Goal: Task Accomplishment & Management: Use online tool/utility

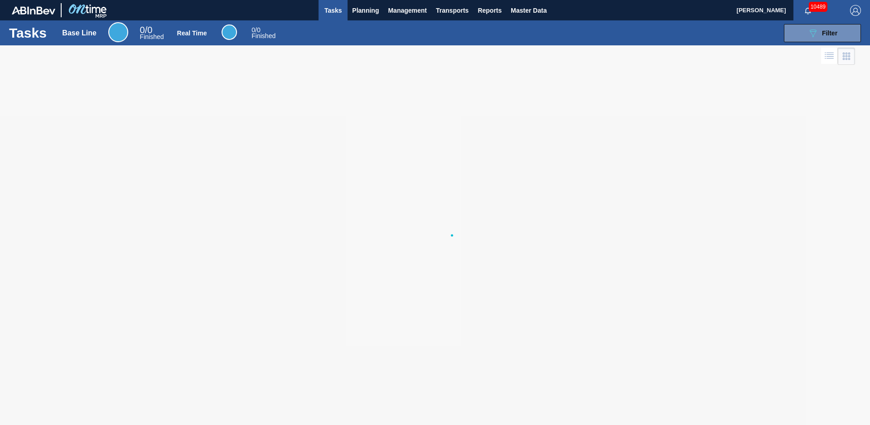
click at [149, 155] on div at bounding box center [435, 234] width 870 height 379
click at [376, 10] on span "Planning" at bounding box center [365, 10] width 27 height 11
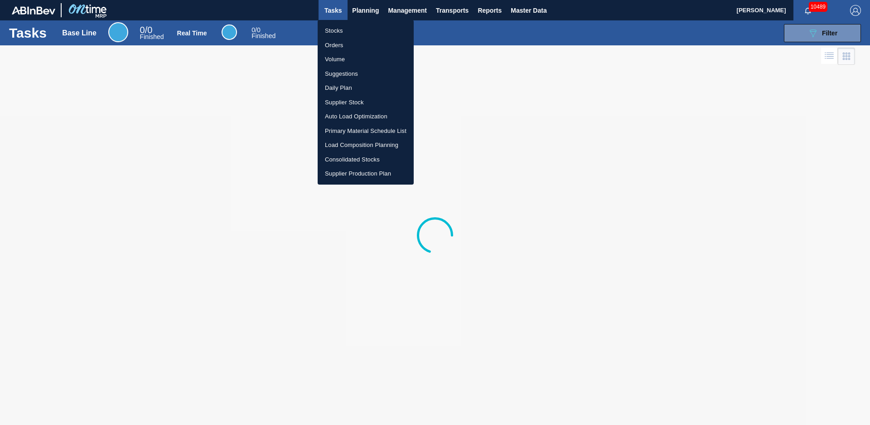
click at [340, 24] on li "Stocks" at bounding box center [366, 31] width 96 height 15
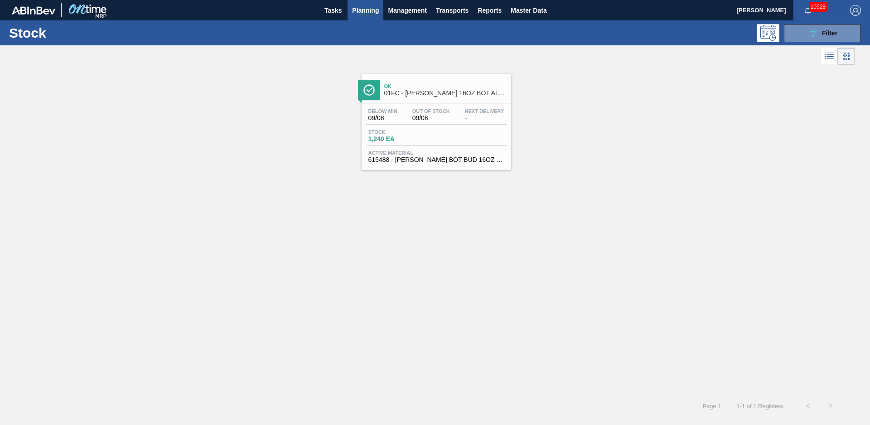
click at [446, 122] on div "Below Min 09/08 Out Of Stock 09/08 Next Delivery -" at bounding box center [436, 116] width 140 height 16
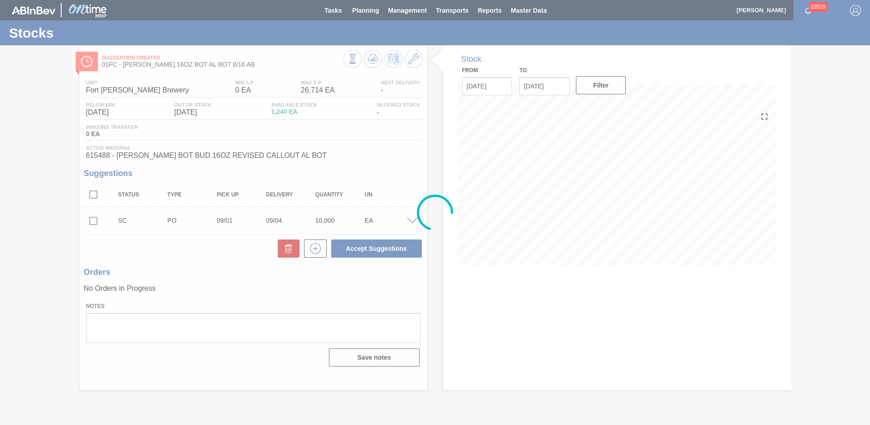
click at [40, 174] on div at bounding box center [435, 212] width 870 height 425
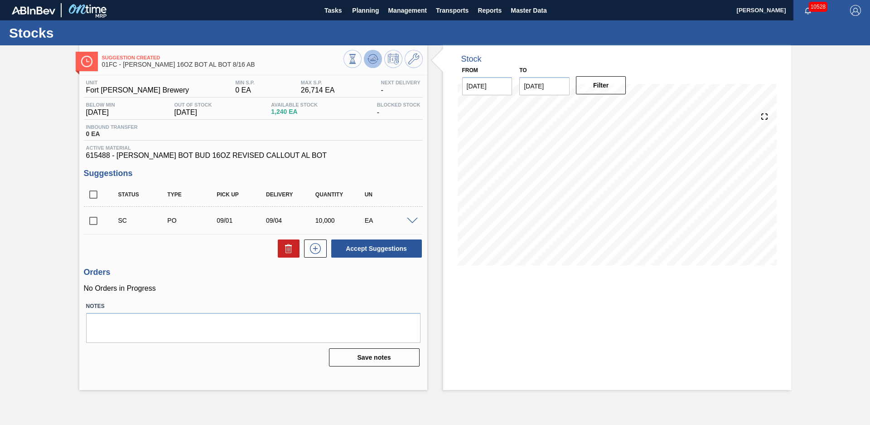
click at [374, 57] on icon at bounding box center [373, 58] width 11 height 11
click at [90, 221] on input "checkbox" at bounding box center [93, 220] width 19 height 19
click at [359, 249] on button "Accept Suggestions" at bounding box center [376, 248] width 91 height 18
checkbox input "false"
click at [91, 221] on input "checkbox" at bounding box center [93, 220] width 19 height 19
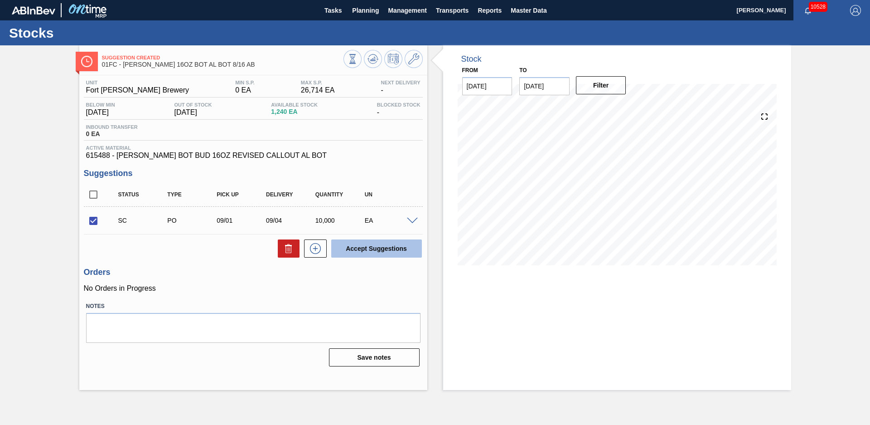
click at [364, 246] on button "Accept Suggestions" at bounding box center [376, 248] width 91 height 18
checkbox input "false"
click at [365, 12] on span "Planning" at bounding box center [365, 10] width 27 height 11
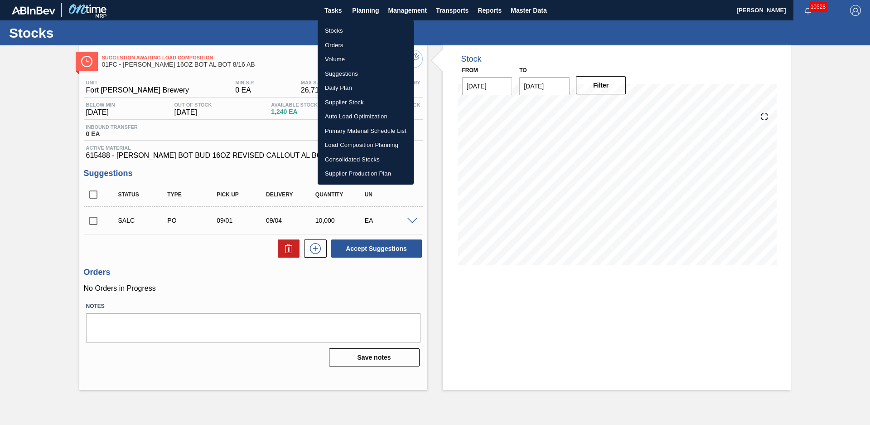
click at [358, 31] on li "Stocks" at bounding box center [366, 31] width 96 height 15
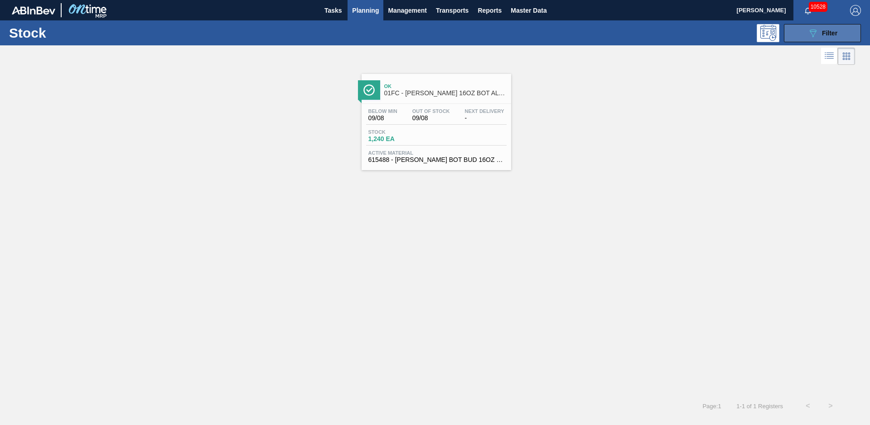
click at [851, 40] on button "089F7B8B-B2A5-4AFE-B5C0-19BA573D28AC Filter" at bounding box center [822, 33] width 77 height 18
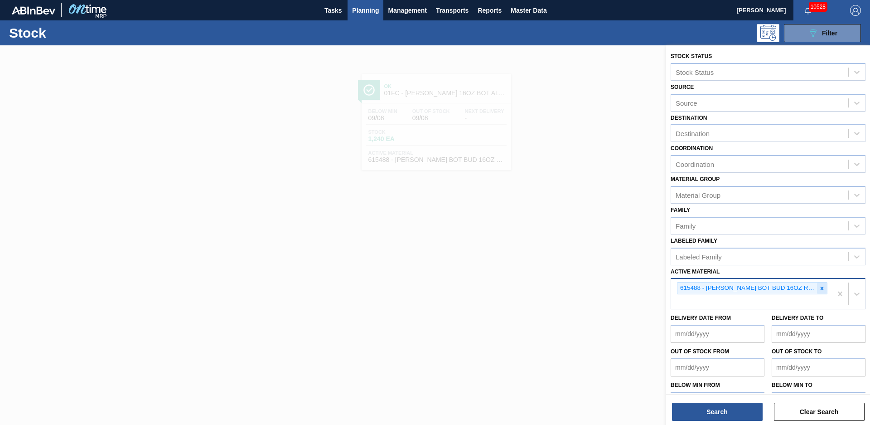
click at [821, 291] on icon at bounding box center [822, 288] width 6 height 6
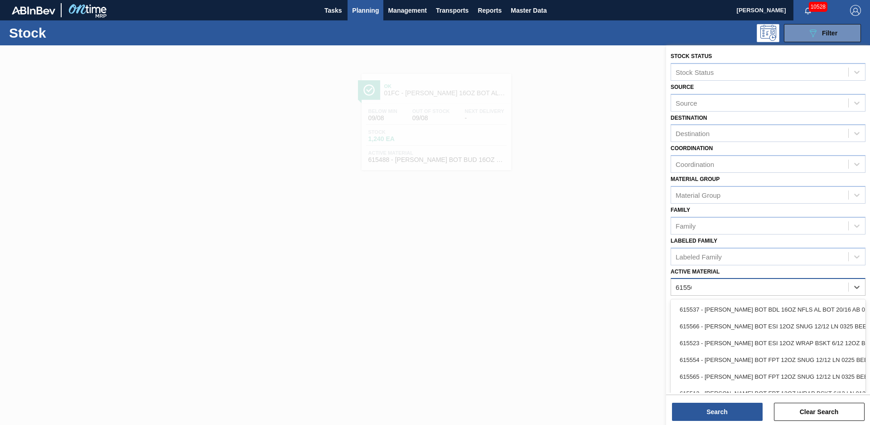
type Material "615502"
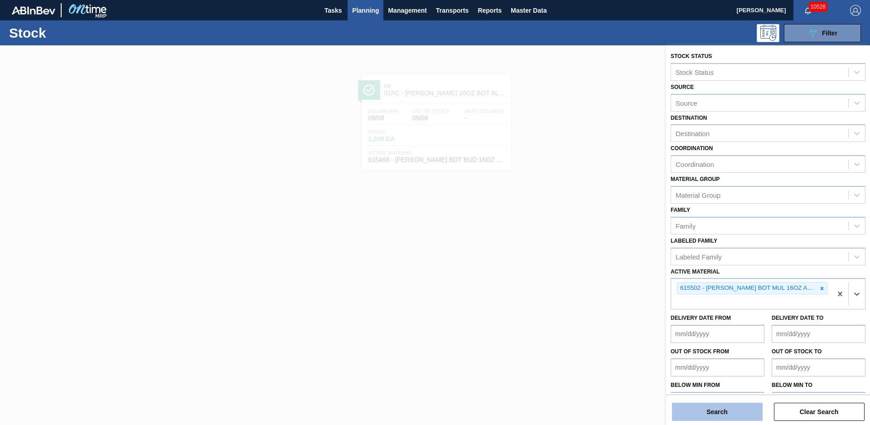
click at [754, 416] on button "Search" at bounding box center [717, 411] width 91 height 18
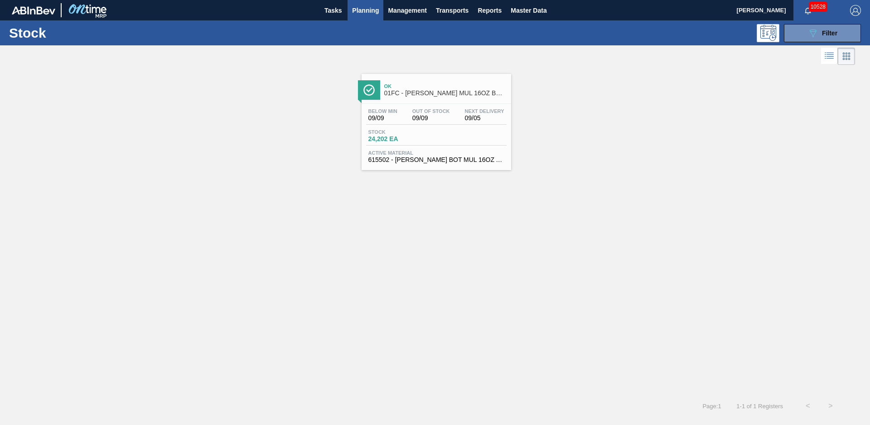
click at [431, 94] on span "01FC - CARR MUL 16OZ BOT AL BOT 12/16 AB" at bounding box center [445, 93] width 122 height 7
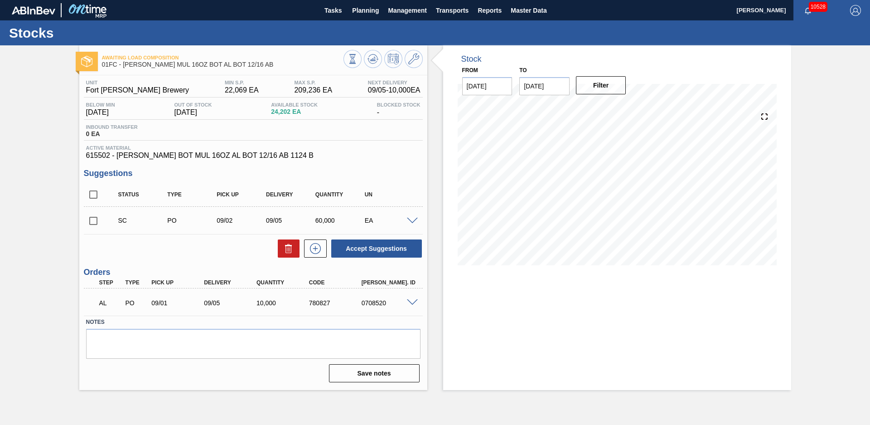
click at [430, 157] on div "Stock From [DATE] to [DATE] Filter" at bounding box center [609, 217] width 364 height 344
click at [371, 55] on icon at bounding box center [373, 58] width 11 height 11
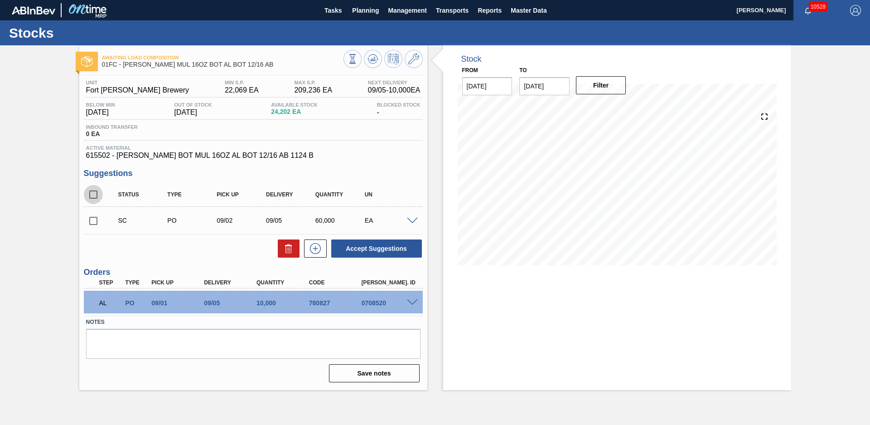
click at [96, 195] on input "checkbox" at bounding box center [93, 194] width 19 height 19
checkbox input "true"
click at [407, 254] on button "Accept Suggestions" at bounding box center [376, 248] width 91 height 18
checkbox input "false"
click at [70, 166] on div "Awaiting Load Composition 01FC - CARR MUL 16OZ BOT AL BOT 12/16 AB Unit Fort Co…" at bounding box center [435, 217] width 870 height 344
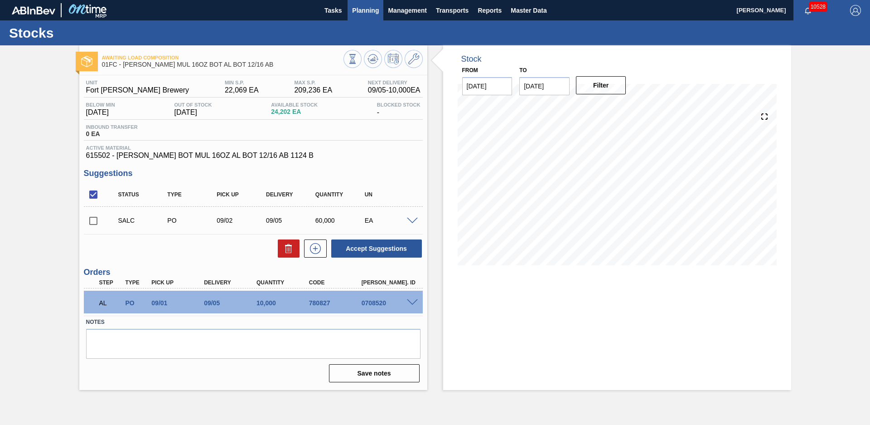
click at [366, 5] on span "Planning" at bounding box center [365, 10] width 27 height 11
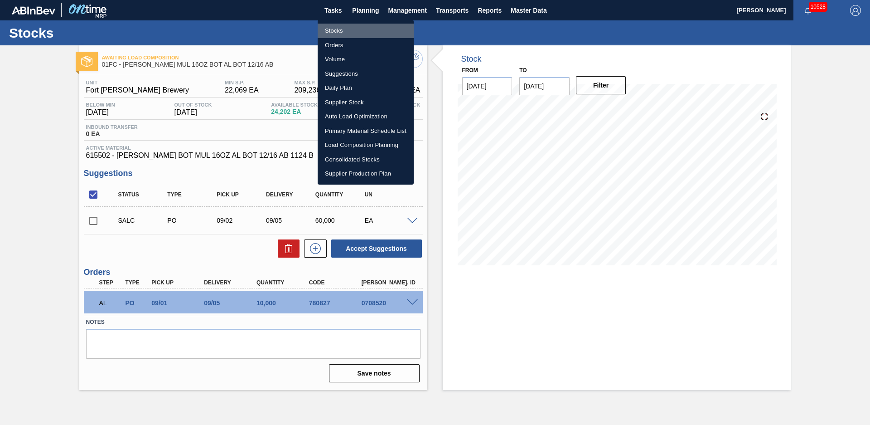
click at [339, 32] on li "Stocks" at bounding box center [366, 31] width 96 height 15
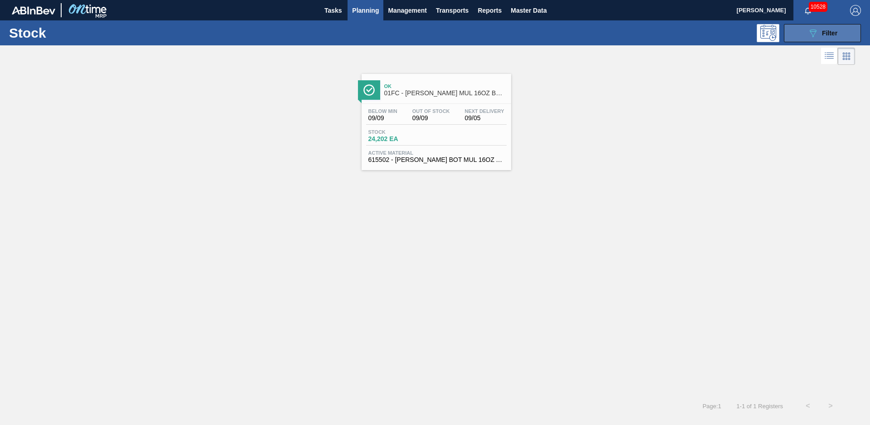
click at [824, 38] on div "089F7B8B-B2A5-4AFE-B5C0-19BA573D28AC Filter" at bounding box center [823, 33] width 30 height 11
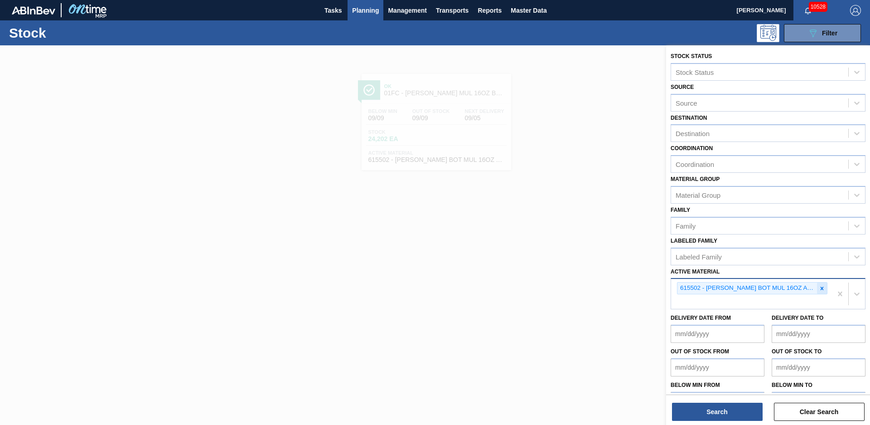
click at [823, 287] on icon at bounding box center [822, 288] width 6 height 6
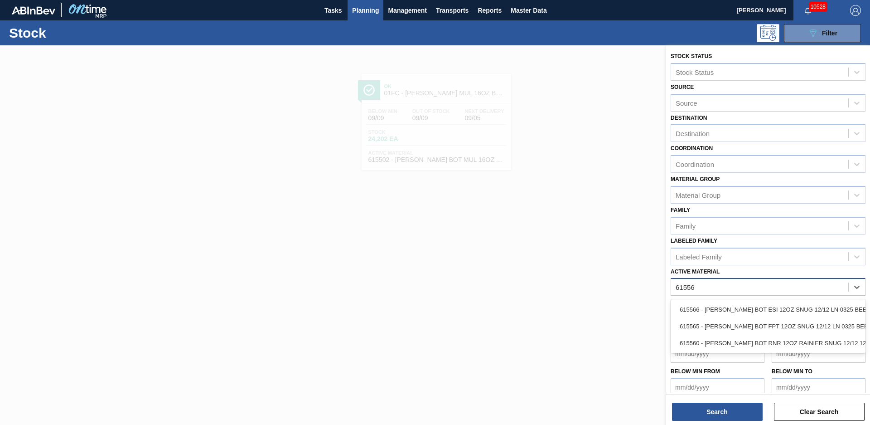
type Material "615560"
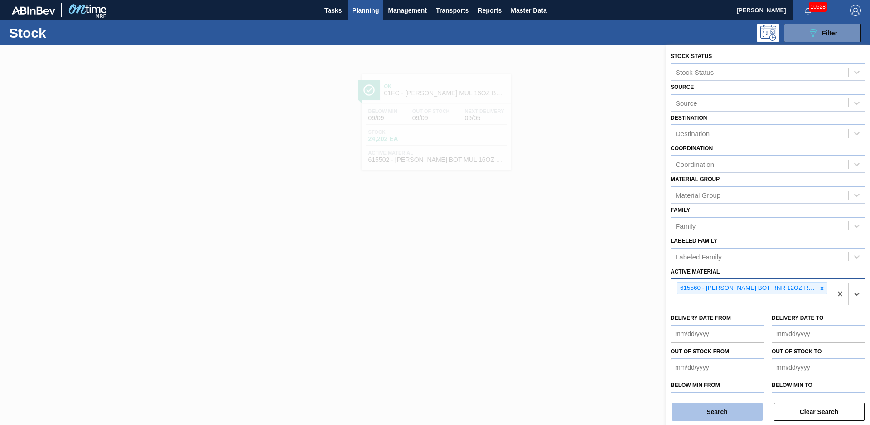
click at [729, 403] on button "Search" at bounding box center [717, 411] width 91 height 18
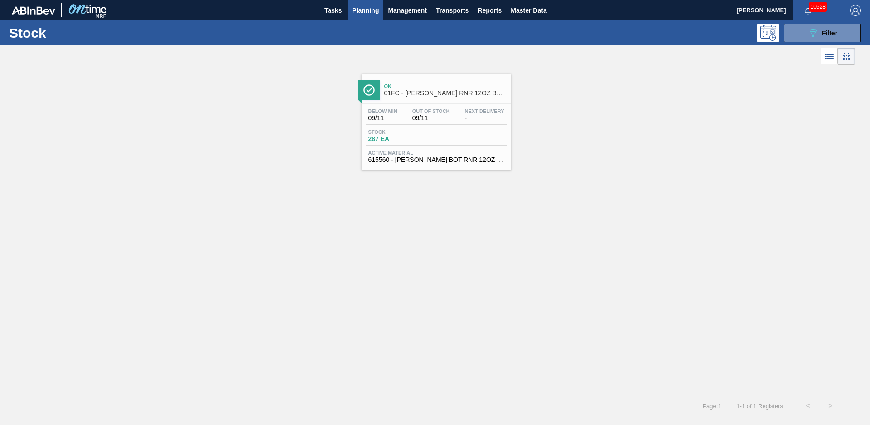
click at [444, 91] on span "01FC - CARR RNR 12OZ BOT 12/12 SNUG BOT PK" at bounding box center [445, 93] width 122 height 7
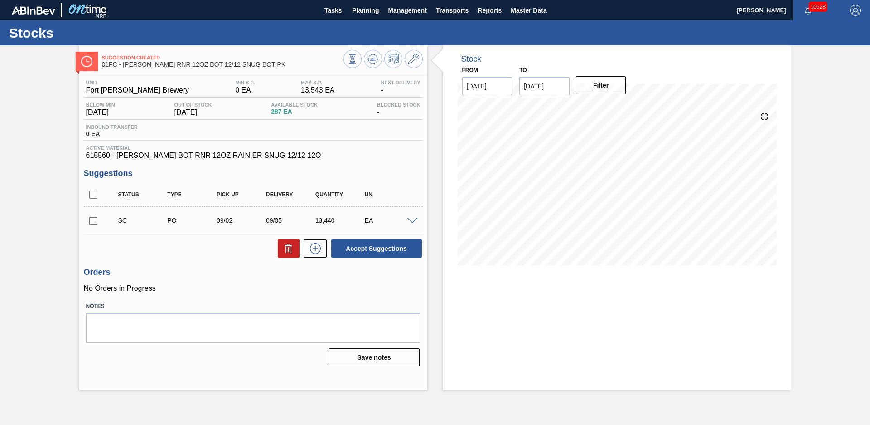
click at [439, 124] on div "Stock From 08/27/2025 to 12/31/2025 Filter 08/27 Stock Projection 287 SAP Plann…" at bounding box center [609, 217] width 364 height 344
click at [377, 57] on icon at bounding box center [373, 58] width 11 height 11
click at [431, 132] on div "Stock From 08/27/2025 to 12/31/2025 Filter 08/27 Stock Projection 287 SAP Plann…" at bounding box center [609, 217] width 364 height 344
click at [432, 136] on div "Stock From 08/27/2025 to 12/31/2025 Filter 08/30 Stock Projection 287 SAP Plann…" at bounding box center [609, 217] width 364 height 344
click at [432, 169] on div "Stock From 08/27/2025 to 12/31/2025 Filter 08/30 Stock Projection 287 SAP Plann…" at bounding box center [609, 217] width 364 height 344
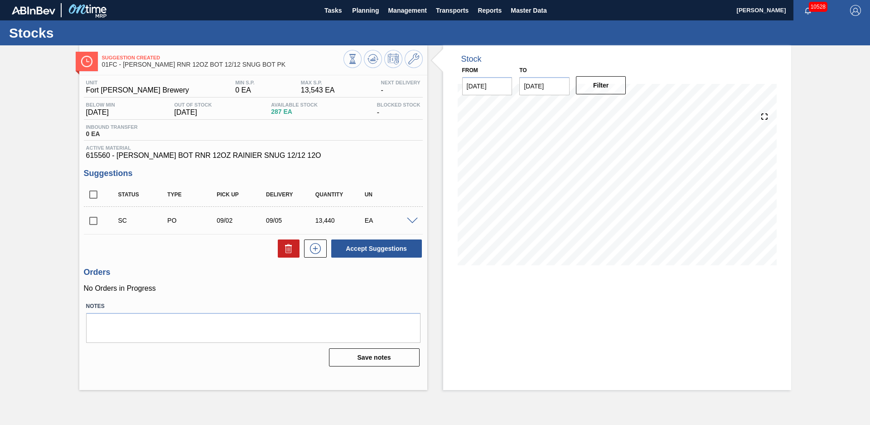
click at [97, 223] on input "checkbox" at bounding box center [93, 220] width 19 height 19
click at [367, 251] on button "Accept Suggestions" at bounding box center [376, 248] width 91 height 18
checkbox input "false"
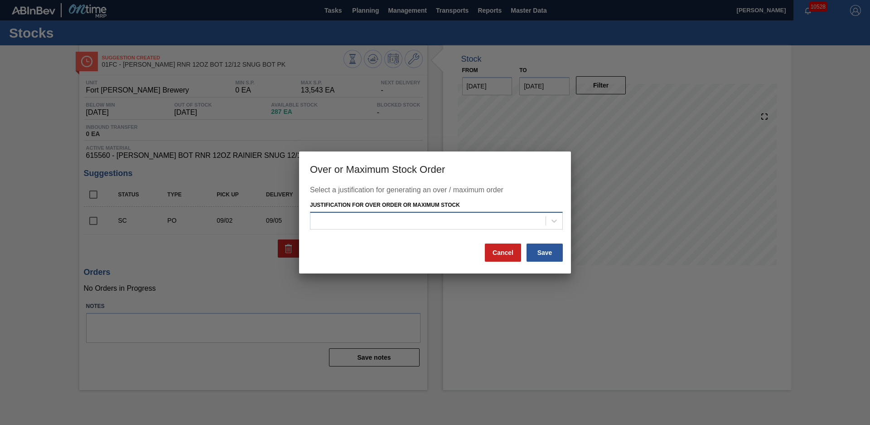
click at [495, 221] on div at bounding box center [427, 220] width 235 height 13
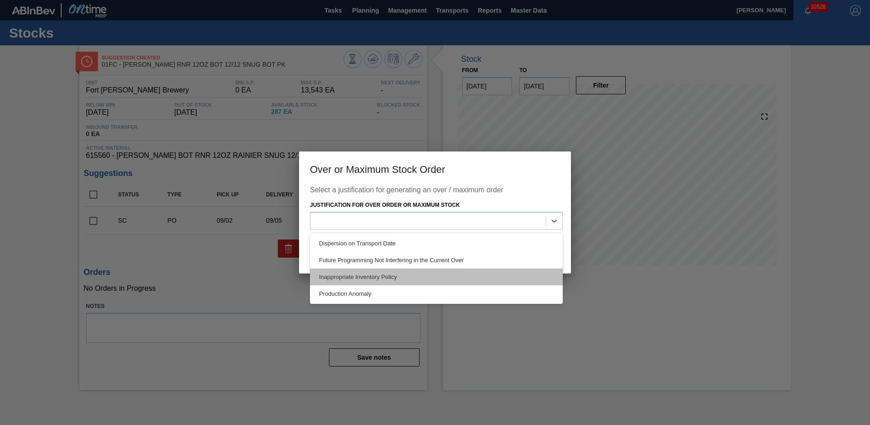
click at [410, 276] on div "Inappropriate Inventory Policy" at bounding box center [436, 276] width 253 height 17
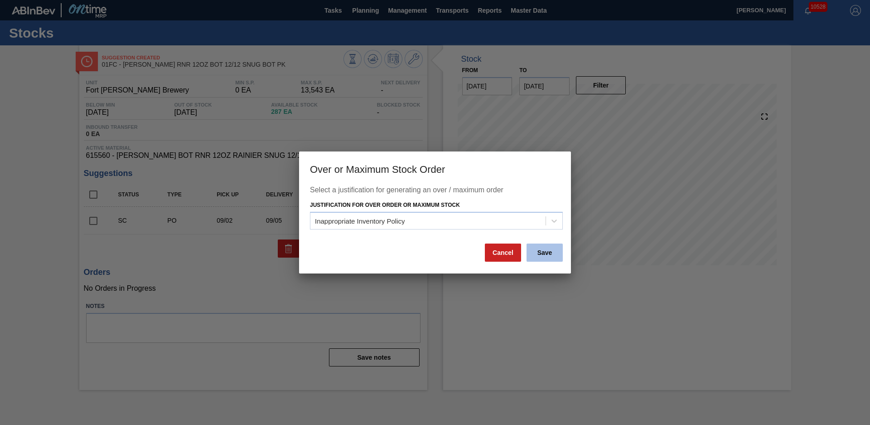
click at [544, 253] on button "Save" at bounding box center [545, 252] width 36 height 18
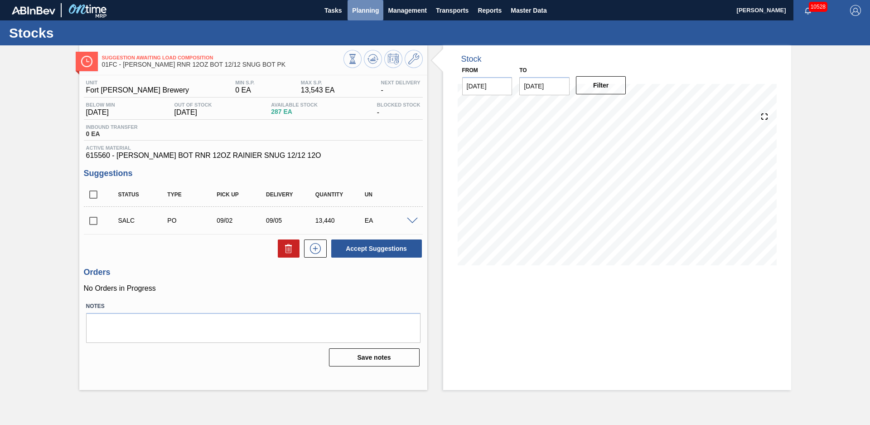
click at [368, 16] on button "Planning" at bounding box center [366, 10] width 36 height 20
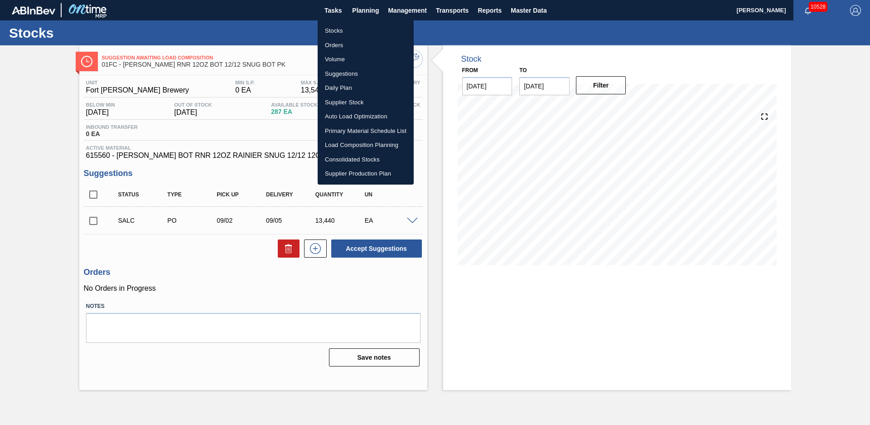
click at [351, 34] on li "Stocks" at bounding box center [366, 31] width 96 height 15
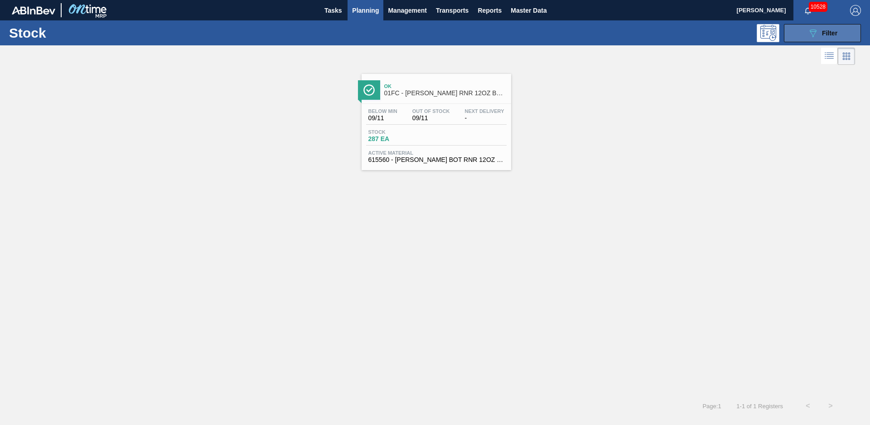
click at [831, 36] on span "Filter" at bounding box center [829, 32] width 15 height 7
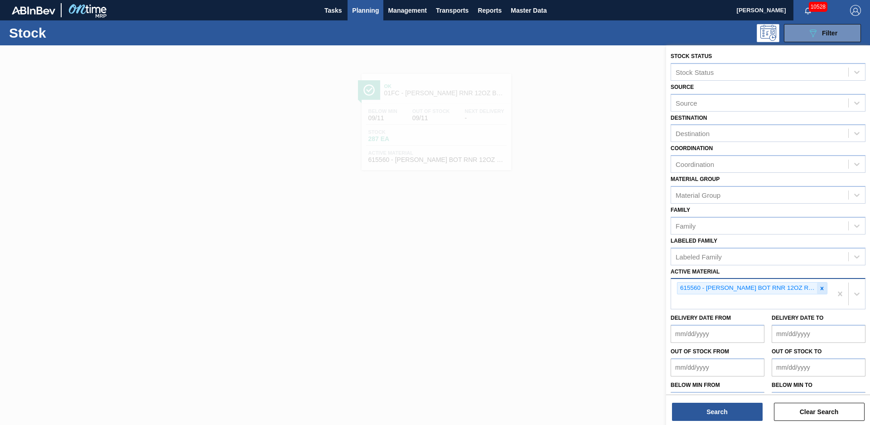
click at [821, 287] on icon at bounding box center [822, 288] width 6 height 6
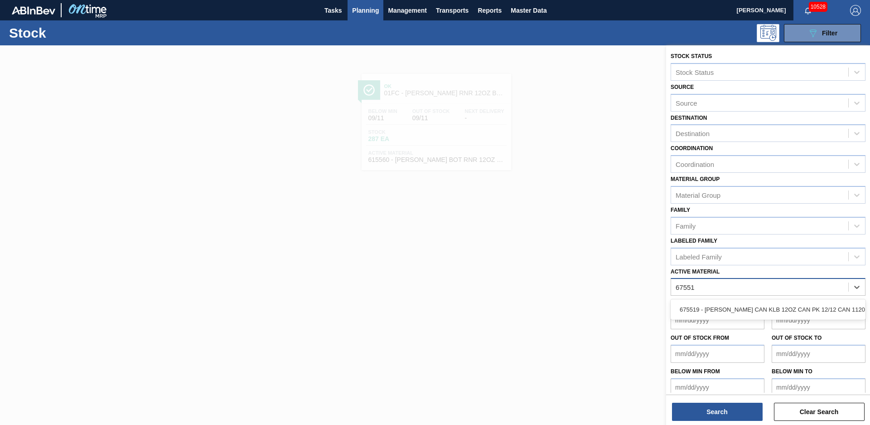
type Material "675519"
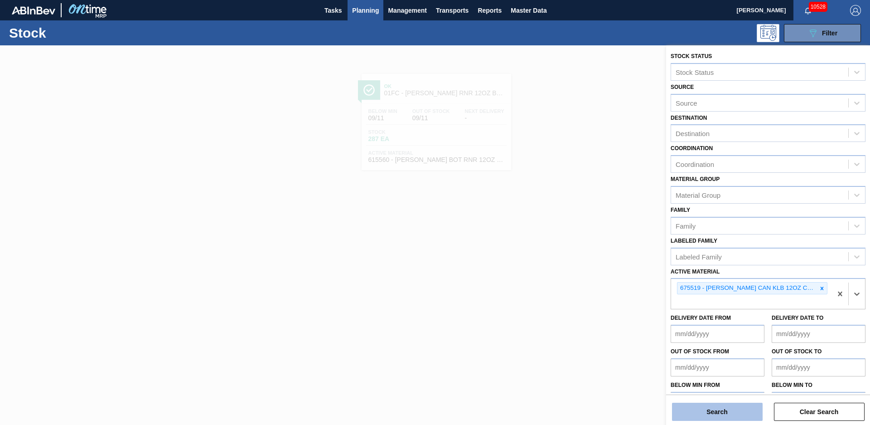
click at [740, 410] on button "Search" at bounding box center [717, 411] width 91 height 18
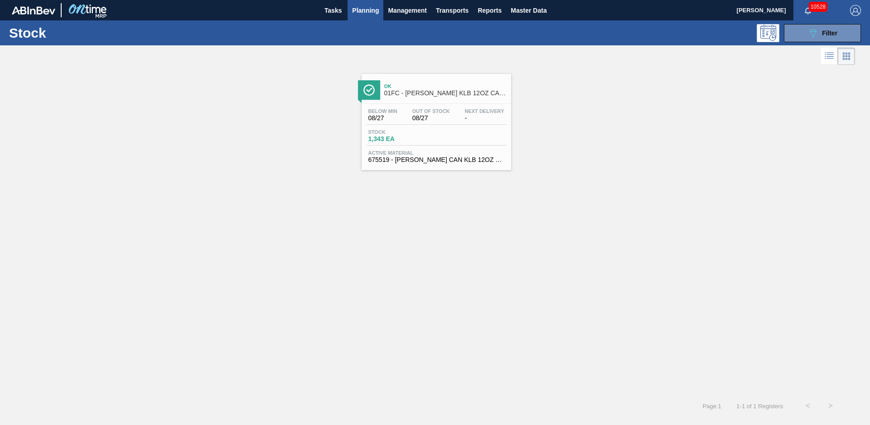
click at [425, 101] on div "Ok 01FC - CARR KLB 12OZ CAN CAN PK 12/12 CAN Below Min 08/27 Out Of Stock 08/27…" at bounding box center [437, 122] width 150 height 96
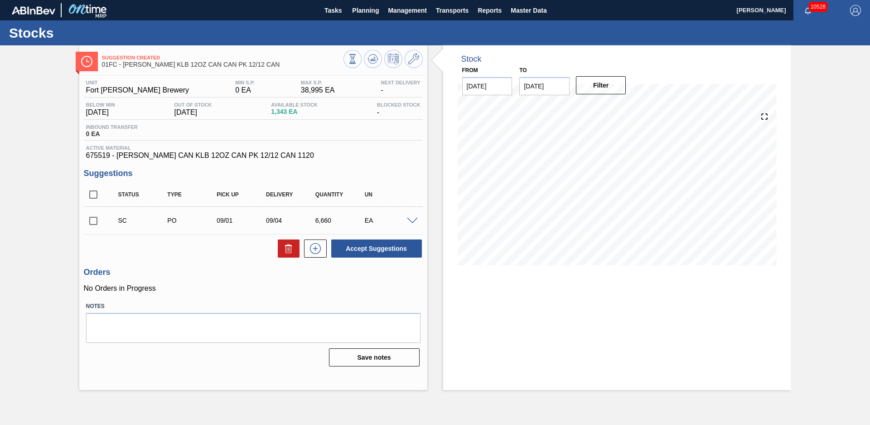
click at [434, 129] on div "Stock From [DATE] to [DATE] Filter" at bounding box center [609, 217] width 364 height 344
click at [372, 55] on icon at bounding box center [373, 58] width 11 height 11
click at [431, 207] on div "Stock From 08/27/2025 to 12/31/2025 Filter 08/27 Stock Projection -473 SAP Plan…" at bounding box center [609, 217] width 364 height 344
click at [435, 152] on div "Stock From 08/27/2025 to 12/31/2025 Filter 08/28 Stock Projection -473 SAP Plan…" at bounding box center [609, 217] width 364 height 344
click at [363, 7] on span "Planning" at bounding box center [365, 10] width 27 height 11
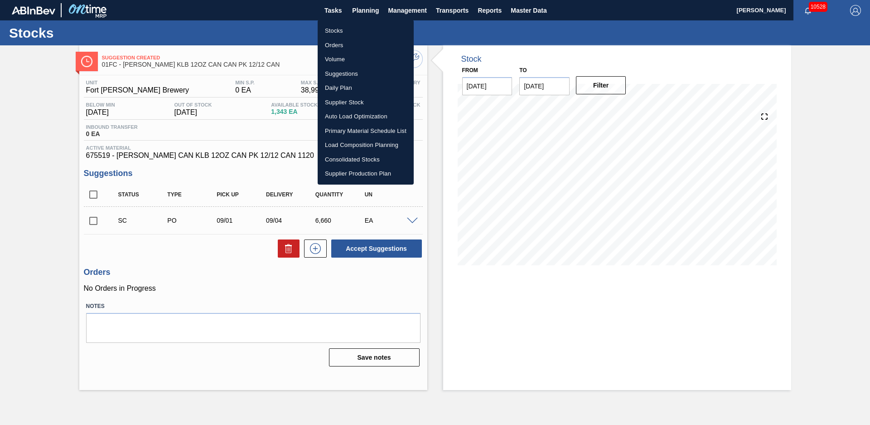
click at [342, 37] on li "Stocks" at bounding box center [366, 31] width 96 height 15
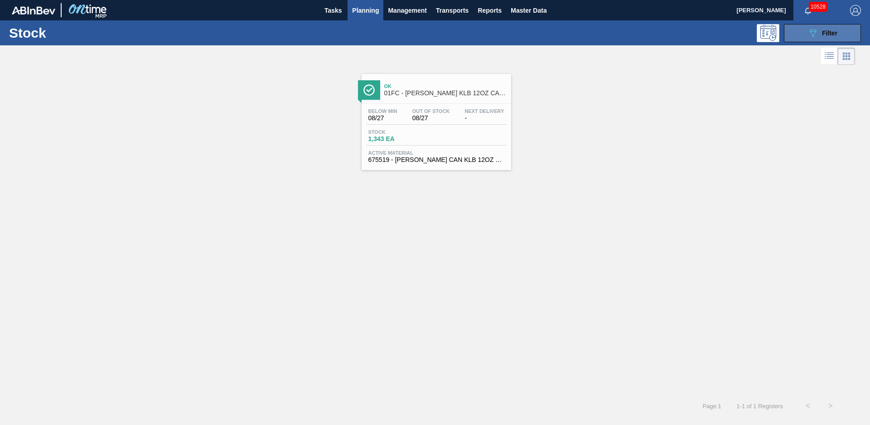
click at [820, 34] on div "089F7B8B-B2A5-4AFE-B5C0-19BA573D28AC Filter" at bounding box center [823, 33] width 30 height 11
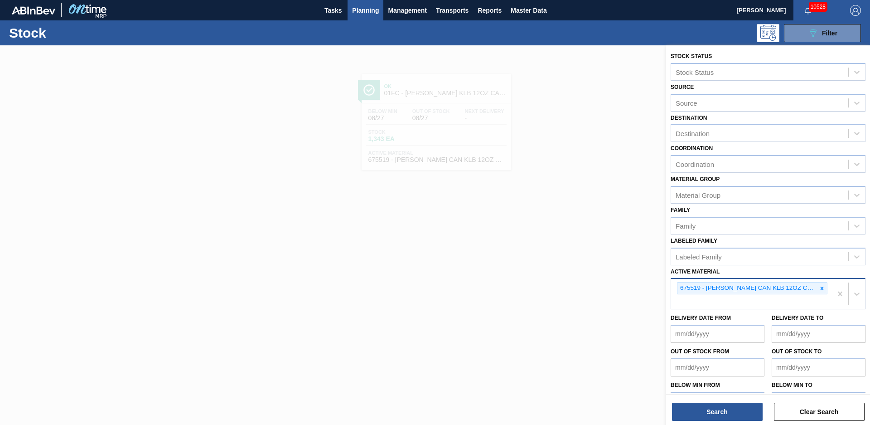
click at [819, 287] on icon at bounding box center [822, 288] width 6 height 6
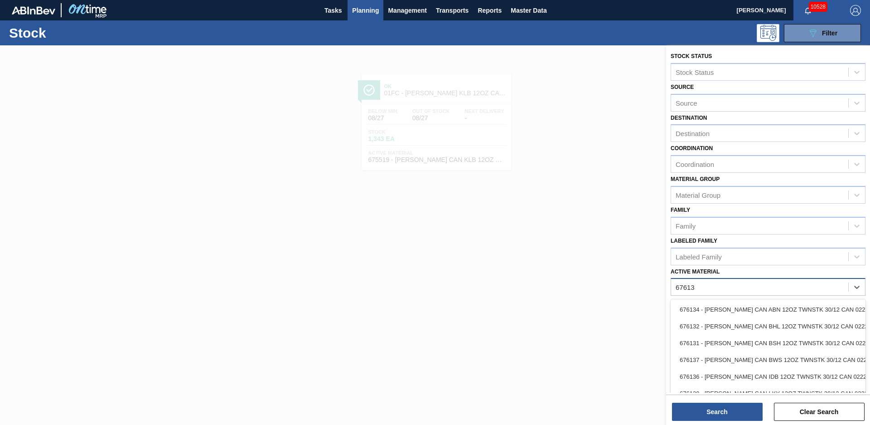
type Material "676135"
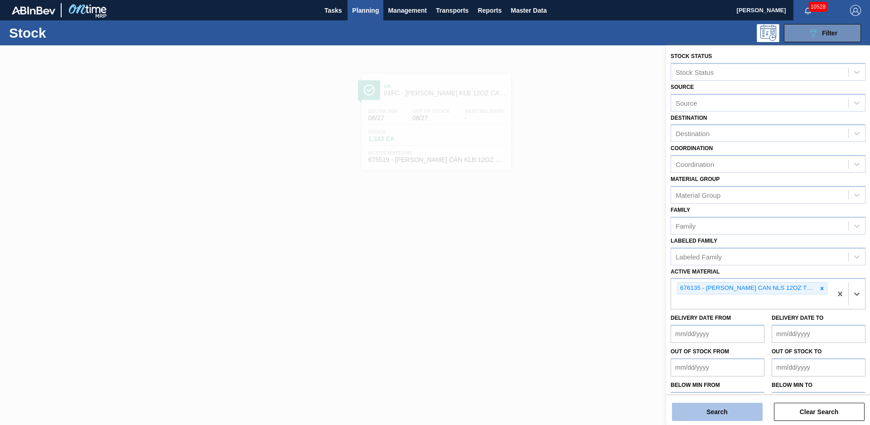
click at [704, 410] on button "Search" at bounding box center [717, 411] width 91 height 18
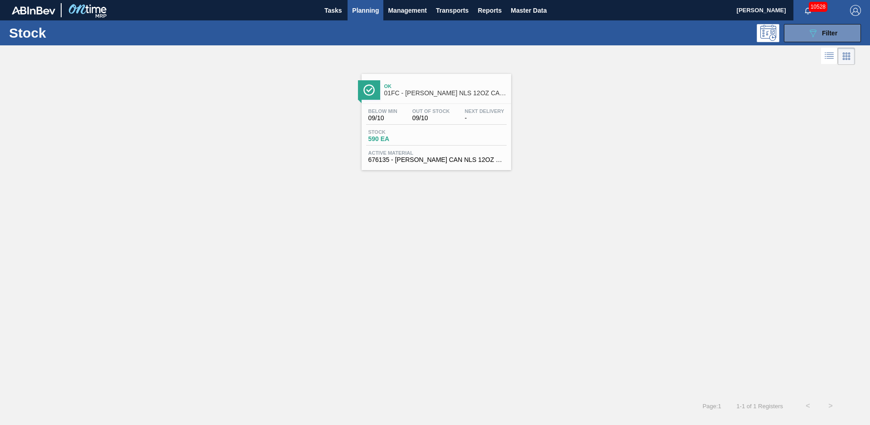
click at [436, 99] on div "Ok 01FC - CARR NLS 12OZ CAN TWNSTK 30/12 CAN" at bounding box center [445, 90] width 122 height 20
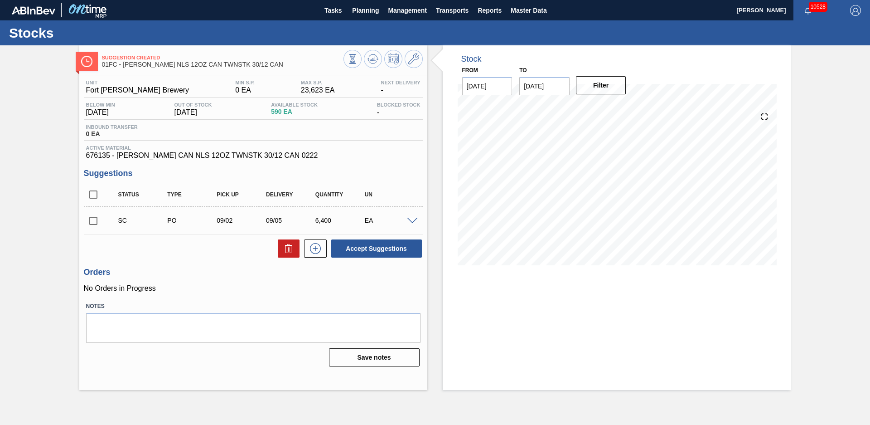
click at [431, 152] on div "Stock From [DATE] to [DATE] Filter" at bounding box center [609, 217] width 364 height 344
click at [95, 219] on input "checkbox" at bounding box center [93, 220] width 19 height 19
click at [375, 251] on button "Accept Suggestions" at bounding box center [376, 248] width 91 height 18
checkbox input "false"
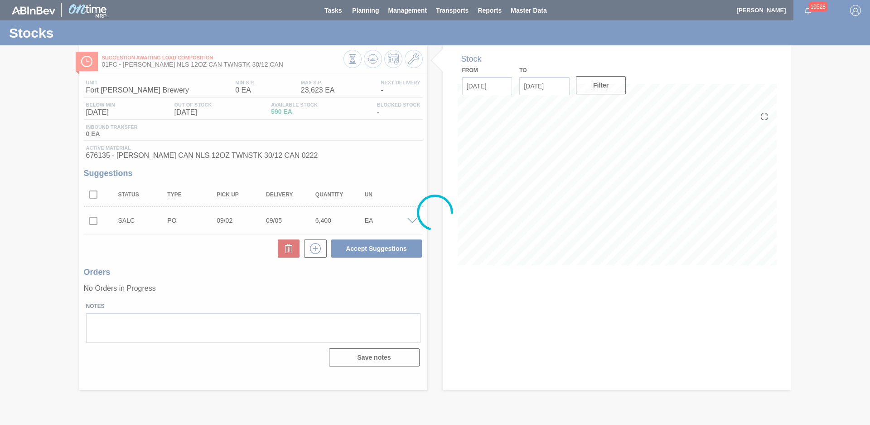
click at [354, 8] on div at bounding box center [435, 212] width 870 height 425
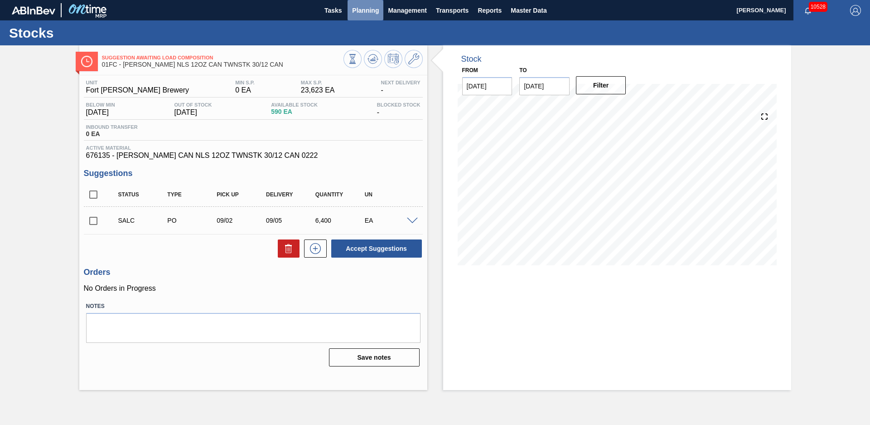
click at [358, 11] on span "Planning" at bounding box center [365, 10] width 27 height 11
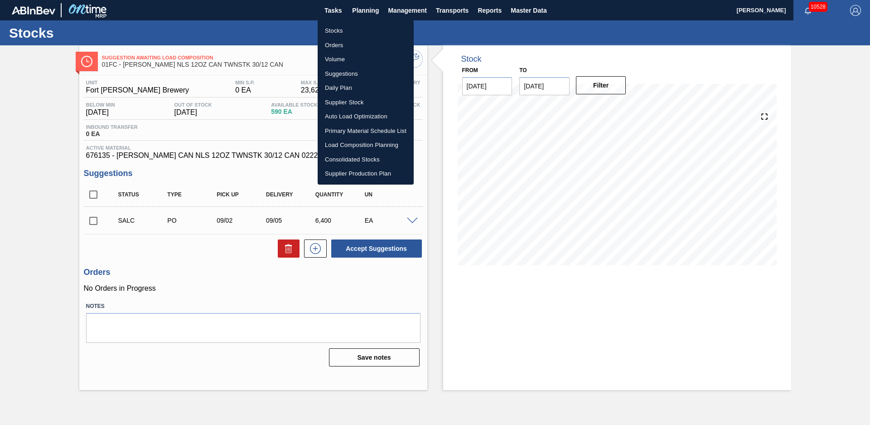
click at [343, 29] on li "Stocks" at bounding box center [366, 31] width 96 height 15
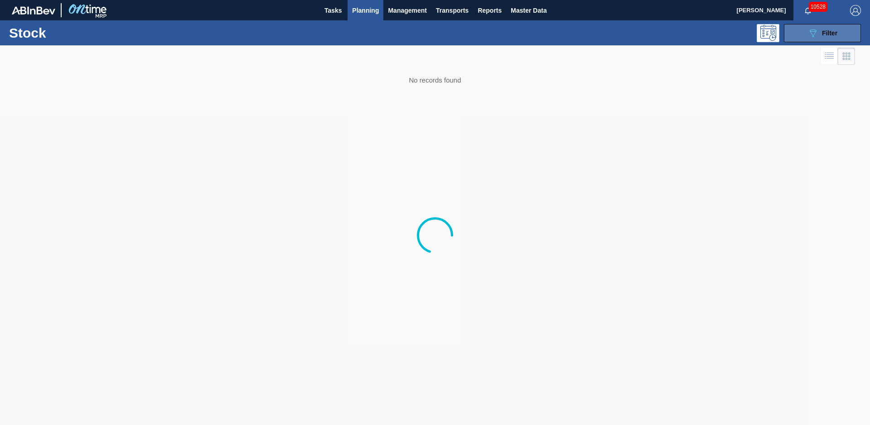
click at [840, 34] on button "089F7B8B-B2A5-4AFE-B5C0-19BA573D28AC Filter" at bounding box center [822, 33] width 77 height 18
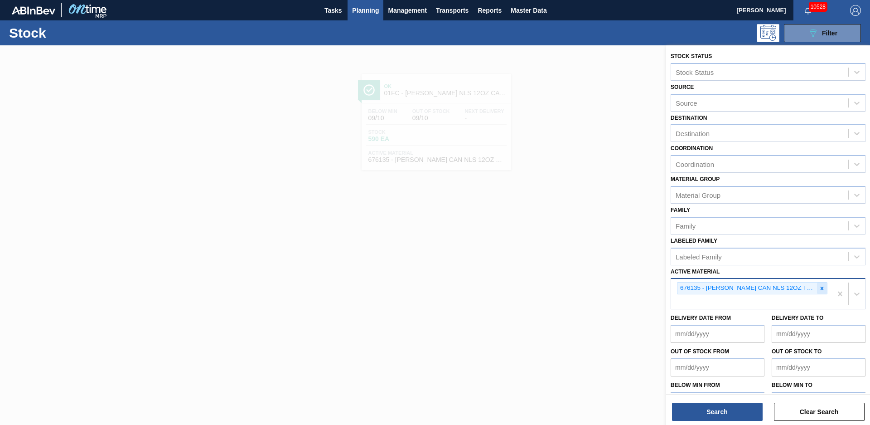
click at [824, 287] on div at bounding box center [822, 287] width 10 height 11
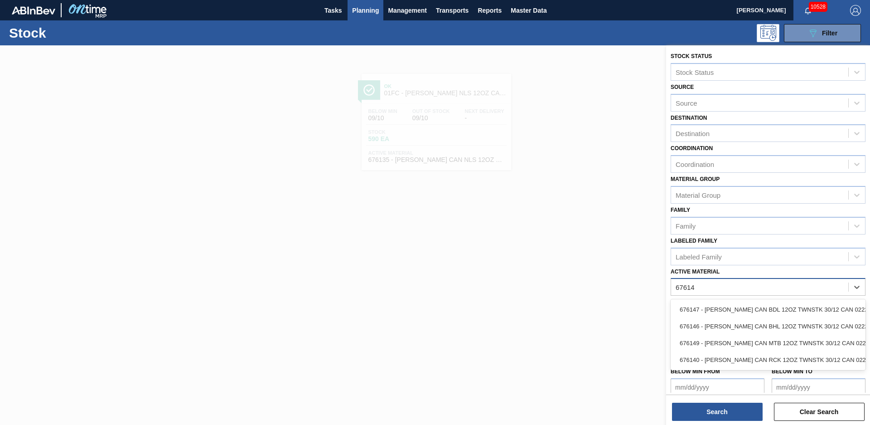
type Material "676140"
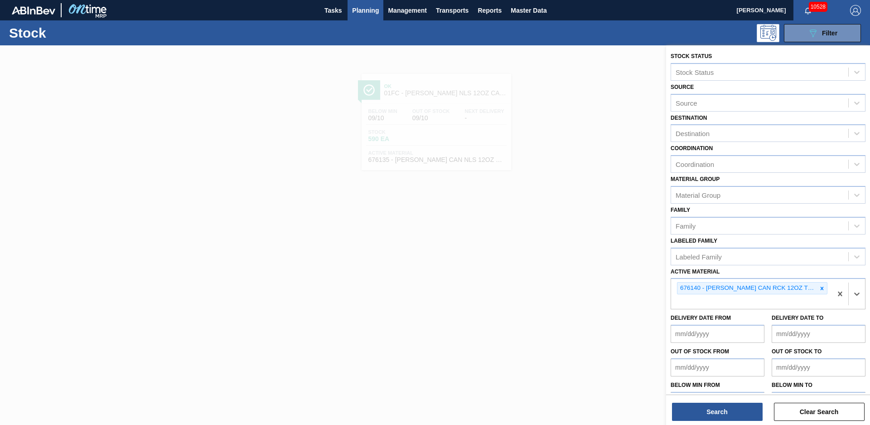
click at [749, 421] on div "Stock Status Stock Status Source Source Destination Destination Coordination Co…" at bounding box center [768, 235] width 204 height 381
click at [749, 420] on button "Search" at bounding box center [717, 411] width 91 height 18
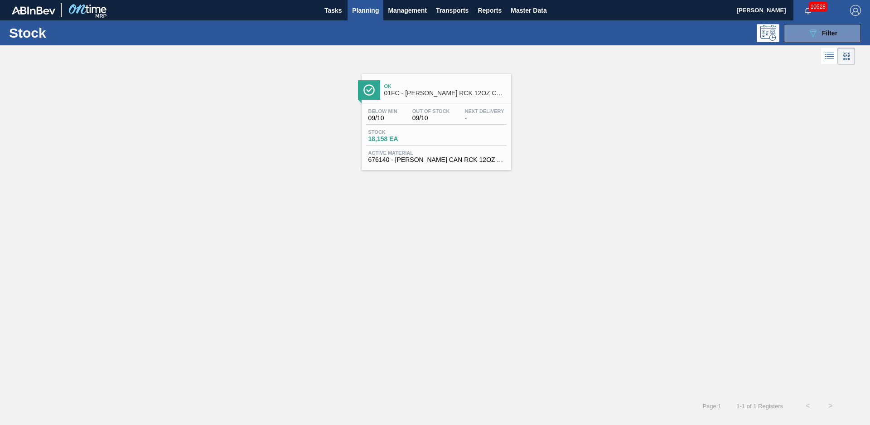
click at [447, 86] on span "Ok" at bounding box center [445, 85] width 122 height 5
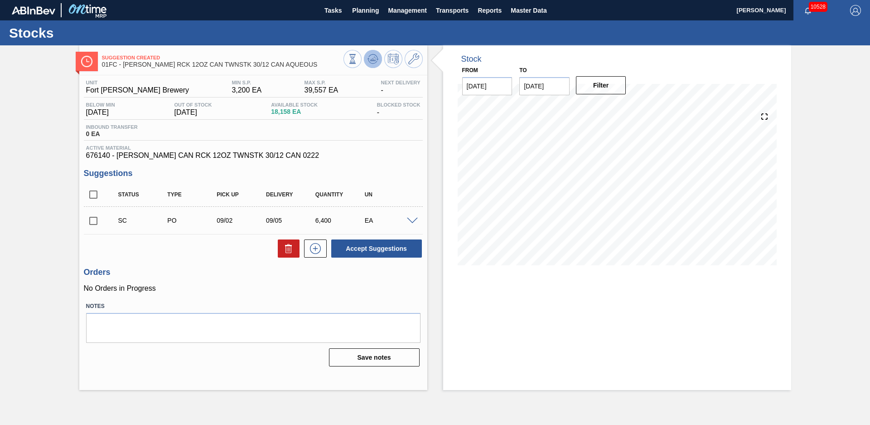
click at [370, 58] on icon at bounding box center [373, 58] width 11 height 11
click at [818, 176] on div "Suggestion Created 01FC - CARR RCK 12OZ CAN TWNSTK 30/12 CAN AQUEOUS Unit Fort …" at bounding box center [435, 217] width 870 height 344
click at [95, 221] on input "checkbox" at bounding box center [93, 220] width 19 height 19
click at [366, 243] on button "Accept Suggestions" at bounding box center [376, 248] width 91 height 18
checkbox input "false"
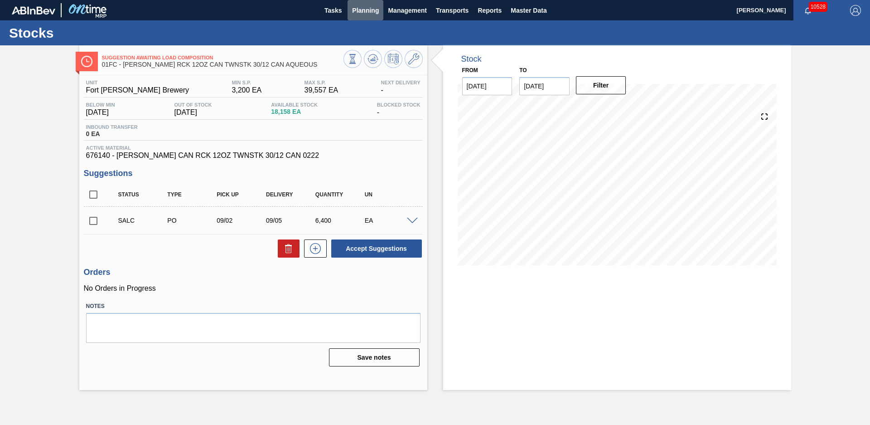
click at [367, 9] on span "Planning" at bounding box center [365, 10] width 27 height 11
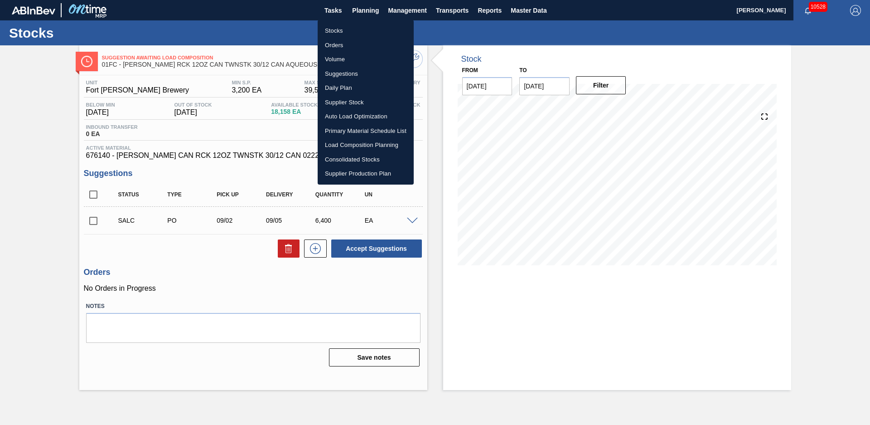
click at [360, 25] on li "Stocks" at bounding box center [366, 31] width 96 height 15
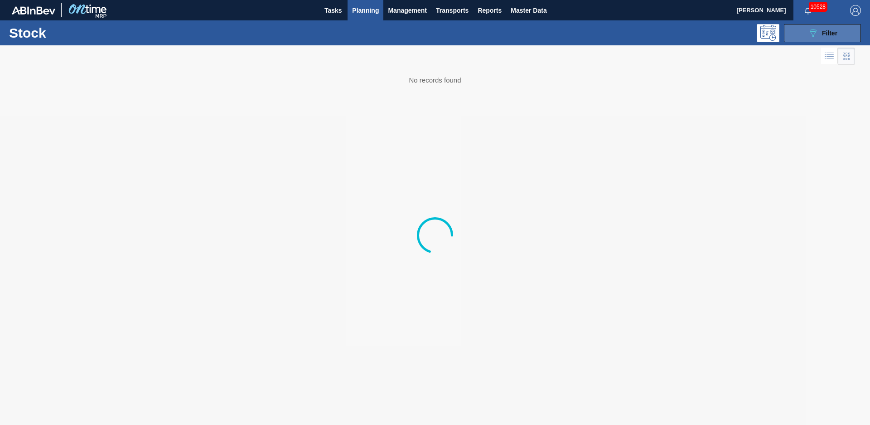
click at [821, 33] on div "089F7B8B-B2A5-4AFE-B5C0-19BA573D28AC Filter" at bounding box center [823, 33] width 30 height 11
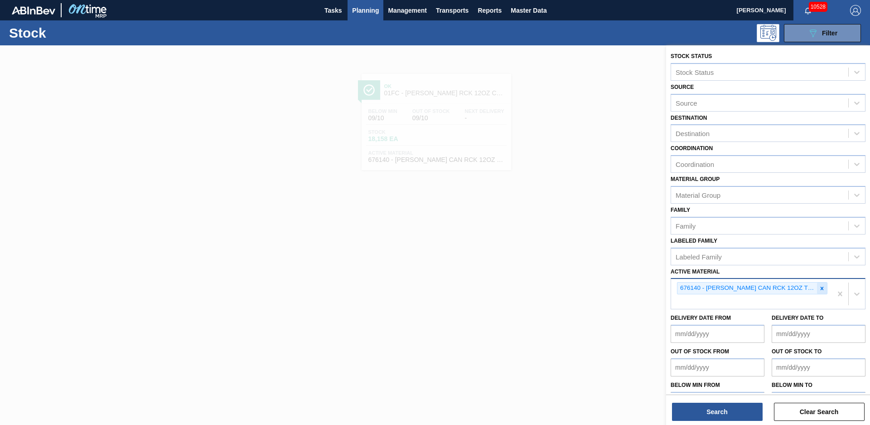
click at [825, 290] on div at bounding box center [822, 287] width 10 height 11
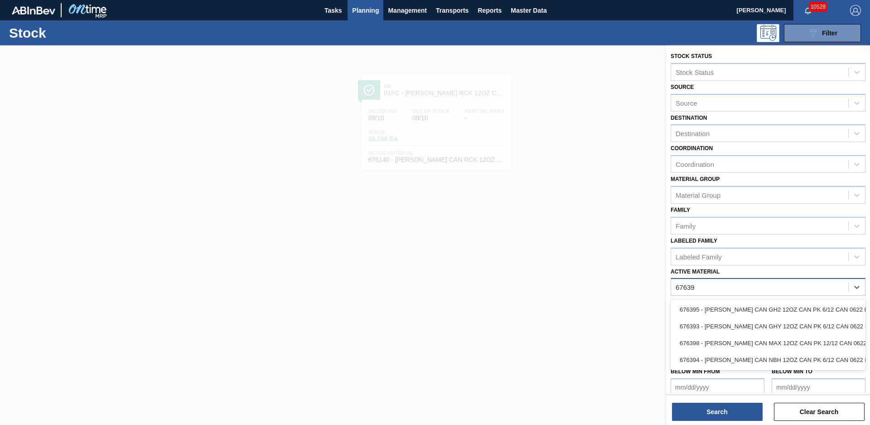
type Material "676393"
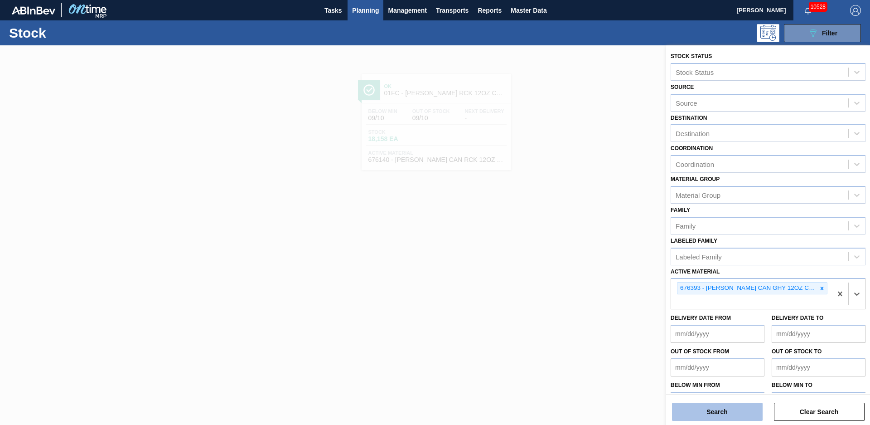
click at [741, 414] on button "Search" at bounding box center [717, 411] width 91 height 18
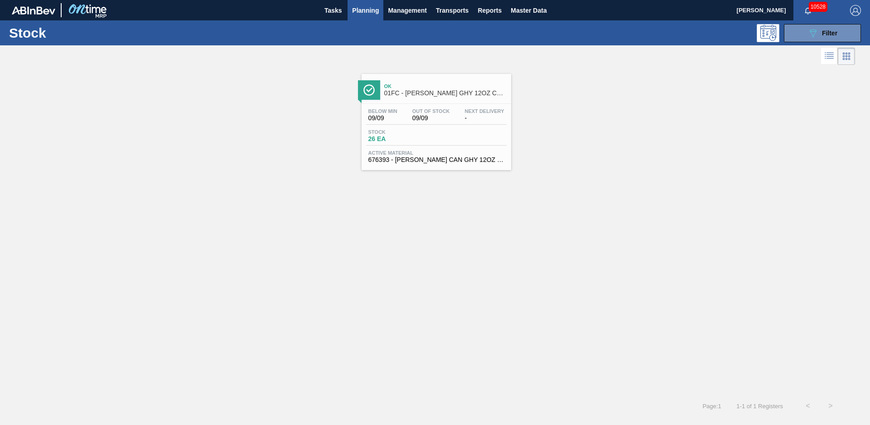
click at [412, 107] on div "Below Min 09/09 Out Of Stock 09/09 Next Delivery - Stock 26 EA Active Material …" at bounding box center [437, 135] width 150 height 62
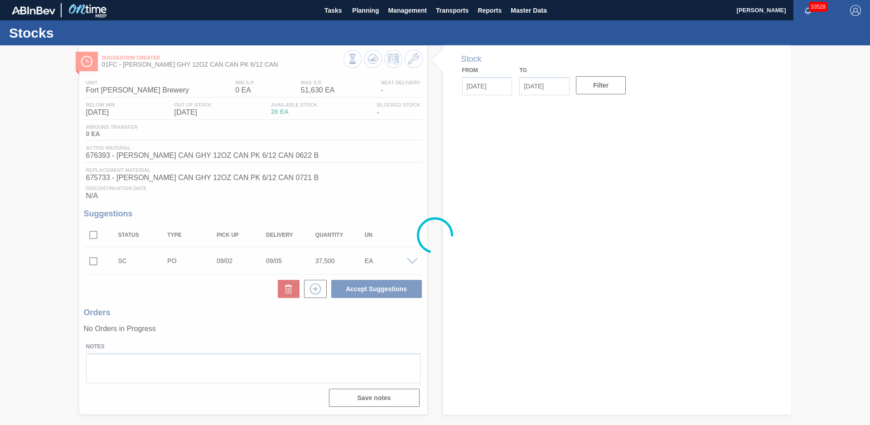
type input "[DATE]"
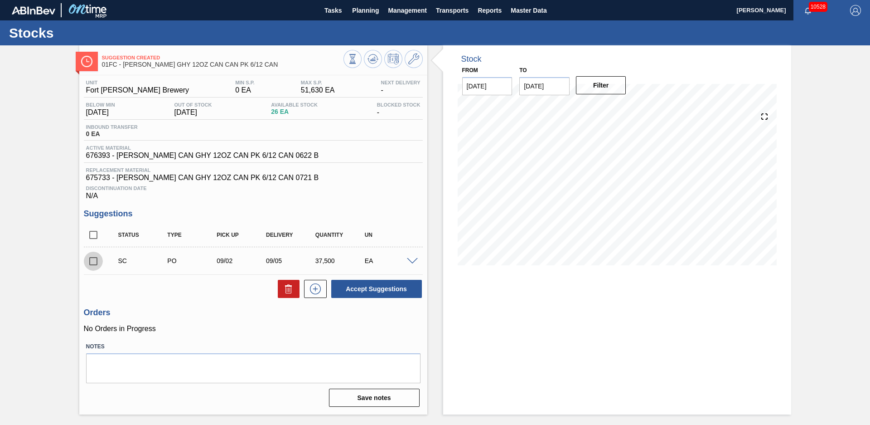
click at [87, 265] on input "checkbox" at bounding box center [93, 261] width 19 height 19
click at [353, 287] on button "Accept Suggestions" at bounding box center [376, 289] width 91 height 18
checkbox input "false"
click at [373, 12] on span "Planning" at bounding box center [365, 10] width 27 height 11
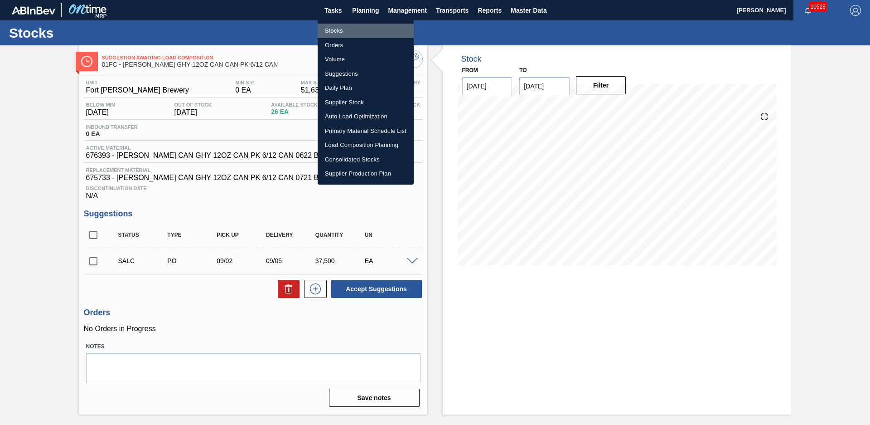
click at [353, 27] on li "Stocks" at bounding box center [366, 31] width 96 height 15
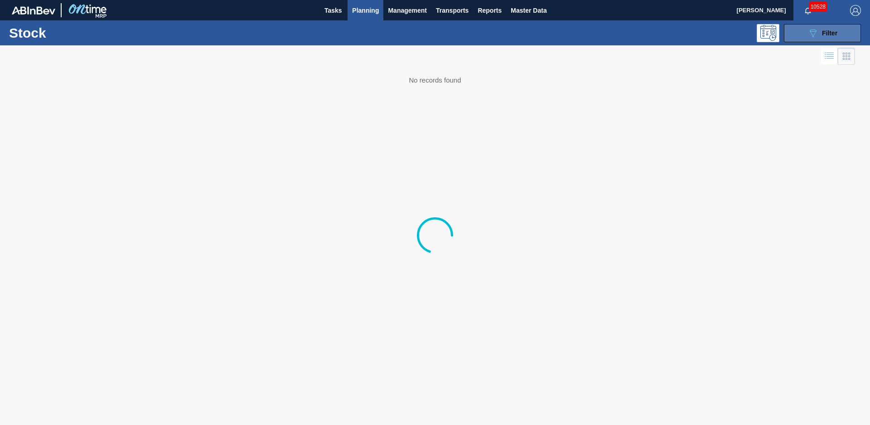
click at [810, 38] on icon "089F7B8B-B2A5-4AFE-B5C0-19BA573D28AC" at bounding box center [813, 33] width 11 height 11
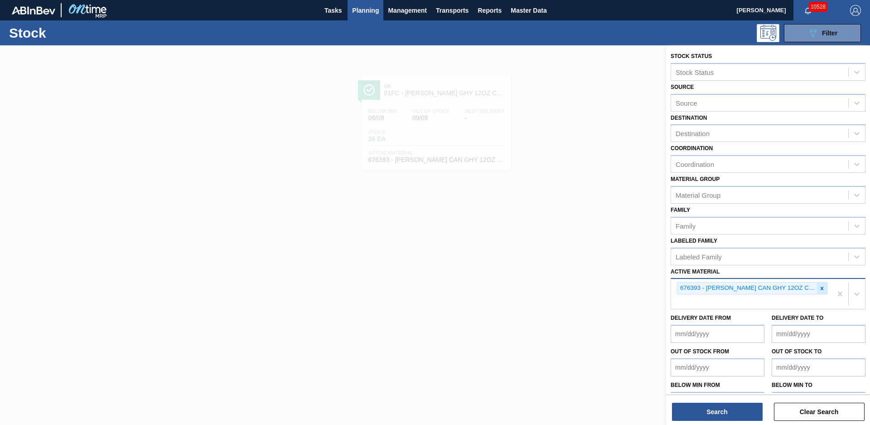
click at [825, 289] on div at bounding box center [822, 287] width 10 height 11
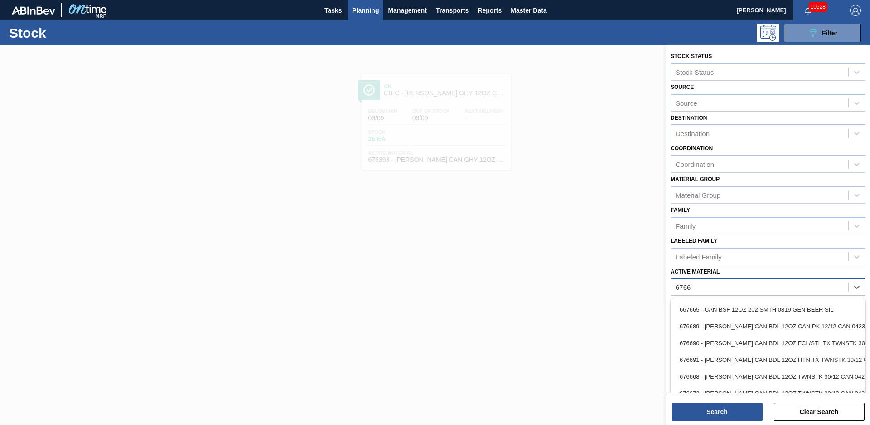
type Material "676623"
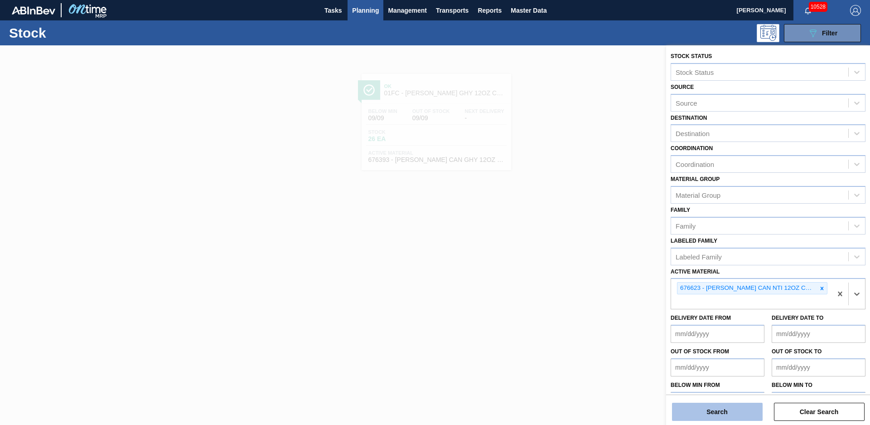
click at [731, 415] on button "Search" at bounding box center [717, 411] width 91 height 18
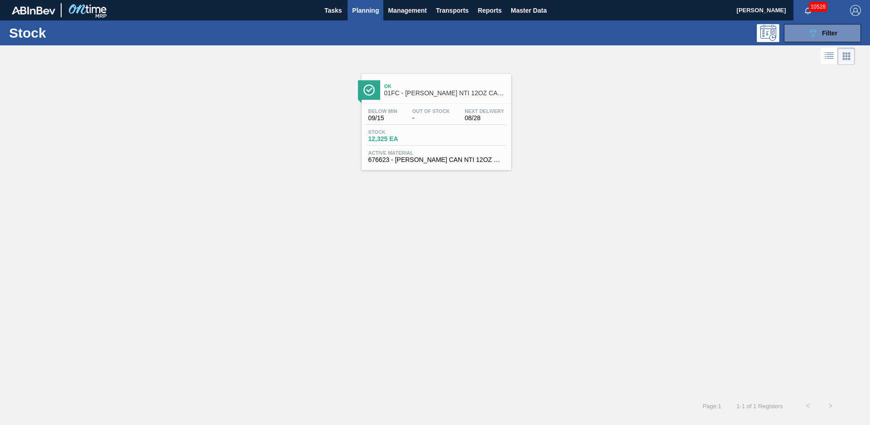
click at [434, 97] on div "Ok 01FC - CARR NTI 12OZ CAN 15/12 CAN PK" at bounding box center [445, 90] width 122 height 20
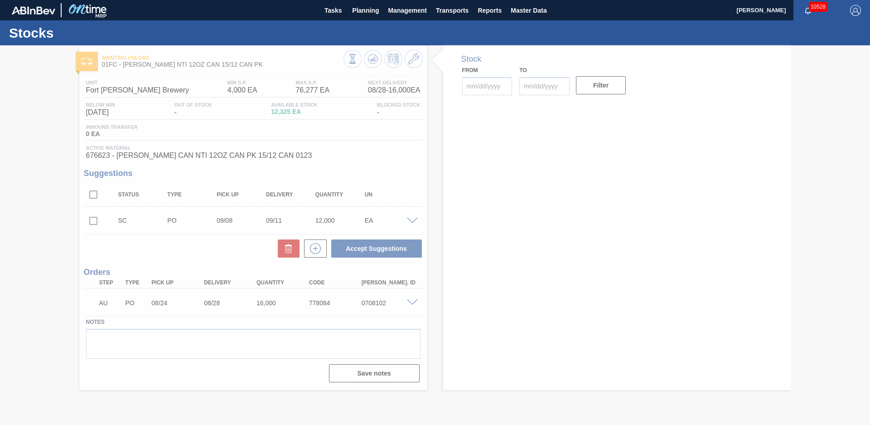
type input "[DATE]"
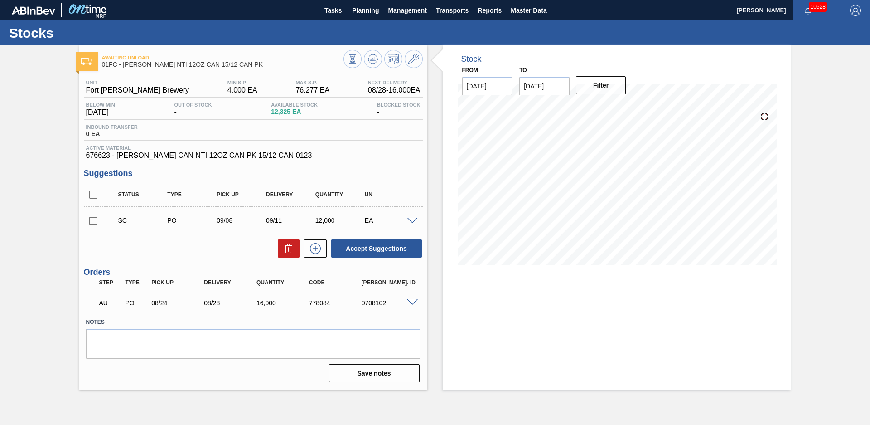
click at [433, 159] on div "Stock From [DATE] to [DATE] Filter" at bounding box center [609, 217] width 364 height 344
click at [96, 222] on input "checkbox" at bounding box center [93, 220] width 19 height 19
click at [96, 221] on input "checkbox" at bounding box center [93, 220] width 19 height 19
checkbox input "false"
drag, startPoint x: 67, startPoint y: 173, endPoint x: 268, endPoint y: 108, distance: 212.0
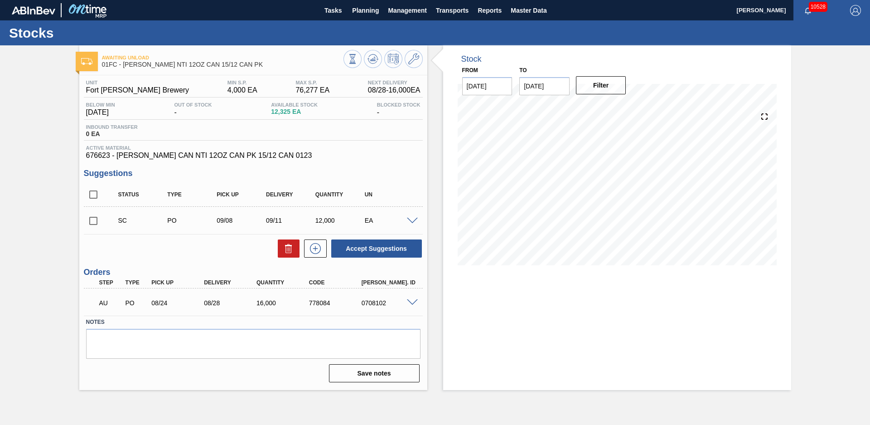
click at [67, 173] on div "Awaiting Unload 01FC - CARR NTI 12OZ CAN 15/12 CAN PK Unit Fort Collins Brewery…" at bounding box center [435, 217] width 870 height 344
click at [358, 16] on button "Planning" at bounding box center [366, 10] width 36 height 20
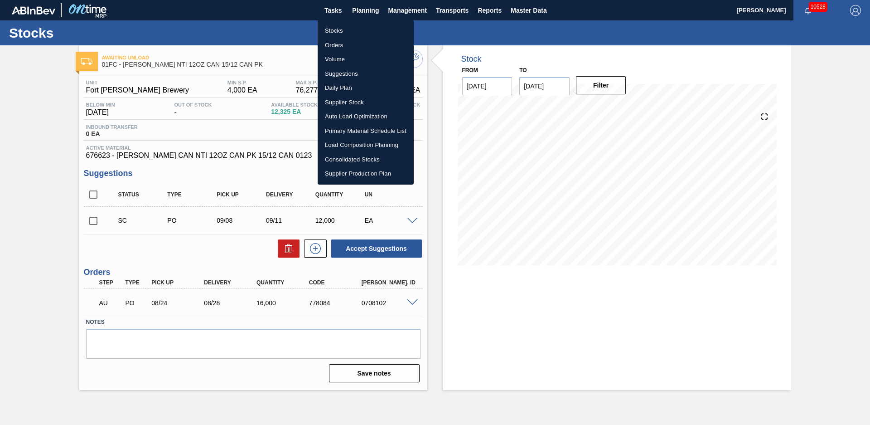
click at [353, 25] on li "Stocks" at bounding box center [366, 31] width 96 height 15
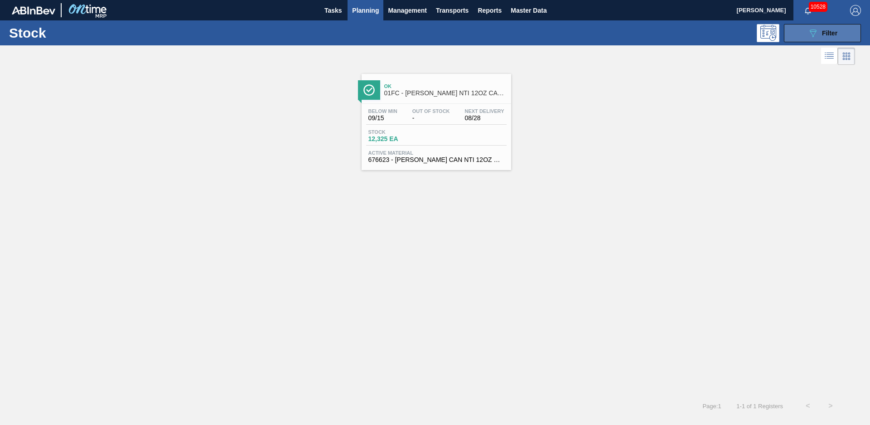
click at [856, 40] on button "089F7B8B-B2A5-4AFE-B5C0-19BA573D28AC Filter" at bounding box center [822, 33] width 77 height 18
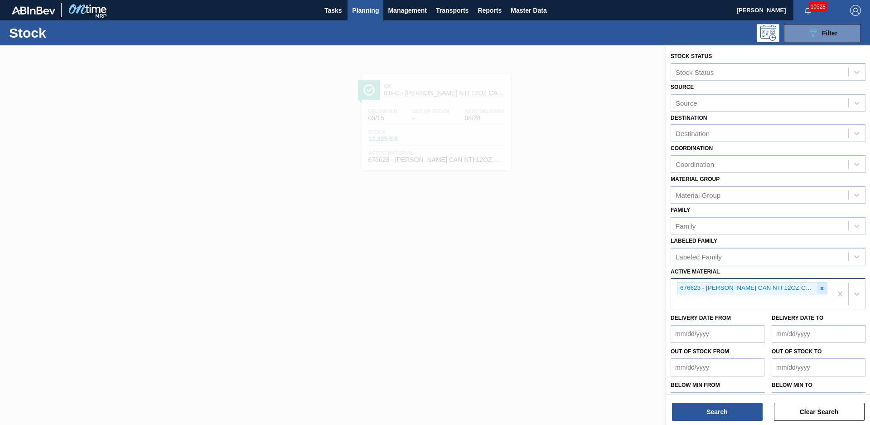
click at [819, 292] on div at bounding box center [822, 287] width 10 height 11
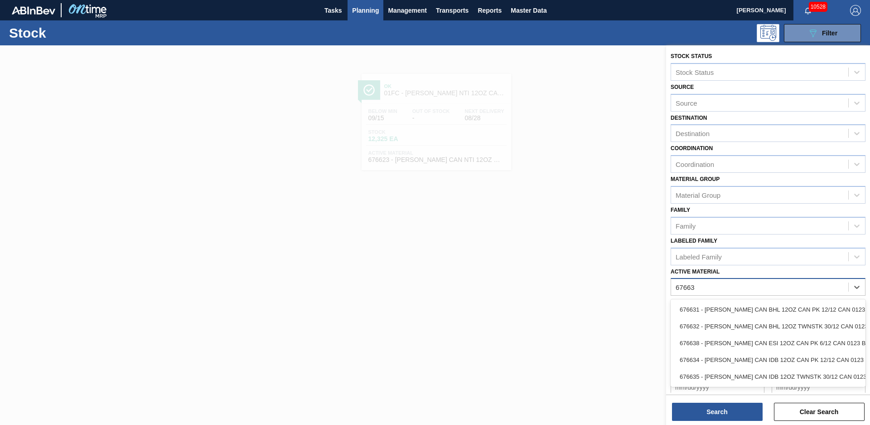
type Material "676635"
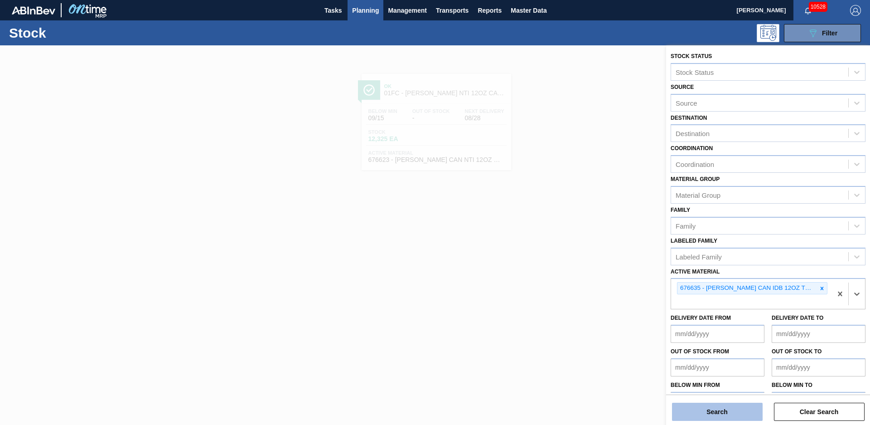
click at [712, 409] on button "Search" at bounding box center [717, 411] width 91 height 18
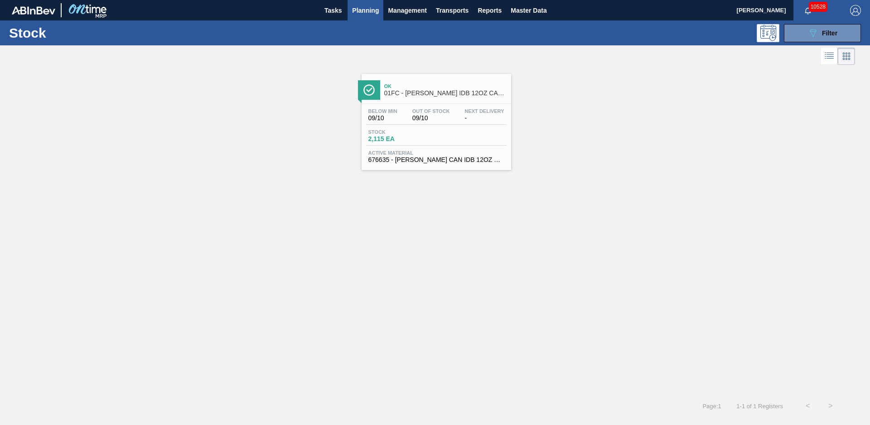
click at [449, 82] on div "Ok 01FC - CARR IDB 12OZ CAN TWNSTK 30/12 CAN AQUEOUS" at bounding box center [445, 90] width 122 height 20
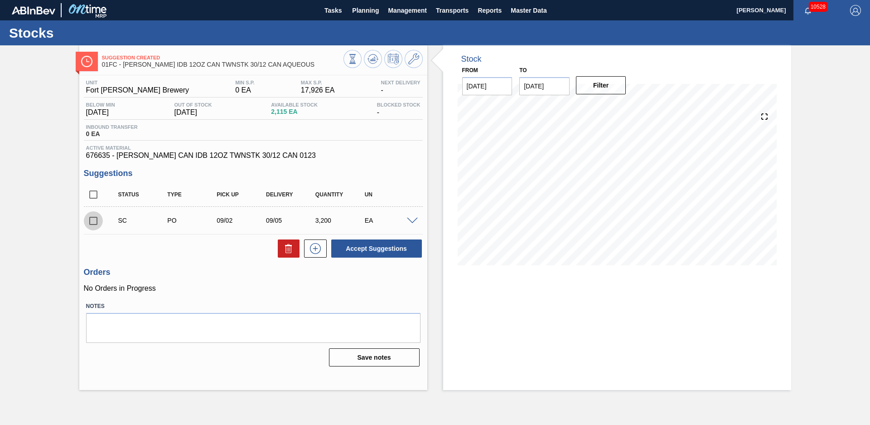
click at [94, 226] on input "checkbox" at bounding box center [93, 220] width 19 height 19
click at [358, 247] on button "Accept Suggestions" at bounding box center [376, 248] width 91 height 18
checkbox input "false"
click at [374, 7] on span "Planning" at bounding box center [365, 10] width 27 height 11
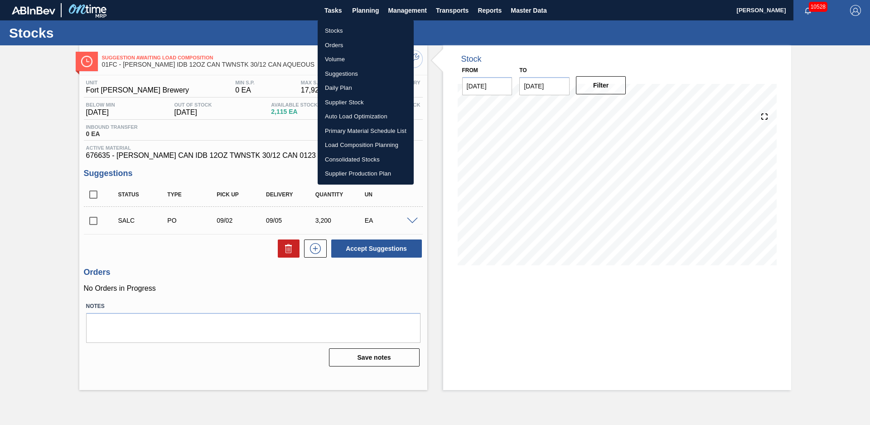
click at [361, 28] on li "Stocks" at bounding box center [366, 31] width 96 height 15
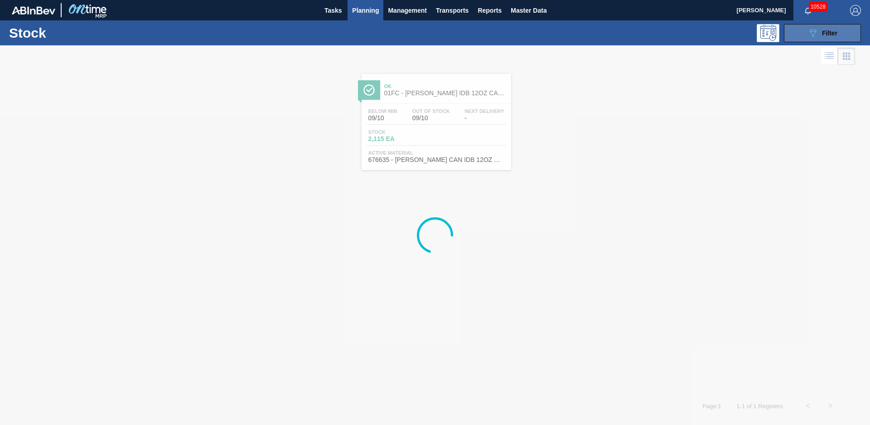
click at [844, 35] on button "089F7B8B-B2A5-4AFE-B5C0-19BA573D28AC Filter" at bounding box center [822, 33] width 77 height 18
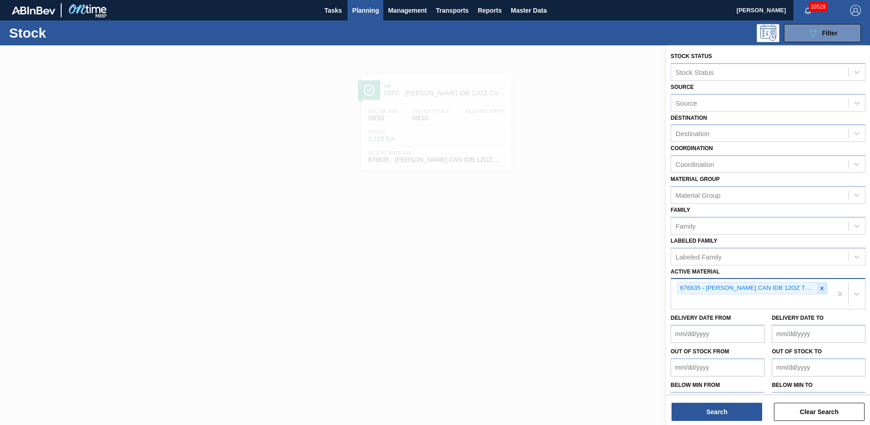
click at [822, 290] on icon at bounding box center [822, 288] width 6 height 6
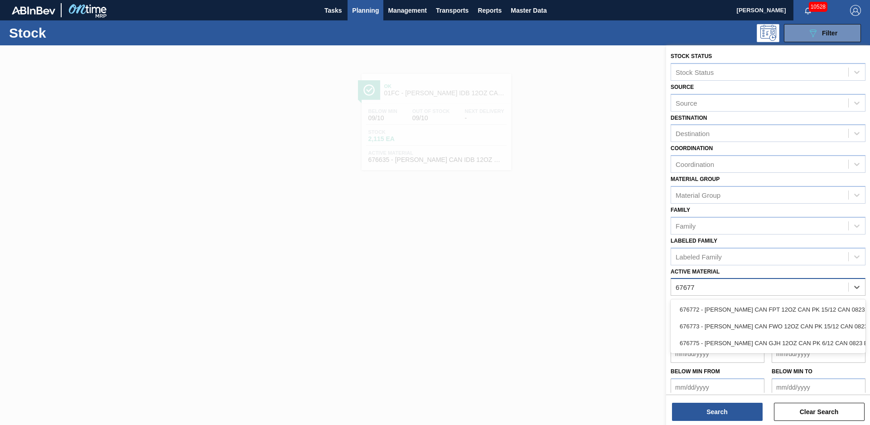
type Material "676775"
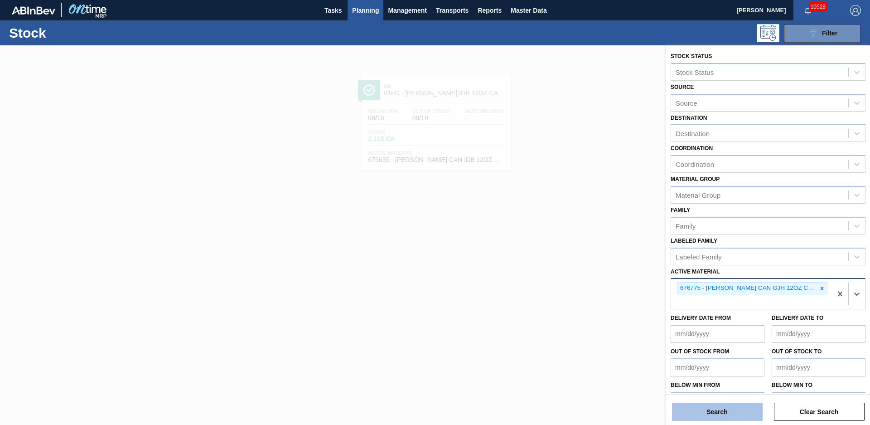
click at [741, 412] on button "Search" at bounding box center [717, 411] width 91 height 18
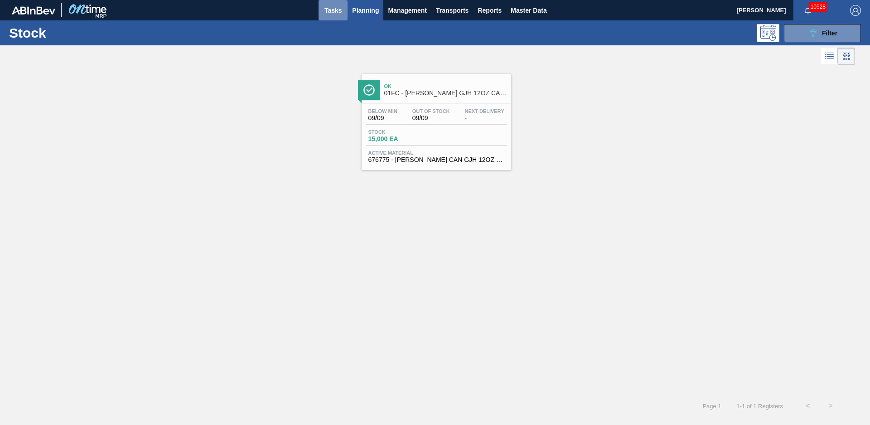
click at [330, 11] on span "Tasks" at bounding box center [333, 10] width 20 height 11
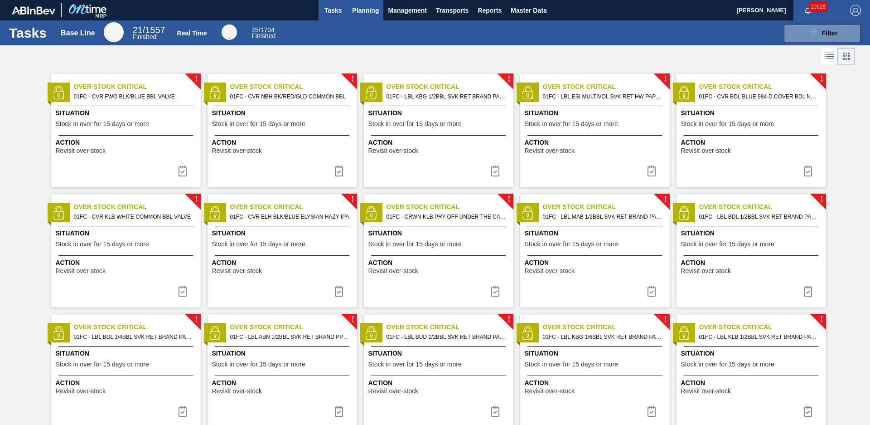
click at [372, 12] on span "Planning" at bounding box center [365, 10] width 27 height 11
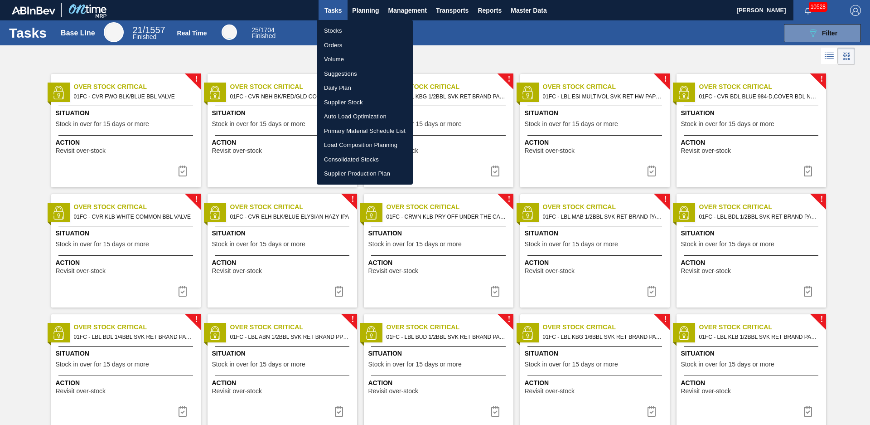
click at [365, 24] on ul "Stocks Orders Volume Suggestions Daily Plan Supplier Stock Auto Load Optimizati…" at bounding box center [365, 102] width 96 height 165
click at [367, 29] on li "Stocks" at bounding box center [365, 31] width 96 height 15
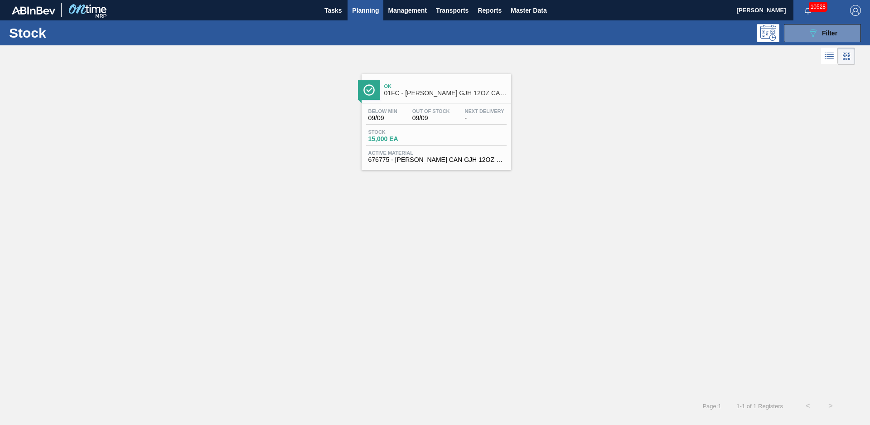
click at [428, 97] on div "Ok 01FC - CARR GJH 12OZ CAN 6/12 CAN PK" at bounding box center [445, 90] width 122 height 20
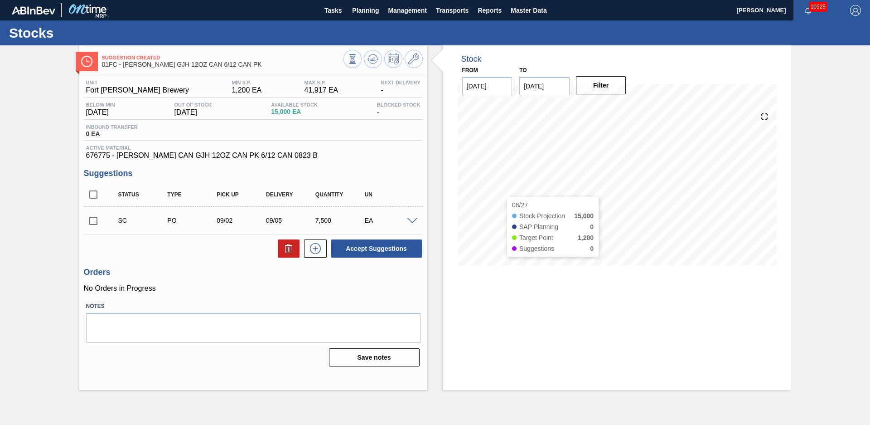
click at [433, 174] on div "Stock From 08/27/2025 to 12/31/2025 Filter 08/27 Stock Projection 15,000 SAP Pl…" at bounding box center [609, 217] width 364 height 344
drag, startPoint x: 99, startPoint y: 218, endPoint x: 111, endPoint y: 219, distance: 11.4
click at [98, 218] on input "checkbox" at bounding box center [93, 220] width 19 height 19
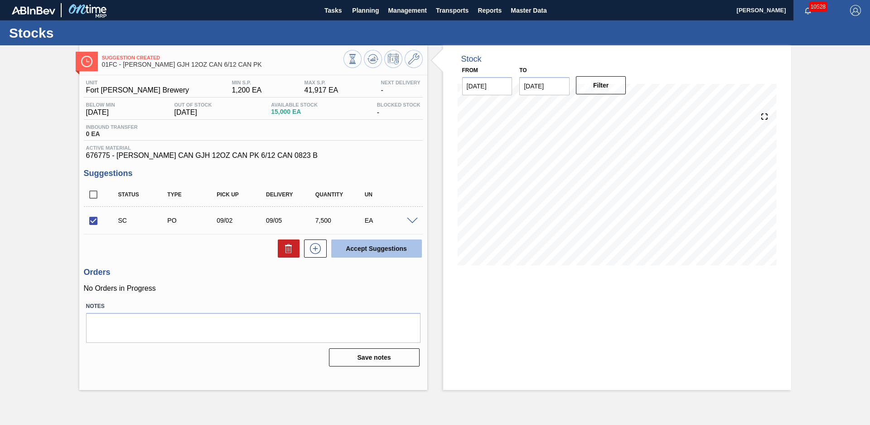
click at [354, 237] on div "Status Type Pick up Delivery Quantity UN SC PO 09/02 09/05 7,500 EA Material 67…" at bounding box center [253, 221] width 339 height 76
click at [368, 245] on button "Accept Suggestions" at bounding box center [376, 248] width 91 height 18
checkbox input "false"
click at [364, 15] on span "Planning" at bounding box center [365, 10] width 27 height 11
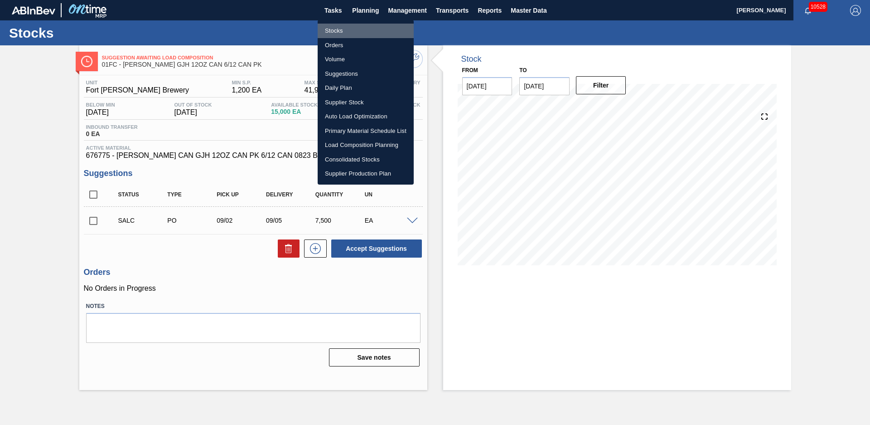
click at [352, 32] on li "Stocks" at bounding box center [366, 31] width 96 height 15
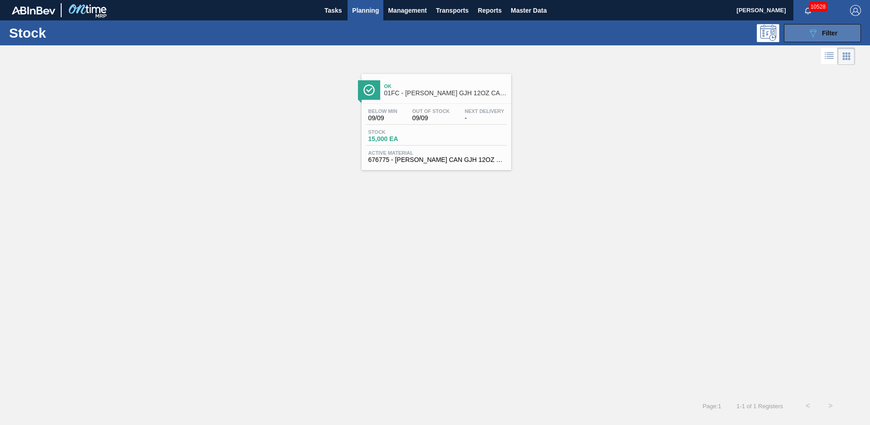
click at [808, 36] on icon "089F7B8B-B2A5-4AFE-B5C0-19BA573D28AC" at bounding box center [813, 33] width 11 height 11
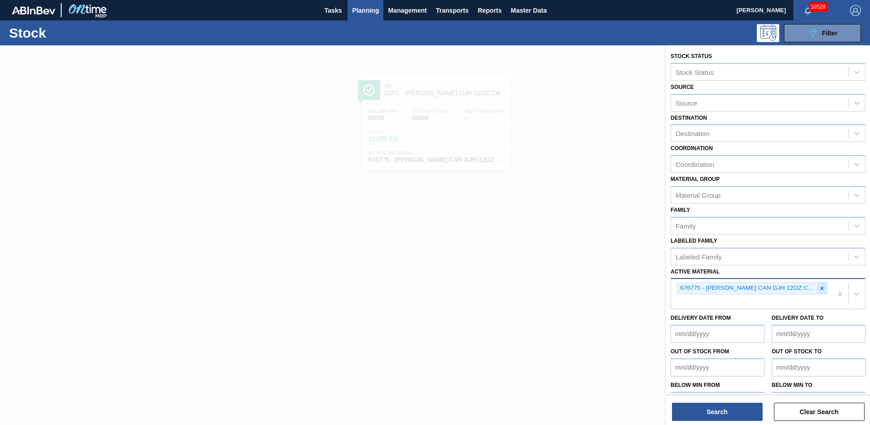
click at [820, 292] on div at bounding box center [822, 287] width 10 height 11
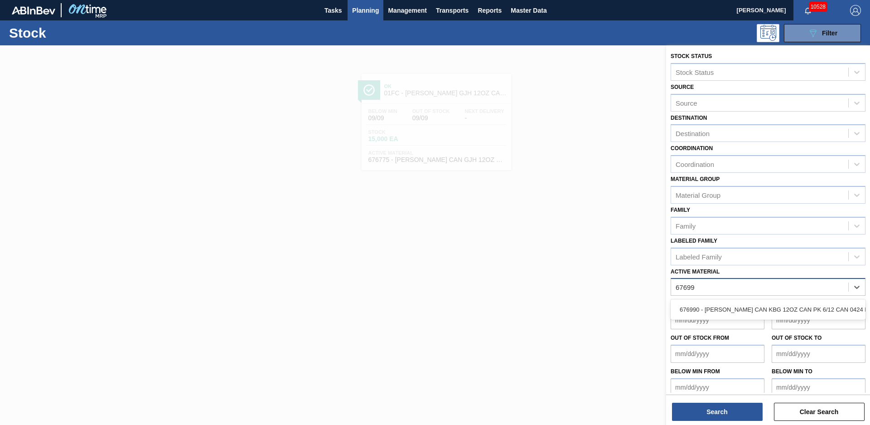
type Material "676990"
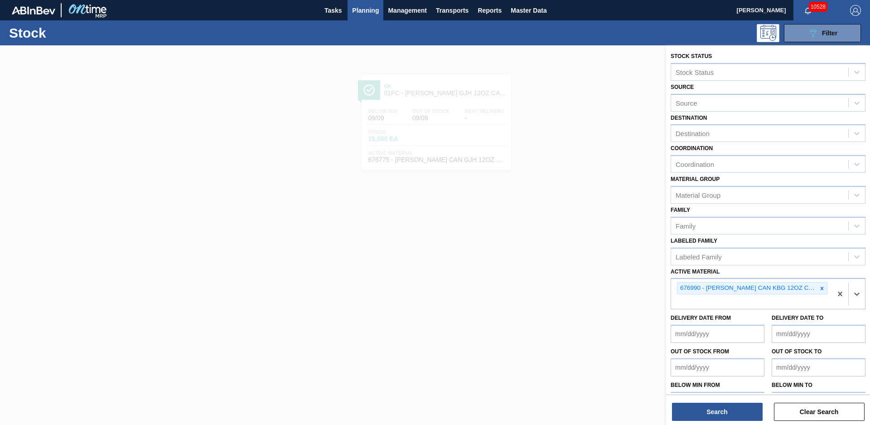
click at [747, 402] on div "Search Clear Search" at bounding box center [768, 406] width 204 height 25
click at [750, 405] on button "Search" at bounding box center [717, 411] width 91 height 18
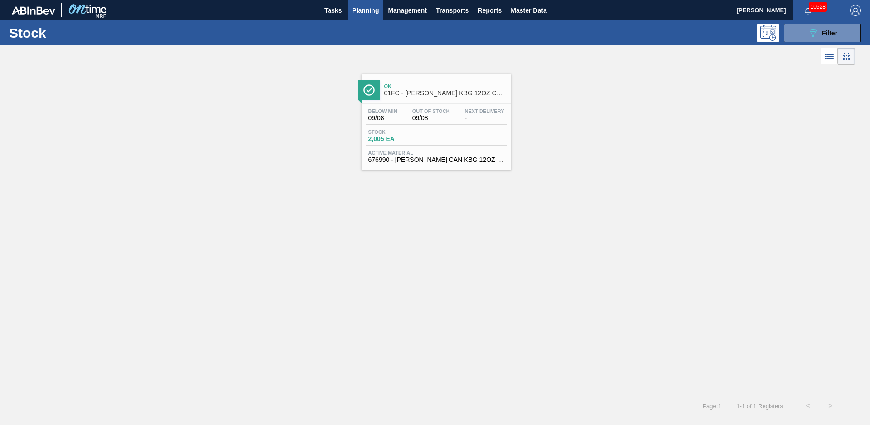
click at [462, 99] on div "Ok 01FC - CARR KBG 12OZ CAN CAN PK 6/12 CAN" at bounding box center [445, 90] width 122 height 20
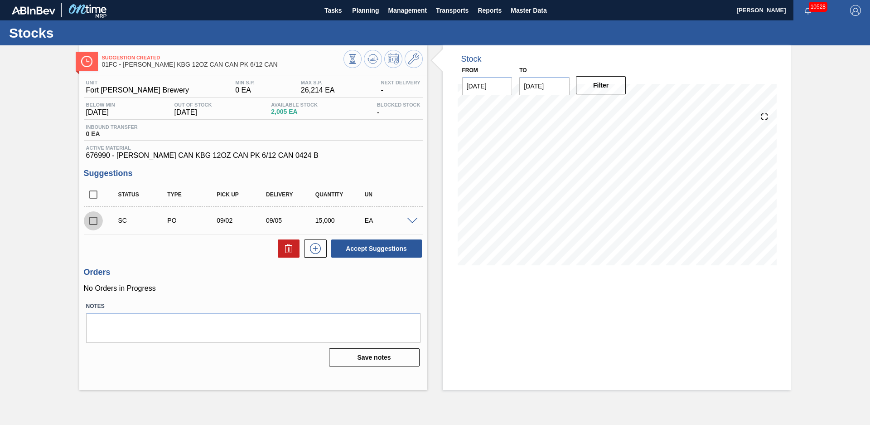
click at [95, 227] on input "checkbox" at bounding box center [93, 220] width 19 height 19
click at [379, 246] on button "Accept Suggestions" at bounding box center [376, 248] width 91 height 18
checkbox input "false"
click at [369, 13] on span "Planning" at bounding box center [365, 10] width 27 height 11
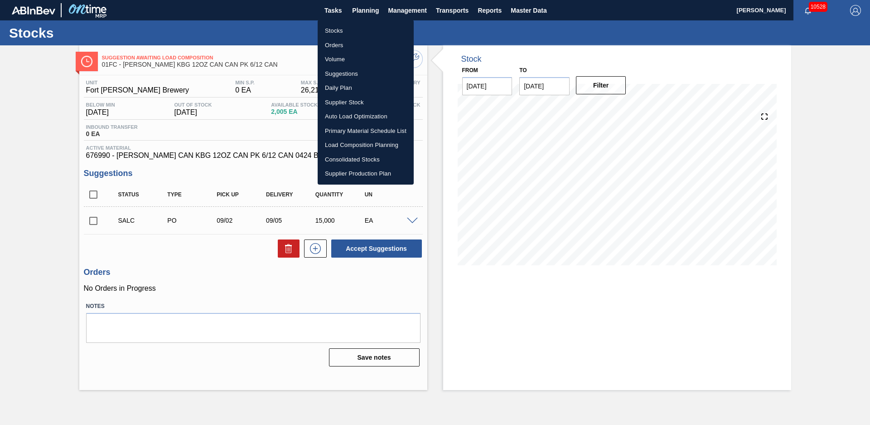
click at [329, 27] on li "Stocks" at bounding box center [366, 31] width 96 height 15
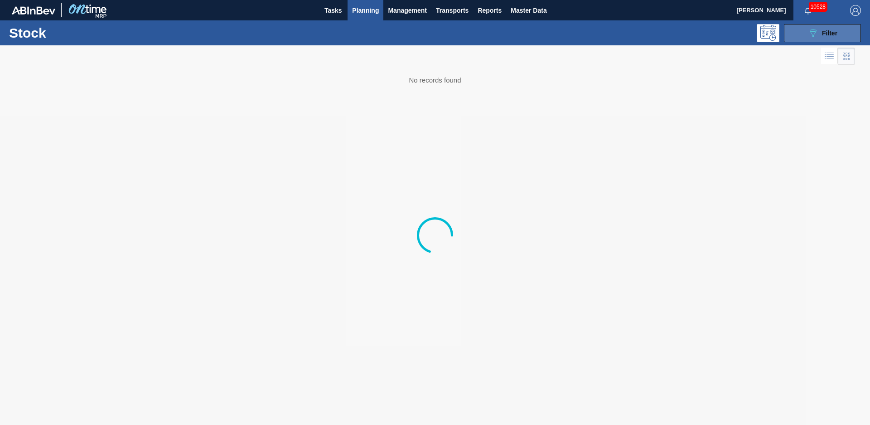
click at [824, 28] on div "089F7B8B-B2A5-4AFE-B5C0-19BA573D28AC Filter" at bounding box center [823, 33] width 30 height 11
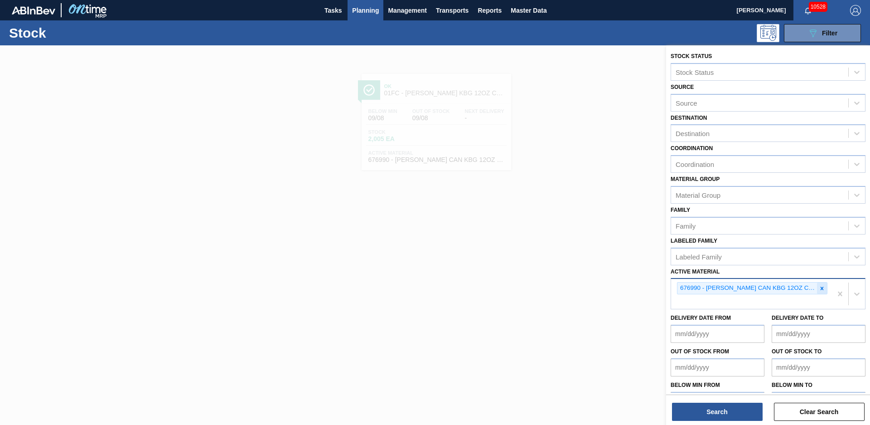
click at [819, 290] on icon at bounding box center [822, 288] width 6 height 6
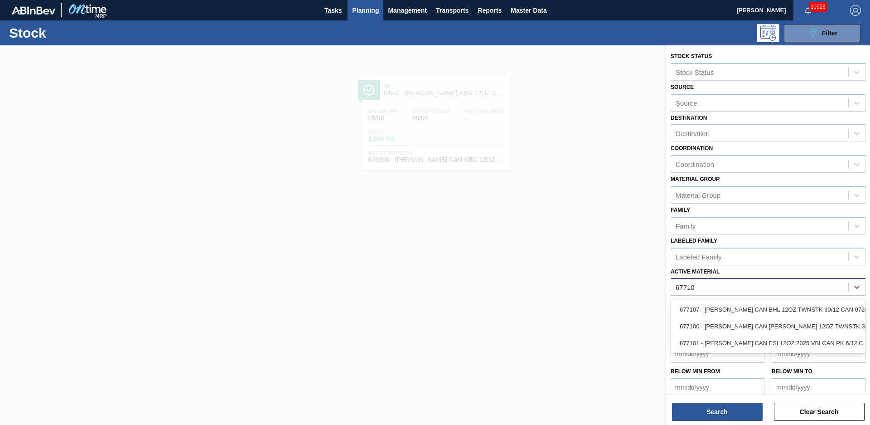
type Material "677101"
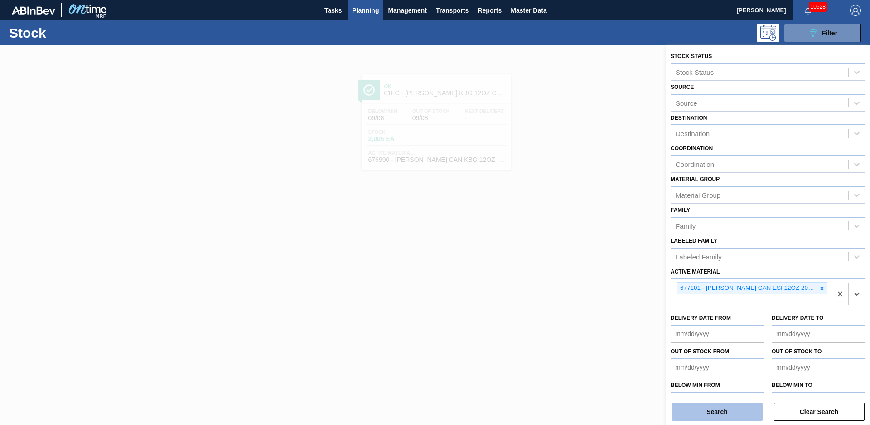
click at [713, 407] on button "Search" at bounding box center [717, 411] width 91 height 18
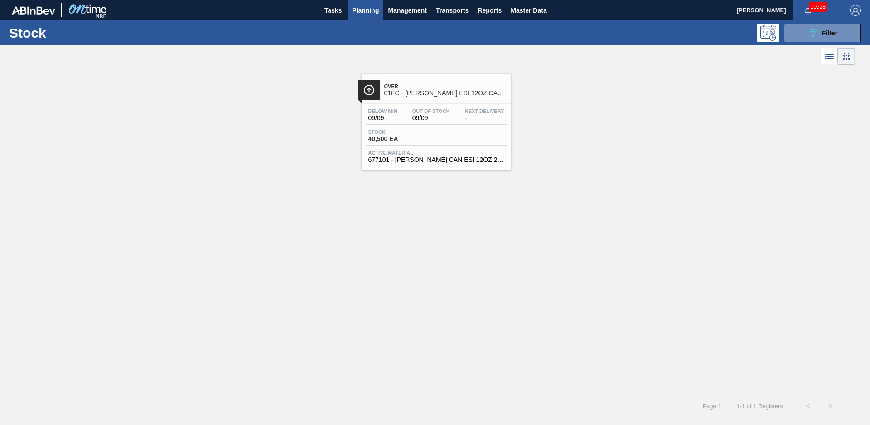
click at [439, 89] on span "Over" at bounding box center [445, 85] width 122 height 5
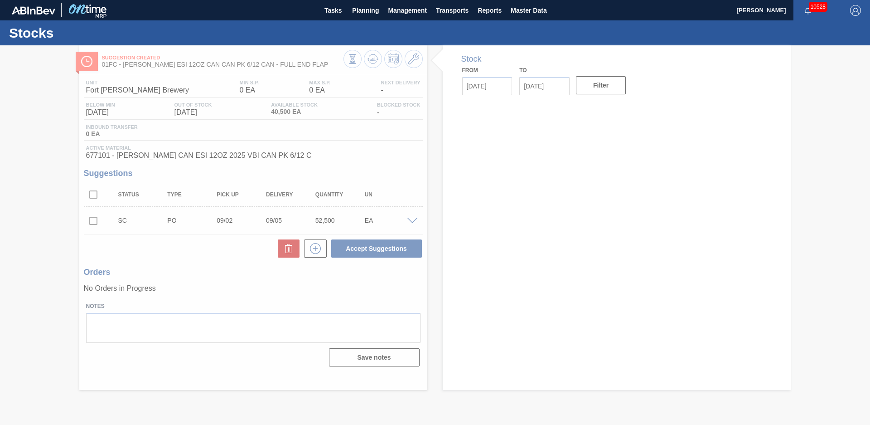
type input "[DATE]"
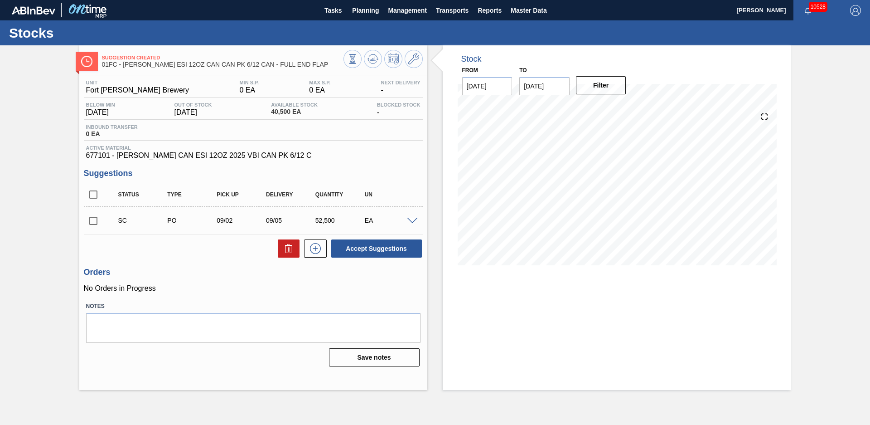
click at [58, 180] on div "Suggestion Created 01FC - CARR ESI 12OZ CAN CAN PK 6/12 CAN - FULL END FLAP Uni…" at bounding box center [435, 217] width 870 height 344
click at [92, 219] on input "checkbox" at bounding box center [93, 220] width 19 height 19
click at [405, 247] on button "Accept Suggestions" at bounding box center [376, 248] width 91 height 18
checkbox input "false"
click at [356, 16] on button "Planning" at bounding box center [366, 10] width 36 height 20
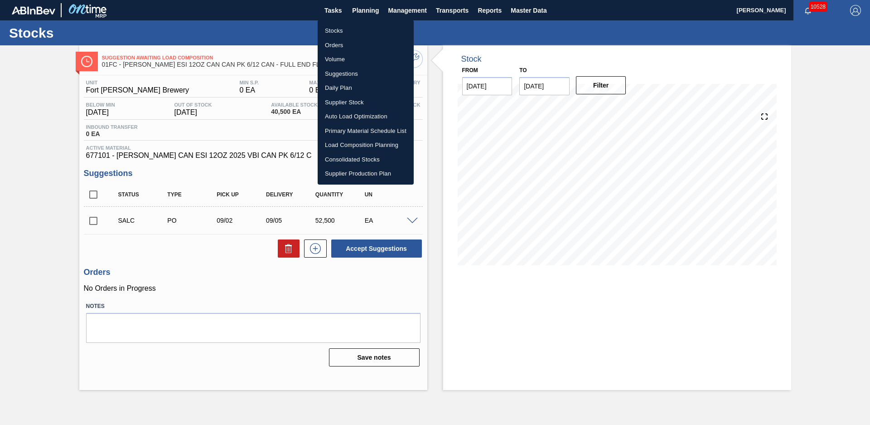
click at [349, 29] on li "Stocks" at bounding box center [366, 31] width 96 height 15
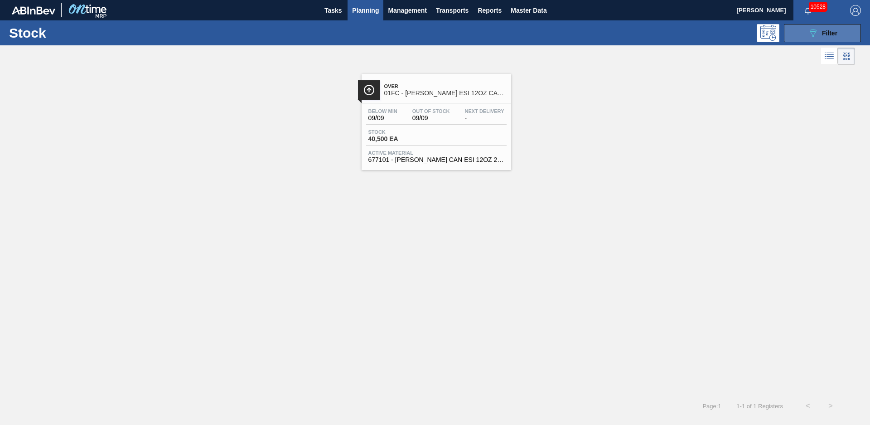
click at [854, 39] on button "089F7B8B-B2A5-4AFE-B5C0-19BA573D28AC Filter" at bounding box center [822, 33] width 77 height 18
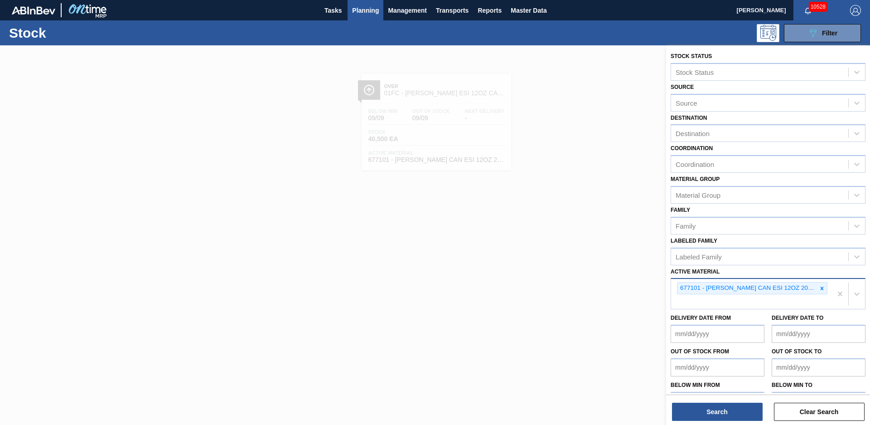
click at [823, 287] on icon at bounding box center [822, 288] width 6 height 6
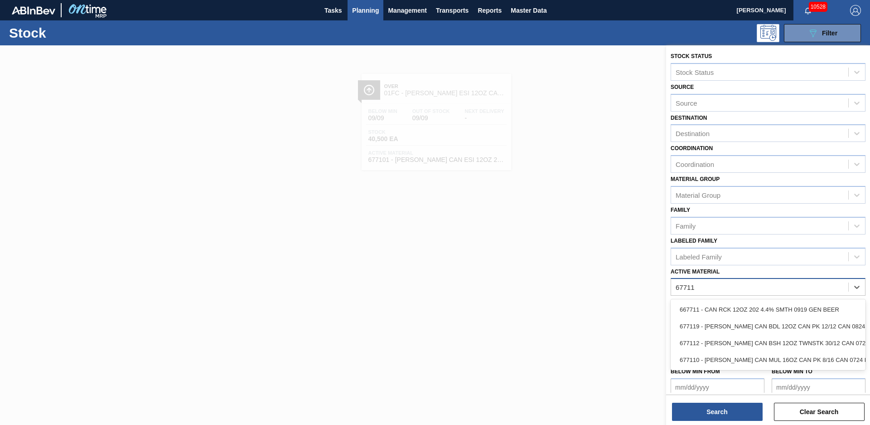
type Material "677112"
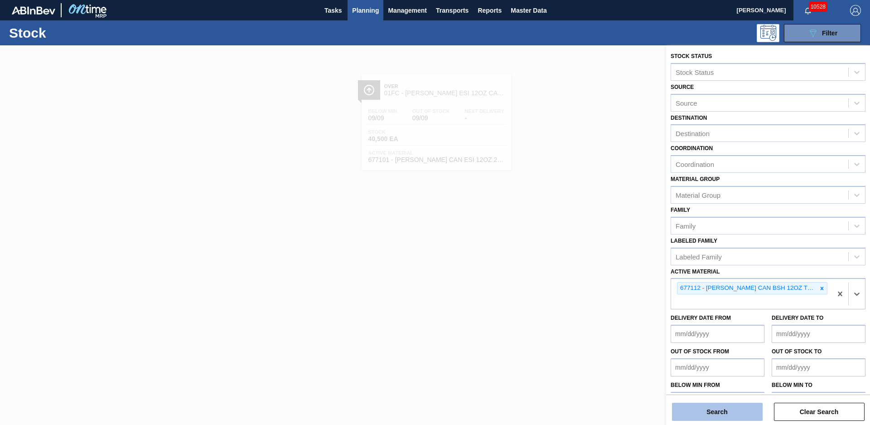
click at [742, 409] on button "Search" at bounding box center [717, 411] width 91 height 18
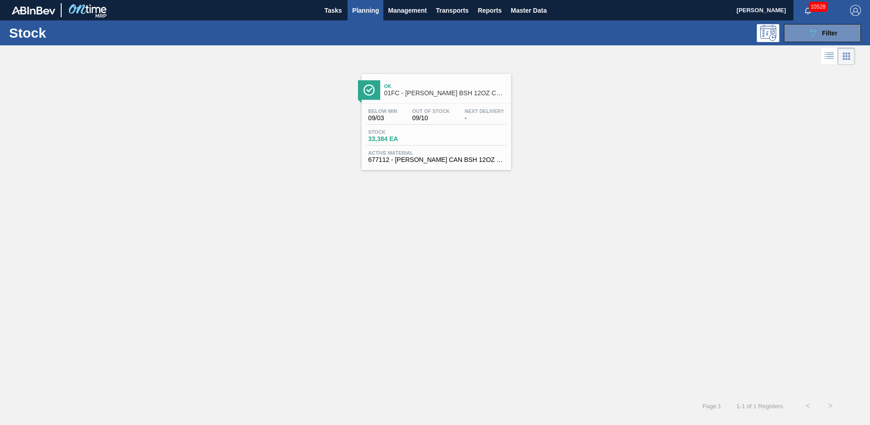
click at [461, 87] on span "Ok" at bounding box center [445, 85] width 122 height 5
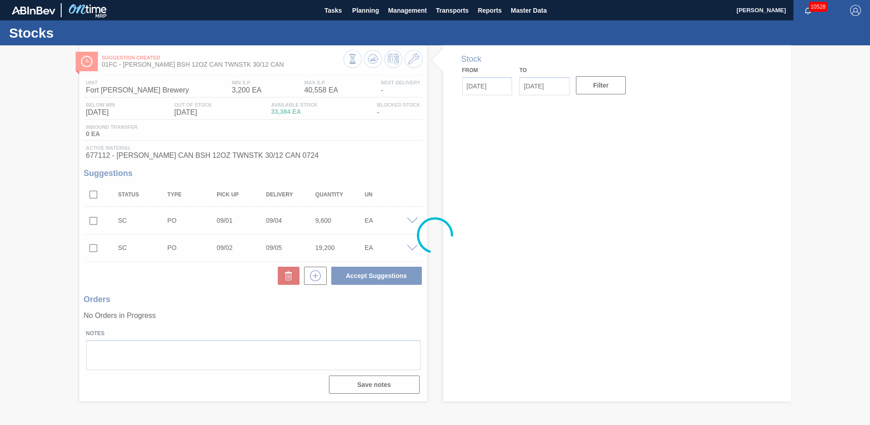
type input "[DATE]"
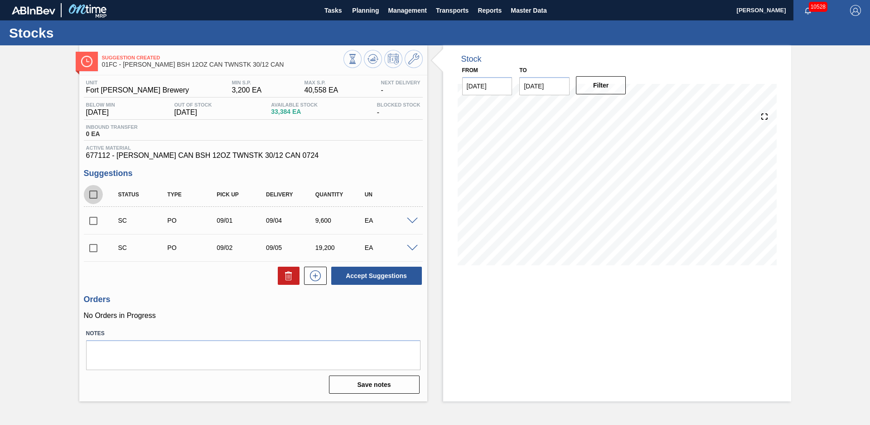
click at [89, 198] on input "checkbox" at bounding box center [93, 194] width 19 height 19
checkbox input "true"
click at [394, 271] on button "Accept Suggestions" at bounding box center [376, 275] width 91 height 18
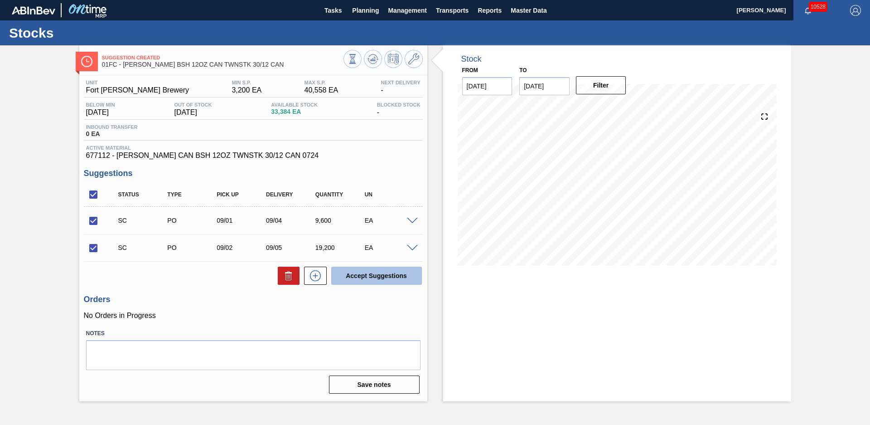
checkbox input "false"
click at [380, 7] on button "Planning" at bounding box center [366, 10] width 36 height 20
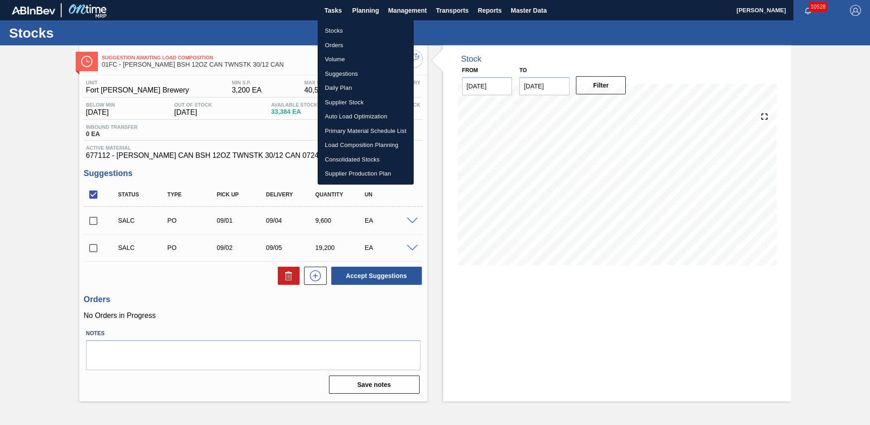
click at [367, 28] on li "Stocks" at bounding box center [366, 31] width 96 height 15
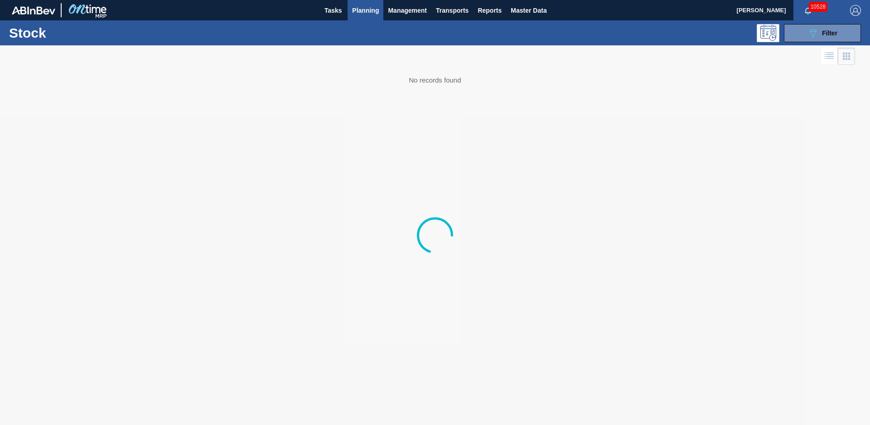
click at [838, 33] on button "089F7B8B-B2A5-4AFE-B5C0-19BA573D28AC Filter" at bounding box center [822, 33] width 77 height 18
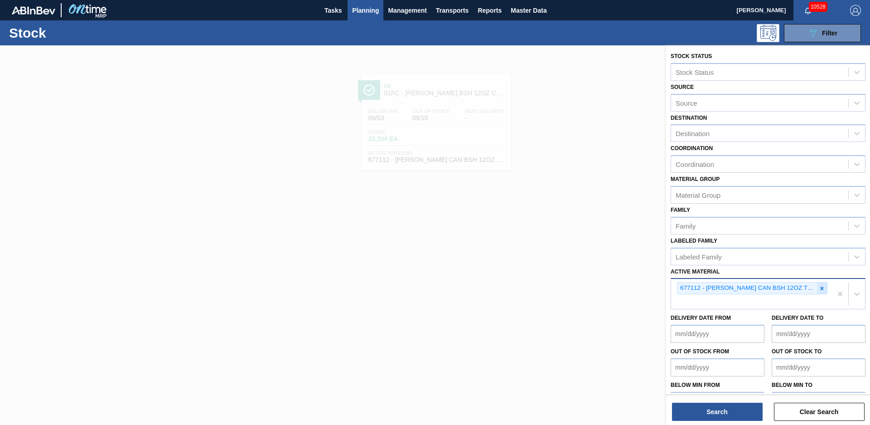
click at [821, 290] on icon at bounding box center [822, 288] width 6 height 6
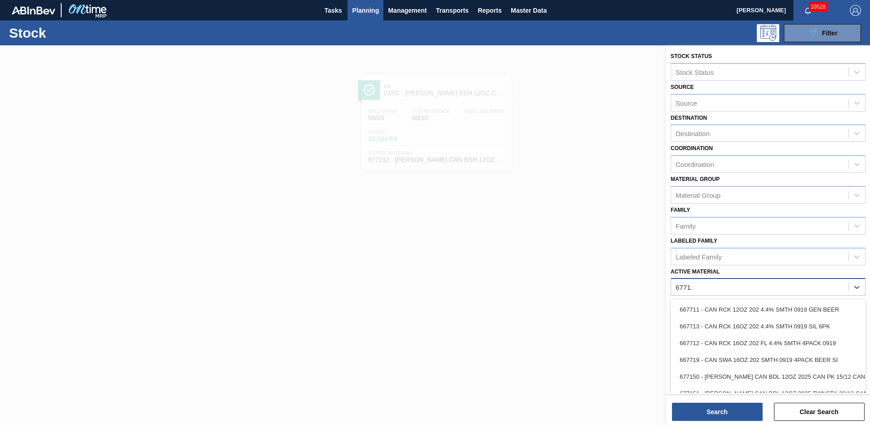
type Material "677127"
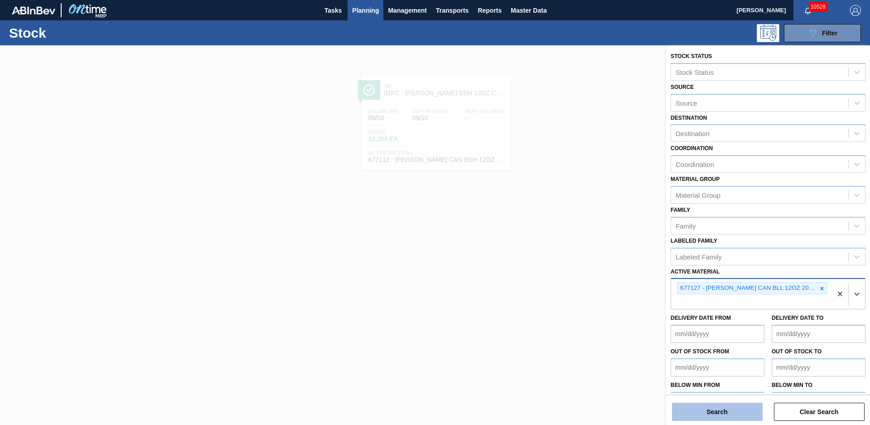
click at [741, 407] on button "Search" at bounding box center [717, 411] width 91 height 18
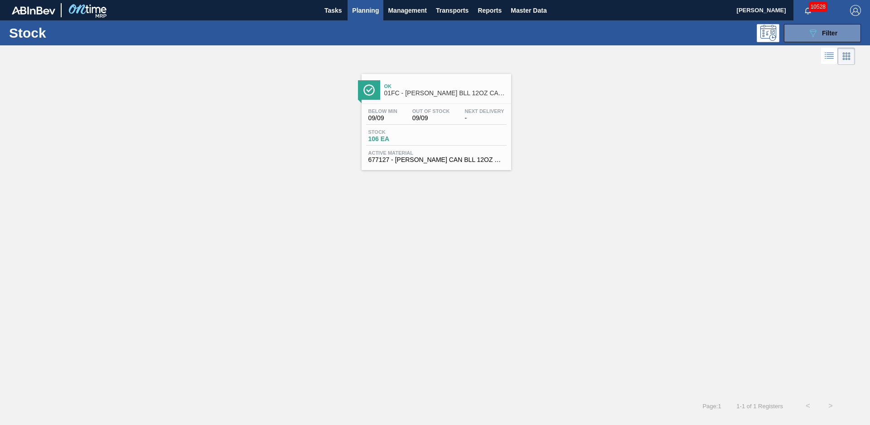
click at [426, 79] on div "Ok 01FC - CARR BLL 12OZ CAN CAN PK 12/12 SLIM" at bounding box center [437, 88] width 150 height 20
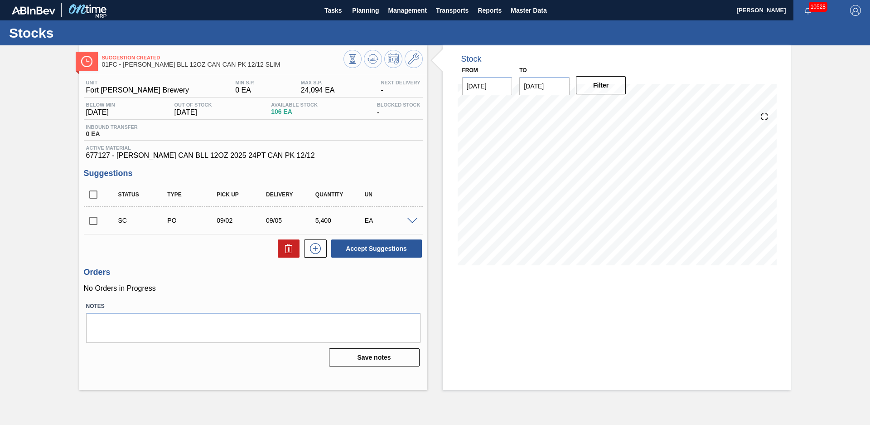
click at [436, 144] on div "Stock From [DATE] to [DATE] Filter" at bounding box center [609, 217] width 364 height 344
click at [91, 224] on input "checkbox" at bounding box center [93, 220] width 19 height 19
click at [405, 253] on button "Accept Suggestions" at bounding box center [376, 248] width 91 height 18
checkbox input "false"
click at [369, 9] on span "Planning" at bounding box center [365, 10] width 27 height 11
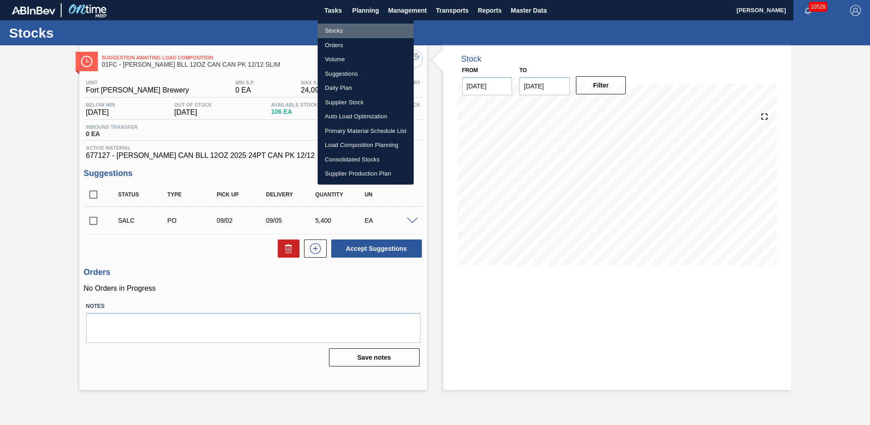
click at [332, 34] on li "Stocks" at bounding box center [366, 31] width 96 height 15
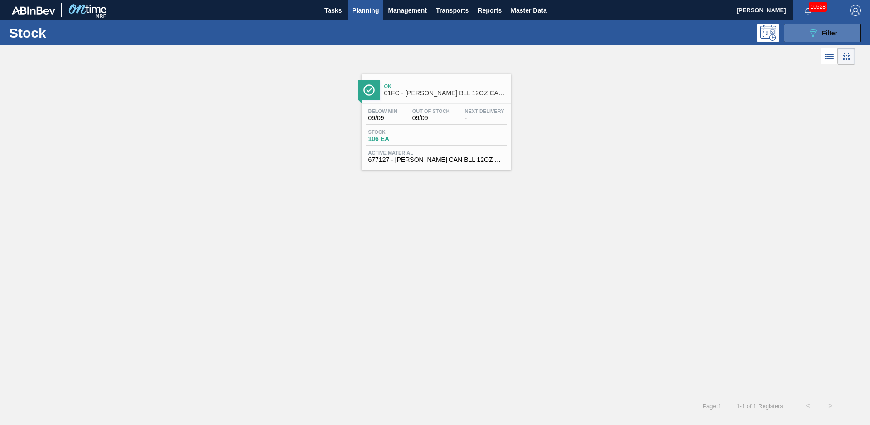
click at [843, 31] on button "089F7B8B-B2A5-4AFE-B5C0-19BA573D28AC Filter" at bounding box center [822, 33] width 77 height 18
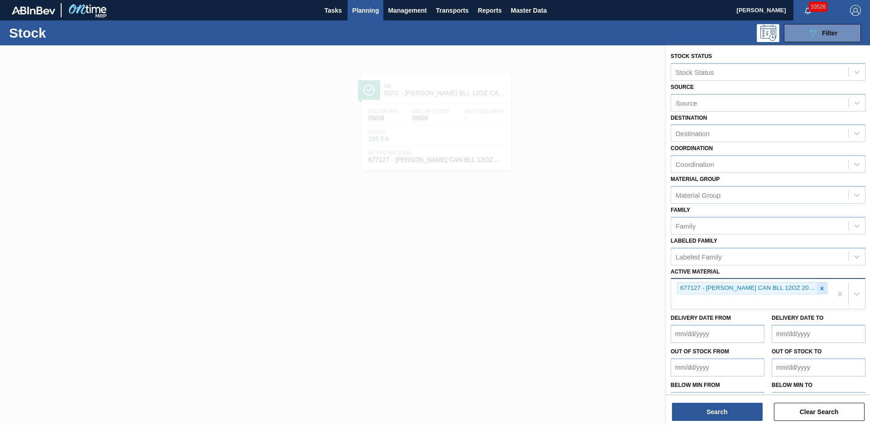
click at [820, 291] on icon at bounding box center [822, 288] width 6 height 6
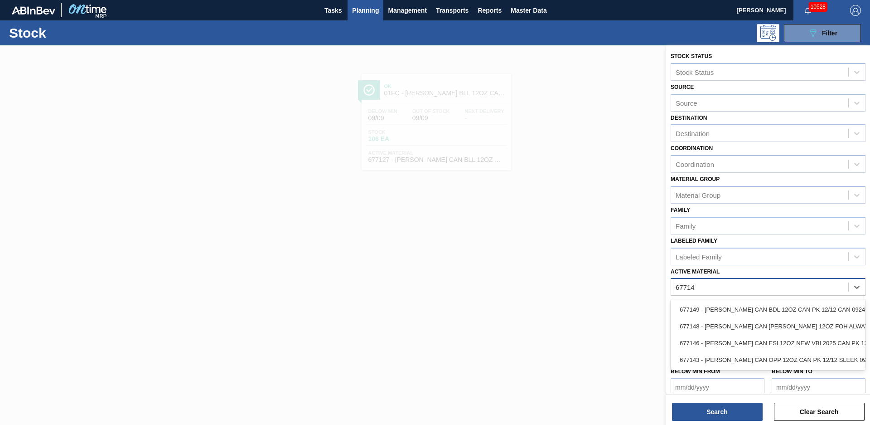
type Material "677149"
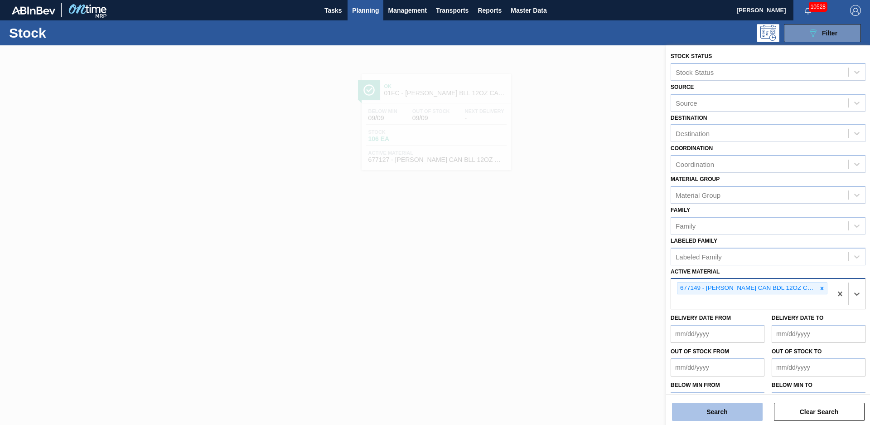
click at [741, 409] on button "Search" at bounding box center [717, 411] width 91 height 18
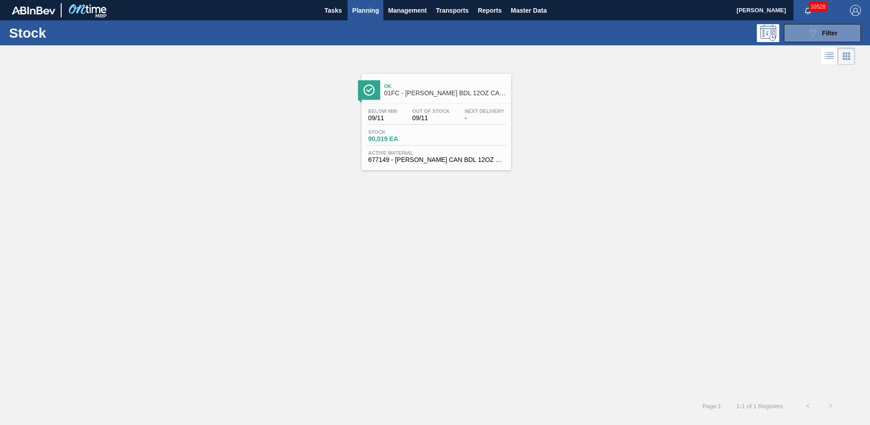
click at [440, 92] on span "01FC - CARR BDL 12OZ CAN CAN PK 12/12 CAN" at bounding box center [445, 93] width 122 height 7
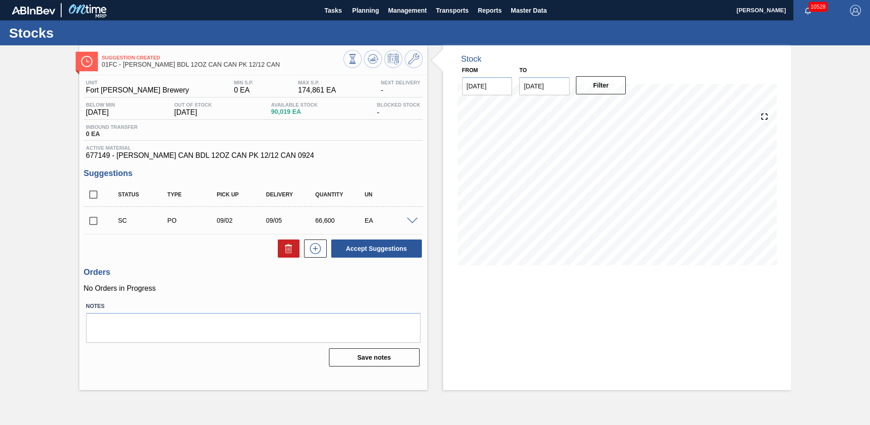
click at [436, 109] on div "Stock From [DATE] to [DATE] Filter" at bounding box center [609, 217] width 364 height 344
click at [94, 222] on input "checkbox" at bounding box center [93, 220] width 19 height 19
click at [418, 258] on div "Accept Suggestions" at bounding box center [375, 248] width 96 height 20
click at [409, 251] on button "Accept Suggestions" at bounding box center [376, 248] width 91 height 18
checkbox input "false"
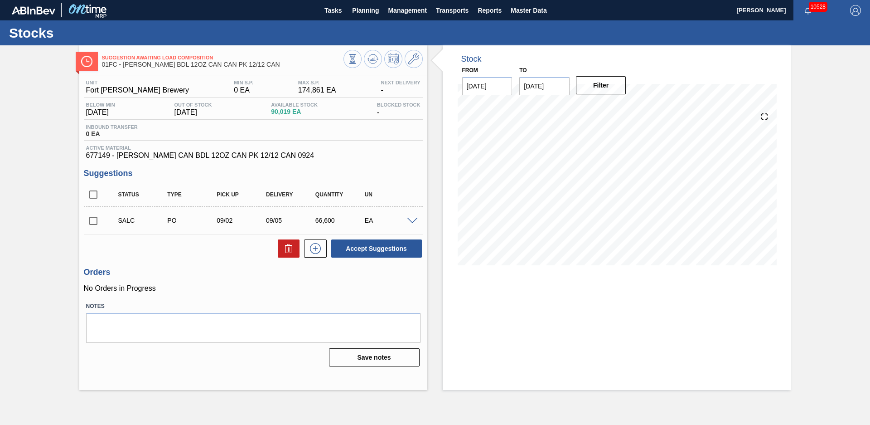
click at [63, 191] on div "Suggestion Awaiting Load Composition 01FC - CARR BDL 12OZ CAN CAN PK 12/12 CAN …" at bounding box center [435, 217] width 870 height 344
click at [363, 11] on span "Planning" at bounding box center [365, 10] width 27 height 11
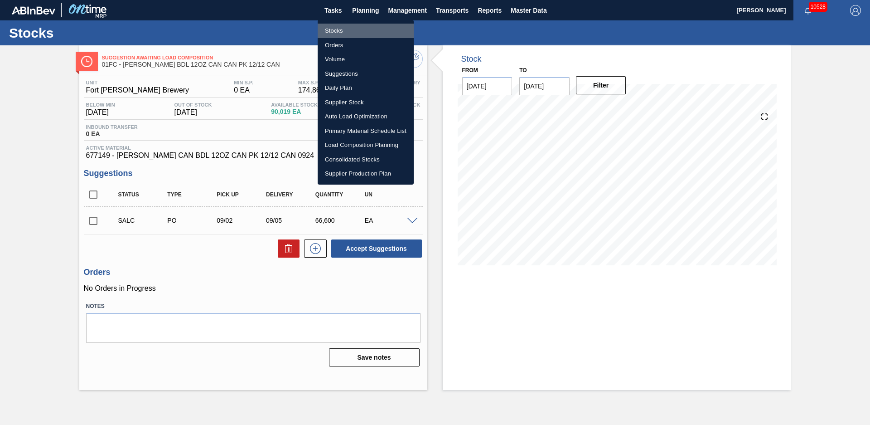
click at [353, 26] on li "Stocks" at bounding box center [366, 31] width 96 height 15
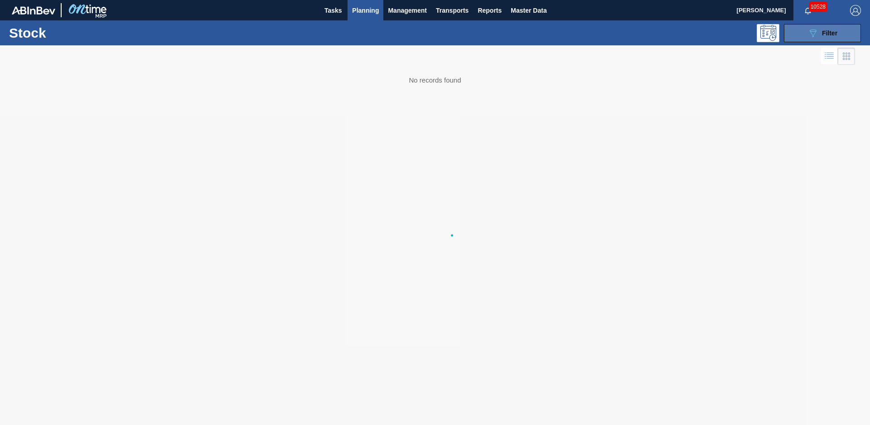
click at [832, 24] on button "089F7B8B-B2A5-4AFE-B5C0-19BA573D28AC Filter" at bounding box center [822, 33] width 77 height 18
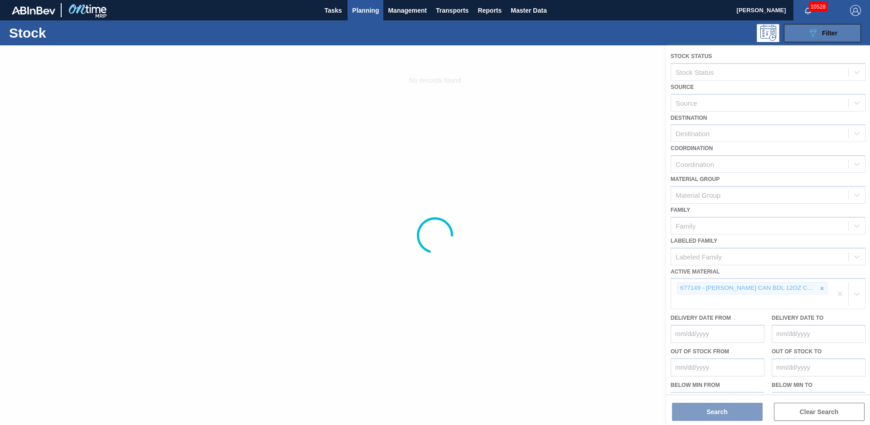
click at [836, 33] on span "Filter" at bounding box center [829, 32] width 15 height 7
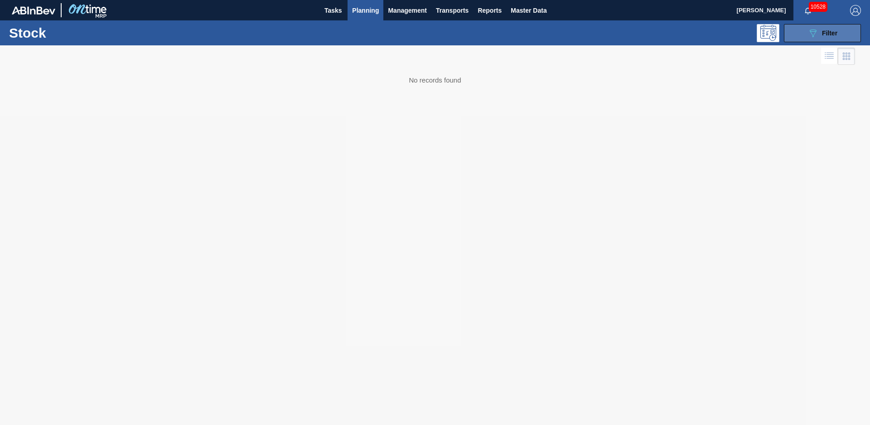
click at [836, 33] on span "Filter" at bounding box center [829, 32] width 15 height 7
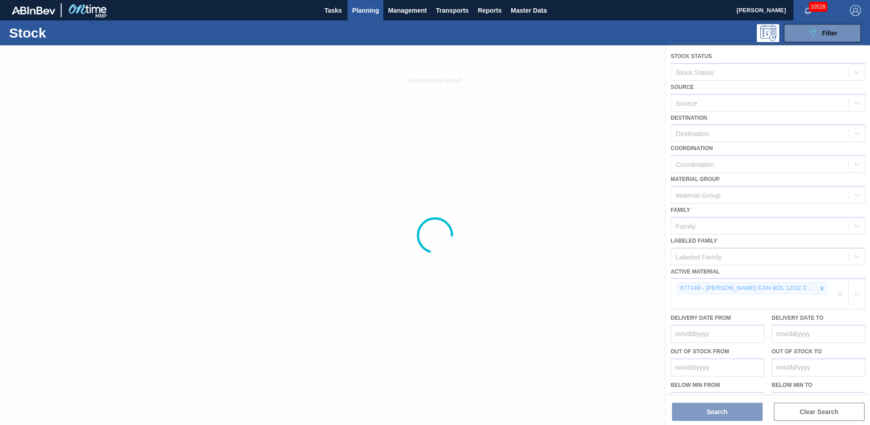
click at [823, 288] on div at bounding box center [435, 234] width 870 height 379
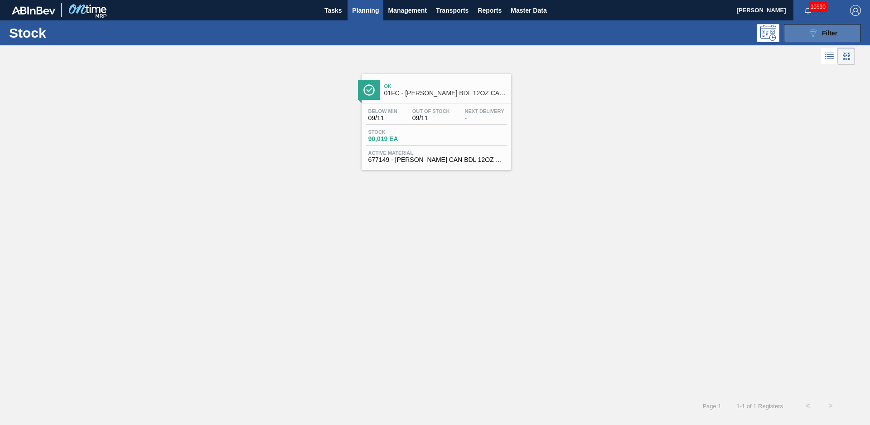
click at [800, 39] on button "089F7B8B-B2A5-4AFE-B5C0-19BA573D28AC Filter" at bounding box center [822, 33] width 77 height 18
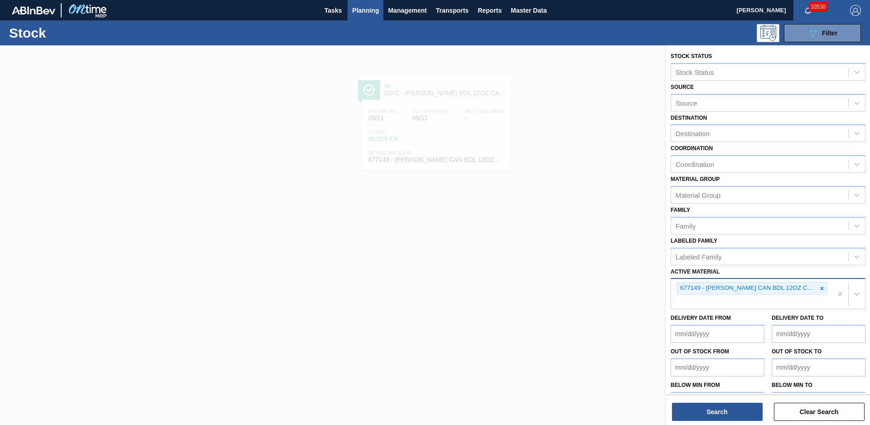
click at [819, 289] on icon at bounding box center [822, 288] width 6 height 6
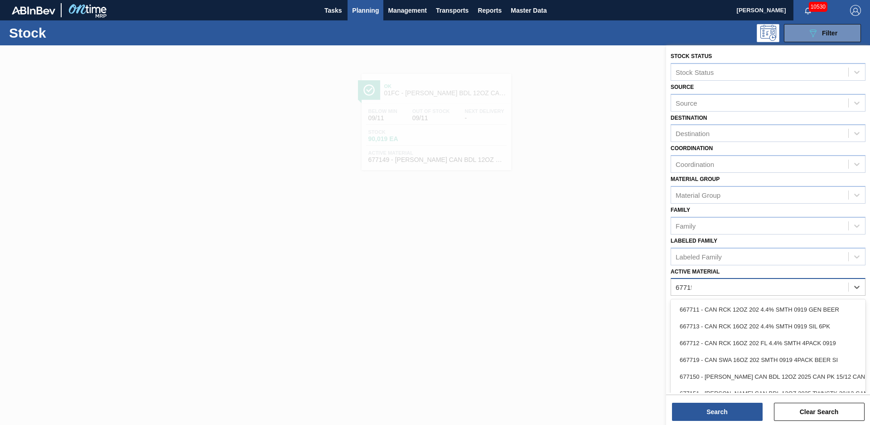
type Material "677151"
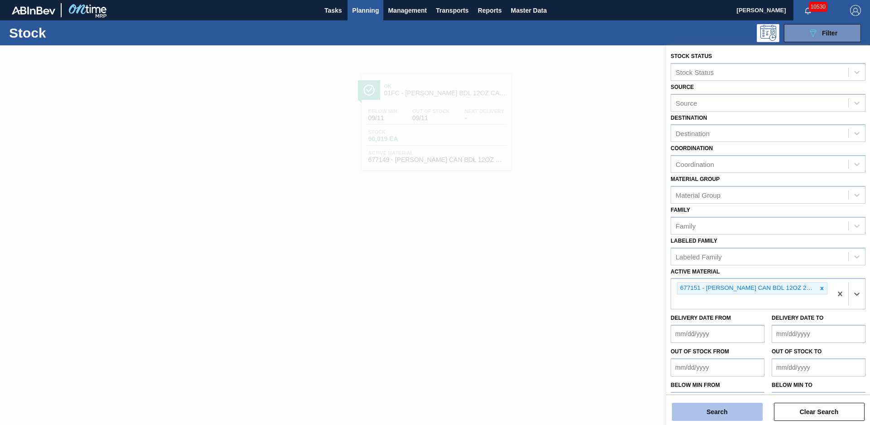
click at [729, 413] on button "Search" at bounding box center [717, 411] width 91 height 18
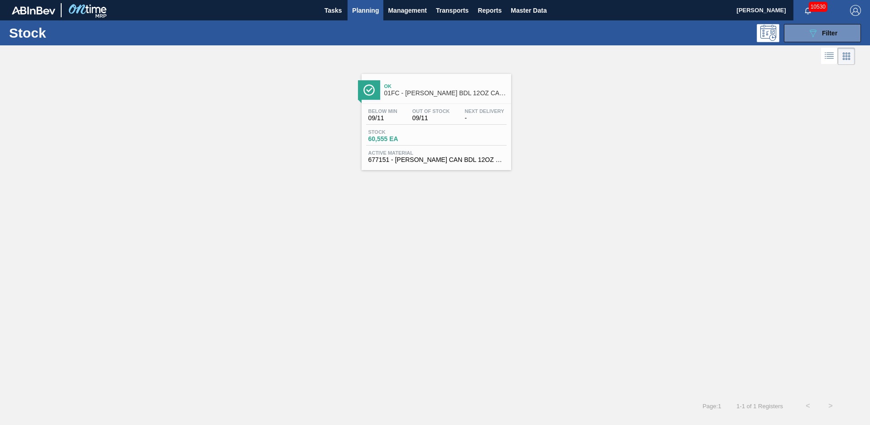
click at [470, 92] on span "01FC - CARR BDL 12OZ CAN TWNSTK 30/12 CAN-Aqueous" at bounding box center [445, 93] width 122 height 7
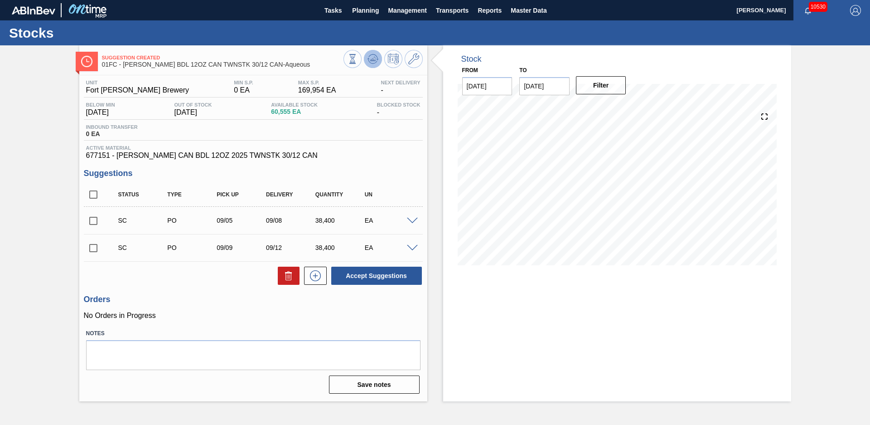
click at [378, 56] on icon at bounding box center [373, 58] width 11 height 11
click at [96, 220] on input "checkbox" at bounding box center [93, 220] width 19 height 19
click at [398, 279] on button "Accept Suggestions" at bounding box center [376, 275] width 91 height 18
checkbox input "false"
click at [93, 220] on input "checkbox" at bounding box center [93, 220] width 19 height 19
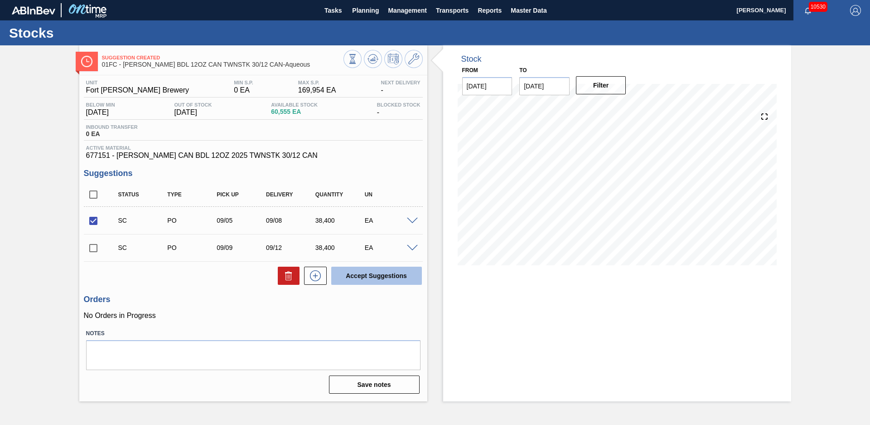
click at [355, 283] on button "Accept Suggestions" at bounding box center [376, 275] width 91 height 18
checkbox input "false"
click at [377, 16] on button "Planning" at bounding box center [366, 10] width 36 height 20
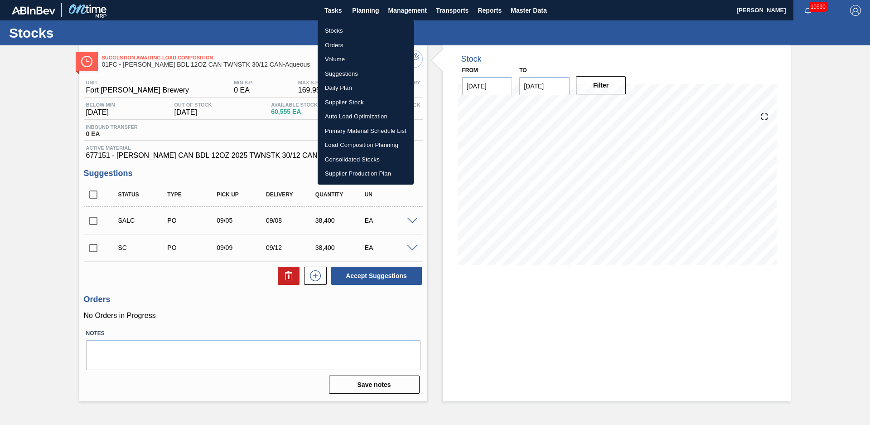
click at [366, 28] on li "Stocks" at bounding box center [366, 31] width 96 height 15
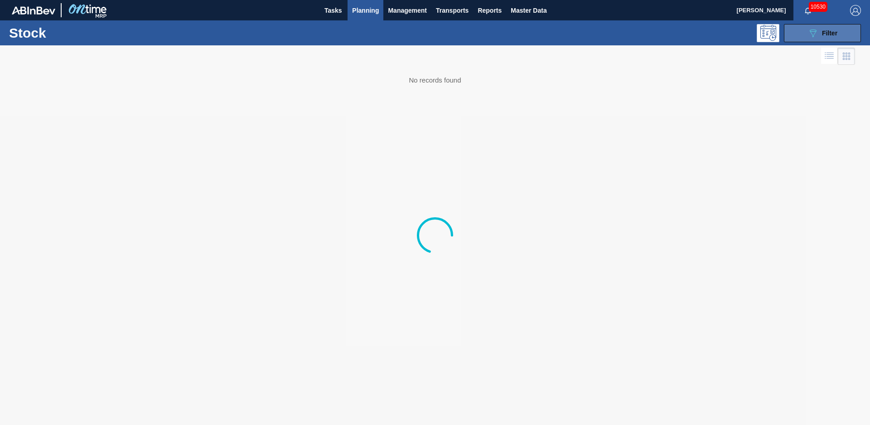
click at [808, 38] on icon "089F7B8B-B2A5-4AFE-B5C0-19BA573D28AC" at bounding box center [813, 33] width 11 height 11
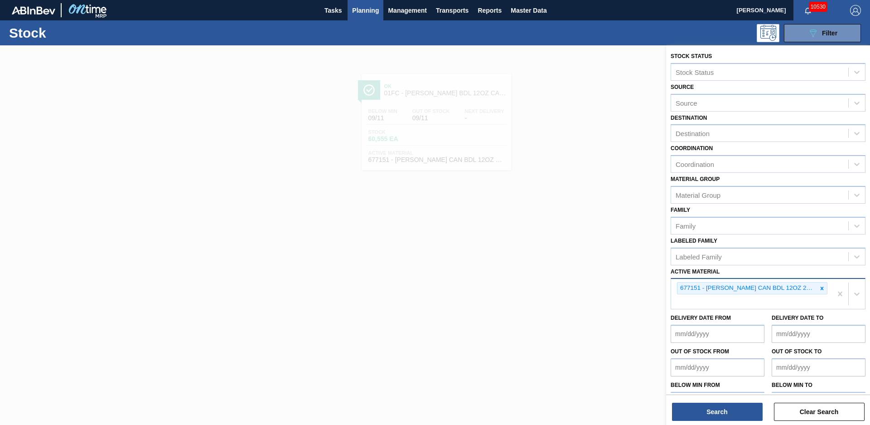
click at [826, 288] on div "677151 - [PERSON_NAME] CAN BDL 12OZ 2025 TWNSTK 30/12 CAN" at bounding box center [752, 288] width 150 height 12
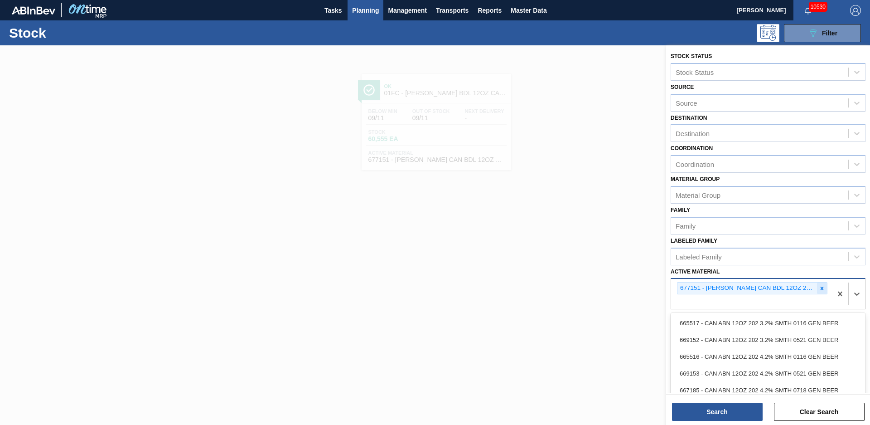
click at [821, 288] on icon at bounding box center [822, 287] width 3 height 3
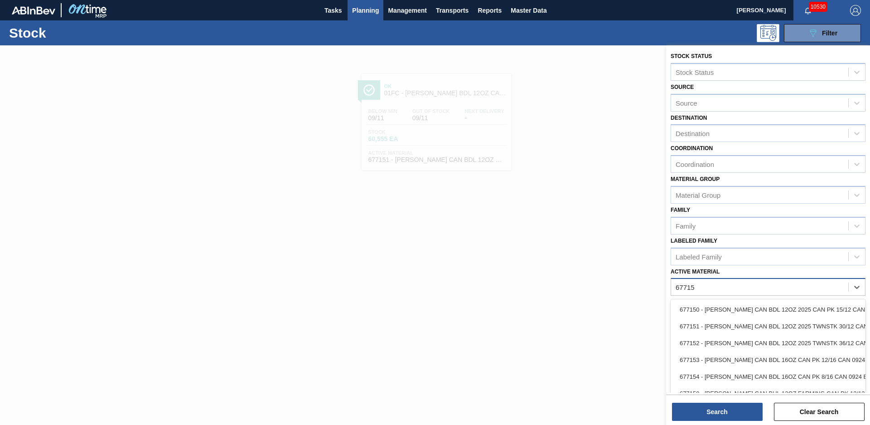
type Material "677153"
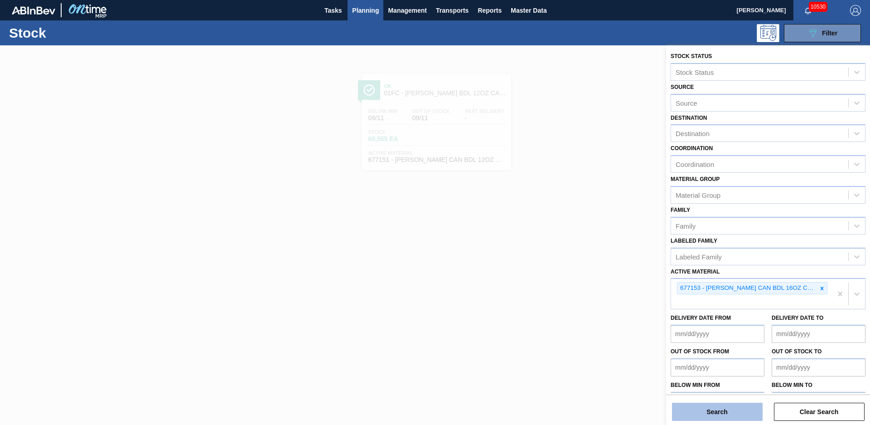
click at [744, 415] on button "Search" at bounding box center [717, 411] width 91 height 18
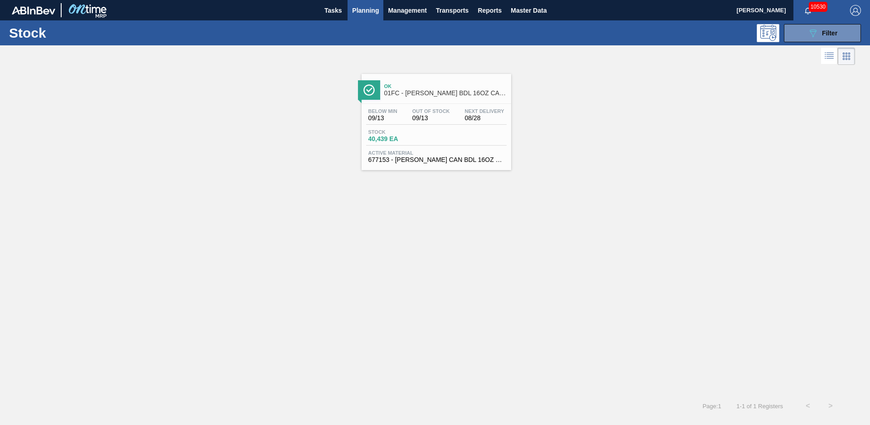
click at [455, 90] on span "01FC - CARR BDL 16OZ CAN CAN PK 12/16 CAN" at bounding box center [445, 93] width 122 height 7
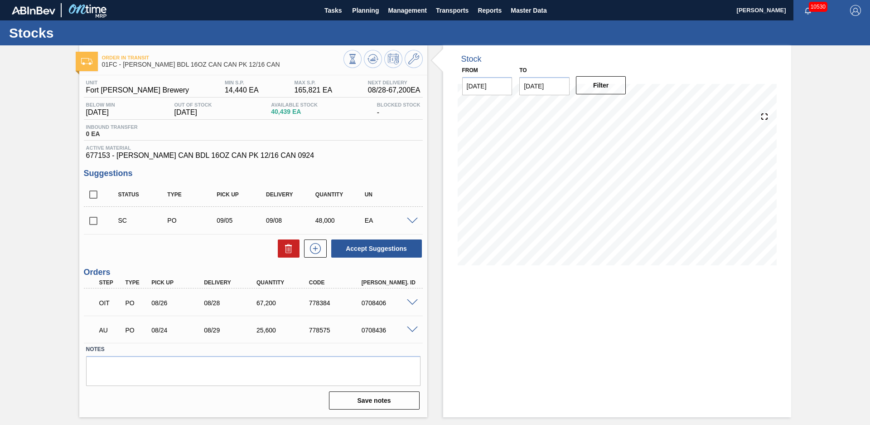
click at [34, 165] on div "Order in transit 01FC - CARR BDL 16OZ CAN CAN PK 12/16 CAN Unit Fort Collins Br…" at bounding box center [435, 231] width 870 height 372
click at [95, 219] on input "checkbox" at bounding box center [93, 220] width 19 height 19
click at [366, 247] on button "Accept Suggestions" at bounding box center [376, 248] width 91 height 18
checkbox input "false"
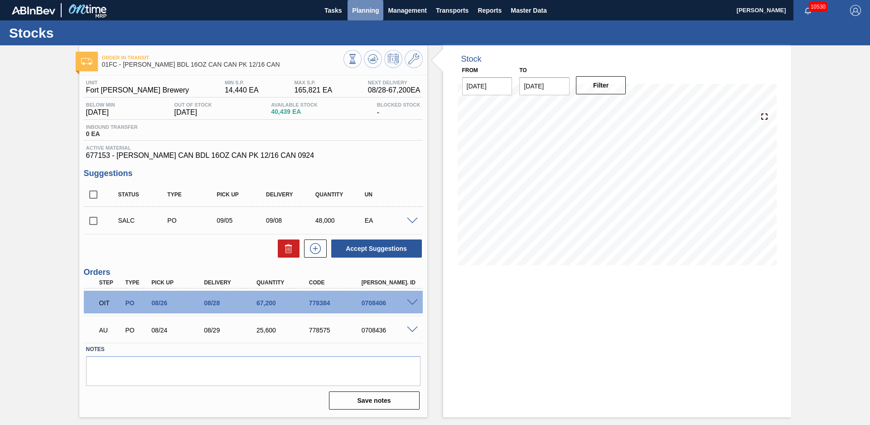
click at [364, 14] on span "Planning" at bounding box center [365, 10] width 27 height 11
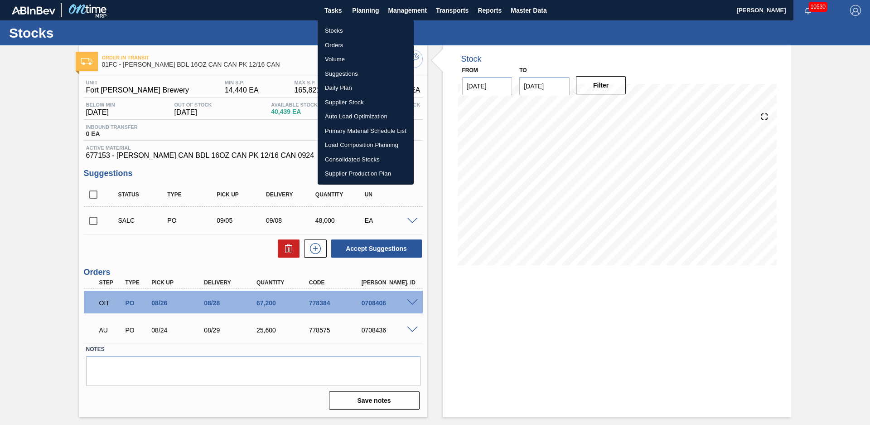
drag, startPoint x: 360, startPoint y: 29, endPoint x: 685, endPoint y: 69, distance: 327.5
click at [360, 29] on li "Stocks" at bounding box center [366, 31] width 96 height 15
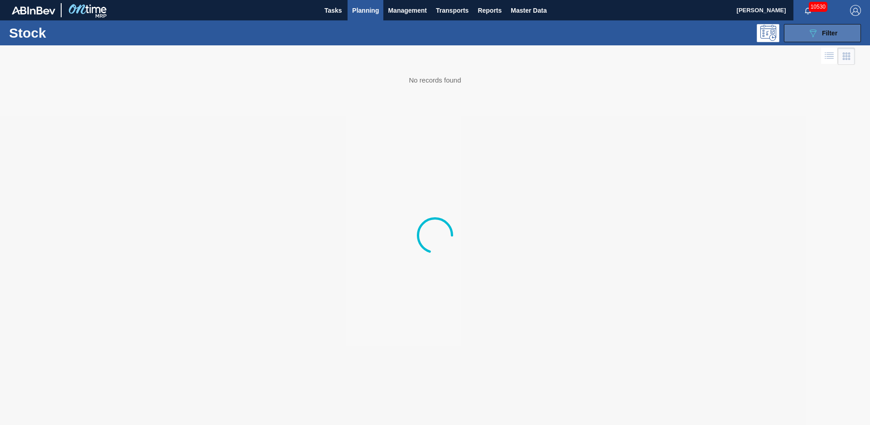
click at [810, 36] on icon "089F7B8B-B2A5-4AFE-B5C0-19BA573D28AC" at bounding box center [813, 33] width 11 height 11
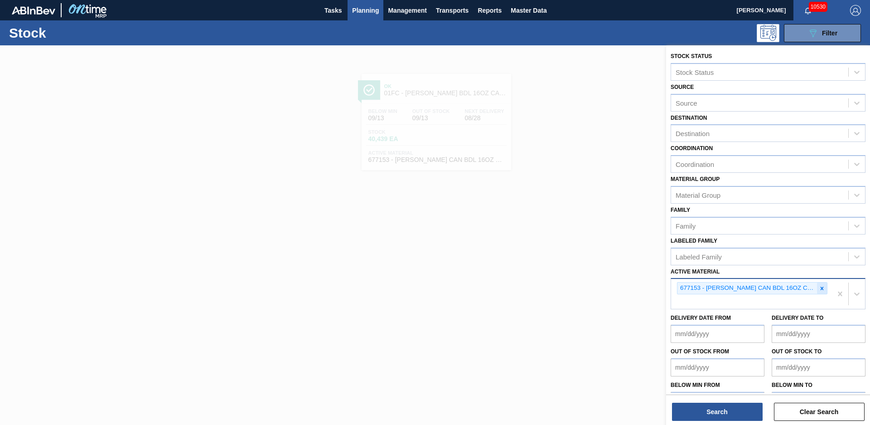
click at [821, 290] on icon at bounding box center [822, 288] width 6 height 6
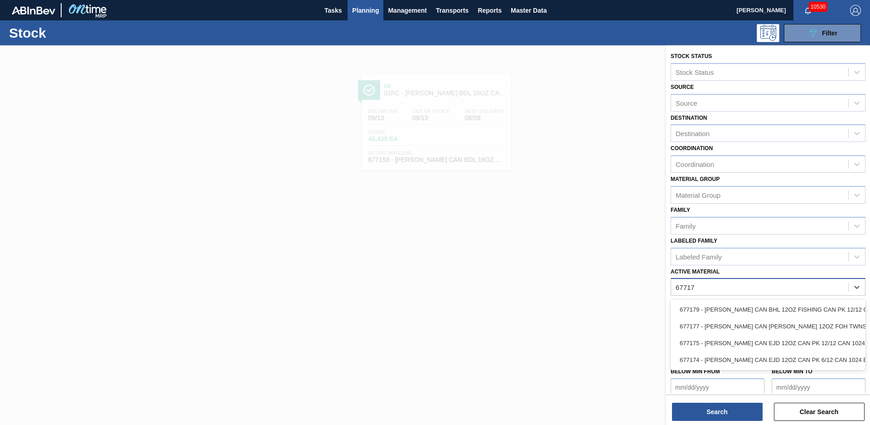
type Material "677174"
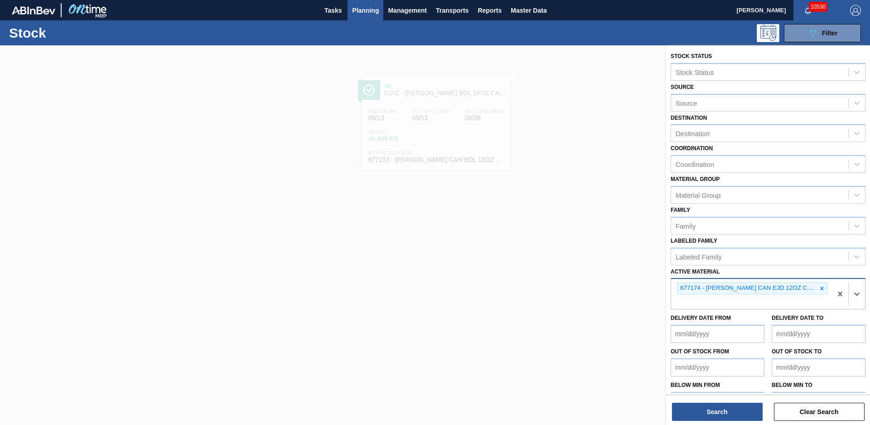
click at [735, 421] on div "Stock Status Stock Status Source Source Destination Destination Coordination Co…" at bounding box center [768, 235] width 204 height 381
click at [736, 415] on button "Search" at bounding box center [717, 411] width 91 height 18
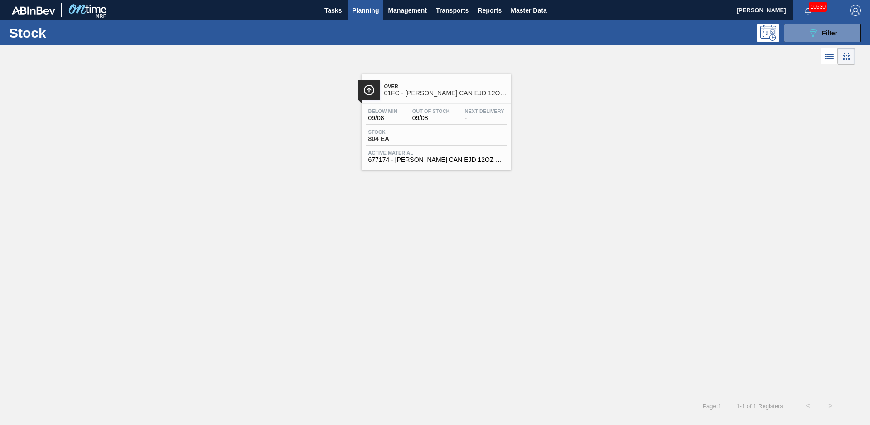
click at [416, 85] on span "Over" at bounding box center [445, 85] width 122 height 5
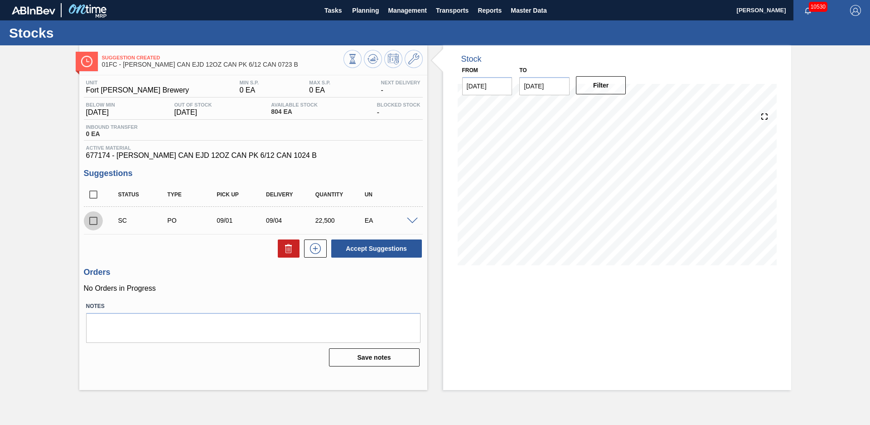
click at [94, 219] on input "checkbox" at bounding box center [93, 220] width 19 height 19
click at [379, 246] on button "Accept Suggestions" at bounding box center [376, 248] width 91 height 18
checkbox input "false"
click at [106, 130] on div "Inbound Transfer 0 EA" at bounding box center [112, 130] width 56 height 13
click at [381, 10] on button "Planning" at bounding box center [366, 10] width 36 height 20
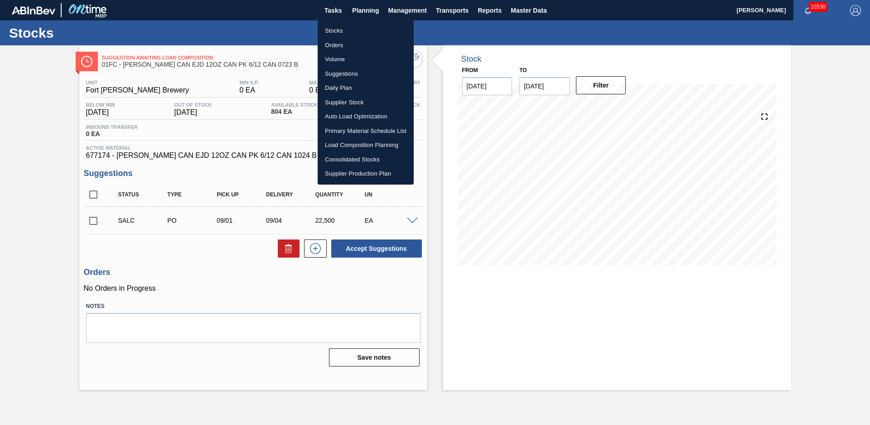
click at [354, 26] on li "Stocks" at bounding box center [366, 31] width 96 height 15
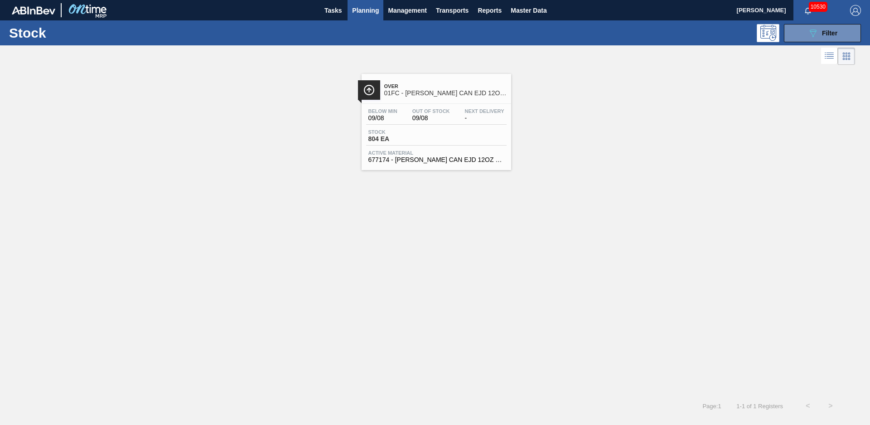
click at [791, 22] on div "Stock 089F7B8B-B2A5-4AFE-B5C0-19BA573D28AC Filter" at bounding box center [435, 32] width 870 height 25
click at [794, 26] on button "089F7B8B-B2A5-4AFE-B5C0-19BA573D28AC Filter" at bounding box center [822, 33] width 77 height 18
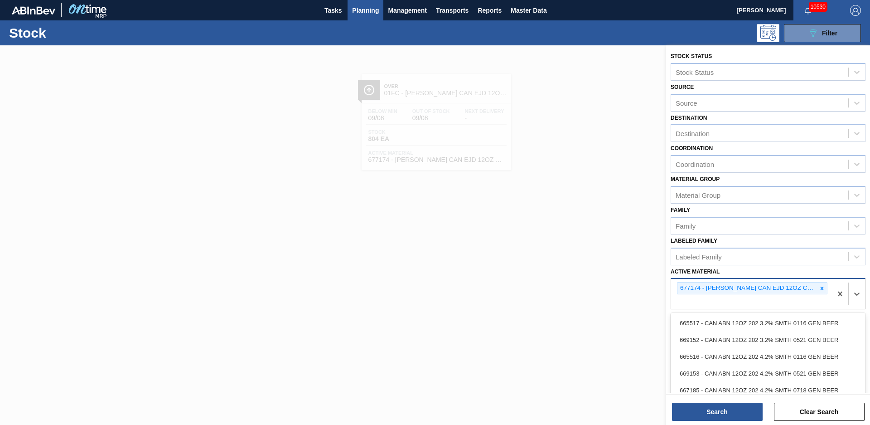
click at [823, 294] on div "677174 - [PERSON_NAME] CAN EJD 12OZ CAN PK 6/12 CAN 1024 B" at bounding box center [752, 288] width 150 height 12
click at [823, 293] on div at bounding box center [822, 287] width 10 height 11
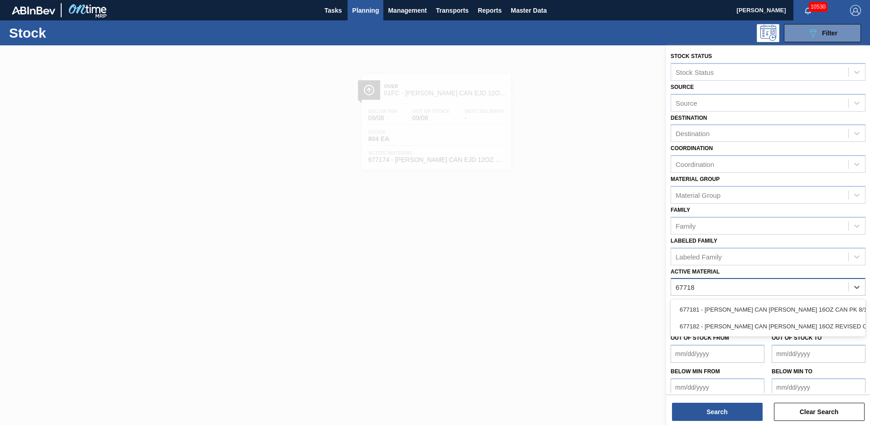
type Material "677182"
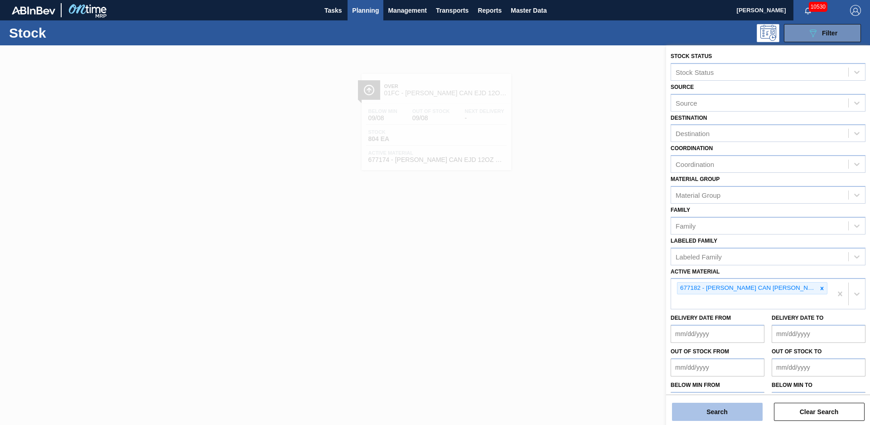
click at [721, 406] on button "Search" at bounding box center [717, 411] width 91 height 18
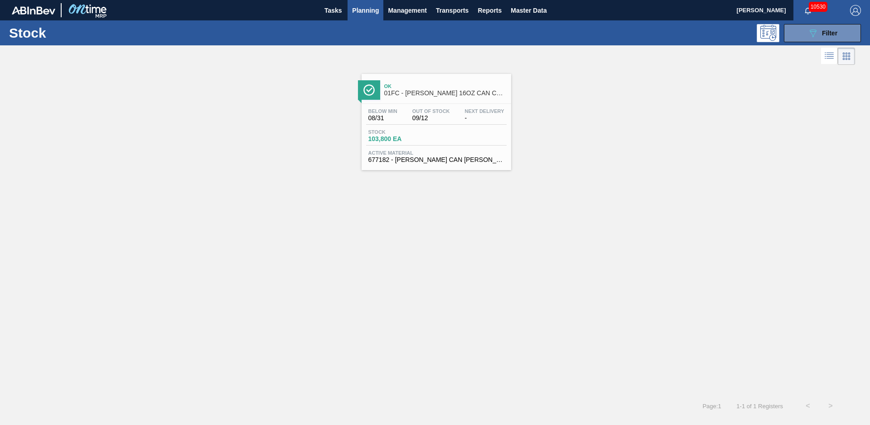
click at [430, 82] on div "Ok 01FC - CARR BUD 16OZ CAN CAN PK 12/16 CAN - VBI" at bounding box center [445, 90] width 122 height 20
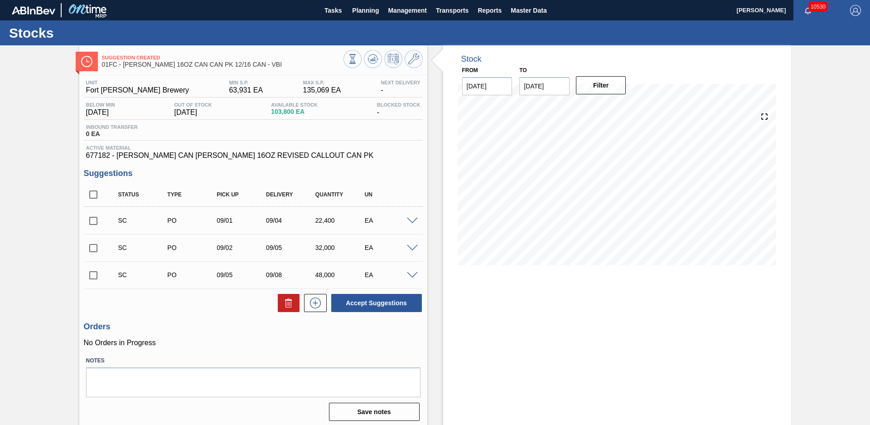
click at [55, 165] on div "Suggestion Created 01FC - CARR BUD 16OZ CAN CAN PK 12/16 CAN - VBI Unit Fort Co…" at bounding box center [435, 236] width 870 height 383
click at [374, 60] on icon at bounding box center [373, 58] width 11 height 11
click at [89, 196] on input "checkbox" at bounding box center [93, 194] width 19 height 19
checkbox input "true"
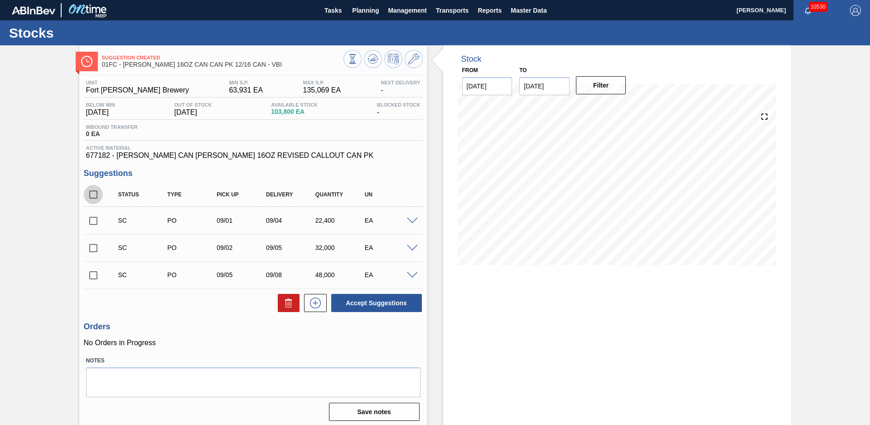
checkbox input "true"
click at [382, 301] on button "Accept Suggestions" at bounding box center [376, 303] width 91 height 18
checkbox input "false"
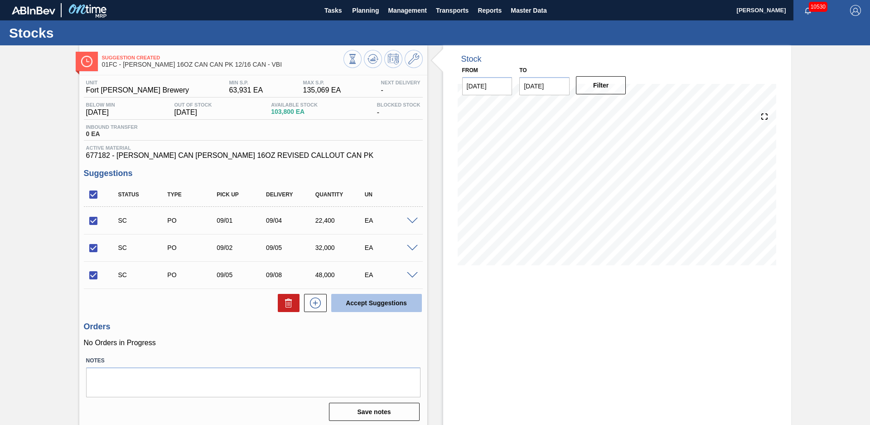
checkbox input "false"
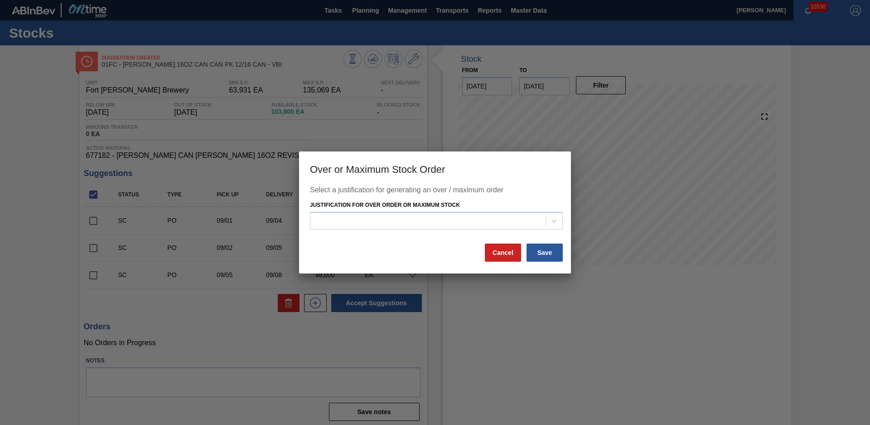
click at [385, 211] on div "Justification for Over Order or Maximum Stock" at bounding box center [436, 213] width 253 height 31
click at [387, 220] on div at bounding box center [427, 220] width 235 height 13
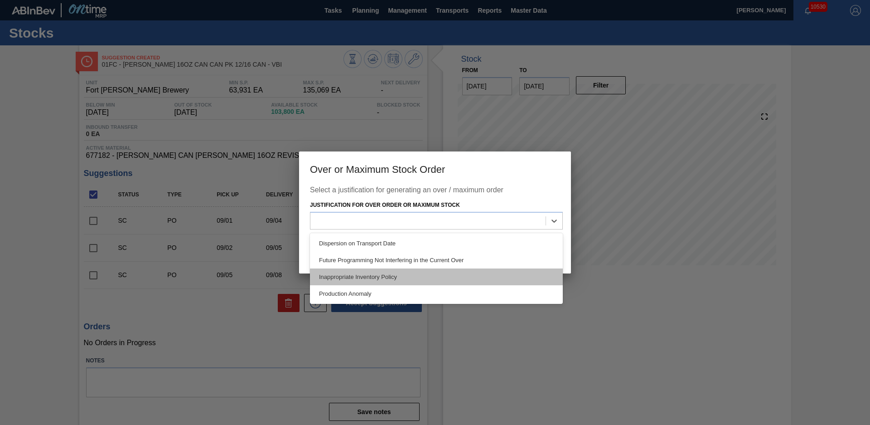
click at [377, 276] on div "Inappropriate Inventory Policy" at bounding box center [436, 276] width 253 height 17
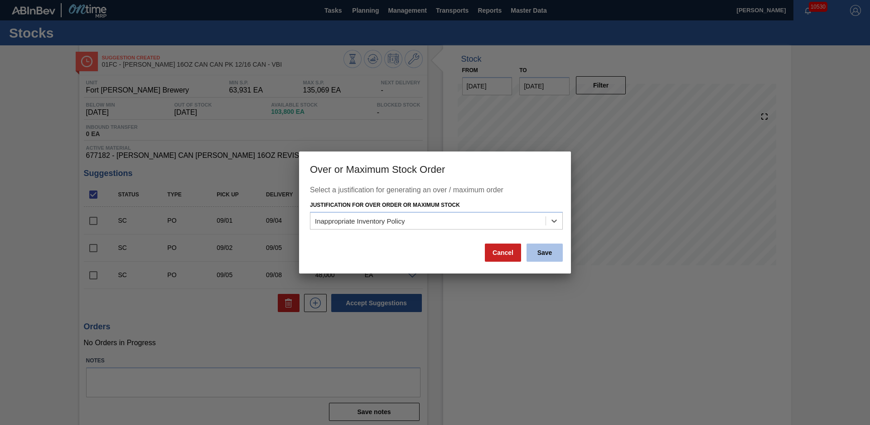
click at [545, 252] on button "Save" at bounding box center [545, 252] width 36 height 18
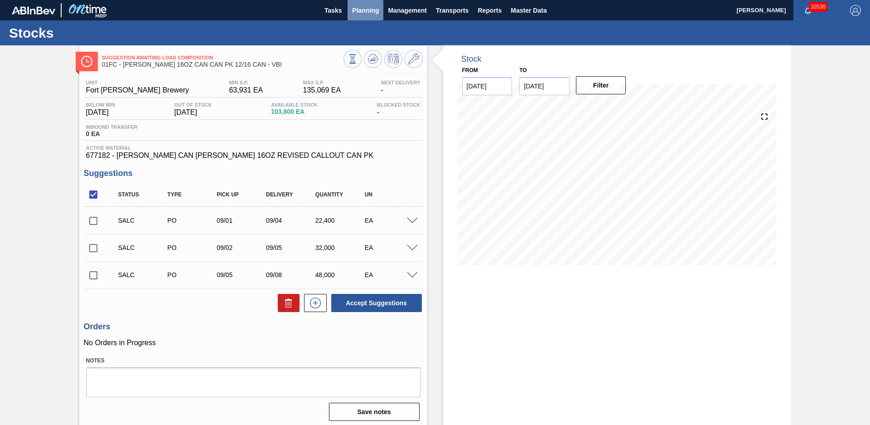
click at [364, 11] on span "Planning" at bounding box center [365, 10] width 27 height 11
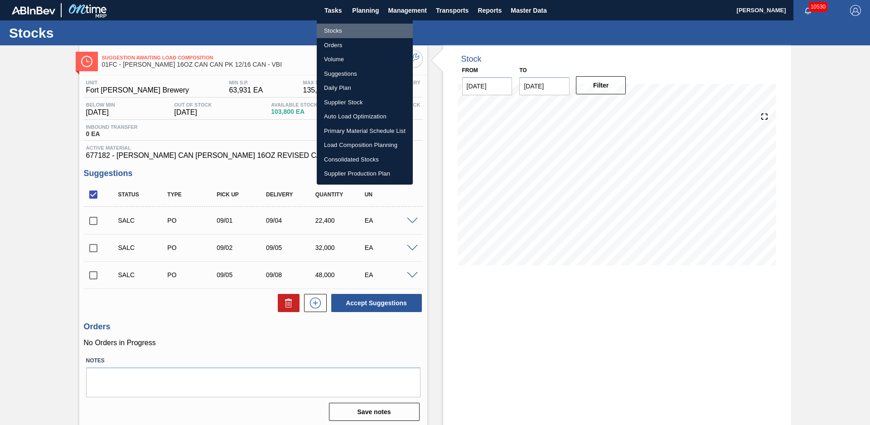
click at [353, 33] on li "Stocks" at bounding box center [365, 31] width 96 height 15
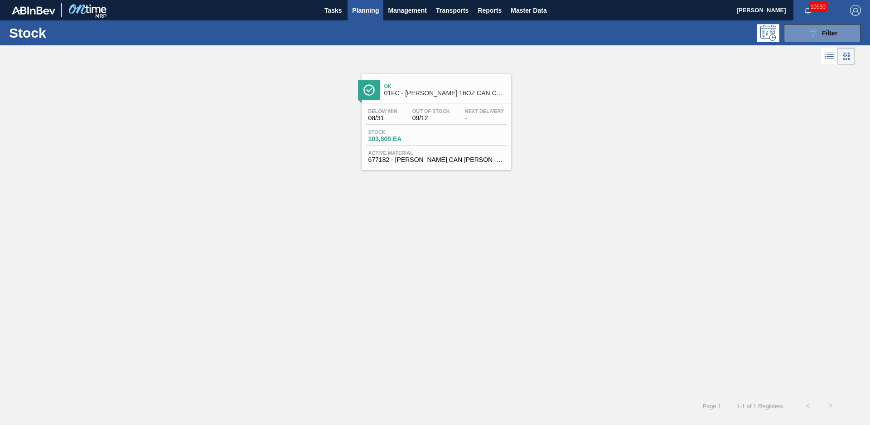
click at [194, 172] on div "Ok 01FC - CARR BUD 16OZ CAN CAN PK 12/16 CAN - VBI Below Min 08/31 Out Of Stock…" at bounding box center [435, 230] width 870 height 327
click at [841, 32] on button "089F7B8B-B2A5-4AFE-B5C0-19BA573D28AC Filter" at bounding box center [822, 33] width 77 height 18
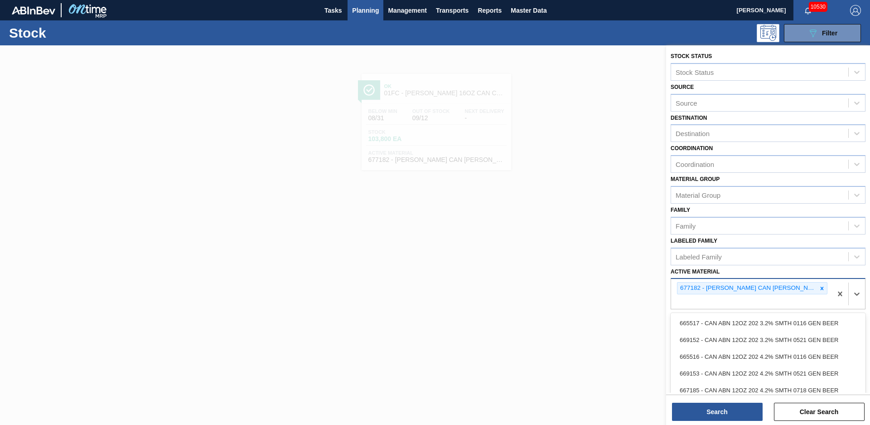
click at [825, 287] on div at bounding box center [822, 287] width 10 height 11
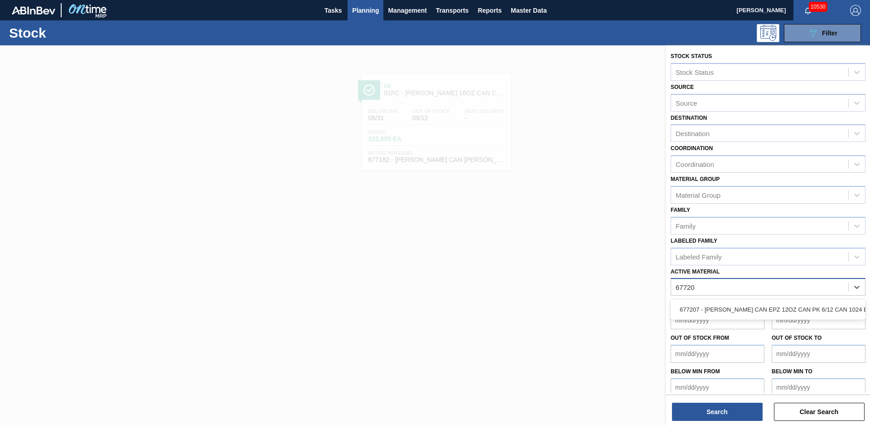
type Material "677207"
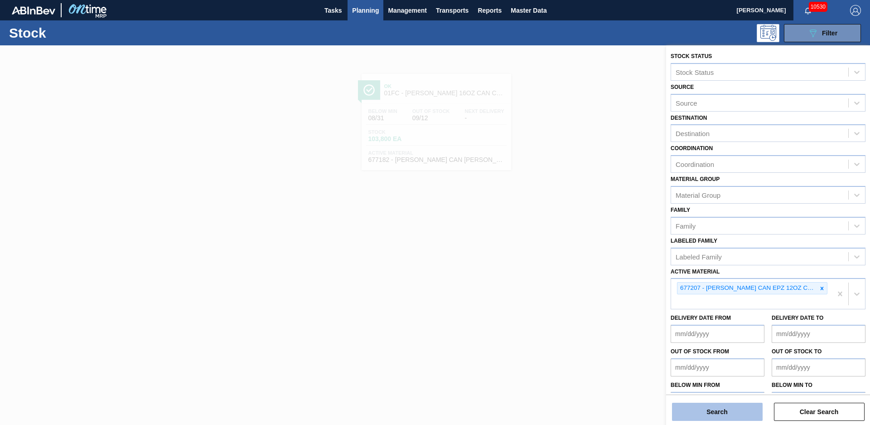
click at [719, 419] on button "Search" at bounding box center [717, 411] width 91 height 18
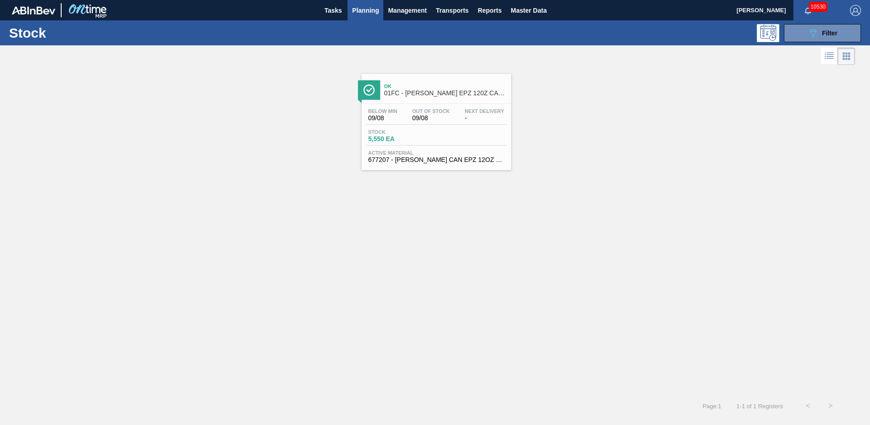
click at [422, 109] on span "Out Of Stock" at bounding box center [431, 110] width 38 height 5
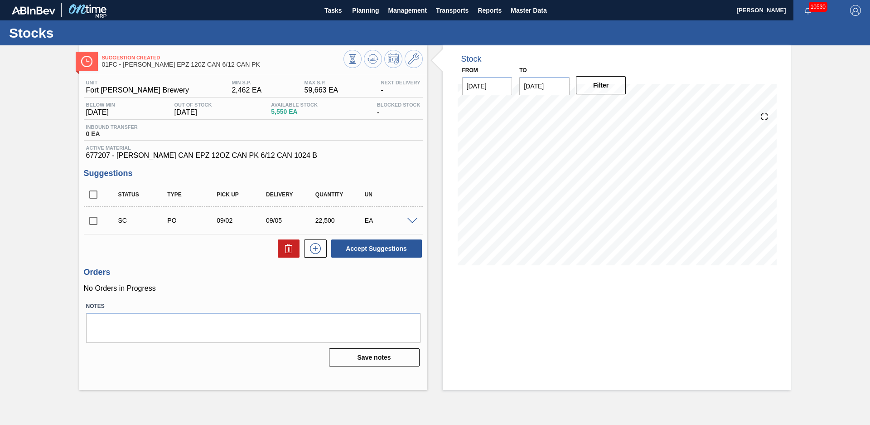
click at [77, 128] on div "Suggestion Created 01FC - CARR EPZ 120Z CAN 6/12 CAN PK Unit Fort Collins Brewe…" at bounding box center [435, 217] width 870 height 344
click at [94, 222] on input "checkbox" at bounding box center [93, 220] width 19 height 19
click at [389, 235] on div "Status Type Pick up Delivery Quantity UN SC PO 09/02 09/05 22,500 EA Material 6…" at bounding box center [253, 221] width 339 height 76
click at [390, 243] on button "Accept Suggestions" at bounding box center [376, 248] width 91 height 18
checkbox input "false"
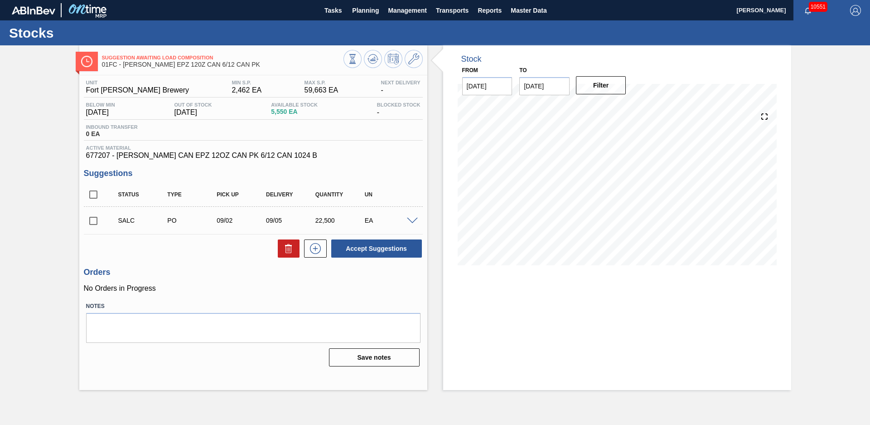
click at [36, 170] on div "Suggestion Awaiting Load Composition 01FC - CARR EPZ 120Z CAN 6/12 CAN PK Unit …" at bounding box center [435, 217] width 870 height 344
click at [367, 10] on span "Planning" at bounding box center [365, 10] width 27 height 11
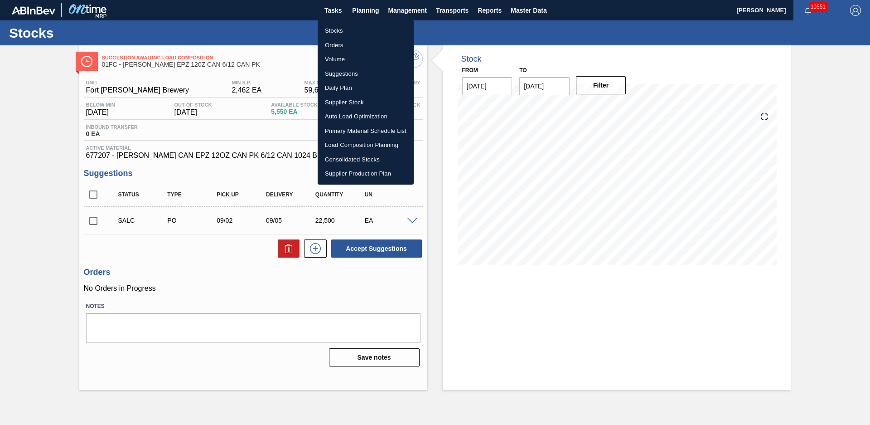
click at [348, 26] on li "Stocks" at bounding box center [366, 31] width 96 height 15
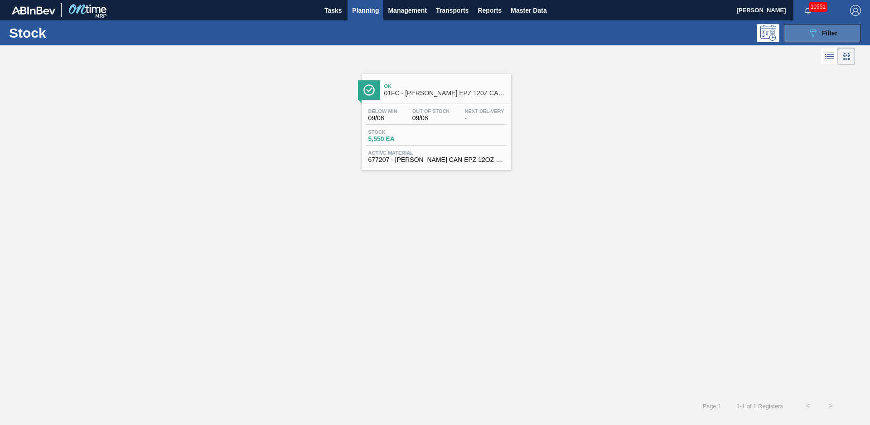
click at [800, 34] on button "089F7B8B-B2A5-4AFE-B5C0-19BA573D28AC Filter" at bounding box center [822, 33] width 77 height 18
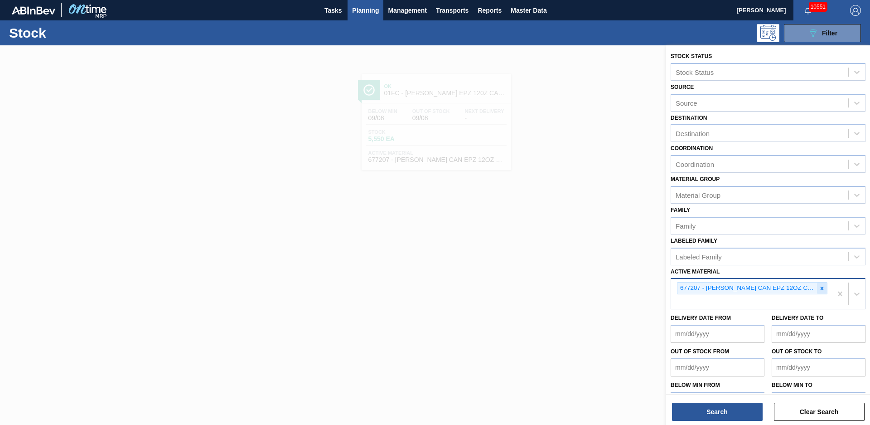
click at [819, 288] on icon at bounding box center [822, 288] width 6 height 6
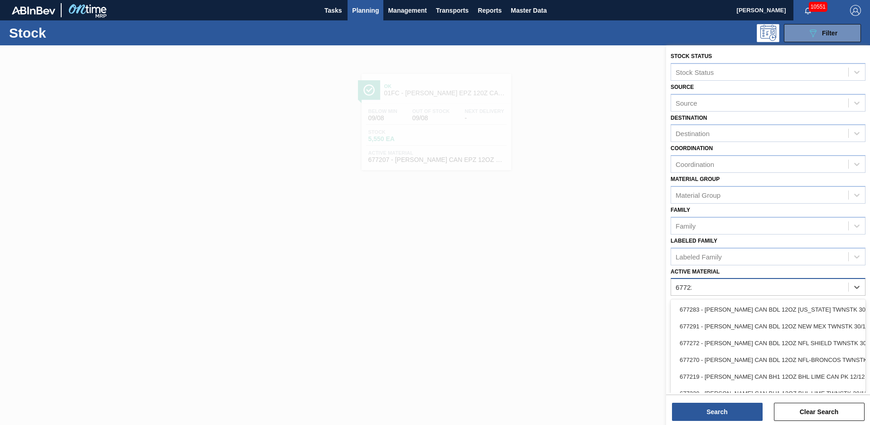
type Material "677223"
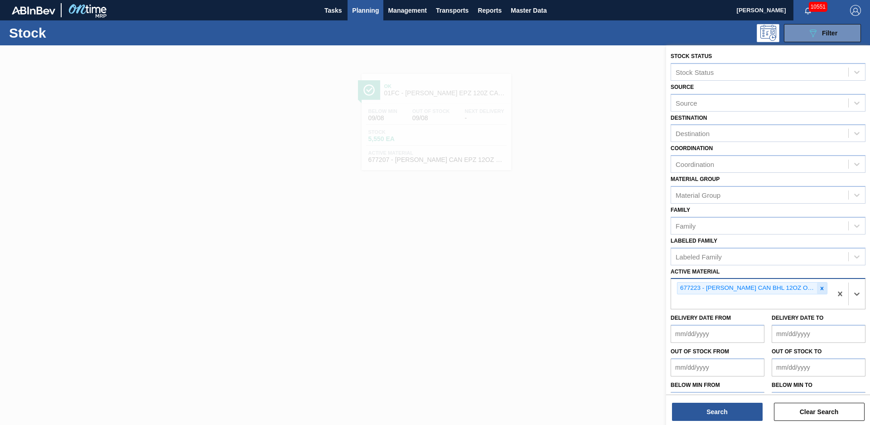
click at [818, 284] on div at bounding box center [822, 287] width 10 height 11
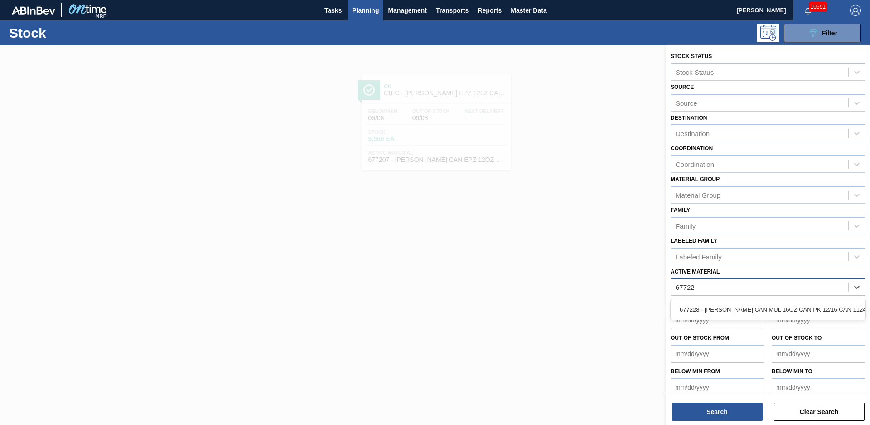
type Material "677228"
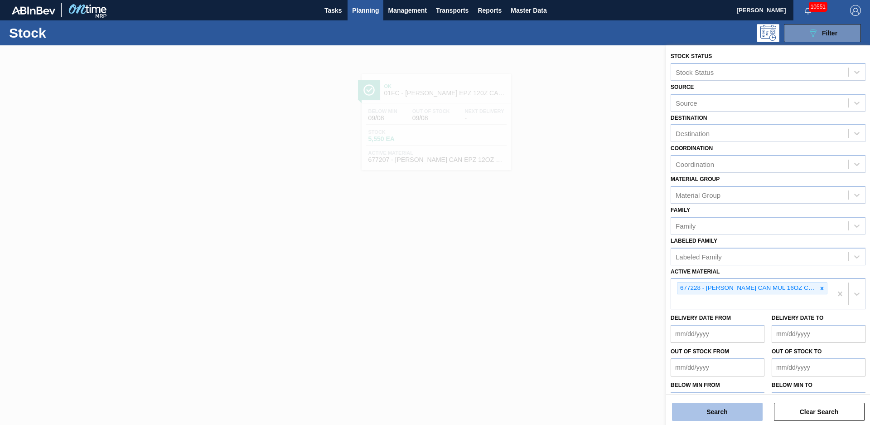
click at [711, 412] on button "Search" at bounding box center [717, 411] width 91 height 18
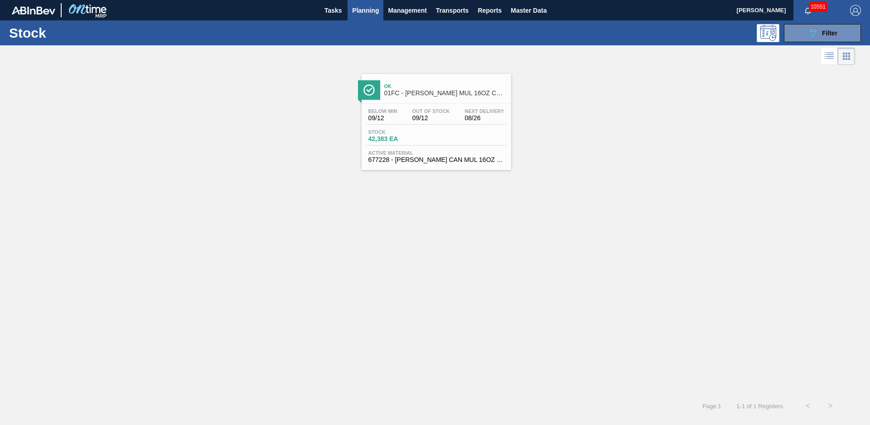
click at [419, 85] on span "Ok" at bounding box center [445, 85] width 122 height 5
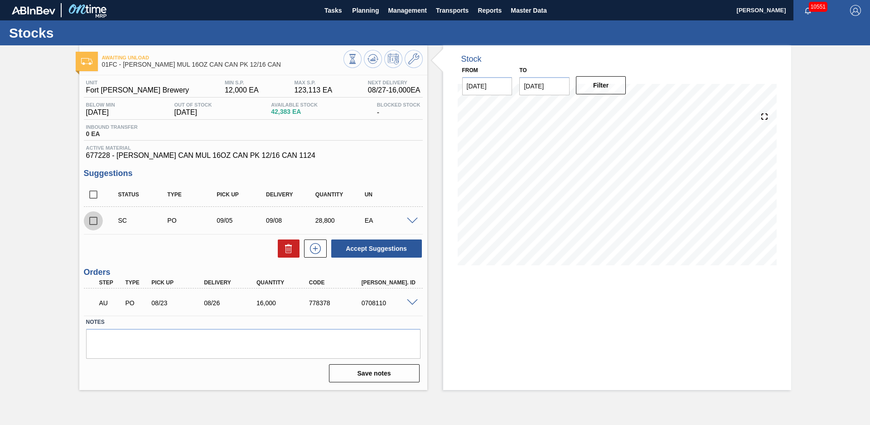
click at [94, 217] on input "checkbox" at bounding box center [93, 220] width 19 height 19
click at [365, 246] on button "Accept Suggestions" at bounding box center [376, 248] width 91 height 18
checkbox input "false"
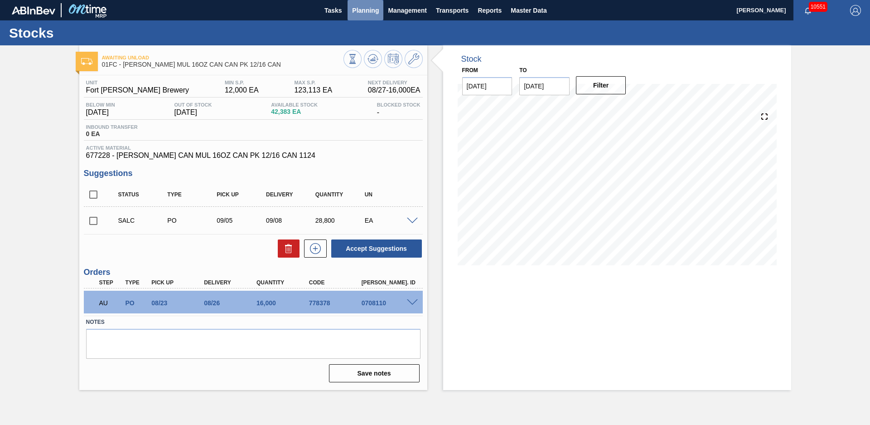
click at [366, 13] on span "Planning" at bounding box center [365, 10] width 27 height 11
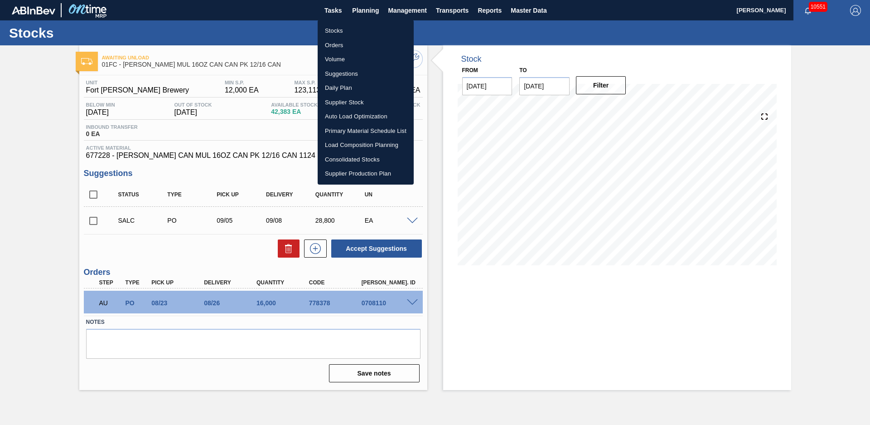
click at [358, 20] on ul "Stocks Orders Volume Suggestions Daily Plan Supplier Stock Auto Load Optimizati…" at bounding box center [366, 102] width 96 height 165
click at [358, 29] on li "Stocks" at bounding box center [366, 31] width 96 height 15
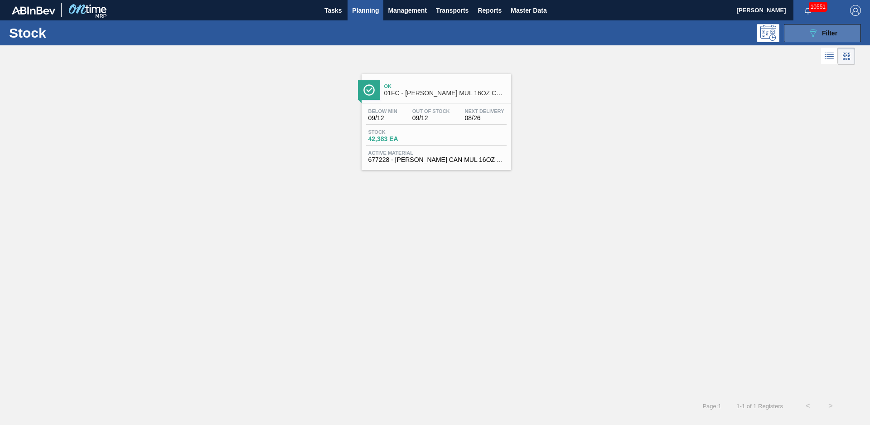
click at [805, 28] on button "089F7B8B-B2A5-4AFE-B5C0-19BA573D28AC Filter" at bounding box center [822, 33] width 77 height 18
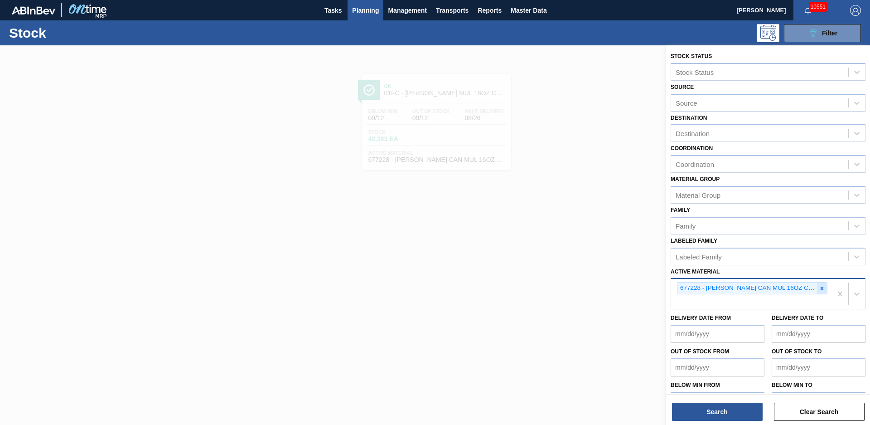
click at [819, 285] on icon at bounding box center [822, 288] width 6 height 6
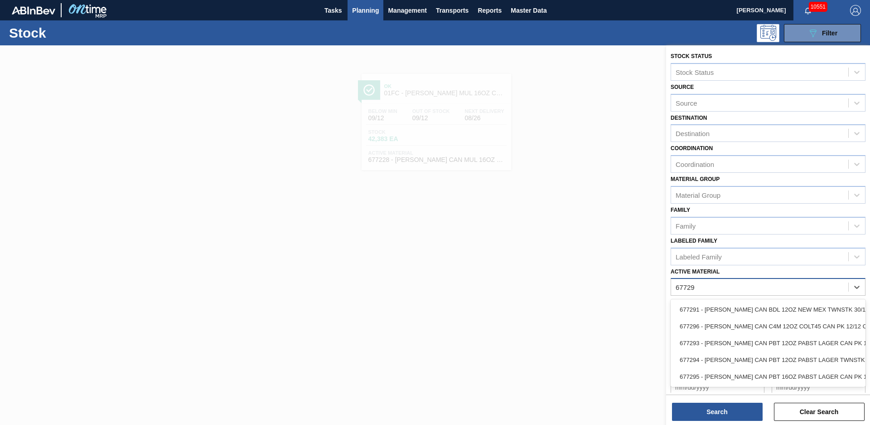
type Material "677295"
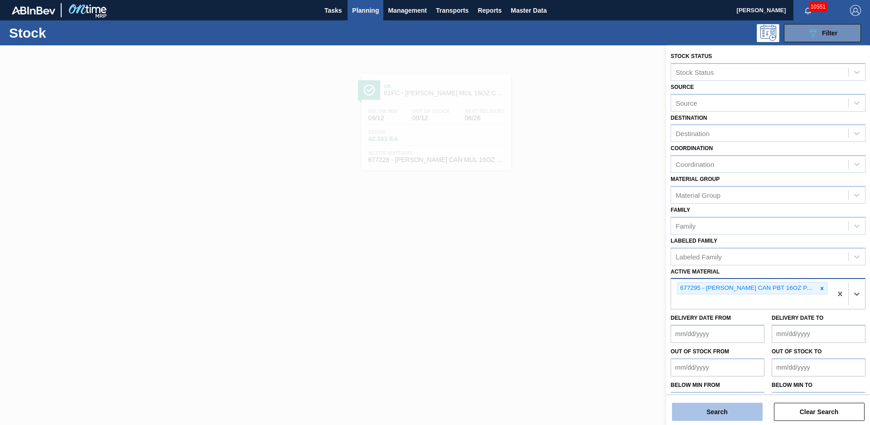
click at [749, 414] on button "Search" at bounding box center [717, 411] width 91 height 18
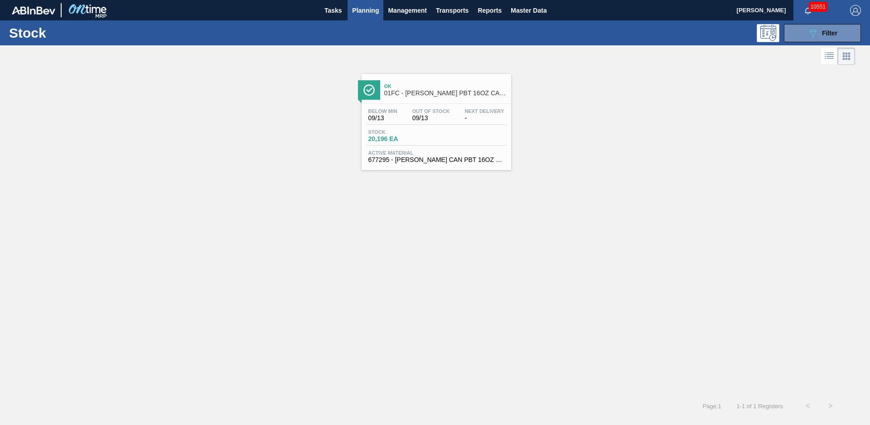
click at [446, 96] on span "01FC - CARR PBT 16OZ CAN 12/16 CAN PK" at bounding box center [445, 93] width 122 height 7
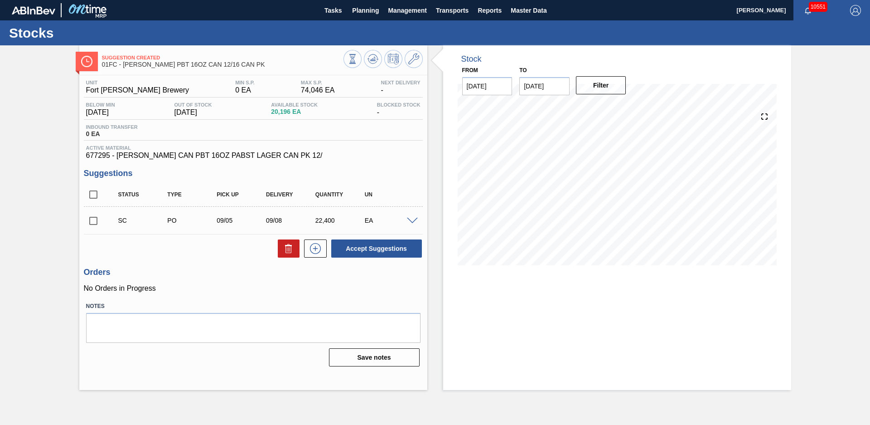
click at [435, 162] on div "Stock From [DATE] to [DATE] Filter" at bounding box center [609, 217] width 364 height 344
click at [90, 220] on input "checkbox" at bounding box center [93, 220] width 19 height 19
click at [372, 246] on button "Accept Suggestions" at bounding box center [376, 248] width 91 height 18
checkbox input "false"
click at [49, 171] on div "Suggestion Awaiting Load Composition 01FC - CARR PBT 16OZ CAN 12/16 CAN PK Unit…" at bounding box center [435, 217] width 870 height 344
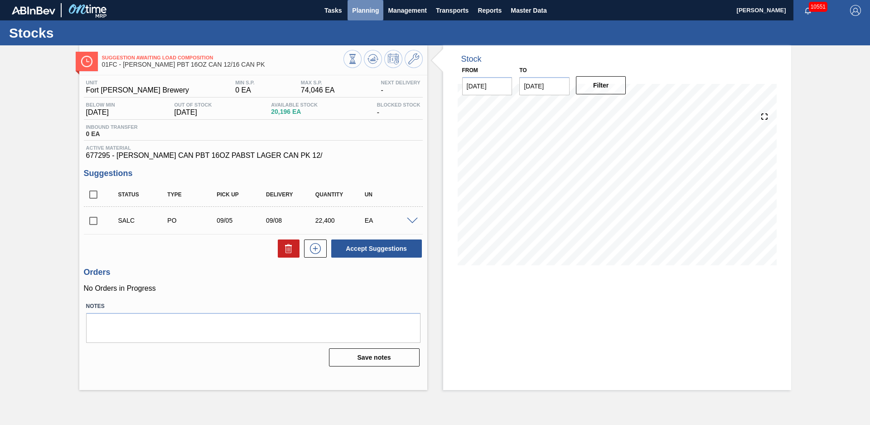
click at [377, 12] on span "Planning" at bounding box center [365, 10] width 27 height 11
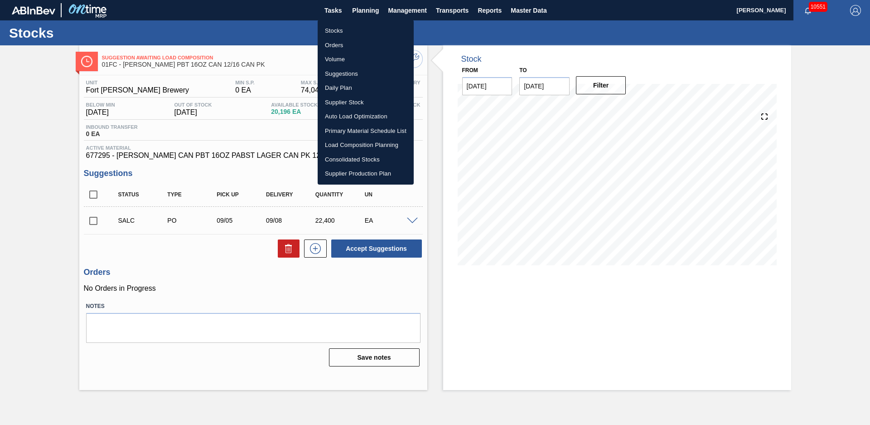
click at [338, 30] on li "Stocks" at bounding box center [366, 31] width 96 height 15
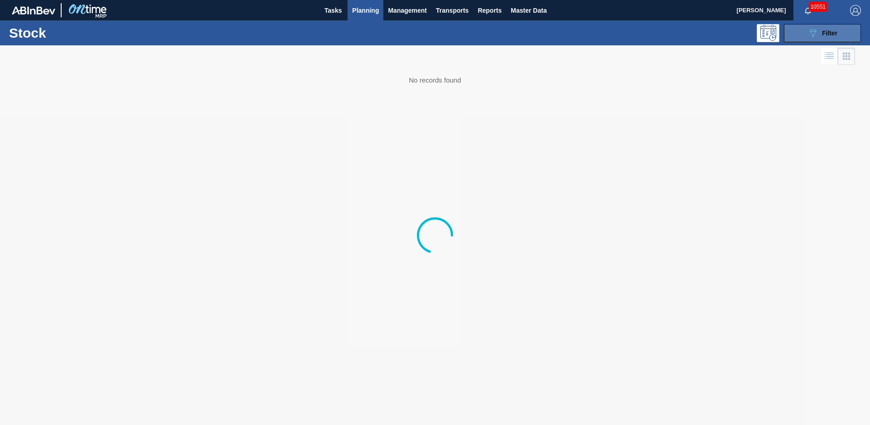
click at [828, 28] on div "089F7B8B-B2A5-4AFE-B5C0-19BA573D28AC Filter" at bounding box center [823, 33] width 30 height 11
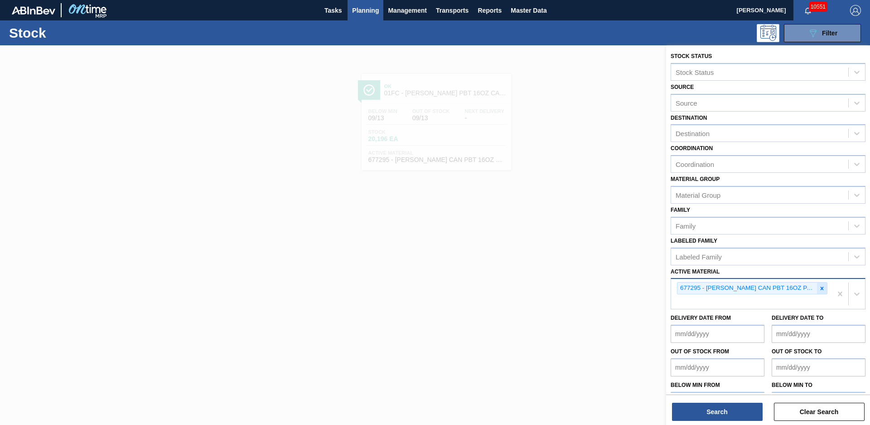
click at [820, 291] on icon at bounding box center [822, 288] width 6 height 6
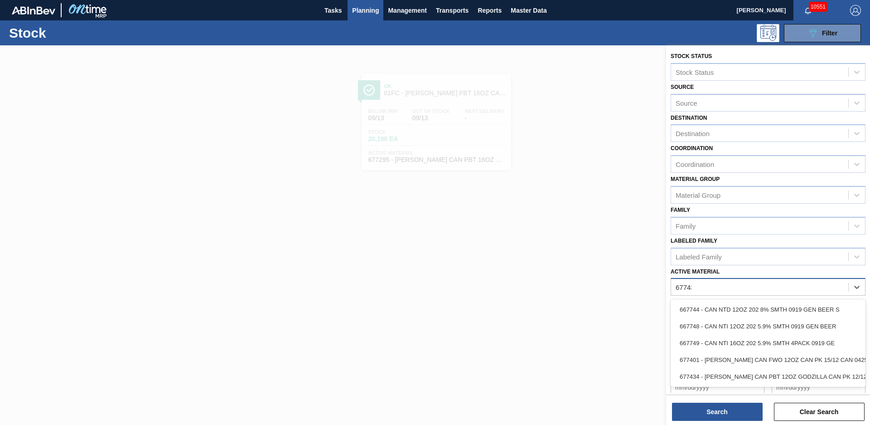
type Material "677434"
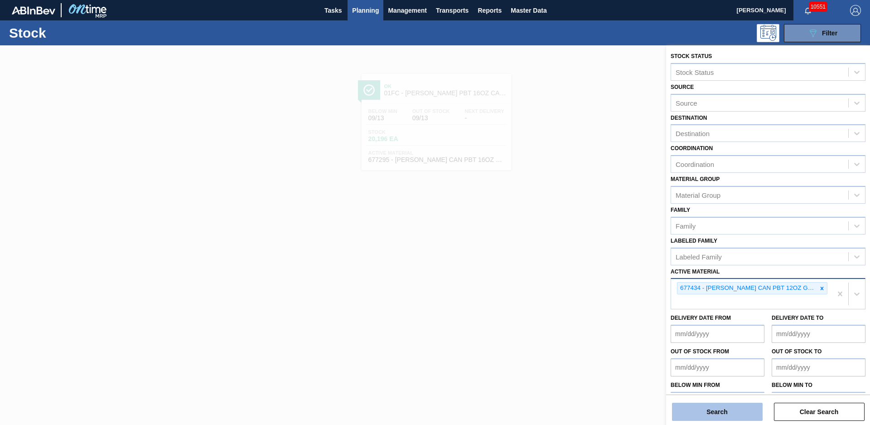
click at [755, 408] on button "Search" at bounding box center [717, 411] width 91 height 18
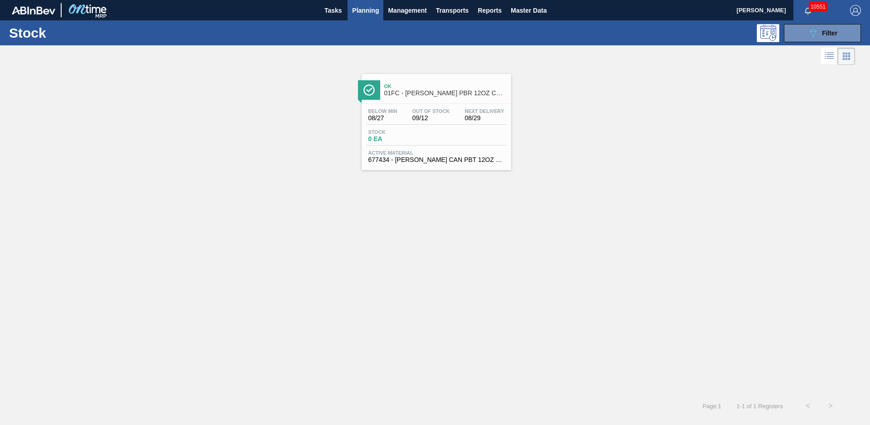
click at [424, 97] on div "Ok 01FC - CARR PBR 12OZ CAN 12/12 CAN PK GODZILLA PROMO" at bounding box center [445, 90] width 122 height 20
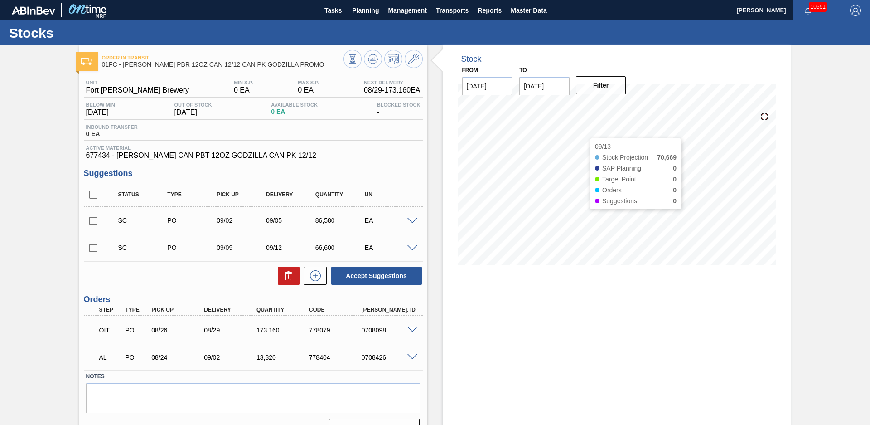
click at [817, 225] on div "Order in transit 01FC - CARR PBR 12OZ CAN 12/12 CAN PK GODZILLA PROMO Unit Fort…" at bounding box center [435, 244] width 870 height 399
click at [96, 218] on input "checkbox" at bounding box center [93, 220] width 19 height 19
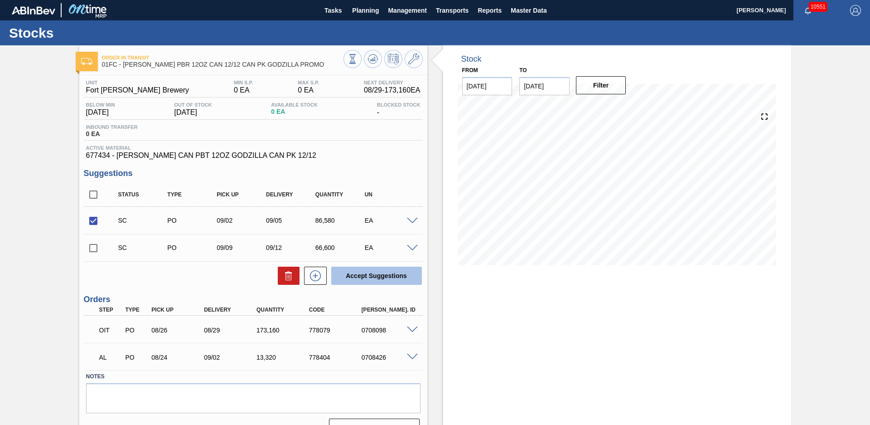
click at [382, 276] on button "Accept Suggestions" at bounding box center [376, 275] width 91 height 18
checkbox input "false"
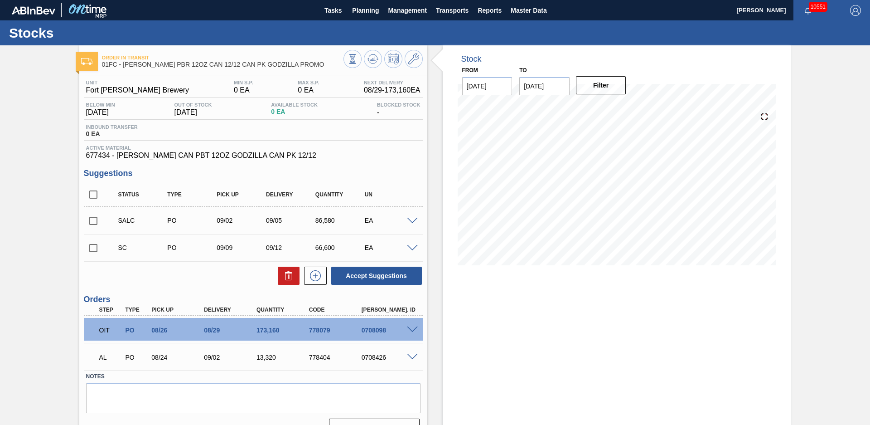
click at [64, 104] on div "Order in transit 01FC - CARR PBR 12OZ CAN 12/12 CAN PK GODZILLA PROMO Unit Fort…" at bounding box center [435, 244] width 870 height 399
click at [53, 146] on div "Order in transit 01FC - CARR PBR 12OZ CAN 12/12 CAN PK GODZILLA PROMO Unit Fort…" at bounding box center [435, 244] width 870 height 399
click at [367, 18] on button "Planning" at bounding box center [366, 10] width 36 height 20
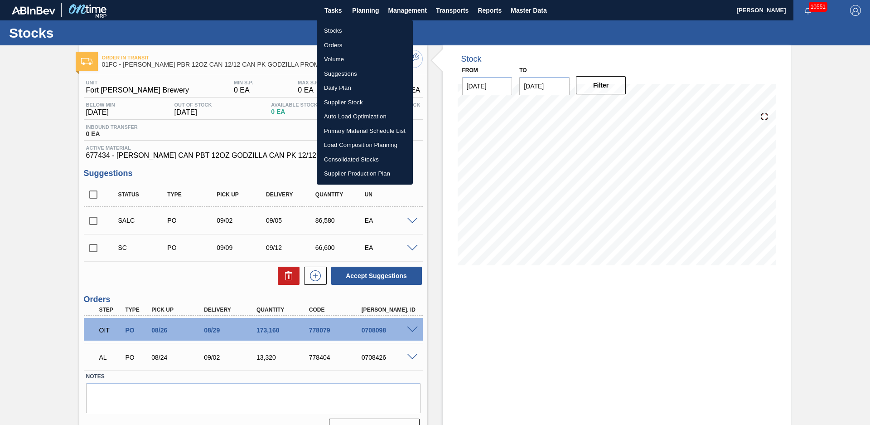
click at [357, 28] on li "Stocks" at bounding box center [365, 31] width 96 height 15
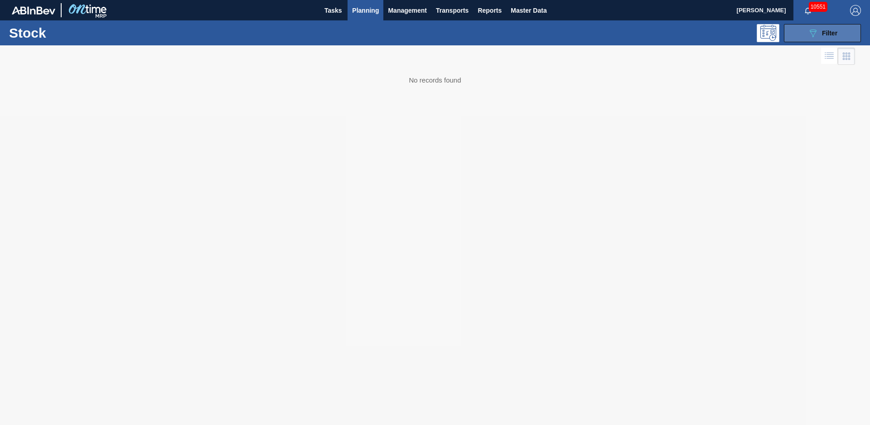
click at [811, 30] on icon at bounding box center [813, 33] width 7 height 8
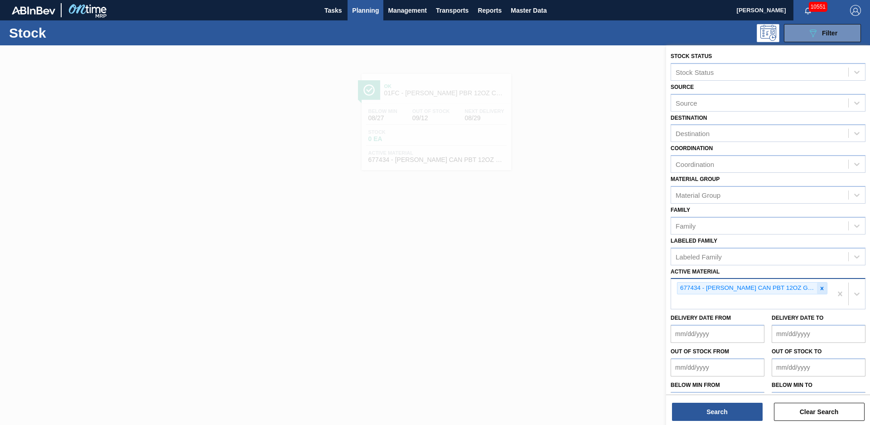
click at [823, 284] on div at bounding box center [822, 287] width 10 height 11
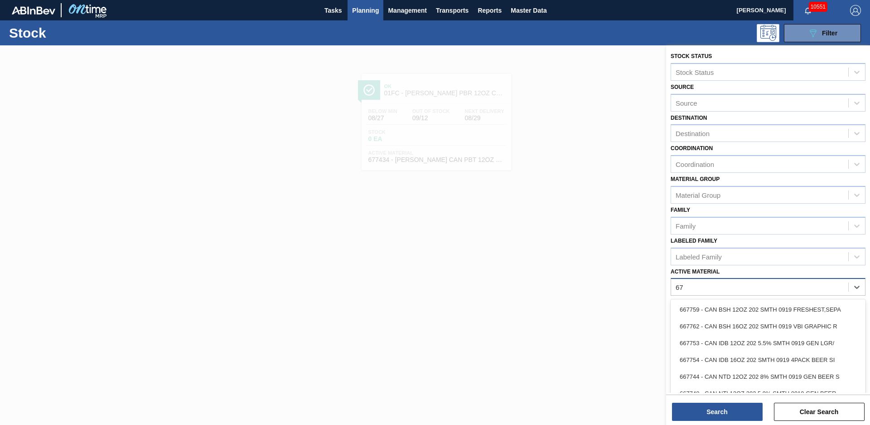
type Material "6"
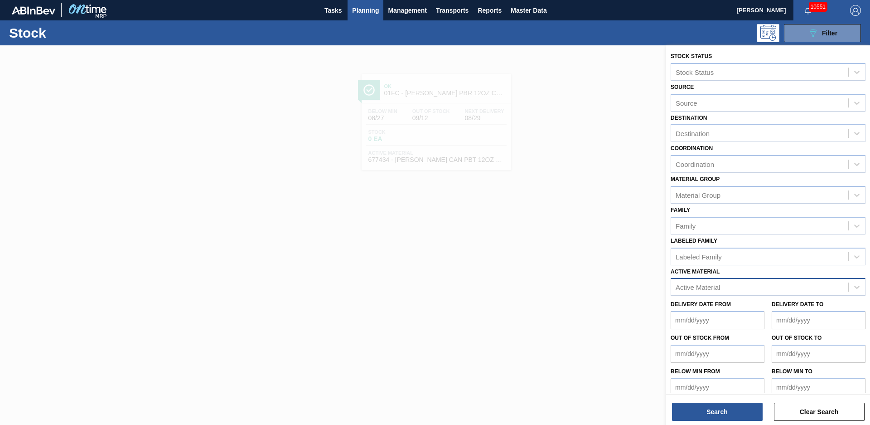
click at [777, 291] on div "Active Material" at bounding box center [759, 287] width 177 height 13
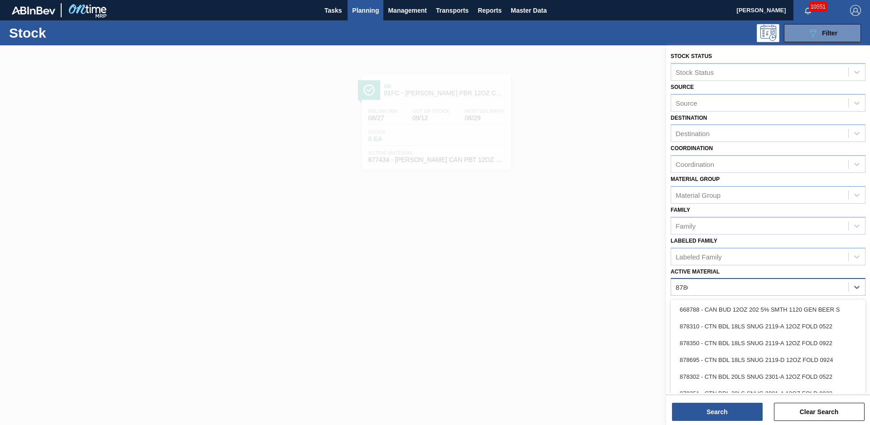
type Material "878640"
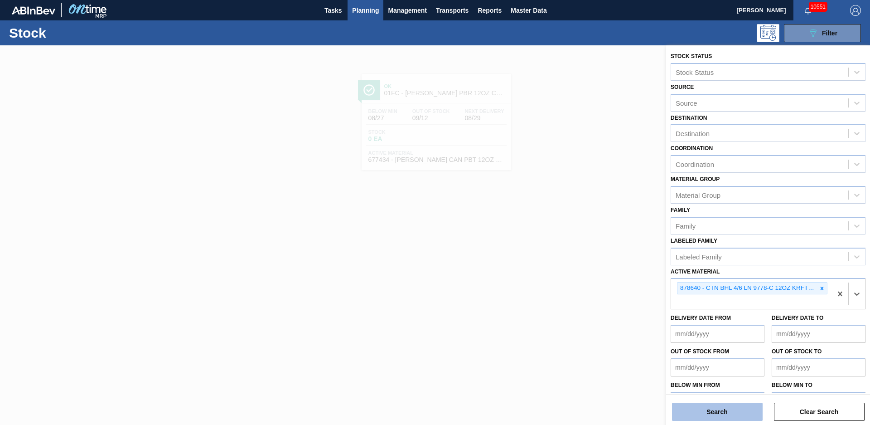
click at [742, 405] on button "Search" at bounding box center [717, 411] width 91 height 18
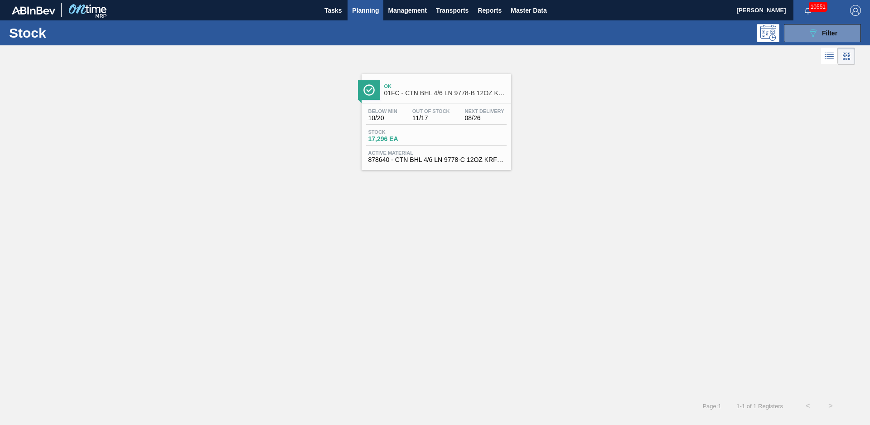
click at [432, 104] on div "Below Min 10/20 Out Of Stock 11/17 Next Delivery 08/26 Stock 17,296 EA Active M…" at bounding box center [437, 135] width 150 height 62
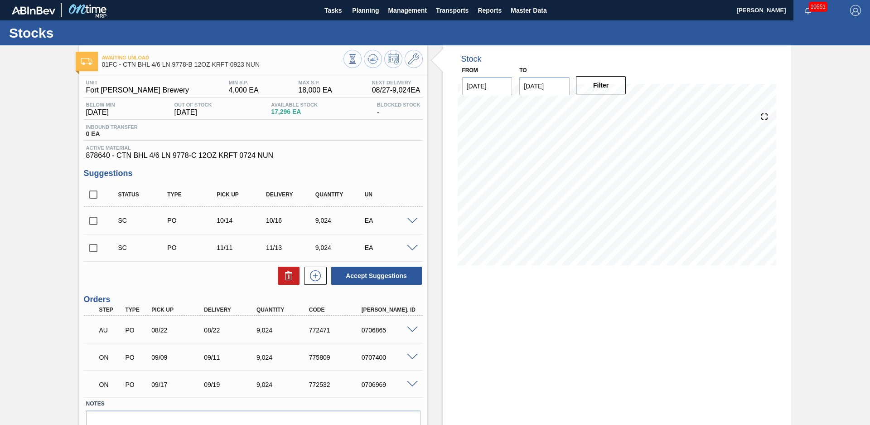
click at [48, 190] on div "Awaiting Unload 01FC - CTN BHL 4/6 LN 9778-B 12OZ KRFT 0923 NUN Unit Fort Colli…" at bounding box center [435, 258] width 870 height 426
click at [68, 192] on div "Awaiting Unload 01FC - CTN BHL 4/6 LN 9778-B 12OZ KRFT 0923 NUN Unit Fort Colli…" at bounding box center [435, 258] width 870 height 426
click at [368, 9] on span "Planning" at bounding box center [365, 10] width 27 height 11
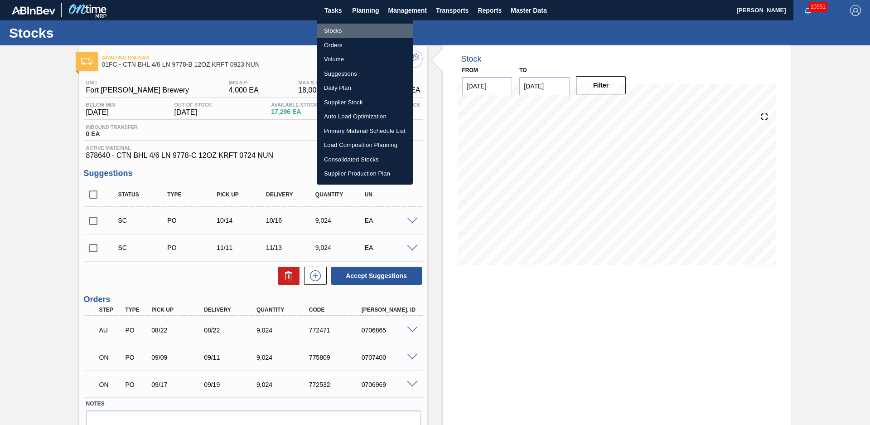
click at [351, 28] on li "Stocks" at bounding box center [365, 31] width 96 height 15
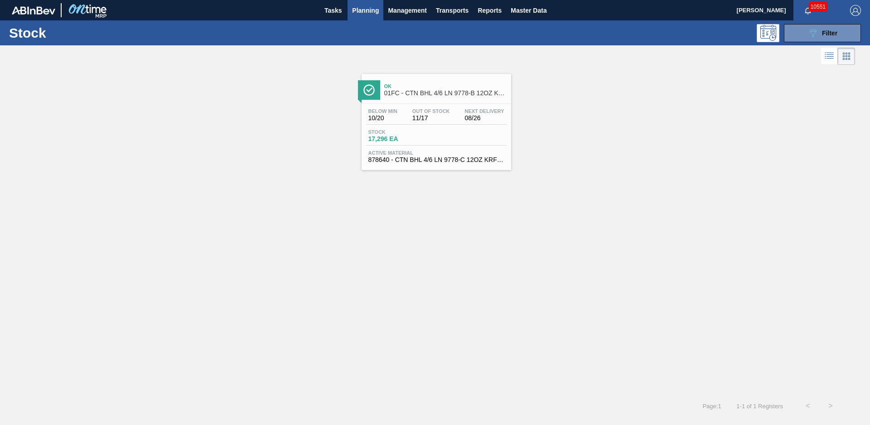
click at [191, 137] on div "Ok 01FC - CTN BHL 4/6 LN 9778-B 12OZ KRFT 0923 NUN Below Min 10/20 Out Of Stock…" at bounding box center [435, 118] width 870 height 103
click at [382, 201] on div "Ok 01FC - CTN BHL 4/6 LN 9778-B 12OZ KRFT 0923 NUN Below Min 10/20 Out Of Stock…" at bounding box center [435, 230] width 870 height 327
click at [438, 202] on div "Ok 01FC - CTN BHL 4/6 LN 9778-B 12OZ KRFT 0923 NUN Below Min 10/20 Out Of Stock…" at bounding box center [435, 230] width 870 height 327
click at [842, 36] on button "089F7B8B-B2A5-4AFE-B5C0-19BA573D28AC Filter" at bounding box center [822, 33] width 77 height 18
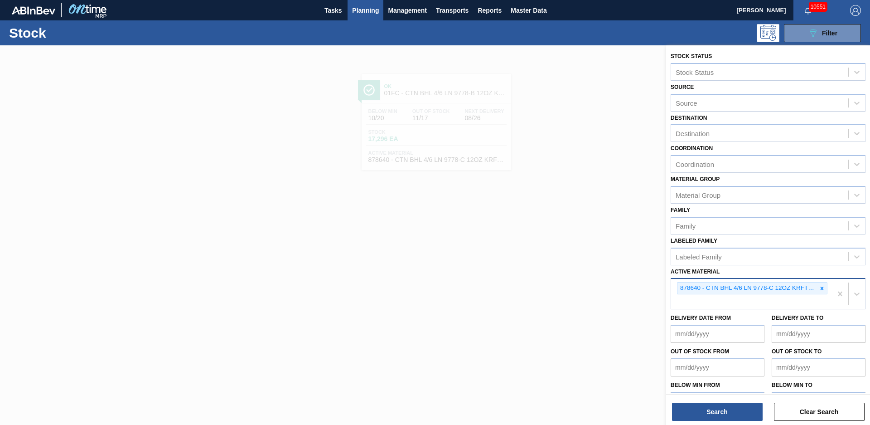
drag, startPoint x: 818, startPoint y: 288, endPoint x: 826, endPoint y: 289, distance: 7.7
click at [819, 289] on icon at bounding box center [822, 288] width 6 height 6
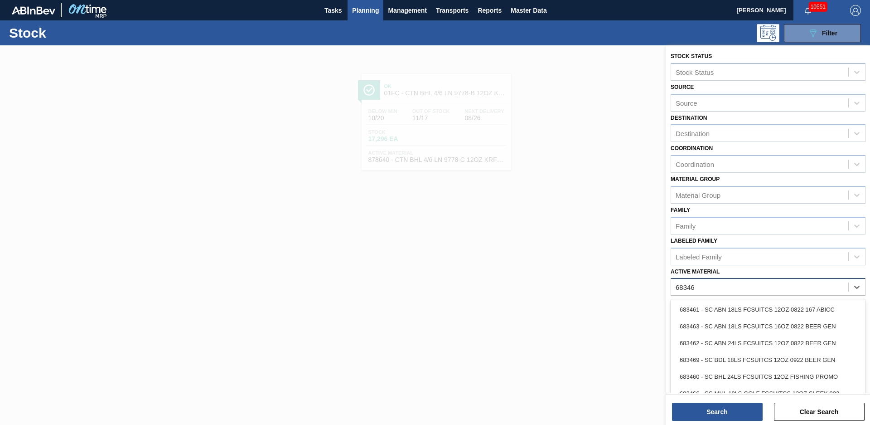
type Material "683463"
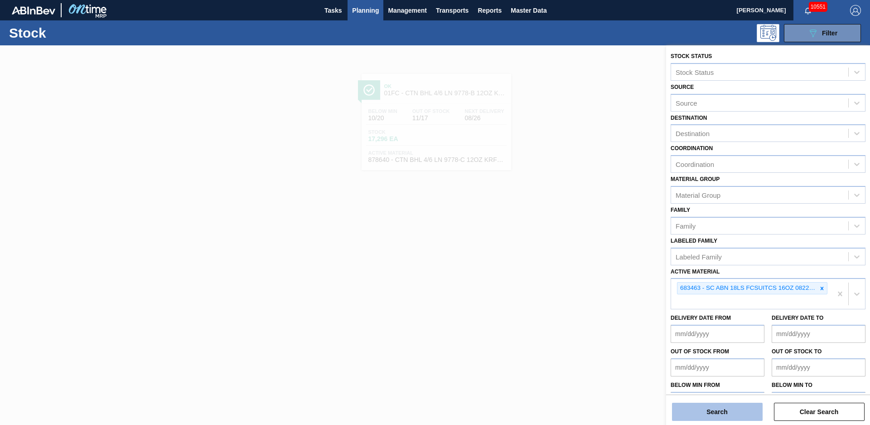
click at [751, 405] on button "Search" at bounding box center [717, 411] width 91 height 18
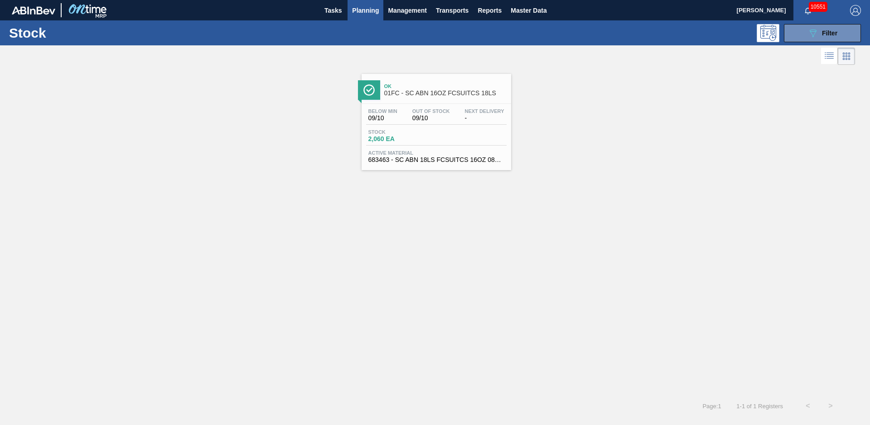
click at [454, 89] on div "Ok 01FC - SC ABN 16OZ FCSUITCS 18LS" at bounding box center [445, 90] width 122 height 20
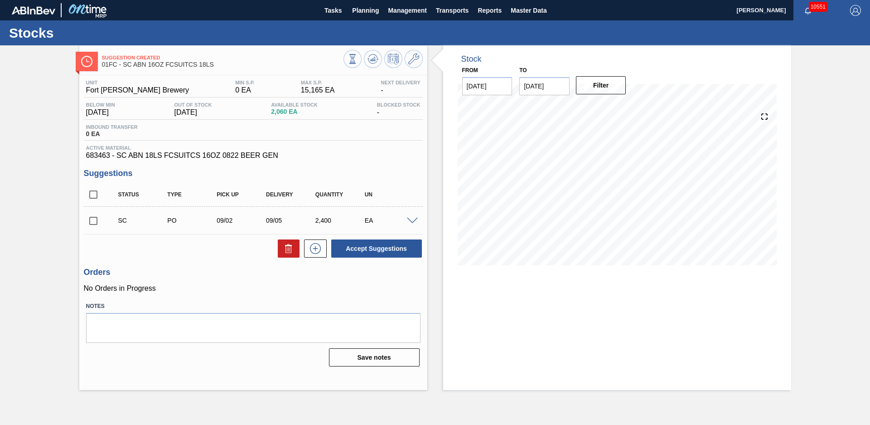
click at [440, 83] on div "Stock From [DATE] to [DATE] Filter" at bounding box center [609, 217] width 364 height 344
click at [99, 217] on input "checkbox" at bounding box center [93, 220] width 19 height 19
click at [394, 249] on button "Accept Suggestions" at bounding box center [376, 248] width 91 height 18
checkbox input "false"
click at [373, 11] on span "Planning" at bounding box center [365, 10] width 27 height 11
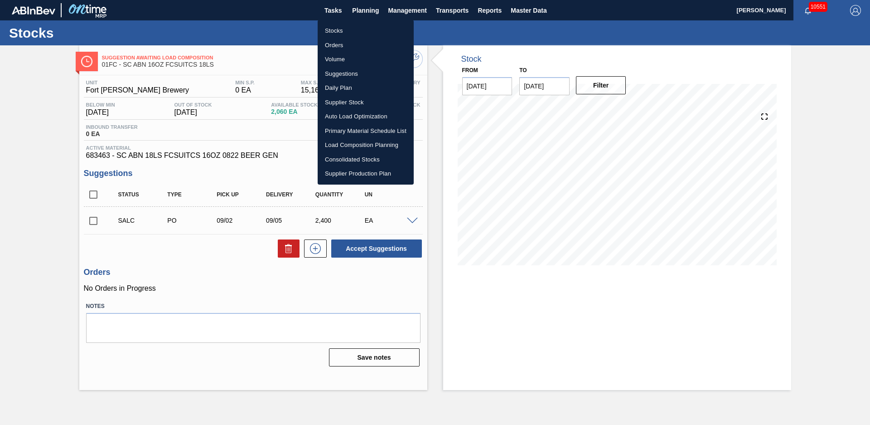
click at [348, 32] on li "Stocks" at bounding box center [366, 31] width 96 height 15
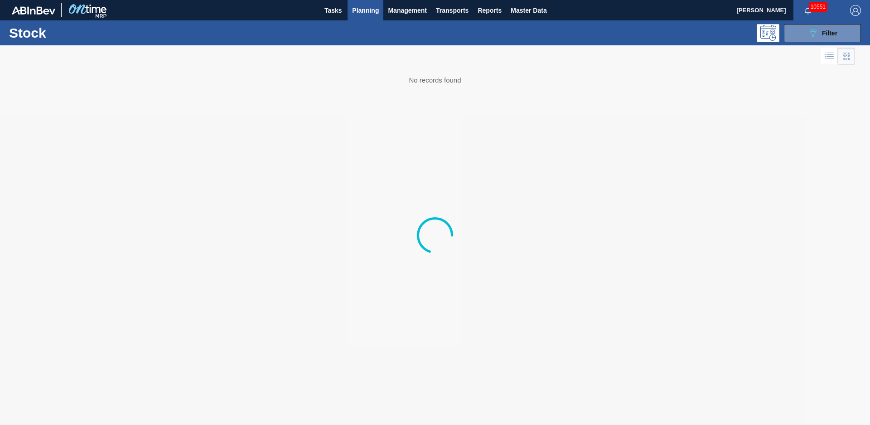
click at [845, 44] on div "Stock 089F7B8B-B2A5-4AFE-B5C0-19BA573D28AC Filter" at bounding box center [435, 32] width 870 height 25
click at [844, 40] on button "089F7B8B-B2A5-4AFE-B5C0-19BA573D28AC Filter" at bounding box center [822, 33] width 77 height 18
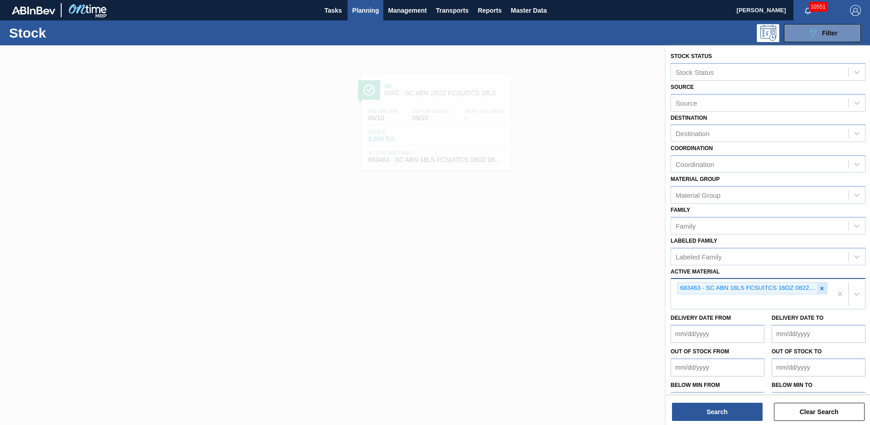
click at [821, 292] on div at bounding box center [822, 287] width 10 height 11
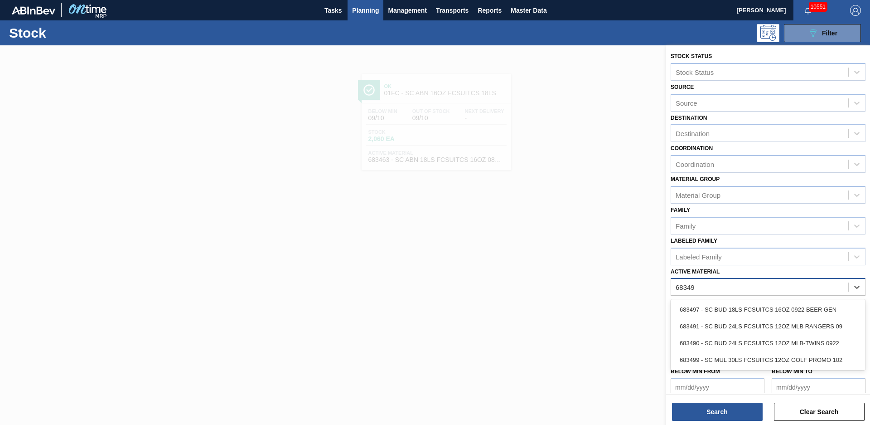
type Material "683497"
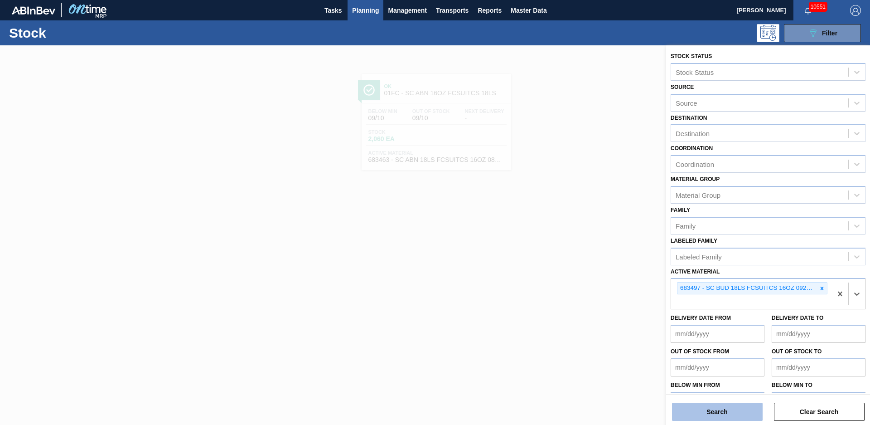
click at [727, 408] on button "Search" at bounding box center [717, 411] width 91 height 18
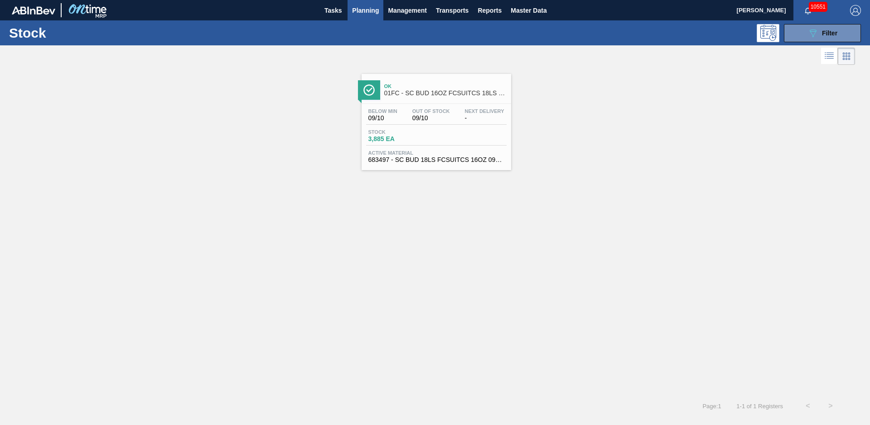
click at [432, 86] on span "Ok" at bounding box center [445, 85] width 122 height 5
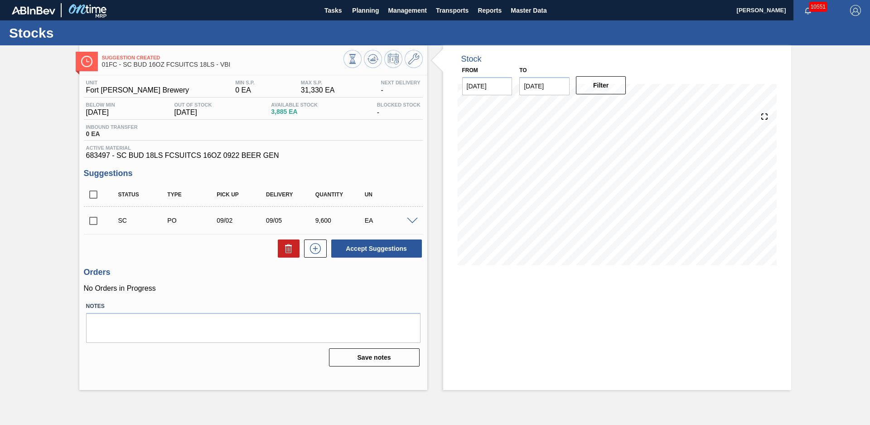
click at [39, 188] on div "Suggestion Created 01FC - SC BUD 16OZ FCSUITCS 18LS - VBI Unit Fort Collins Bre…" at bounding box center [435, 217] width 870 height 344
click at [94, 222] on input "checkbox" at bounding box center [93, 220] width 19 height 19
click at [380, 256] on button "Accept Suggestions" at bounding box center [376, 248] width 91 height 18
checkbox input "false"
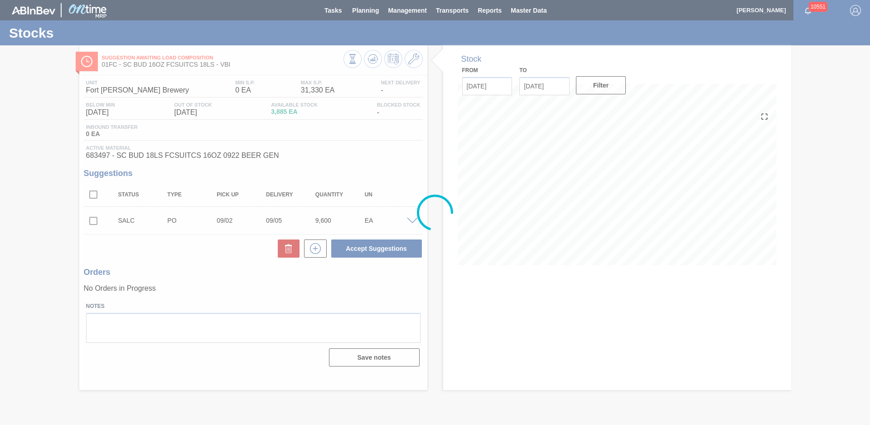
click at [363, 13] on div at bounding box center [435, 212] width 870 height 425
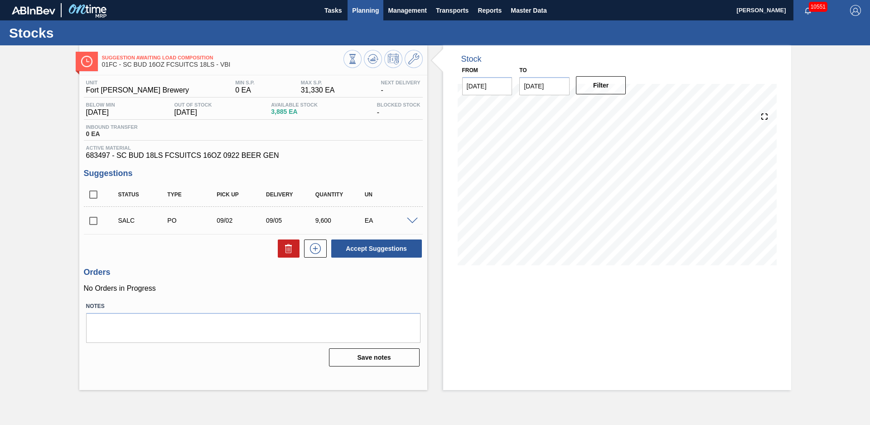
click at [366, 10] on span "Planning" at bounding box center [365, 10] width 27 height 11
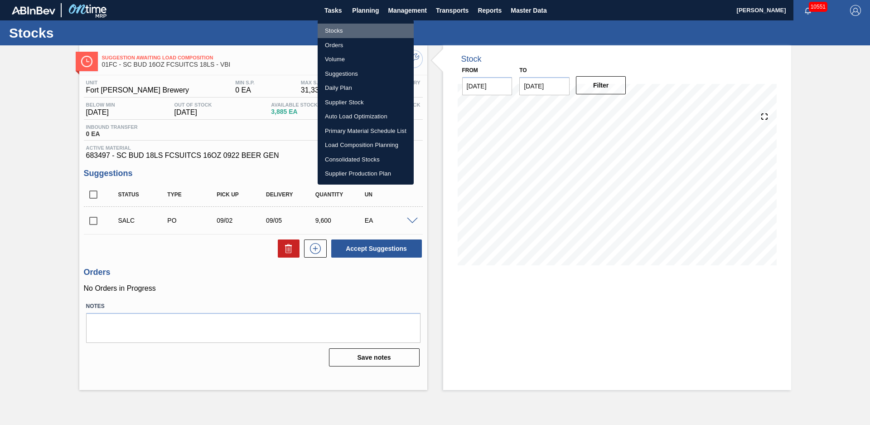
click at [361, 28] on li "Stocks" at bounding box center [366, 31] width 96 height 15
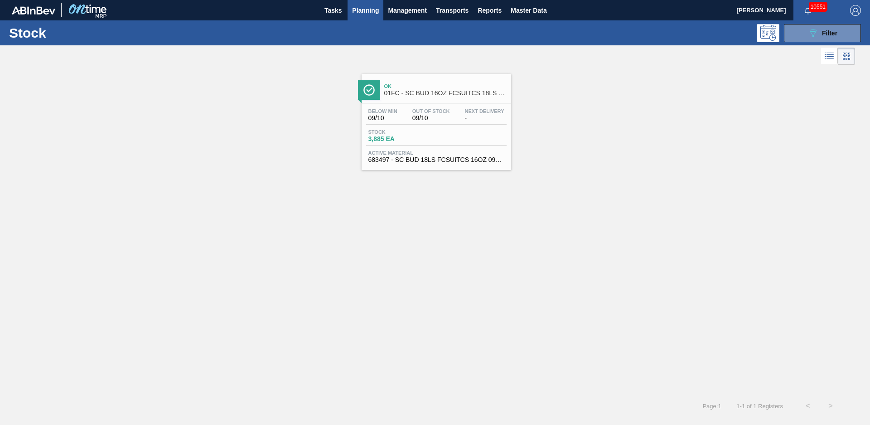
click at [445, 85] on span "Ok" at bounding box center [445, 85] width 122 height 5
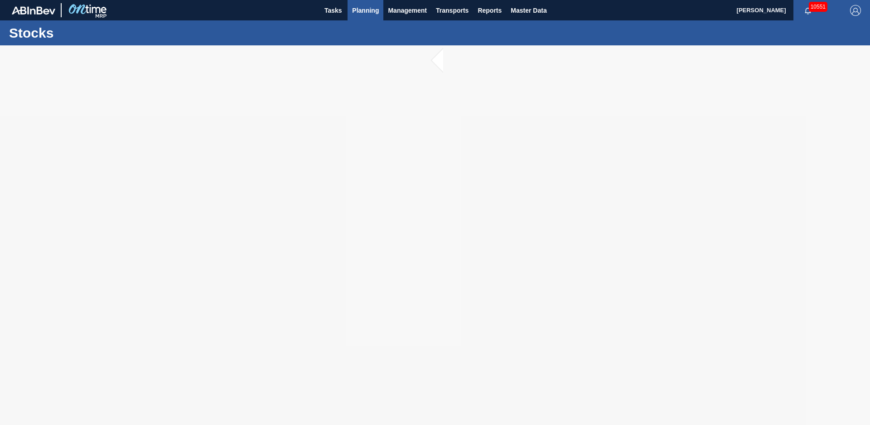
click at [365, 14] on span "Planning" at bounding box center [365, 10] width 27 height 11
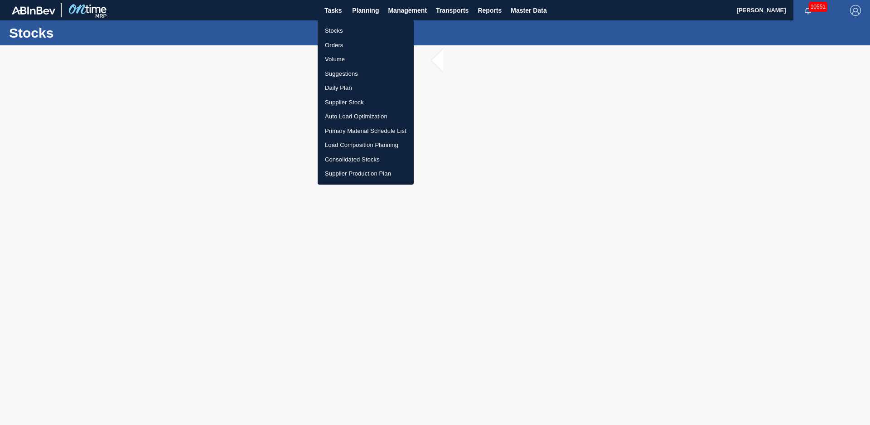
click at [350, 28] on li "Stocks" at bounding box center [366, 31] width 96 height 15
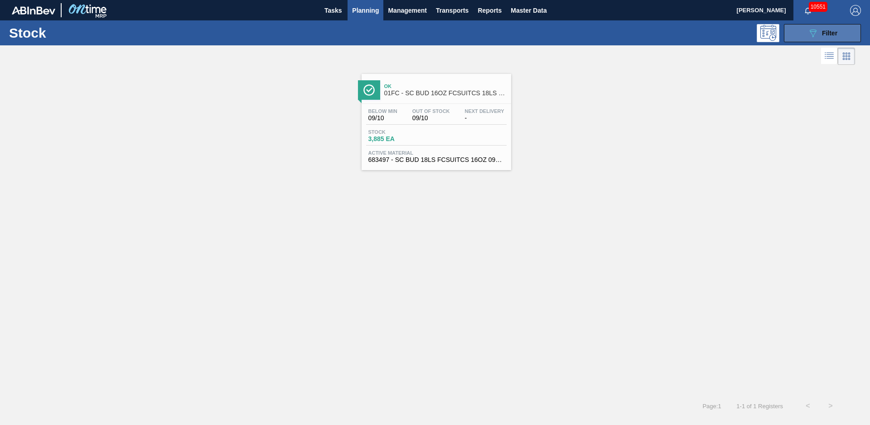
click at [828, 30] on span "Filter" at bounding box center [829, 32] width 15 height 7
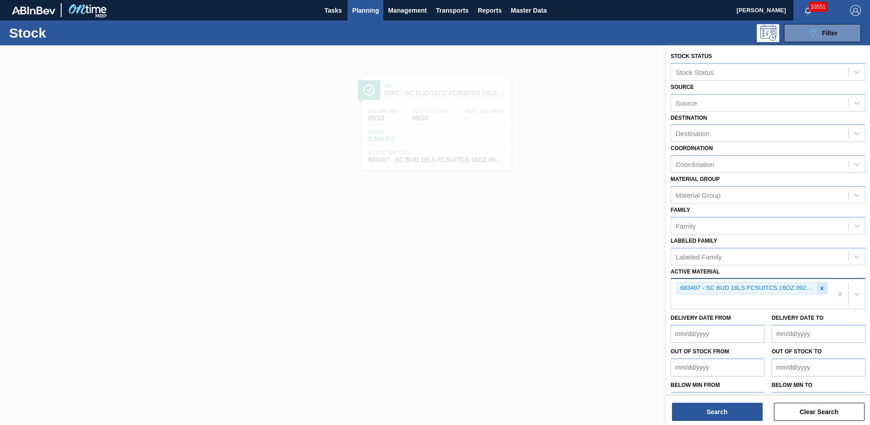
click at [821, 287] on icon at bounding box center [822, 287] width 3 height 3
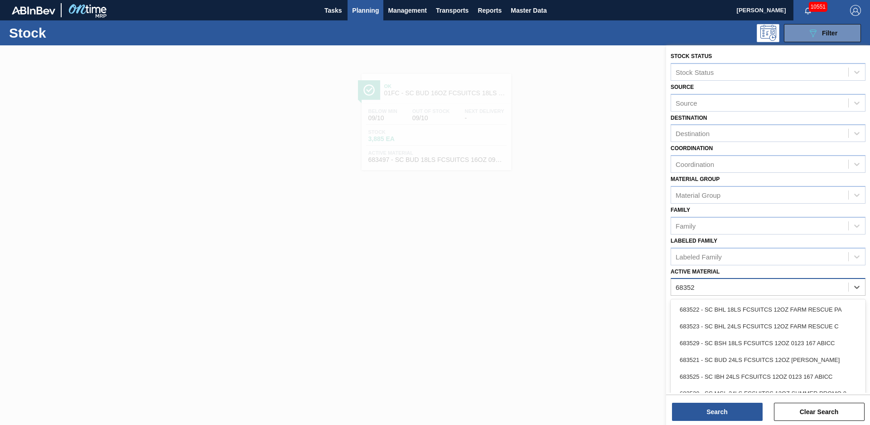
type Material "683529"
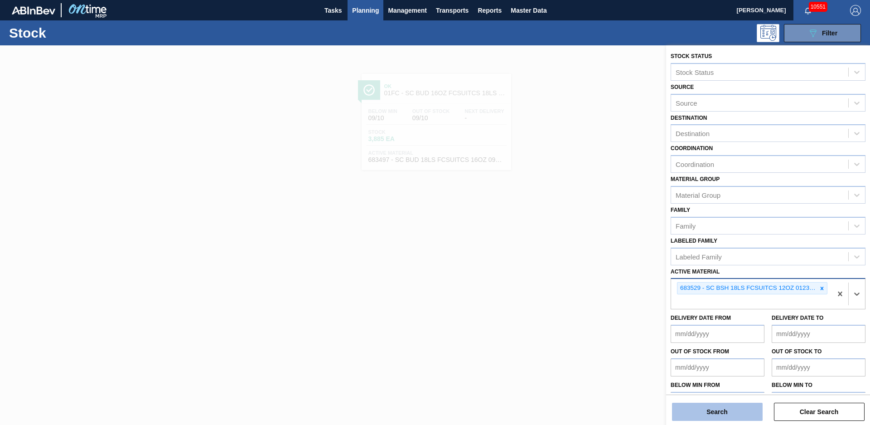
click at [741, 420] on button "Search" at bounding box center [717, 411] width 91 height 18
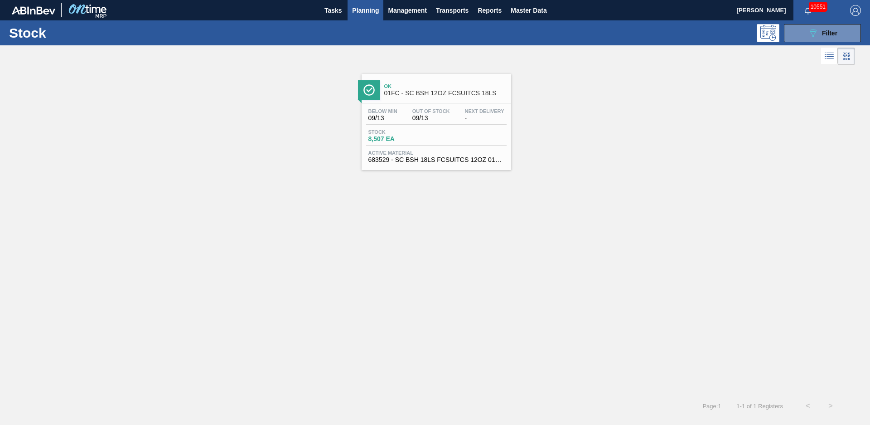
click at [436, 89] on div "Ok 01FC - SC BSH 12OZ FCSUITCS 18LS" at bounding box center [445, 90] width 122 height 20
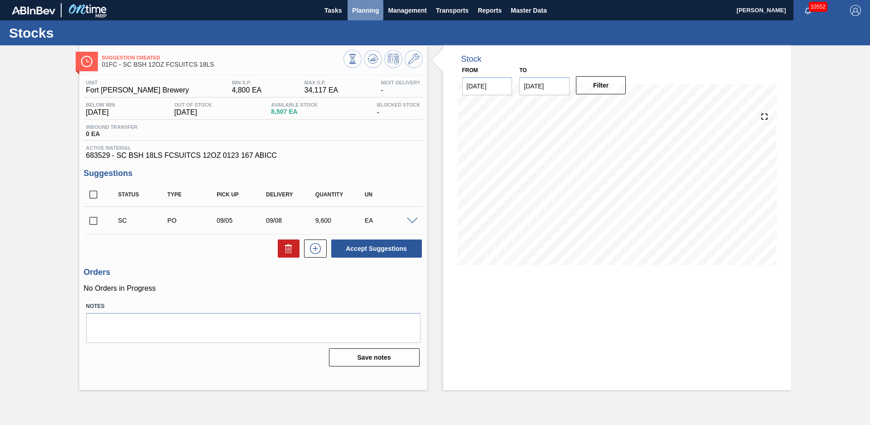
click at [364, 10] on span "Planning" at bounding box center [365, 10] width 27 height 11
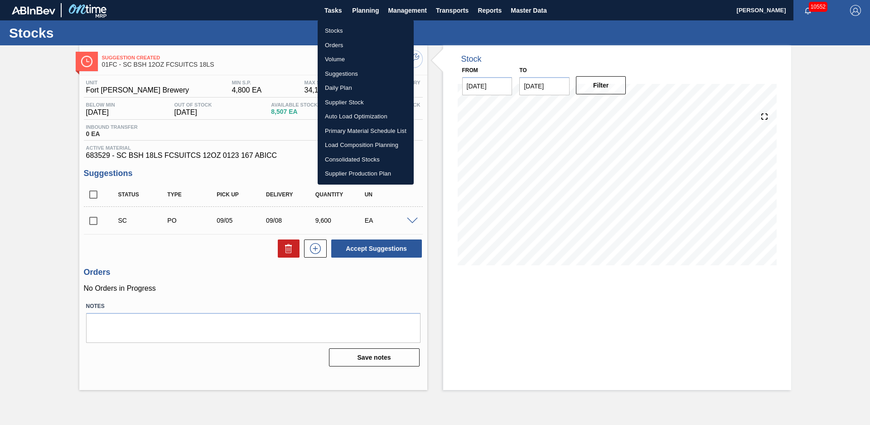
click at [46, 124] on div at bounding box center [435, 212] width 870 height 425
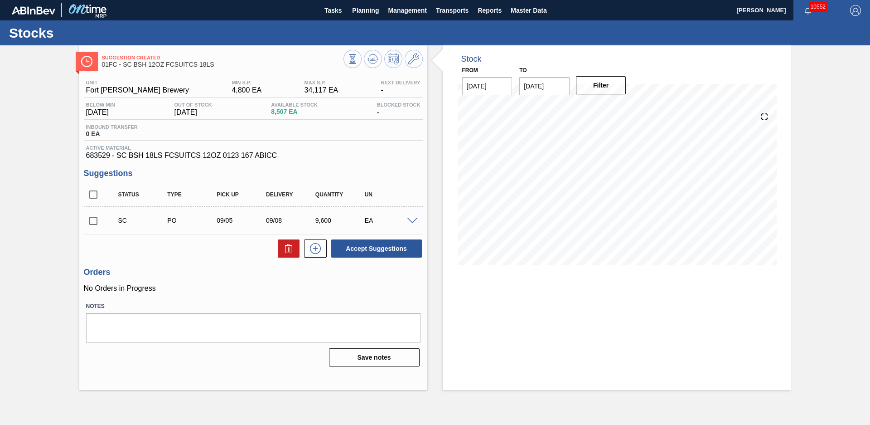
click at [94, 196] on input "checkbox" at bounding box center [93, 194] width 19 height 19
checkbox input "true"
click at [404, 252] on button "Accept Suggestions" at bounding box center [376, 248] width 91 height 18
checkbox input "false"
click at [46, 185] on div "Suggestion Awaiting Load Composition 01FC - SC BSH 12OZ FCSUITCS 18LS Unit Fort…" at bounding box center [435, 217] width 870 height 344
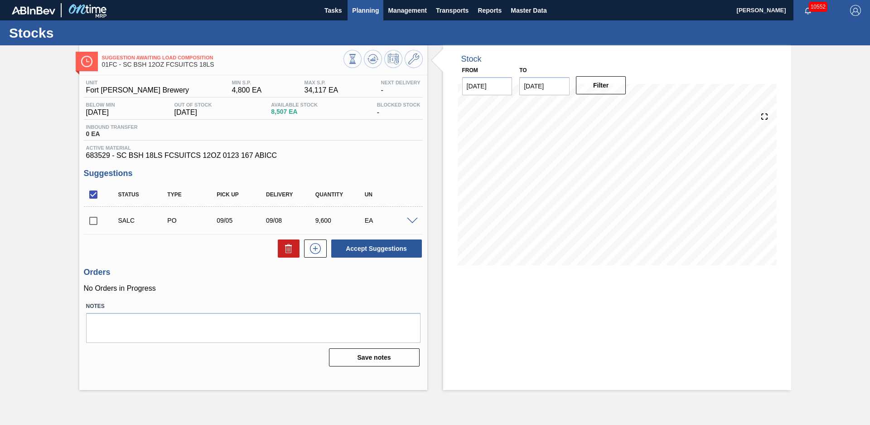
click at [373, 10] on span "Planning" at bounding box center [365, 10] width 27 height 11
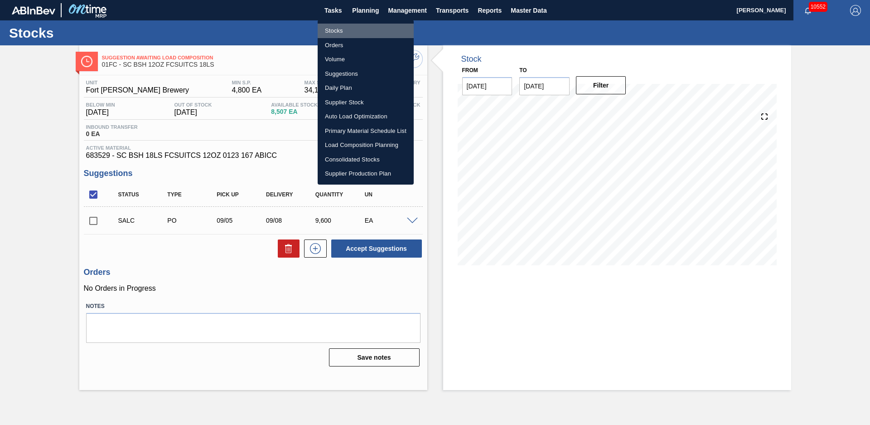
click at [329, 31] on li "Stocks" at bounding box center [366, 31] width 96 height 15
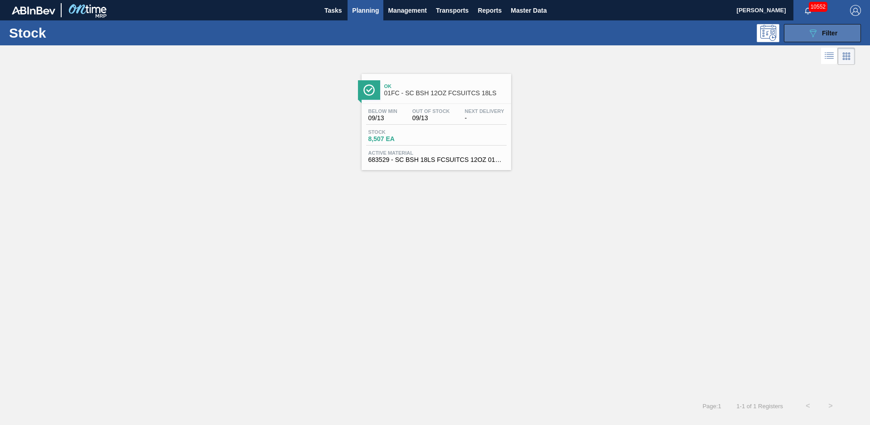
click at [837, 39] on button "089F7B8B-B2A5-4AFE-B5C0-19BA573D28AC Filter" at bounding box center [822, 33] width 77 height 18
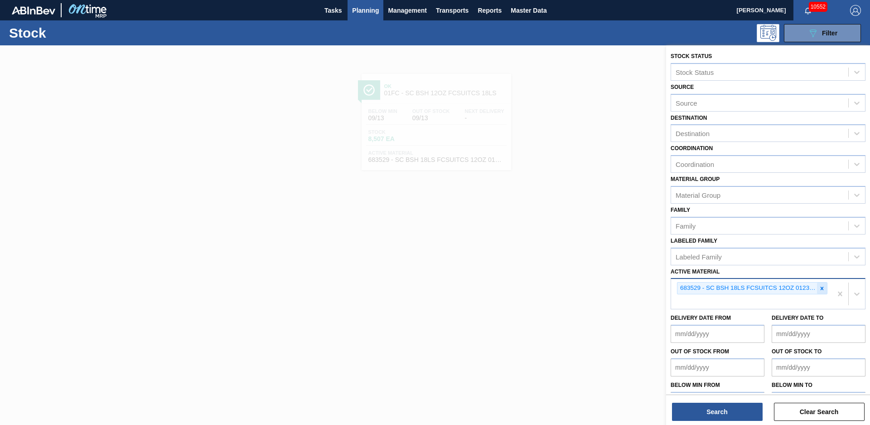
click at [823, 288] on icon at bounding box center [822, 288] width 6 height 6
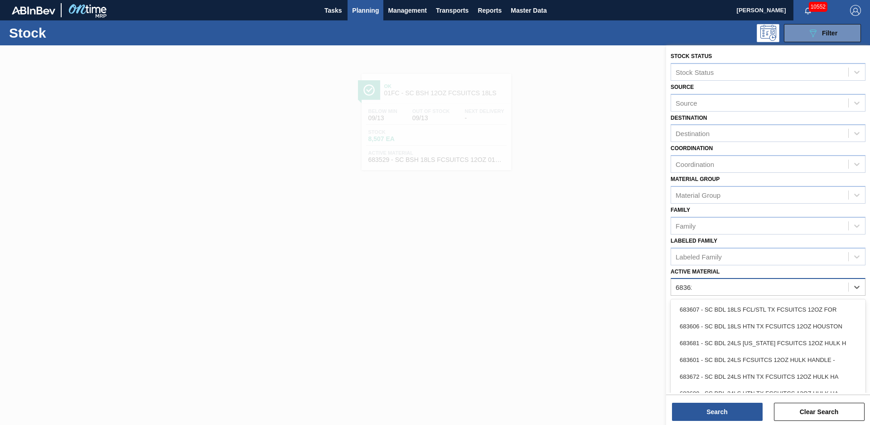
type Material "683622"
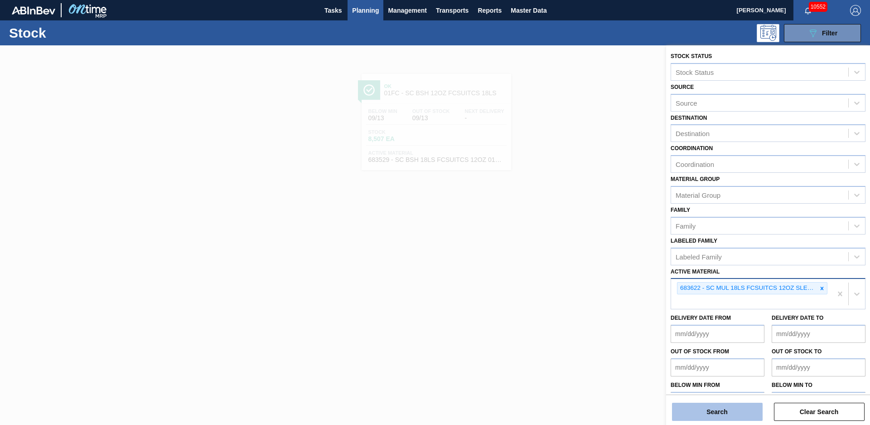
click at [738, 412] on button "Search" at bounding box center [717, 411] width 91 height 18
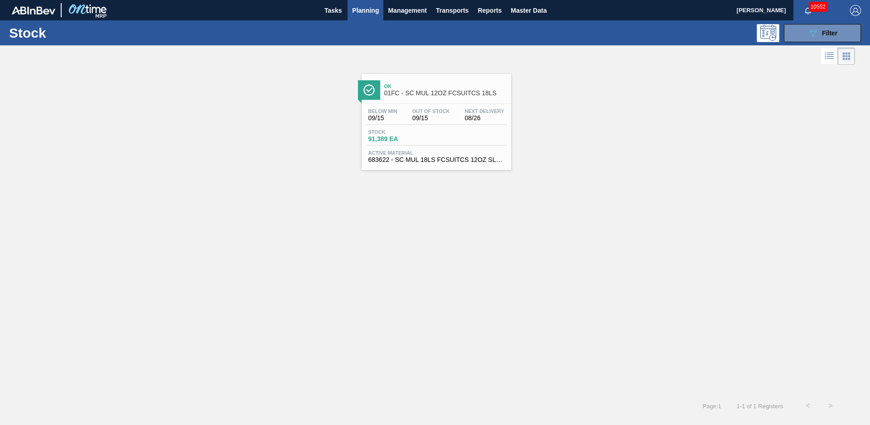
click at [426, 82] on div "Ok 01FC - SC MUL 12OZ FCSUITCS 18LS" at bounding box center [445, 90] width 122 height 20
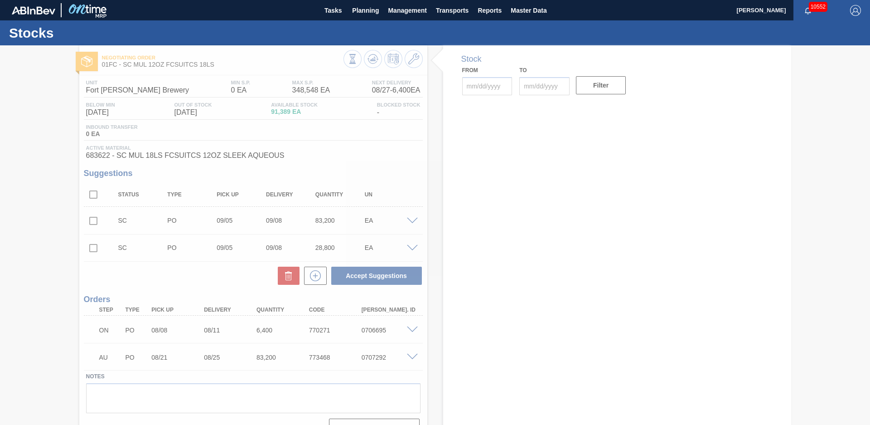
type input "[DATE]"
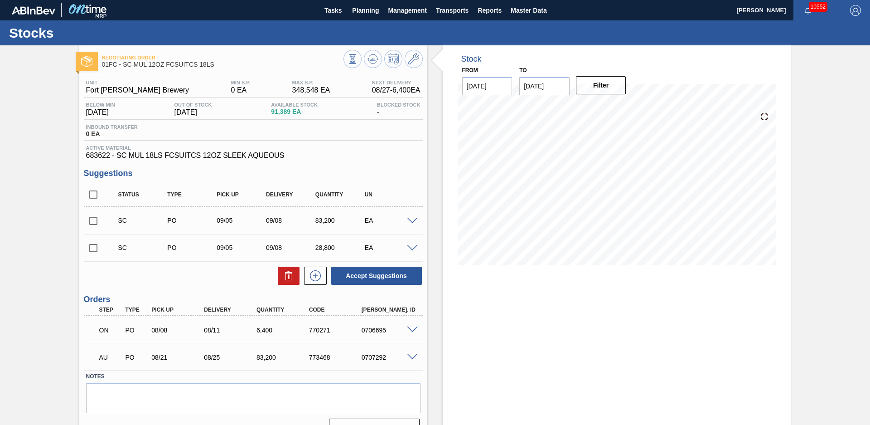
scroll to position [19, 0]
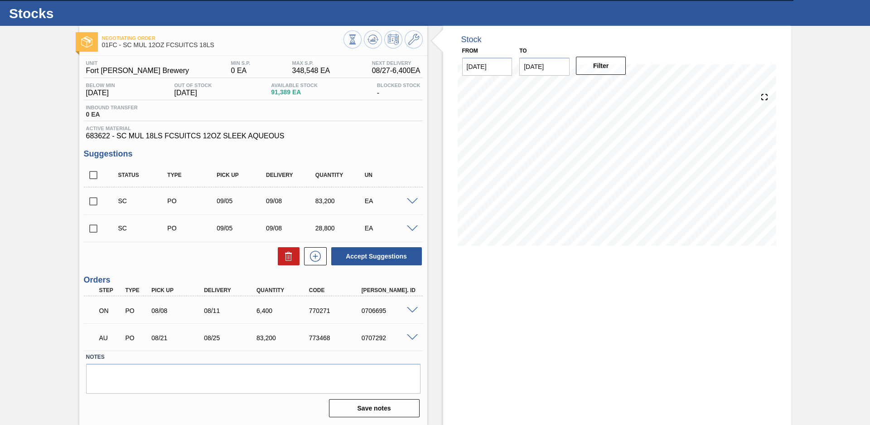
click at [42, 171] on div "Negotiating Order 01FC - SC MUL 12OZ FCSUITCS 18LS Unit Fort Collins Brewery MI…" at bounding box center [435, 225] width 870 height 399
click at [424, 164] on div "Unit Fort Collins Brewery MIN S.P. 0 EA MAX S.P. 348,548 EA Next Delivery 08/27…" at bounding box center [253, 238] width 348 height 364
click at [433, 159] on div "Stock From [DATE] to [DATE] Filter" at bounding box center [609, 225] width 364 height 399
click at [437, 145] on div "Stock From [DATE] to [DATE] Filter" at bounding box center [609, 225] width 364 height 399
click at [839, 183] on div "Negotiating Order 01FC - SC MUL 12OZ FCSUITCS 18LS Unit Fort Collins Brewery MI…" at bounding box center [435, 225] width 870 height 399
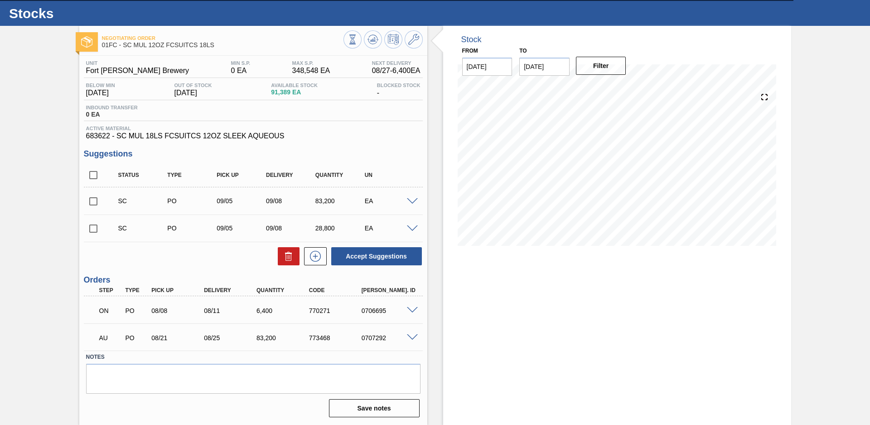
click at [811, 174] on div "Negotiating Order 01FC - SC MUL 12OZ FCSUITCS 18LS Unit Fort Collins Brewery MI…" at bounding box center [435, 225] width 870 height 399
click at [96, 175] on input "checkbox" at bounding box center [93, 174] width 19 height 19
checkbox input "true"
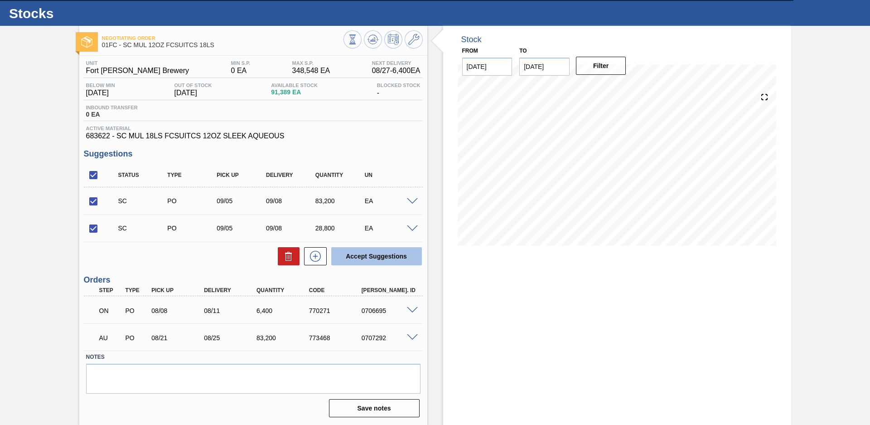
click at [391, 256] on button "Accept Suggestions" at bounding box center [376, 256] width 91 height 18
checkbox input "false"
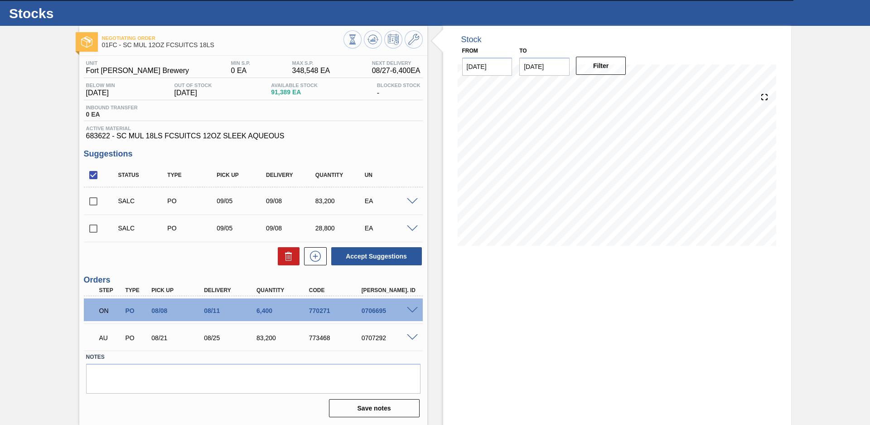
click at [411, 201] on span at bounding box center [412, 201] width 11 height 7
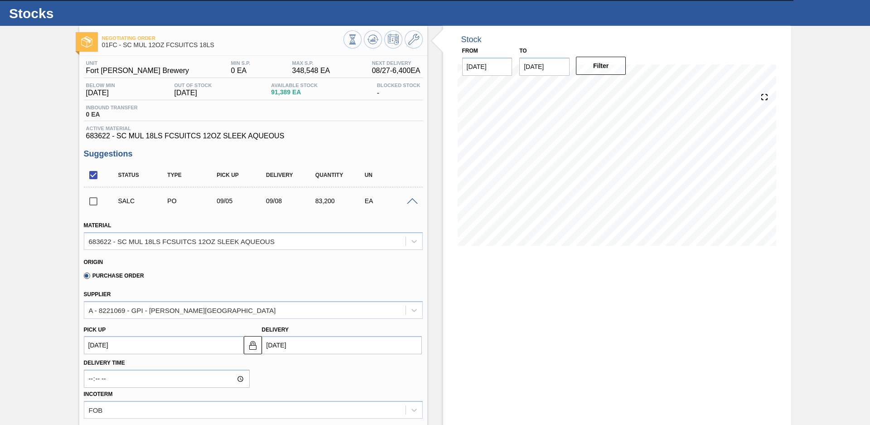
scroll to position [338, 0]
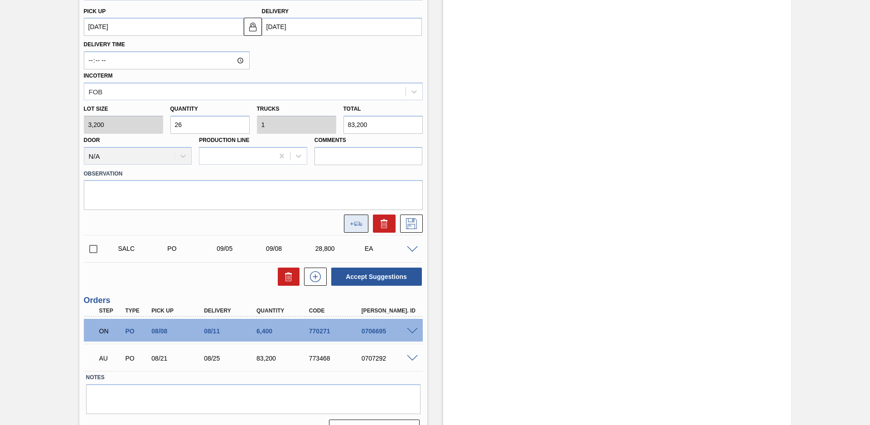
click at [354, 224] on icon at bounding box center [358, 224] width 8 height 4
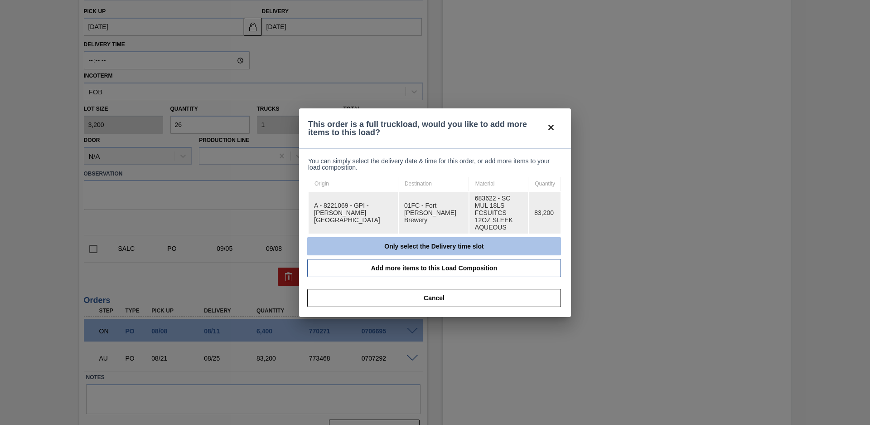
click at [394, 237] on button "Only select the Delivery time slot" at bounding box center [434, 246] width 254 height 18
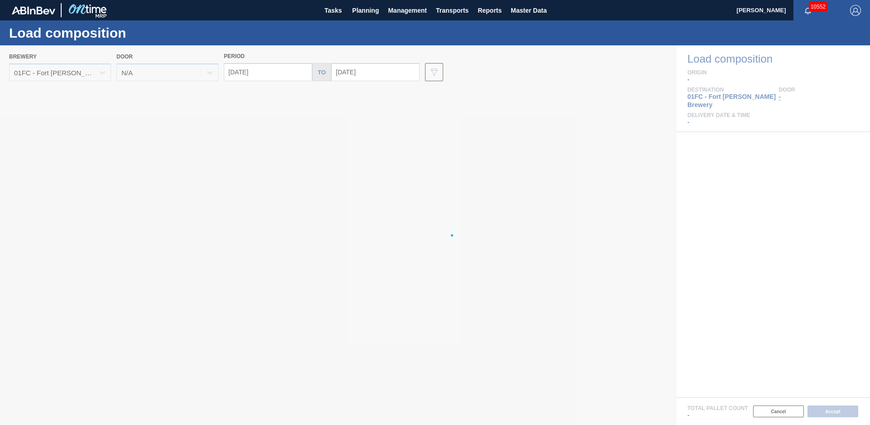
type input "[DATE]"
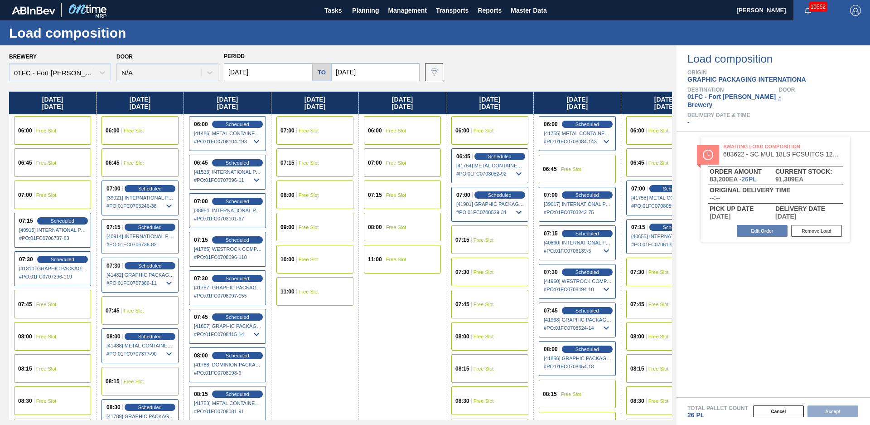
click at [368, 68] on input "[DATE]" at bounding box center [375, 72] width 88 height 18
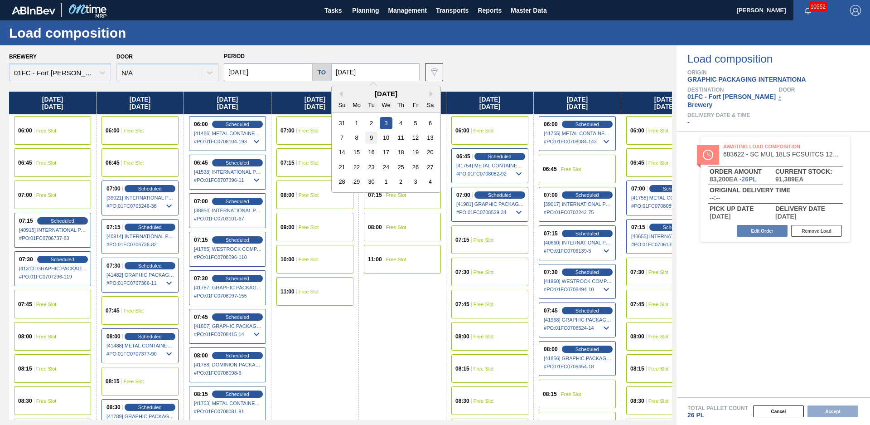
click at [370, 138] on div "9" at bounding box center [371, 137] width 12 height 12
type input "[DATE]"
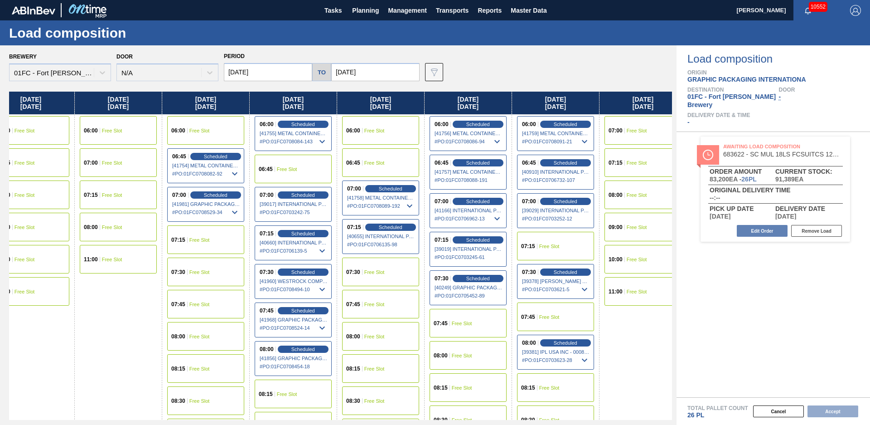
scroll to position [0, 561]
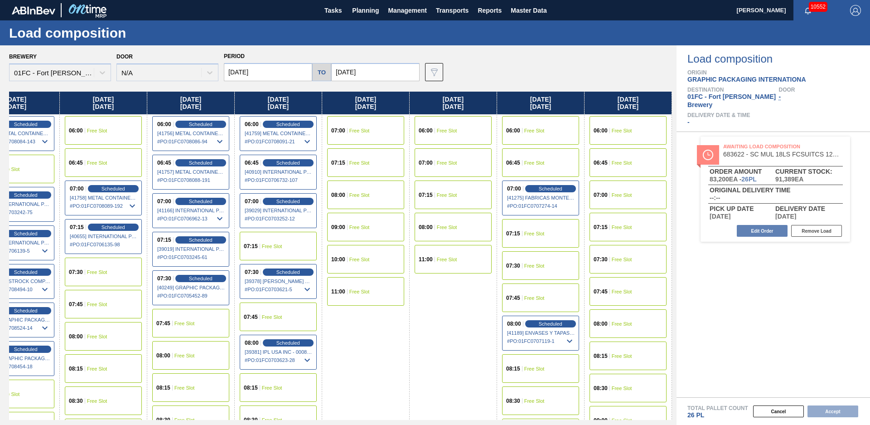
drag, startPoint x: 326, startPoint y: 333, endPoint x: 693, endPoint y: 278, distance: 370.7
click at [627, 196] on span "Free Slot" at bounding box center [622, 194] width 20 height 5
click at [832, 407] on button "Accept" at bounding box center [833, 411] width 51 height 12
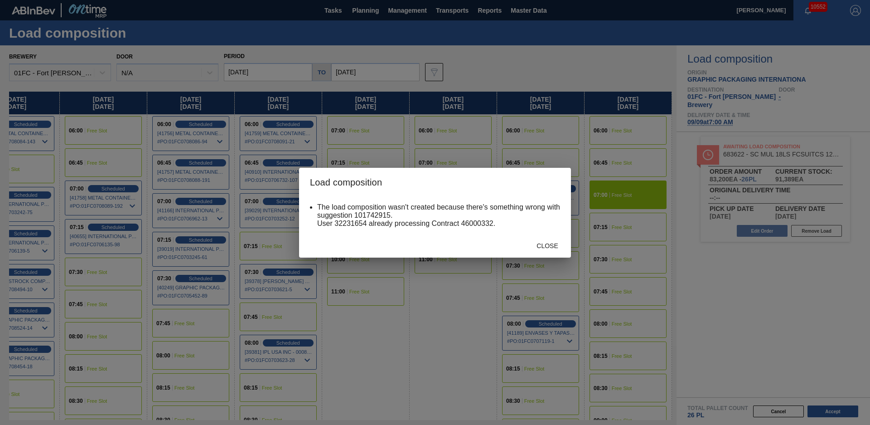
drag, startPoint x: 536, startPoint y: 225, endPoint x: 536, endPoint y: 243, distance: 17.7
click at [536, 225] on li "The load composition wasn't created because there's something wrong with sugges…" at bounding box center [438, 215] width 243 height 24
click at [536, 245] on span "Close" at bounding box center [547, 245] width 36 height 7
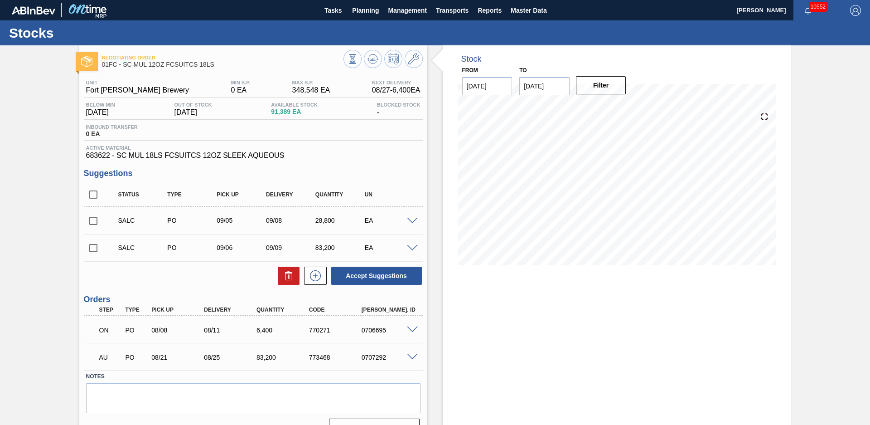
click at [423, 185] on div "Unit Fort Collins Brewery MIN S.P. 0 EA MAX S.P. 348,548 EA Next Delivery 08/27…" at bounding box center [253, 257] width 348 height 364
click at [411, 246] on span at bounding box center [412, 248] width 11 height 7
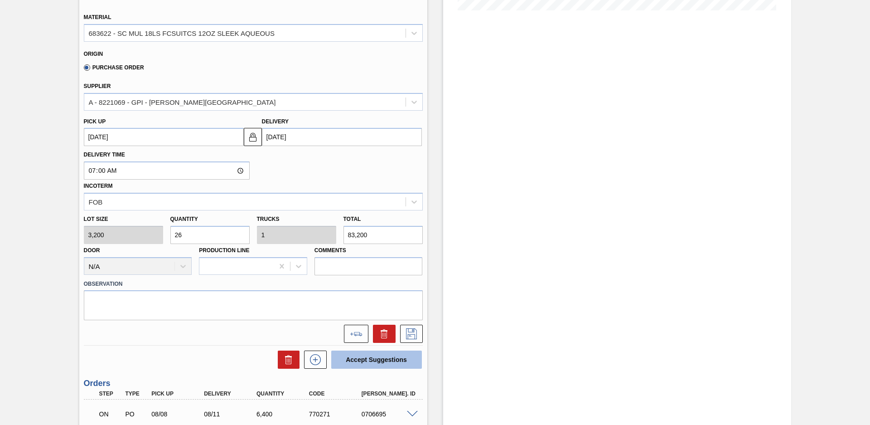
scroll to position [318, 0]
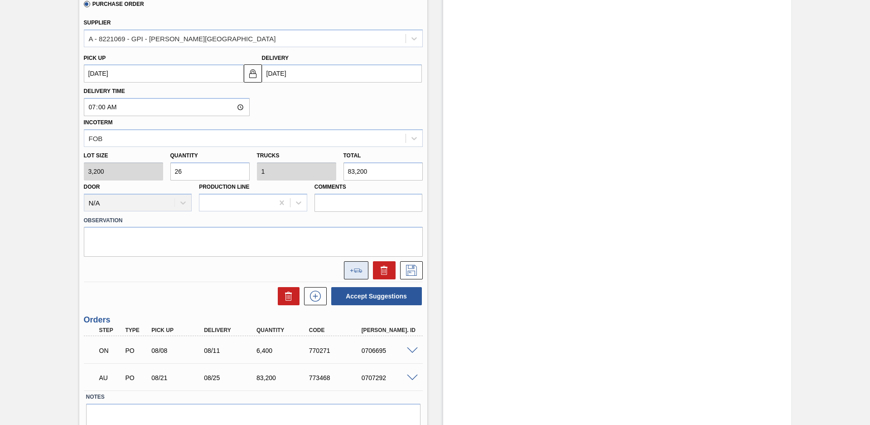
click at [358, 272] on icon at bounding box center [356, 270] width 13 height 4
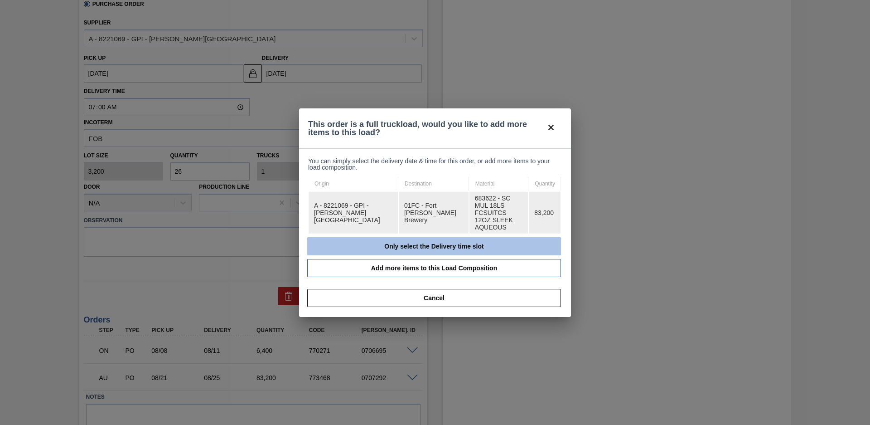
click at [436, 243] on button "Only select the Delivery time slot" at bounding box center [434, 246] width 254 height 18
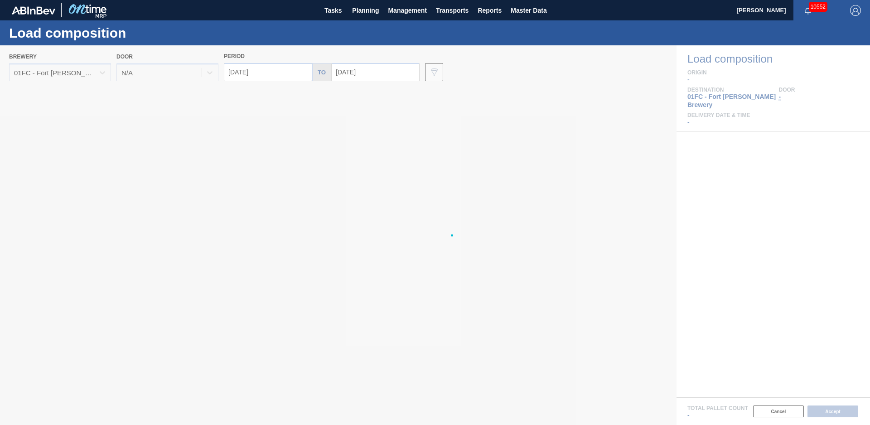
type input "[DATE]"
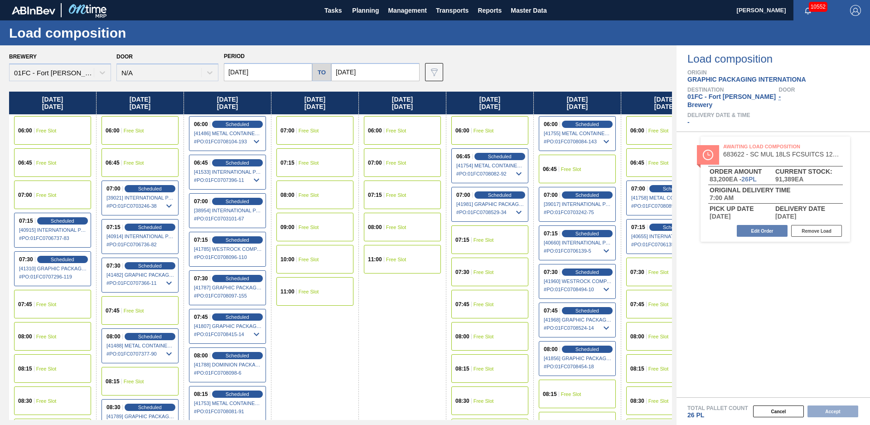
click at [386, 73] on input "[DATE]" at bounding box center [375, 72] width 88 height 18
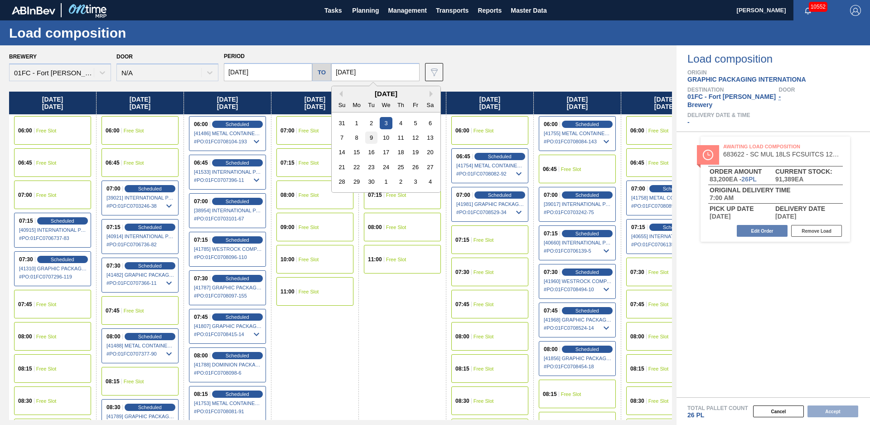
click at [369, 136] on div "9" at bounding box center [371, 137] width 12 height 12
type input "[DATE]"
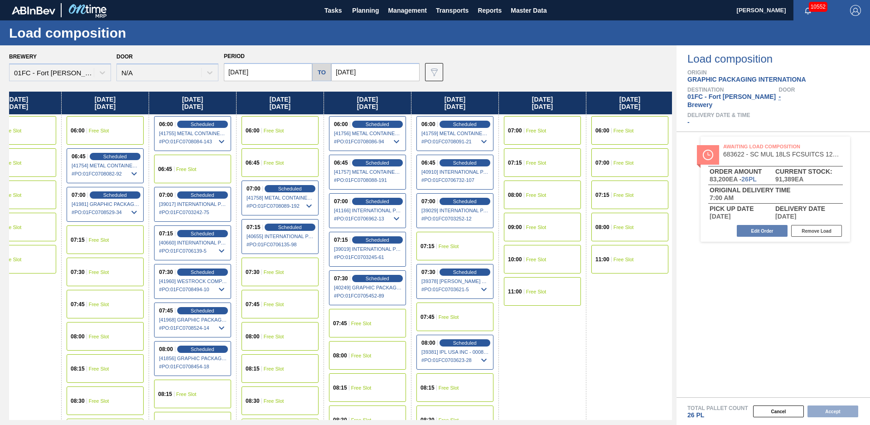
scroll to position [0, 561]
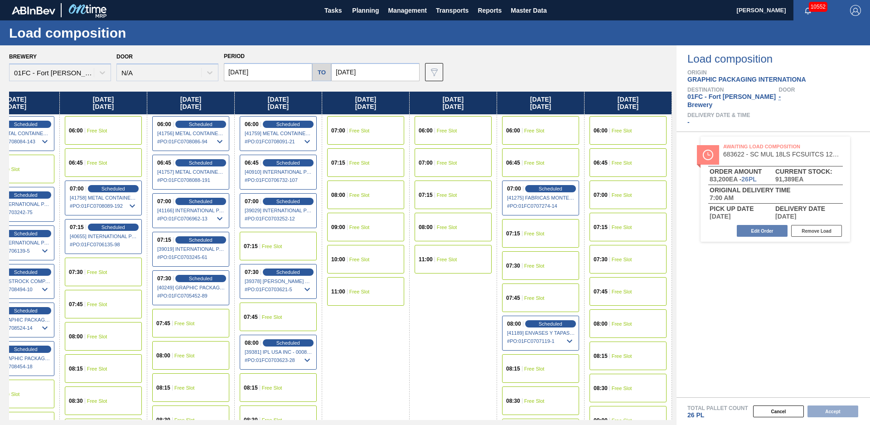
drag, startPoint x: 330, startPoint y: 354, endPoint x: 722, endPoint y: 276, distance: 399.2
click at [627, 198] on div "07:00 Free Slot" at bounding box center [628, 194] width 77 height 29
click at [837, 411] on button "Accept" at bounding box center [833, 411] width 51 height 12
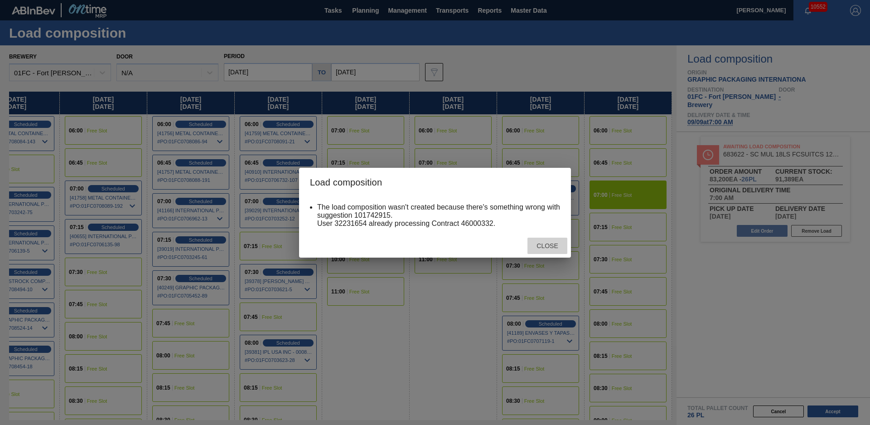
click at [562, 245] on span "Close" at bounding box center [547, 245] width 36 height 7
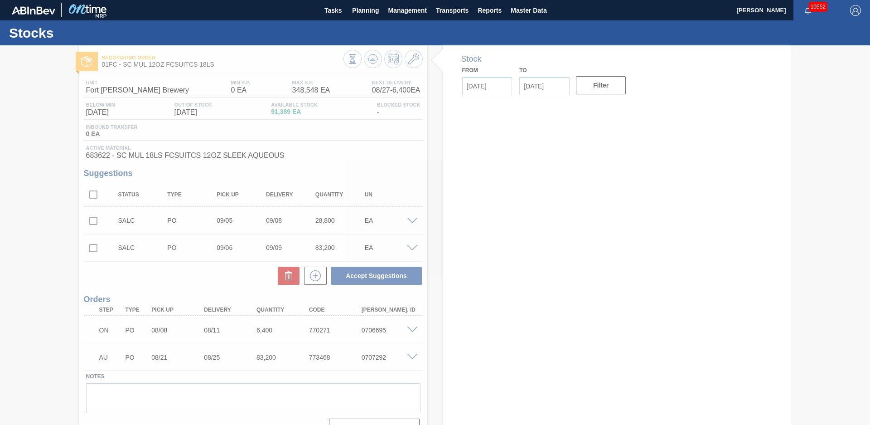
type input "[DATE]"
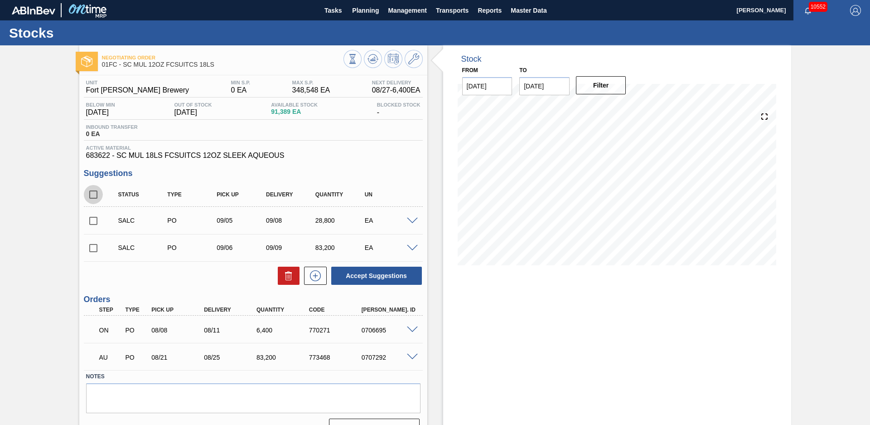
drag, startPoint x: 90, startPoint y: 191, endPoint x: 151, endPoint y: 196, distance: 60.9
click at [91, 191] on input "checkbox" at bounding box center [93, 194] width 19 height 19
checkbox input "true"
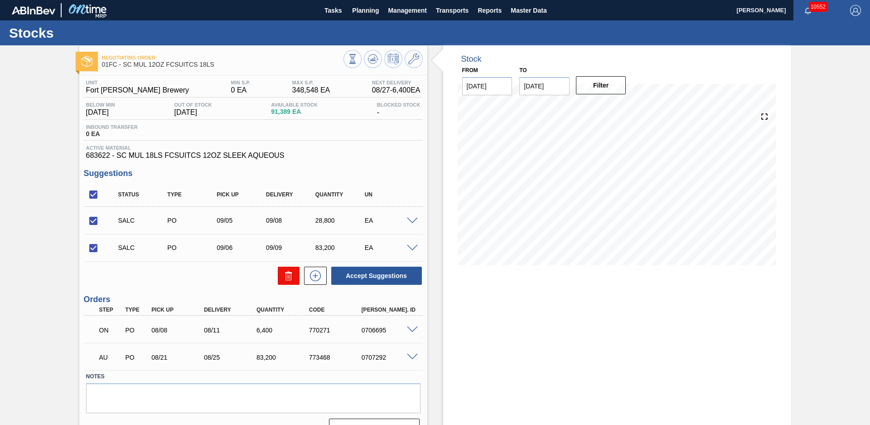
click at [286, 273] on icon at bounding box center [288, 272] width 7 height 1
checkbox input "false"
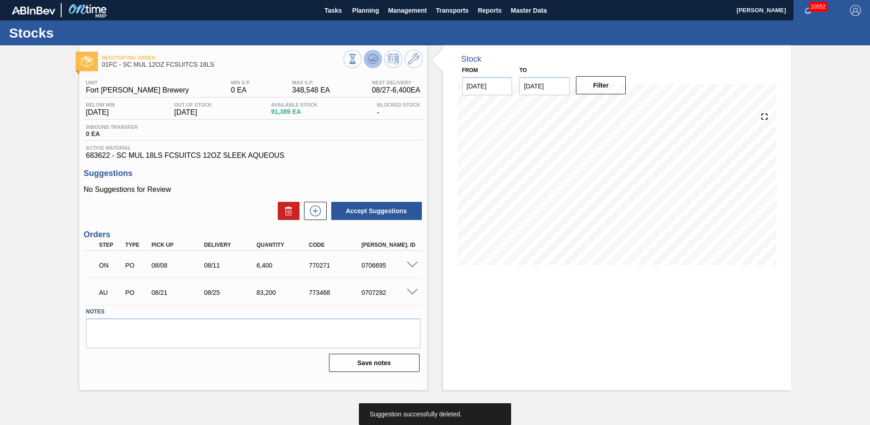
click at [371, 63] on icon at bounding box center [372, 61] width 9 height 5
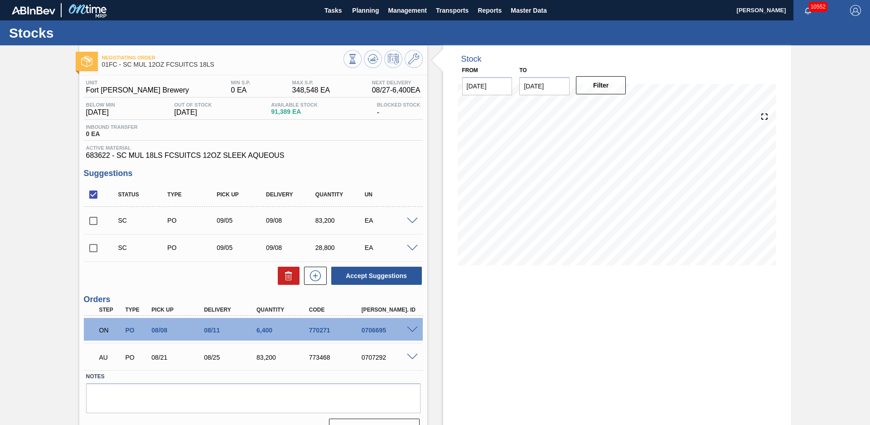
click at [436, 189] on div "Stock From [DATE] to [DATE] Filter" at bounding box center [609, 244] width 364 height 399
click at [49, 190] on div "Negotiating Order 01FC - SC MUL 12OZ FCSUITCS 18LS Unit Fort Collins Brewery MI…" at bounding box center [435, 244] width 870 height 399
click at [47, 227] on div "Negotiating Order 01FC - SC MUL 12OZ FCSUITCS 18LS Unit Fort Collins Brewery MI…" at bounding box center [435, 244] width 870 height 399
click at [355, 5] on span "Planning" at bounding box center [365, 10] width 27 height 11
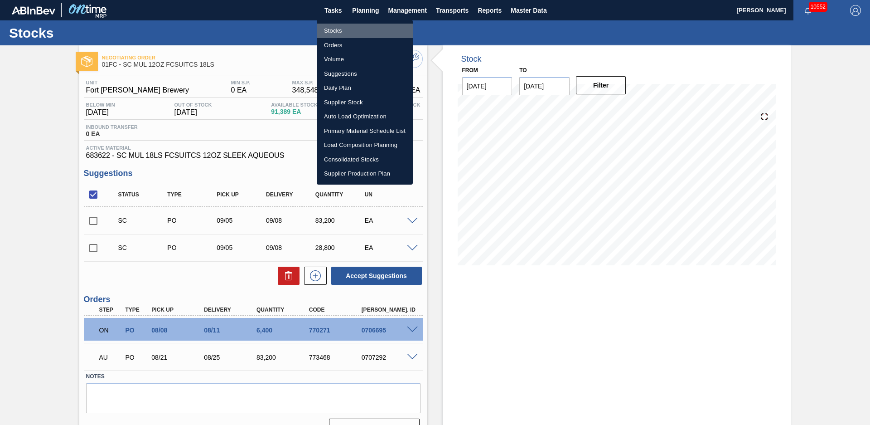
click at [347, 26] on li "Stocks" at bounding box center [365, 31] width 96 height 15
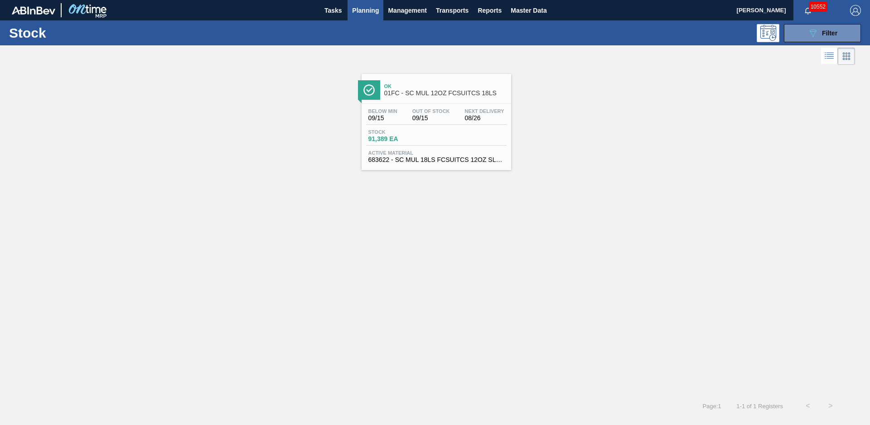
click at [348, 204] on div "Ok 01FC - SC MUL 12OZ FCSUITCS 18LS Below Min 09/15 Out Of Stock 09/15 Next Del…" at bounding box center [435, 230] width 870 height 327
drag, startPoint x: 815, startPoint y: 34, endPoint x: 812, endPoint y: 58, distance: 24.3
click at [816, 34] on icon "089F7B8B-B2A5-4AFE-B5C0-19BA573D28AC" at bounding box center [813, 33] width 11 height 11
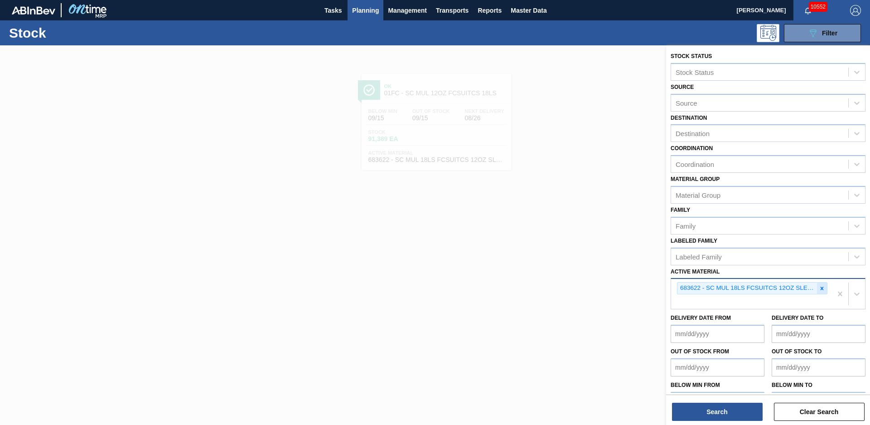
click at [822, 291] on div at bounding box center [822, 287] width 10 height 11
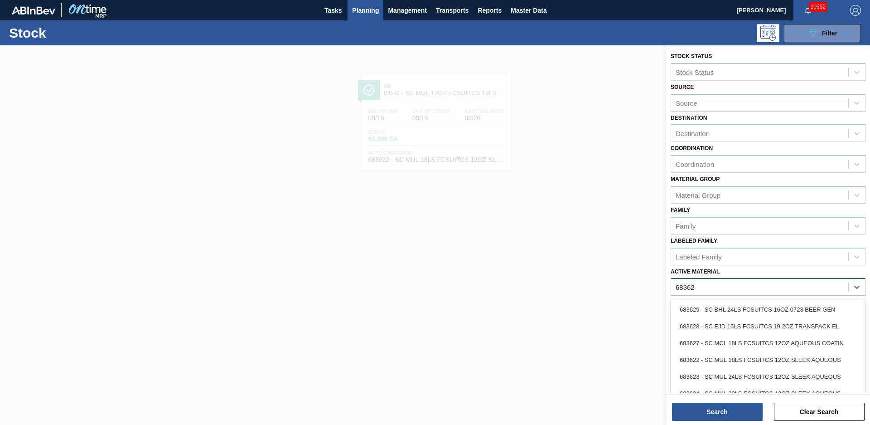
type Material "683623"
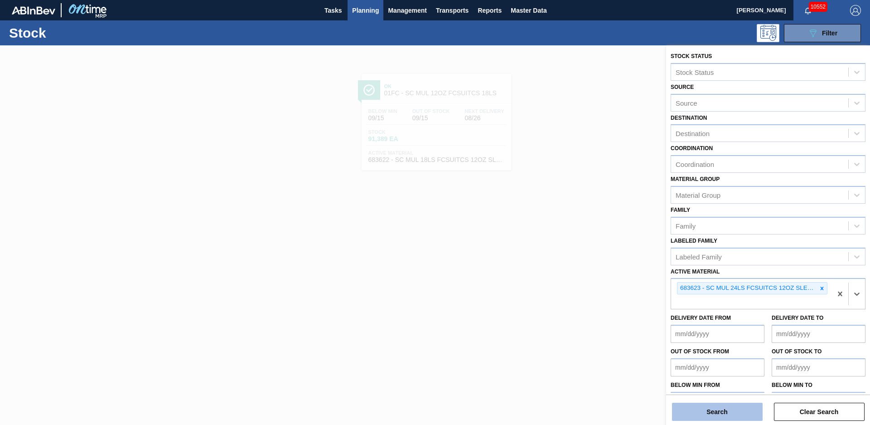
click at [746, 417] on button "Search" at bounding box center [717, 411] width 91 height 18
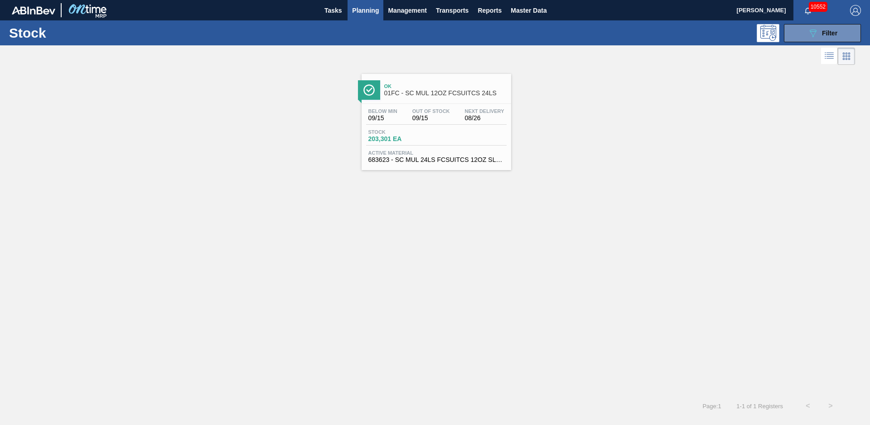
click at [382, 74] on div "Ok 01FC - SC MUL 12OZ FCSUITCS 24LS" at bounding box center [437, 86] width 150 height 25
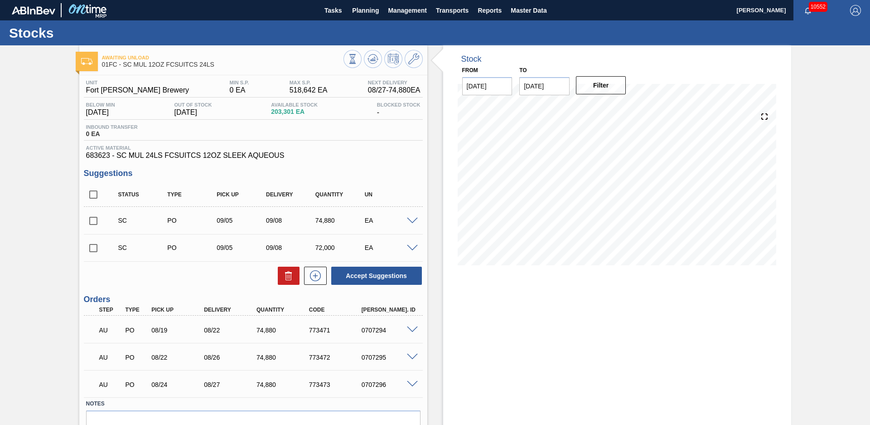
click at [61, 177] on div "Awaiting Unload 01FC - SC MUL 12OZ FCSUITCS 24LS Unit Fort Collins Brewery MIN …" at bounding box center [435, 258] width 870 height 426
click at [50, 181] on div "Awaiting Unload 01FC - SC MUL 12OZ FCSUITCS 24LS Unit Fort Collins Brewery MIN …" at bounding box center [435, 258] width 870 height 426
click at [43, 182] on div "Awaiting Unload 01FC - SC MUL 12OZ FCSUITCS 24LS Unit Fort Collins Brewery MIN …" at bounding box center [435, 258] width 870 height 426
click at [46, 216] on div "Awaiting Unload 01FC - SC MUL 12OZ FCSUITCS 24LS Unit Fort Collins Brewery MIN …" at bounding box center [435, 258] width 870 height 426
click at [435, 216] on div "Stock From [DATE] to [DATE] Filter" at bounding box center [609, 258] width 364 height 426
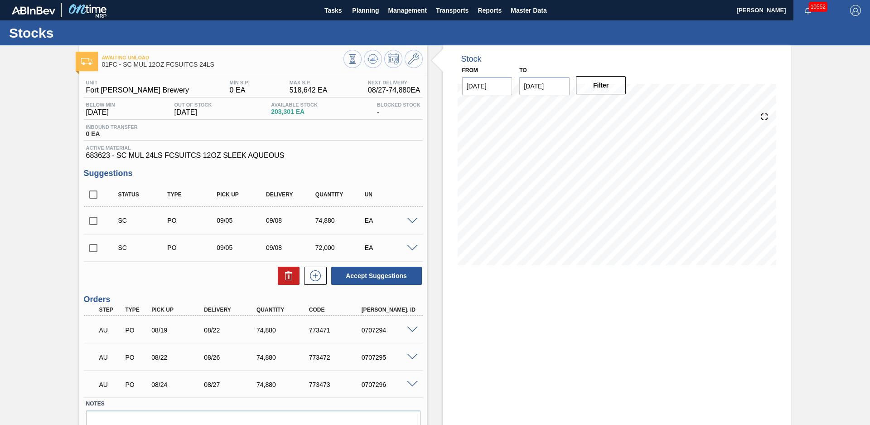
click at [823, 231] on div "Awaiting Unload 01FC - SC MUL 12OZ FCSUITCS 24LS Unit Fort Collins Brewery MIN …" at bounding box center [435, 258] width 870 height 426
click at [48, 169] on div "Awaiting Unload 01FC - SC MUL 12OZ FCSUITCS 24LS Unit Fort Collins Brewery MIN …" at bounding box center [435, 258] width 870 height 426
click at [17, 197] on div "Awaiting Unload 01FC - SC MUL 12OZ FCSUITCS 24LS Unit Fort Collins Brewery MIN …" at bounding box center [435, 258] width 870 height 426
click at [94, 195] on input "checkbox" at bounding box center [93, 194] width 19 height 19
checkbox input "true"
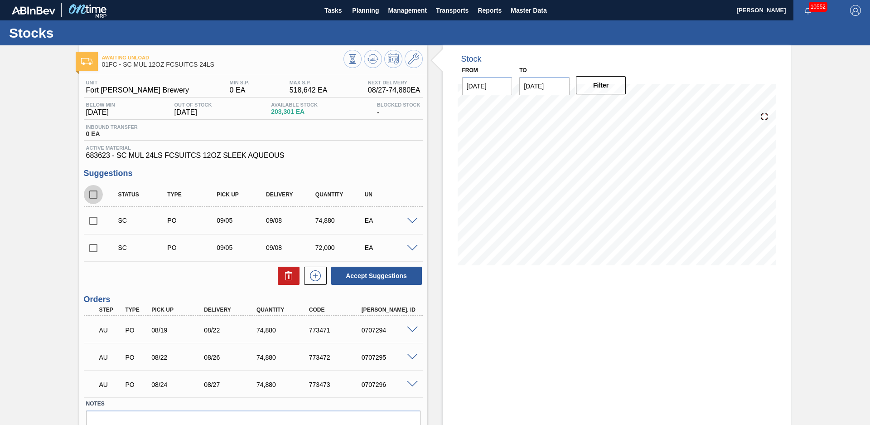
checkbox input "true"
click at [392, 281] on button "Accept Suggestions" at bounding box center [376, 275] width 91 height 18
checkbox input "false"
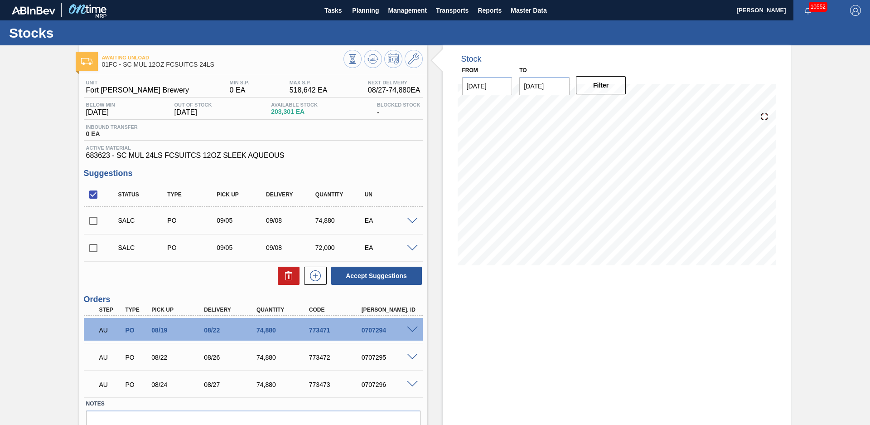
click at [411, 220] on span at bounding box center [412, 221] width 11 height 7
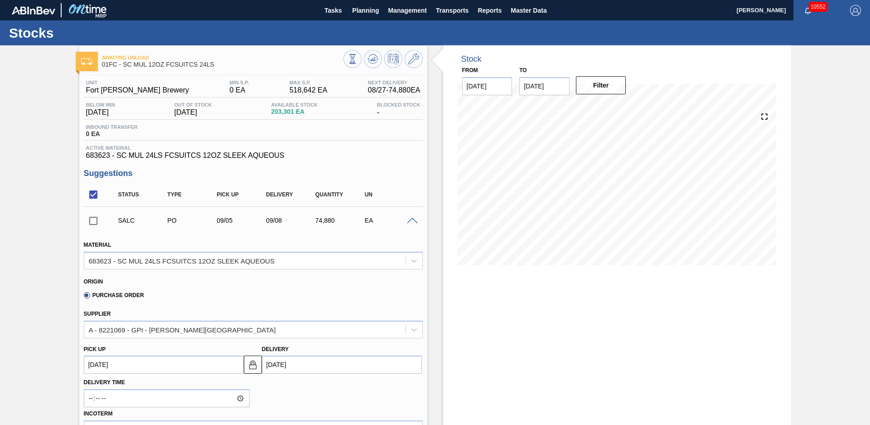
scroll to position [255, 0]
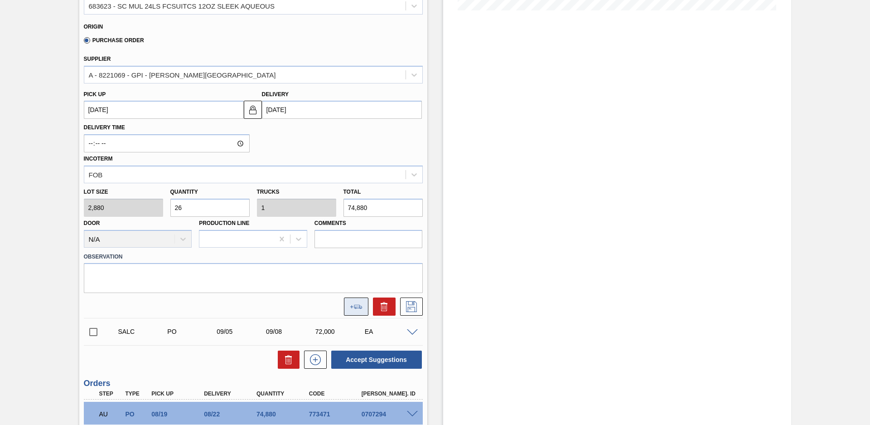
click at [361, 308] on icon at bounding box center [356, 307] width 13 height 4
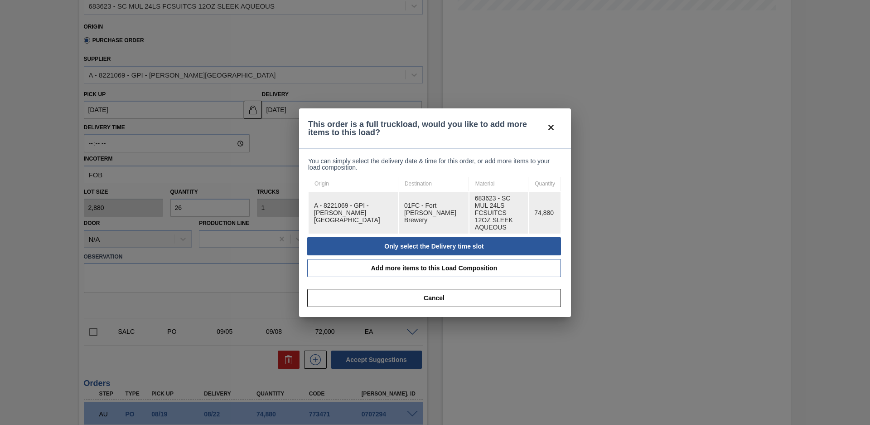
click at [359, 224] on td "A - 8221069 - GPI - [PERSON_NAME][GEOGRAPHIC_DATA]" at bounding box center [353, 213] width 89 height 42
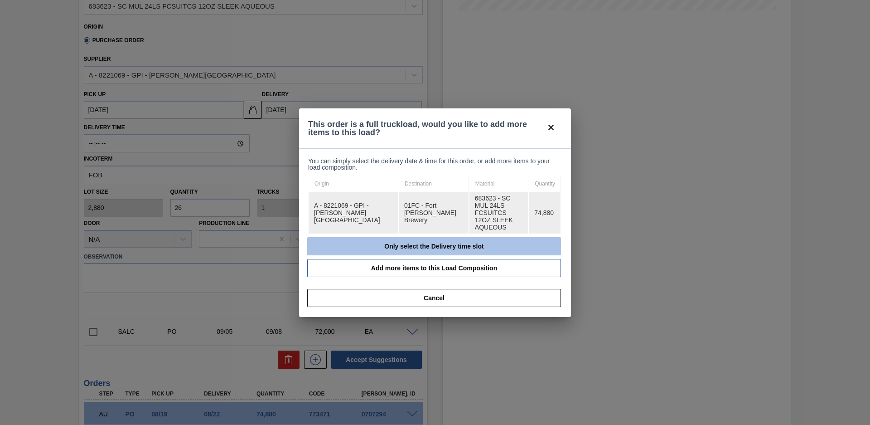
click at [361, 237] on button "Only select the Delivery time slot" at bounding box center [434, 246] width 254 height 18
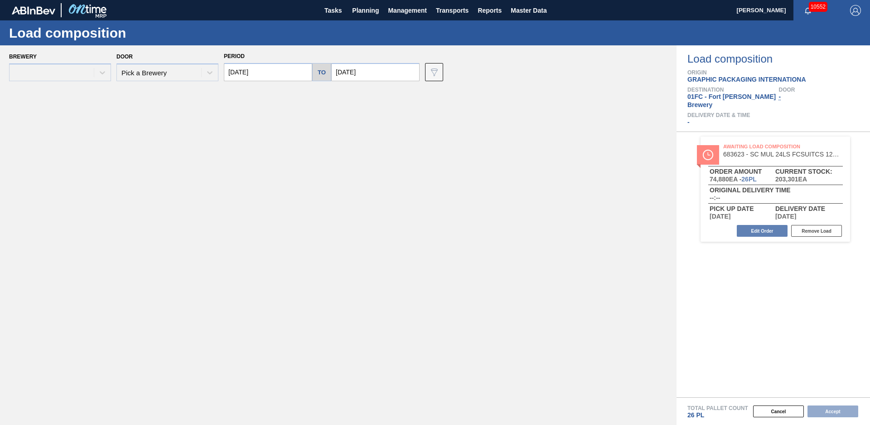
type input "[DATE]"
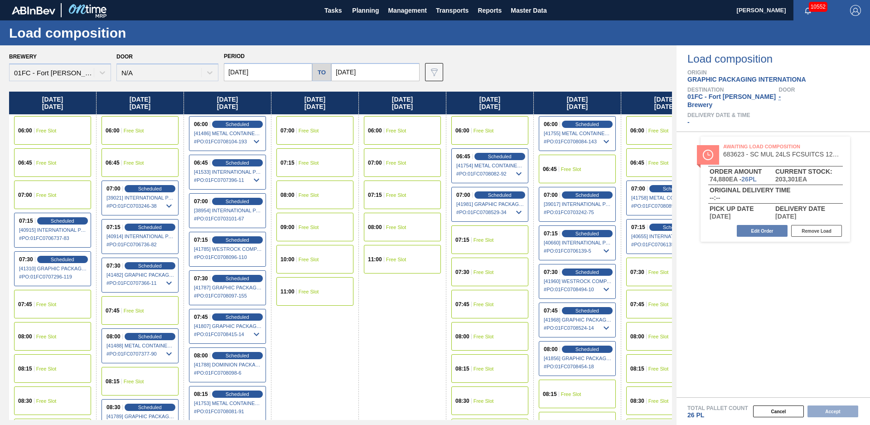
click at [379, 65] on input "[DATE]" at bounding box center [375, 72] width 88 height 18
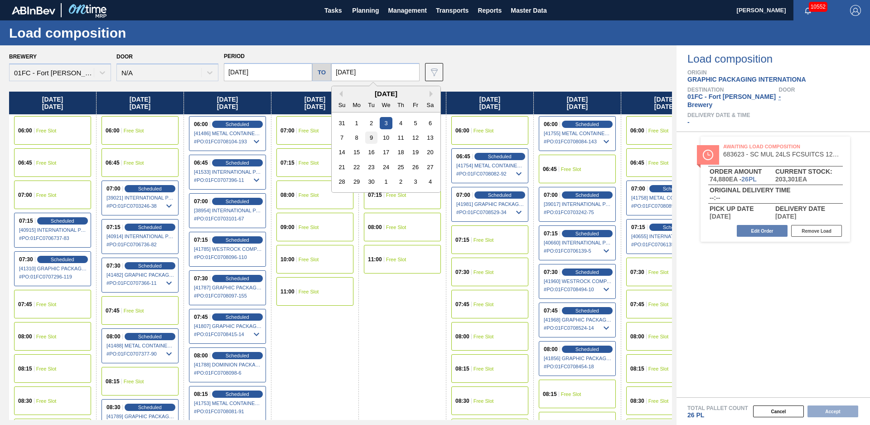
click at [370, 140] on div "9" at bounding box center [371, 137] width 12 height 12
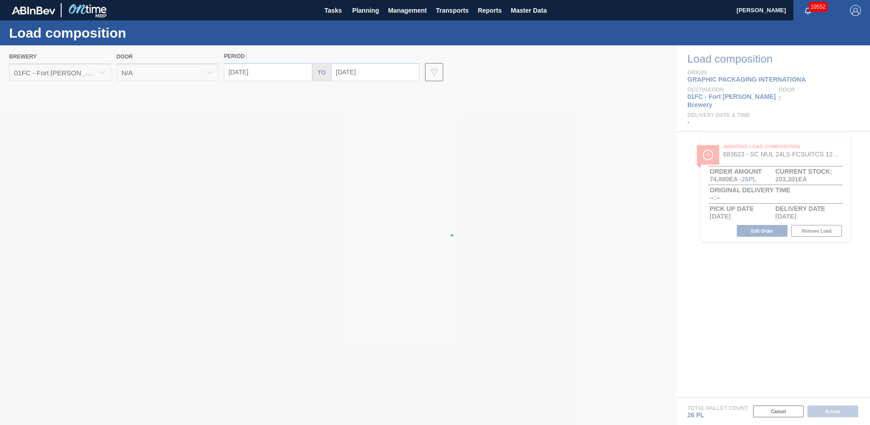
type input "[DATE]"
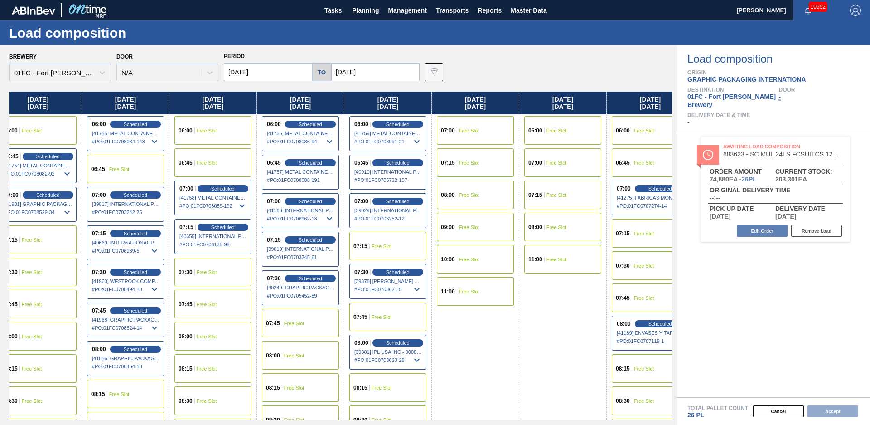
scroll to position [0, 561]
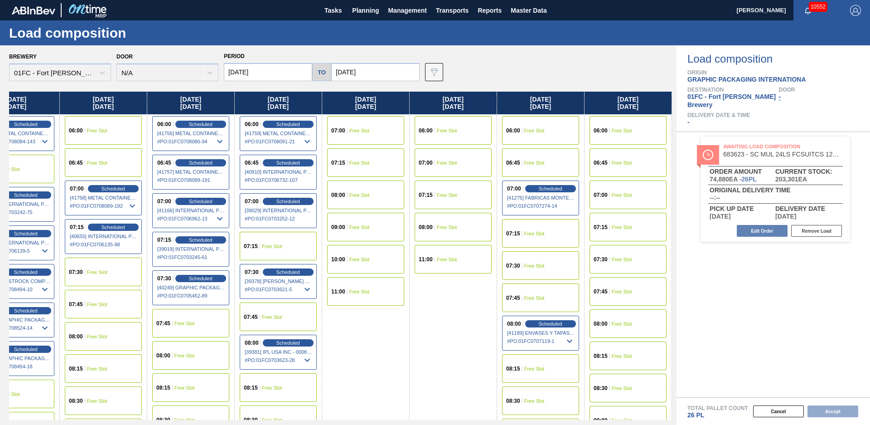
drag, startPoint x: 341, startPoint y: 363, endPoint x: 721, endPoint y: 305, distance: 384.8
click at [623, 260] on span "Free Slot" at bounding box center [622, 258] width 20 height 5
click at [840, 412] on button "Accept" at bounding box center [833, 411] width 51 height 12
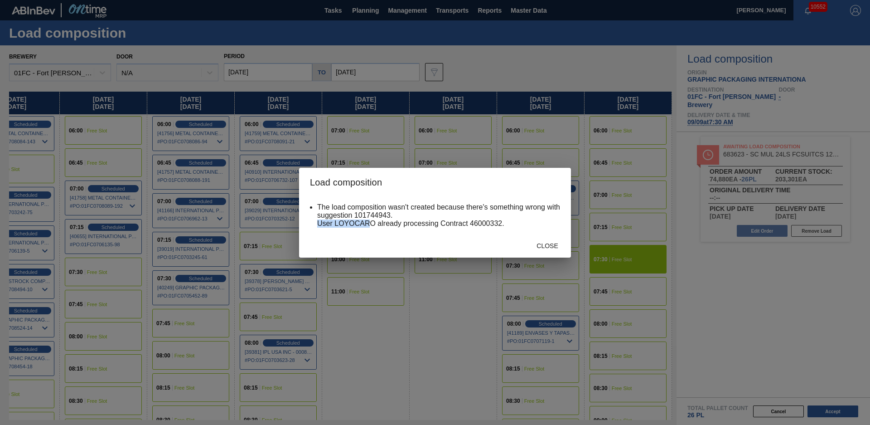
drag, startPoint x: 372, startPoint y: 224, endPoint x: 316, endPoint y: 222, distance: 55.8
click at [316, 222] on ul "The load composition wasn't created because there's something wrong with sugges…" at bounding box center [435, 215] width 250 height 24
drag, startPoint x: 316, startPoint y: 222, endPoint x: 354, endPoint y: 227, distance: 38.4
click at [354, 227] on li "The load composition wasn't created because there's something wrong with sugges…" at bounding box center [438, 215] width 243 height 24
click at [542, 250] on div "Close" at bounding box center [548, 245] width 40 height 17
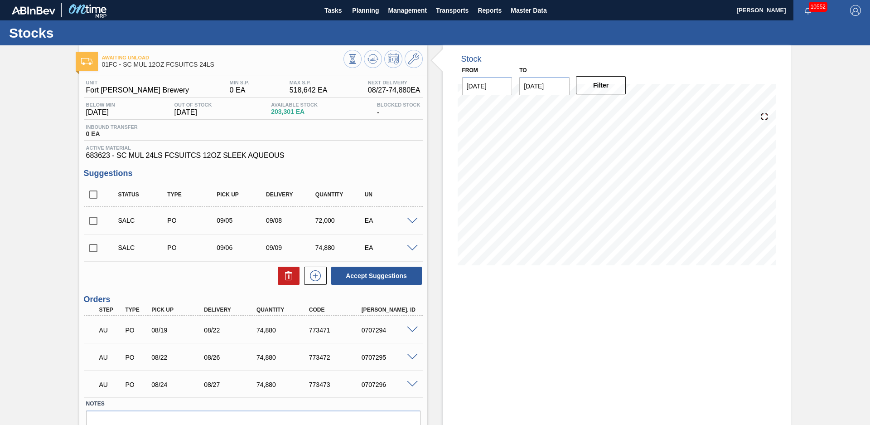
drag, startPoint x: 32, startPoint y: 169, endPoint x: 37, endPoint y: 165, distance: 6.5
click at [31, 169] on div "Awaiting Unload 01FC - SC MUL 12OZ FCSUITCS 24LS Unit Fort Collins Brewery MIN …" at bounding box center [435, 258] width 870 height 426
click at [375, 10] on span "Planning" at bounding box center [365, 10] width 27 height 11
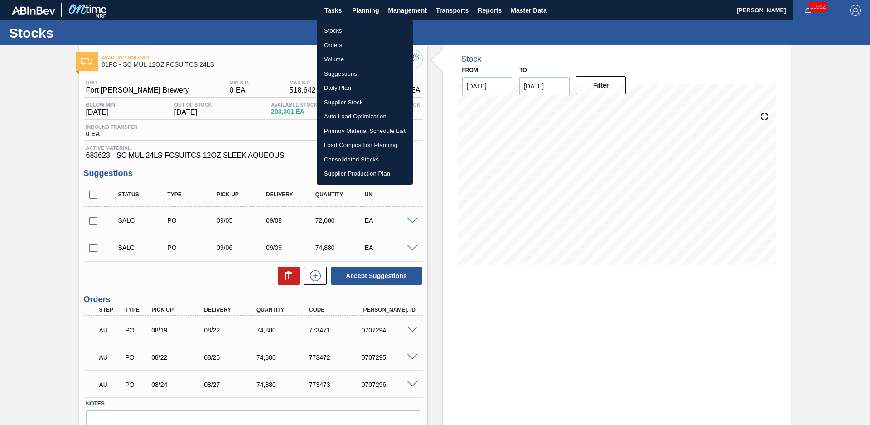
click at [358, 28] on li "Stocks" at bounding box center [365, 31] width 96 height 15
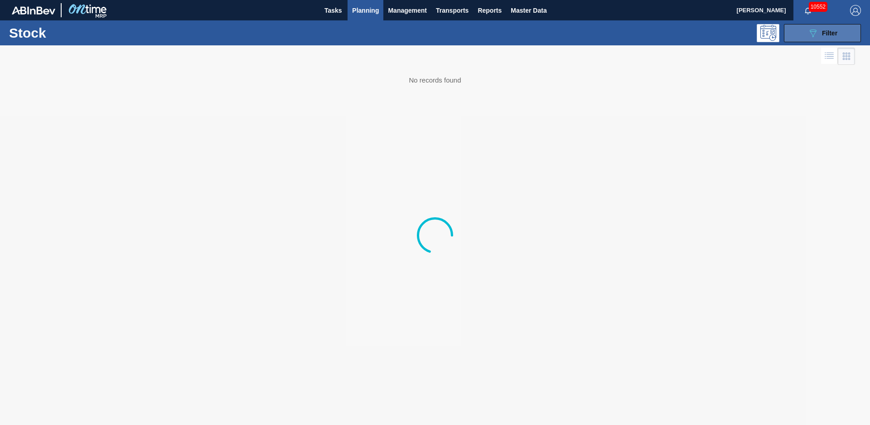
click at [808, 37] on icon "089F7B8B-B2A5-4AFE-B5C0-19BA573D28AC" at bounding box center [813, 33] width 11 height 11
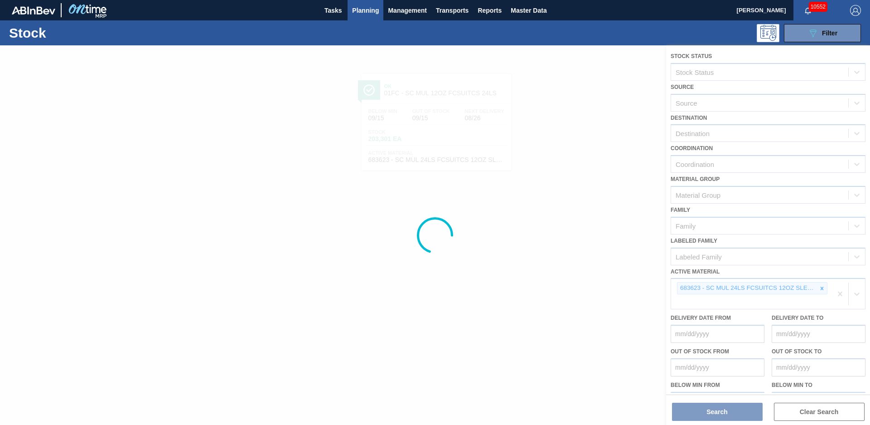
click at [823, 289] on div at bounding box center [435, 234] width 870 height 379
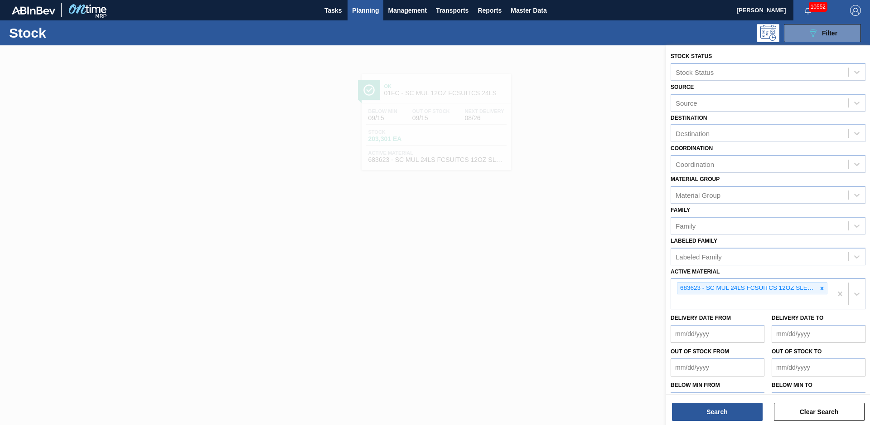
click at [822, 291] on icon at bounding box center [822, 288] width 6 height 6
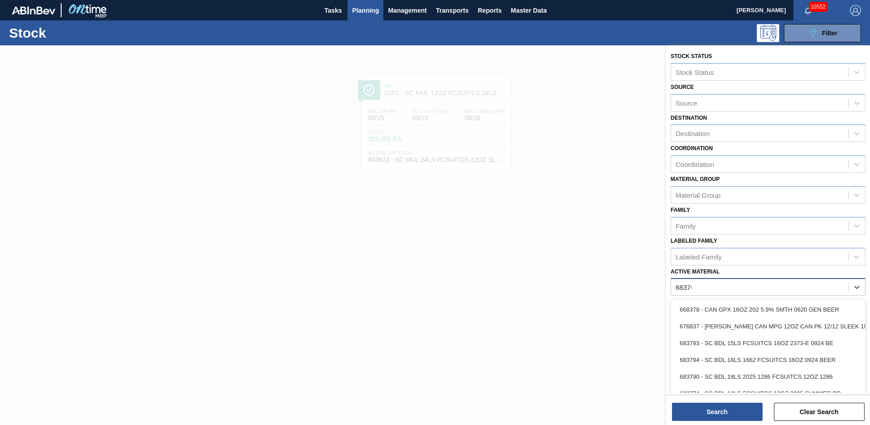
type Material "683765"
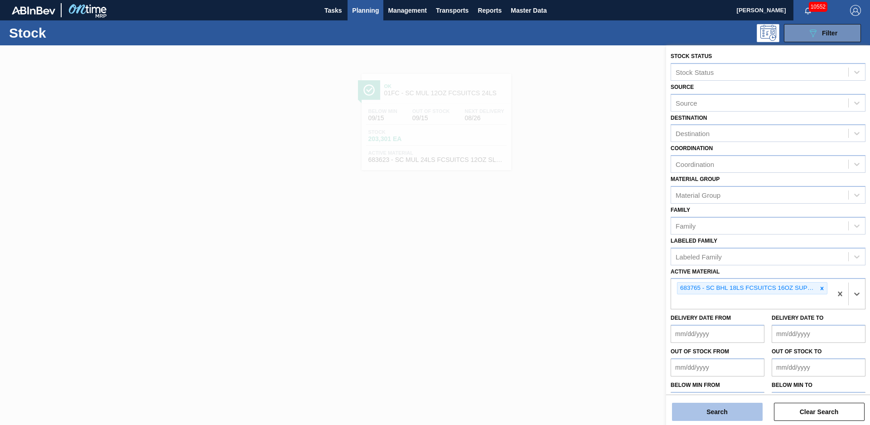
click at [697, 409] on button "Search" at bounding box center [717, 411] width 91 height 18
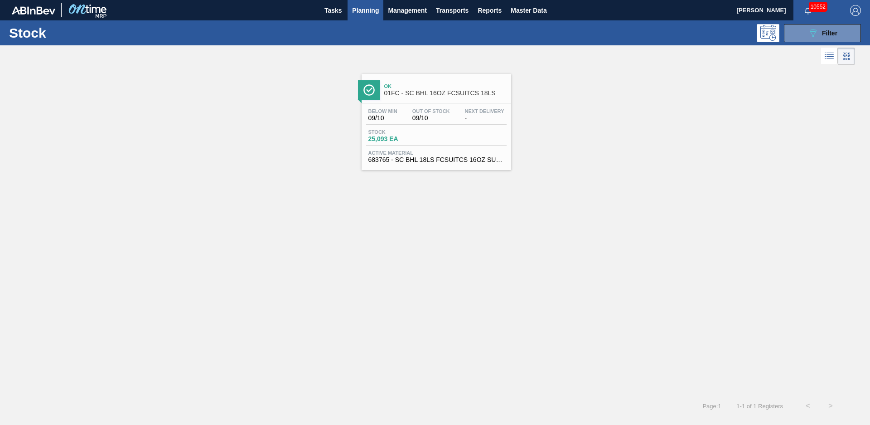
click at [443, 91] on span "01FC - SC BHL 16OZ FCSUITCS 18LS" at bounding box center [445, 93] width 122 height 7
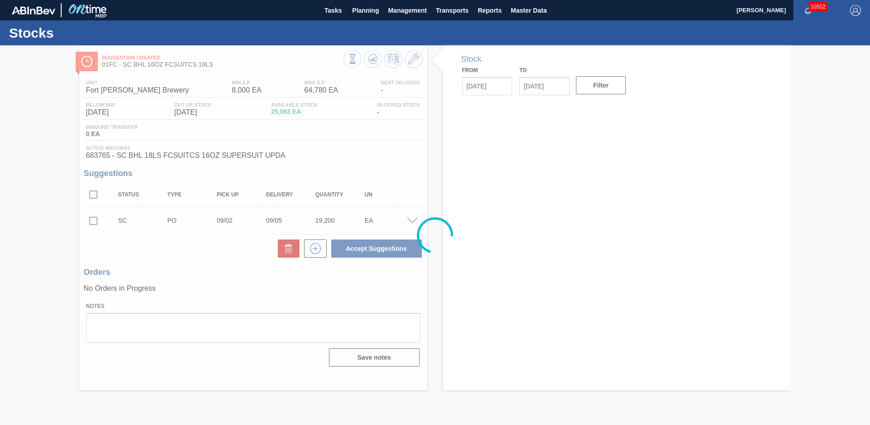
type input "[DATE]"
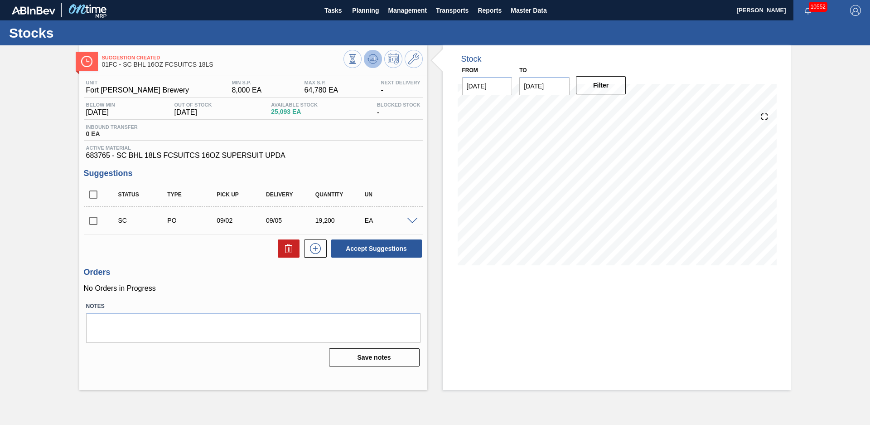
click at [369, 56] on icon at bounding box center [373, 58] width 11 height 11
click at [91, 219] on input "checkbox" at bounding box center [93, 220] width 19 height 19
click at [404, 244] on button "Accept Suggestions" at bounding box center [376, 248] width 91 height 18
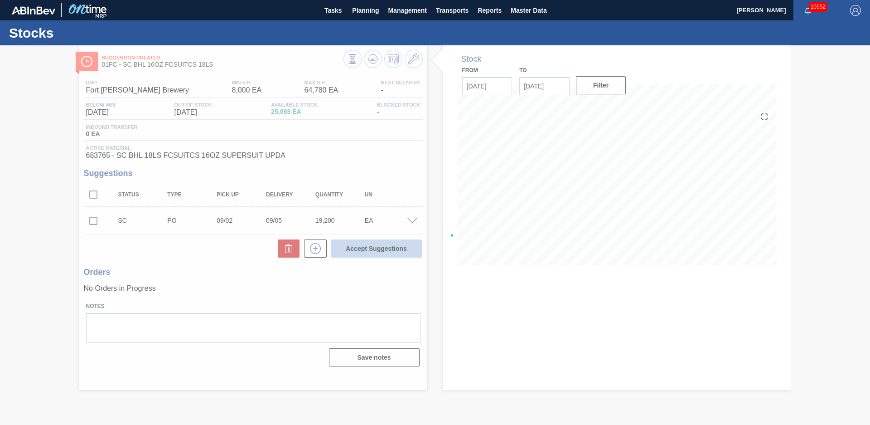
checkbox input "false"
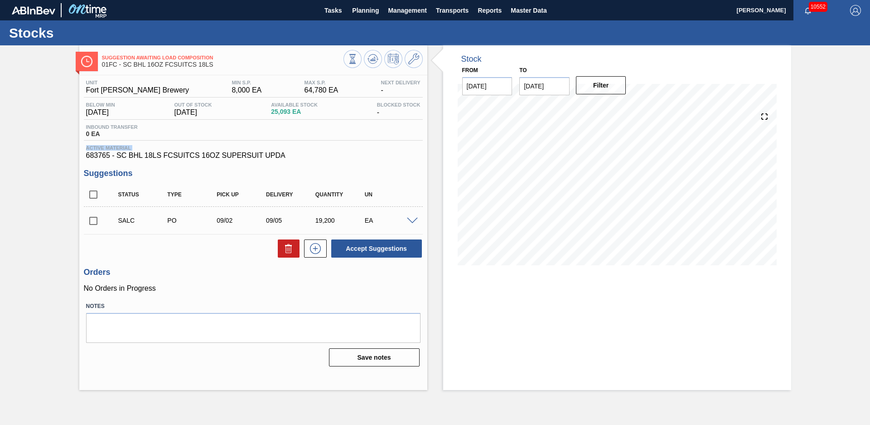
drag, startPoint x: 50, startPoint y: 147, endPoint x: 52, endPoint y: 153, distance: 5.7
click at [52, 153] on div "Suggestion Awaiting Load Composition 01FC - SC BHL 16OZ FCSUITCS 18LS Unit Fort…" at bounding box center [435, 217] width 870 height 344
click at [358, 10] on span "Planning" at bounding box center [365, 10] width 27 height 11
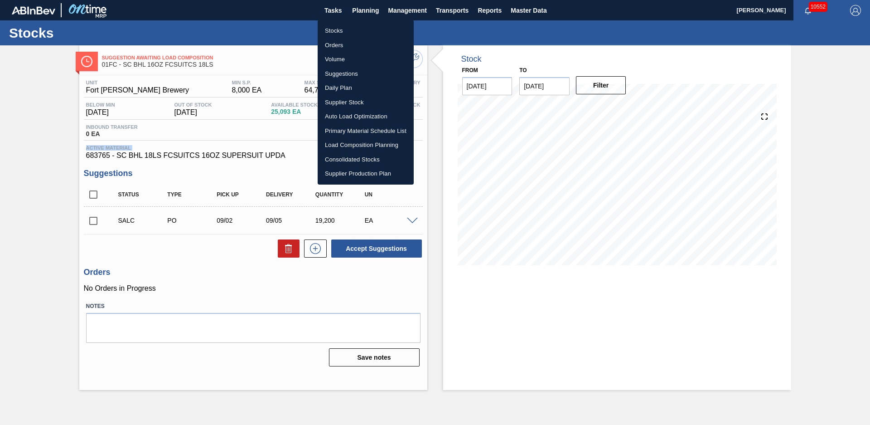
click at [347, 27] on li "Stocks" at bounding box center [366, 31] width 96 height 15
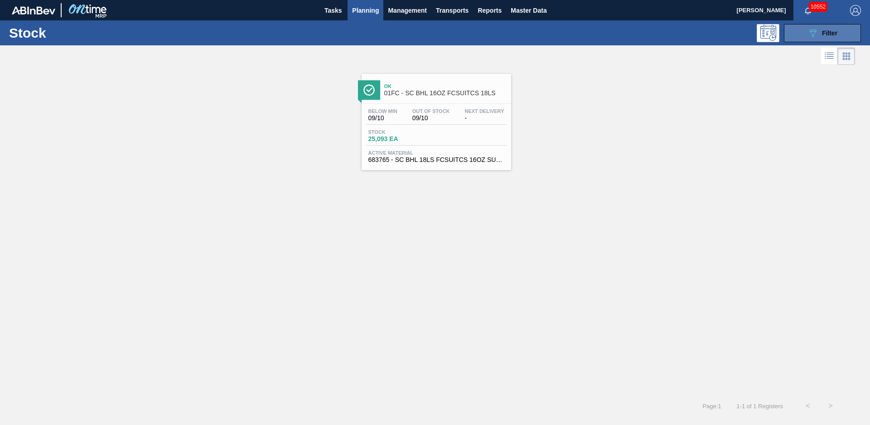
click at [823, 32] on span "Filter" at bounding box center [829, 32] width 15 height 7
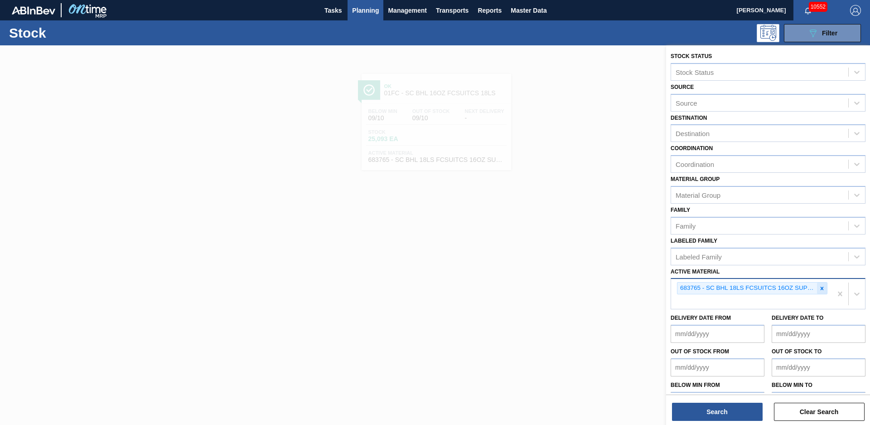
click at [820, 290] on icon at bounding box center [822, 288] width 6 height 6
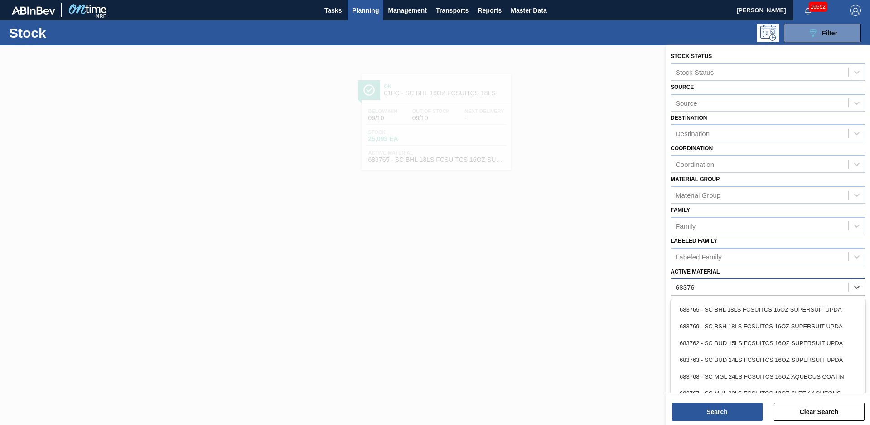
type Material "683769"
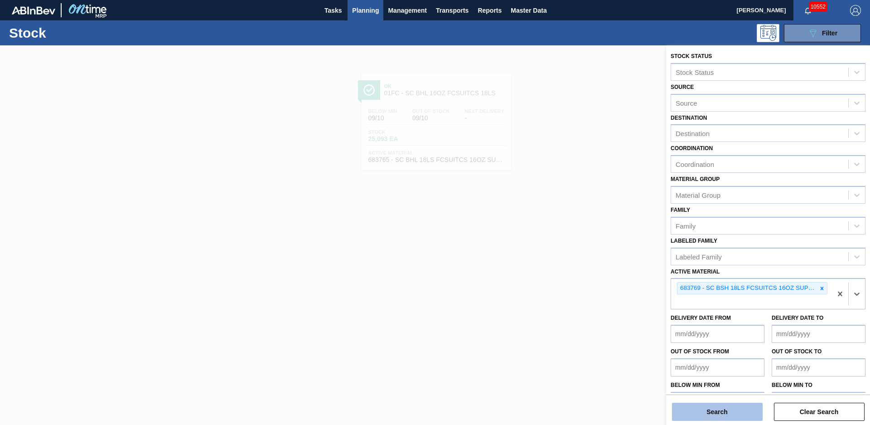
click at [697, 411] on button "Search" at bounding box center [717, 411] width 91 height 18
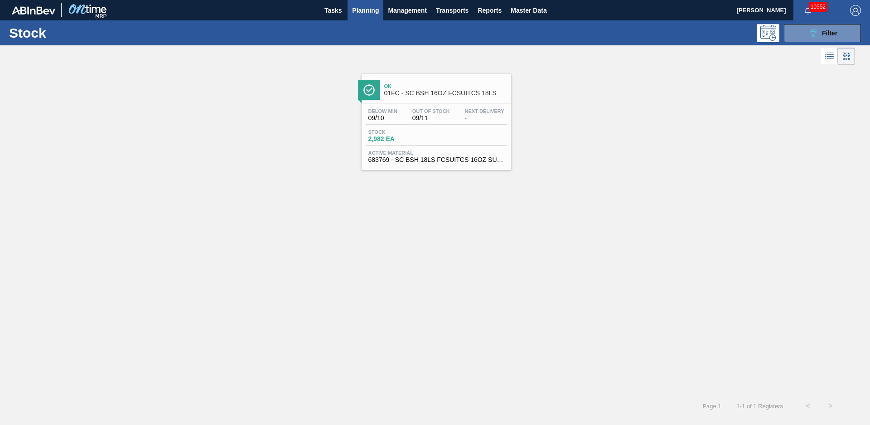
click at [446, 83] on div "Ok 01FC - SC BSH 16OZ FCSUITCS 18LS" at bounding box center [445, 90] width 122 height 20
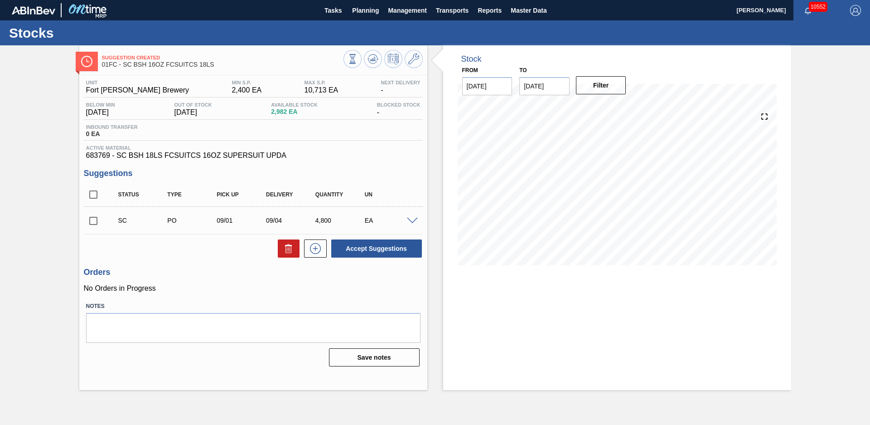
click at [435, 159] on div "Stock From [DATE] to [DATE] Filter" at bounding box center [609, 217] width 364 height 344
click at [378, 59] on icon at bounding box center [373, 58] width 11 height 11
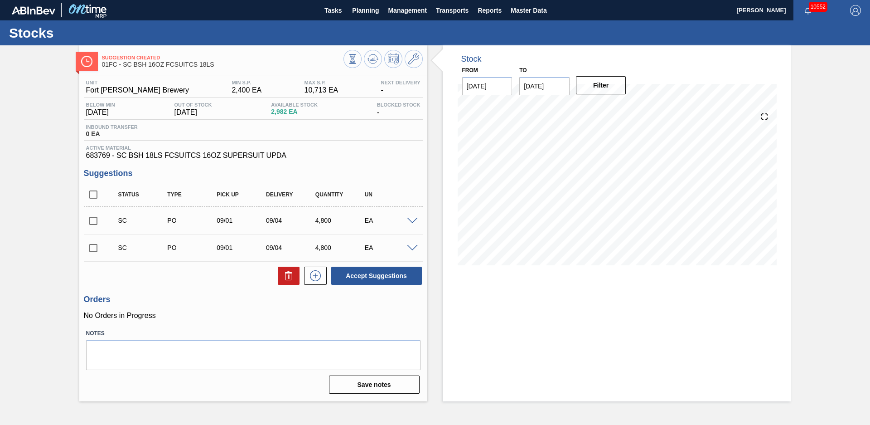
click at [53, 152] on div "Suggestion Created 01FC - SC BSH 16OZ FCSUITCS 18LS Unit Fort Collins Brewery M…" at bounding box center [435, 223] width 870 height 356
click at [822, 189] on div "Suggestion Created 01FC - SC BSH 16OZ FCSUITCS 18LS Unit Fort Collins Brewery M…" at bounding box center [435, 223] width 870 height 356
click at [870, 160] on div "Suggestion Created 01FC - SC BSH 16OZ FCSUITCS 18LS Unit Fort Collins Brewery M…" at bounding box center [435, 223] width 870 height 356
click at [825, 137] on div "Suggestion Created 01FC - SC BSH 16OZ FCSUITCS 18LS Unit Fort Collins Brewery M…" at bounding box center [435, 223] width 870 height 356
click at [90, 193] on input "checkbox" at bounding box center [93, 194] width 19 height 19
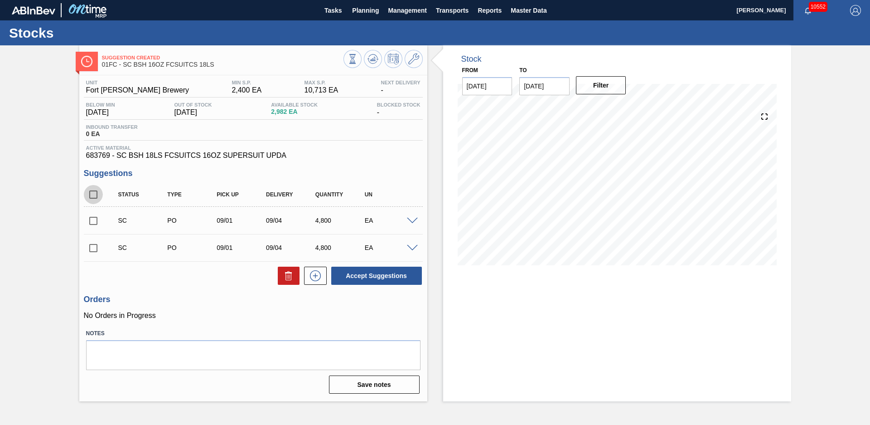
checkbox input "true"
click at [358, 52] on button at bounding box center [353, 59] width 18 height 18
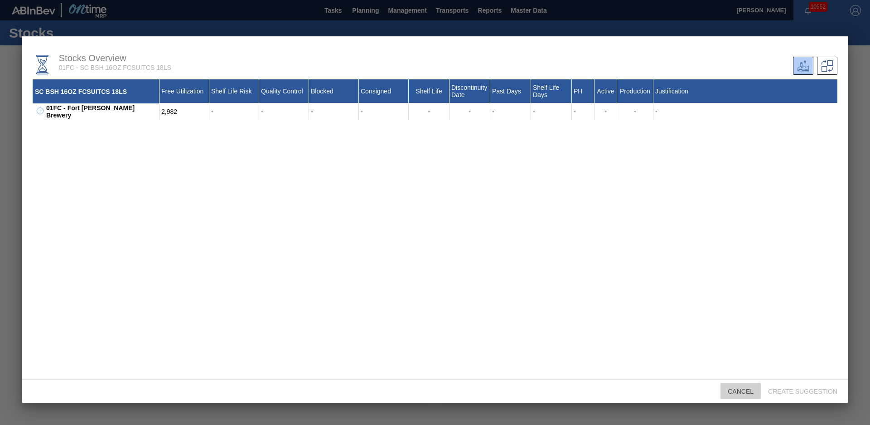
click at [746, 393] on span "Cancel" at bounding box center [741, 390] width 40 height 7
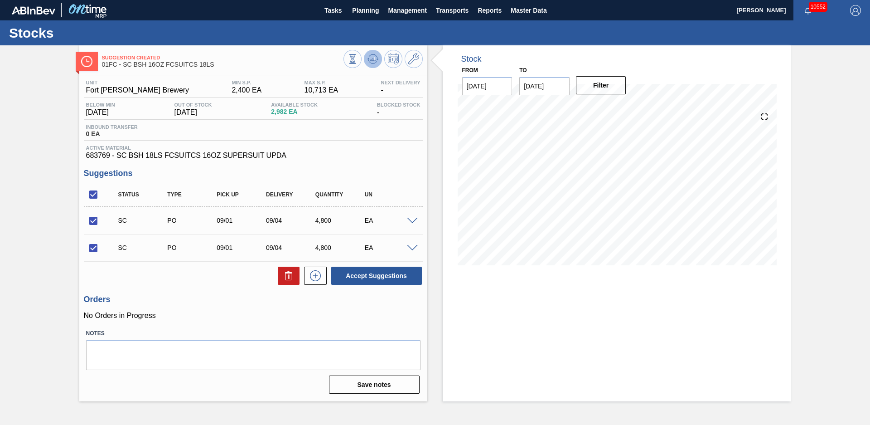
click at [377, 58] on icon at bounding box center [373, 58] width 11 height 11
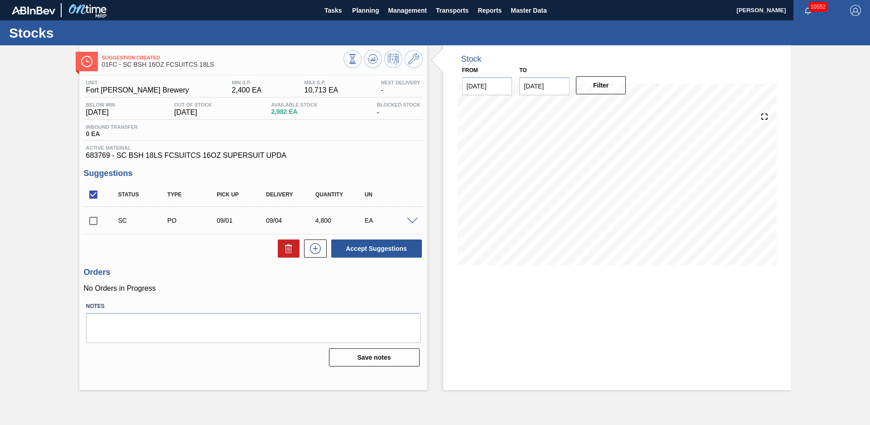
click at [434, 174] on div "Stock From [DATE] to [DATE] Filter" at bounding box center [609, 217] width 364 height 344
click at [99, 218] on input "checkbox" at bounding box center [93, 220] width 19 height 19
click at [411, 247] on button "Accept Suggestions" at bounding box center [376, 248] width 91 height 18
checkbox input "false"
click at [66, 165] on div "Suggestion Awaiting Load Composition 01FC - SC BSH 16OZ FCSUITCS 18LS Unit Fort…" at bounding box center [435, 217] width 870 height 344
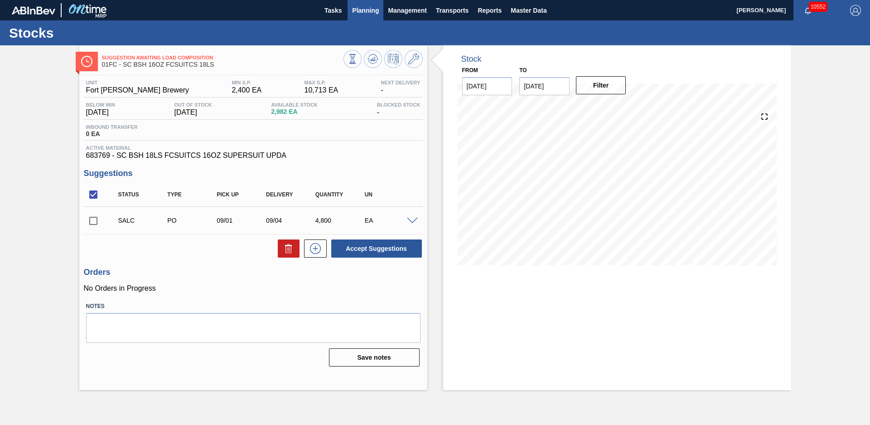
click at [362, 17] on button "Planning" at bounding box center [366, 10] width 36 height 20
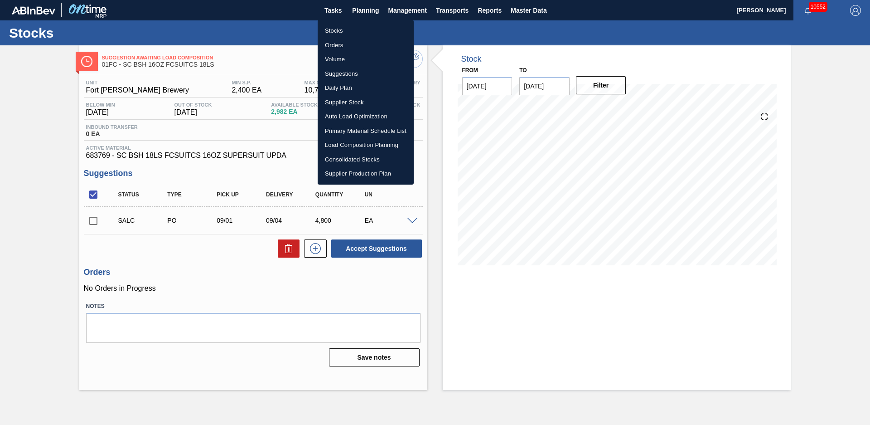
click at [345, 31] on li "Stocks" at bounding box center [366, 31] width 96 height 15
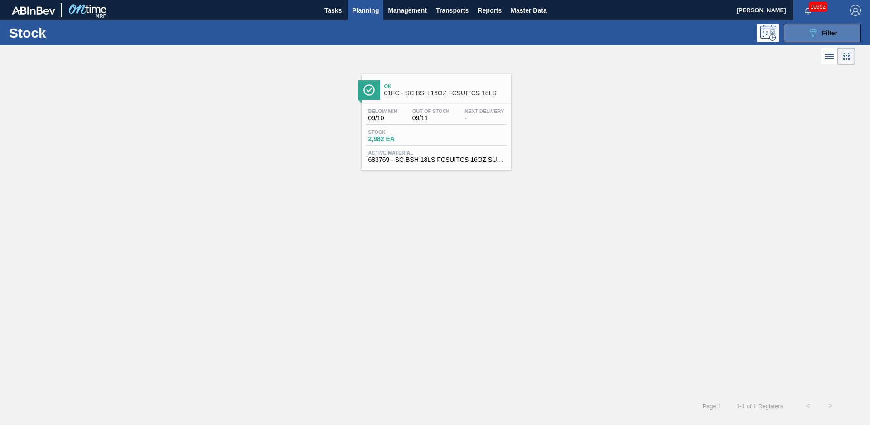
click at [848, 34] on button "089F7B8B-B2A5-4AFE-B5C0-19BA573D28AC Filter" at bounding box center [822, 33] width 77 height 18
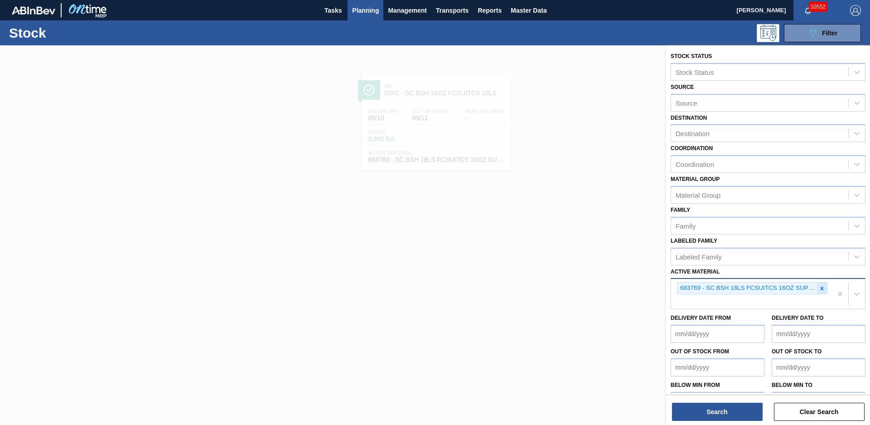
click at [817, 287] on div at bounding box center [822, 287] width 10 height 11
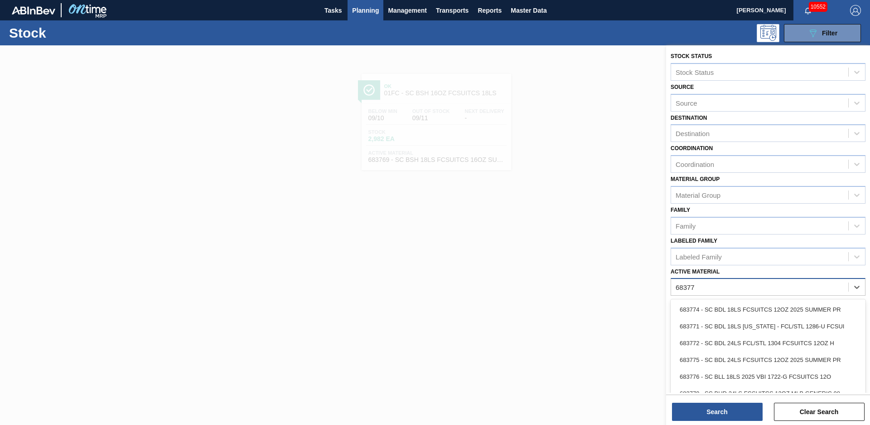
type Material "683776"
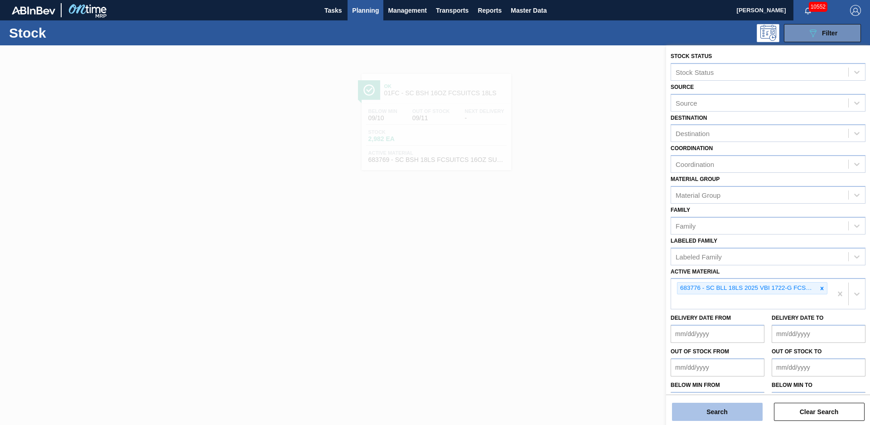
click at [749, 403] on button "Search" at bounding box center [717, 411] width 91 height 18
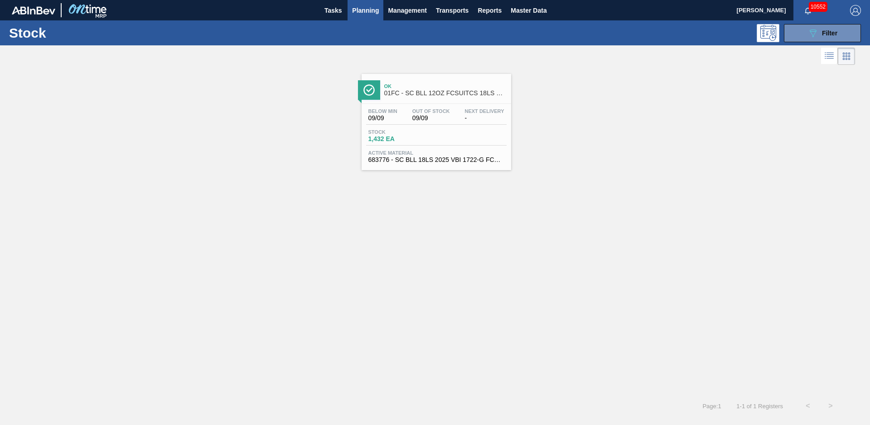
click at [470, 87] on span "Ok" at bounding box center [445, 85] width 122 height 5
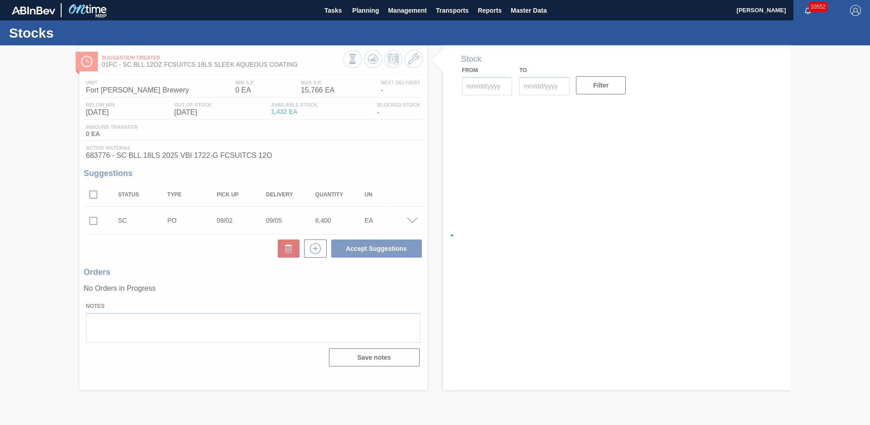
type input "[DATE]"
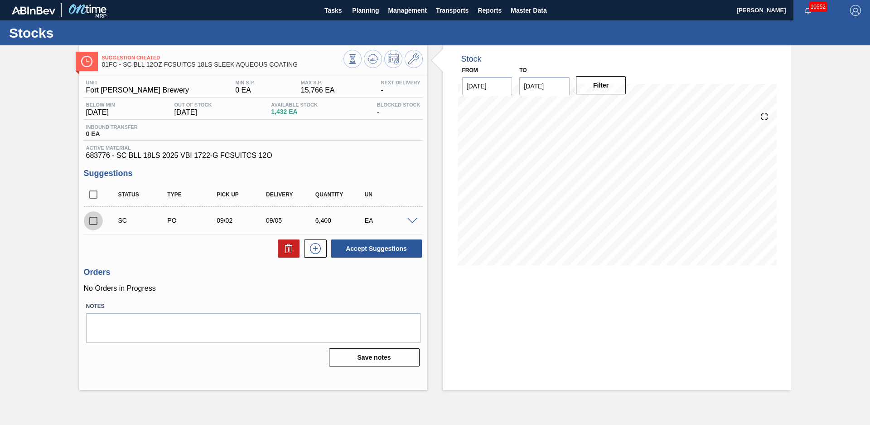
click at [95, 222] on input "checkbox" at bounding box center [93, 220] width 19 height 19
click at [373, 248] on button "Accept Suggestions" at bounding box center [376, 248] width 91 height 18
checkbox input "false"
click at [374, 15] on span "Planning" at bounding box center [365, 10] width 27 height 11
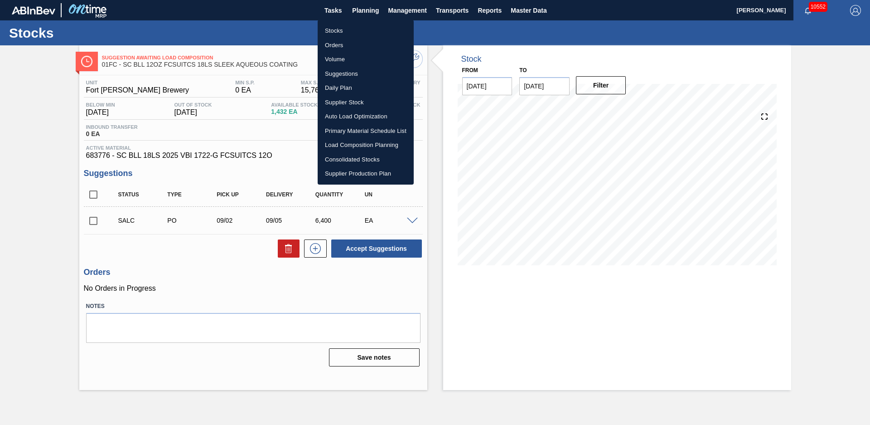
click at [369, 27] on li "Stocks" at bounding box center [366, 31] width 96 height 15
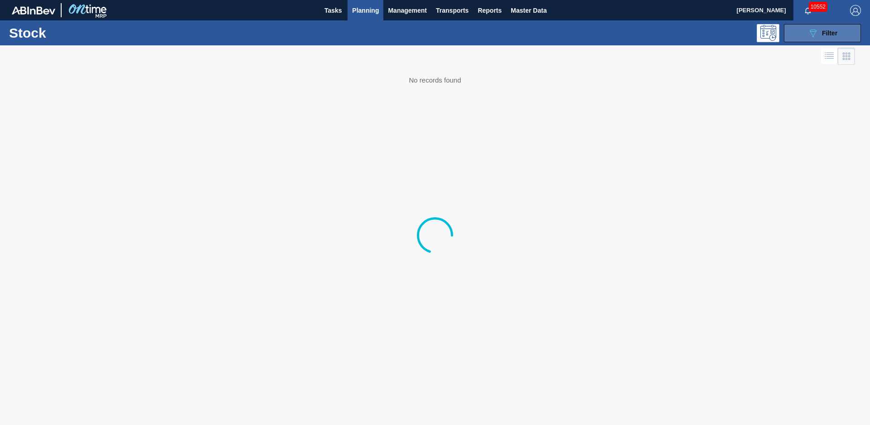
click at [822, 27] on button "089F7B8B-B2A5-4AFE-B5C0-19BA573D28AC Filter" at bounding box center [822, 33] width 77 height 18
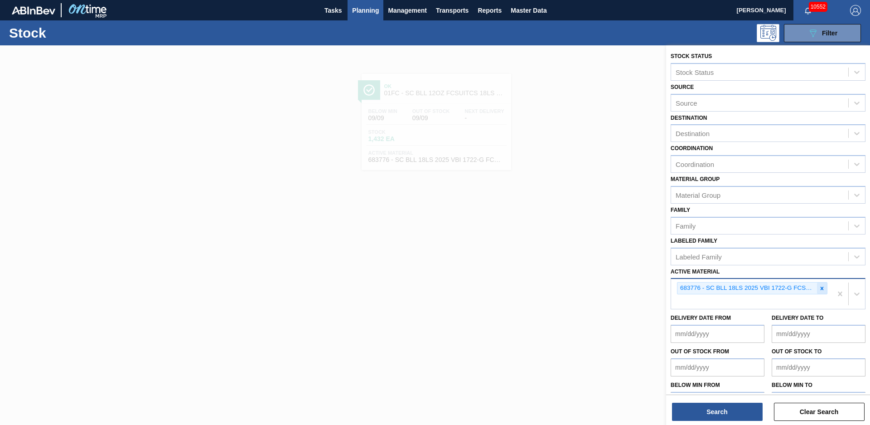
click at [823, 291] on icon at bounding box center [822, 288] width 6 height 6
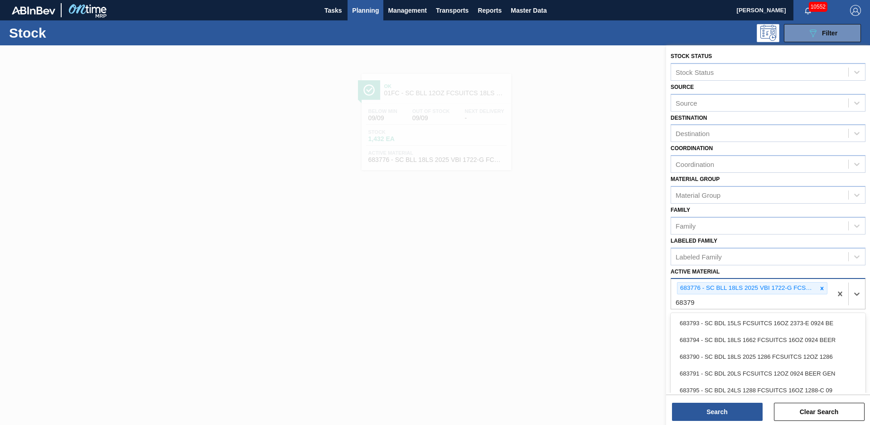
type Material "683794"
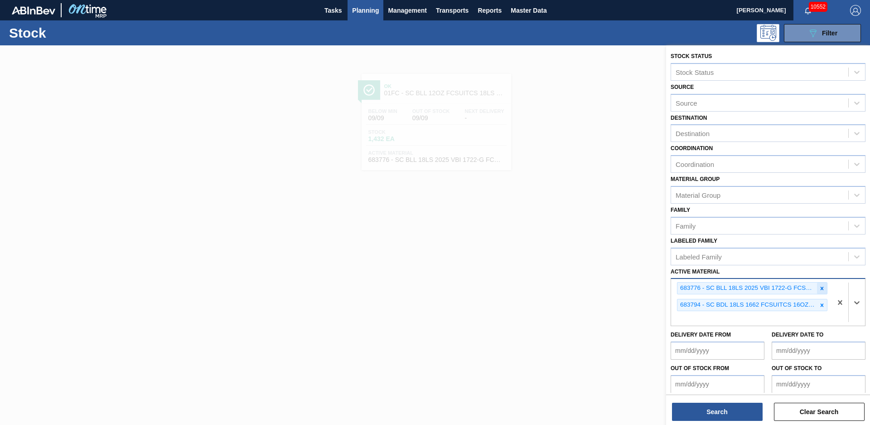
click at [822, 289] on icon at bounding box center [822, 288] width 6 height 6
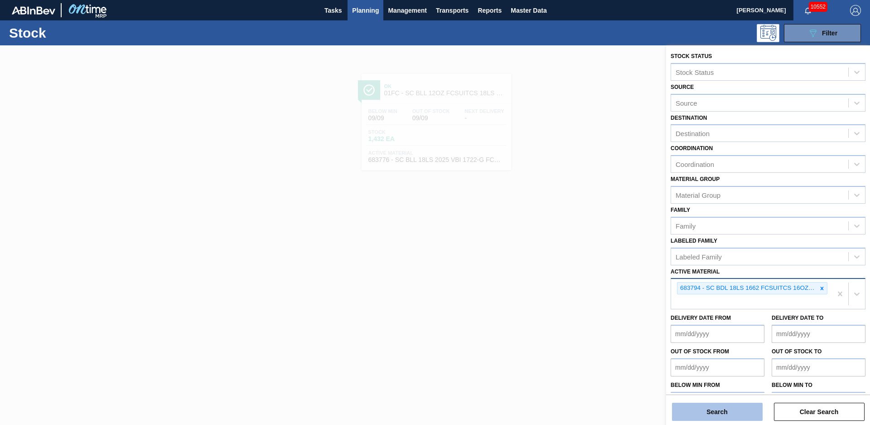
click at [741, 407] on button "Search" at bounding box center [717, 411] width 91 height 18
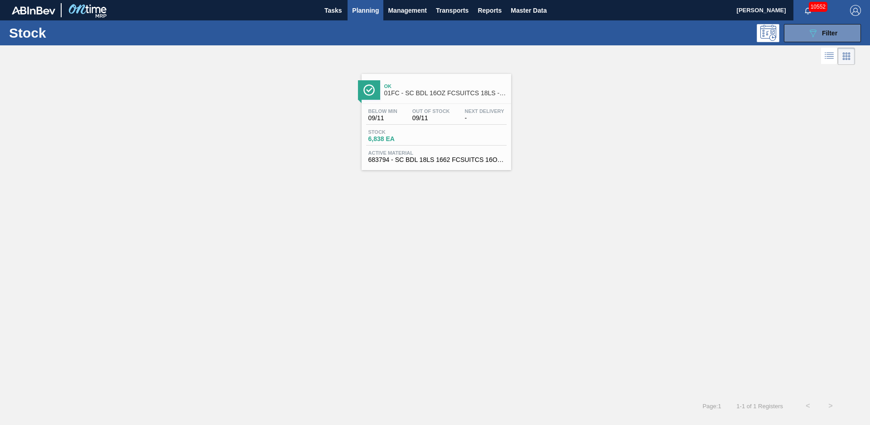
click at [380, 84] on div at bounding box center [369, 89] width 22 height 19
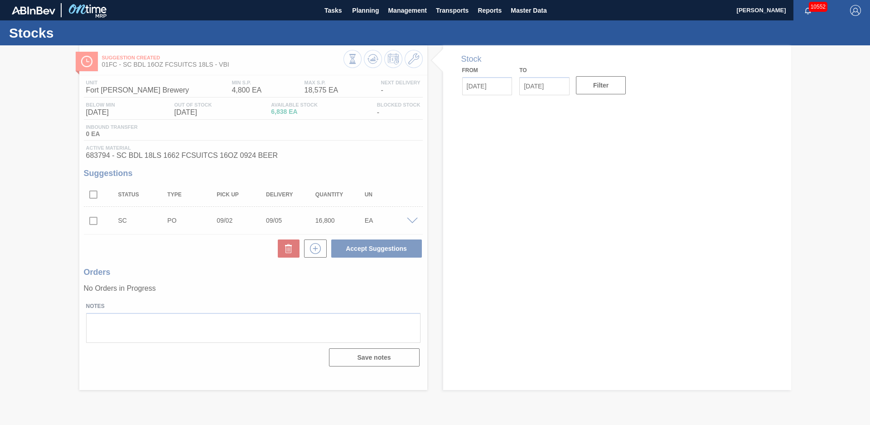
type input "[DATE]"
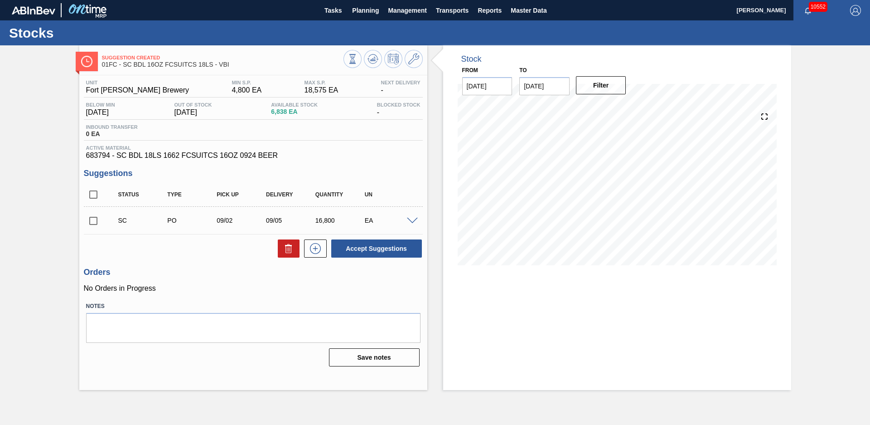
click at [430, 93] on div "Stock From [DATE] to [DATE] Filter" at bounding box center [609, 217] width 364 height 344
click at [372, 63] on icon at bounding box center [373, 58] width 11 height 11
click at [97, 218] on input "checkbox" at bounding box center [93, 220] width 19 height 19
click at [389, 248] on button "Accept Suggestions" at bounding box center [376, 248] width 91 height 18
checkbox input "false"
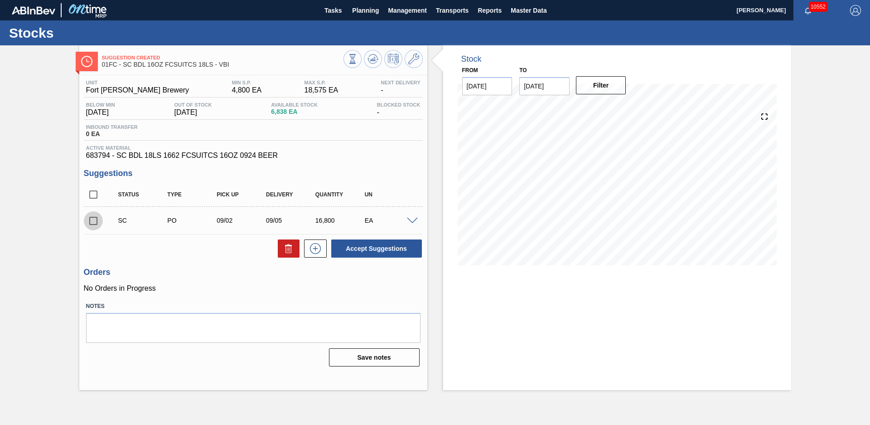
click at [91, 215] on input "checkbox" at bounding box center [93, 220] width 19 height 19
click at [358, 245] on button "Accept Suggestions" at bounding box center [376, 248] width 91 height 18
checkbox input "false"
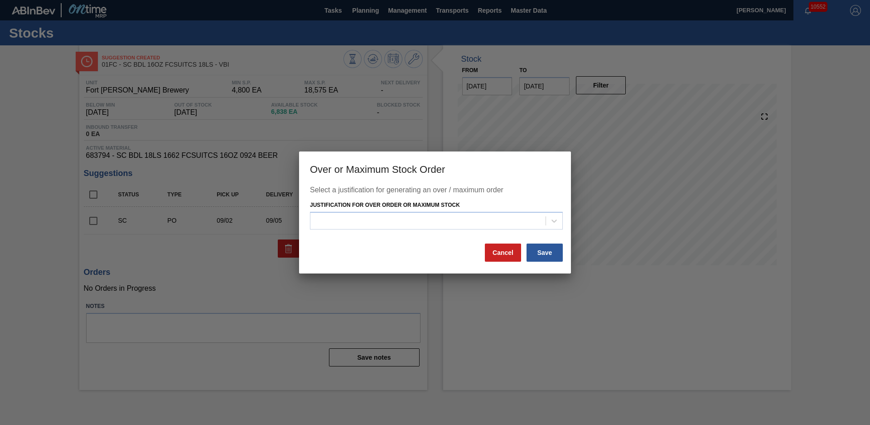
click at [473, 211] on div "Justification for Over Order or Maximum Stock" at bounding box center [436, 213] width 253 height 31
click at [435, 223] on div at bounding box center [427, 220] width 235 height 13
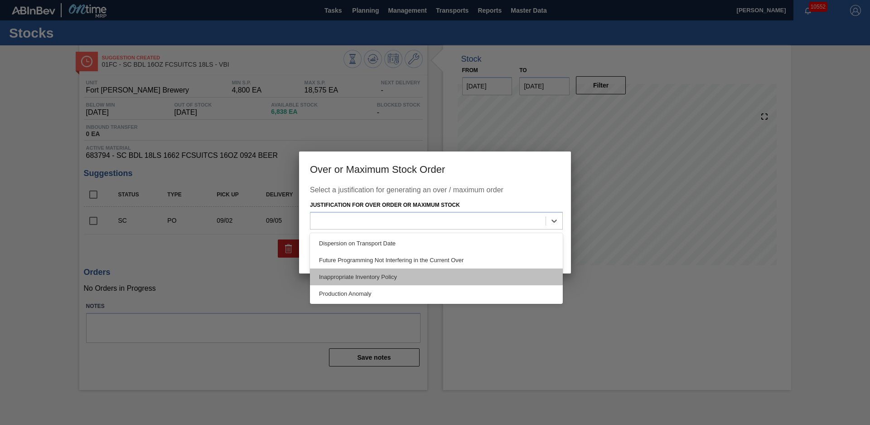
click at [398, 279] on div "Inappropriate Inventory Policy" at bounding box center [436, 276] width 253 height 17
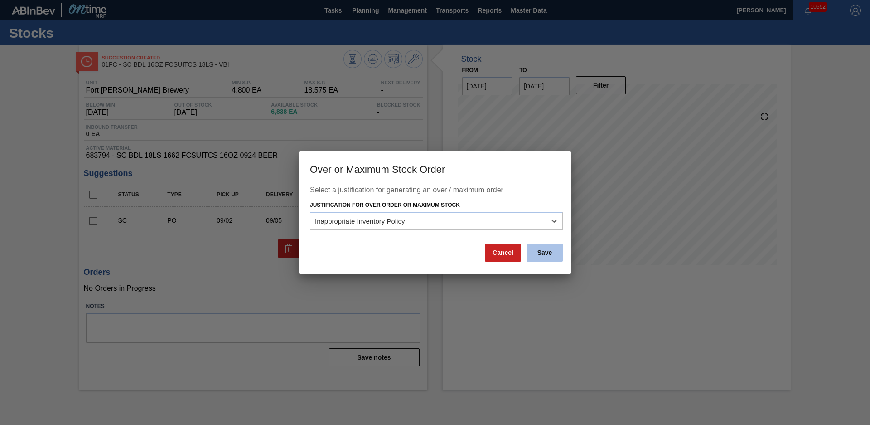
click at [546, 260] on button "Save" at bounding box center [545, 252] width 36 height 18
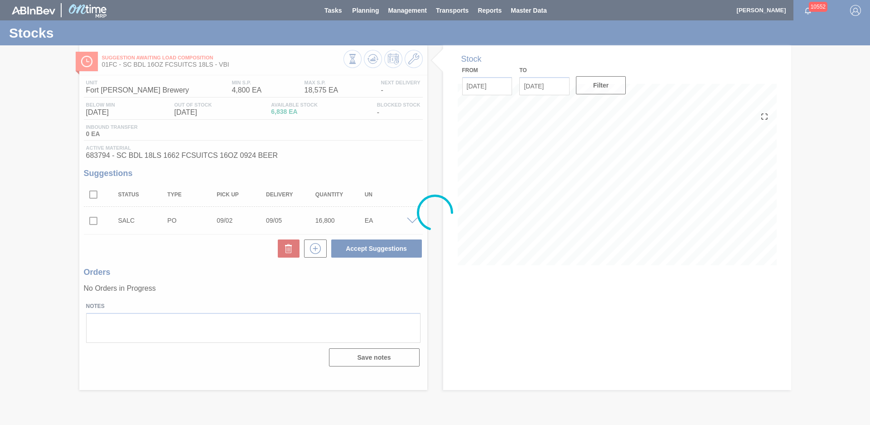
click at [367, 11] on div at bounding box center [435, 212] width 870 height 425
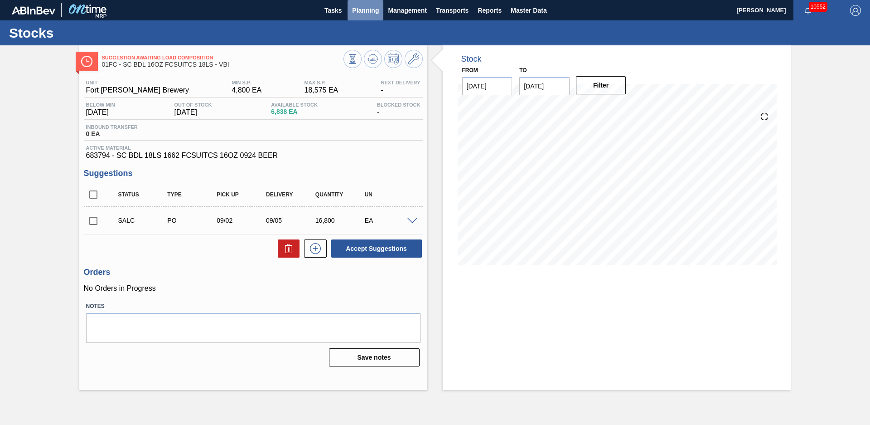
click at [368, 12] on span "Planning" at bounding box center [365, 10] width 27 height 11
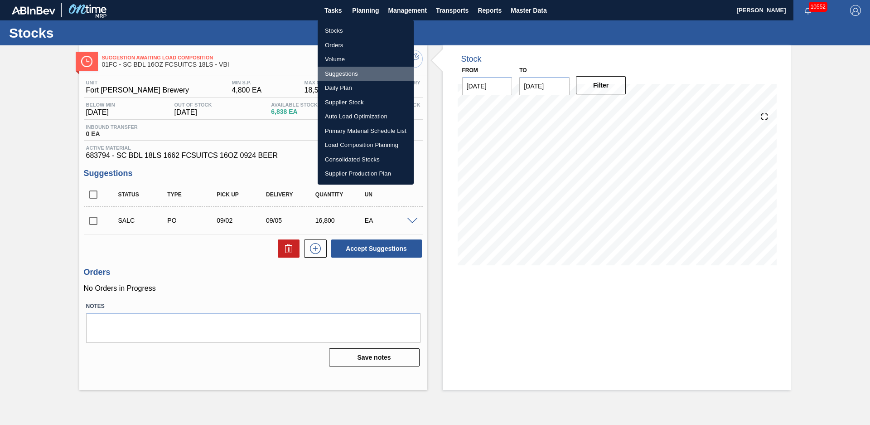
click at [335, 71] on li "Suggestions" at bounding box center [366, 74] width 96 height 15
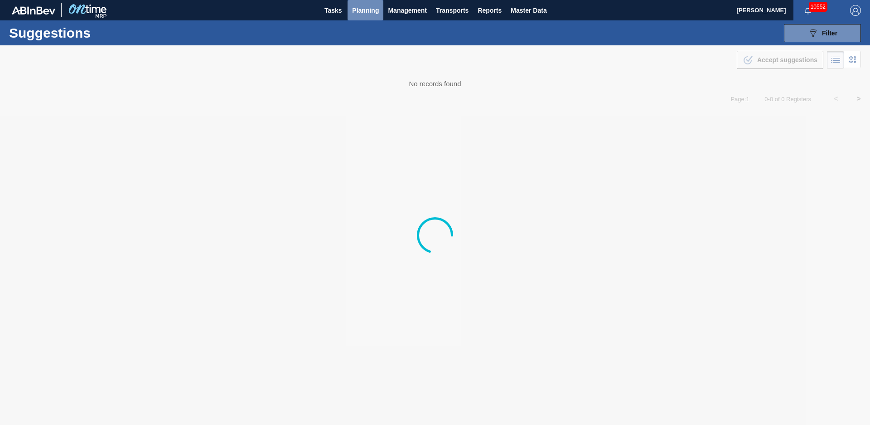
click at [363, 13] on span "Planning" at bounding box center [365, 10] width 27 height 11
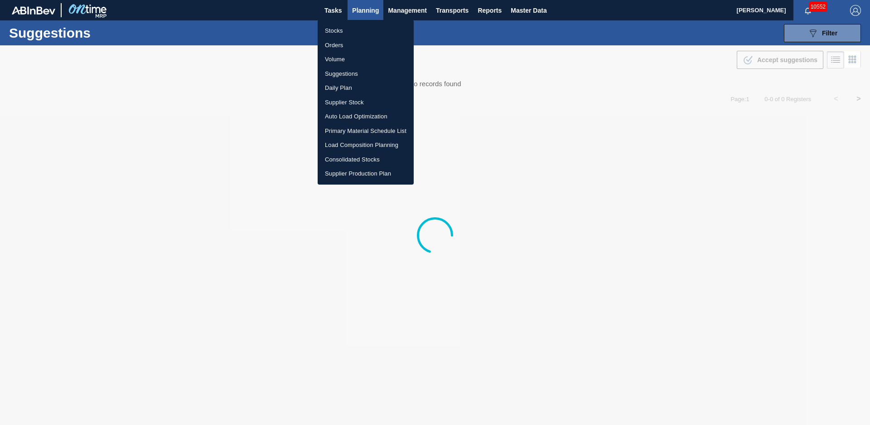
click at [343, 29] on li "Stocks" at bounding box center [366, 31] width 96 height 15
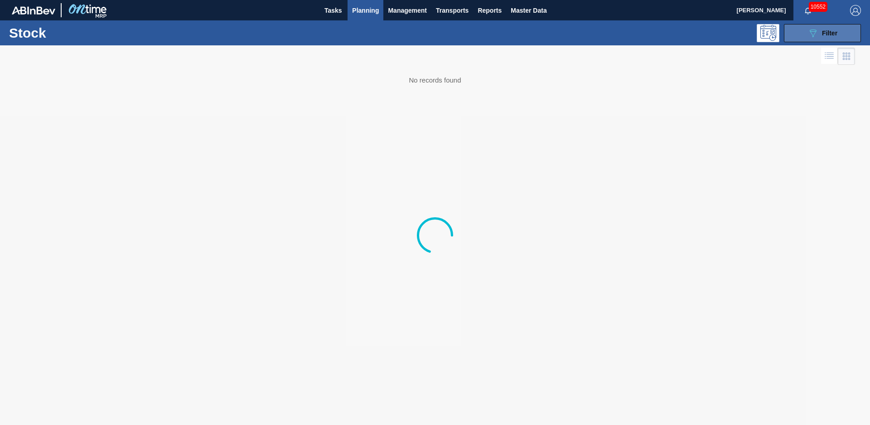
click at [851, 29] on button "089F7B8B-B2A5-4AFE-B5C0-19BA573D28AC Filter" at bounding box center [822, 33] width 77 height 18
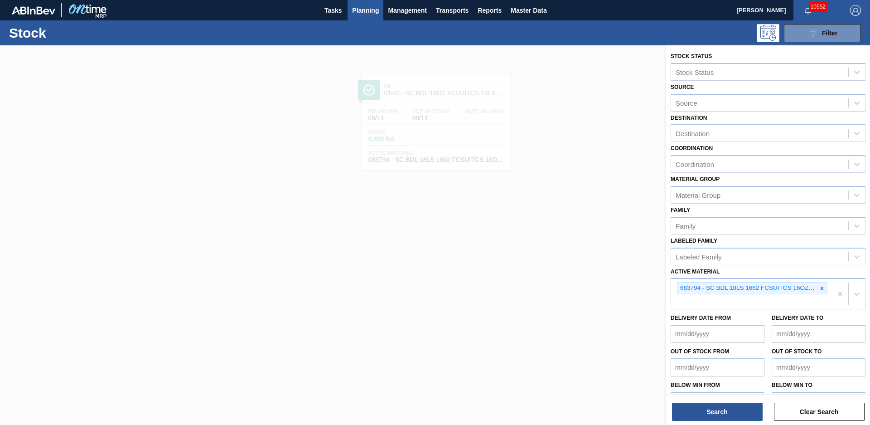
click at [819, 287] on icon at bounding box center [822, 288] width 6 height 6
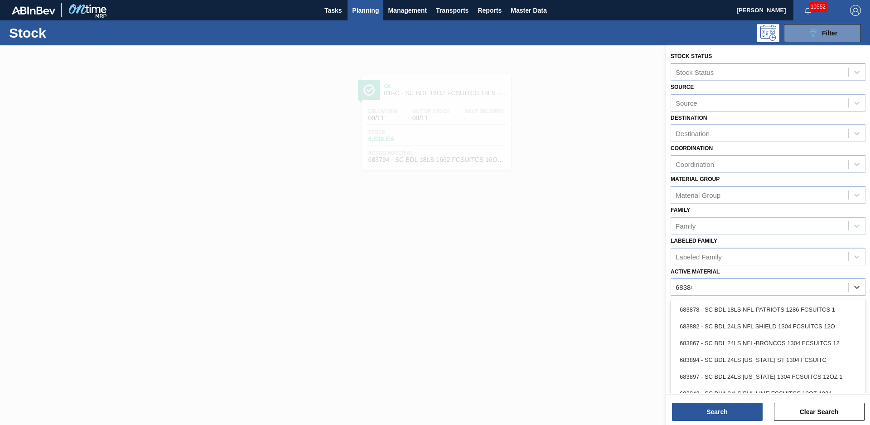
type Material "683809"
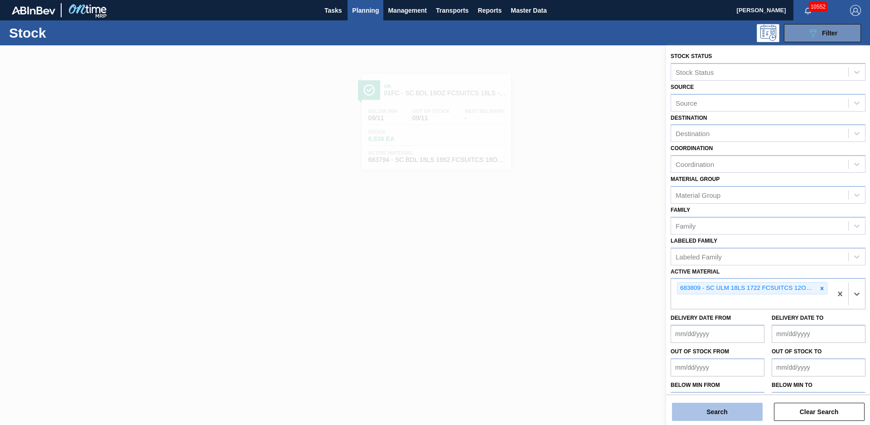
click at [749, 409] on button "Search" at bounding box center [717, 411] width 91 height 18
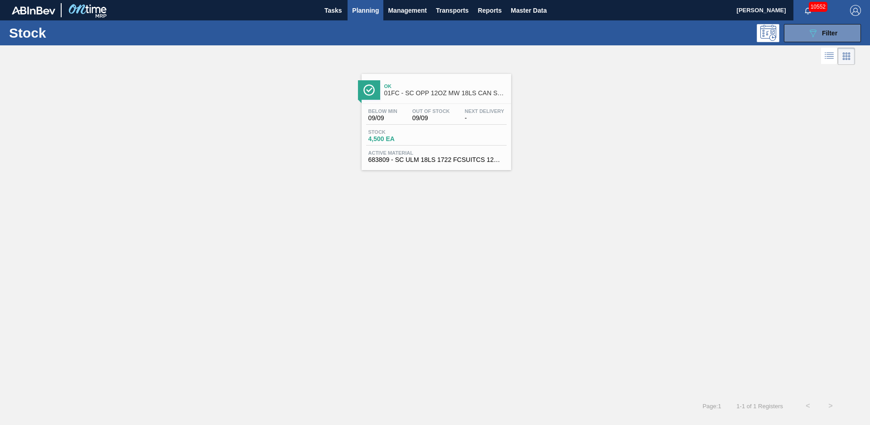
click at [438, 87] on span "Ok" at bounding box center [445, 85] width 122 height 5
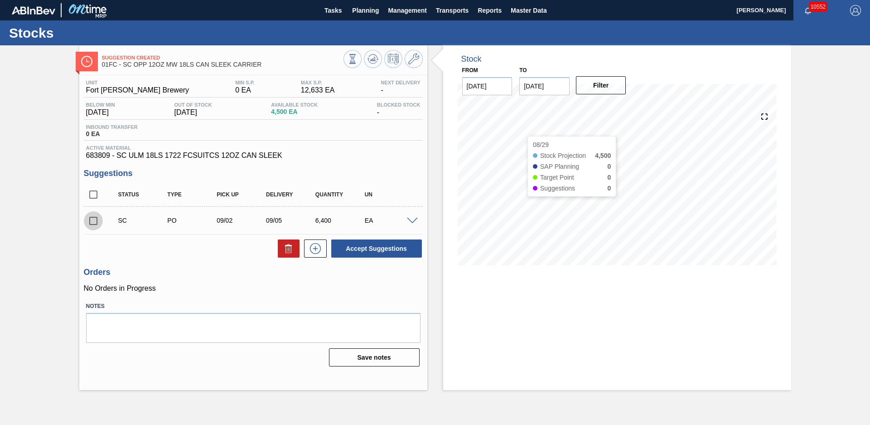
click at [95, 223] on input "checkbox" at bounding box center [93, 220] width 19 height 19
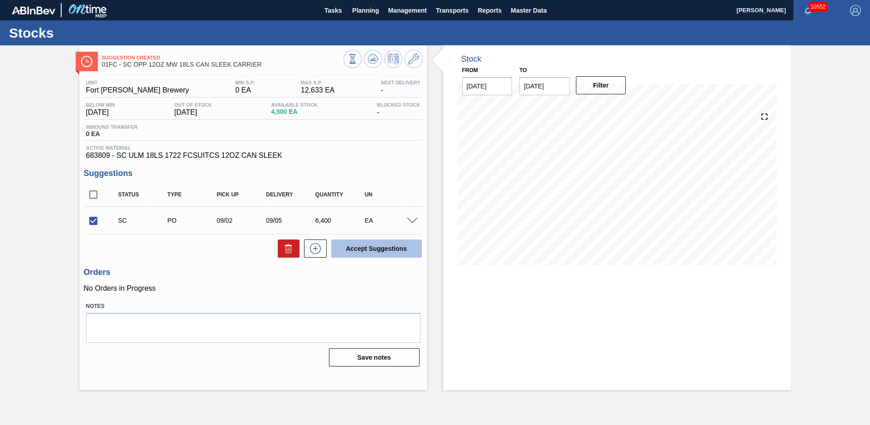
click at [387, 249] on button "Accept Suggestions" at bounding box center [376, 248] width 91 height 18
checkbox input "false"
click at [44, 253] on div "Suggestion Awaiting Load Composition 01FC - SC OPP 12OZ MW 18LS CAN SLEEK CARRI…" at bounding box center [435, 217] width 870 height 344
click at [358, 14] on span "Planning" at bounding box center [365, 10] width 27 height 11
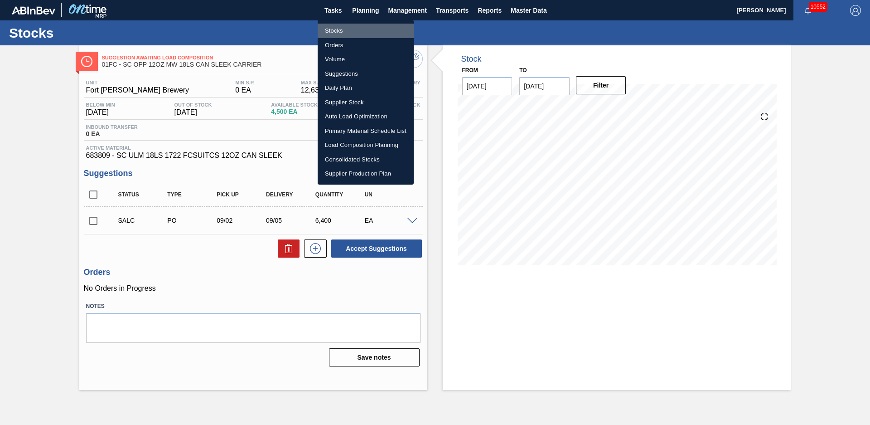
click at [350, 24] on li "Stocks" at bounding box center [366, 31] width 96 height 15
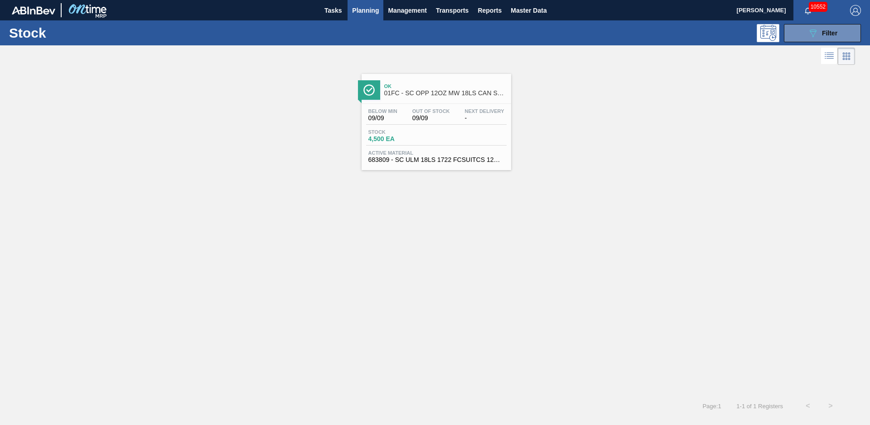
drag, startPoint x: 817, startPoint y: 29, endPoint x: 819, endPoint y: 48, distance: 18.8
click at [817, 29] on icon "089F7B8B-B2A5-4AFE-B5C0-19BA573D28AC" at bounding box center [813, 33] width 11 height 11
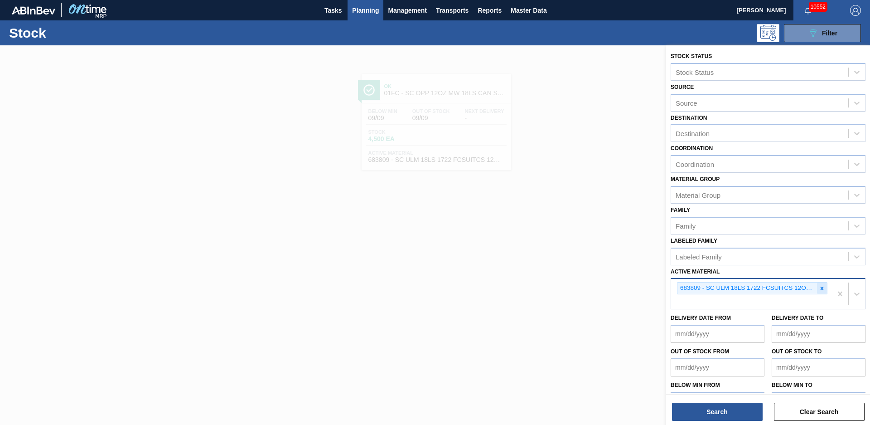
click at [819, 286] on icon at bounding box center [822, 288] width 6 height 6
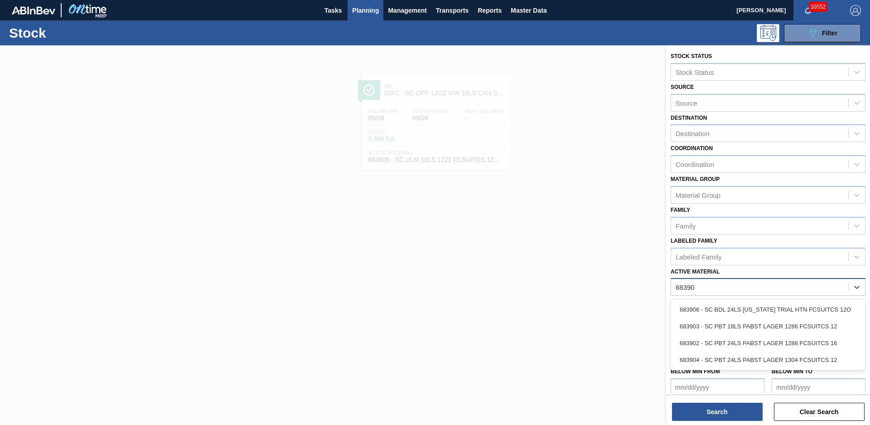
type Material "683903"
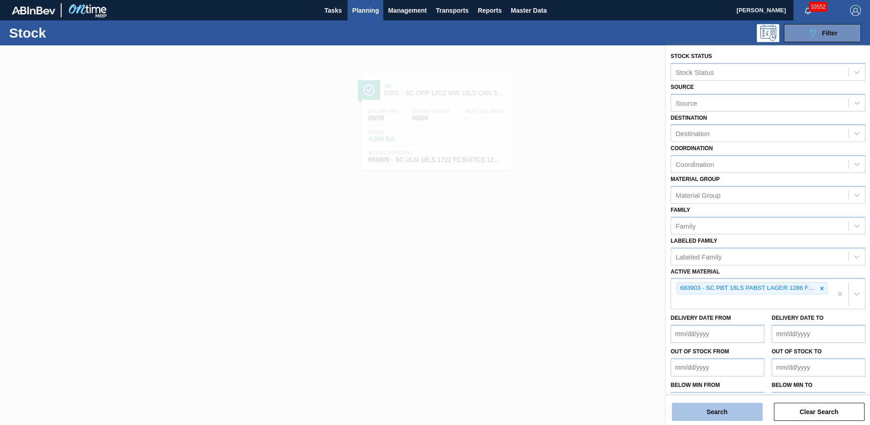
click at [755, 405] on button "Search" at bounding box center [717, 411] width 91 height 18
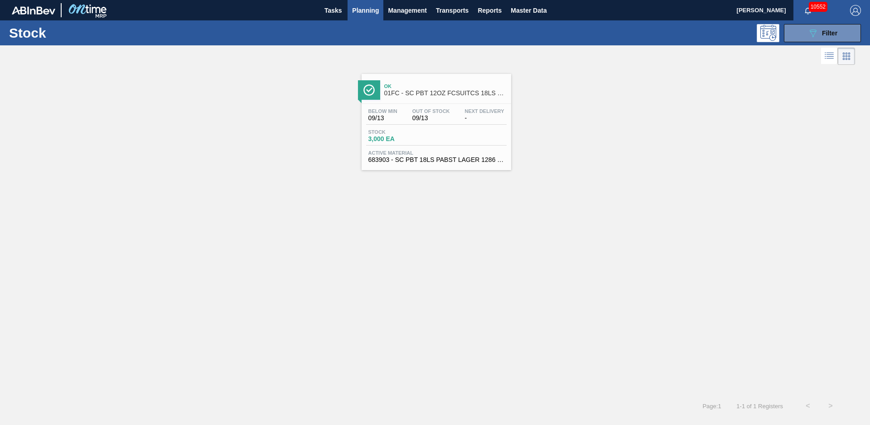
click at [444, 79] on div "Ok 01FC - SC PBT 12OZ FCSUITCS 18LS CAN PK" at bounding box center [437, 88] width 150 height 20
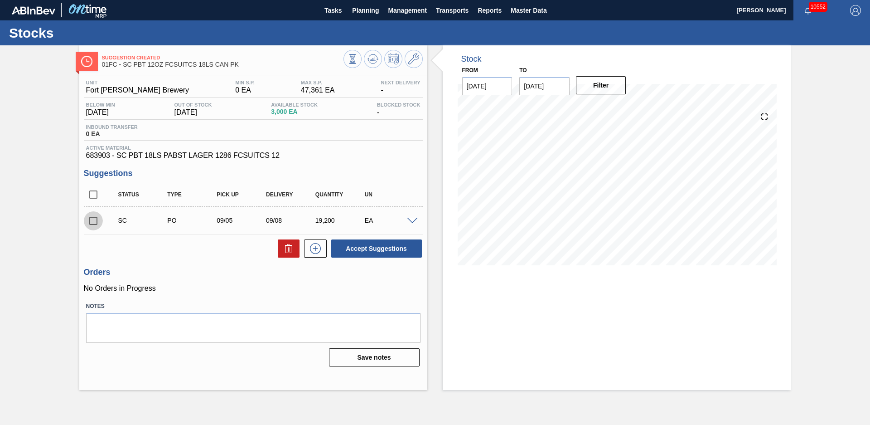
click at [100, 217] on input "checkbox" at bounding box center [93, 220] width 19 height 19
click at [376, 241] on button "Accept Suggestions" at bounding box center [376, 248] width 91 height 18
checkbox input "false"
click at [376, 15] on span "Planning" at bounding box center [365, 10] width 27 height 11
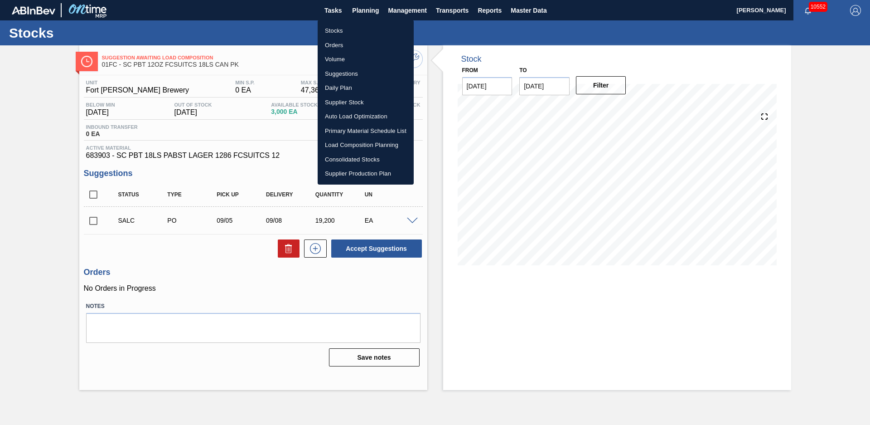
click at [359, 32] on li "Stocks" at bounding box center [366, 31] width 96 height 15
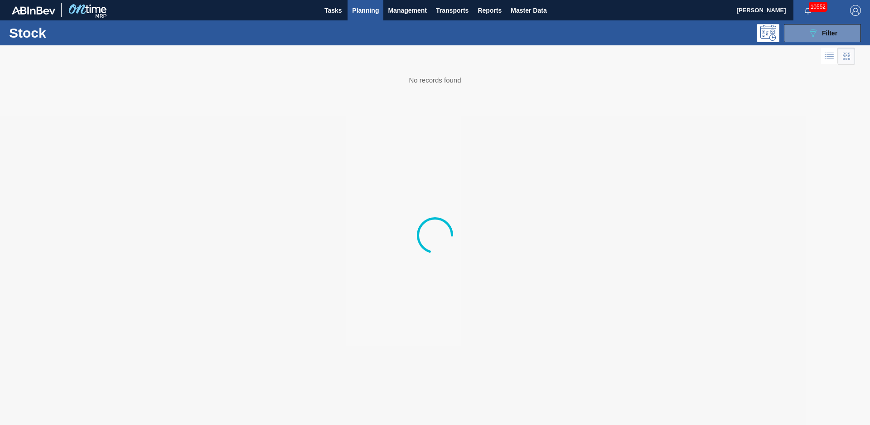
click at [833, 28] on div "089F7B8B-B2A5-4AFE-B5C0-19BA573D28AC Filter" at bounding box center [823, 33] width 30 height 11
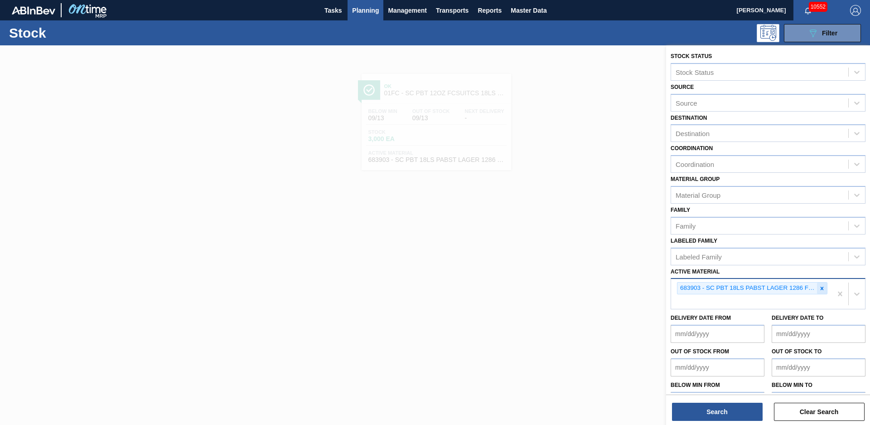
click at [821, 288] on icon at bounding box center [822, 287] width 3 height 3
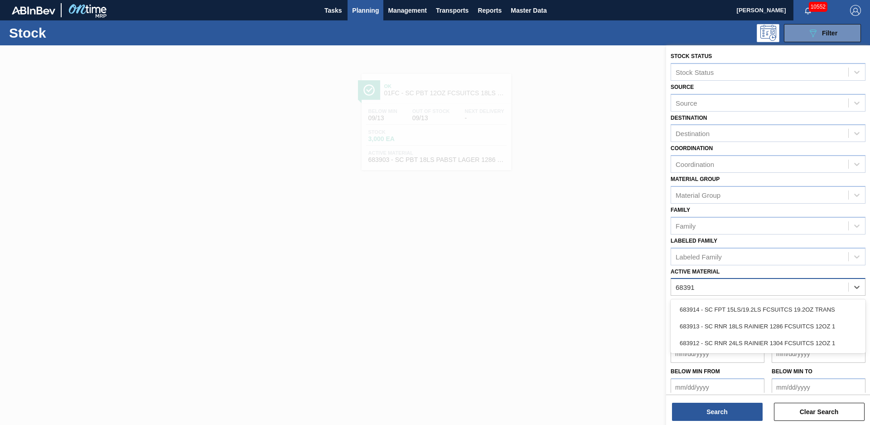
type Material "683913"
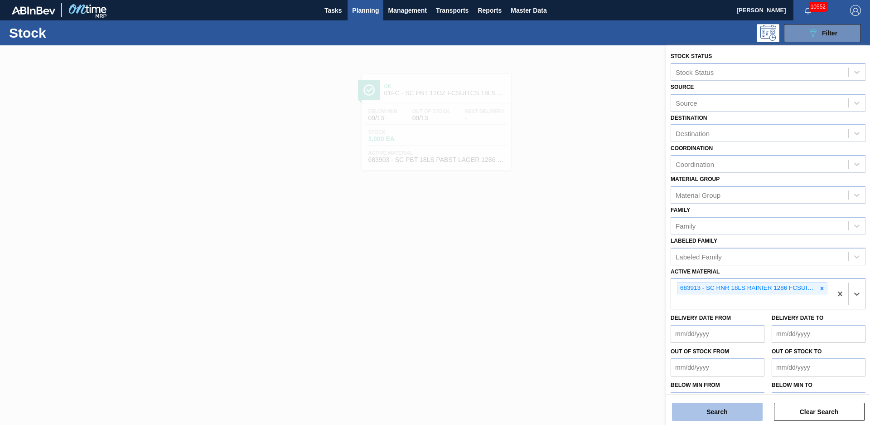
click at [759, 408] on button "Search" at bounding box center [717, 411] width 91 height 18
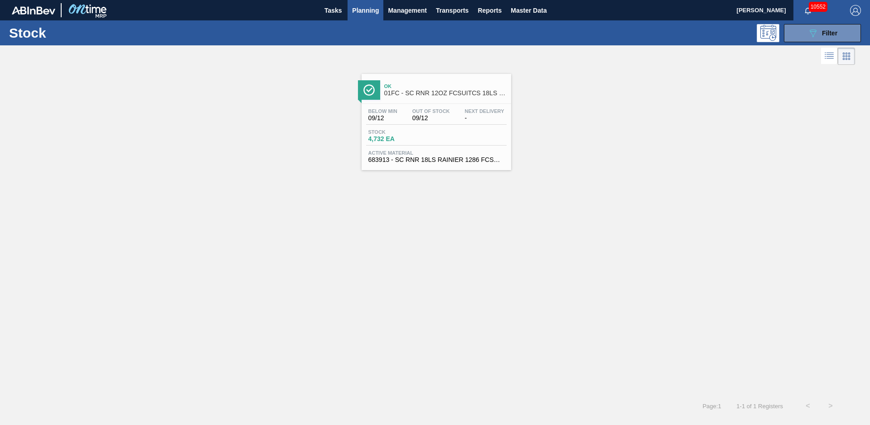
click at [421, 100] on div "Ok 01FC - SC RNR 12OZ FCSUITCS 18LS CAN PK" at bounding box center [445, 90] width 122 height 20
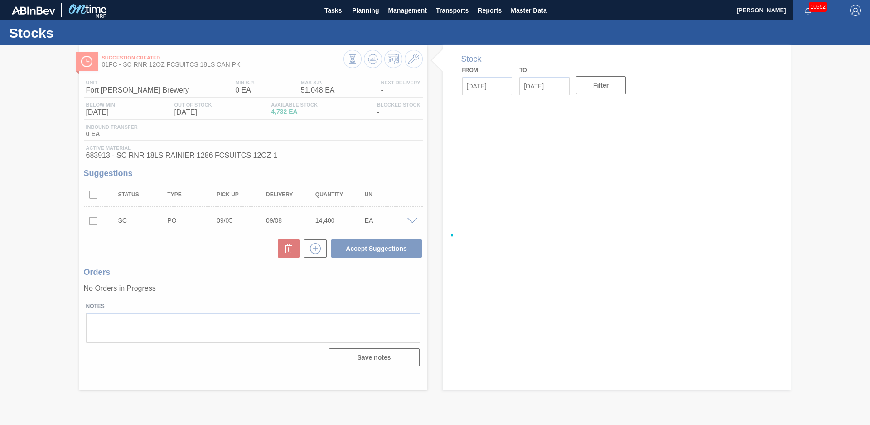
type input "[DATE]"
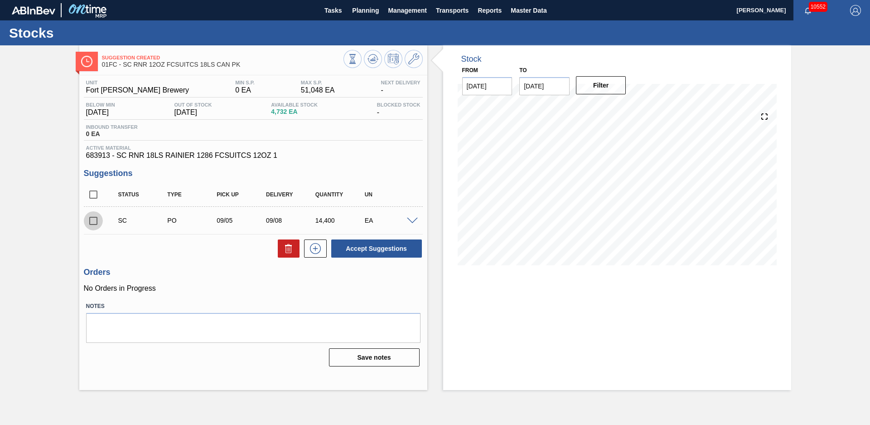
click at [99, 214] on input "checkbox" at bounding box center [93, 220] width 19 height 19
click at [339, 244] on button "Accept Suggestions" at bounding box center [376, 248] width 91 height 18
checkbox input "false"
click at [29, 176] on div "Suggestion Awaiting Load Composition 01FC - SC RNR 12OZ FCSUITCS 18LS CAN PK Un…" at bounding box center [435, 217] width 870 height 344
click at [41, 195] on div "Suggestion Awaiting Load Composition 01FC - SC RNR 12OZ FCSUITCS 18LS CAN PK Un…" at bounding box center [435, 217] width 870 height 344
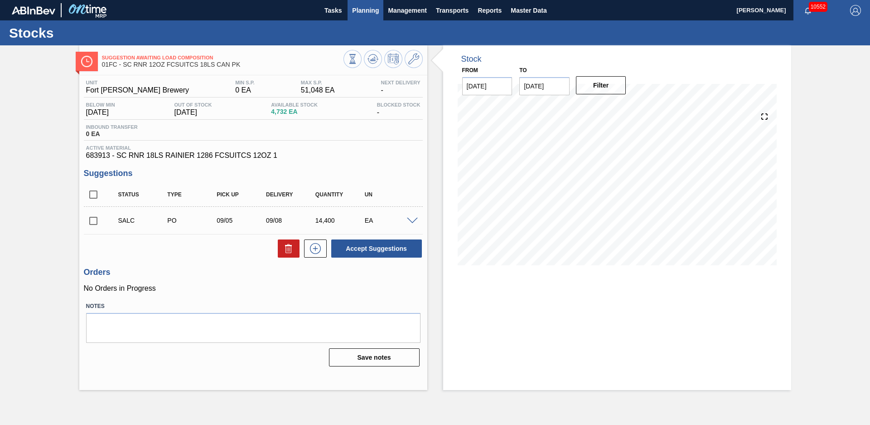
click at [352, 5] on span "Planning" at bounding box center [365, 10] width 27 height 11
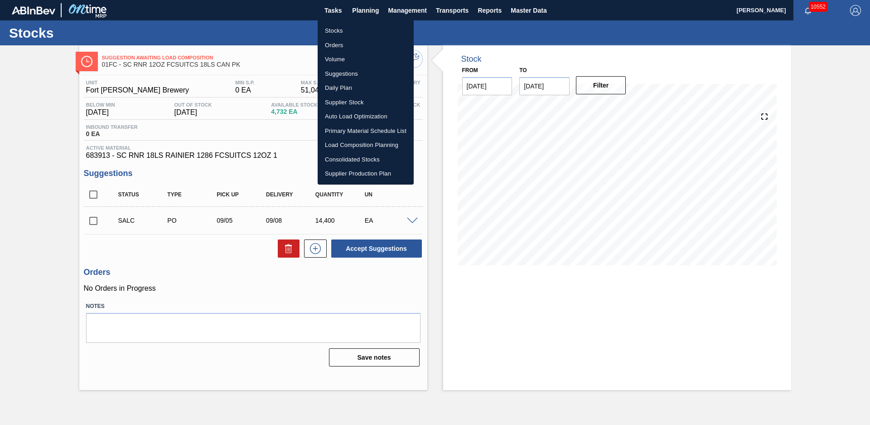
click at [337, 33] on li "Stocks" at bounding box center [366, 31] width 96 height 15
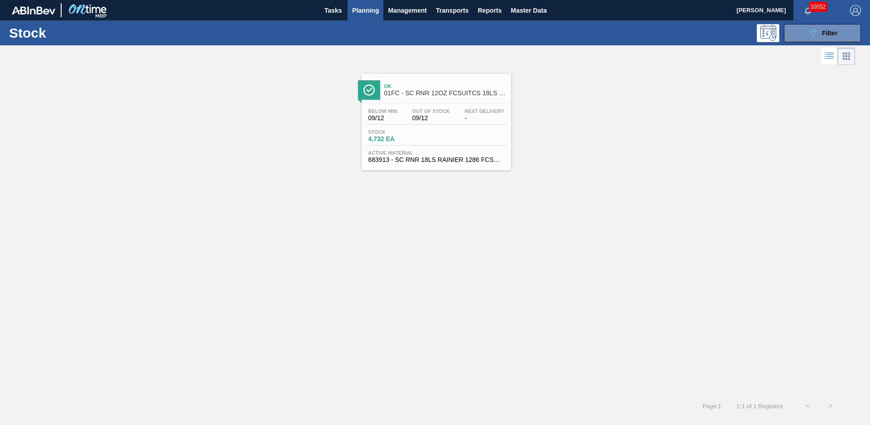
click at [280, 204] on div "Ok 01FC - SC RNR 12OZ FCSUITCS 18LS CAN PK Below Min 09/12 Out Of Stock 09/12 N…" at bounding box center [435, 230] width 870 height 327
click at [816, 29] on icon "089F7B8B-B2A5-4AFE-B5C0-19BA573D28AC" at bounding box center [813, 33] width 11 height 11
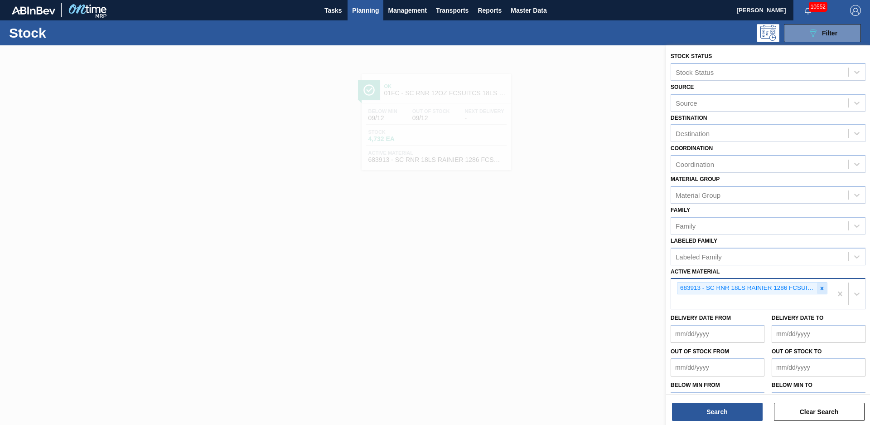
click at [822, 289] on icon at bounding box center [822, 288] width 6 height 6
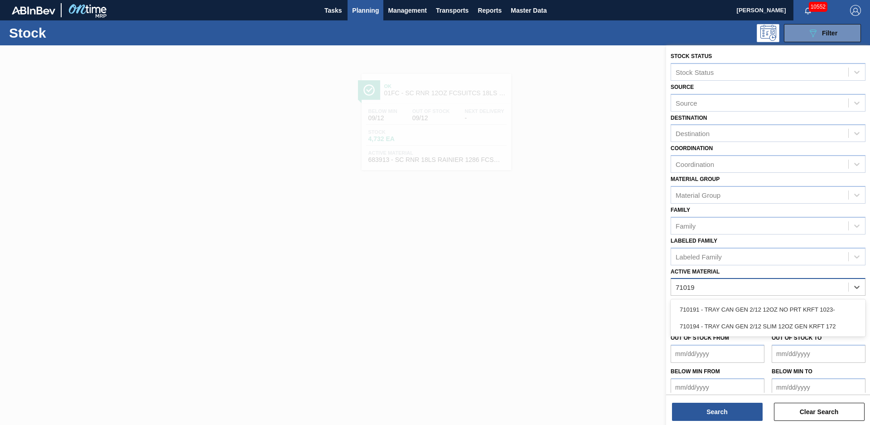
type Material "710194"
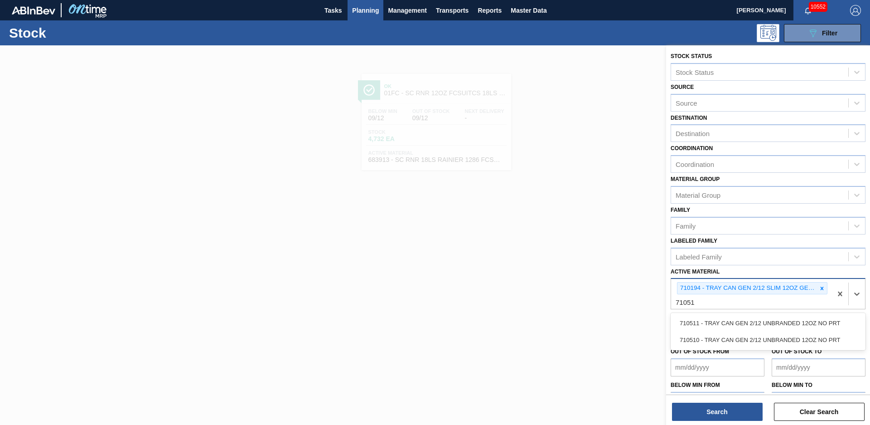
type Material "710511"
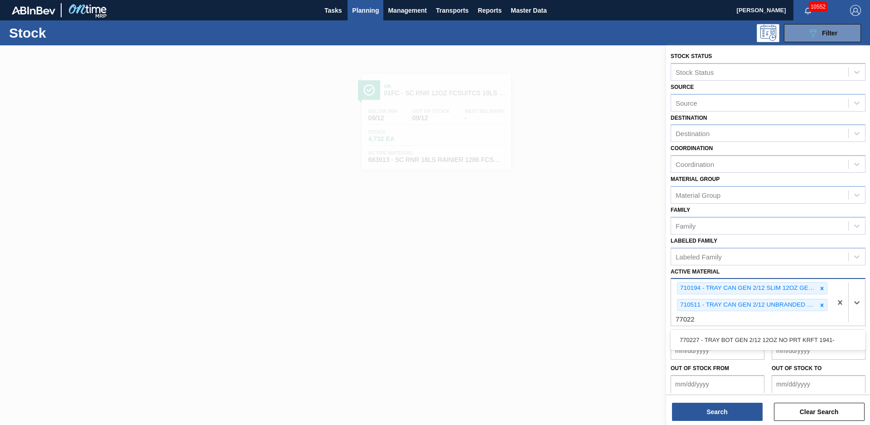
type Material "770227"
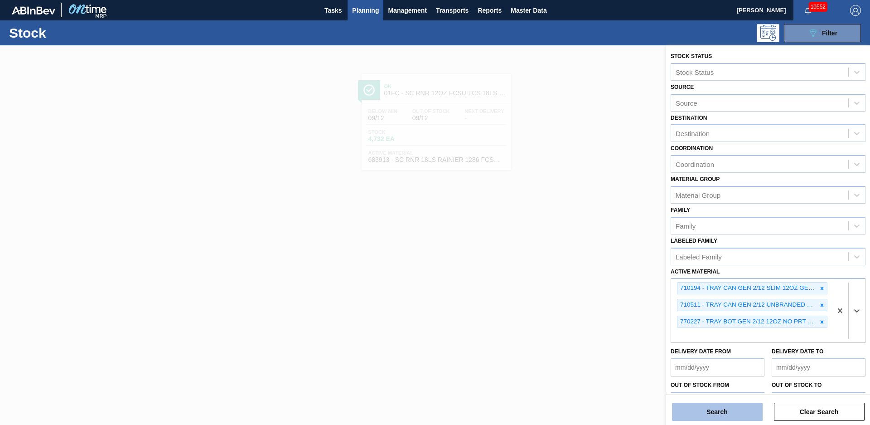
click at [738, 413] on button "Search" at bounding box center [717, 411] width 91 height 18
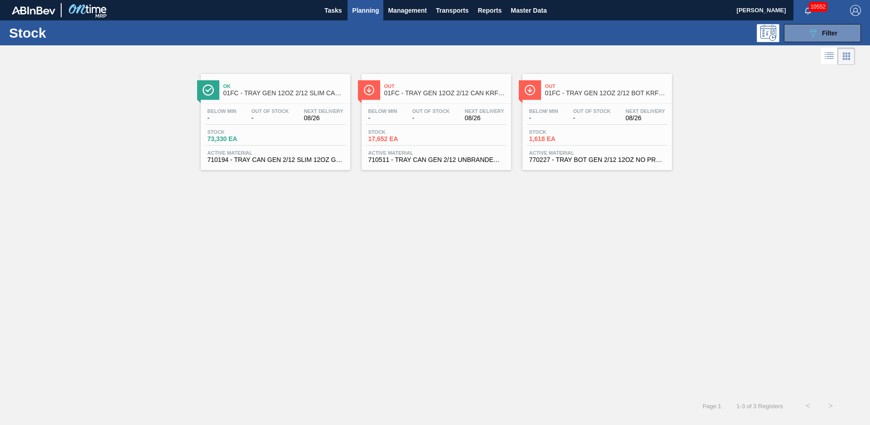
click at [263, 84] on span "Ok" at bounding box center [284, 85] width 122 height 5
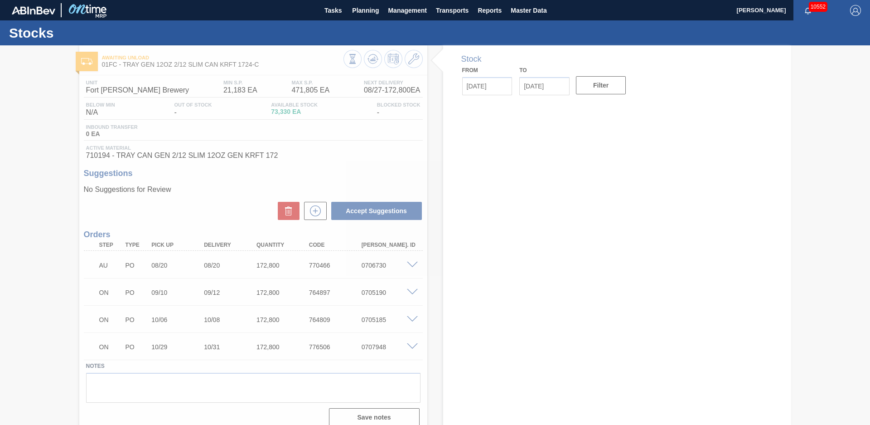
type input "[DATE]"
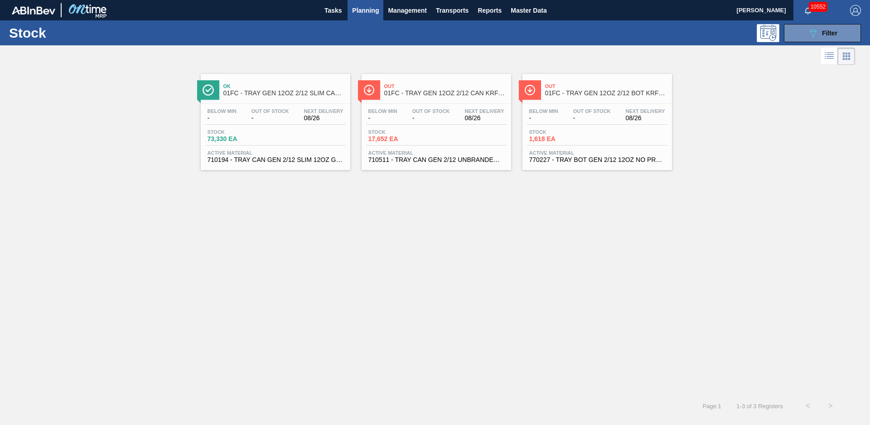
click at [423, 93] on span "01FC - TRAY GEN 12OZ 2/12 CAN KRFT 1023-K" at bounding box center [445, 93] width 122 height 7
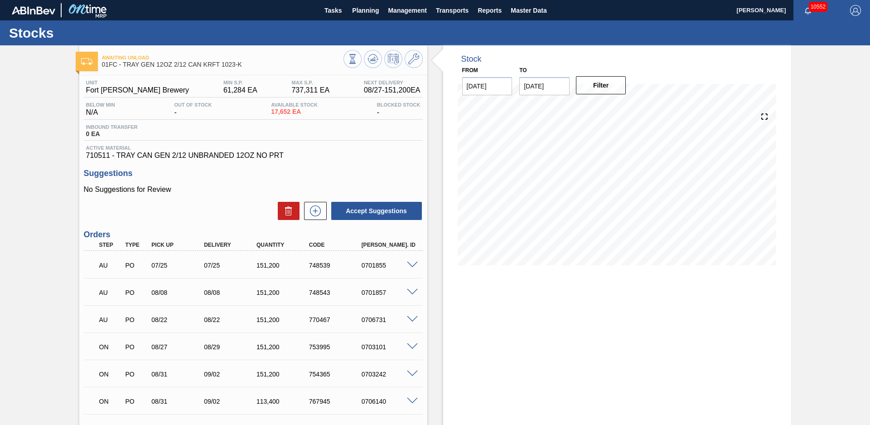
scroll to position [63, 0]
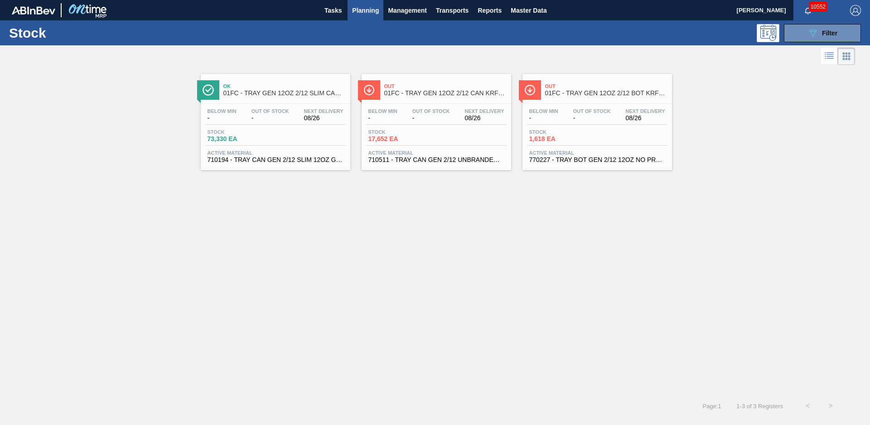
click at [573, 94] on span "01FC - TRAY GEN 12OZ 2/12 BOT KRFT 1941-C" at bounding box center [606, 93] width 122 height 7
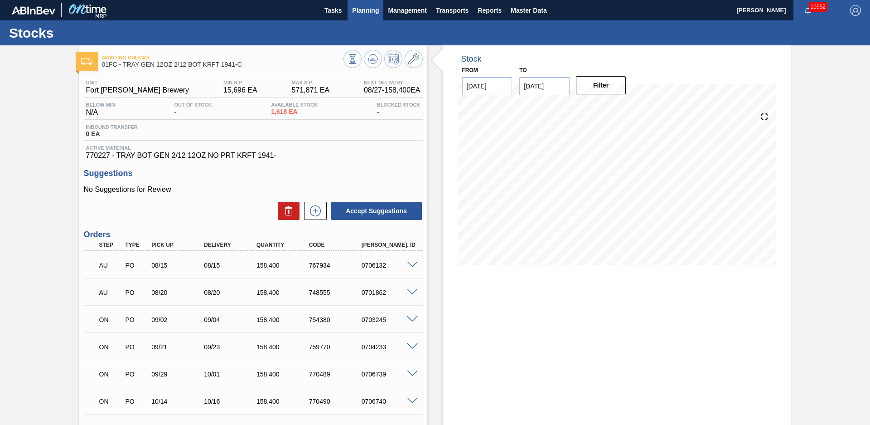
click at [359, 12] on span "Planning" at bounding box center [365, 10] width 27 height 11
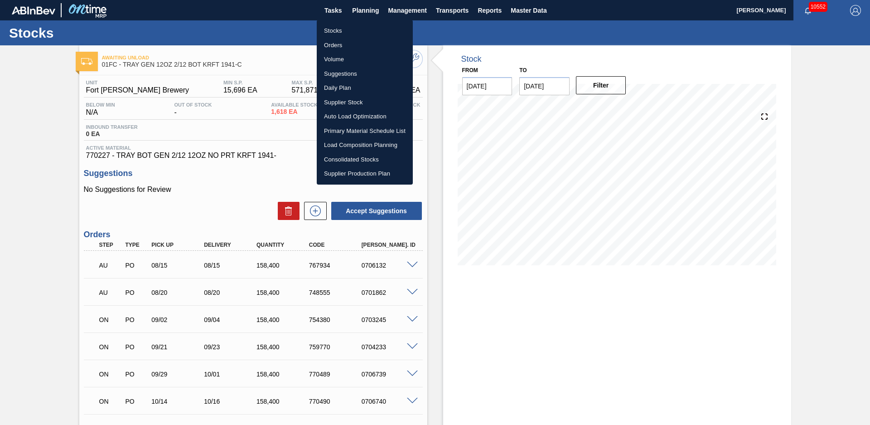
click at [347, 30] on li "Stocks" at bounding box center [365, 31] width 96 height 15
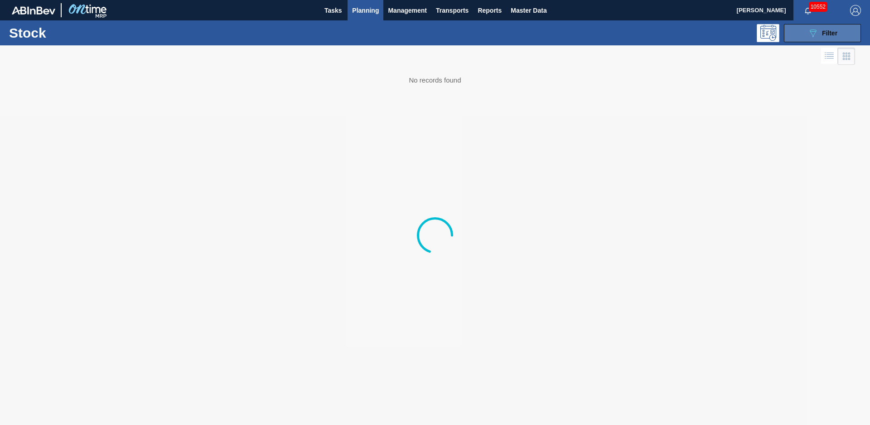
click at [823, 41] on button "089F7B8B-B2A5-4AFE-B5C0-19BA573D28AC Filter" at bounding box center [822, 33] width 77 height 18
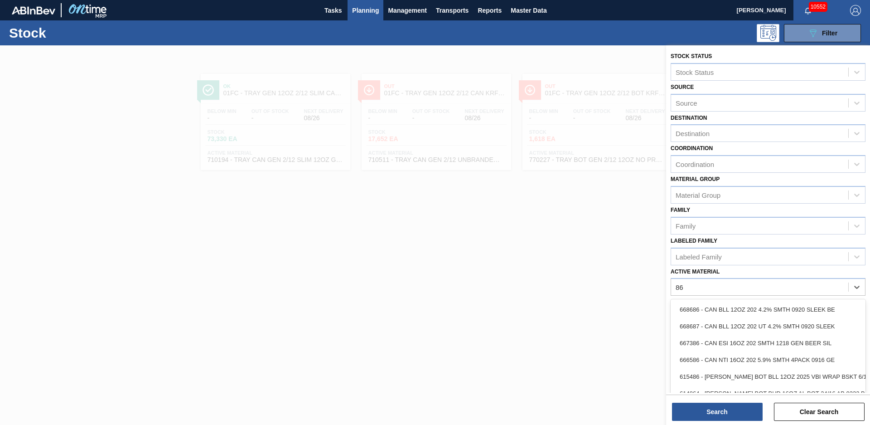
type Material "8"
type Material "6"
click at [493, 286] on div at bounding box center [435, 257] width 870 height 425
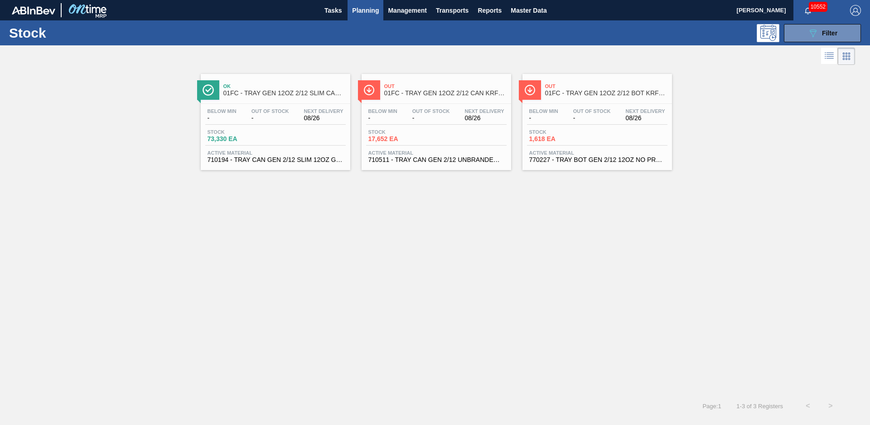
drag, startPoint x: 361, startPoint y: 310, endPoint x: 363, endPoint y: 296, distance: 13.9
click at [361, 310] on div "Ok 01FC - TRAY GEN 12OZ 2/12 SLIM CAN KRFT 1724-C Below Min - Out Of Stock - Ne…" at bounding box center [435, 230] width 870 height 327
click at [338, 62] on div at bounding box center [427, 56] width 855 height 22
click at [371, 12] on span "Planning" at bounding box center [365, 10] width 27 height 11
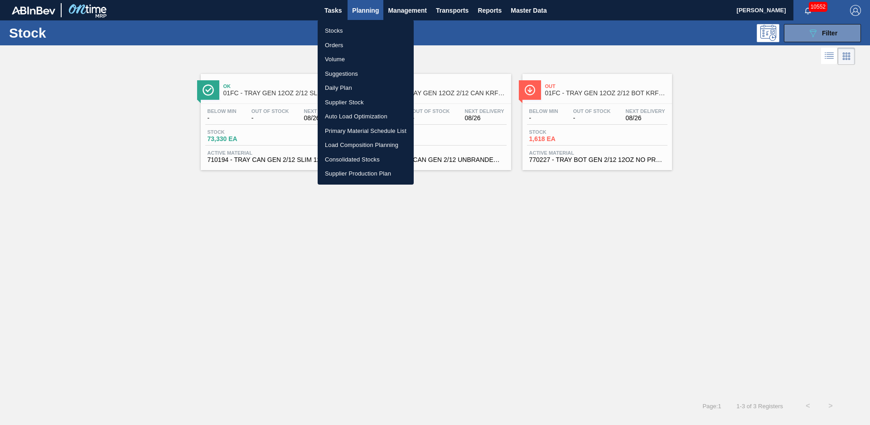
click at [353, 25] on li "Stocks" at bounding box center [366, 31] width 96 height 15
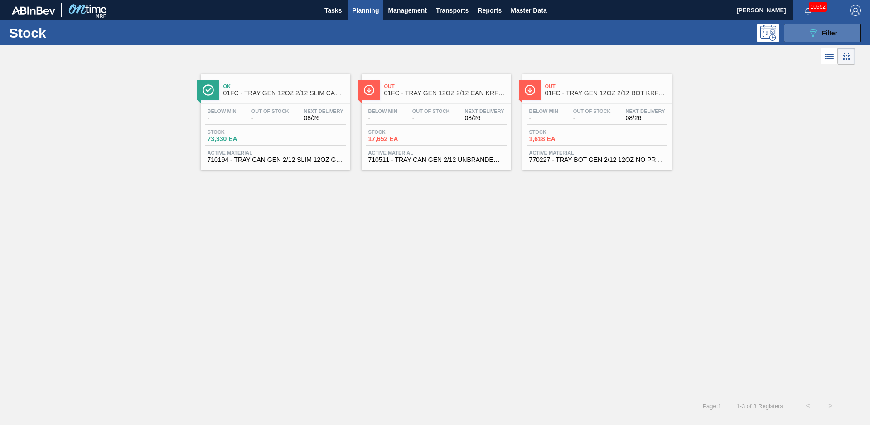
click at [821, 29] on div "089F7B8B-B2A5-4AFE-B5C0-19BA573D28AC Filter" at bounding box center [823, 33] width 30 height 11
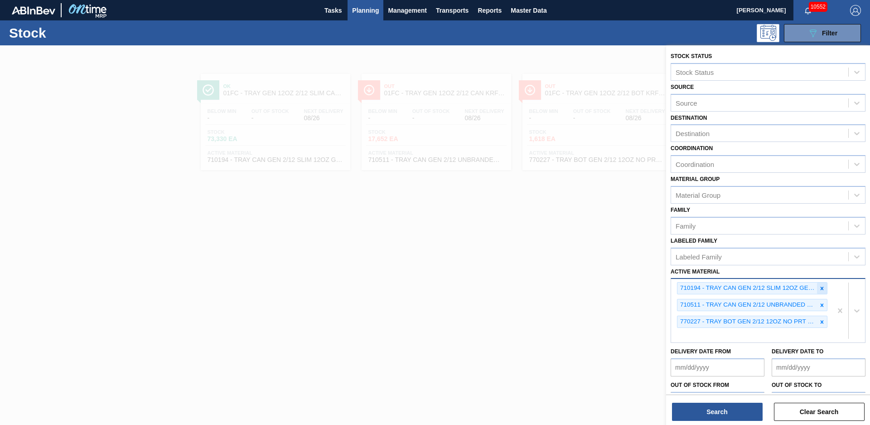
click at [822, 287] on icon at bounding box center [822, 287] width 3 height 3
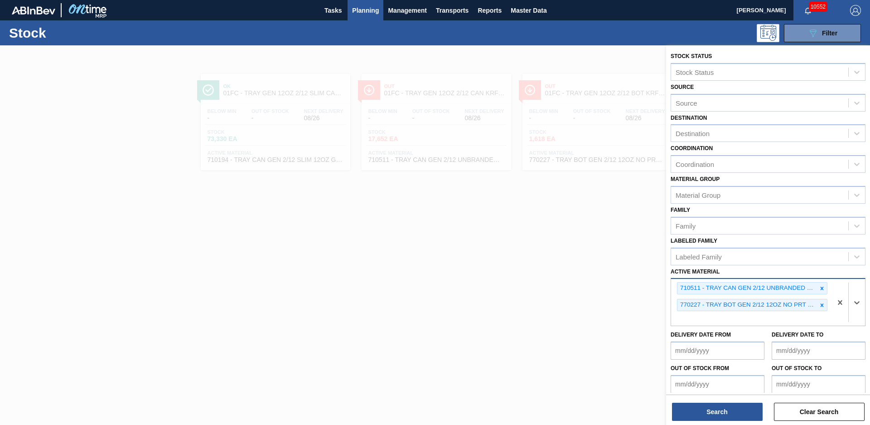
click at [822, 287] on icon at bounding box center [822, 287] width 3 height 3
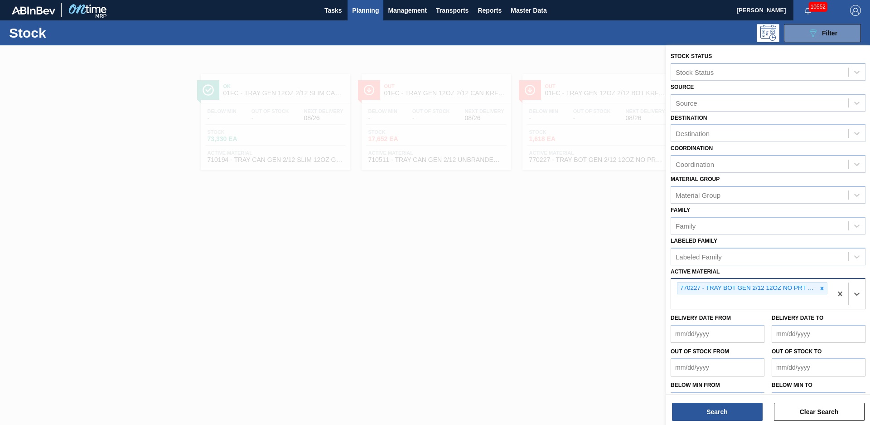
click at [822, 287] on icon at bounding box center [822, 287] width 3 height 3
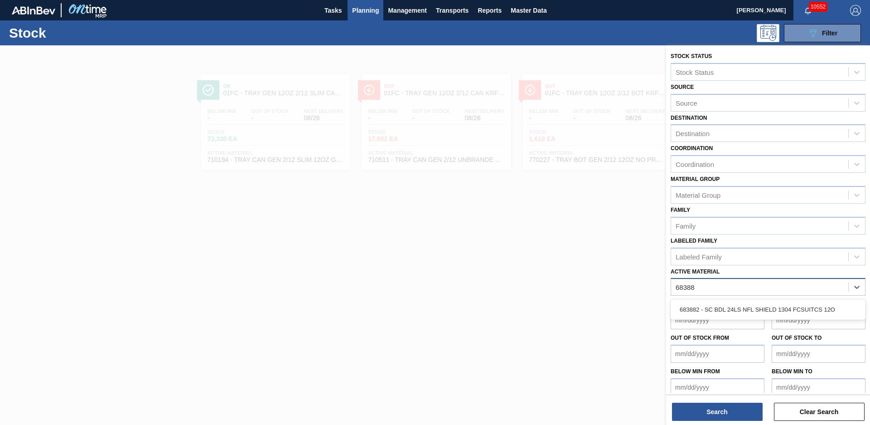
type Material "683882"
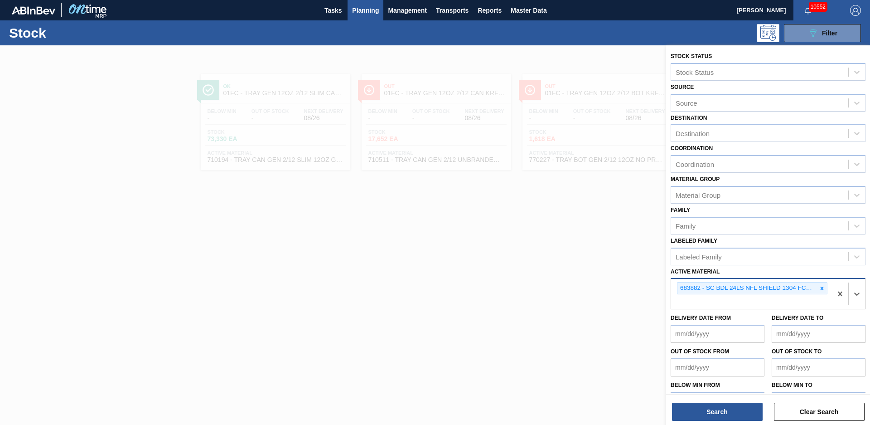
click at [760, 303] on div "683882 - SC BDL 24LS NFL SHIELD 1304 FCSUITCS 12O" at bounding box center [751, 294] width 161 height 30
type Material "677272"
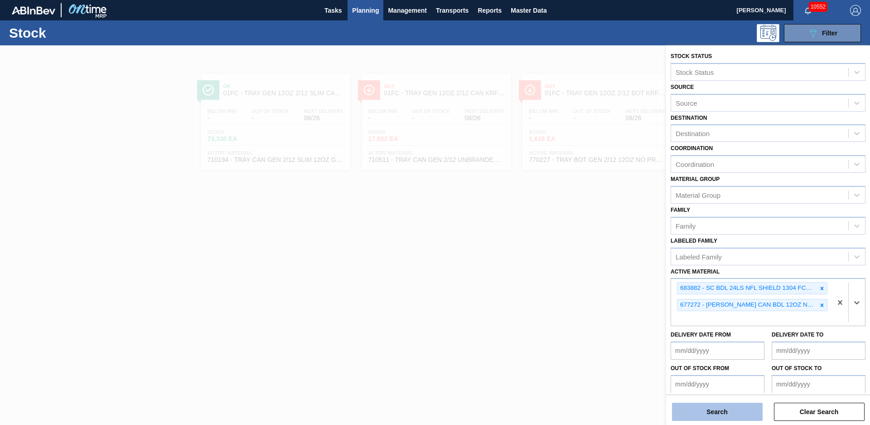
click at [755, 407] on button "Search" at bounding box center [717, 411] width 91 height 18
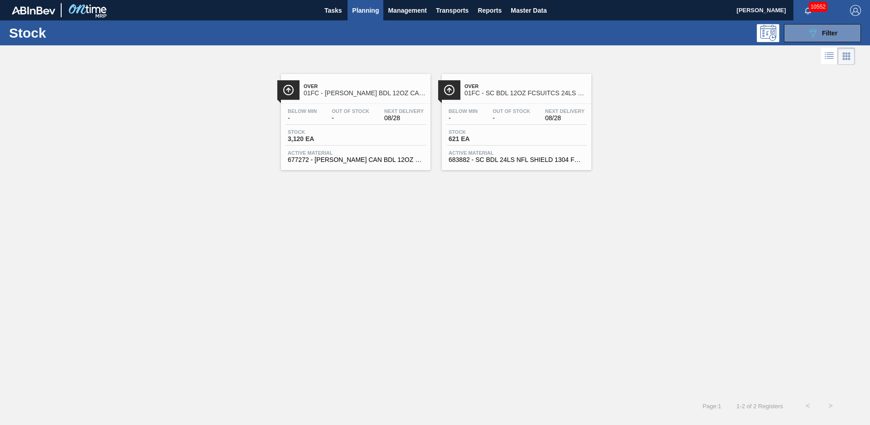
click at [380, 90] on span "01FC - CARR BDL 12OZ CAN TWNSTK 30/12 CAN NFL-GENERIC SHIELD" at bounding box center [365, 93] width 122 height 7
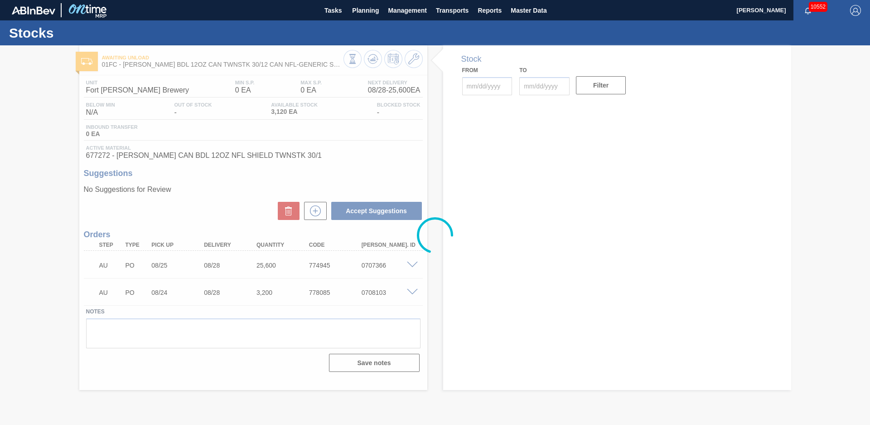
type input "[DATE]"
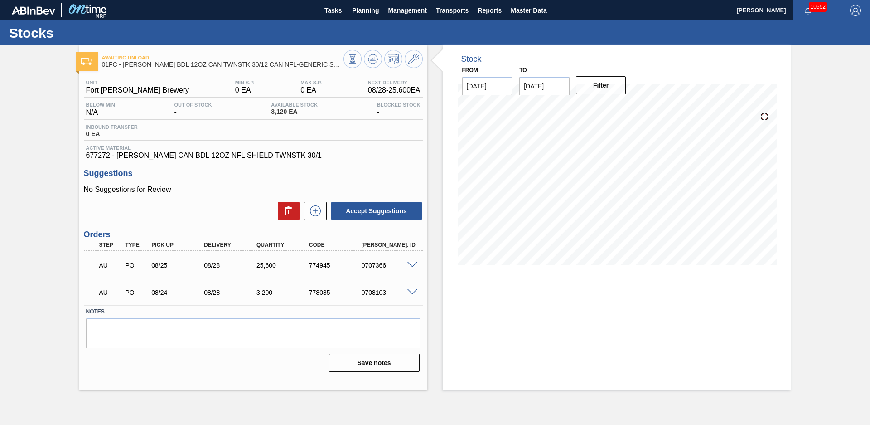
click at [372, 162] on div "Unit Fort Collins Brewery MIN S.P. 0 EA MAX S.P. 0 EA Next Delivery 08/28 - 25,…" at bounding box center [253, 225] width 348 height 300
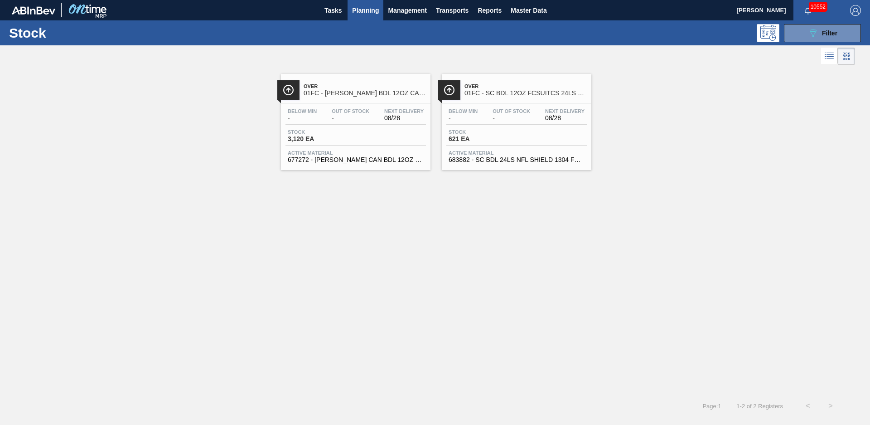
click at [494, 93] on span "01FC - SC BDL 12OZ FCSUITCS 24LS NFL-GENERIC SHIELD HULK HANDLE" at bounding box center [526, 93] width 122 height 7
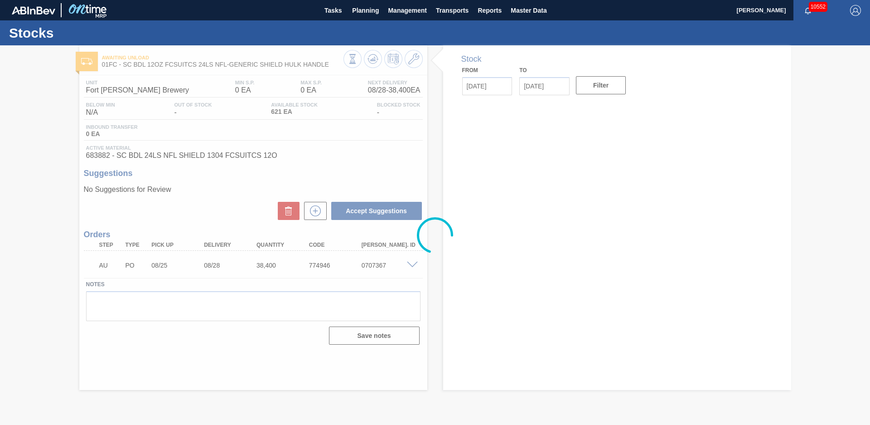
type input "[DATE]"
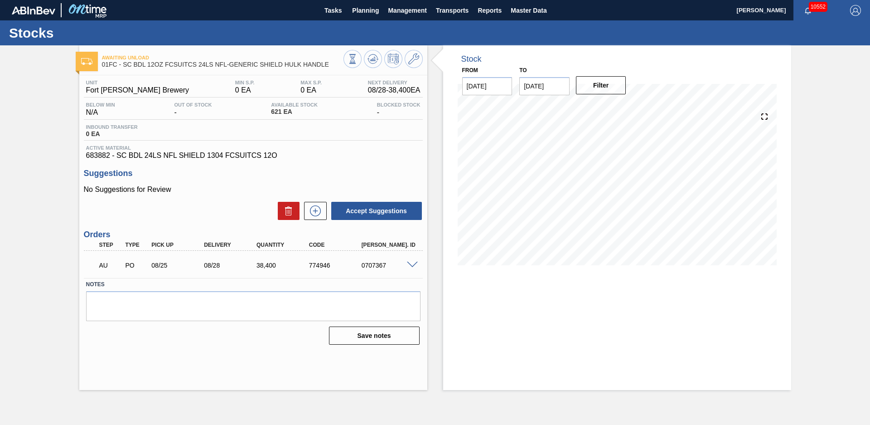
click at [433, 145] on div "Stock From [DATE] to [DATE] Filter" at bounding box center [609, 217] width 364 height 344
click at [79, 116] on div "Unit Fort Collins Brewery MIN S.P. 0 EA MAX S.P. 0 EA Next Delivery 08/28 - 38,…" at bounding box center [253, 211] width 348 height 272
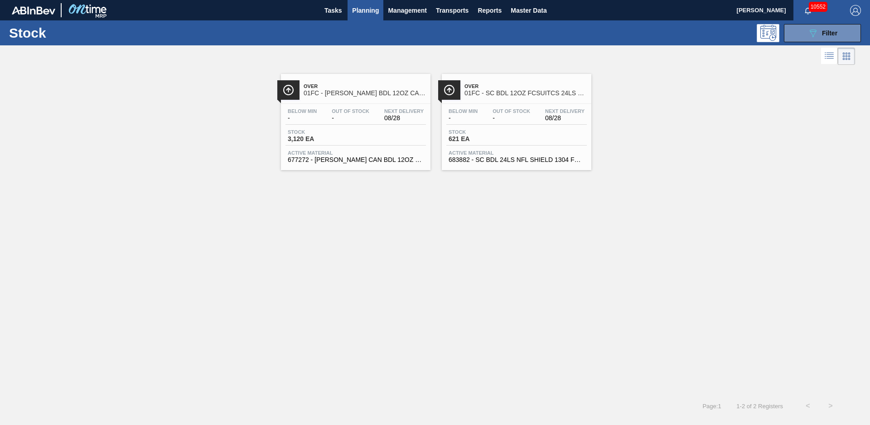
click at [131, 214] on div "Over 01FC - CARR BDL 12OZ CAN TWNSTK 30/12 CAN NFL-GENERIC SHIELD Below Min - O…" at bounding box center [435, 230] width 870 height 327
click at [534, 203] on div "Over 01FC - CARR BDL 12OZ CAN TWNSTK 30/12 CAN NFL-GENERIC SHIELD Below Min - O…" at bounding box center [435, 230] width 870 height 327
click at [358, 3] on button "Planning" at bounding box center [366, 10] width 36 height 20
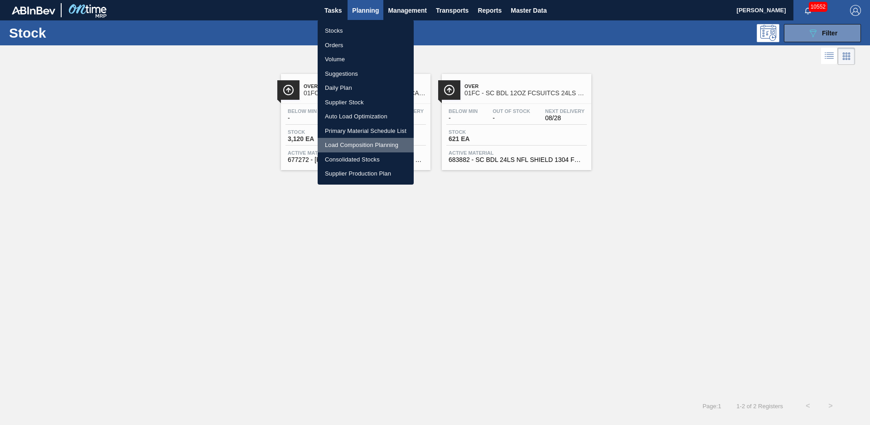
click at [351, 144] on li "Load Composition Planning" at bounding box center [366, 145] width 96 height 15
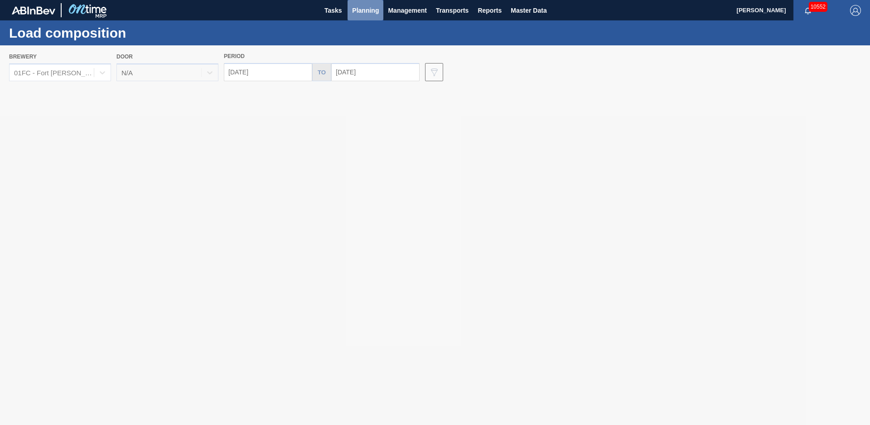
click at [356, 11] on span "Planning" at bounding box center [365, 10] width 27 height 11
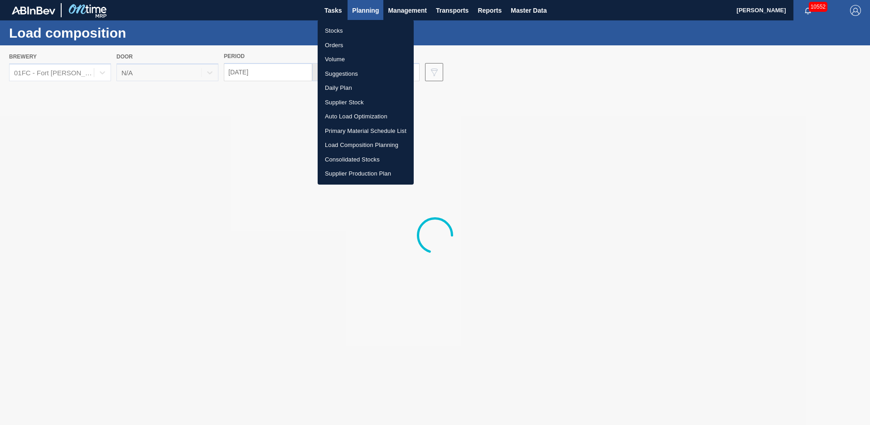
click at [344, 71] on li "Suggestions" at bounding box center [366, 74] width 96 height 15
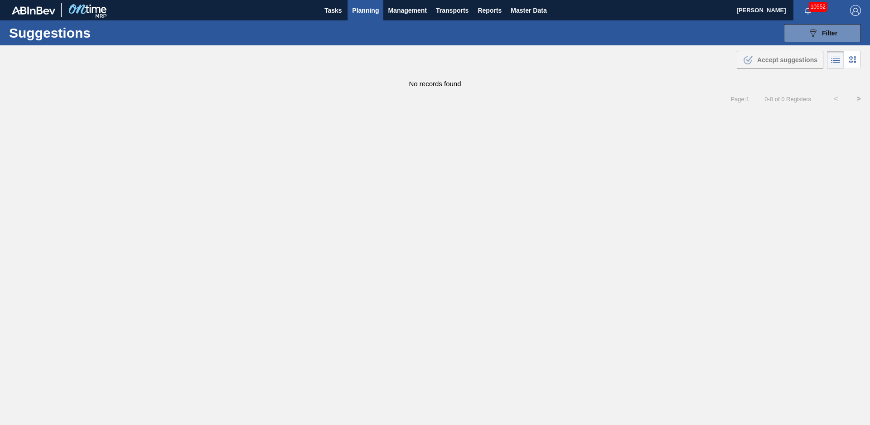
click at [349, 60] on li "Suggestions" at bounding box center [366, 56] width 72 height 8
click at [828, 34] on span "Filter" at bounding box center [829, 32] width 15 height 7
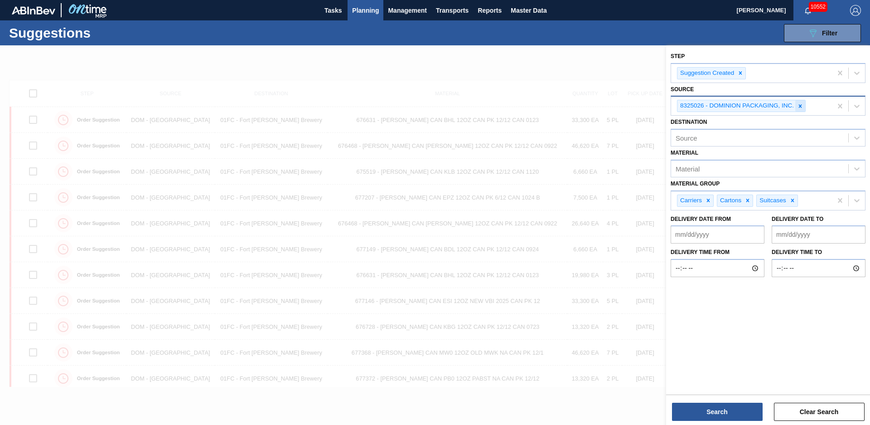
click at [799, 105] on icon at bounding box center [800, 105] width 3 height 3
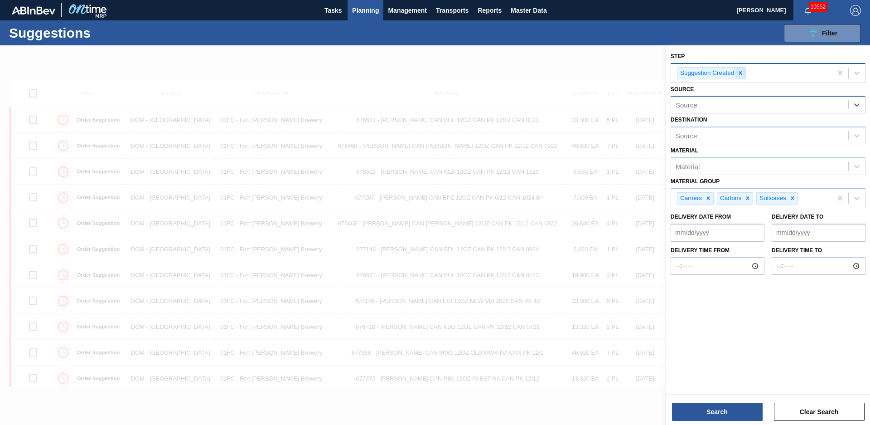
click at [737, 75] on div at bounding box center [741, 73] width 10 height 11
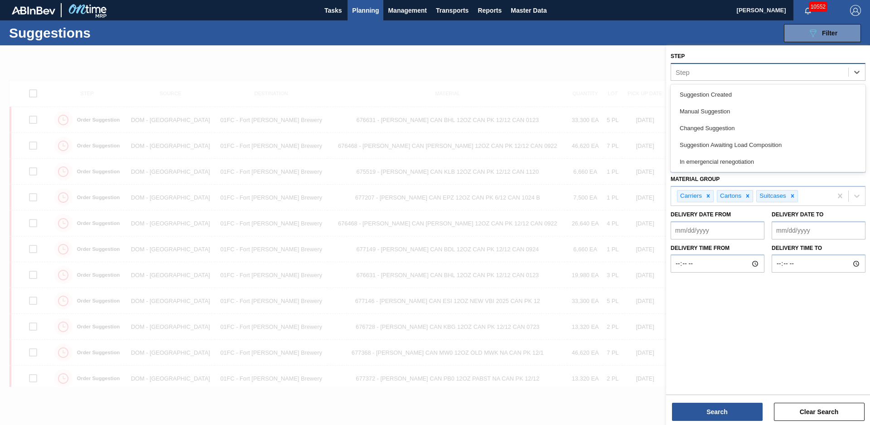
click at [739, 69] on div "Step" at bounding box center [759, 71] width 177 height 13
click at [718, 140] on div "Suggestion Awaiting Load Composition" at bounding box center [768, 144] width 195 height 17
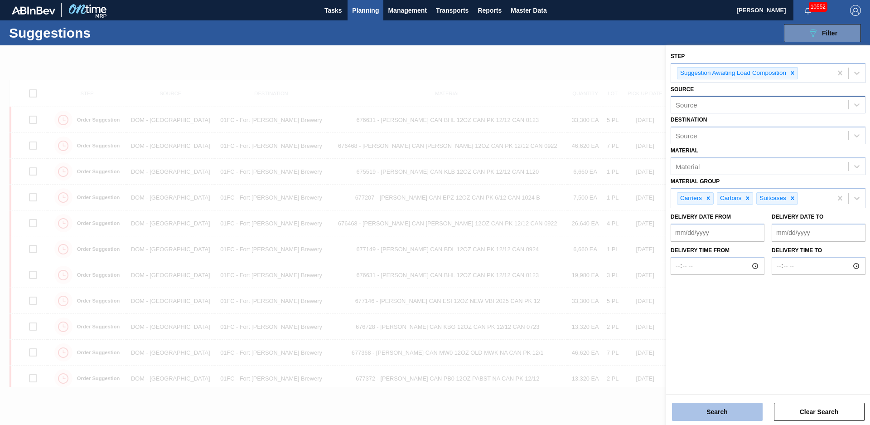
click at [735, 415] on button "Search" at bounding box center [717, 411] width 91 height 18
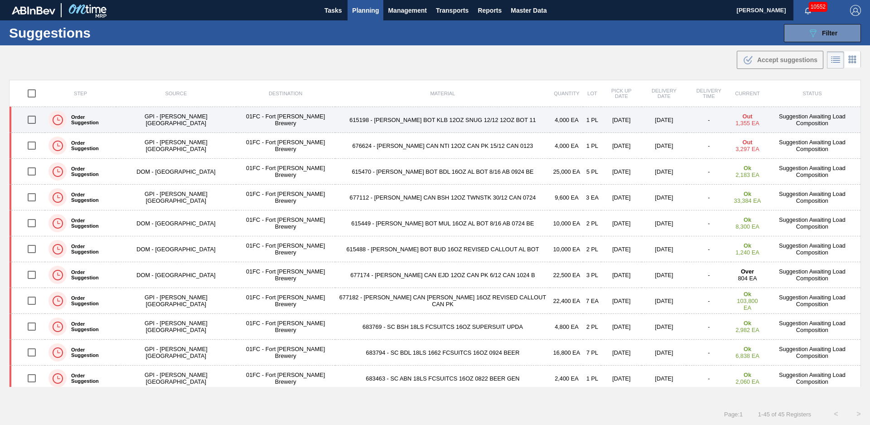
click at [550, 123] on td "4,000 EA" at bounding box center [566, 120] width 33 height 26
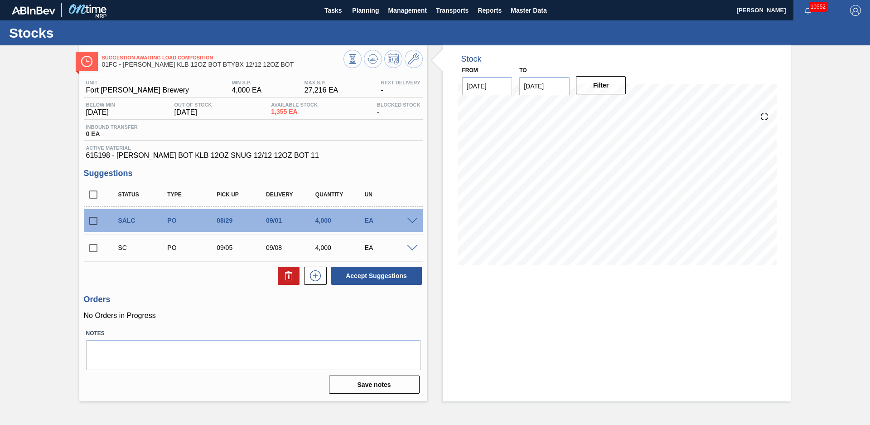
click at [45, 202] on div "Suggestion Awaiting Load Composition 01FC - CARR KLB 12OZ BOT BTYBX 12/12 12OZ …" at bounding box center [435, 223] width 870 height 356
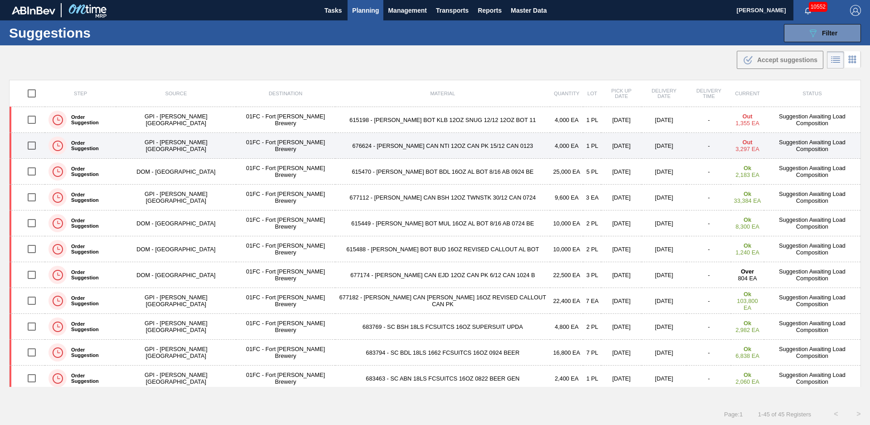
click at [420, 139] on td "676624 - [PERSON_NAME] CAN NTI 12OZ CAN PK 15/12 CAN 0123" at bounding box center [442, 146] width 215 height 26
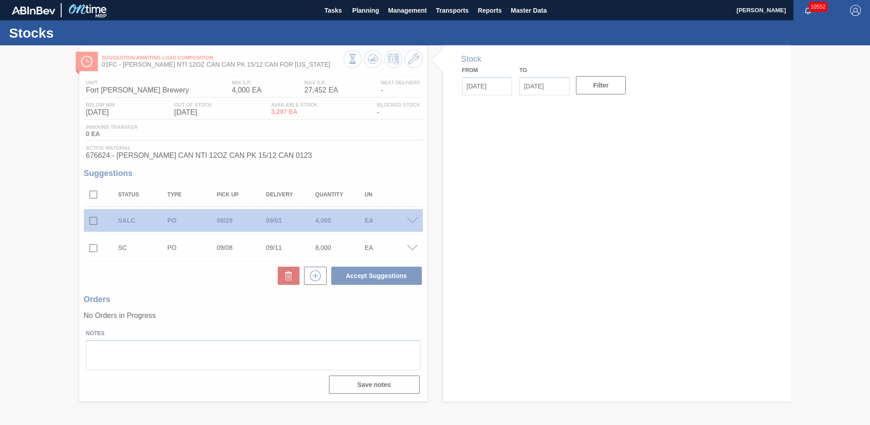
type input "[DATE]"
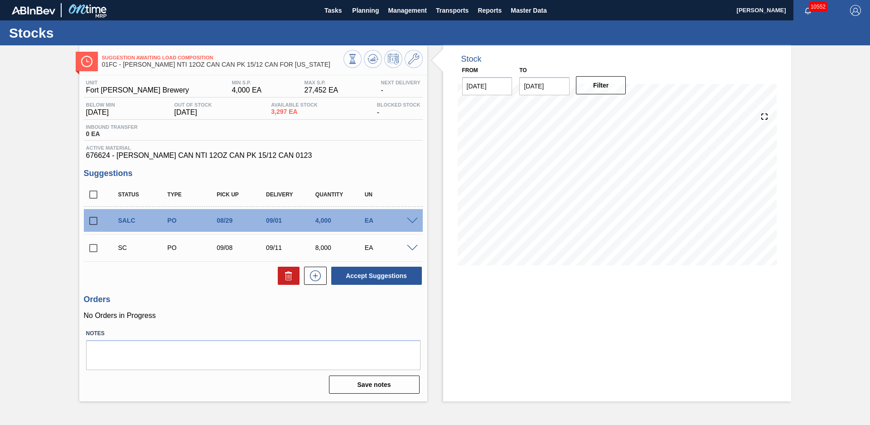
click at [429, 119] on div "Stock From [DATE] to [DATE] Filter" at bounding box center [609, 223] width 364 height 356
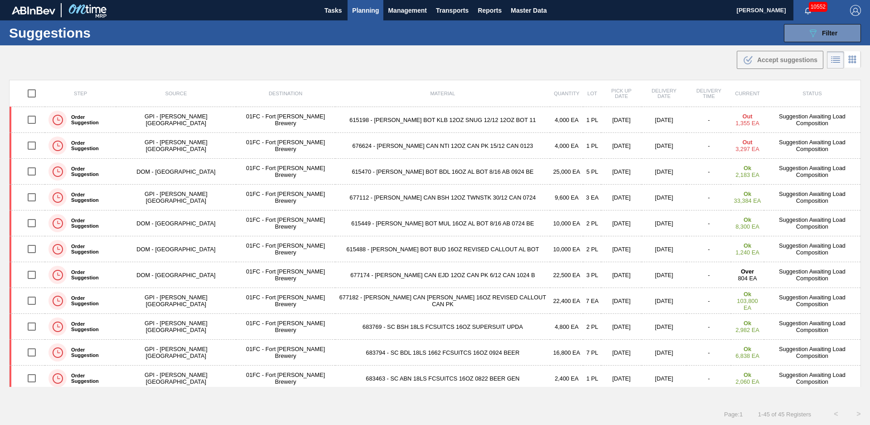
click at [660, 45] on div "Suggestions 089F7B8B-B2A5-4AFE-B5C0-19BA573D28AC Filter Step Suggestion Awaitin…" at bounding box center [435, 32] width 870 height 25
click at [463, 64] on div ".b{fill:var(--color-action-default)} Accept suggestions" at bounding box center [435, 57] width 870 height 25
click at [364, 4] on button "Planning" at bounding box center [366, 10] width 36 height 20
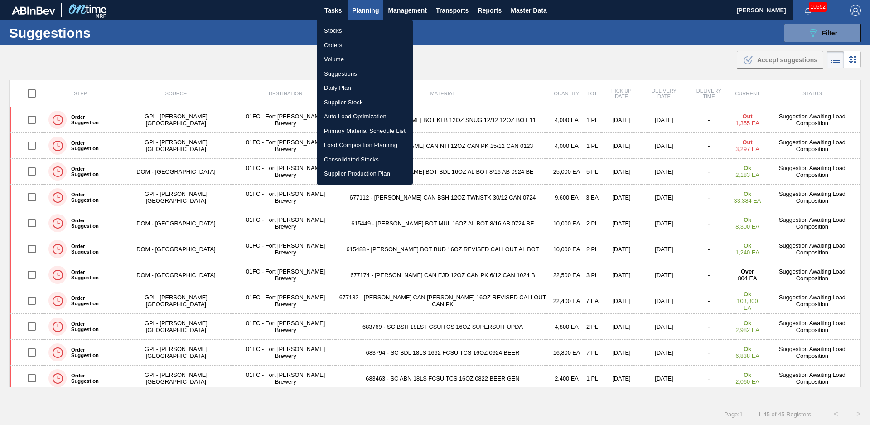
click at [360, 145] on li "Load Composition Planning" at bounding box center [365, 145] width 96 height 15
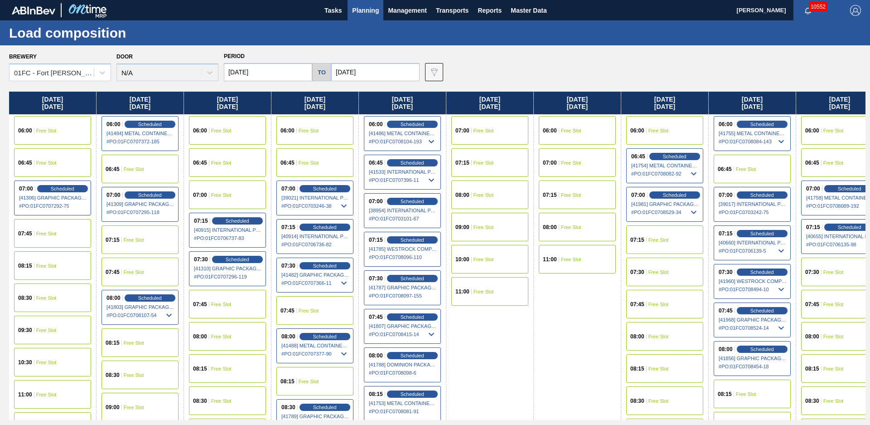
click at [487, 64] on div "Brewery 01FC - Fort Collins Brewery Door N/A Period 08/25/2025 to 11/03/2025 Da…" at bounding box center [437, 65] width 857 height 31
click at [270, 75] on input "[DATE]" at bounding box center [268, 72] width 88 height 18
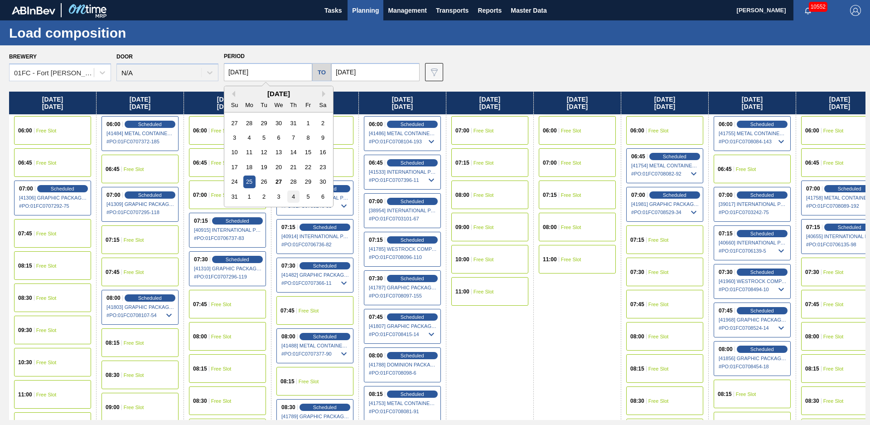
click at [293, 195] on div "4" at bounding box center [293, 196] width 12 height 12
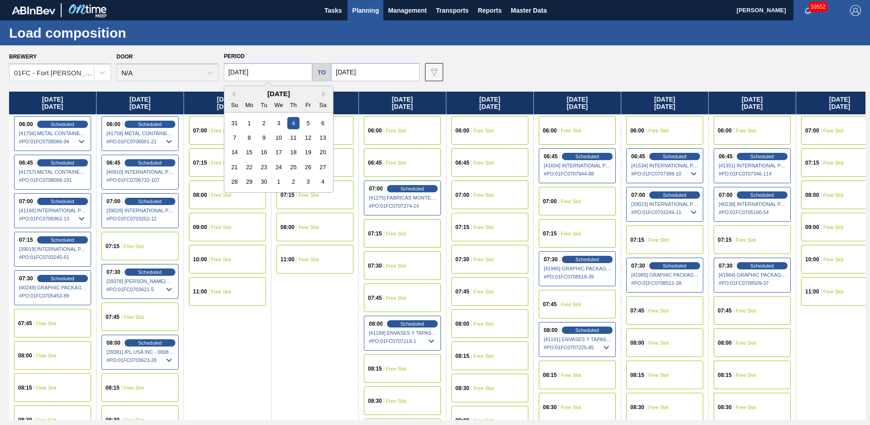
click at [281, 74] on input "[DATE]" at bounding box center [268, 72] width 88 height 18
click at [283, 124] on div "3" at bounding box center [278, 123] width 12 height 12
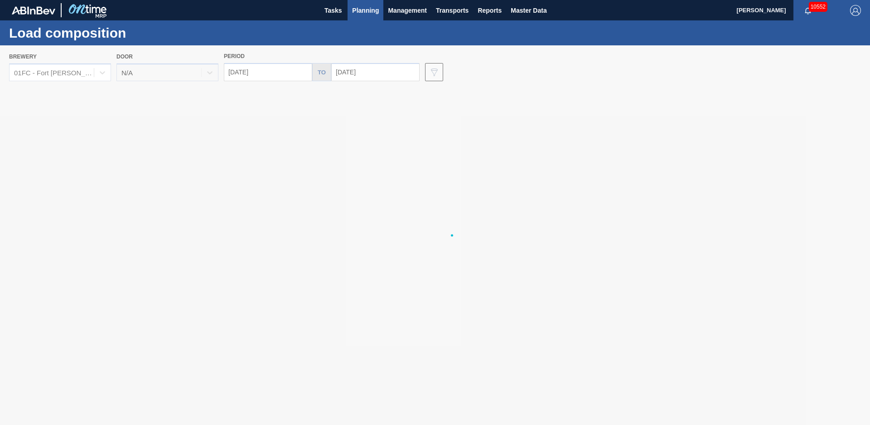
type input "[DATE]"
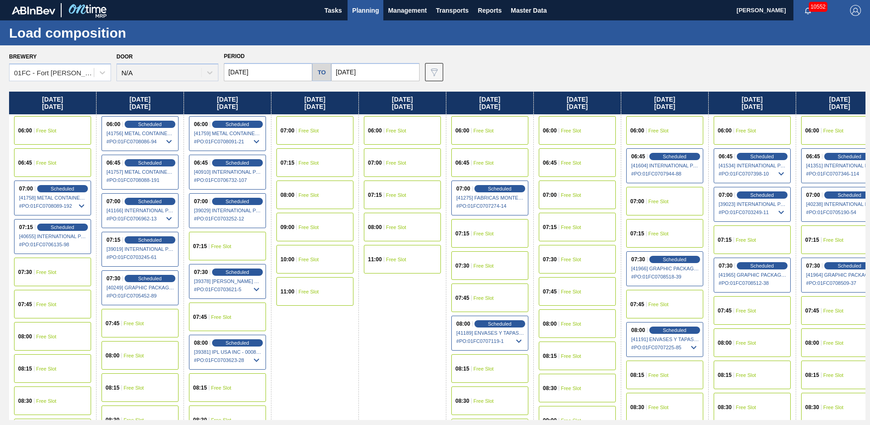
click at [56, 336] on span "Free Slot" at bounding box center [46, 336] width 20 height 5
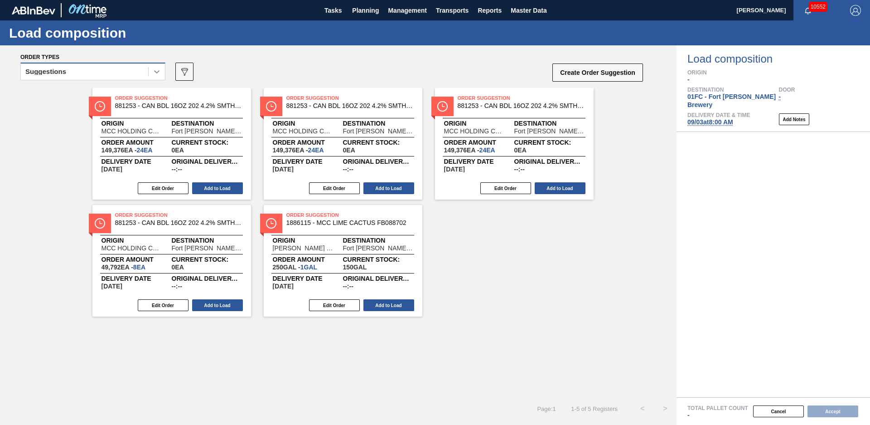
click at [154, 72] on icon at bounding box center [156, 71] width 9 height 9
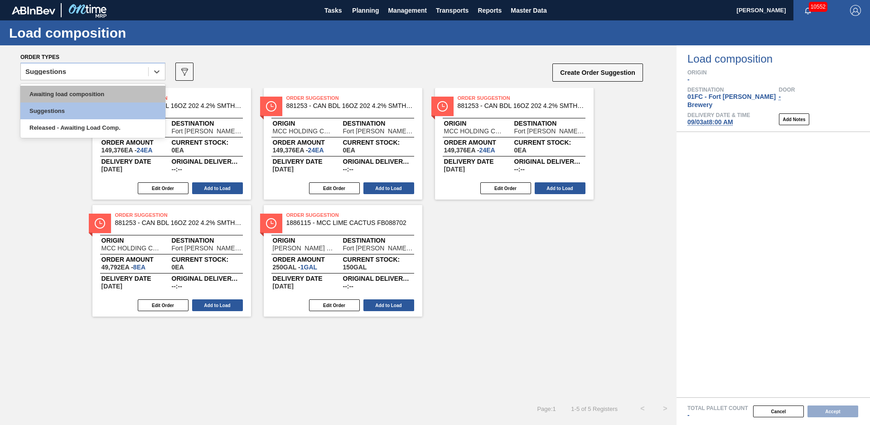
click at [133, 94] on div "Awaiting load composition" at bounding box center [92, 94] width 145 height 17
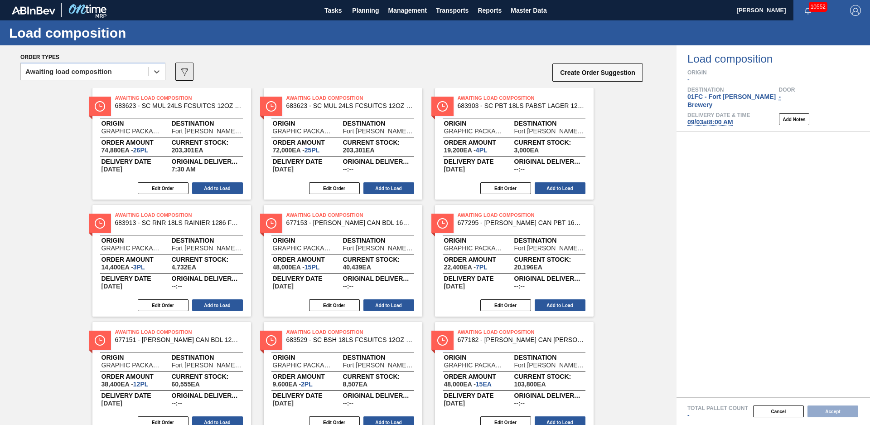
click at [184, 67] on icon "089F7B8B-B2A5-4AFE-B5C0-19BA573D28AC" at bounding box center [184, 71] width 11 height 11
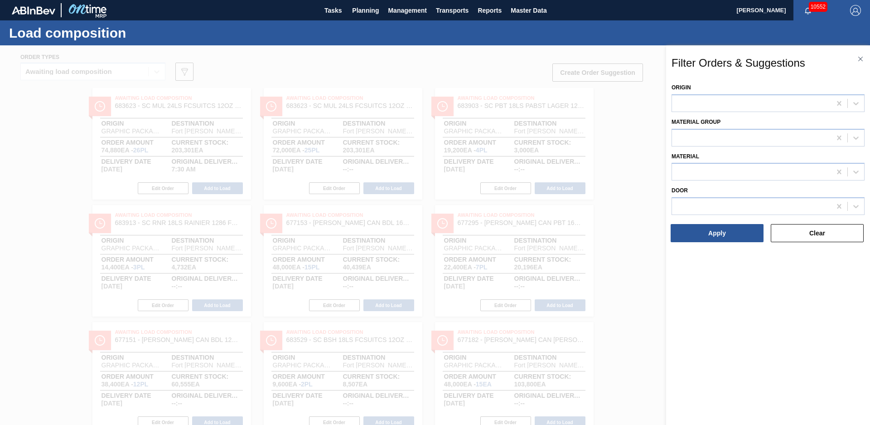
click at [623, 158] on div at bounding box center [435, 257] width 870 height 425
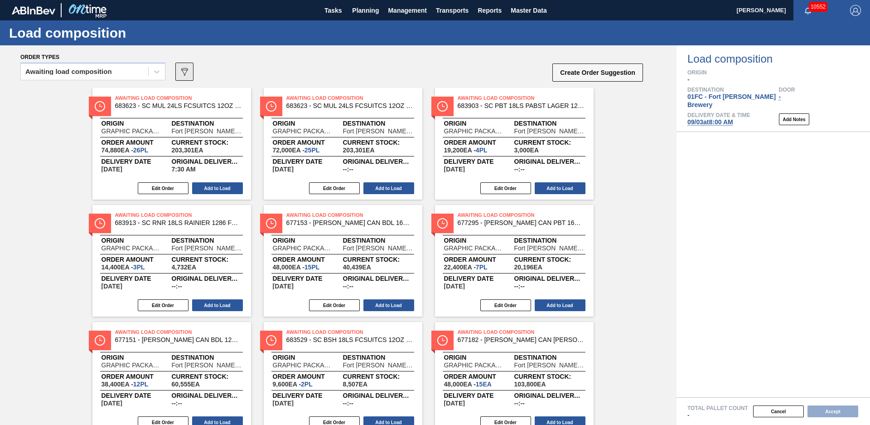
click at [183, 75] on icon "089F7B8B-B2A5-4AFE-B5C0-19BA573D28AC" at bounding box center [184, 71] width 11 height 11
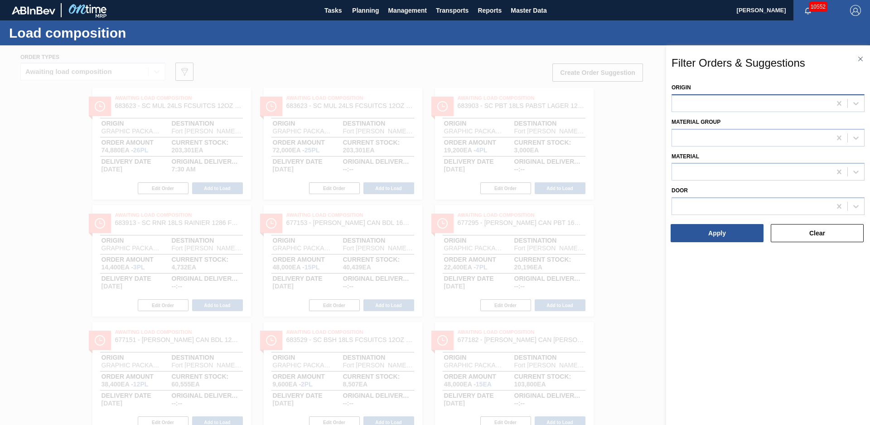
click at [766, 98] on div at bounding box center [751, 103] width 159 height 13
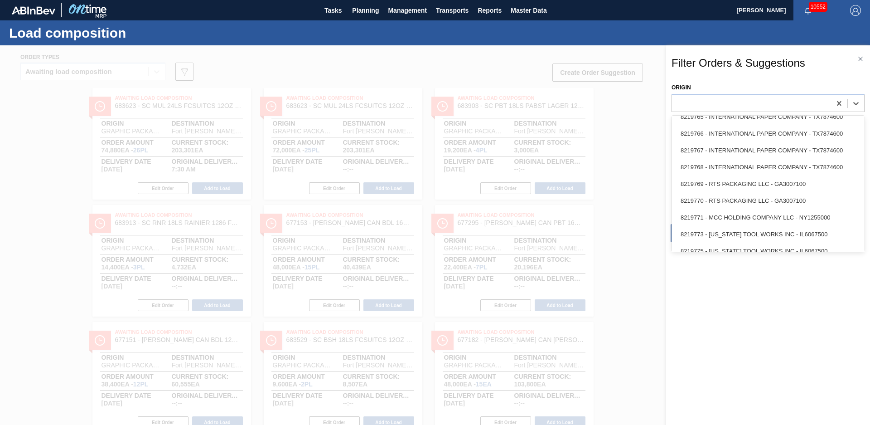
scroll to position [1285, 0]
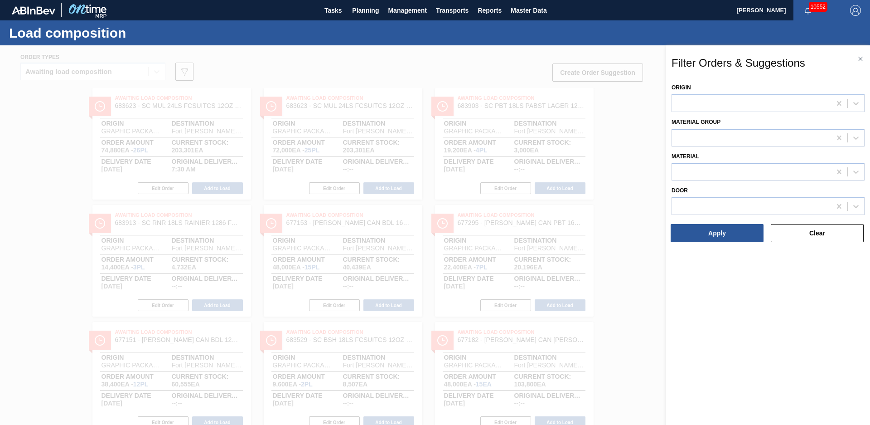
click at [733, 325] on div "Filter Orders & Suggestions Origin Material Group Material Door Apply Clear" at bounding box center [768, 244] width 204 height 398
click at [619, 267] on div at bounding box center [435, 257] width 870 height 425
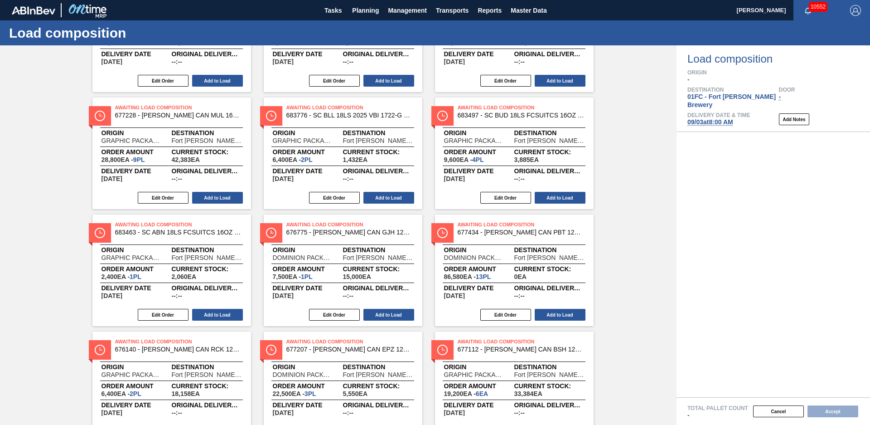
scroll to position [503, 0]
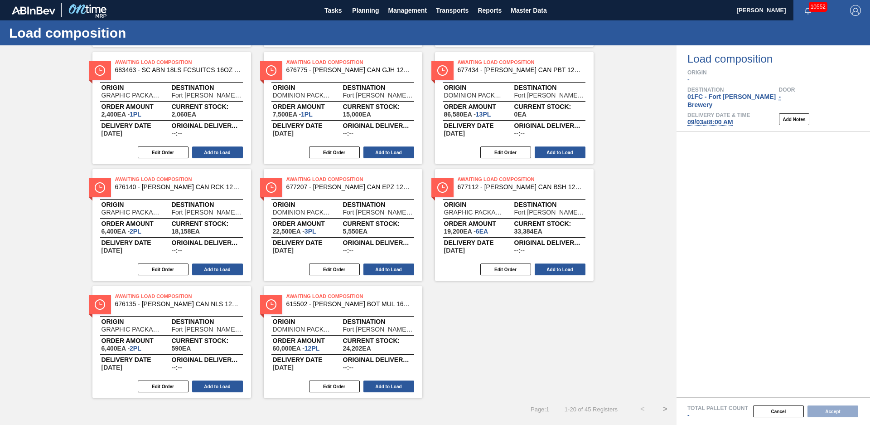
click at [663, 411] on button ">" at bounding box center [665, 408] width 23 height 23
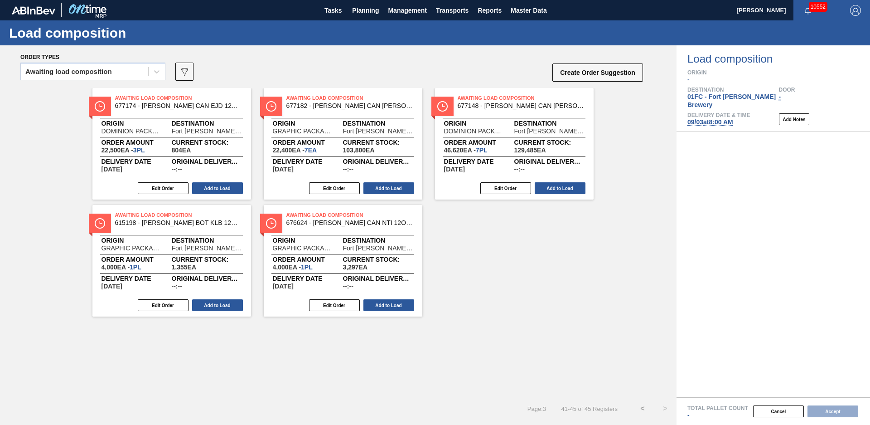
scroll to position [0, 0]
click at [408, 305] on button "Add to Load" at bounding box center [388, 305] width 51 height 12
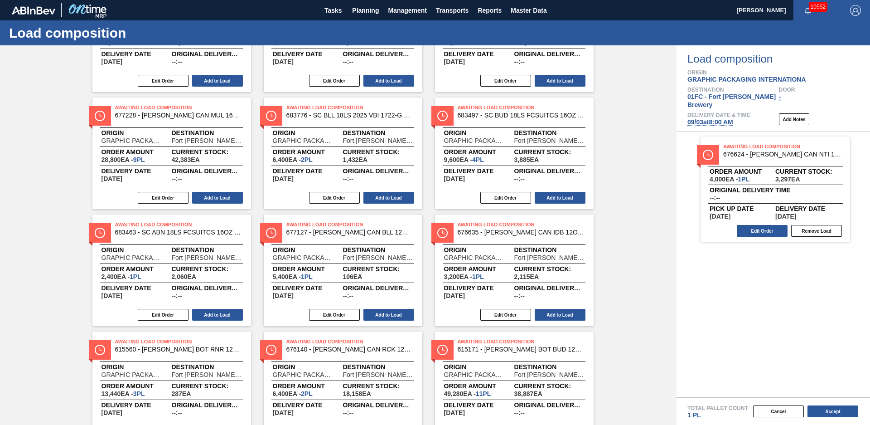
scroll to position [503, 0]
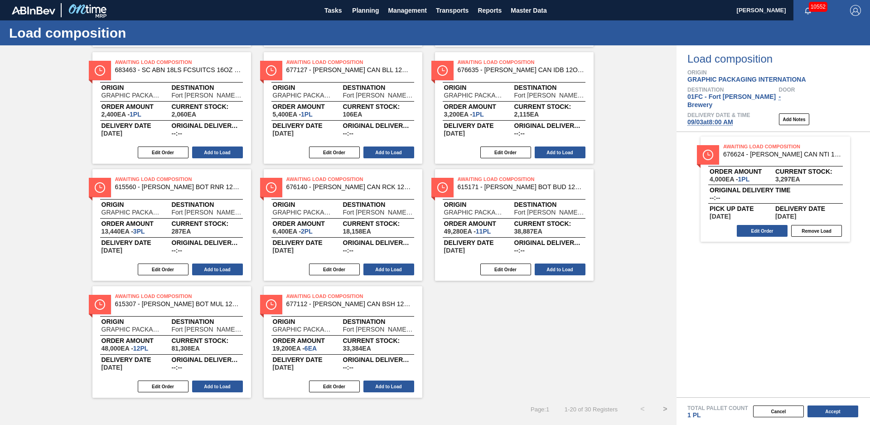
click at [663, 411] on button ">" at bounding box center [665, 408] width 23 height 23
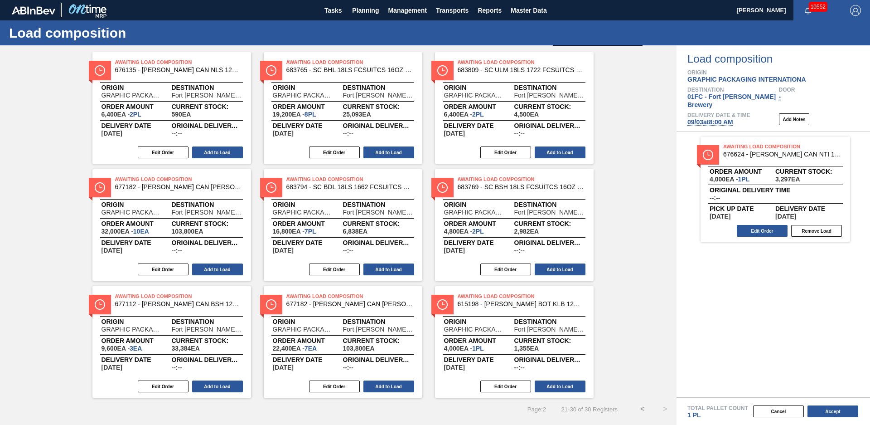
scroll to position [36, 0]
click at [570, 388] on button "Add to Load" at bounding box center [560, 386] width 51 height 12
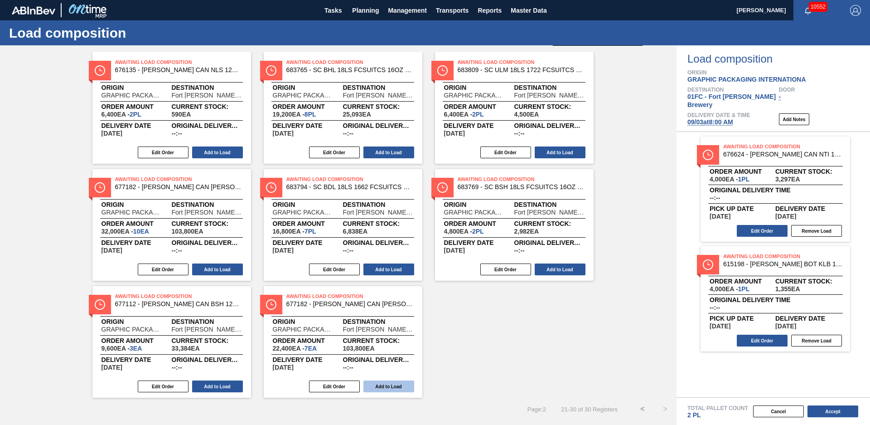
click at [395, 387] on button "Add to Load" at bounding box center [388, 386] width 51 height 12
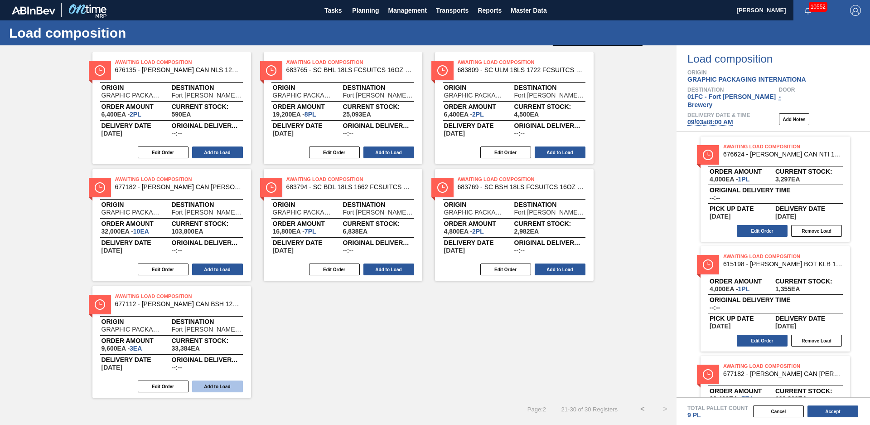
click at [232, 387] on button "Add to Load" at bounding box center [217, 386] width 51 height 12
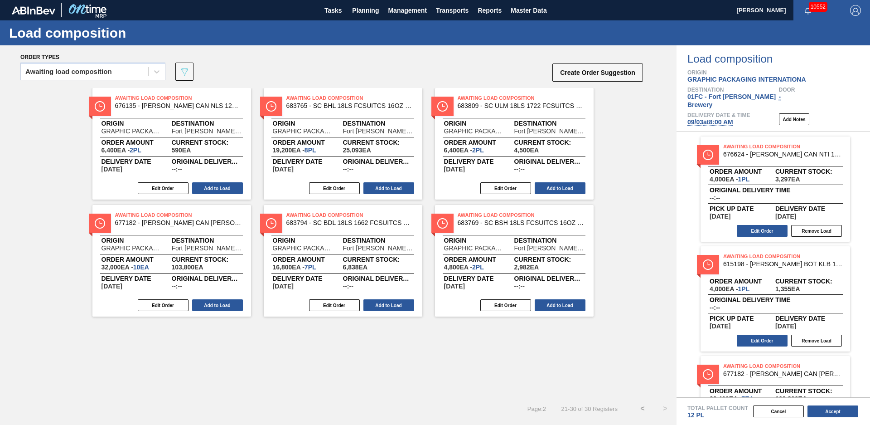
scroll to position [0, 0]
click at [557, 303] on button "Add to Load" at bounding box center [560, 305] width 51 height 12
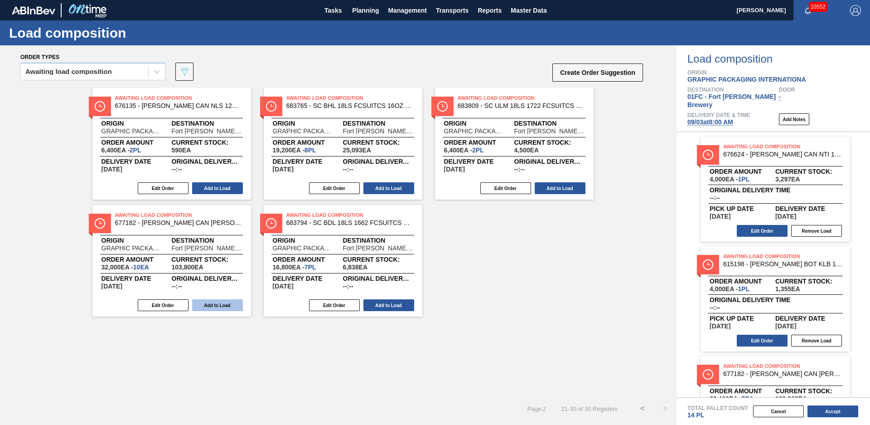
click at [223, 305] on button "Add to Load" at bounding box center [217, 305] width 51 height 12
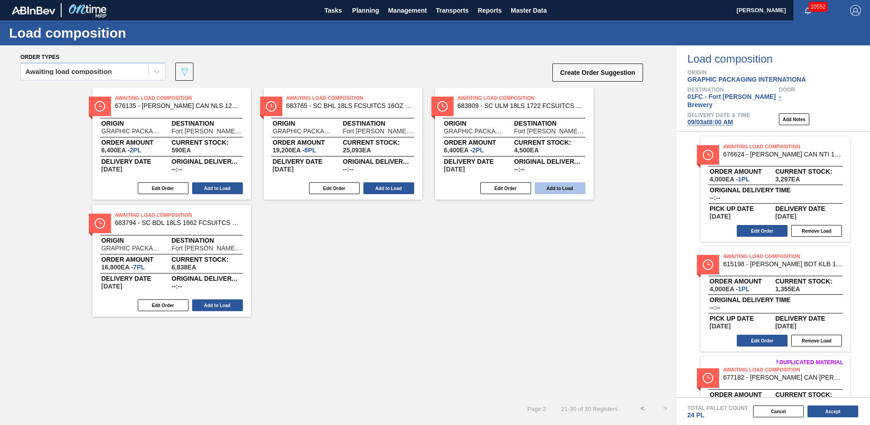
click at [551, 188] on button "Add to Load" at bounding box center [560, 188] width 51 height 12
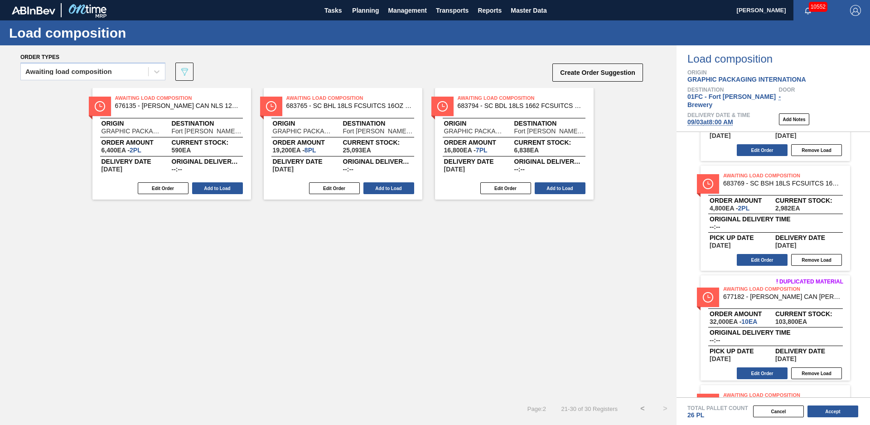
scroll to position [499, 0]
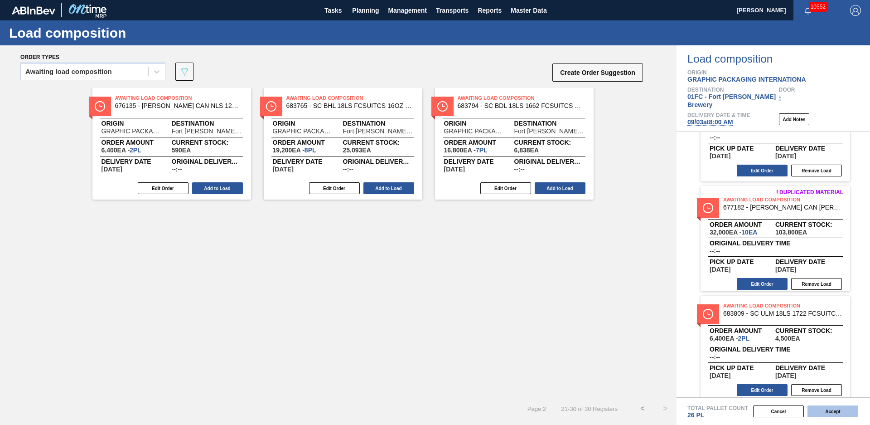
click at [831, 412] on button "Accept" at bounding box center [833, 411] width 51 height 12
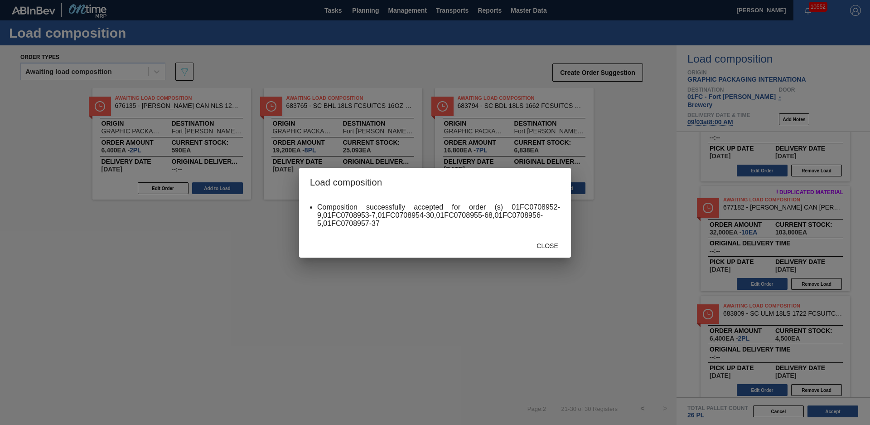
click at [529, 232] on div "Composition successfully accepted for order (s) 01FC0708952-9,01FC0708953-7,01F…" at bounding box center [435, 215] width 272 height 37
click at [545, 242] on span "Close" at bounding box center [547, 245] width 36 height 7
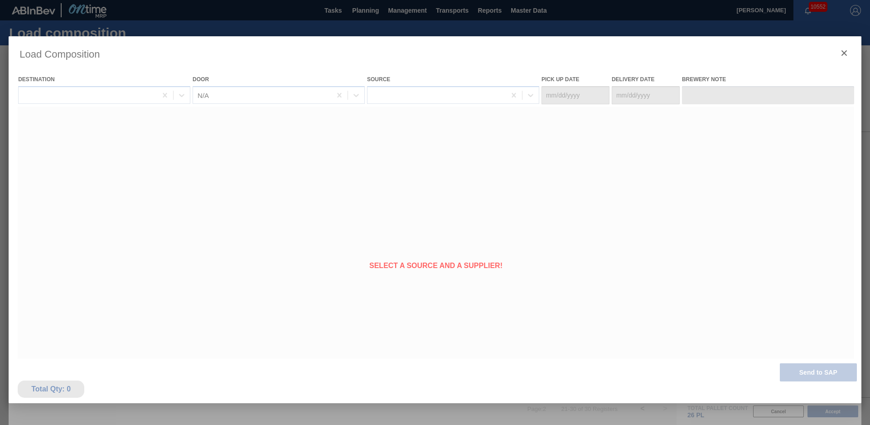
type Date "[DATE]"
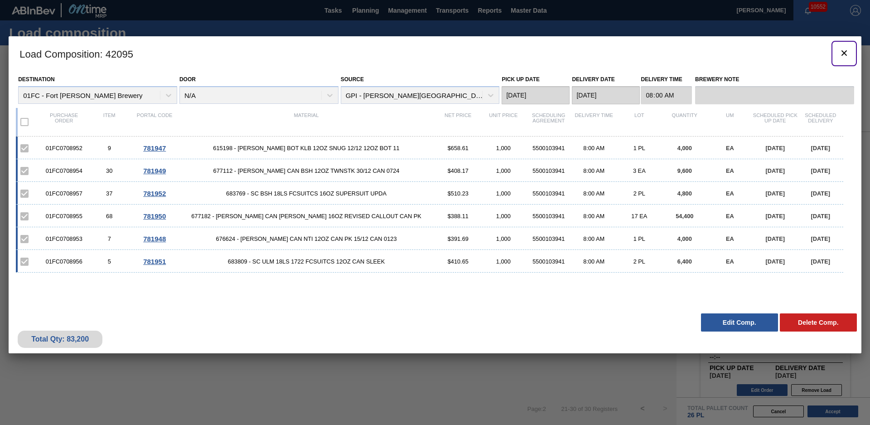
click at [848, 46] on button "botão de ícone" at bounding box center [844, 54] width 22 height 22
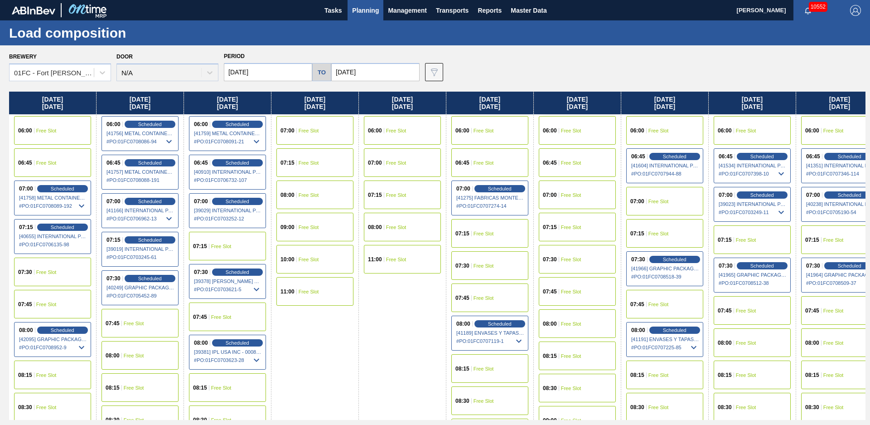
scroll to position [147, 0]
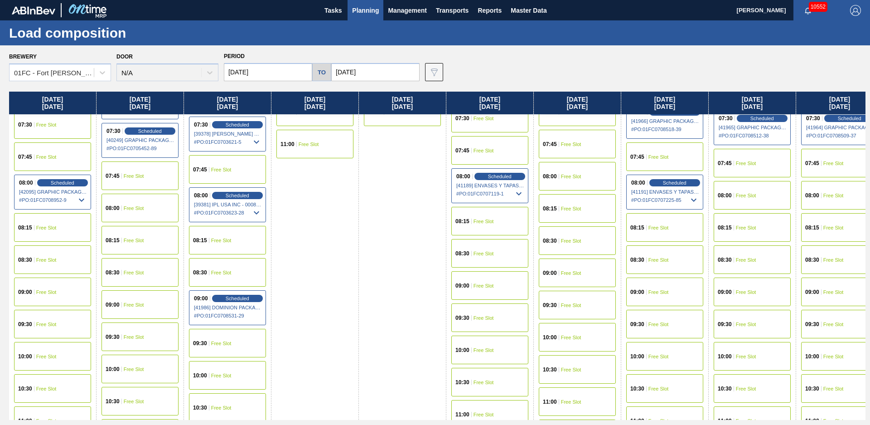
click at [57, 292] on div "09:00 Free Slot" at bounding box center [52, 291] width 77 height 29
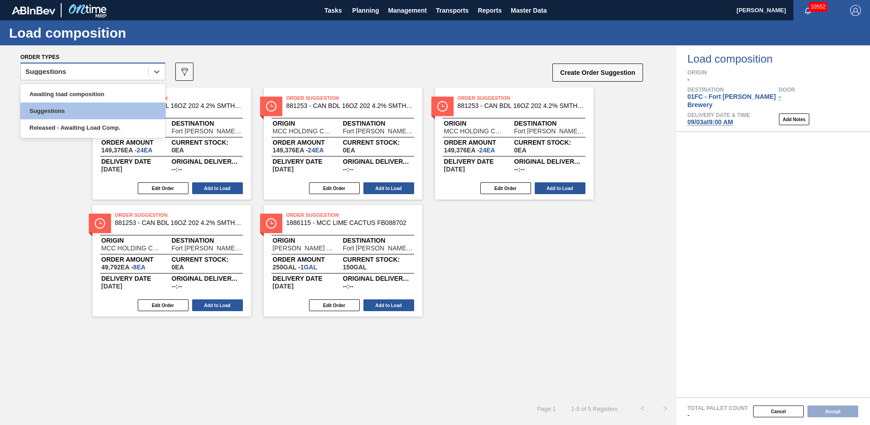
click at [74, 71] on div "Suggestions" at bounding box center [84, 71] width 127 height 13
click at [63, 94] on div "Awaiting load composition" at bounding box center [92, 94] width 145 height 17
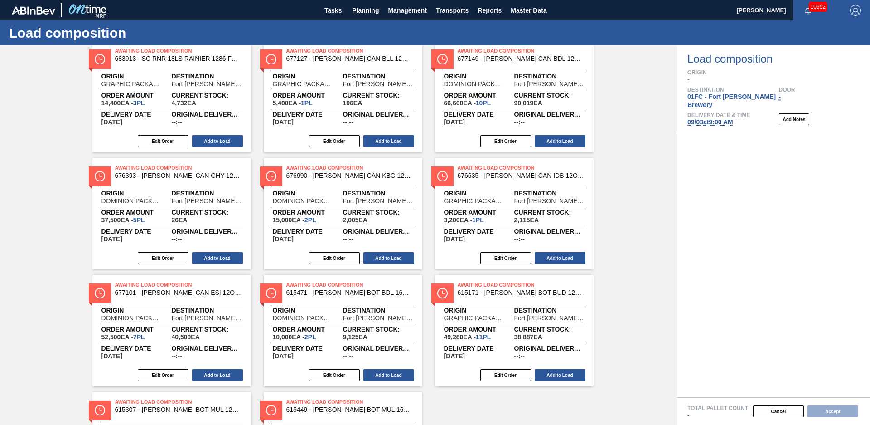
scroll to position [503, 0]
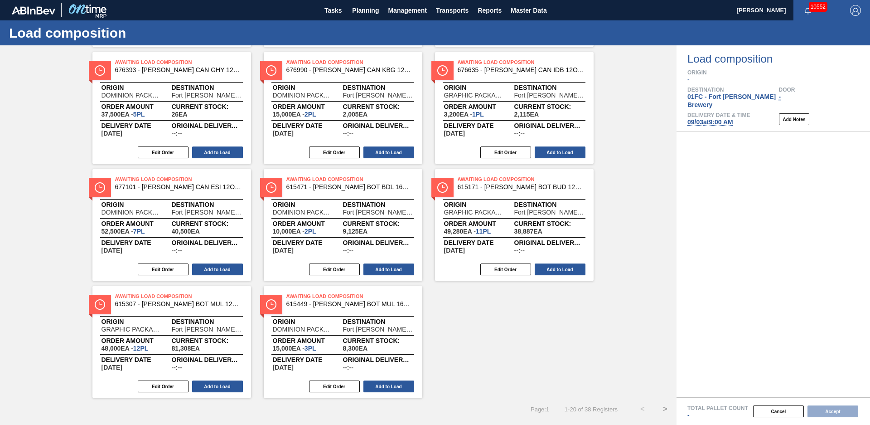
click at [660, 411] on button ">" at bounding box center [665, 408] width 23 height 23
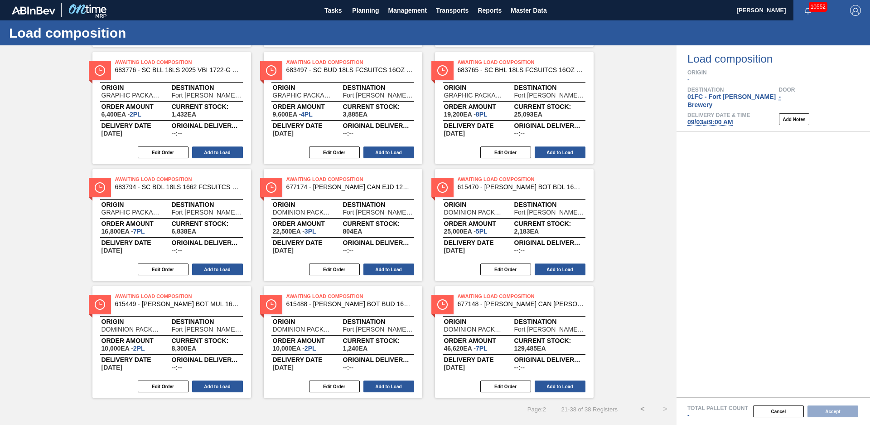
scroll to position [387, 0]
click at [395, 383] on button "Add to Load" at bounding box center [388, 386] width 51 height 12
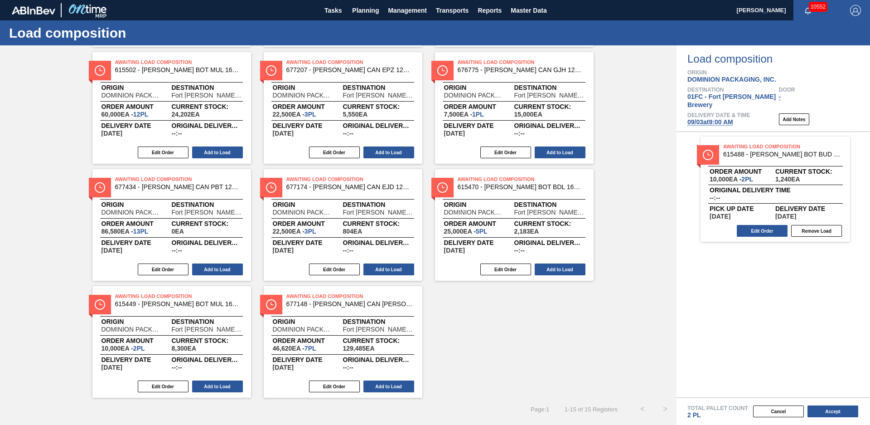
scroll to position [270, 0]
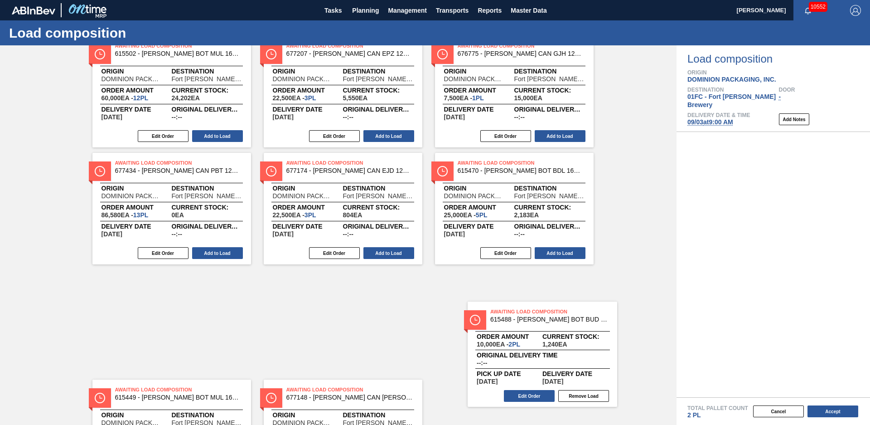
drag, startPoint x: 798, startPoint y: 171, endPoint x: 560, endPoint y: 348, distance: 296.4
click at [560, 348] on div "Order types Awaiting load composition 089F7B8B-B2A5-4AFE-B5C0-19BA573D28AC Crea…" at bounding box center [435, 234] width 870 height 379
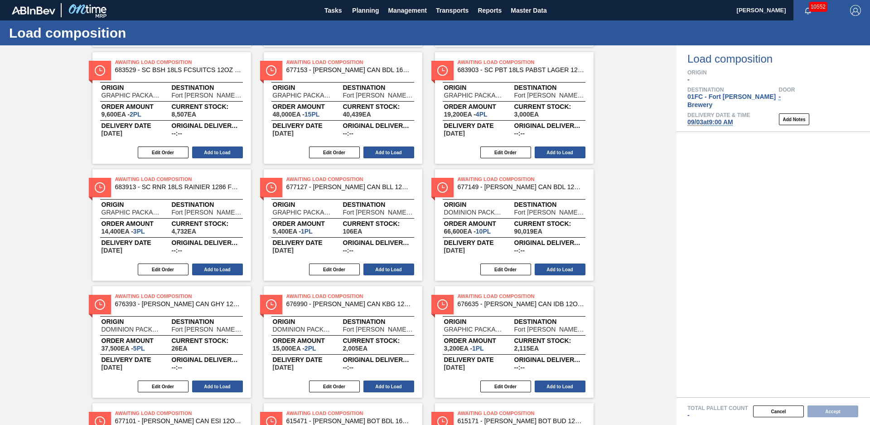
scroll to position [503, 0]
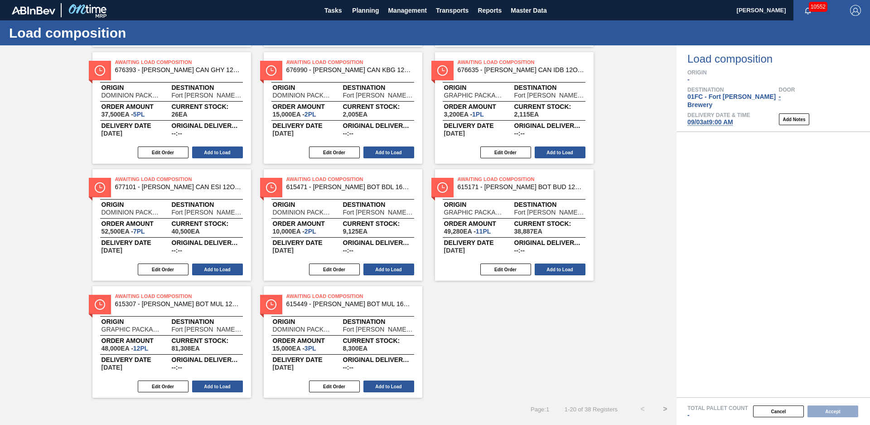
click at [663, 409] on button ">" at bounding box center [665, 408] width 23 height 23
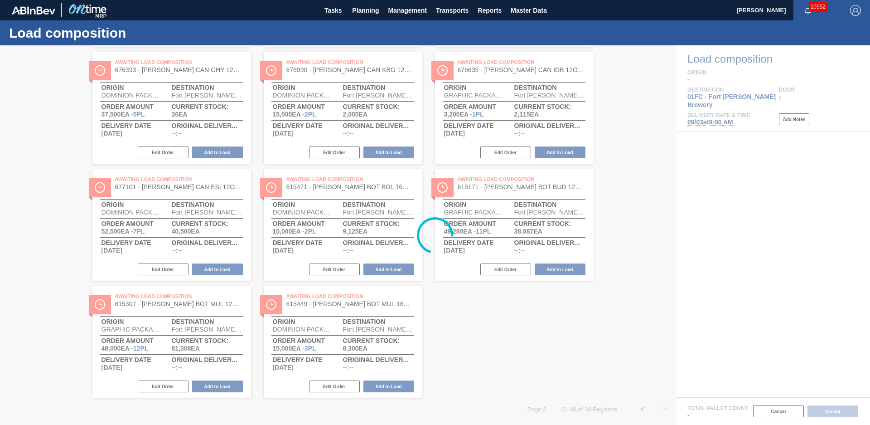
scroll to position [387, 0]
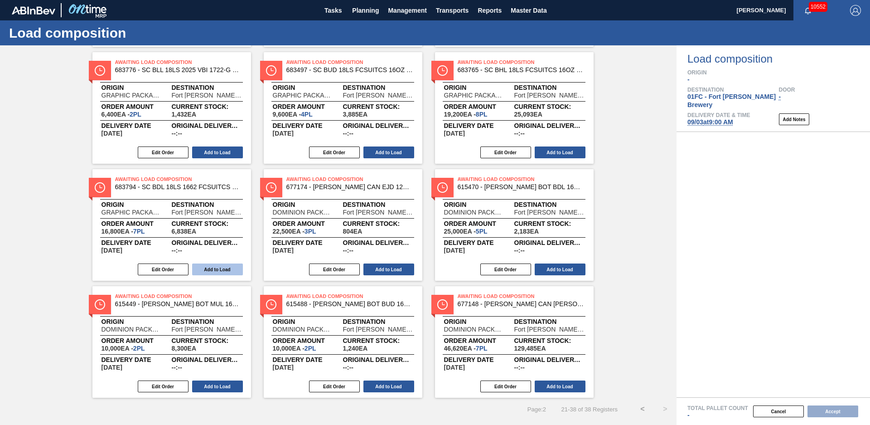
click at [226, 271] on button "Add to Load" at bounding box center [217, 269] width 51 height 12
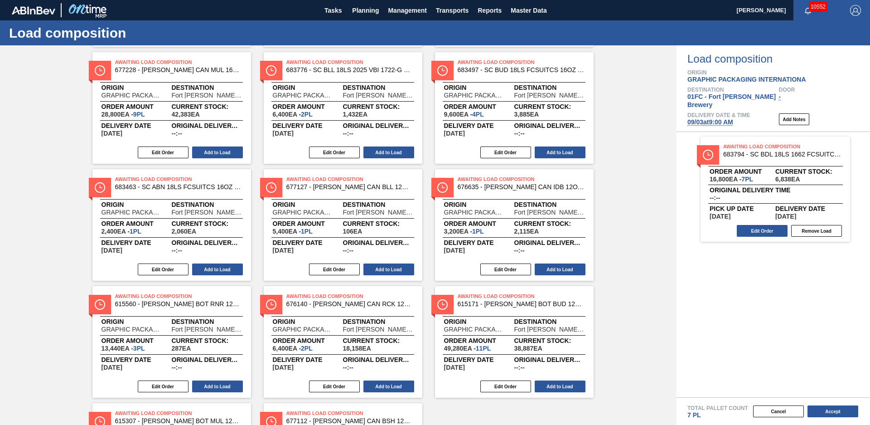
scroll to position [503, 0]
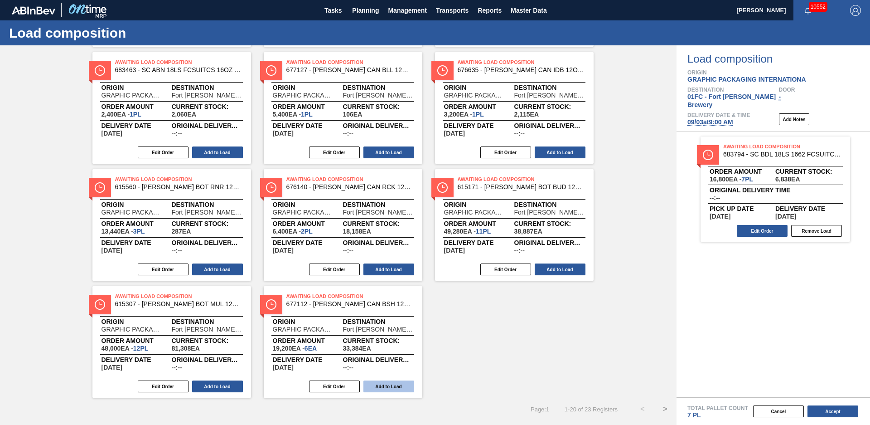
click at [376, 385] on button "Add to Load" at bounding box center [388, 386] width 51 height 12
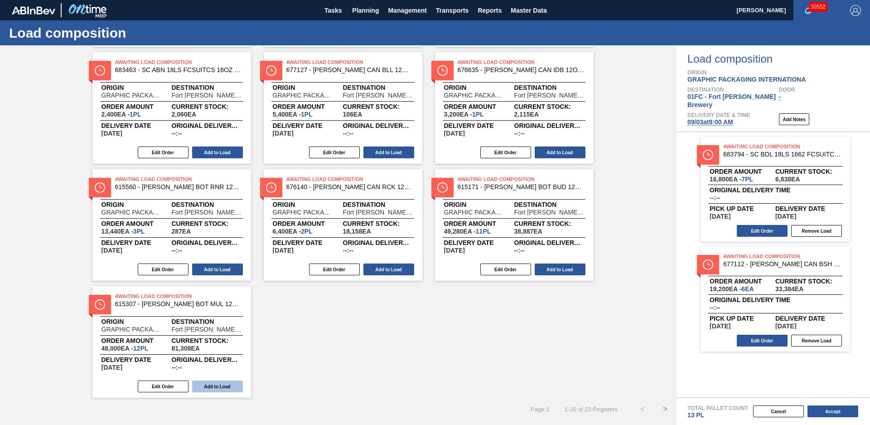
click at [224, 383] on button "Add to Load" at bounding box center [217, 386] width 51 height 12
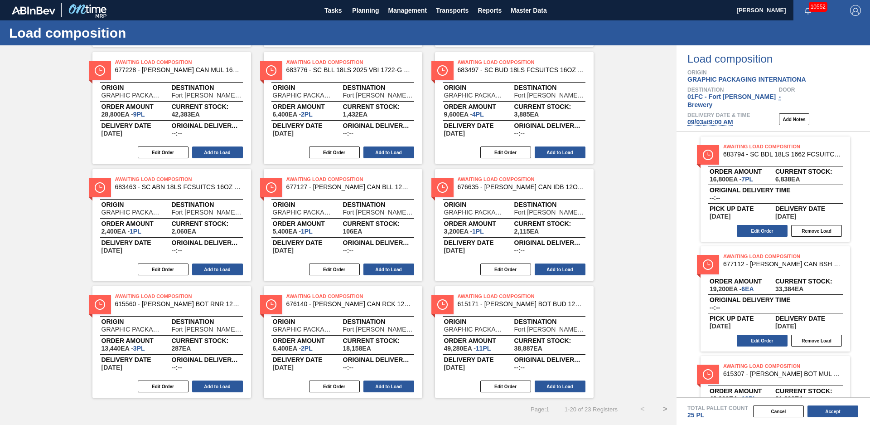
scroll to position [387, 0]
click at [561, 271] on button "Add to Load" at bounding box center [560, 269] width 51 height 12
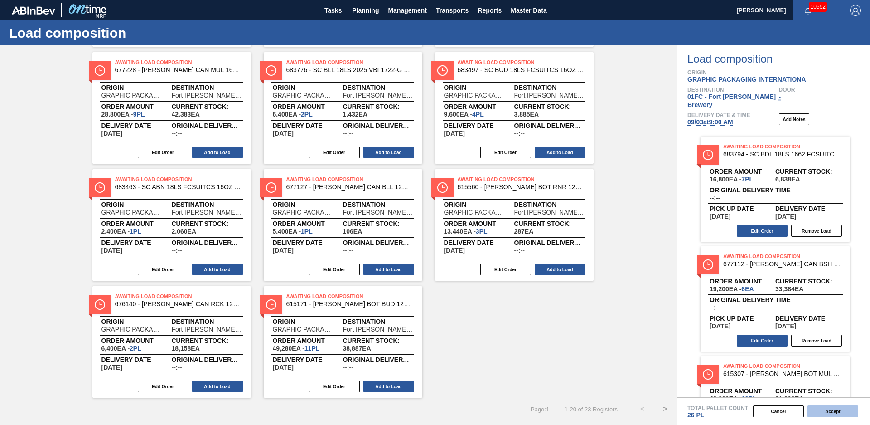
click at [825, 413] on button "Accept" at bounding box center [833, 411] width 51 height 12
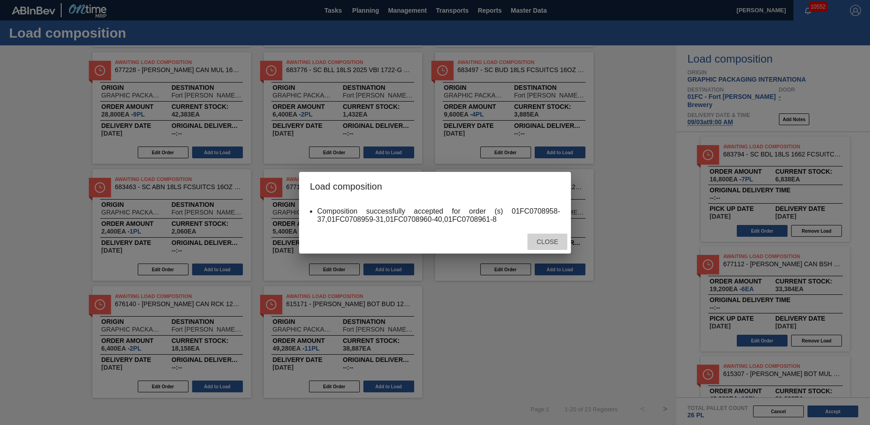
click at [554, 243] on span "Close" at bounding box center [547, 241] width 36 height 7
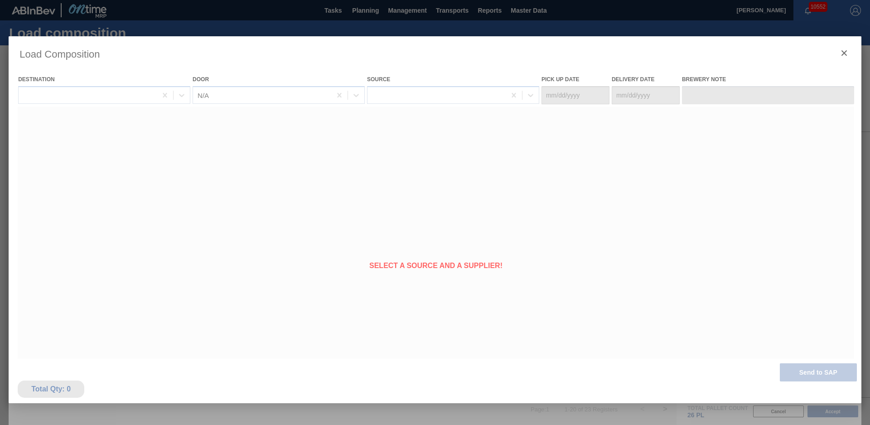
type Date "[DATE]"
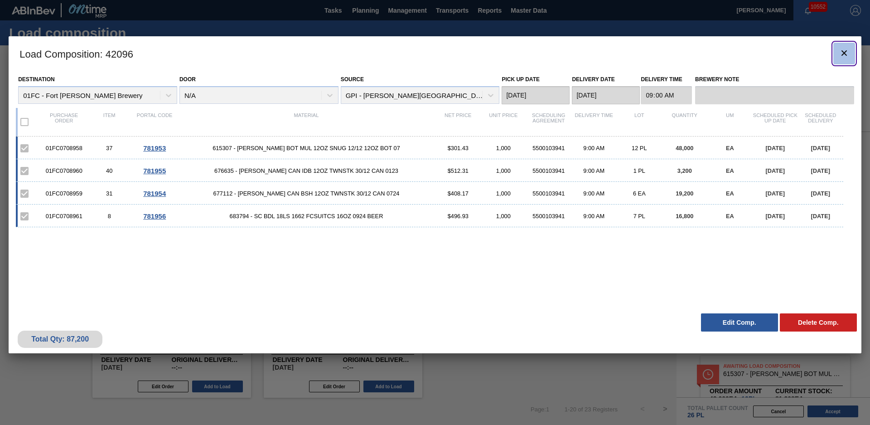
click at [842, 47] on button "botão de ícone" at bounding box center [844, 54] width 22 height 22
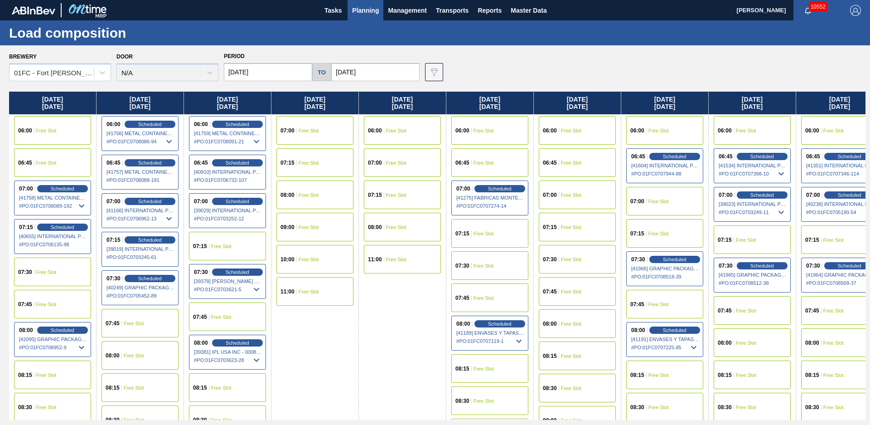
click at [520, 76] on div "Brewery 01FC - Fort Collins Brewery Door N/A Period 09/03/2025 to 11/03/2025 Da…" at bounding box center [437, 65] width 857 height 31
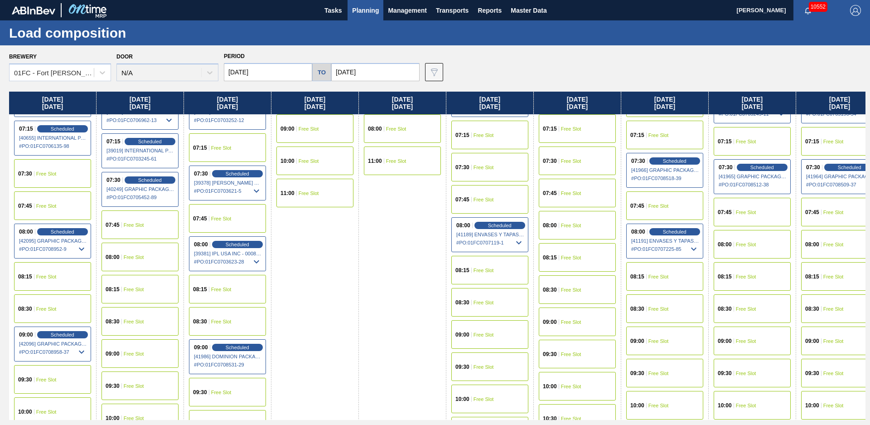
scroll to position [197, 0]
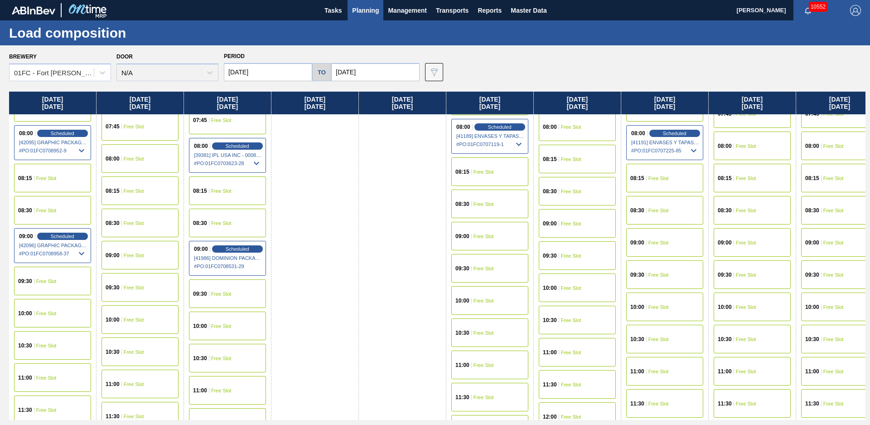
click at [71, 319] on div "10:00 Free Slot" at bounding box center [52, 313] width 77 height 29
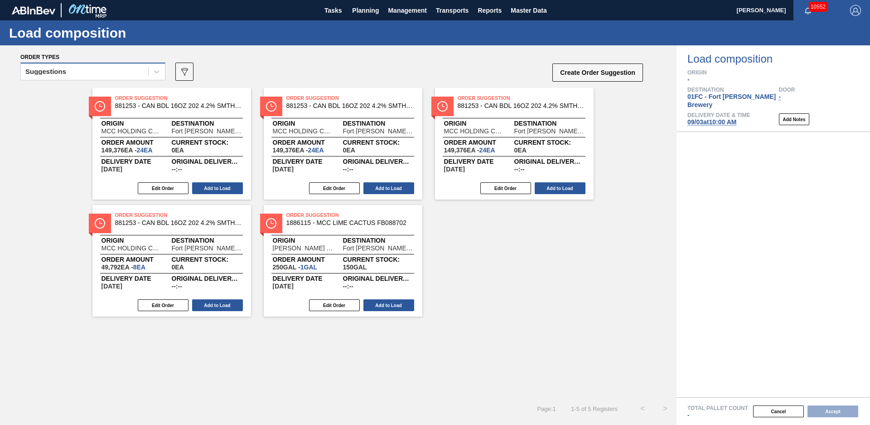
click at [119, 73] on div "Suggestions" at bounding box center [84, 71] width 127 height 13
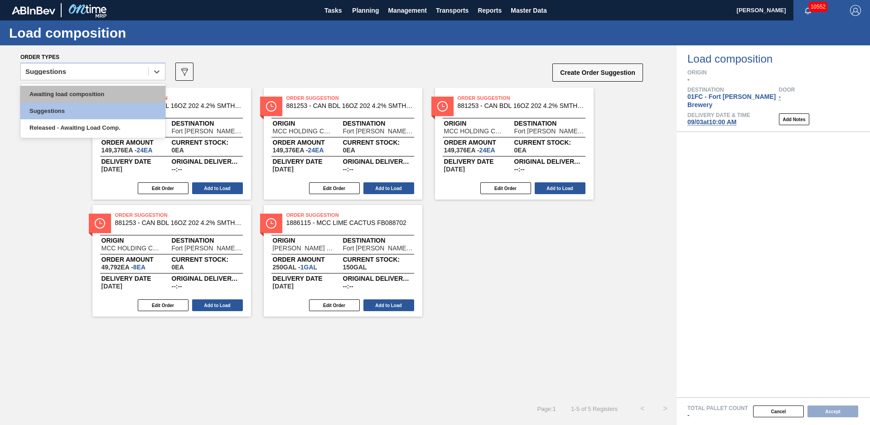
click at [112, 92] on div "Awaiting load composition" at bounding box center [92, 94] width 145 height 17
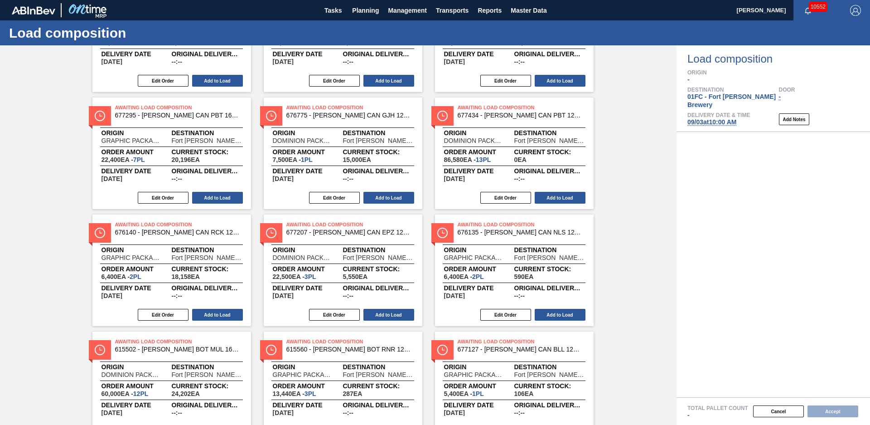
scroll to position [503, 0]
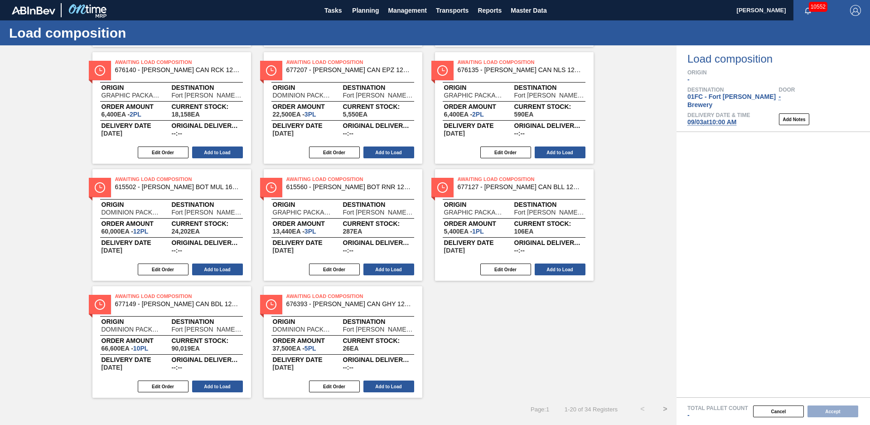
click at [667, 410] on button ">" at bounding box center [665, 408] width 23 height 23
click at [350, 383] on button "Edit Order" at bounding box center [334, 386] width 51 height 12
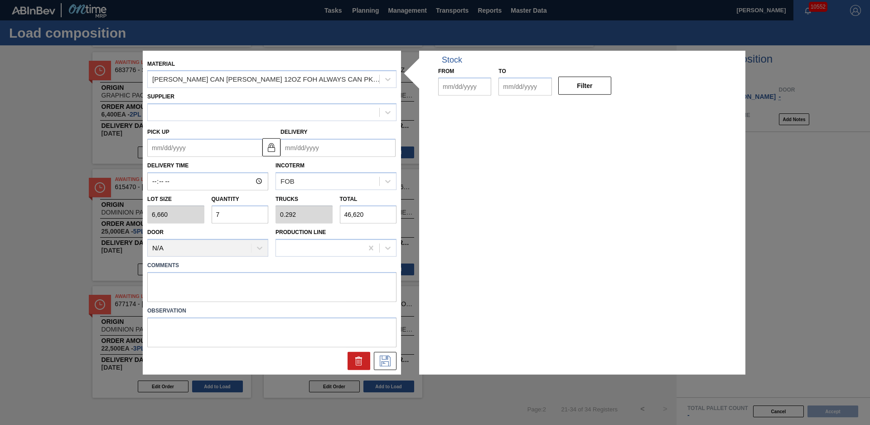
type input "6,660"
type input "7"
type input "0.292"
type input "46,620"
type up "08/30/2025"
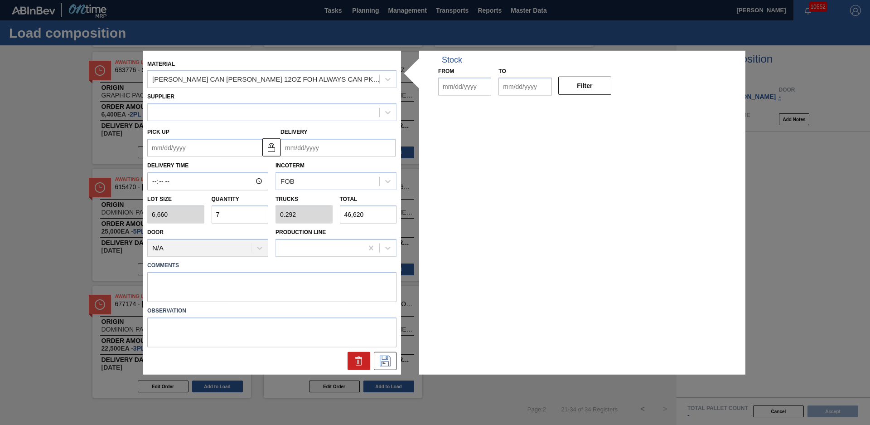
type input "[DATE]"
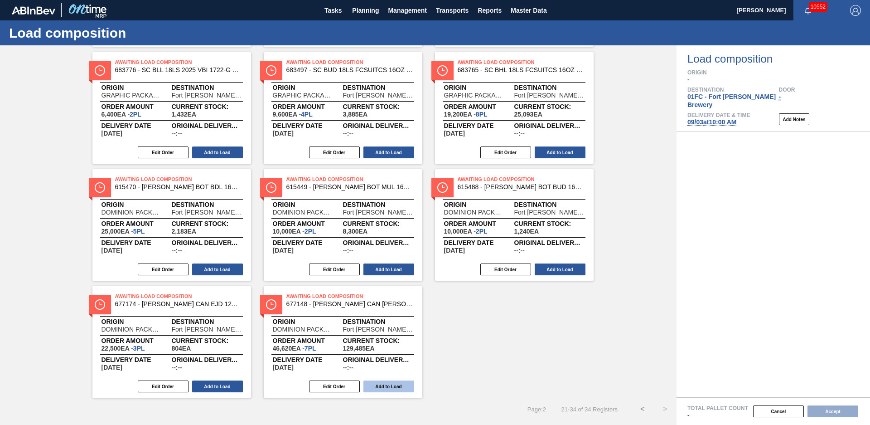
click at [402, 387] on button "Add to Load" at bounding box center [388, 386] width 51 height 12
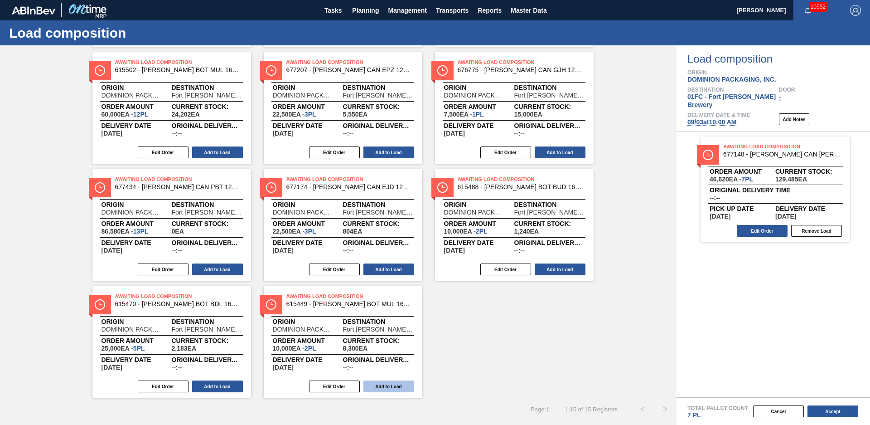
click at [399, 385] on button "Add to Load" at bounding box center [388, 386] width 51 height 12
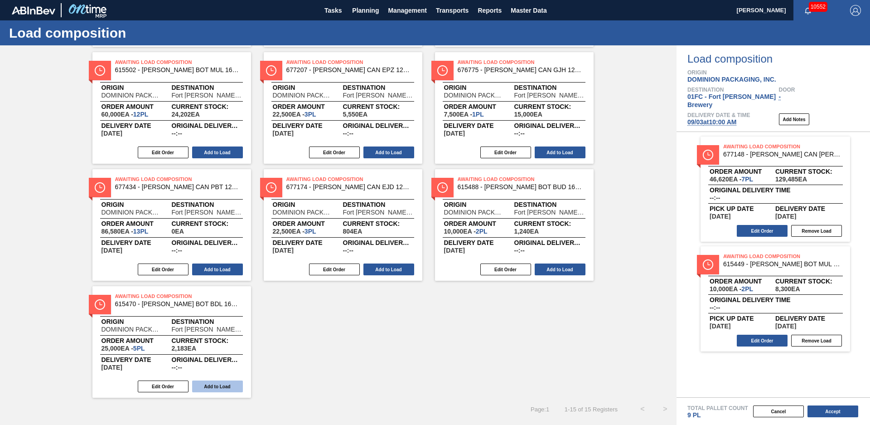
click at [223, 388] on button "Add to Load" at bounding box center [217, 386] width 51 height 12
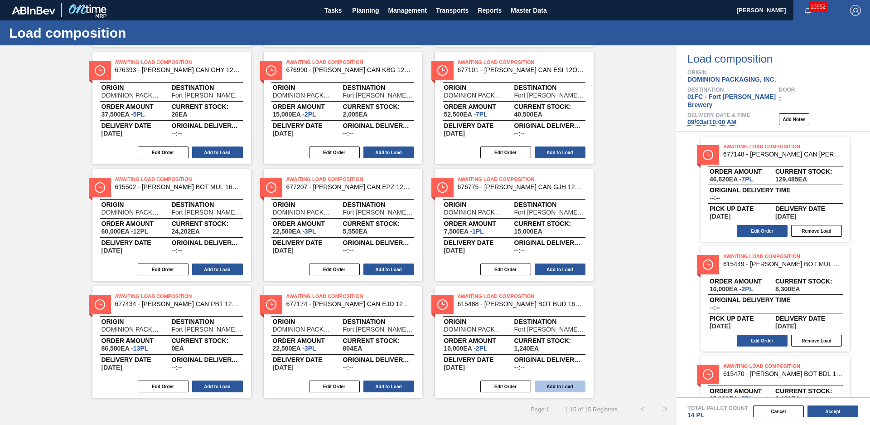
click at [544, 383] on button "Add to Load" at bounding box center [560, 386] width 51 height 12
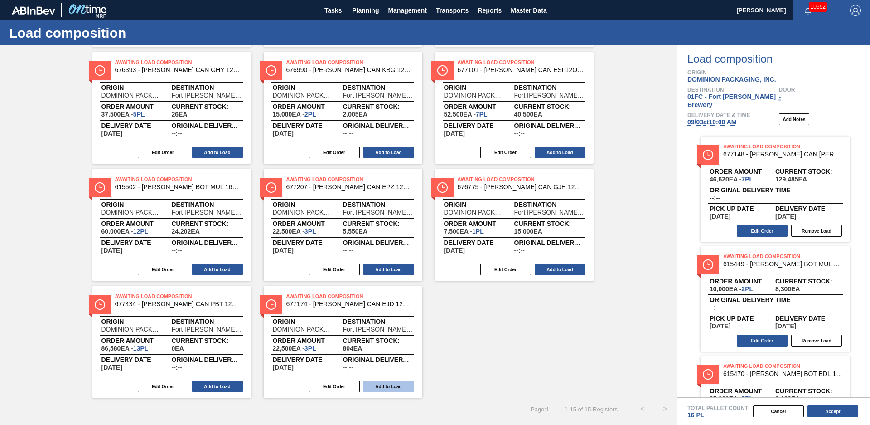
click at [382, 385] on button "Add to Load" at bounding box center [388, 386] width 51 height 12
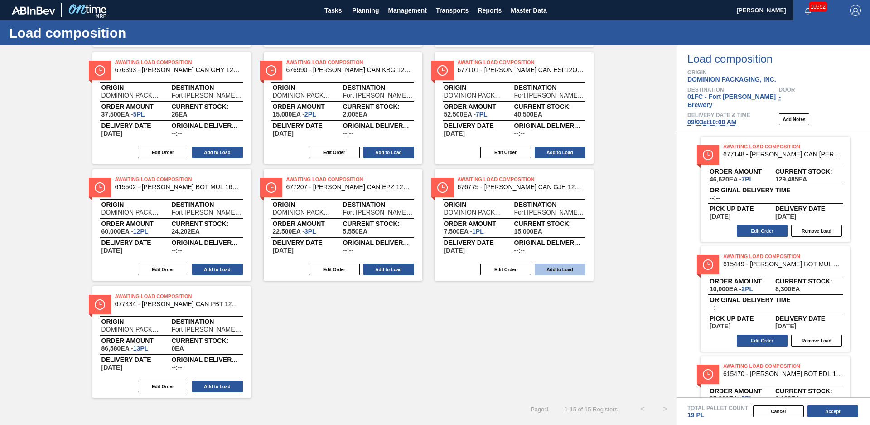
click at [548, 271] on button "Add to Load" at bounding box center [560, 269] width 51 height 12
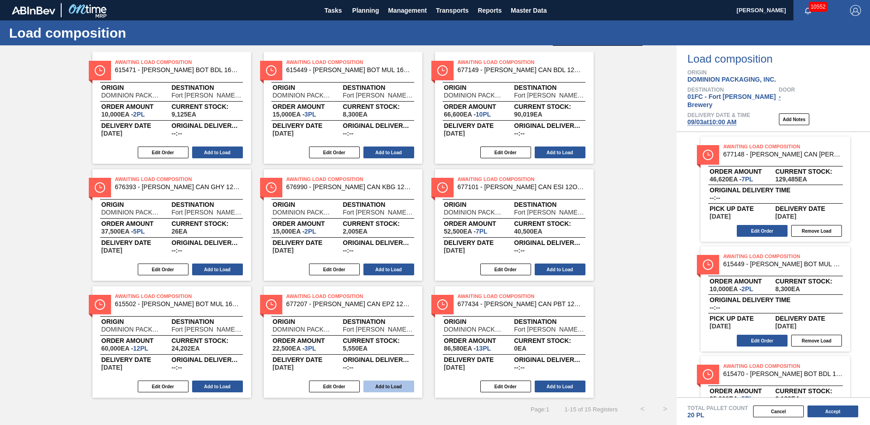
click at [398, 381] on button "Add to Load" at bounding box center [388, 386] width 51 height 12
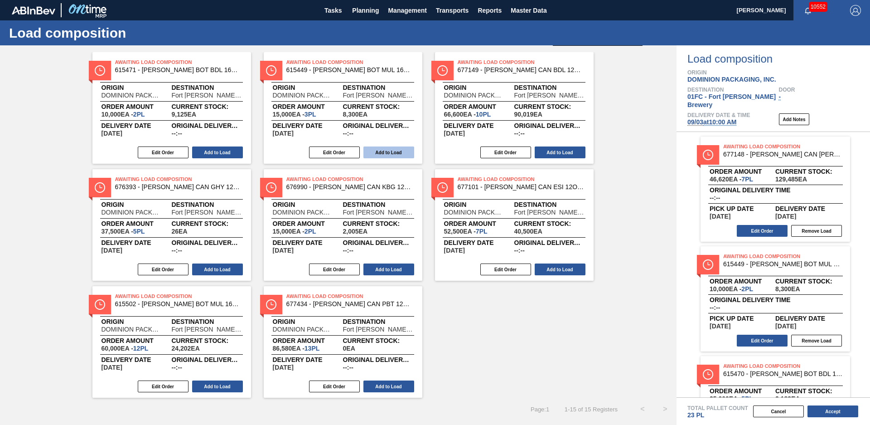
click at [387, 149] on button "Add to Load" at bounding box center [388, 152] width 51 height 12
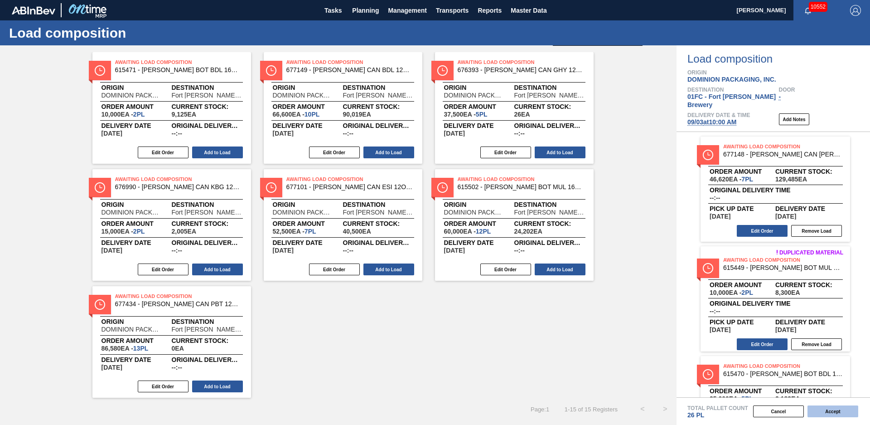
click at [846, 412] on button "Accept" at bounding box center [833, 411] width 51 height 12
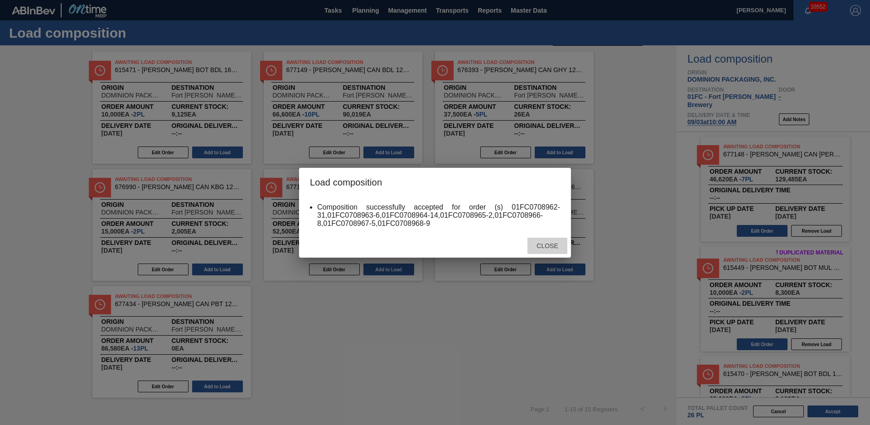
click at [552, 248] on span "Close" at bounding box center [547, 245] width 36 height 7
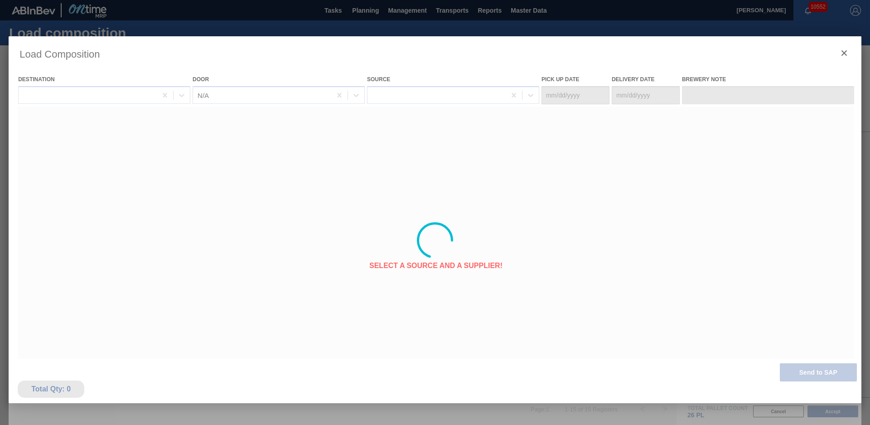
type Date "[DATE]"
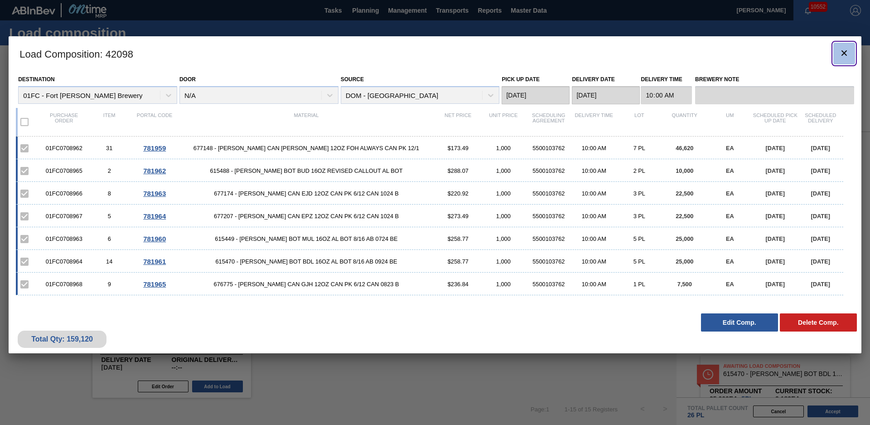
click at [849, 50] on icon "botão de ícone" at bounding box center [844, 53] width 11 height 11
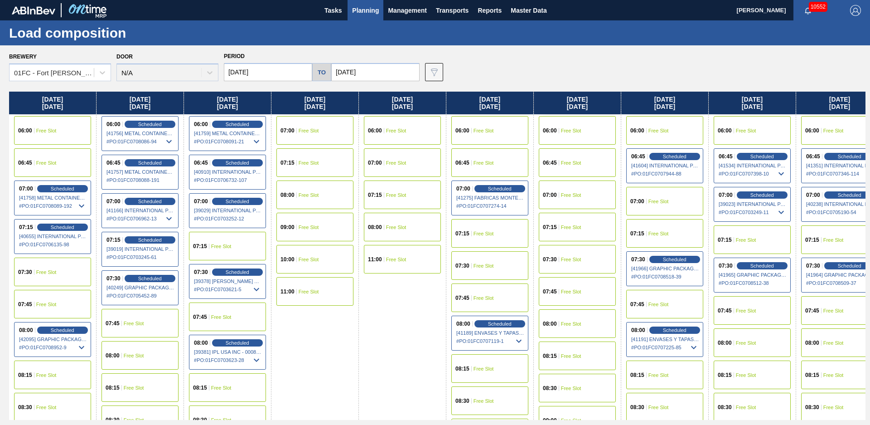
click at [615, 52] on div "Brewery 01FC - Fort Collins Brewery Door N/A Period 09/03/2025 to 11/03/2025 Da…" at bounding box center [437, 65] width 857 height 31
click at [617, 65] on div "Brewery 01FC - Fort Collins Brewery Door N/A Period 09/03/2025 to 11/03/2025 Da…" at bounding box center [437, 65] width 857 height 31
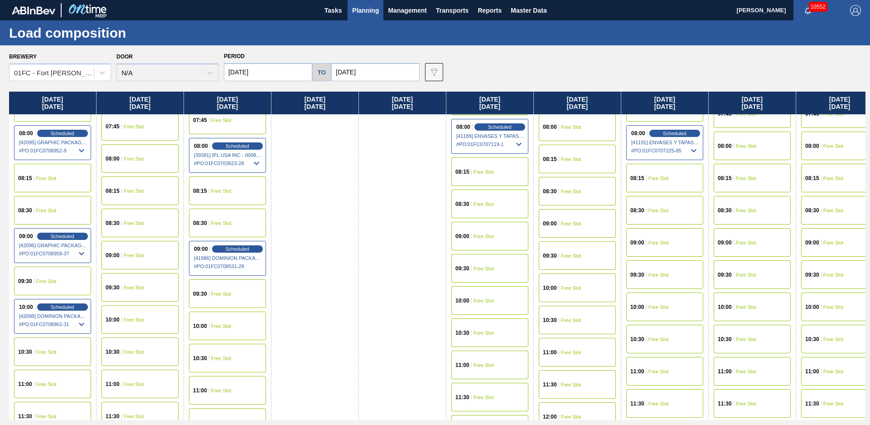
scroll to position [246, 0]
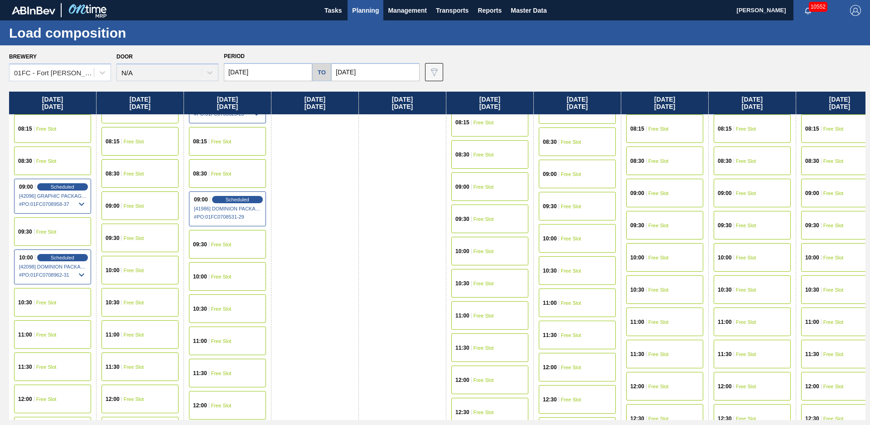
click at [58, 340] on div "11:00 Free Slot" at bounding box center [52, 334] width 77 height 29
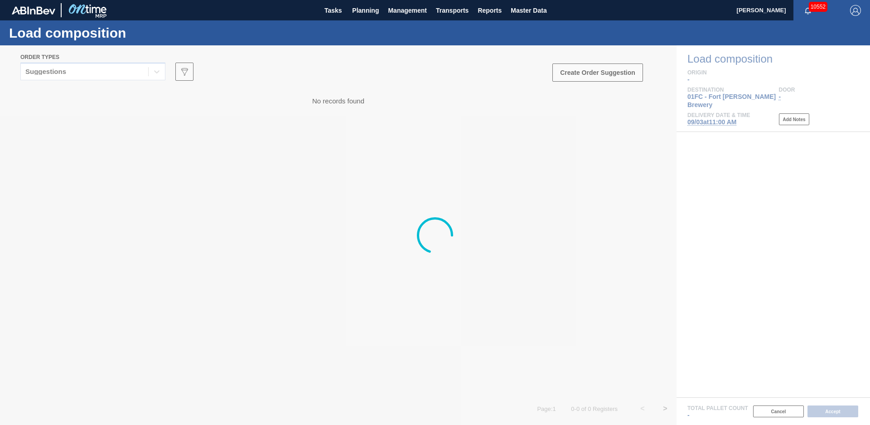
click at [132, 64] on div at bounding box center [435, 234] width 870 height 379
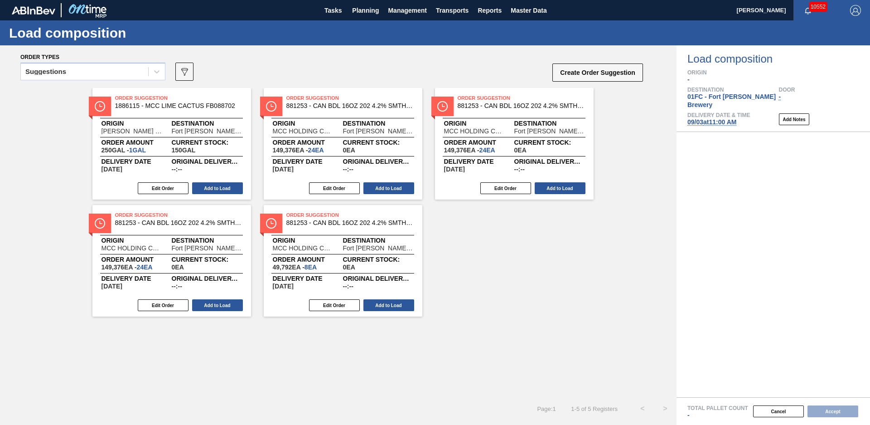
click at [124, 71] on div "Suggestions" at bounding box center [84, 71] width 127 height 13
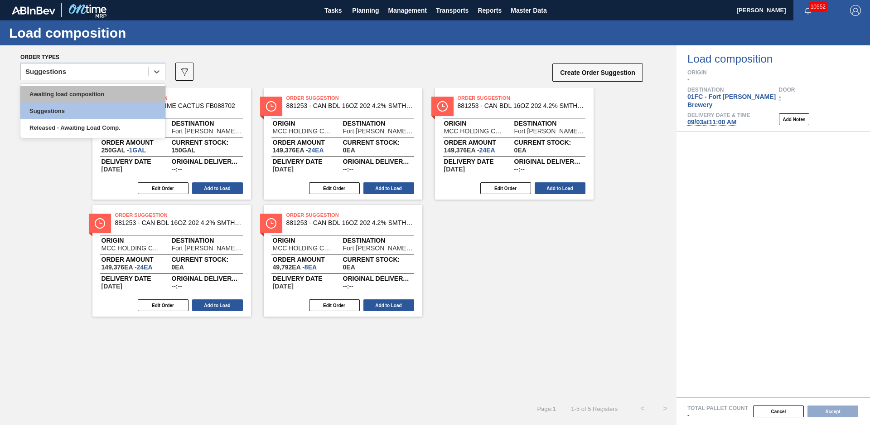
click at [101, 101] on div "Awaiting load composition" at bounding box center [92, 94] width 145 height 17
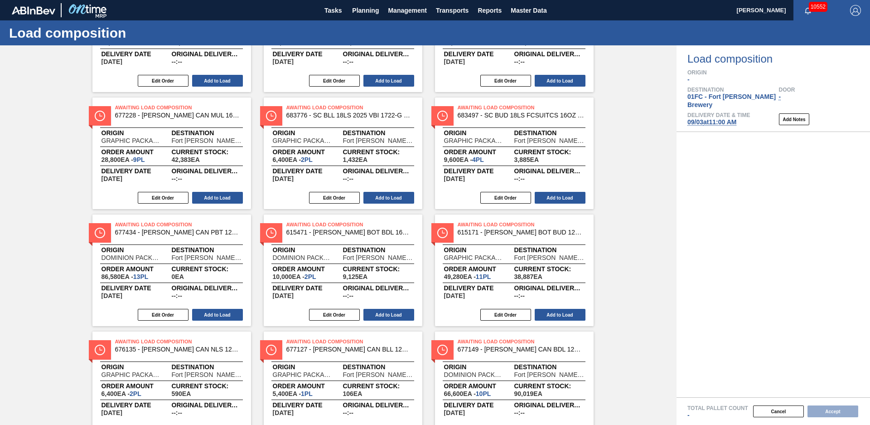
scroll to position [503, 0]
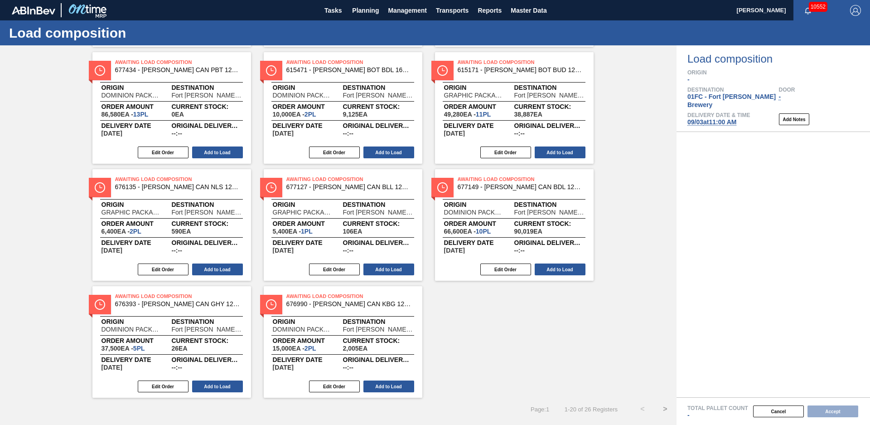
click at [662, 406] on button ">" at bounding box center [665, 408] width 23 height 23
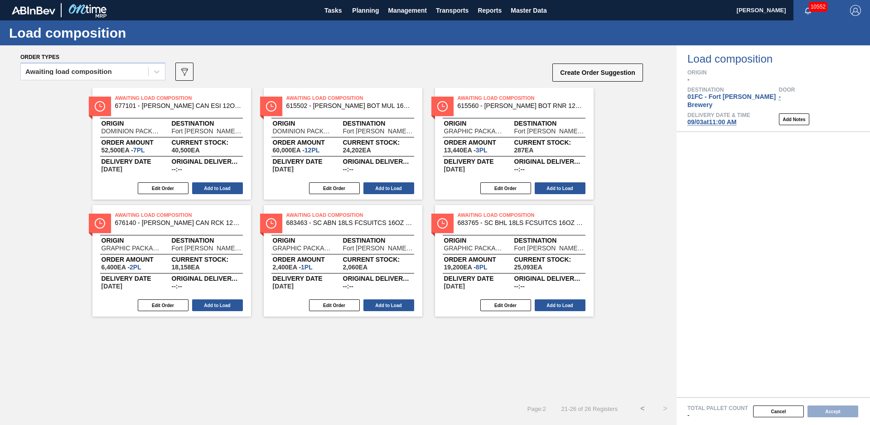
scroll to position [0, 0]
click at [557, 305] on button "Add to Load" at bounding box center [560, 305] width 51 height 12
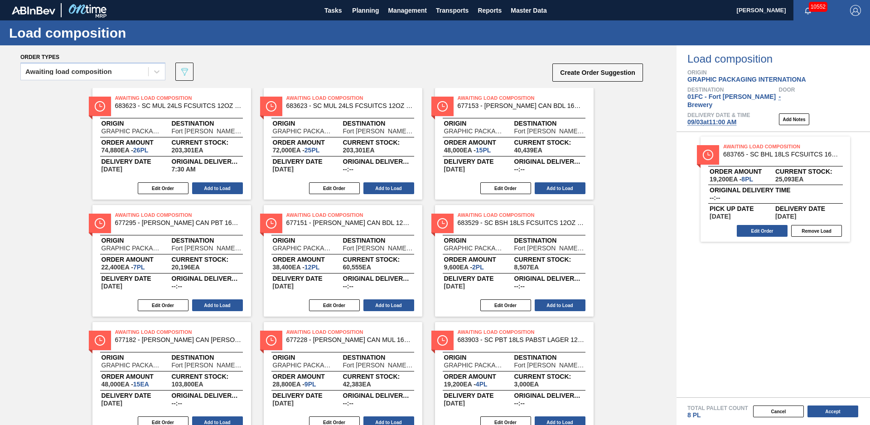
scroll to position [387, 0]
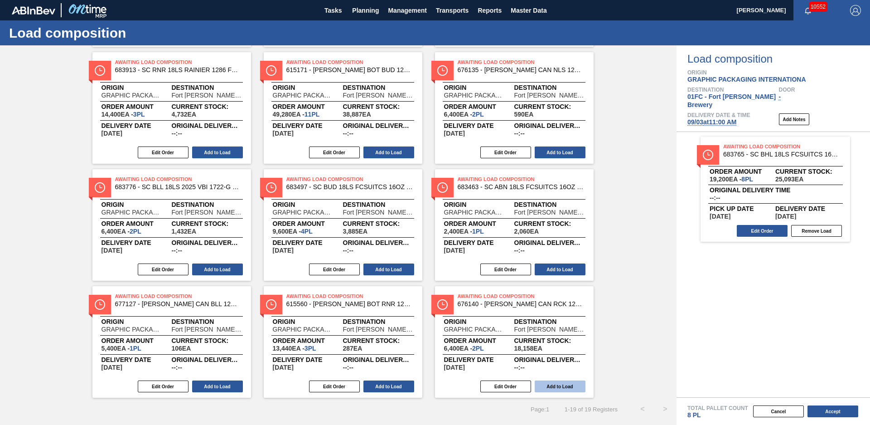
click at [564, 386] on button "Add to Load" at bounding box center [560, 386] width 51 height 12
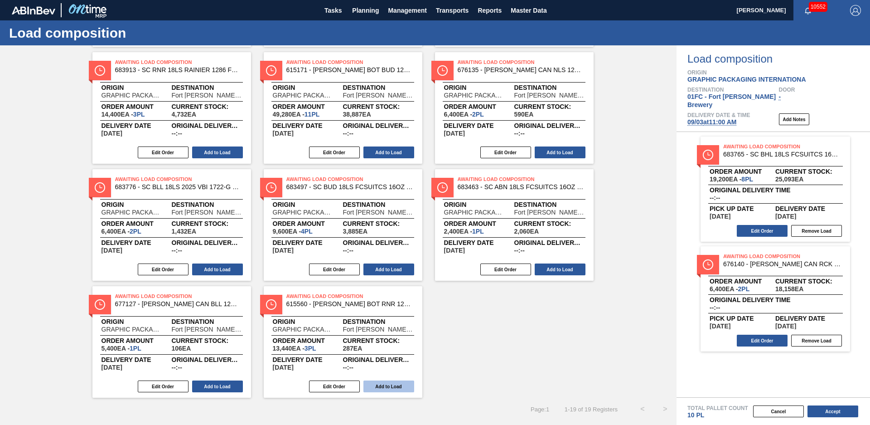
click at [386, 386] on button "Add to Load" at bounding box center [388, 386] width 51 height 12
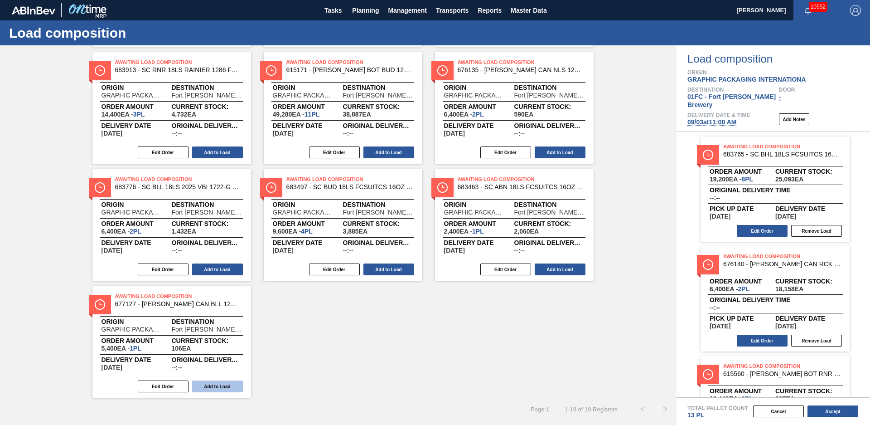
click at [234, 387] on button "Add to Load" at bounding box center [217, 386] width 51 height 12
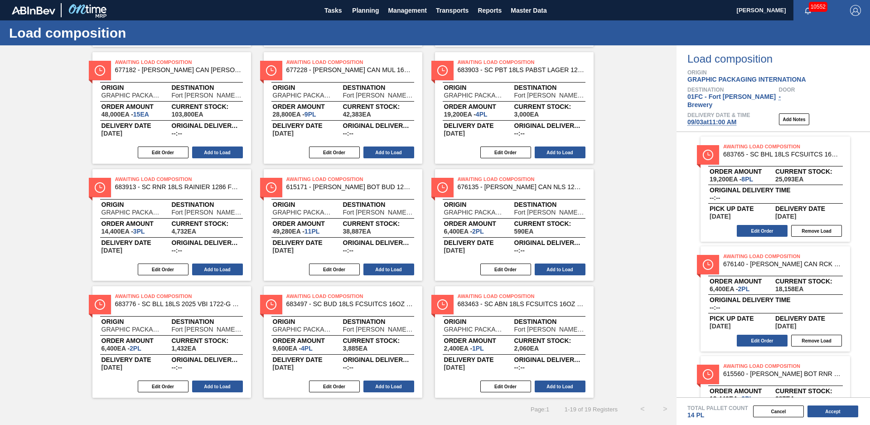
scroll to position [270, 0]
click at [395, 387] on button "Add to Load" at bounding box center [388, 386] width 51 height 12
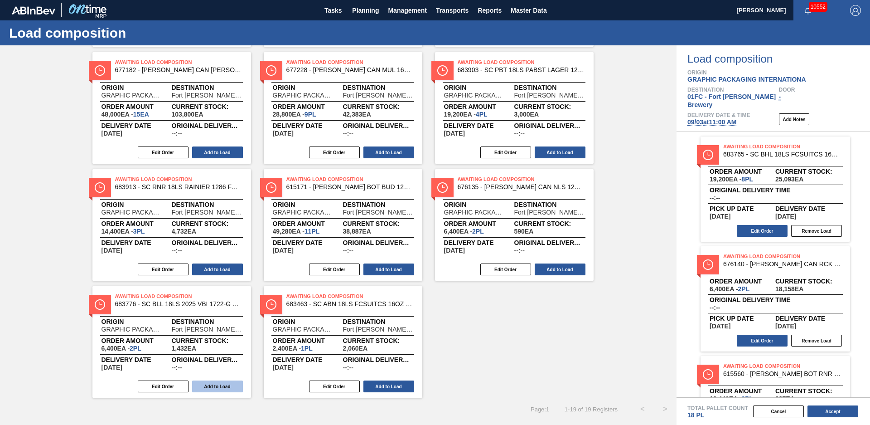
click at [208, 382] on button "Add to Load" at bounding box center [217, 386] width 51 height 12
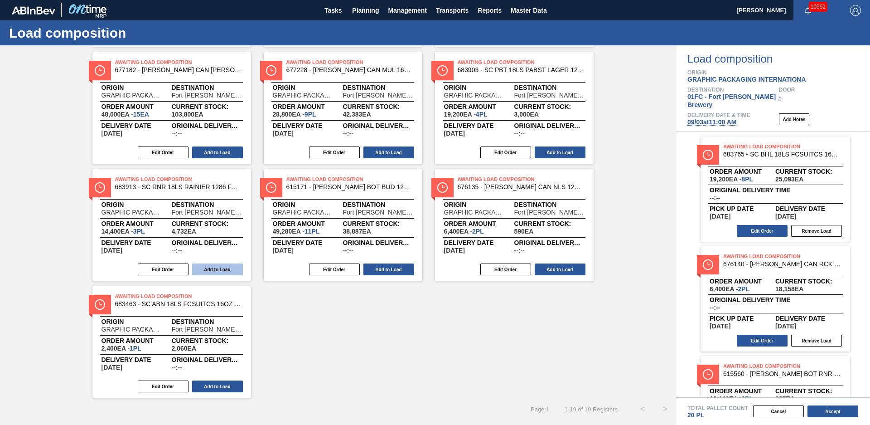
click at [225, 271] on button "Add to Load" at bounding box center [217, 269] width 51 height 12
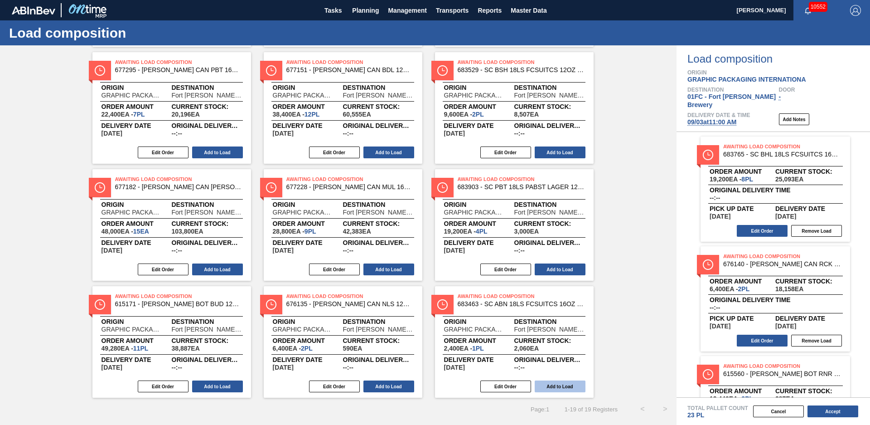
click at [577, 387] on button "Add to Load" at bounding box center [560, 386] width 51 height 12
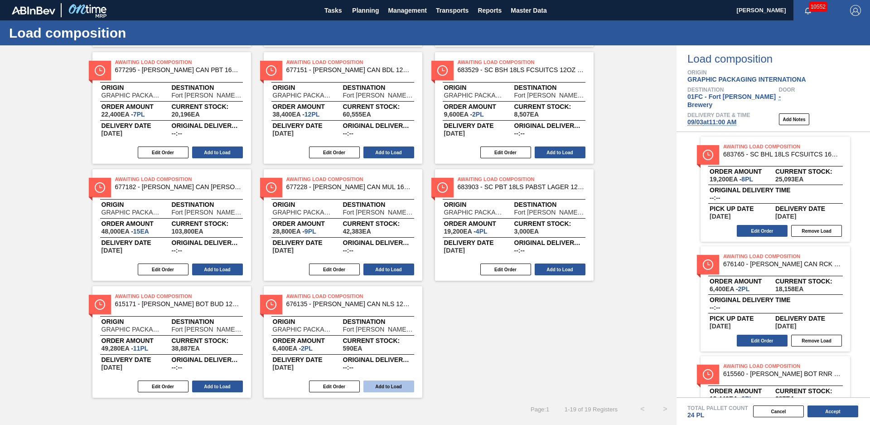
click at [390, 382] on button "Add to Load" at bounding box center [388, 386] width 51 height 12
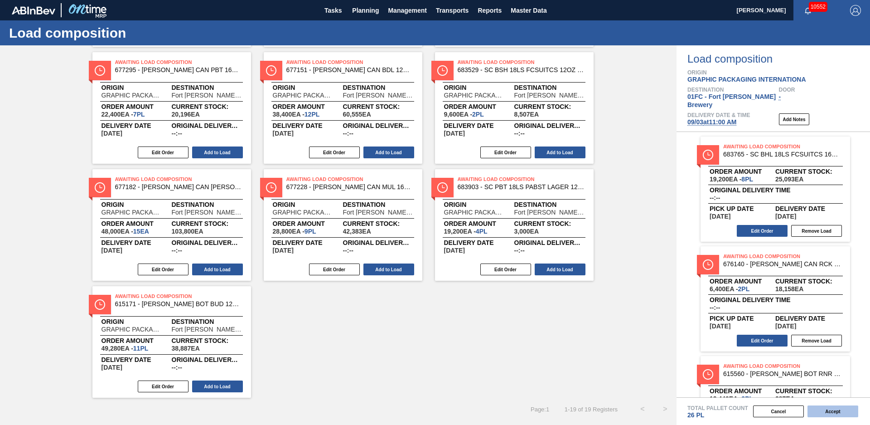
click at [854, 410] on button "Accept" at bounding box center [833, 411] width 51 height 12
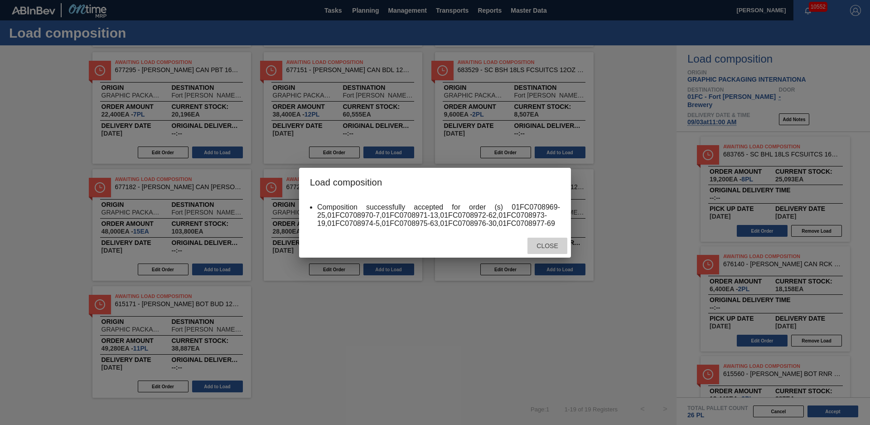
click at [545, 251] on div "Close" at bounding box center [548, 245] width 40 height 17
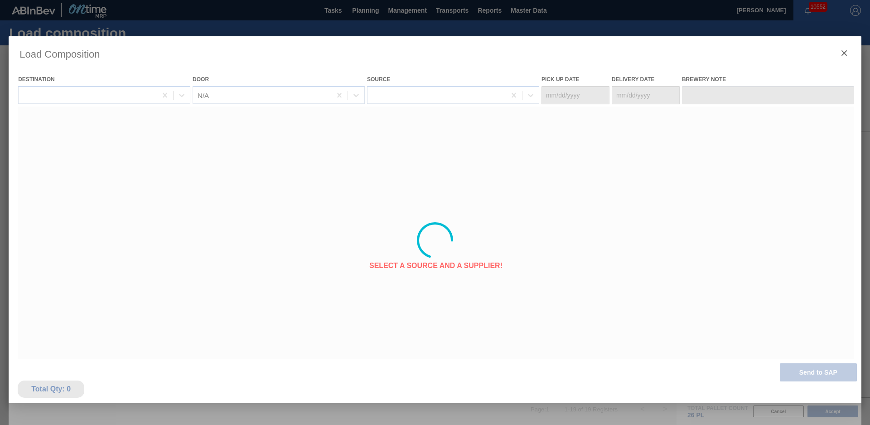
type Date "[DATE]"
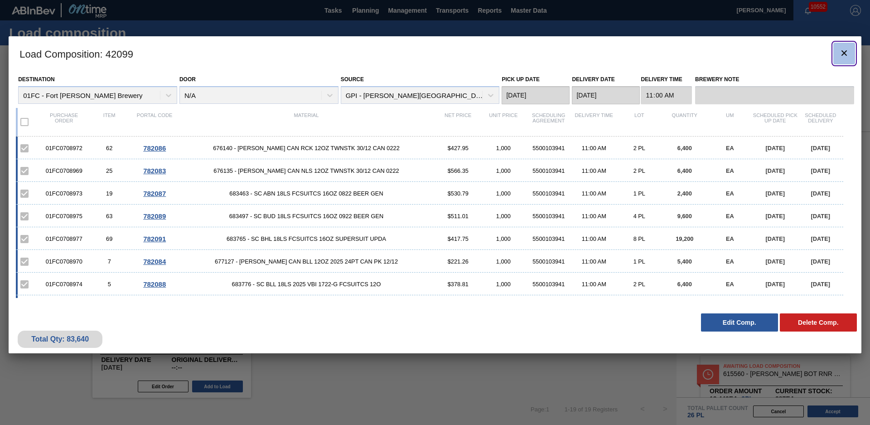
click at [846, 53] on icon "botão de ícone" at bounding box center [844, 53] width 11 height 11
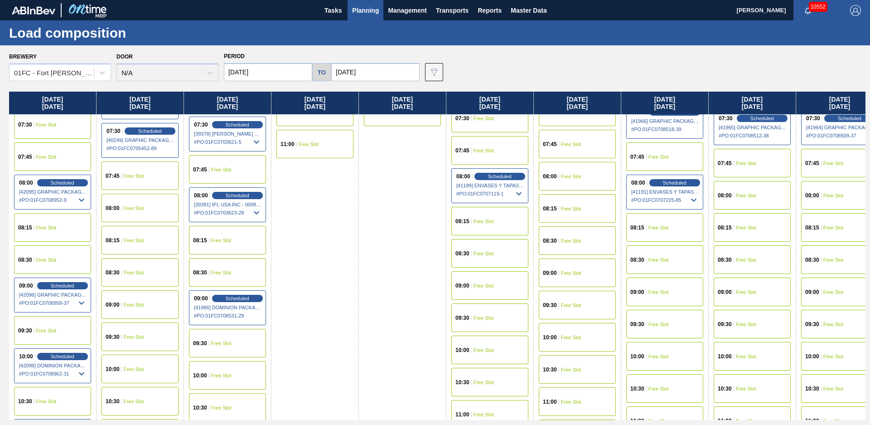
scroll to position [246, 0]
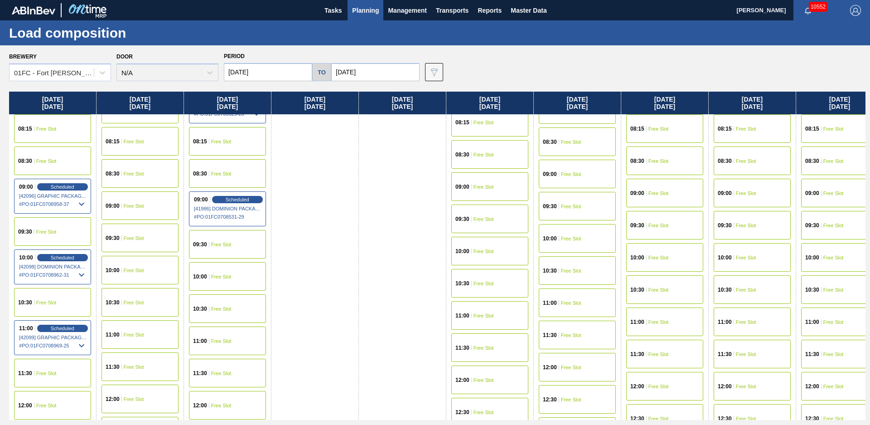
click at [220, 276] on span "Free Slot" at bounding box center [221, 276] width 20 height 5
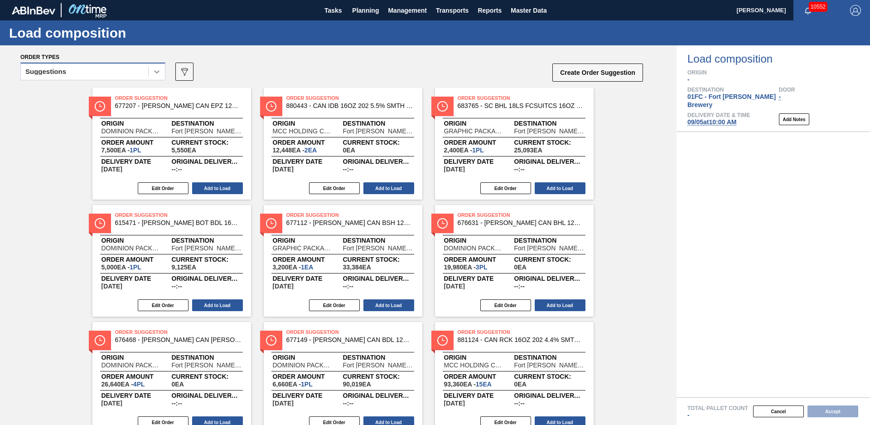
click at [149, 72] on div at bounding box center [157, 71] width 16 height 16
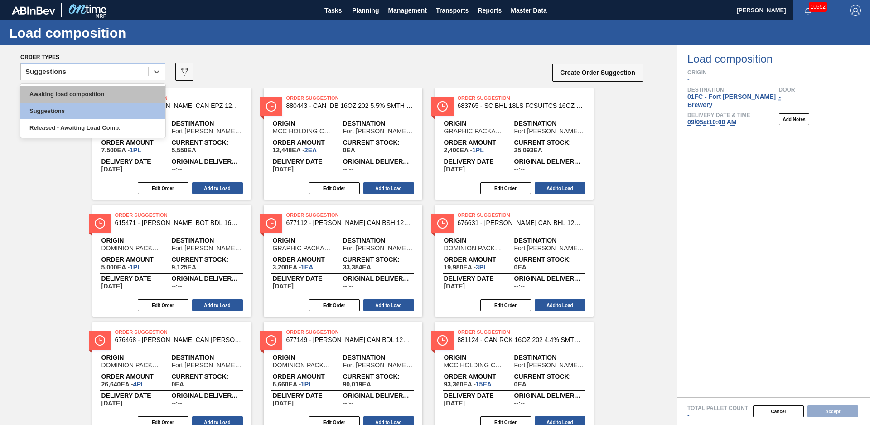
click at [102, 94] on div "Awaiting load composition" at bounding box center [92, 94] width 145 height 17
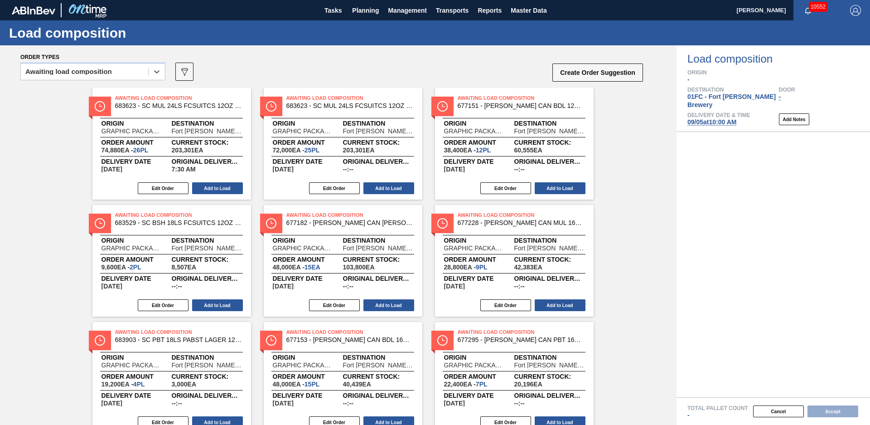
scroll to position [387, 0]
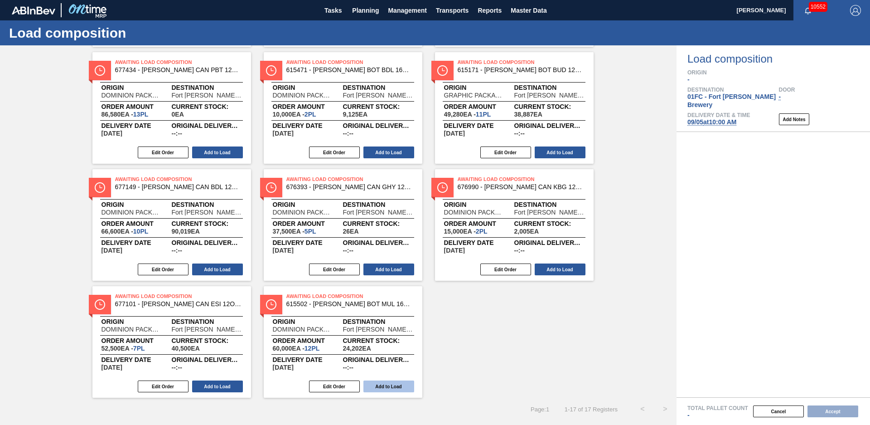
click at [407, 389] on button "Add to Load" at bounding box center [388, 386] width 51 height 12
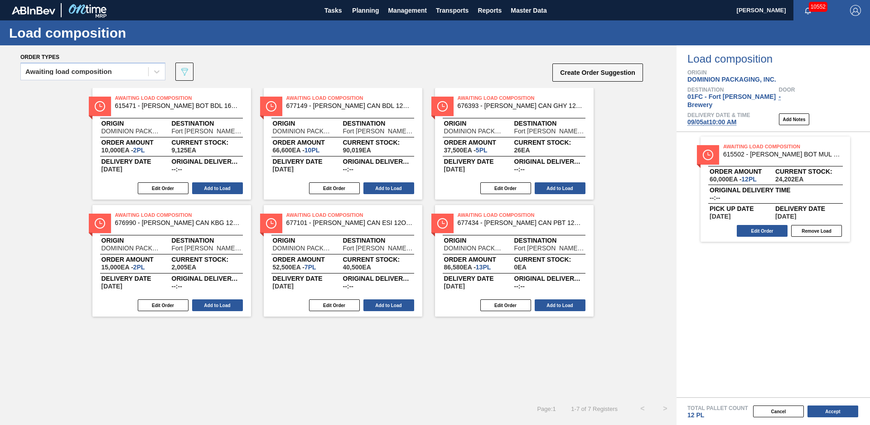
scroll to position [0, 0]
click at [575, 305] on button "Add to Load" at bounding box center [560, 305] width 51 height 12
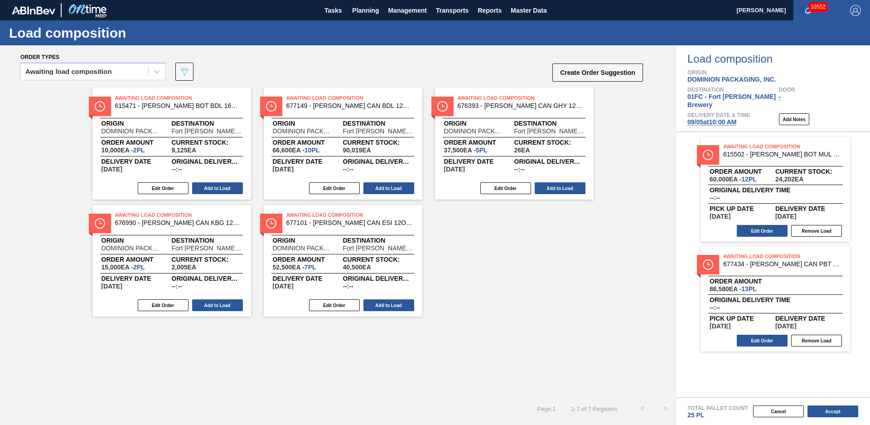
click at [476, 266] on div "Awaiting Load Composition 615471 - CARR BOT BDL 16OZ AL BOT 12/16 AB 0924 B Ori…" at bounding box center [338, 202] width 677 height 228
click at [775, 225] on button "Edit Order" at bounding box center [762, 231] width 51 height 12
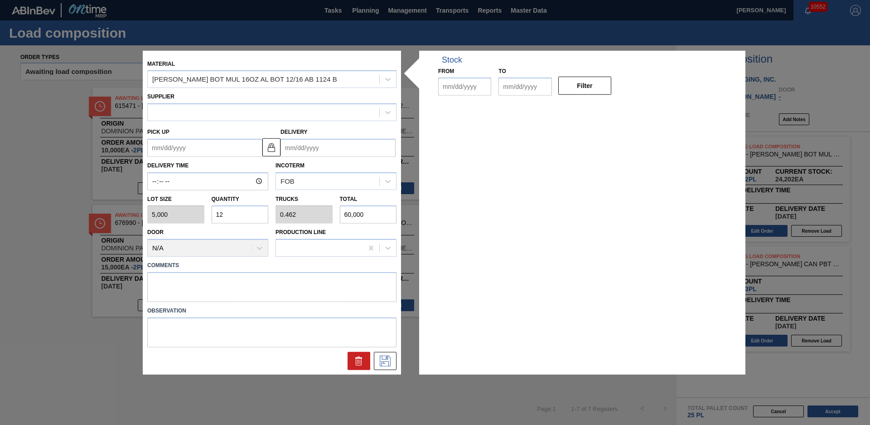
type input "5,000"
type input "12"
type input "0.462"
type input "60,000"
type up "[DATE]"
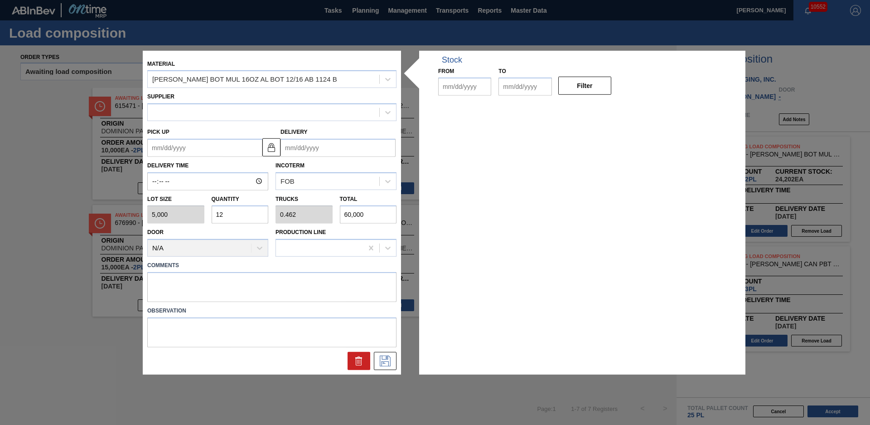
type input "[DATE]"
drag, startPoint x: 244, startPoint y: 208, endPoint x: 150, endPoint y: 220, distance: 94.1
click at [150, 220] on div "Lot size 5,000 Quantity 12 Trucks 0.462 Total 60,000" at bounding box center [272, 207] width 256 height 34
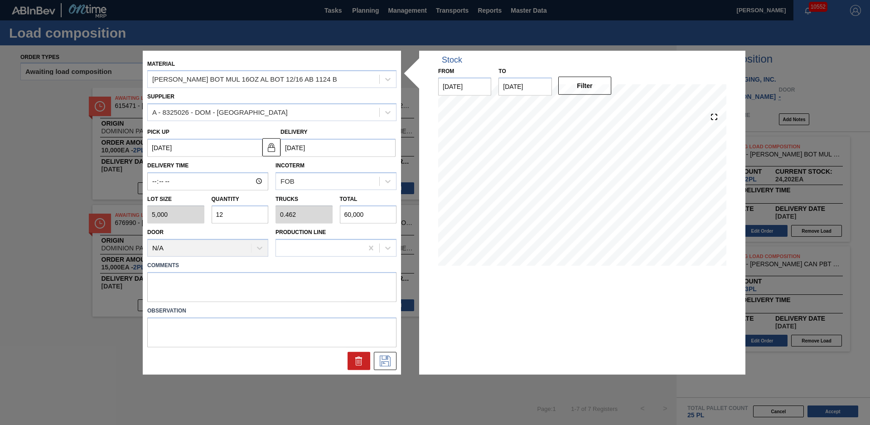
type input "1"
type input "0.038"
type input "5,000"
type input "13"
type input "0.5"
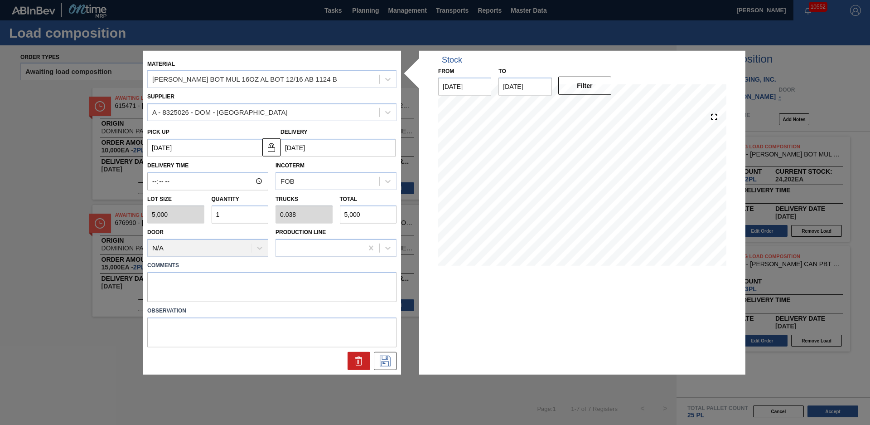
type input "65,000"
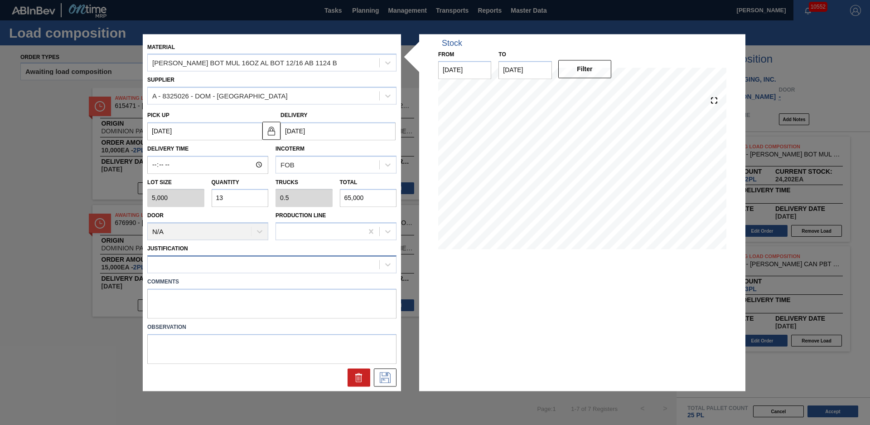
type input "13"
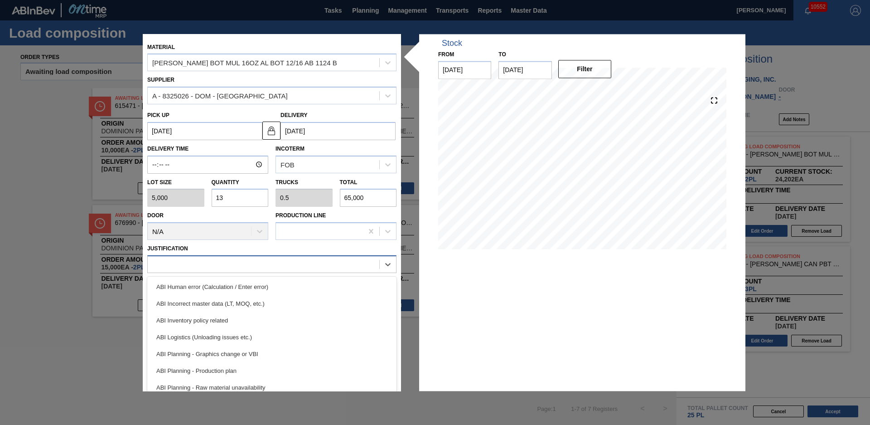
click at [208, 261] on div at bounding box center [264, 264] width 232 height 13
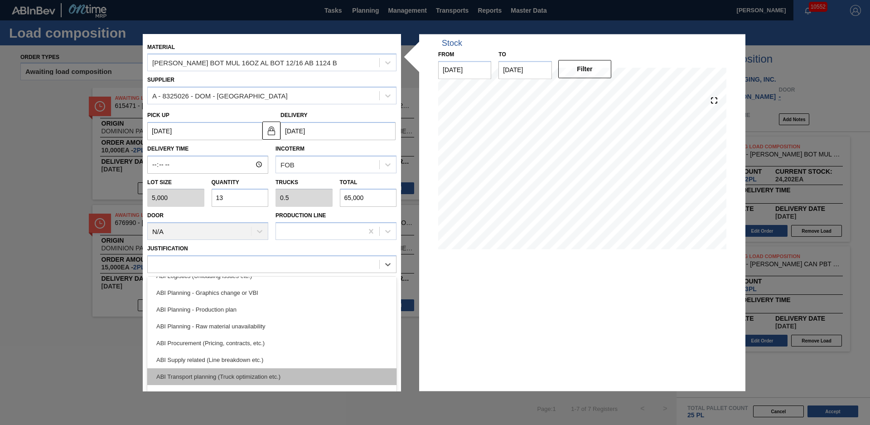
scroll to position [102, 0]
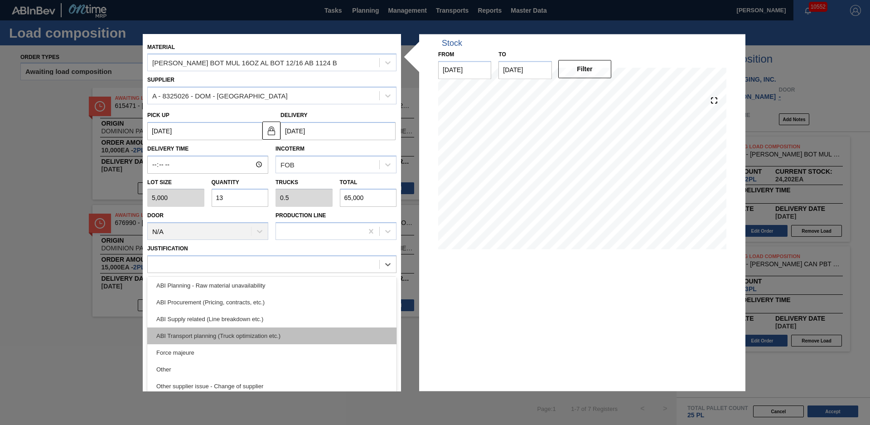
click at [239, 338] on div "ABI Transport planning (Truck optimization etc.)" at bounding box center [271, 335] width 249 height 17
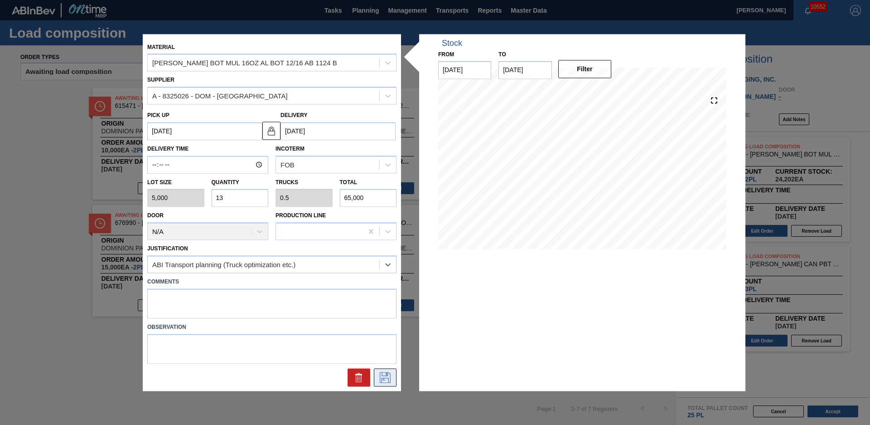
click at [382, 377] on icon at bounding box center [385, 377] width 15 height 11
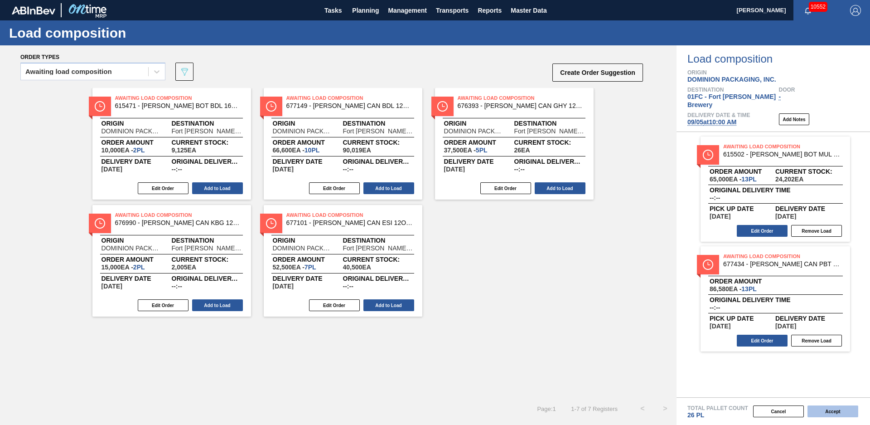
click at [840, 407] on button "Accept" at bounding box center [833, 411] width 51 height 12
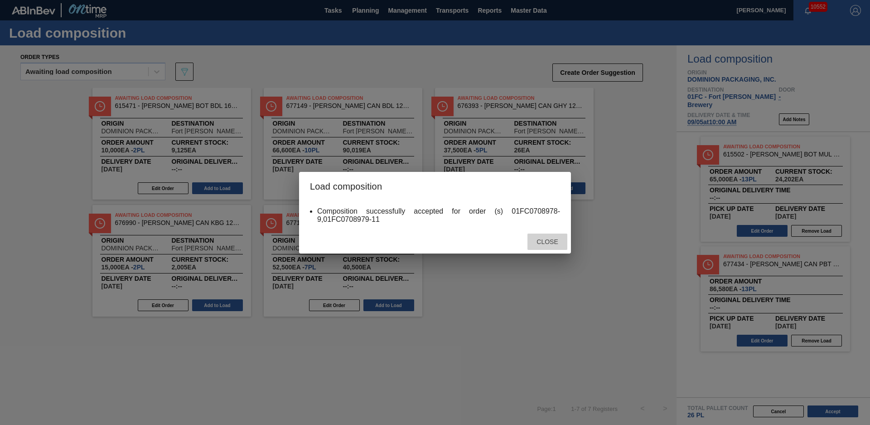
click at [545, 240] on span "Close" at bounding box center [547, 241] width 36 height 7
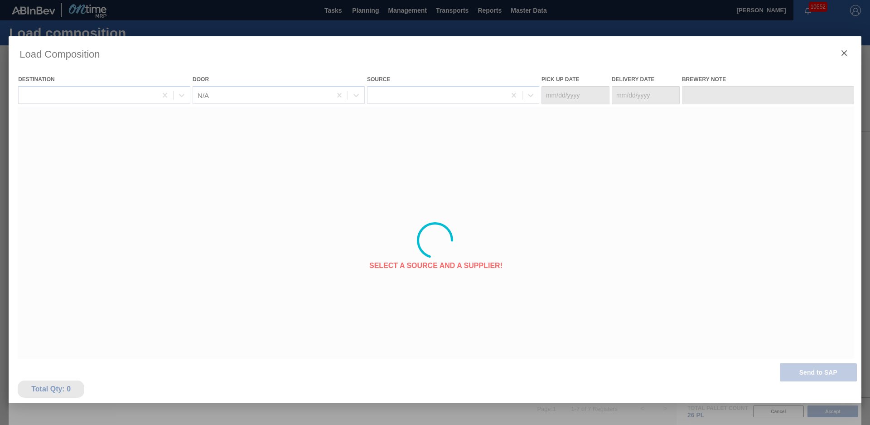
type Date "[DATE]"
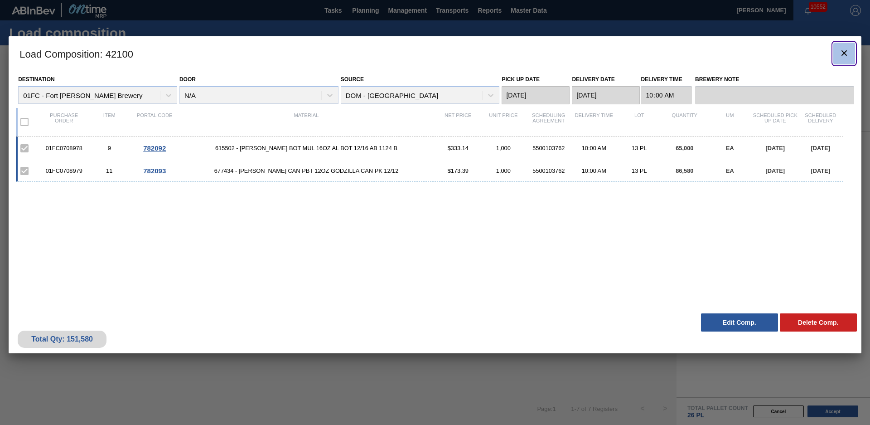
click at [841, 61] on button "botão de ícone" at bounding box center [844, 54] width 22 height 22
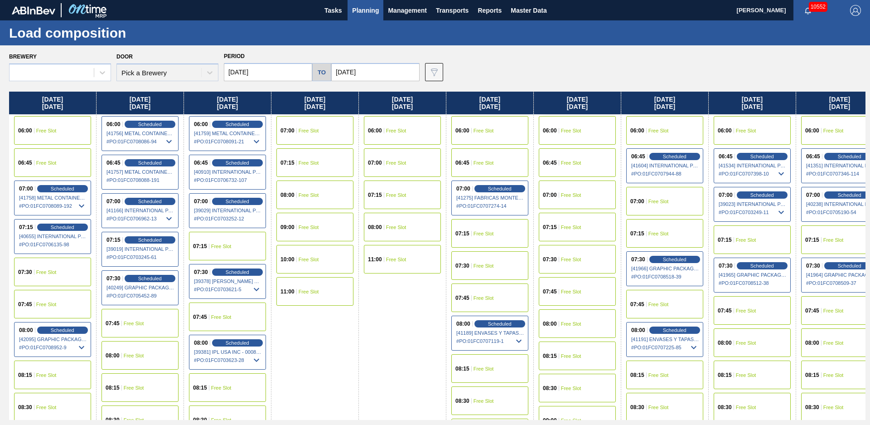
type input "[DATE]"
type input "11/03/2025"
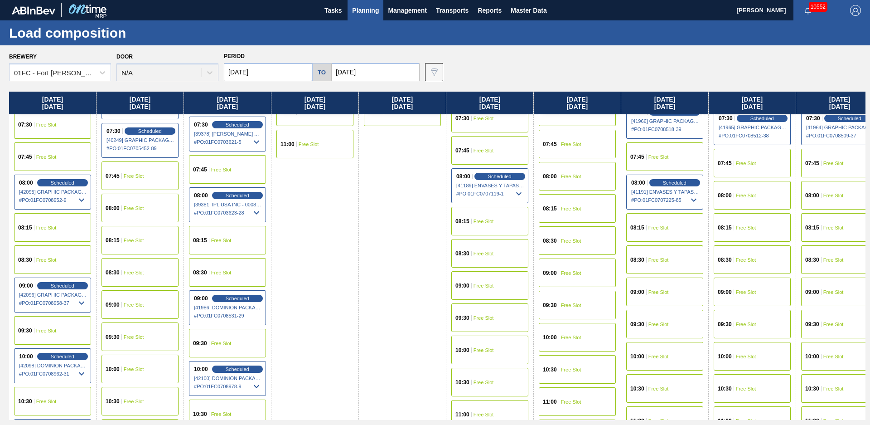
click at [234, 168] on div "07:45 Free Slot" at bounding box center [227, 169] width 77 height 29
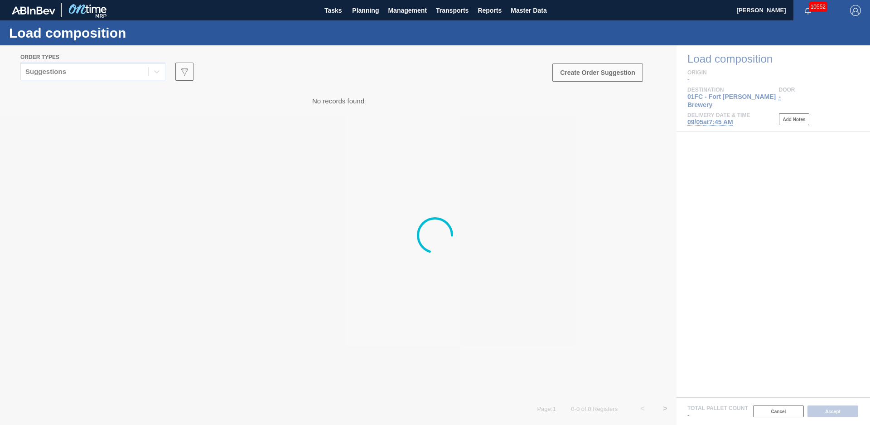
click at [142, 74] on div at bounding box center [435, 234] width 870 height 379
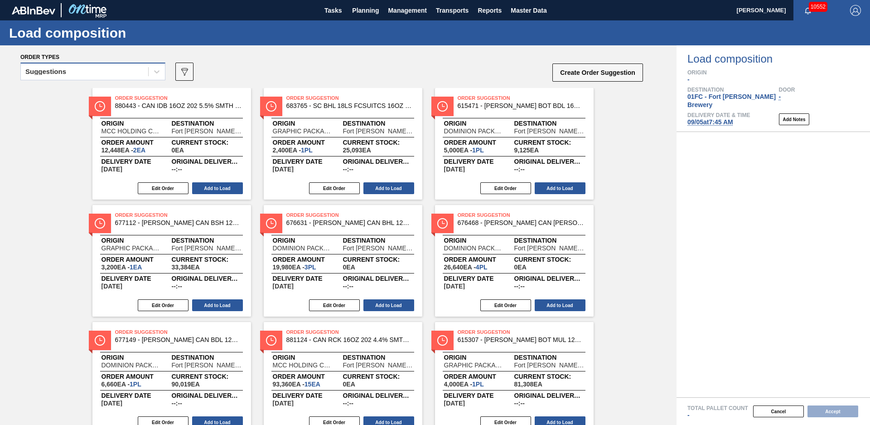
click at [129, 68] on div "Suggestions" at bounding box center [84, 71] width 127 height 13
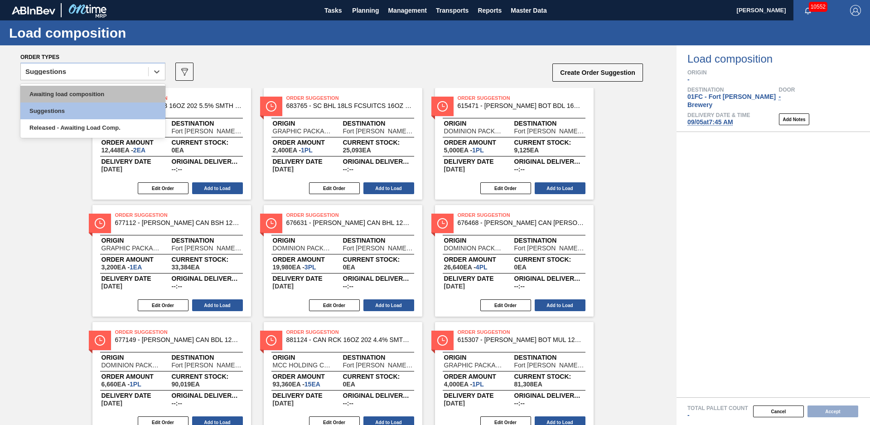
click at [111, 87] on div "Awaiting load composition" at bounding box center [92, 94] width 145 height 17
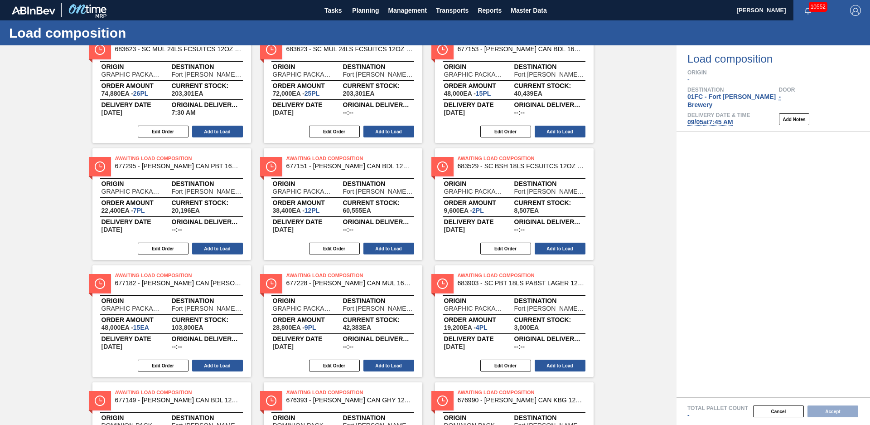
scroll to position [270, 0]
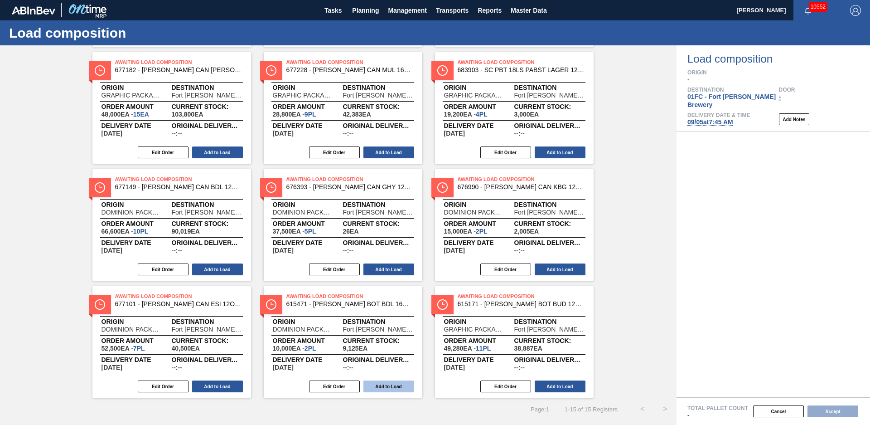
click at [384, 382] on button "Add to Load" at bounding box center [388, 386] width 51 height 12
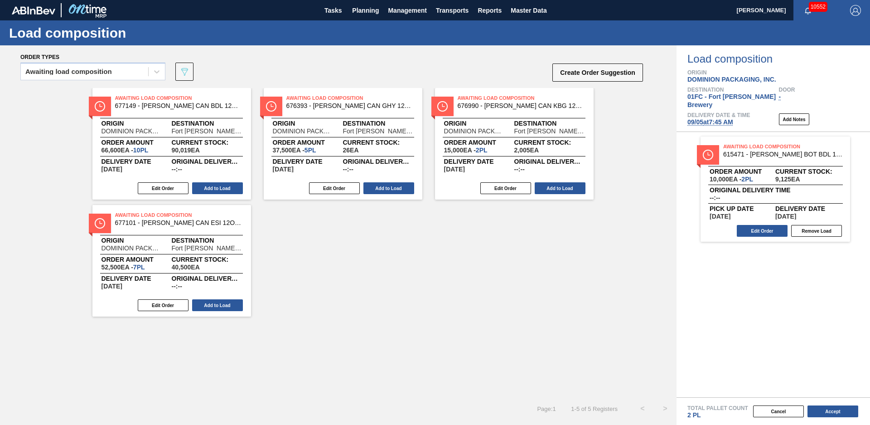
scroll to position [0, 0]
click at [217, 306] on button "Add to Load" at bounding box center [217, 305] width 51 height 12
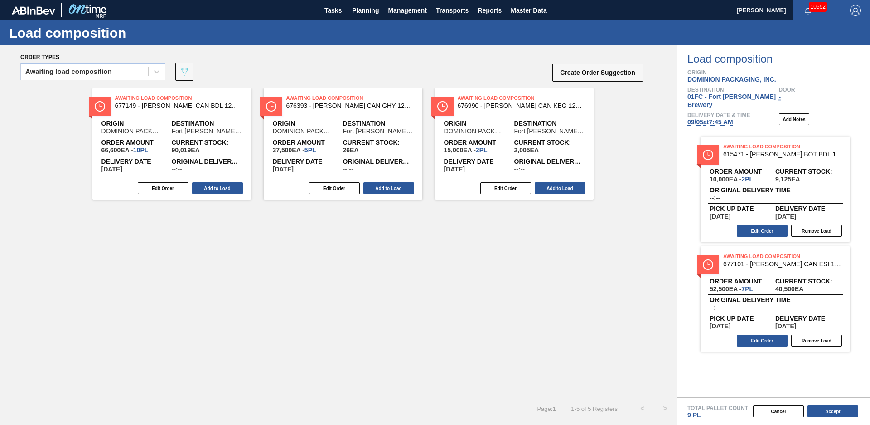
click at [578, 192] on button "Add to Load" at bounding box center [560, 188] width 51 height 12
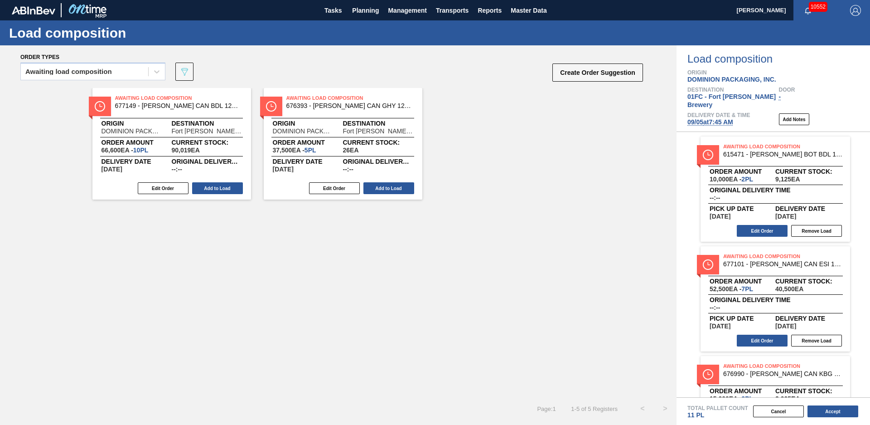
click at [382, 179] on div "Awaiting Load Composition 676393 - CARR CAN GHY 12OZ CAN PK 6/12 CAN 0622 B Ori…" at bounding box center [343, 143] width 159 height 111
drag, startPoint x: 379, startPoint y: 187, endPoint x: 297, endPoint y: 198, distance: 82.8
click at [378, 188] on button "Add to Load" at bounding box center [388, 188] width 51 height 12
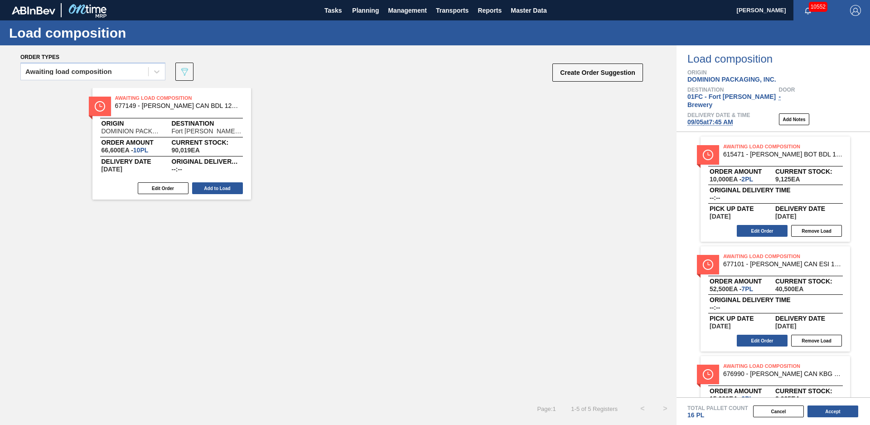
drag, startPoint x: 228, startPoint y: 187, endPoint x: 247, endPoint y: 185, distance: 18.7
click at [228, 187] on button "Add to Load" at bounding box center [217, 188] width 51 height 12
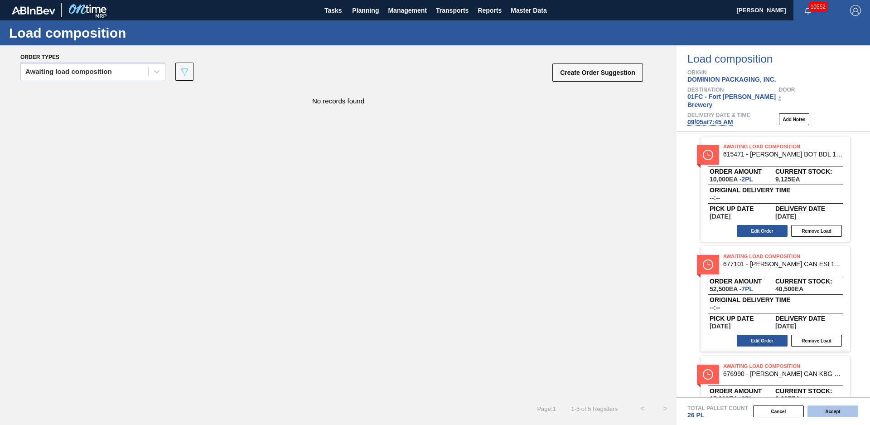
click at [834, 415] on button "Accept" at bounding box center [833, 411] width 51 height 12
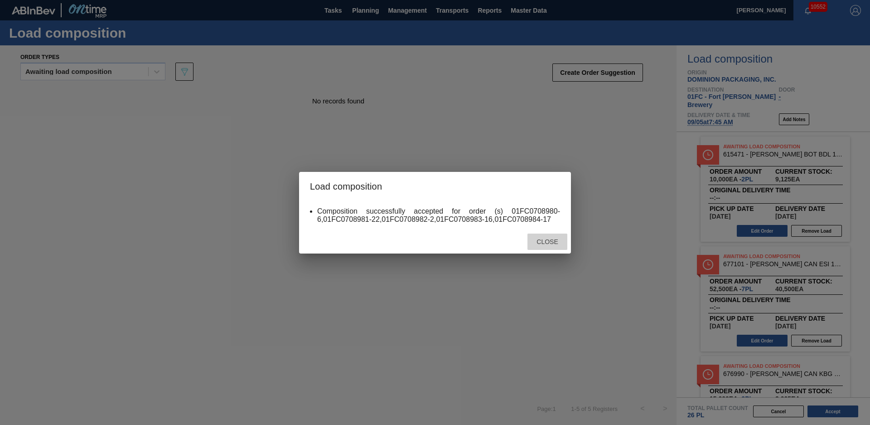
click at [531, 247] on div "Close" at bounding box center [548, 241] width 40 height 17
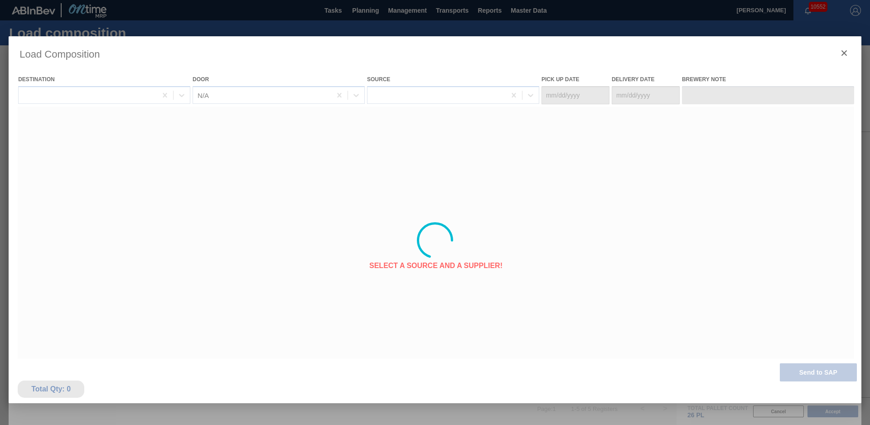
type Date "[DATE]"
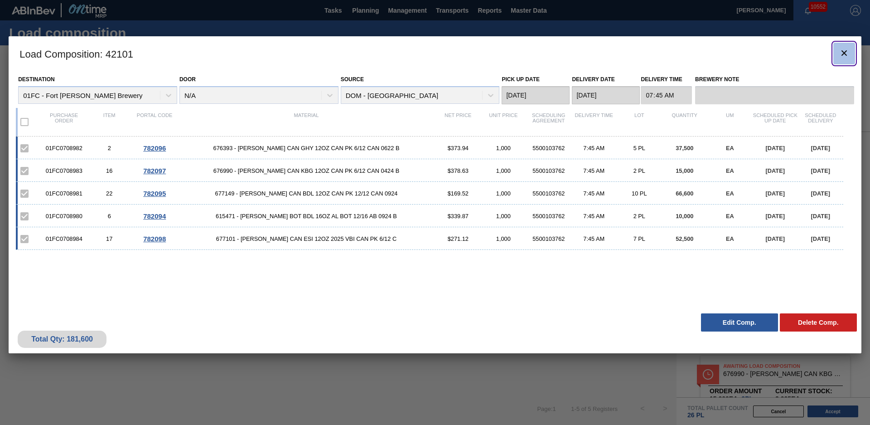
click at [847, 51] on icon "botão de ícone" at bounding box center [844, 53] width 11 height 11
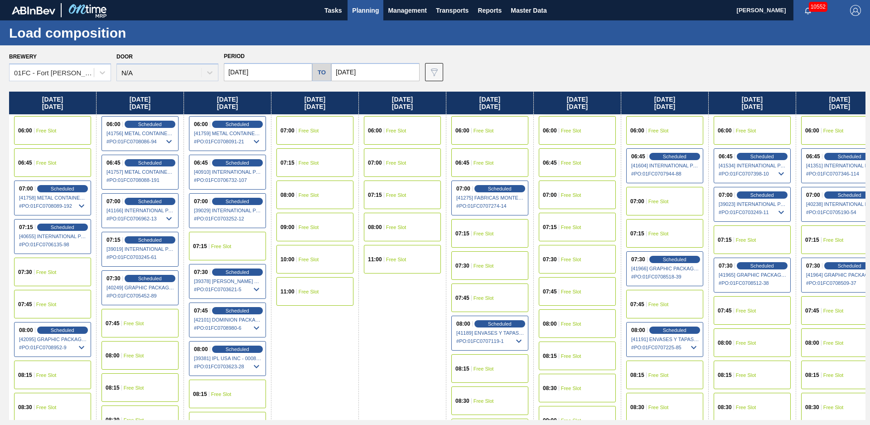
scroll to position [147, 0]
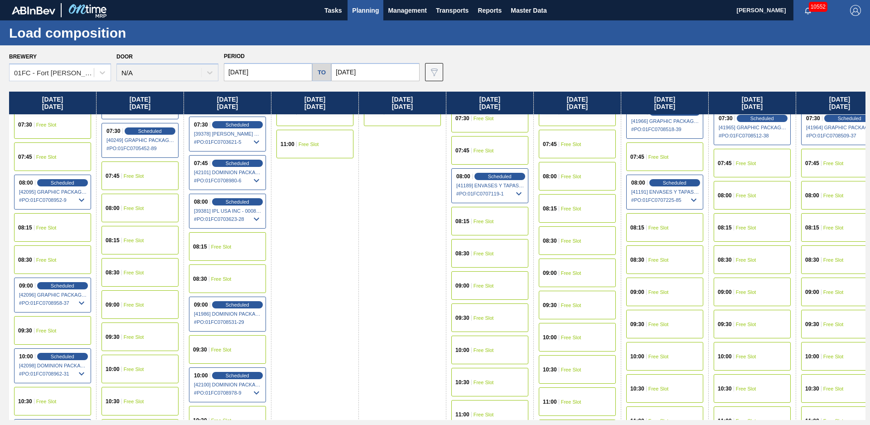
click at [224, 274] on div "08:30 Free Slot" at bounding box center [227, 278] width 77 height 29
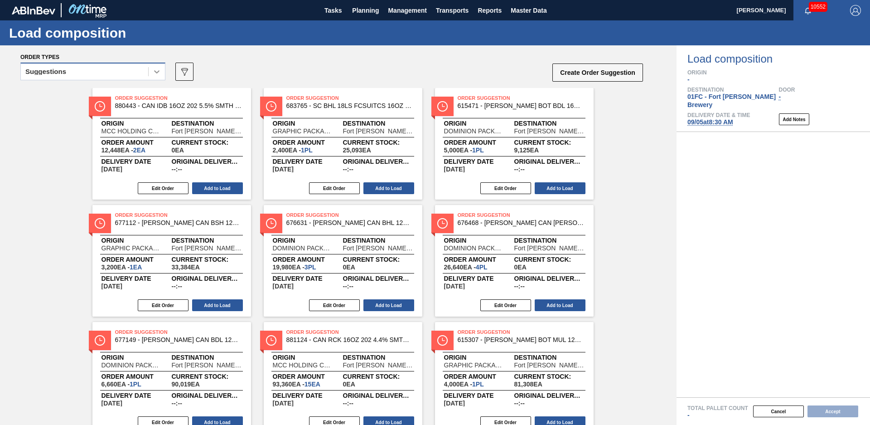
click at [149, 66] on div at bounding box center [157, 71] width 16 height 16
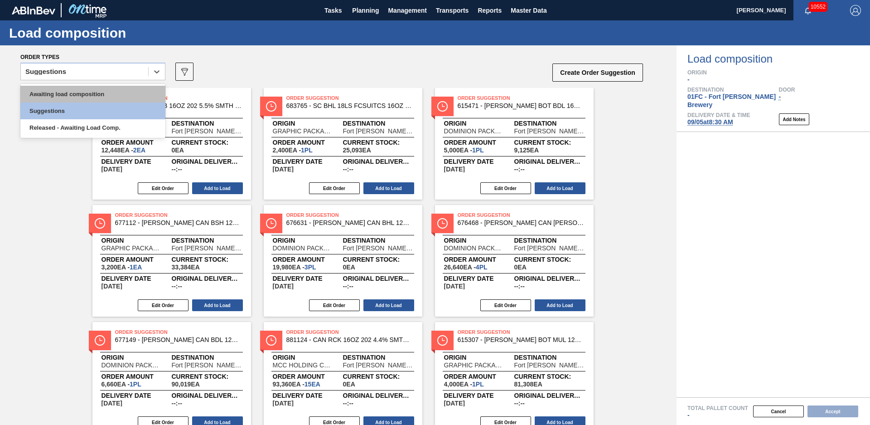
click at [129, 93] on div "Awaiting load composition" at bounding box center [92, 94] width 145 height 17
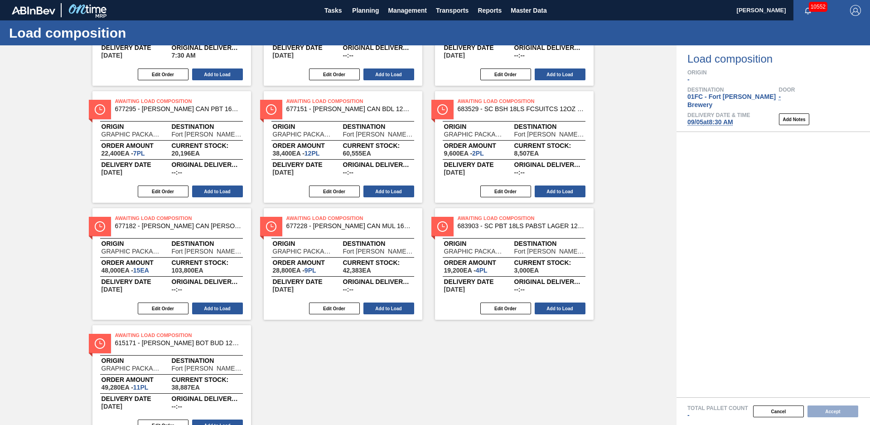
scroll to position [153, 0]
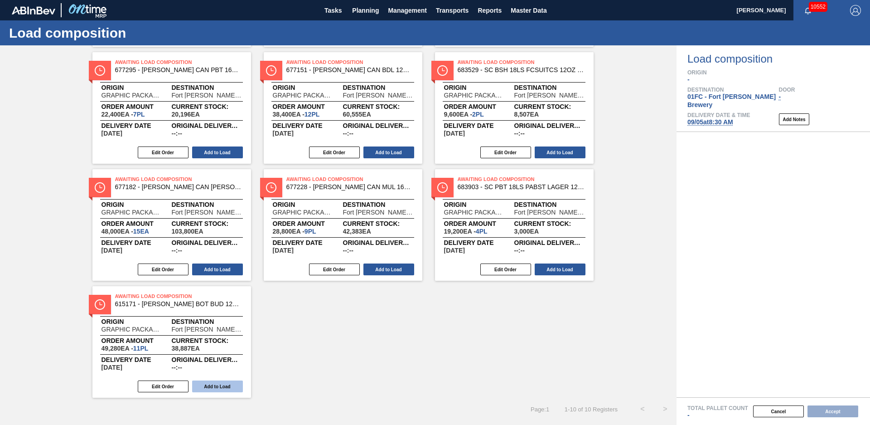
click at [231, 385] on button "Add to Load" at bounding box center [217, 386] width 51 height 12
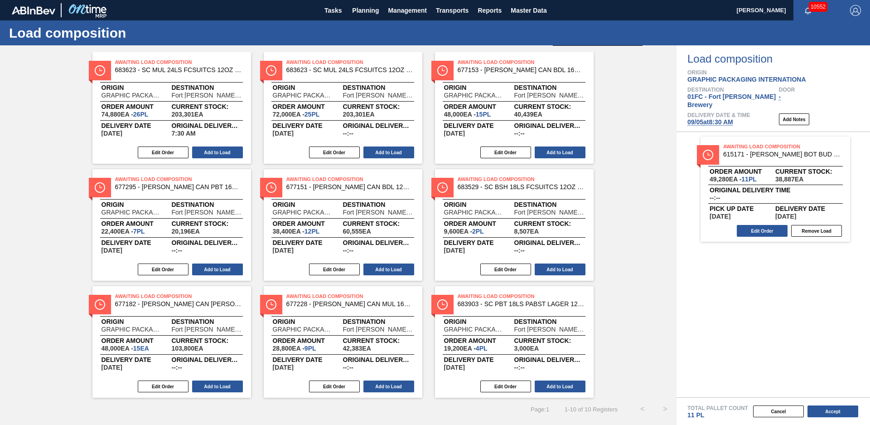
scroll to position [36, 0]
click at [562, 387] on button "Add to Load" at bounding box center [560, 386] width 51 height 12
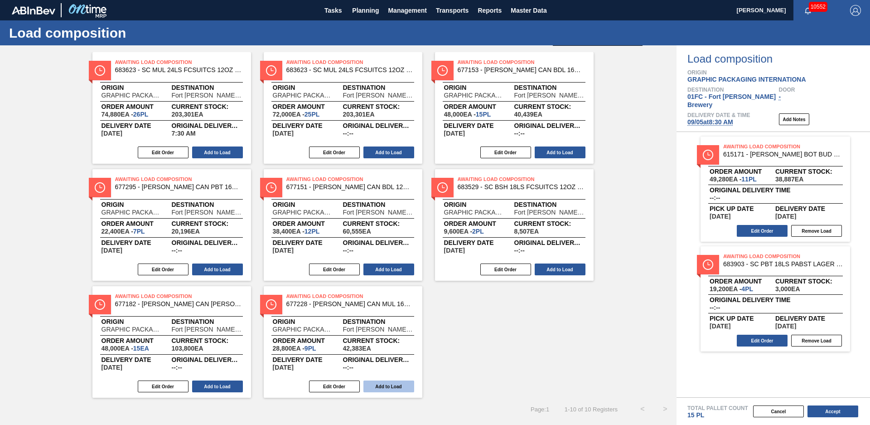
click at [384, 387] on button "Add to Load" at bounding box center [388, 386] width 51 height 12
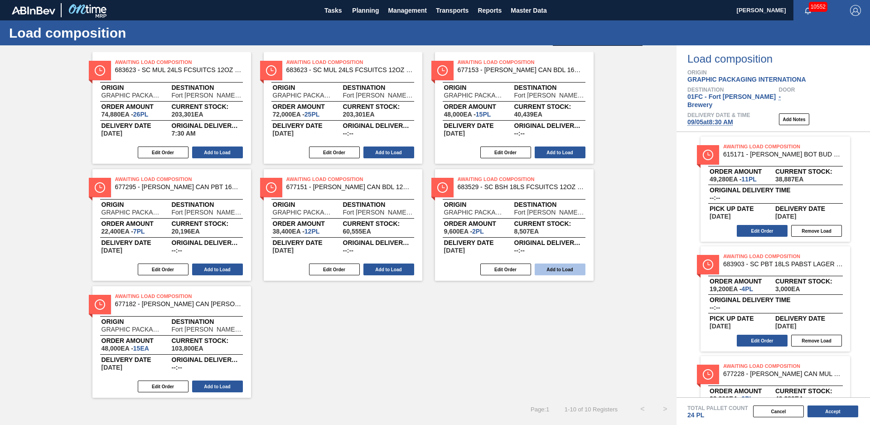
click at [551, 271] on button "Add to Load" at bounding box center [560, 269] width 51 height 12
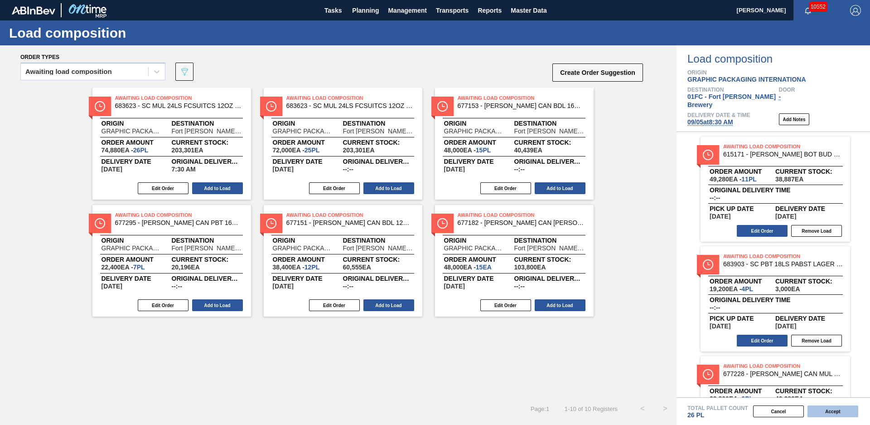
click at [828, 414] on button "Accept" at bounding box center [833, 411] width 51 height 12
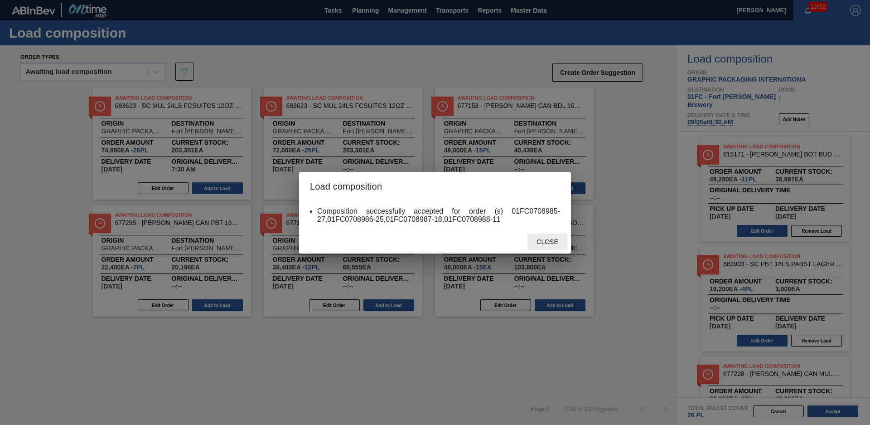
click at [546, 243] on span "Close" at bounding box center [547, 241] width 36 height 7
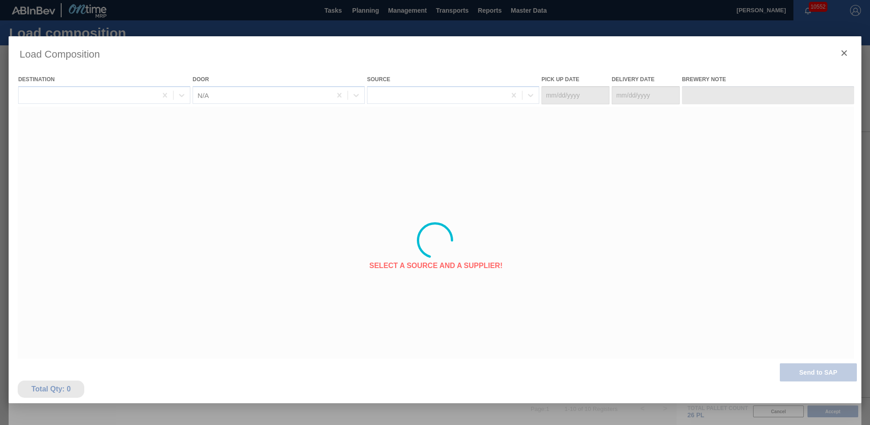
type Date "[DATE]"
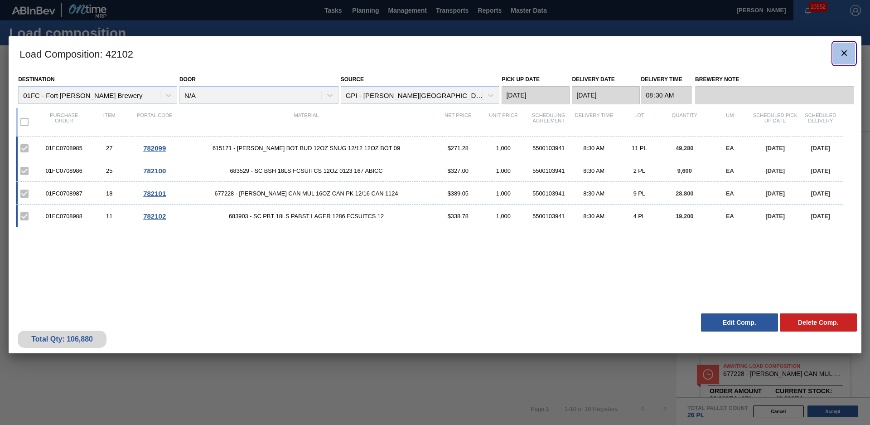
click at [842, 50] on icon "botão de ícone" at bounding box center [844, 53] width 11 height 11
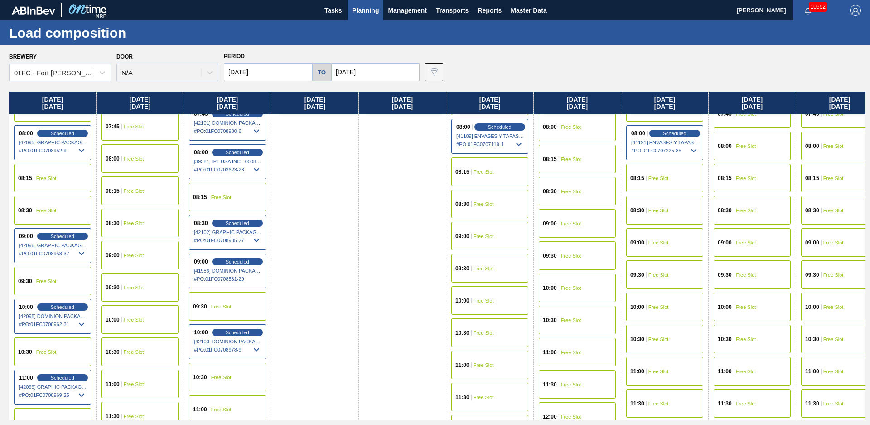
scroll to position [295, 0]
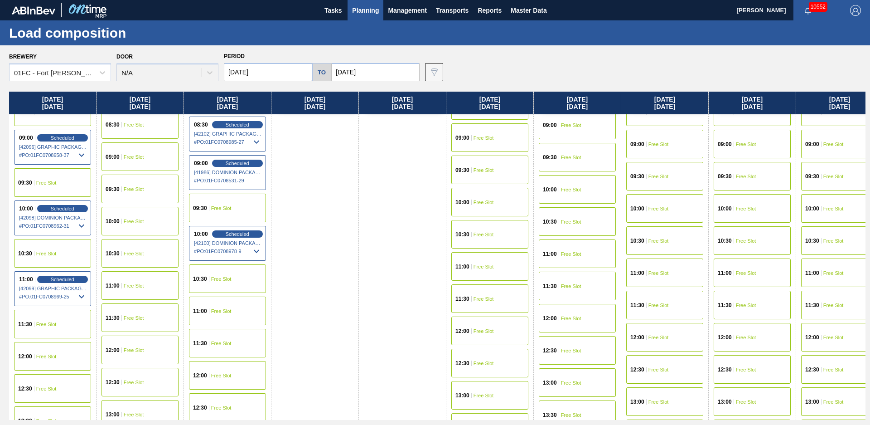
click at [247, 311] on div "11:00 Free Slot" at bounding box center [227, 310] width 77 height 29
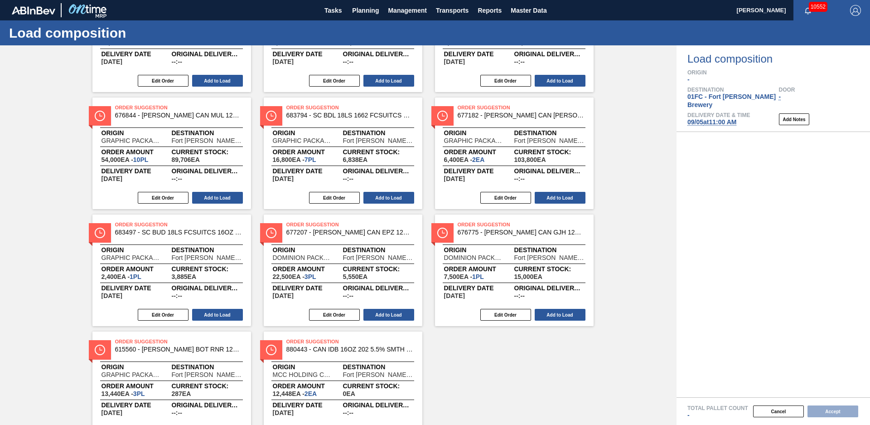
scroll to position [57, 0]
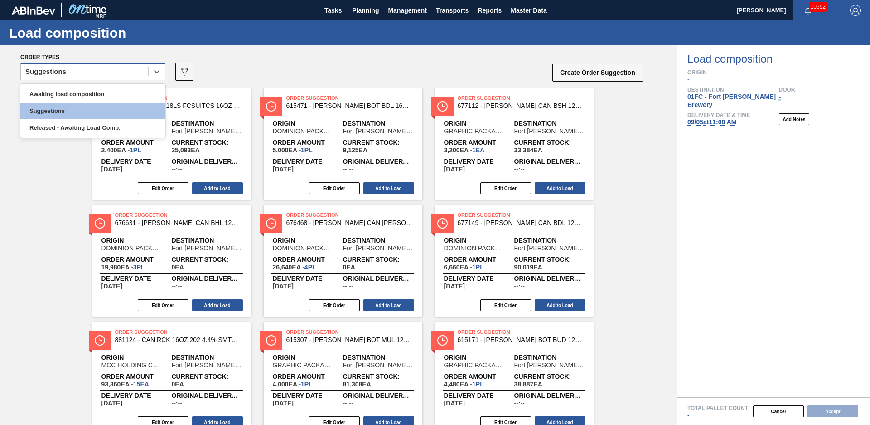
click at [130, 69] on div "Suggestions" at bounding box center [84, 71] width 127 height 13
click at [107, 96] on div "Awaiting load composition" at bounding box center [92, 94] width 145 height 17
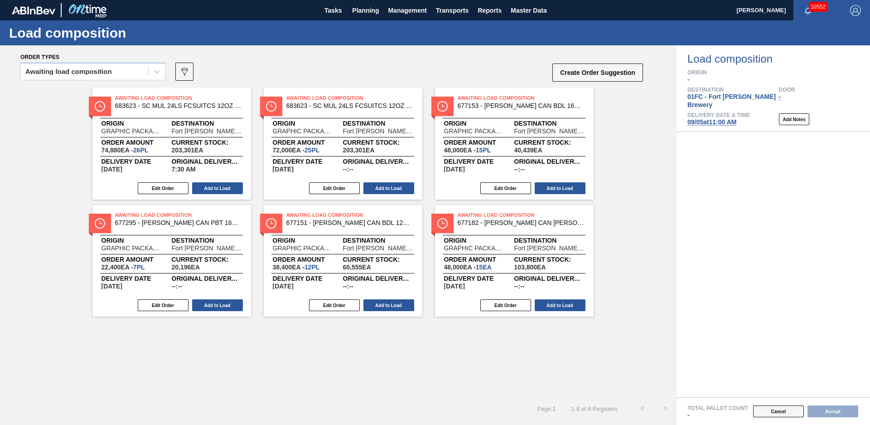
click at [775, 410] on button "Cancel" at bounding box center [778, 411] width 51 height 12
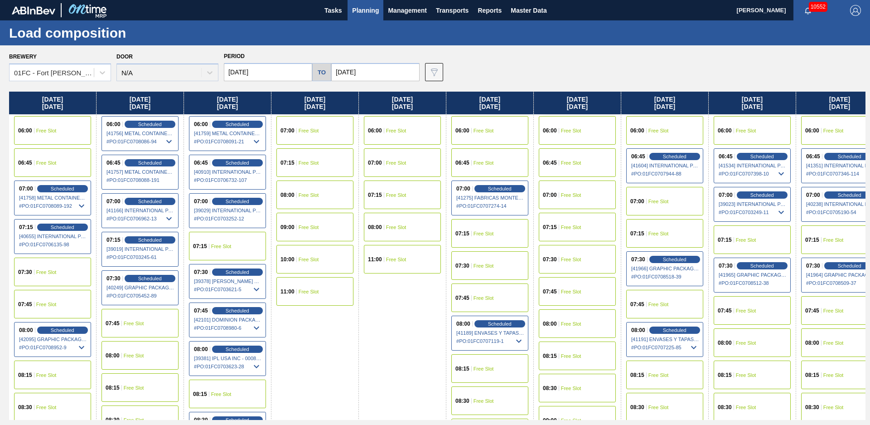
scroll to position [49, 0]
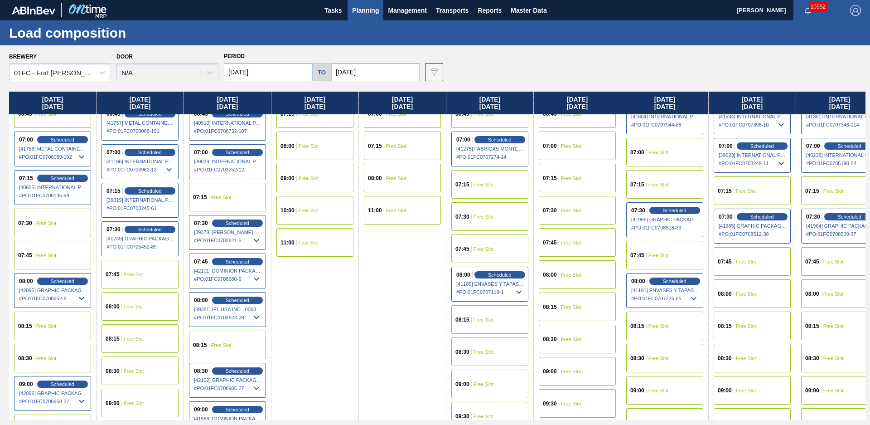
click at [500, 374] on div "09:00 Free Slot" at bounding box center [489, 383] width 77 height 29
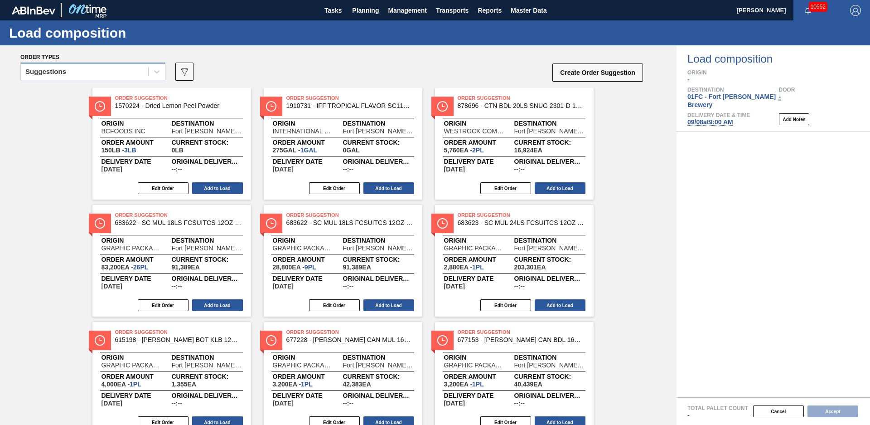
click at [101, 71] on div "Suggestions" at bounding box center [84, 71] width 127 height 13
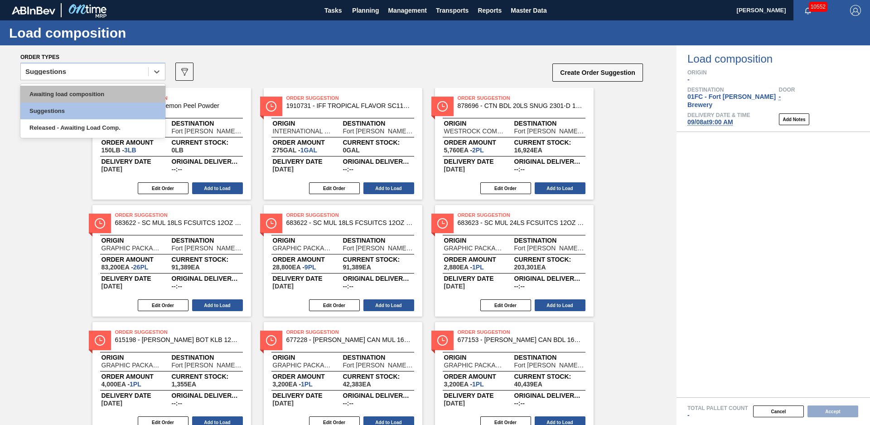
click at [87, 92] on div "Awaiting load composition" at bounding box center [92, 94] width 145 height 17
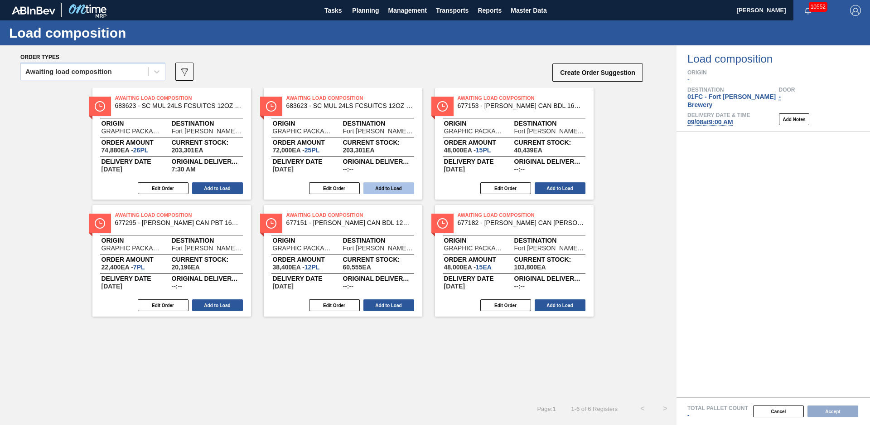
click at [390, 189] on button "Add to Load" at bounding box center [388, 188] width 51 height 12
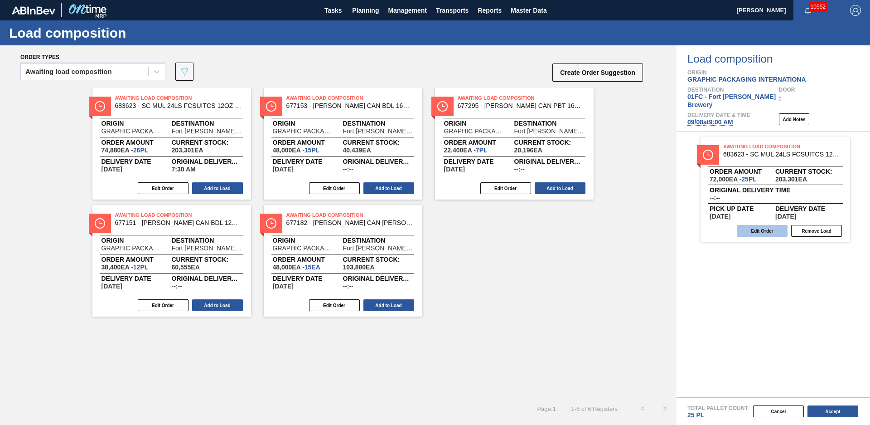
click at [774, 225] on button "Edit Order" at bounding box center [762, 231] width 51 height 12
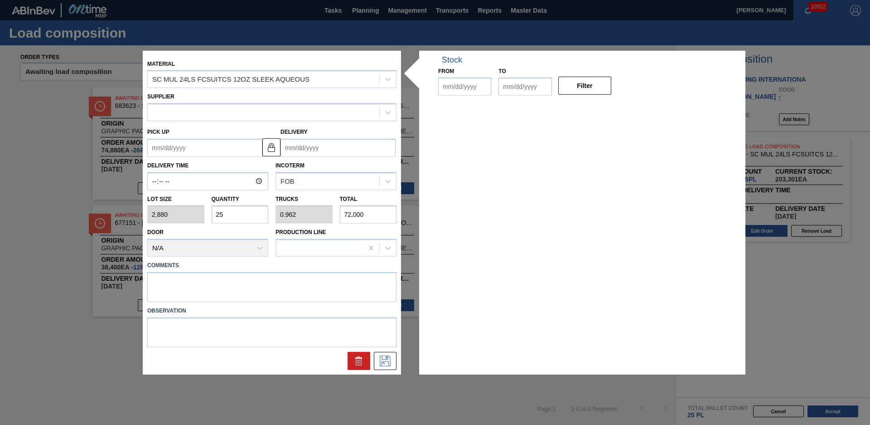
type input "2,880"
type input "25"
type input "0.962"
type input "72,000"
type up "[DATE]"
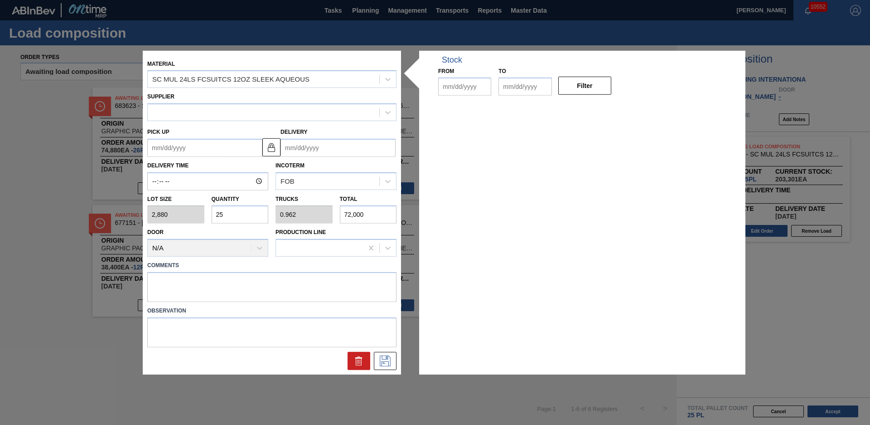
type input "[DATE]"
drag, startPoint x: 230, startPoint y: 213, endPoint x: 218, endPoint y: 213, distance: 12.7
click at [218, 213] on input "25" at bounding box center [240, 214] width 57 height 18
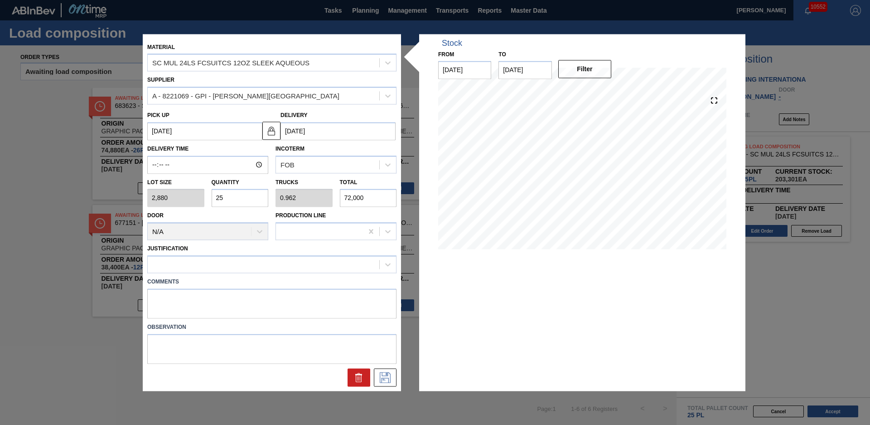
type input "2"
type input "0.077"
type input "5,760"
type input "26"
type input "1"
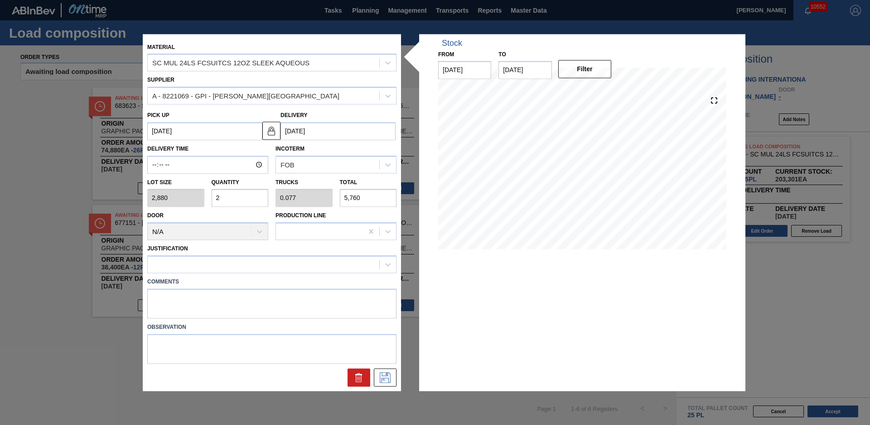
type input "74,880"
type input "26"
click at [319, 262] on div at bounding box center [264, 264] width 232 height 13
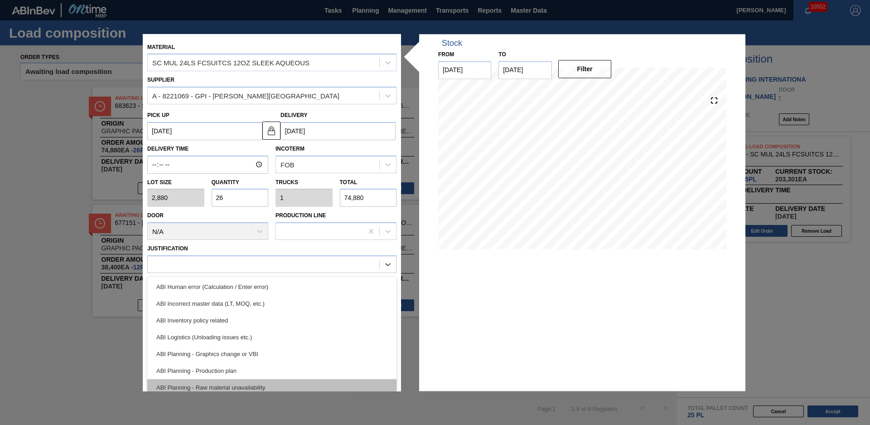
scroll to position [102, 0]
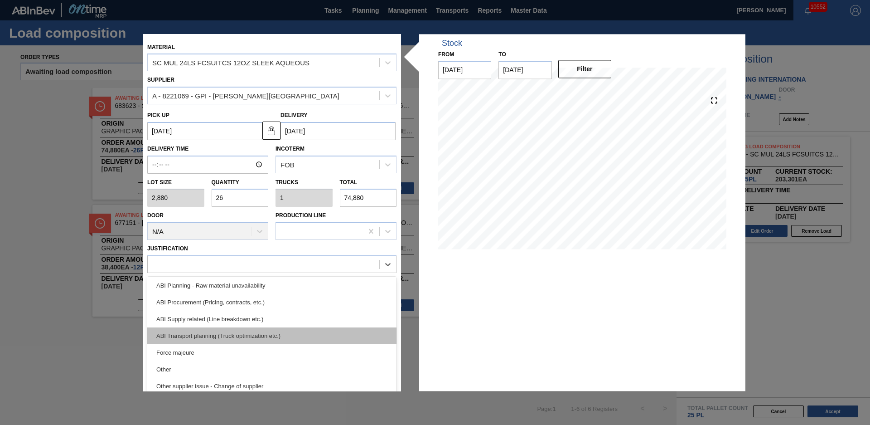
click at [268, 334] on div "ABI Transport planning (Truck optimization etc.)" at bounding box center [271, 335] width 249 height 17
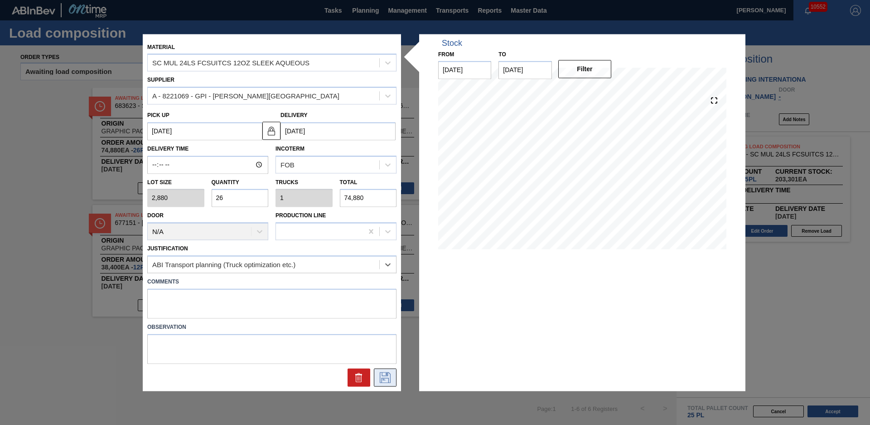
click at [391, 372] on button at bounding box center [385, 377] width 23 height 18
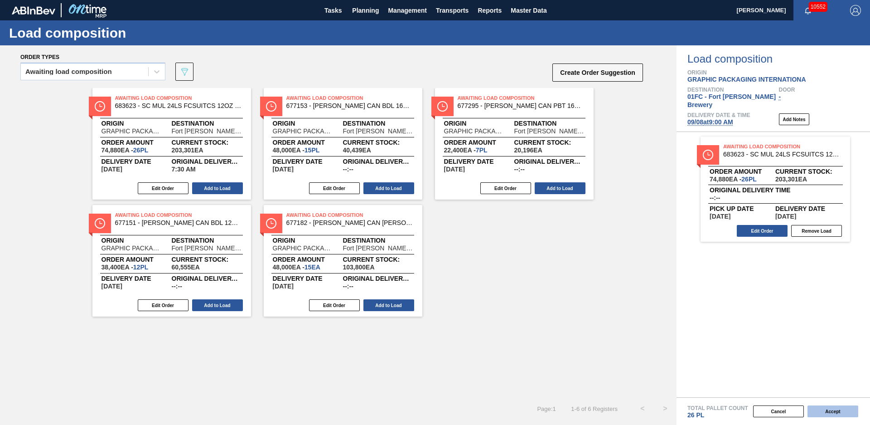
click at [830, 412] on button "Accept" at bounding box center [833, 411] width 51 height 12
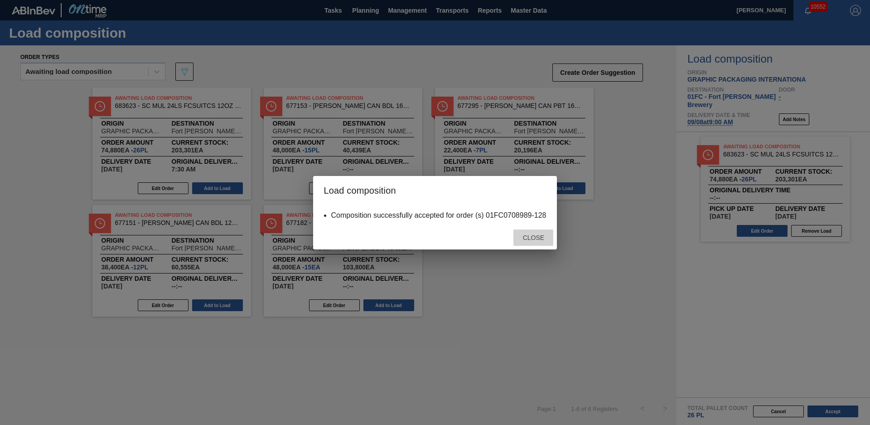
click at [528, 240] on span "Close" at bounding box center [534, 237] width 36 height 7
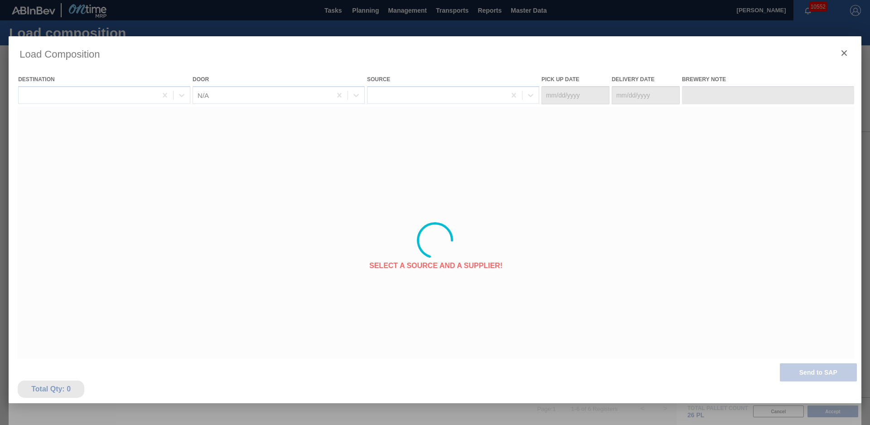
type Date "[DATE]"
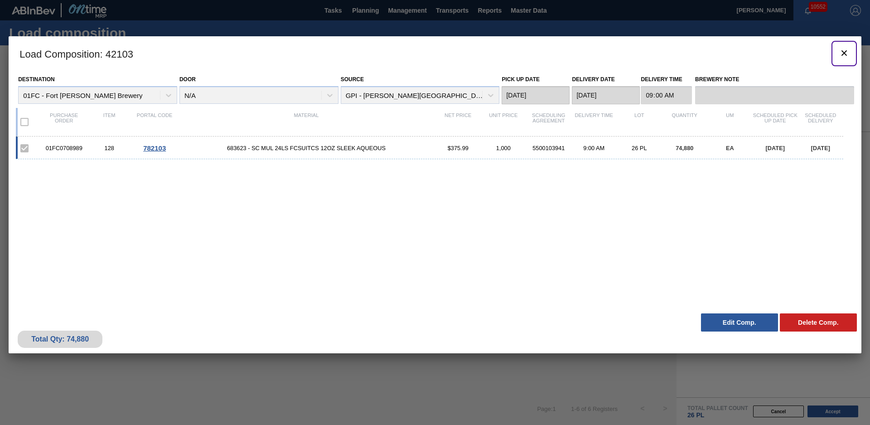
click at [845, 55] on icon "botão de ícone" at bounding box center [844, 53] width 11 height 11
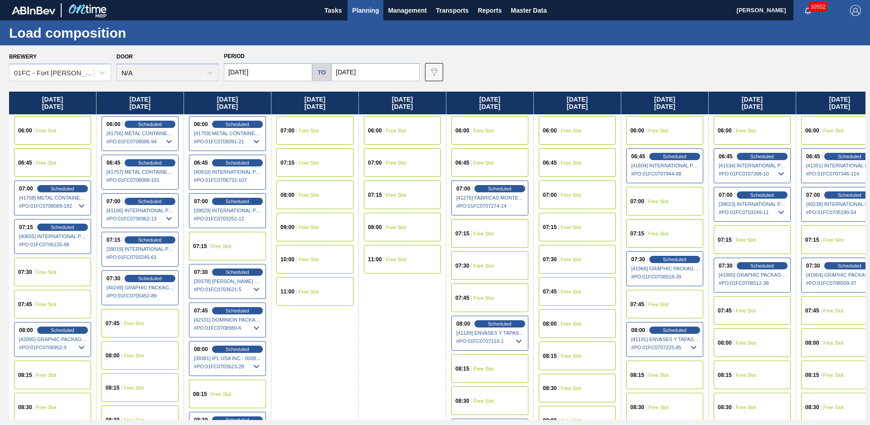
click at [584, 189] on div "07:00 Free Slot" at bounding box center [577, 194] width 77 height 29
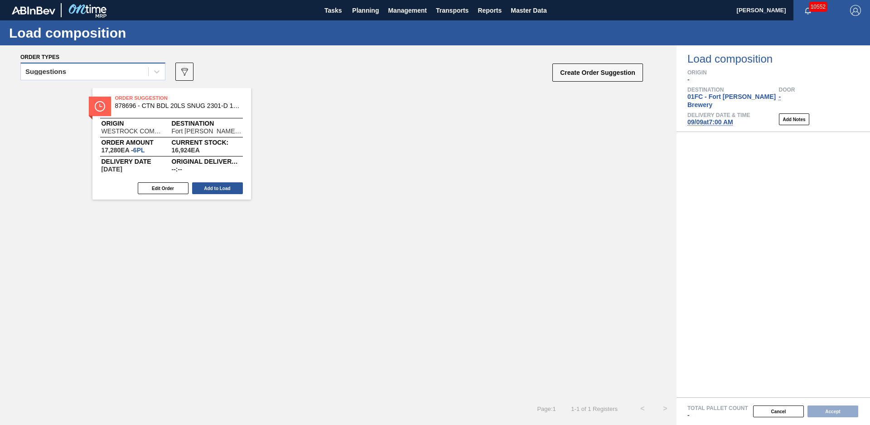
click at [136, 67] on div "Suggestions" at bounding box center [84, 71] width 127 height 13
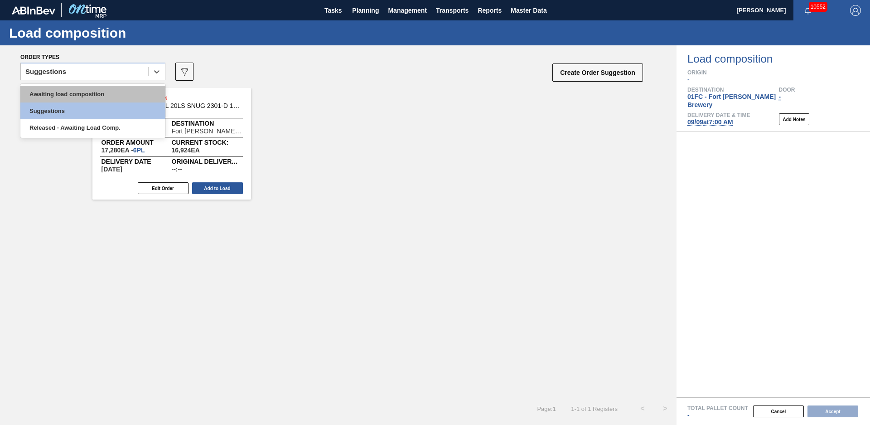
click at [88, 93] on div "Awaiting load composition" at bounding box center [92, 94] width 145 height 17
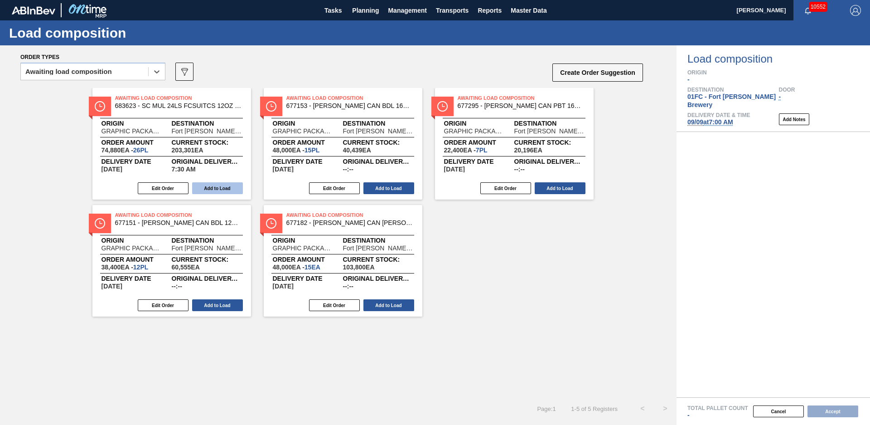
click at [228, 186] on button "Add to Load" at bounding box center [217, 188] width 51 height 12
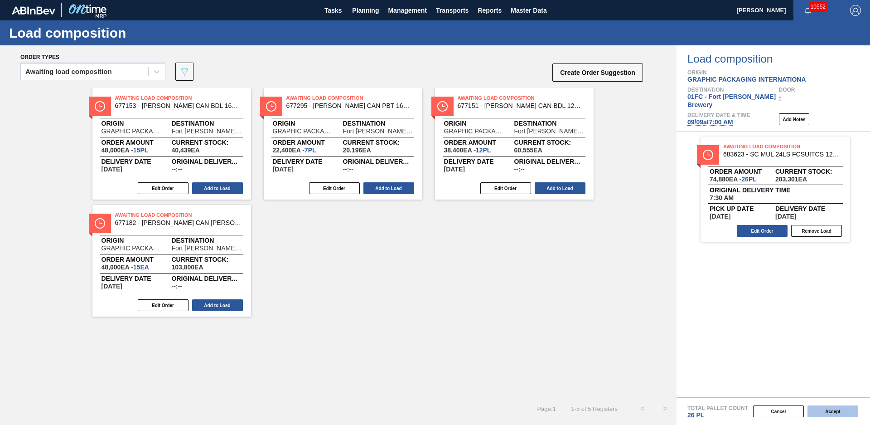
click at [828, 411] on button "Accept" at bounding box center [833, 411] width 51 height 12
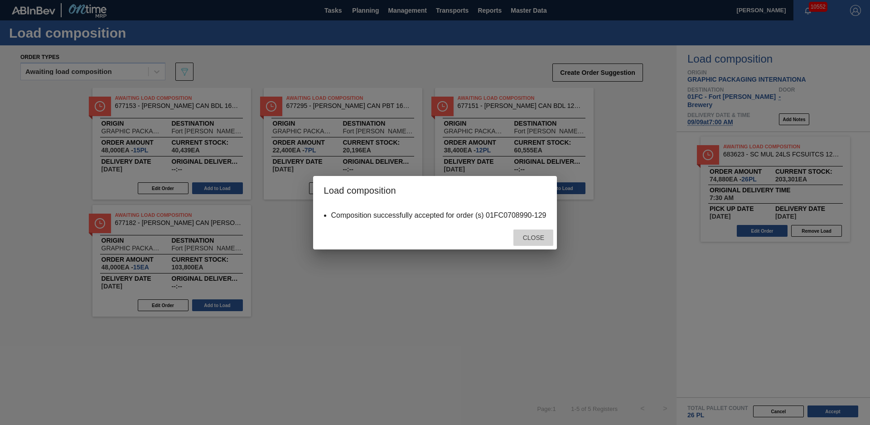
click at [531, 229] on div "Close" at bounding box center [533, 237] width 40 height 17
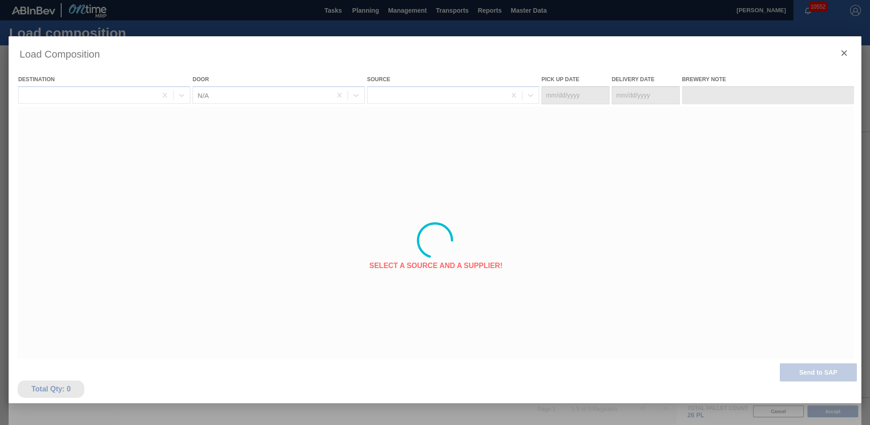
type Date "09/06/2025"
type Date "[DATE]"
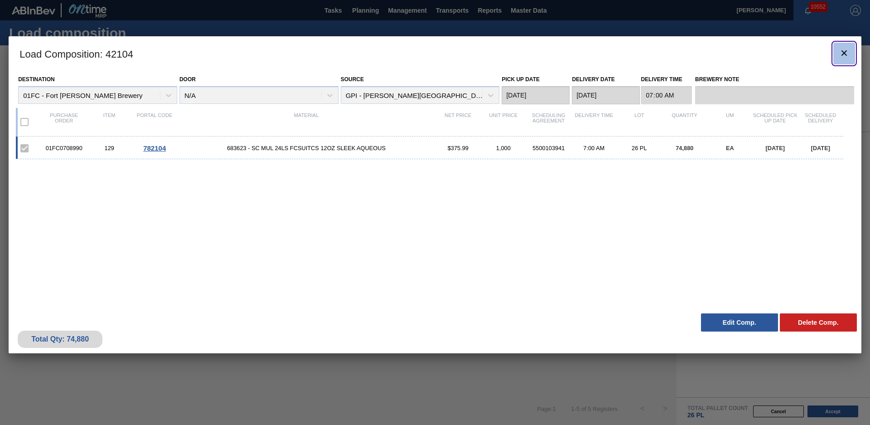
click at [841, 56] on icon "botão de ícone" at bounding box center [844, 53] width 11 height 11
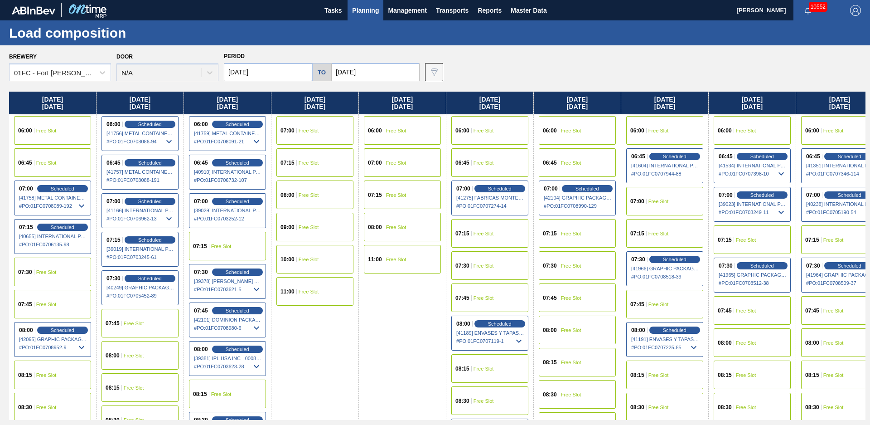
click at [494, 268] on div "07:30 Free Slot" at bounding box center [489, 265] width 77 height 29
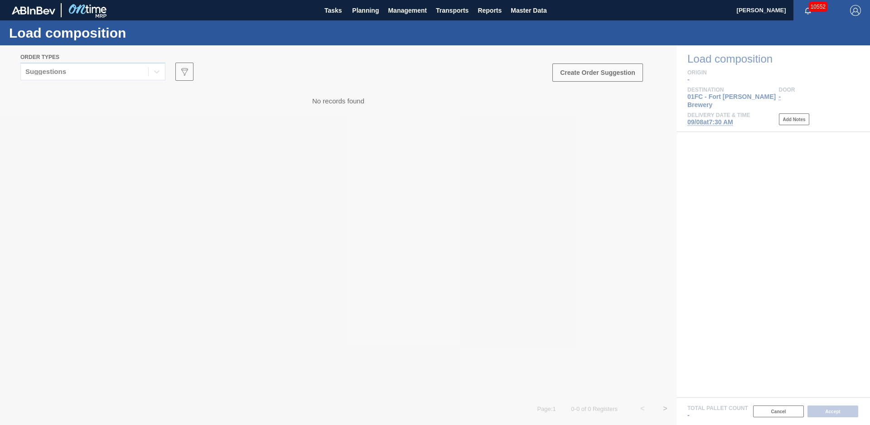
click at [138, 69] on div at bounding box center [435, 234] width 870 height 379
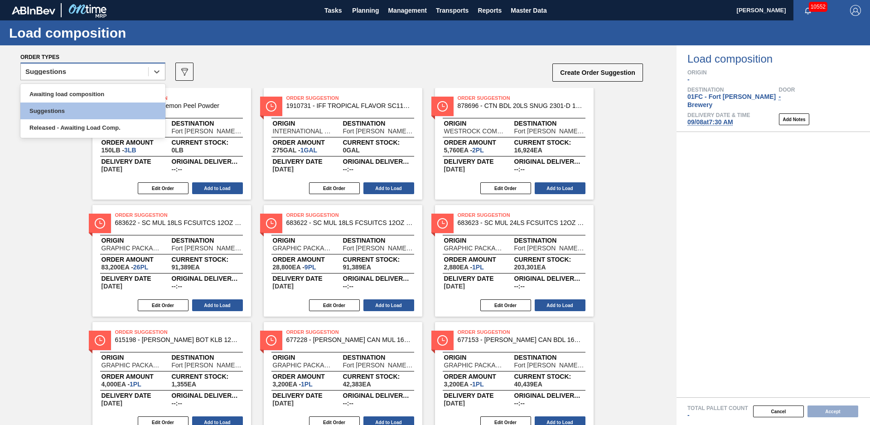
click at [122, 73] on div "Suggestions" at bounding box center [84, 71] width 127 height 13
click at [104, 90] on div "Awaiting load composition" at bounding box center [92, 94] width 145 height 17
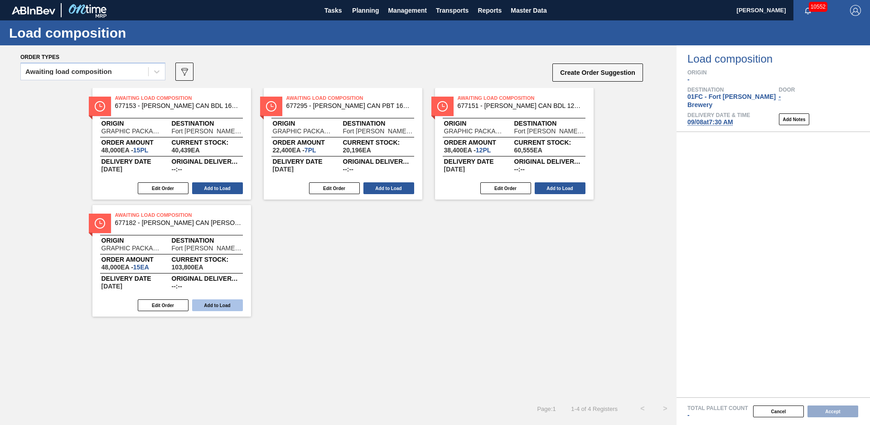
click at [217, 307] on button "Add to Load" at bounding box center [217, 305] width 51 height 12
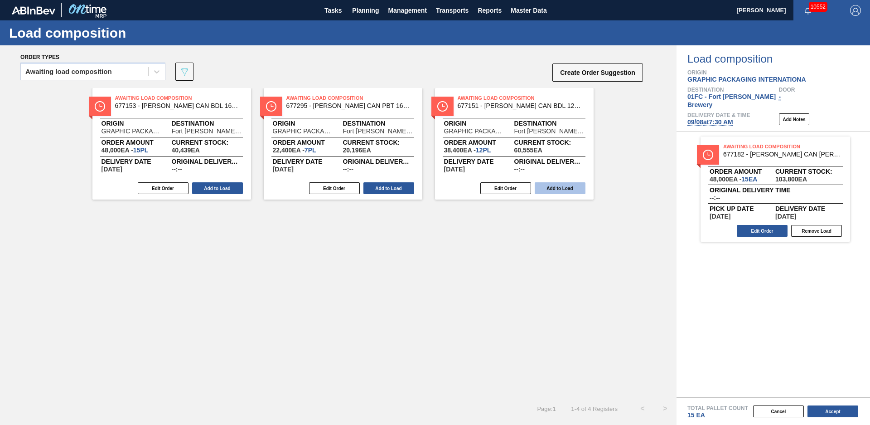
click at [555, 192] on button "Add to Load" at bounding box center [560, 188] width 51 height 12
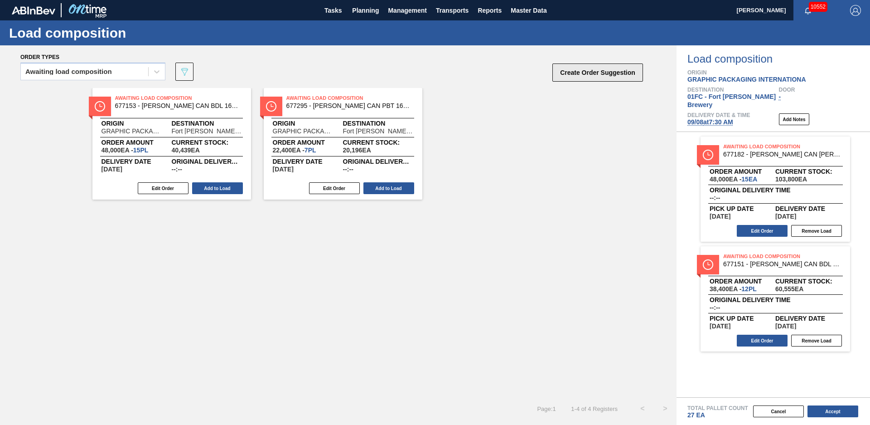
click at [599, 73] on button "Create Order Suggestion" at bounding box center [597, 72] width 91 height 18
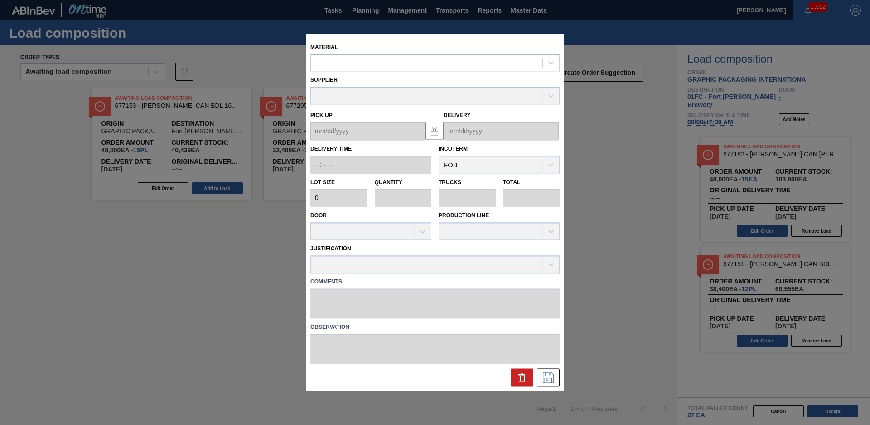
click at [348, 64] on div at bounding box center [427, 62] width 232 height 13
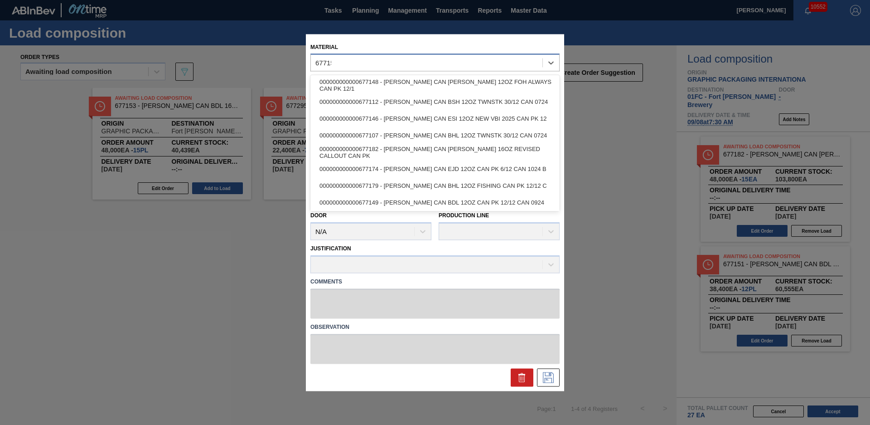
type input "677151"
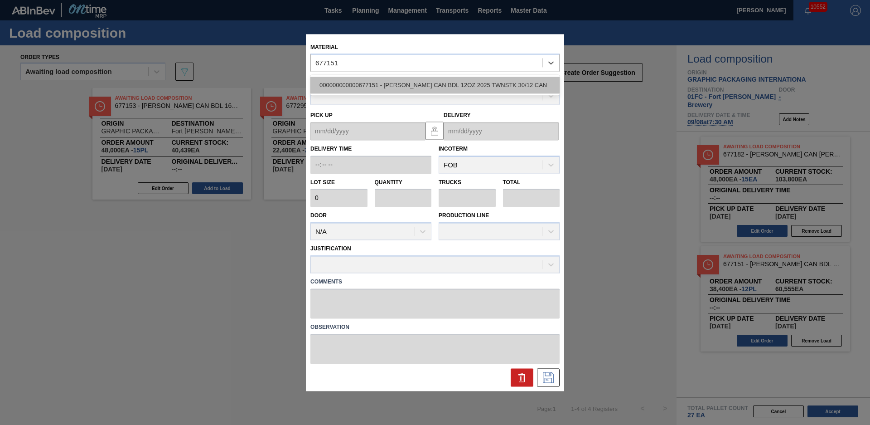
click at [389, 82] on div "000000000000677151 - CARR CAN BDL 12OZ 2025 TWNSTK 30/12 CAN" at bounding box center [434, 85] width 249 height 17
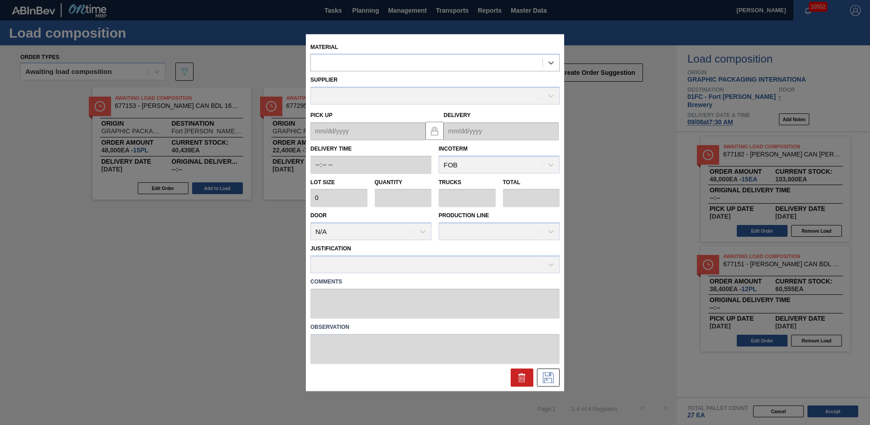
type input "3,200"
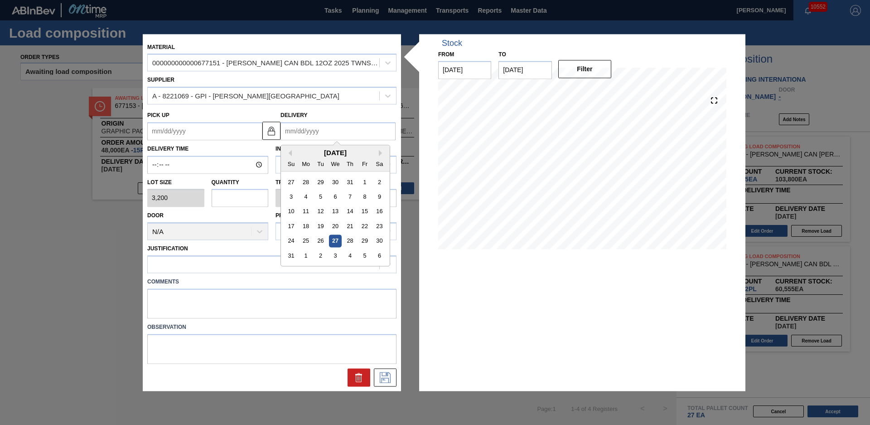
click at [307, 134] on input "Delivery" at bounding box center [338, 131] width 115 height 18
click at [381, 153] on button "Next Month" at bounding box center [382, 153] width 6 height 6
click at [307, 196] on div "8" at bounding box center [306, 196] width 12 height 12
type up "[DATE]"
type input "[DATE]"
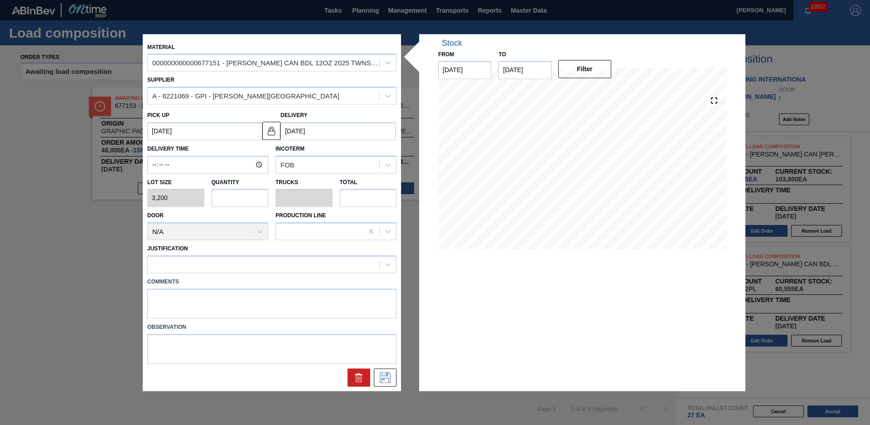
click at [240, 196] on input "text" at bounding box center [240, 198] width 57 height 18
type input "1"
type input "0.038"
type input "3,200"
type input "1"
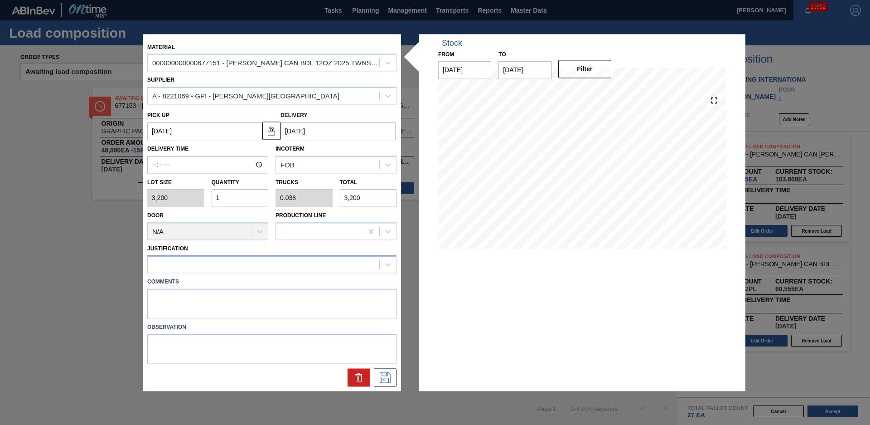
click at [250, 259] on div at bounding box center [264, 264] width 232 height 13
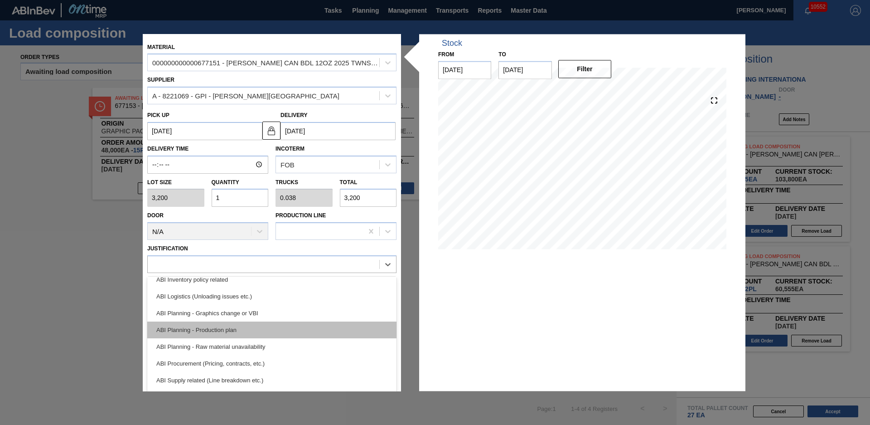
scroll to position [61, 0]
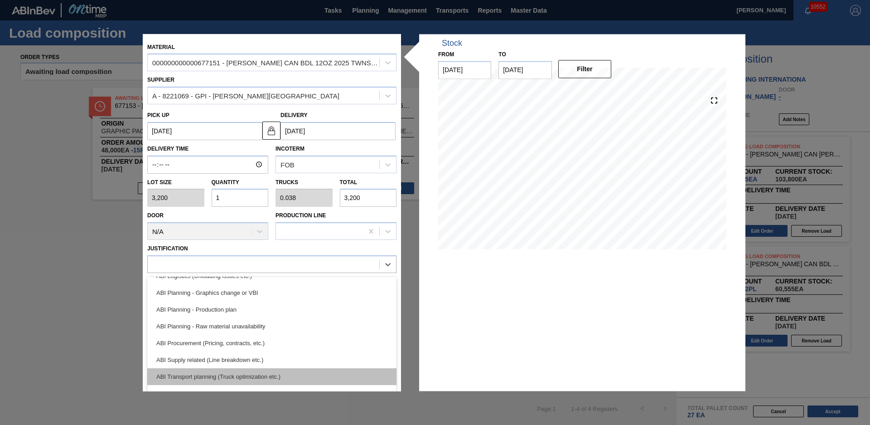
click at [265, 377] on div "ABI Transport planning (Truck optimization etc.)" at bounding box center [271, 376] width 249 height 17
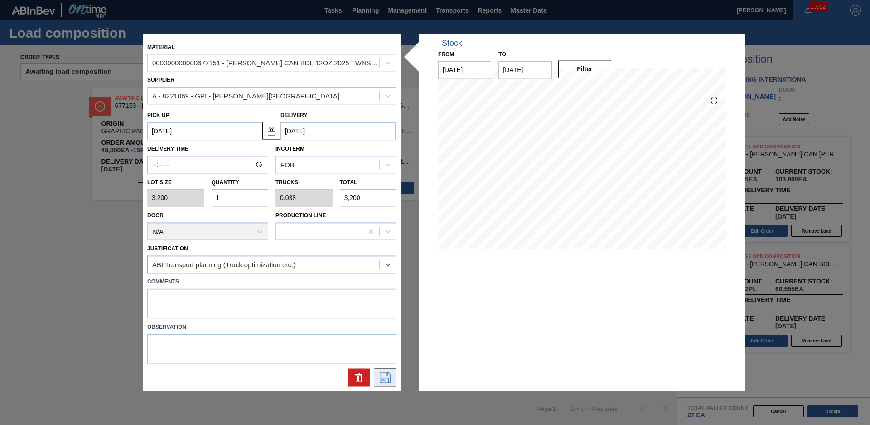
click at [378, 376] on icon at bounding box center [385, 377] width 15 height 11
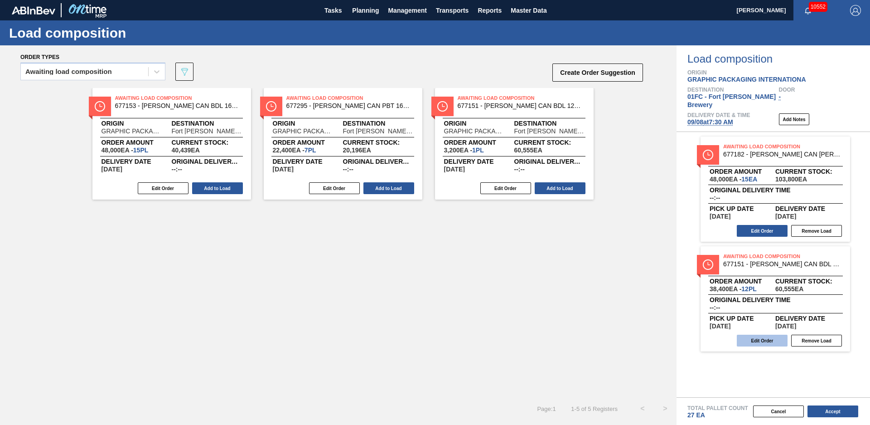
click at [758, 334] on button "Edit Order" at bounding box center [762, 340] width 51 height 12
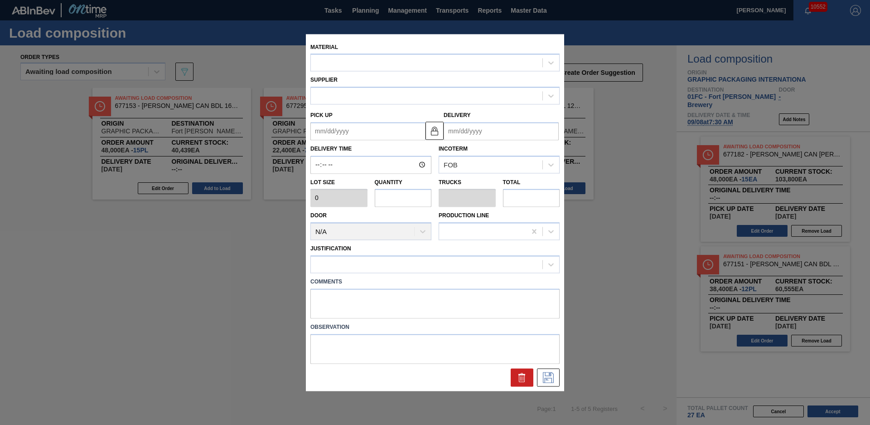
type input "3,200"
type input "12"
type input "0.462"
type input "38,400"
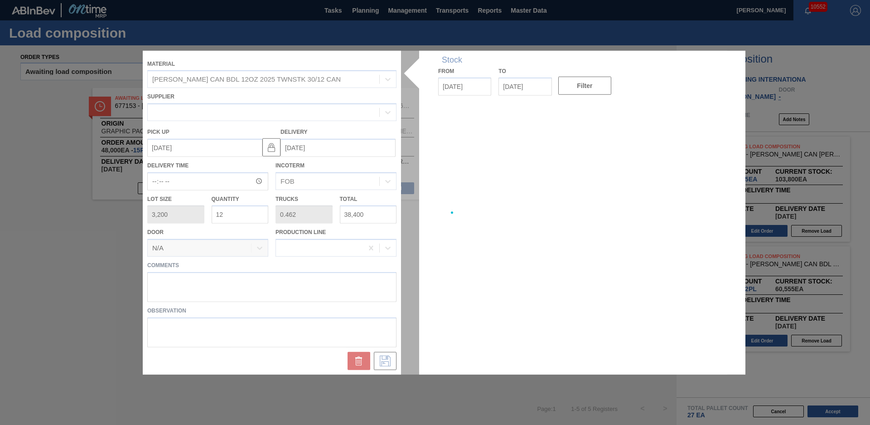
type up "[DATE]"
type input "[DATE]"
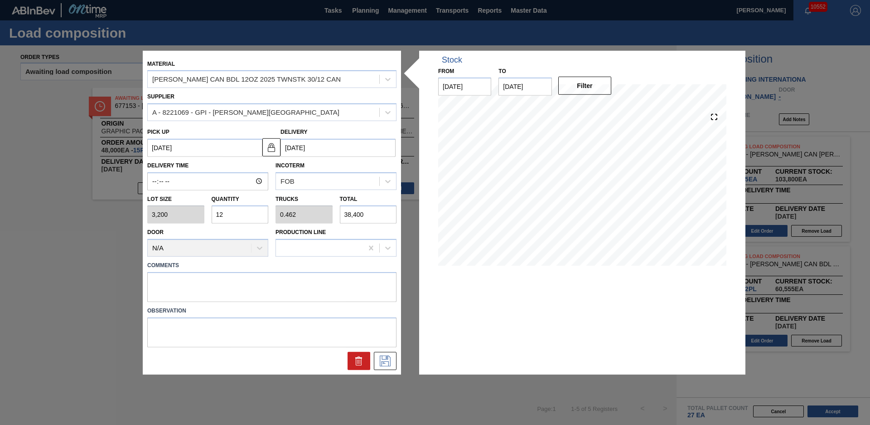
click at [232, 213] on input "12" at bounding box center [240, 214] width 57 height 18
type input "1"
type input "0.038"
type input "3,200"
type input "11"
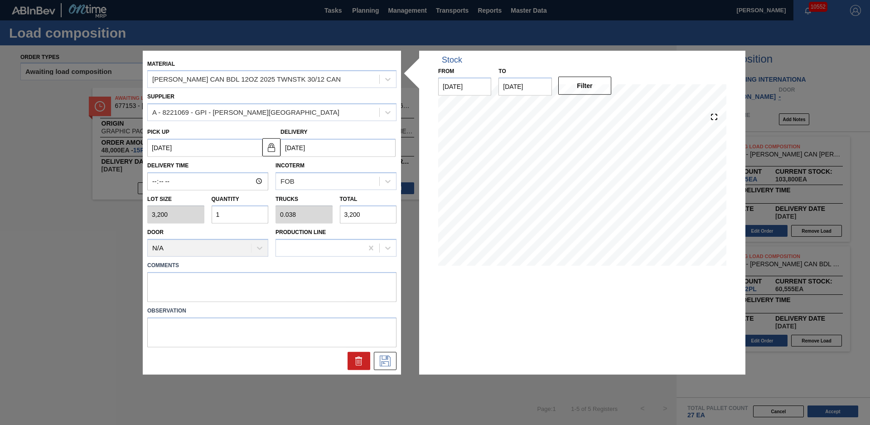
type input "0.423"
type input "35,200"
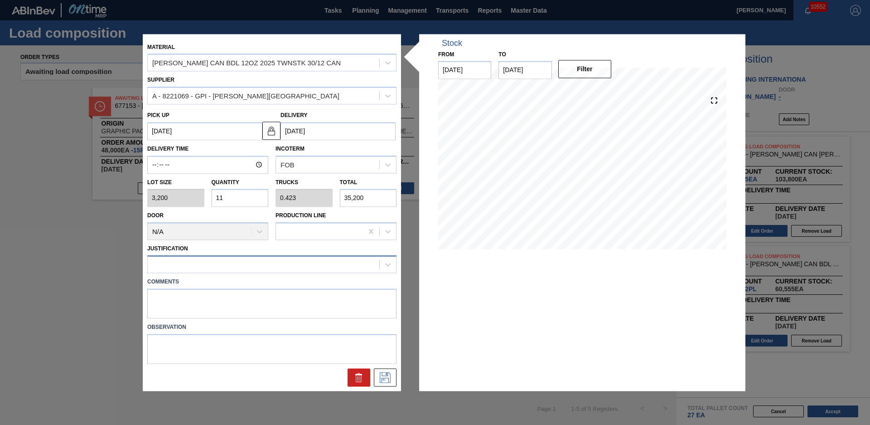
type input "11"
click at [321, 265] on div at bounding box center [264, 264] width 232 height 13
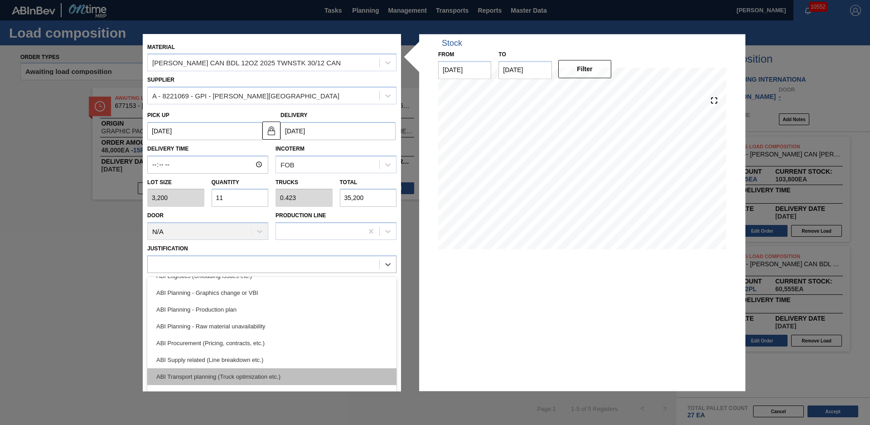
click at [265, 375] on div "ABI Transport planning (Truck optimization etc.)" at bounding box center [271, 376] width 249 height 17
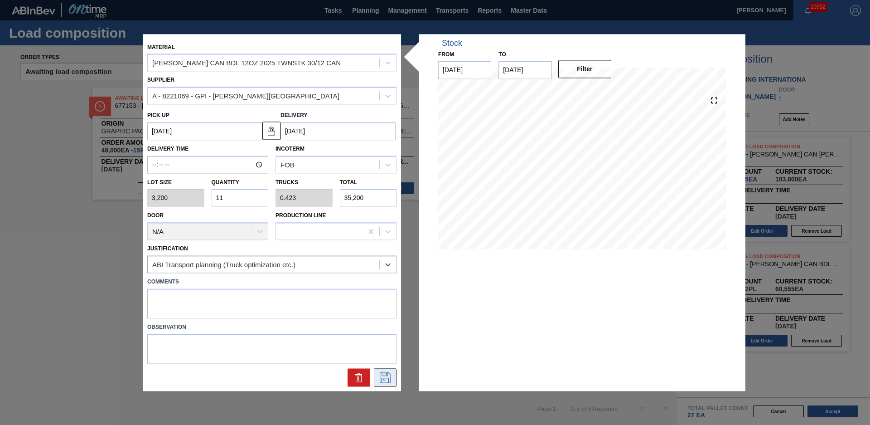
click at [385, 380] on icon at bounding box center [384, 376] width 5 height 7
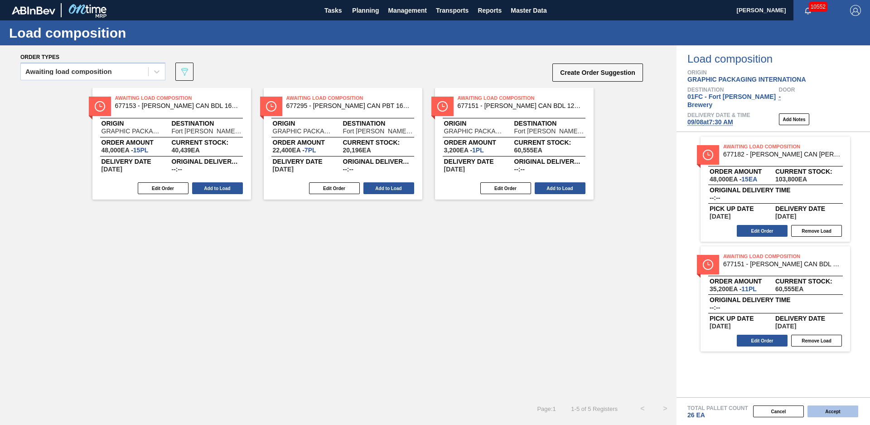
click at [842, 406] on button "Accept" at bounding box center [833, 411] width 51 height 12
click at [847, 415] on button "Accept" at bounding box center [833, 411] width 51 height 12
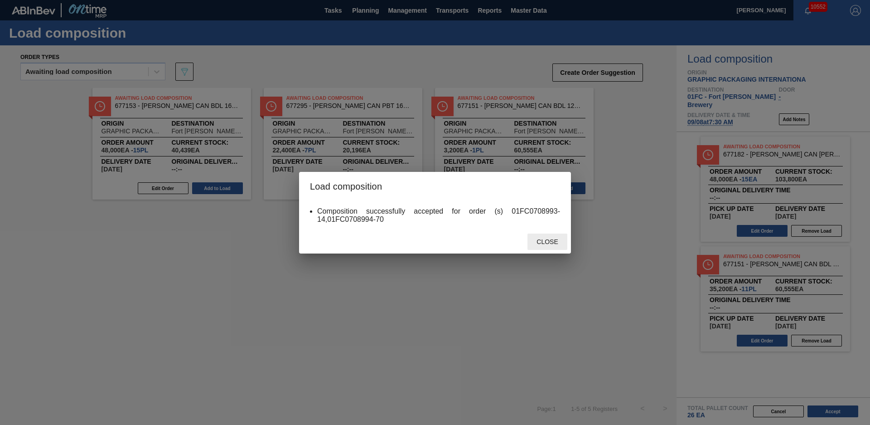
click at [553, 245] on span "Close" at bounding box center [547, 241] width 36 height 7
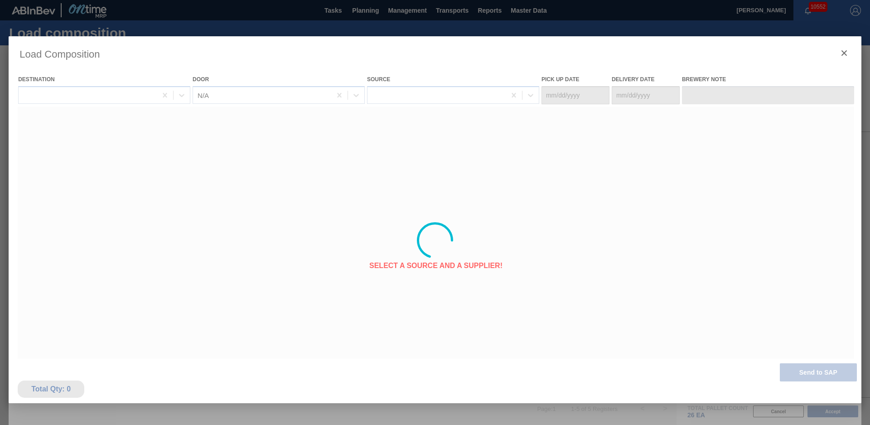
type Date "[DATE]"
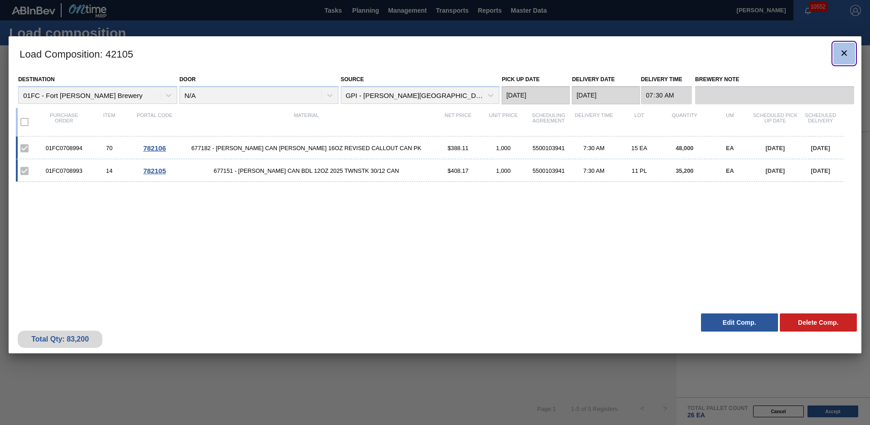
click at [845, 51] on icon "botão de ícone" at bounding box center [844, 52] width 5 height 5
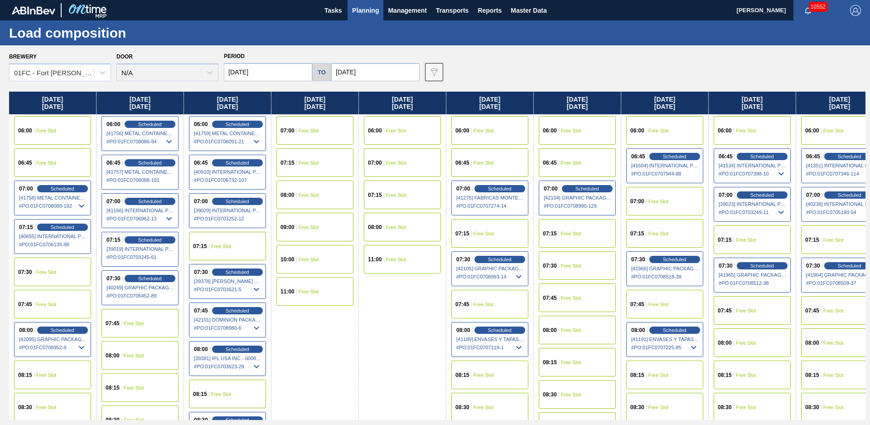
click at [629, 58] on div "Brewery 01FC - Fort Collins Brewery Door N/A Period 09/03/2025 to 11/03/2025 Da…" at bounding box center [437, 65] width 857 height 31
click at [566, 53] on div "Brewery 01FC - Fort Collins Brewery Door N/A Period 09/03/2025 to 11/03/2025 Da…" at bounding box center [437, 65] width 857 height 31
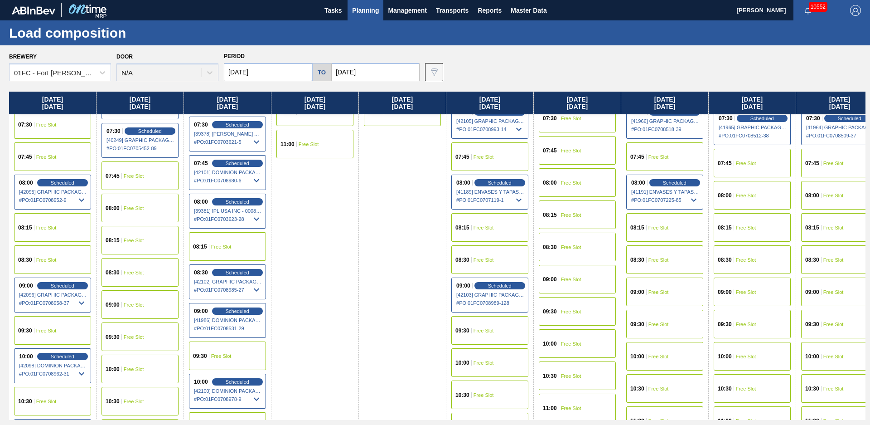
click at [515, 357] on div "10:00 Free Slot" at bounding box center [489, 362] width 77 height 29
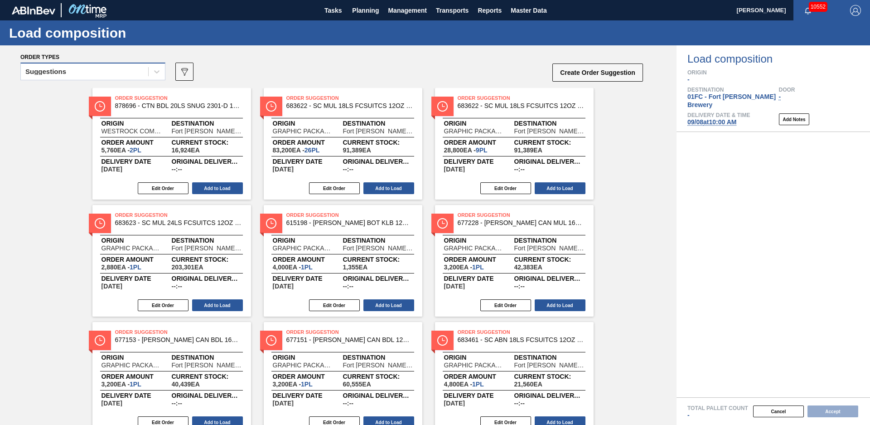
click at [129, 73] on div "Suggestions" at bounding box center [84, 71] width 127 height 13
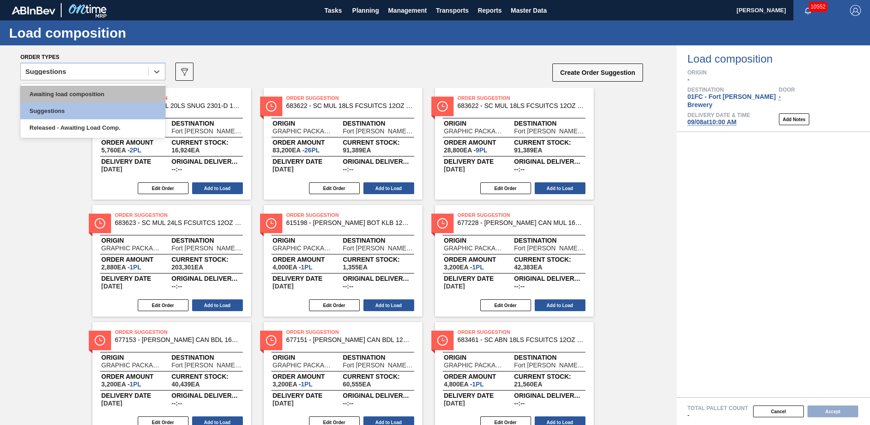
click at [106, 92] on div "Awaiting load composition" at bounding box center [92, 94] width 145 height 17
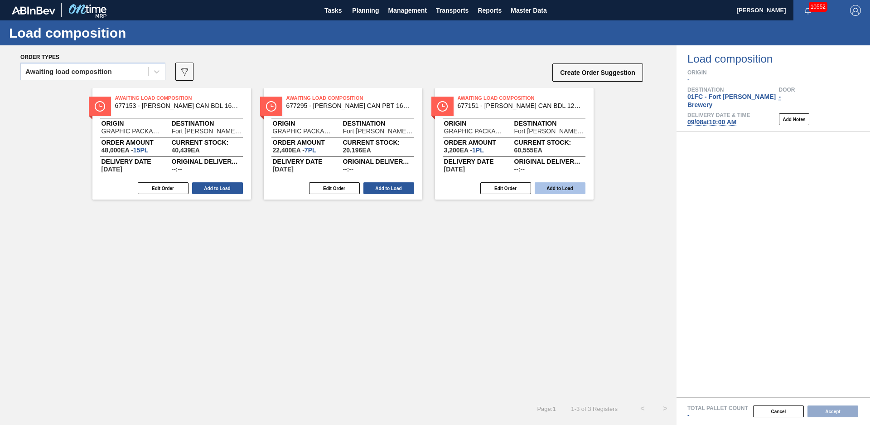
click at [561, 186] on button "Add to Load" at bounding box center [560, 188] width 51 height 12
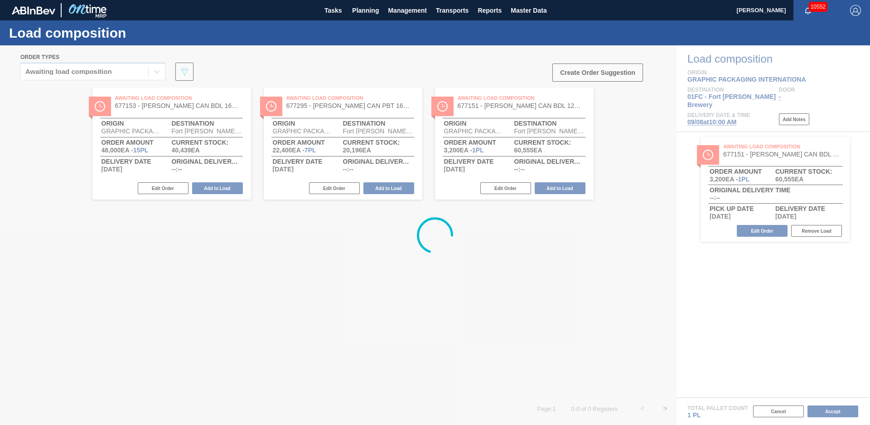
click at [405, 187] on div at bounding box center [435, 234] width 870 height 379
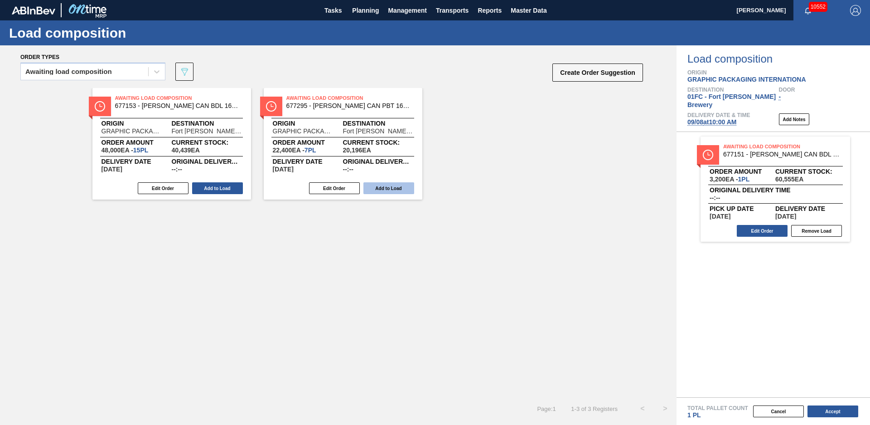
click at [388, 189] on button "Add to Load" at bounding box center [388, 188] width 51 height 12
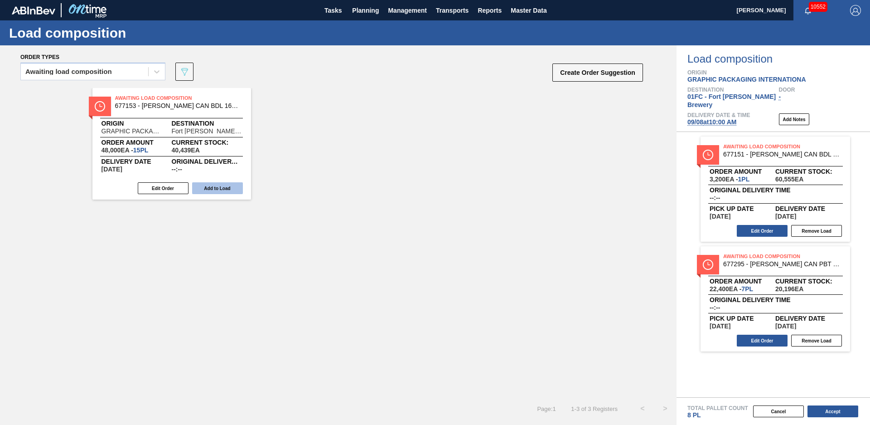
click at [217, 187] on button "Add to Load" at bounding box center [217, 188] width 51 height 12
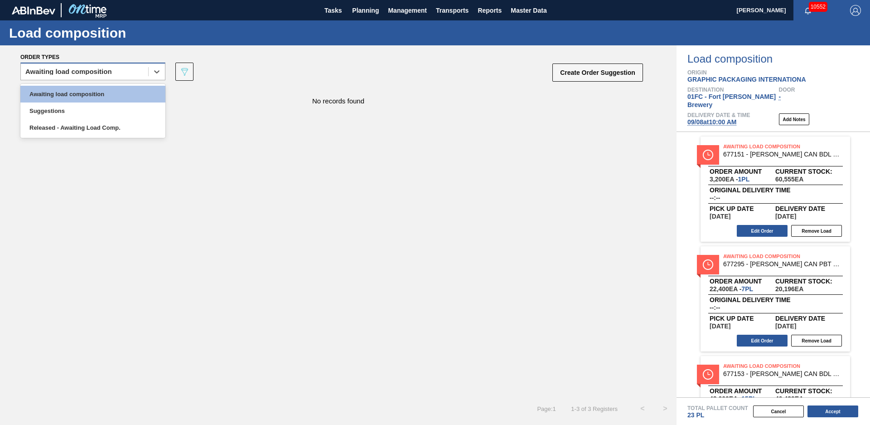
click at [143, 73] on div "Awaiting load composition" at bounding box center [84, 71] width 127 height 13
click at [123, 112] on div "Suggestions" at bounding box center [92, 110] width 145 height 17
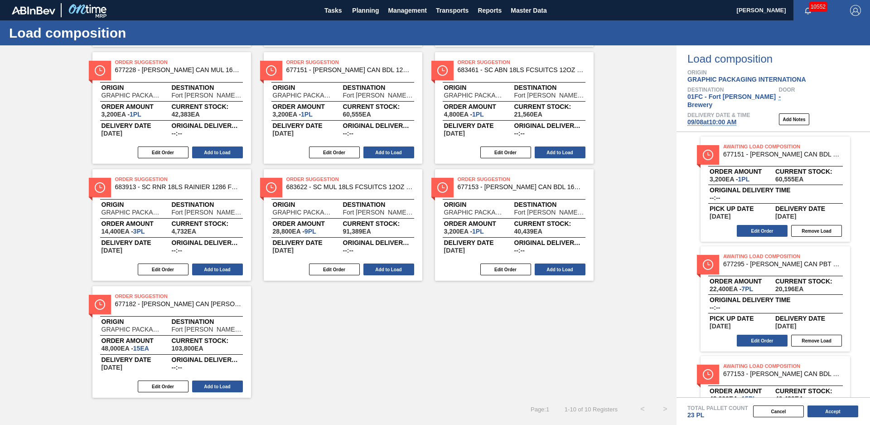
scroll to position [96, 0]
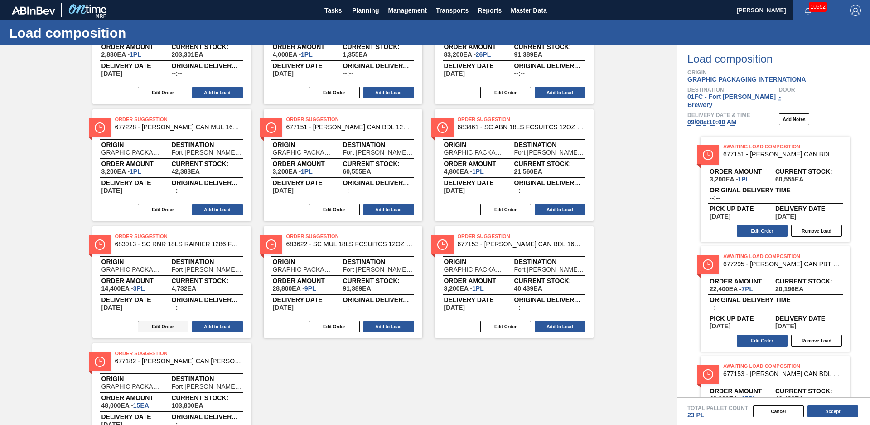
click at [166, 324] on button "Edit Order" at bounding box center [163, 326] width 51 height 12
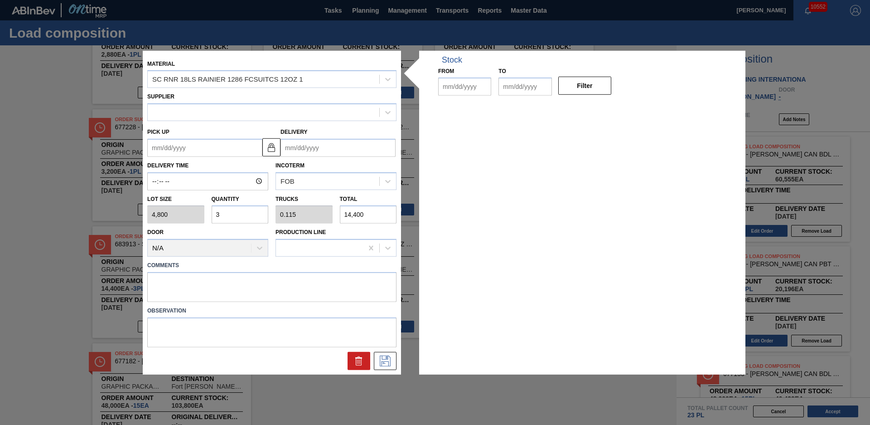
type input "4,800"
type input "3"
type input "0.115"
type input "14,400"
type up "[DATE]"
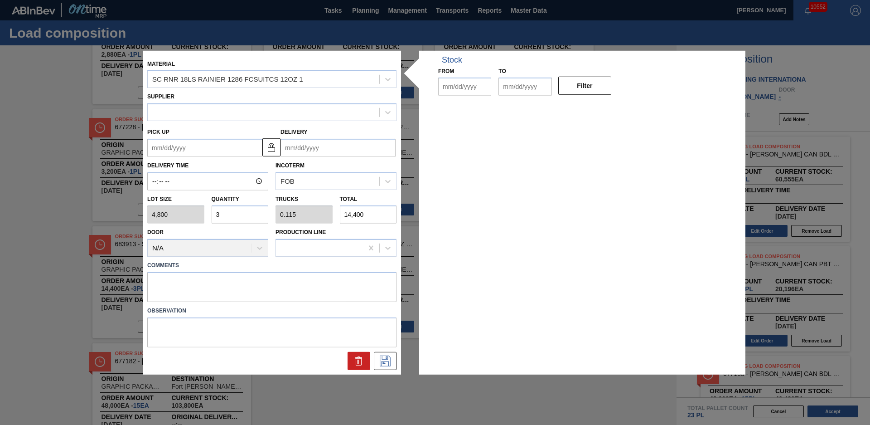
type input "[DATE]"
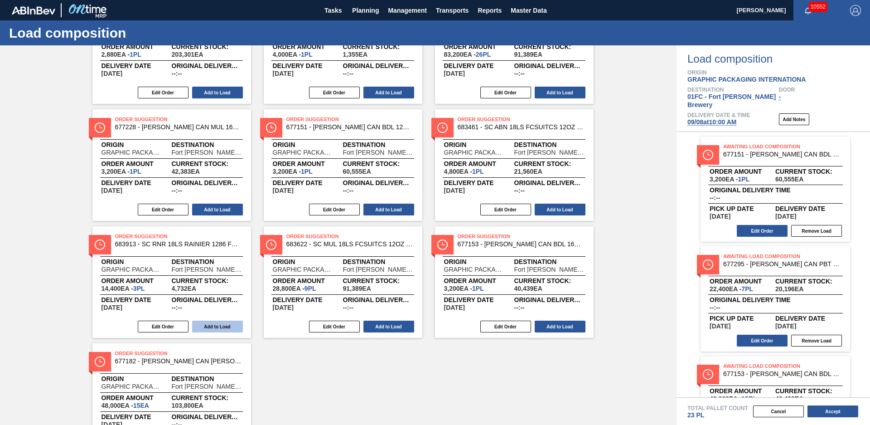
click at [213, 328] on button "Add to Load" at bounding box center [217, 326] width 51 height 12
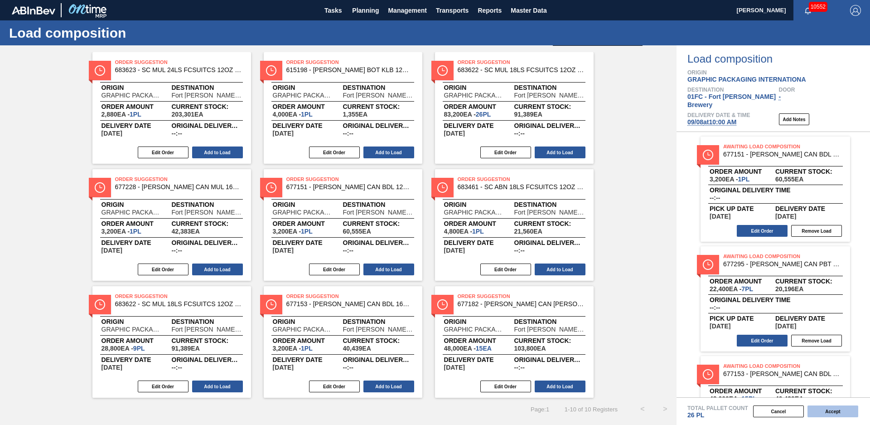
click at [821, 415] on button "Accept" at bounding box center [833, 411] width 51 height 12
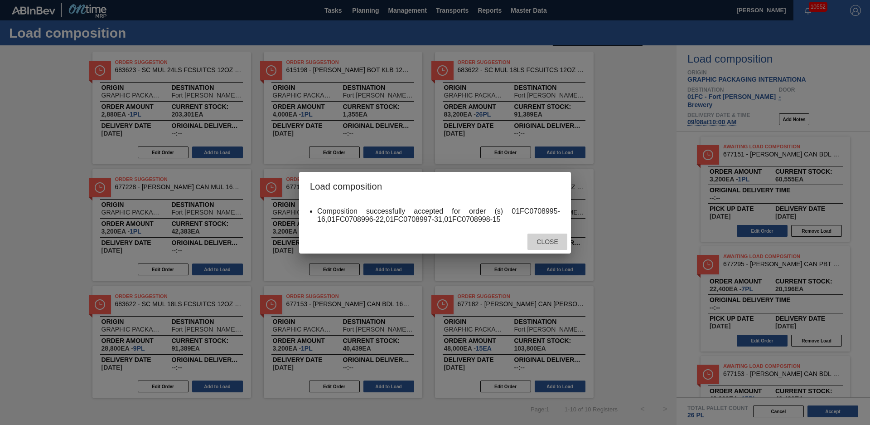
click at [556, 234] on div "Close" at bounding box center [548, 241] width 40 height 17
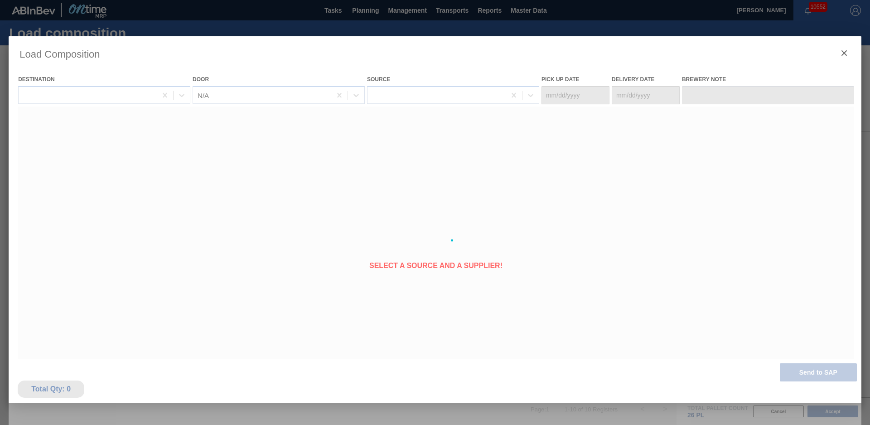
type Date "[DATE]"
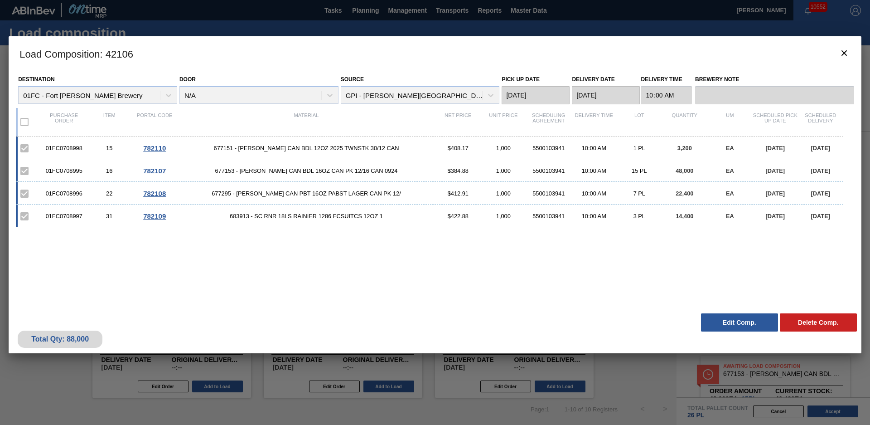
click at [398, 245] on div "01FC0708998 15 782110 677151 - CARR CAN BDL 12OZ 2025 TWNSTK 30/12 CAN $408.17 …" at bounding box center [433, 216] width 835 height 161
click at [846, 51] on icon "botão de ícone" at bounding box center [844, 52] width 5 height 5
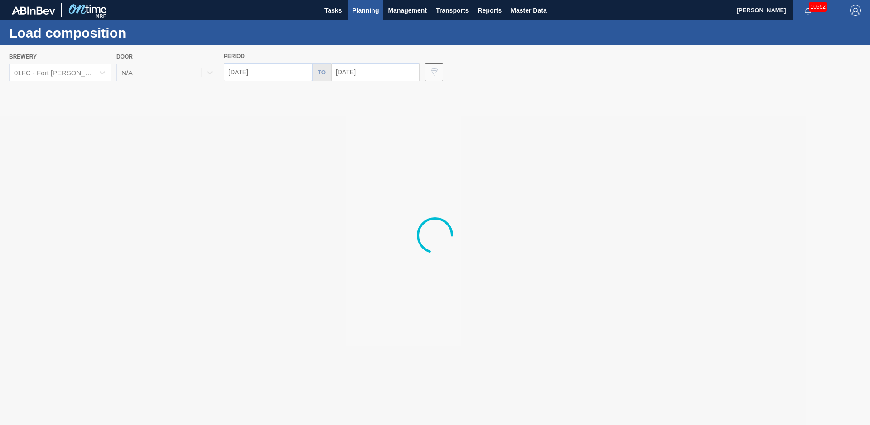
click at [365, 9] on span "Planning" at bounding box center [365, 10] width 27 height 11
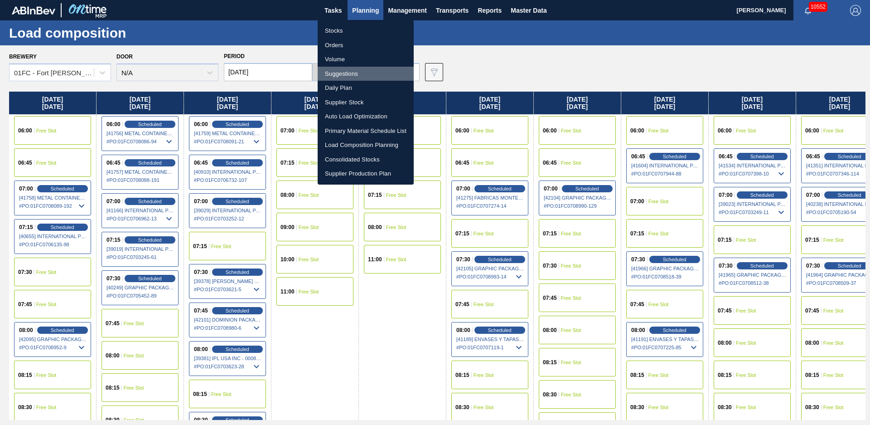
click at [364, 69] on li "Suggestions" at bounding box center [366, 74] width 96 height 15
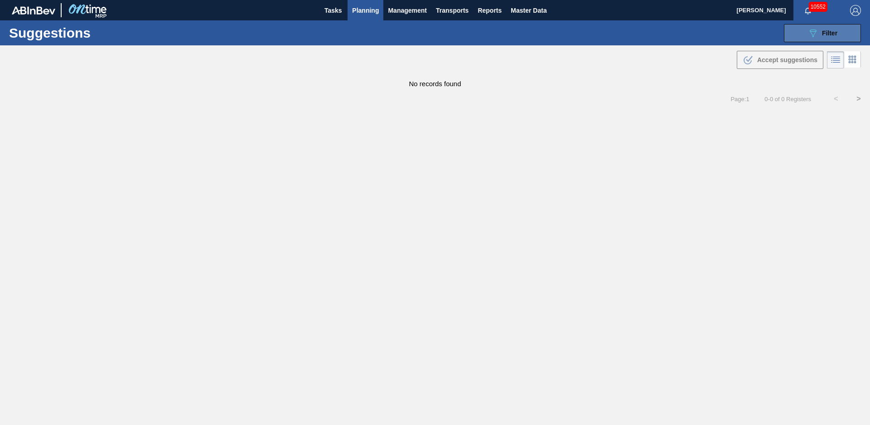
click at [800, 39] on button "089F7B8B-B2A5-4AFE-B5C0-19BA573D28AC Filter" at bounding box center [822, 33] width 77 height 18
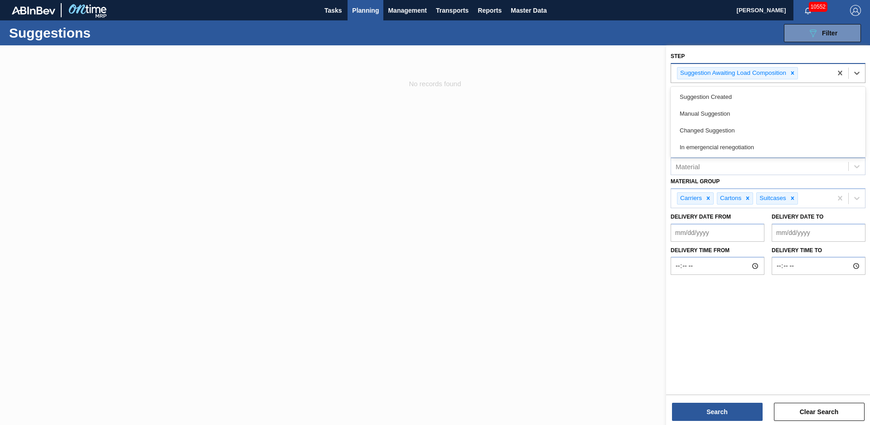
click at [799, 75] on div "Suggestion Awaiting Load Composition" at bounding box center [751, 73] width 161 height 19
click at [794, 73] on icon at bounding box center [792, 73] width 3 height 3
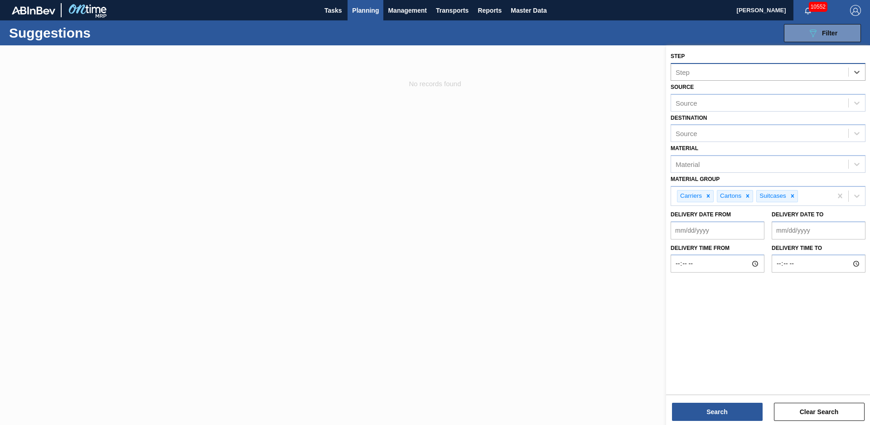
click at [794, 73] on div "Step" at bounding box center [759, 71] width 177 height 13
click at [696, 78] on div "Step" at bounding box center [759, 71] width 177 height 13
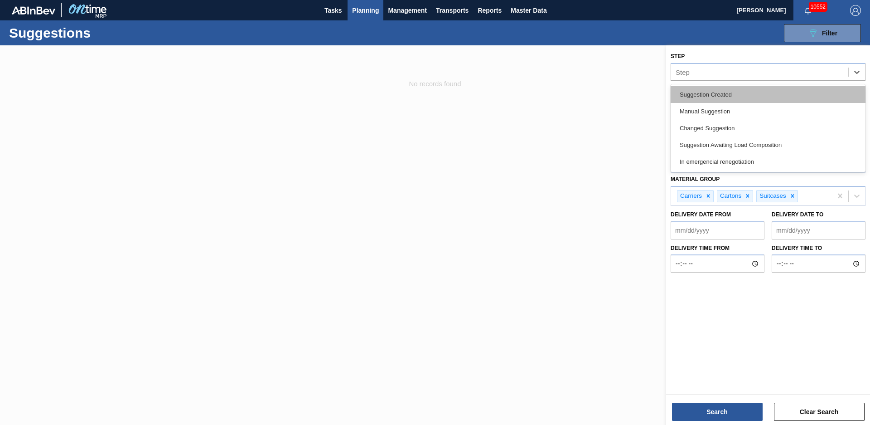
click at [693, 89] on div "Suggestion Created" at bounding box center [768, 94] width 195 height 17
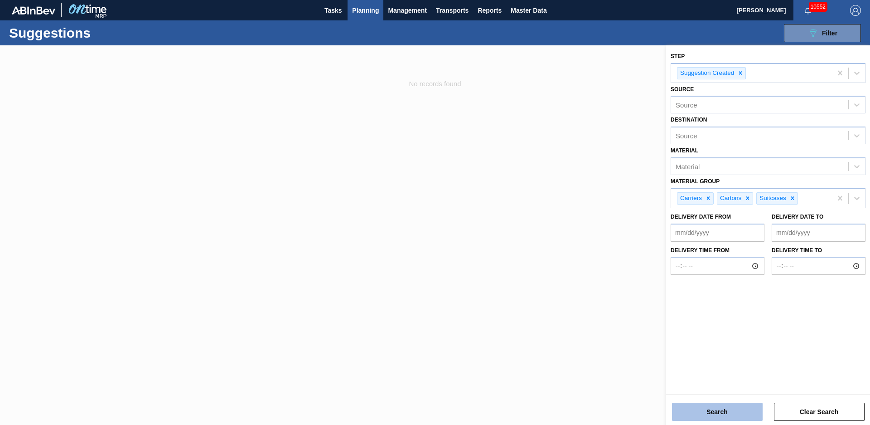
click at [716, 416] on button "Search" at bounding box center [717, 411] width 91 height 18
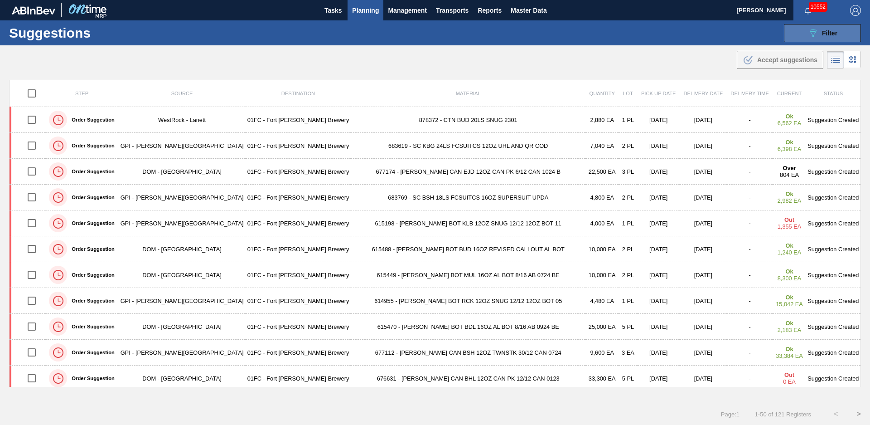
click at [802, 31] on button "089F7B8B-B2A5-4AFE-B5C0-19BA573D28AC Filter" at bounding box center [822, 33] width 77 height 18
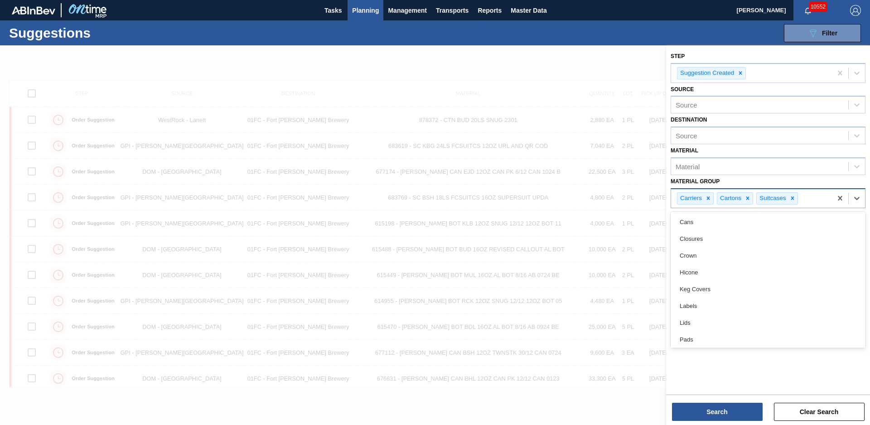
click at [813, 198] on div "Carriers Cartons Suitcases" at bounding box center [751, 198] width 161 height 19
click at [805, 198] on div "Carriers Cartons Suitcases" at bounding box center [751, 198] width 161 height 19
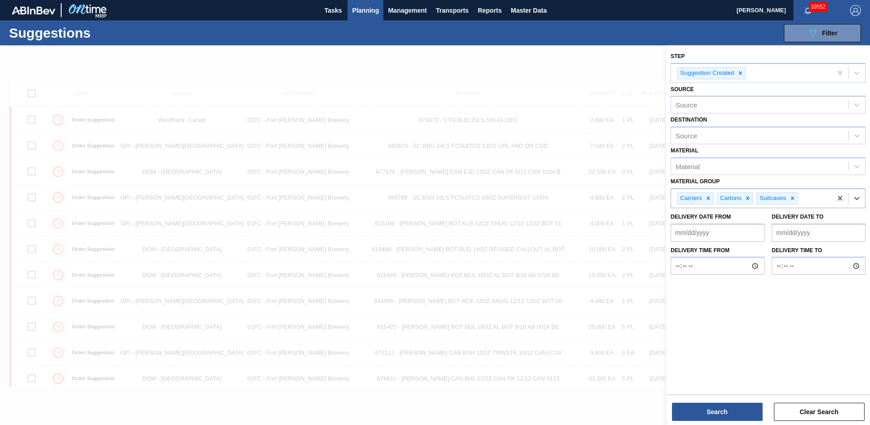
click at [814, 182] on div "Material Group Select is focused ,type to refine list, press Down to open the m…" at bounding box center [768, 191] width 195 height 33
click at [743, 106] on div "Source" at bounding box center [759, 104] width 177 height 13
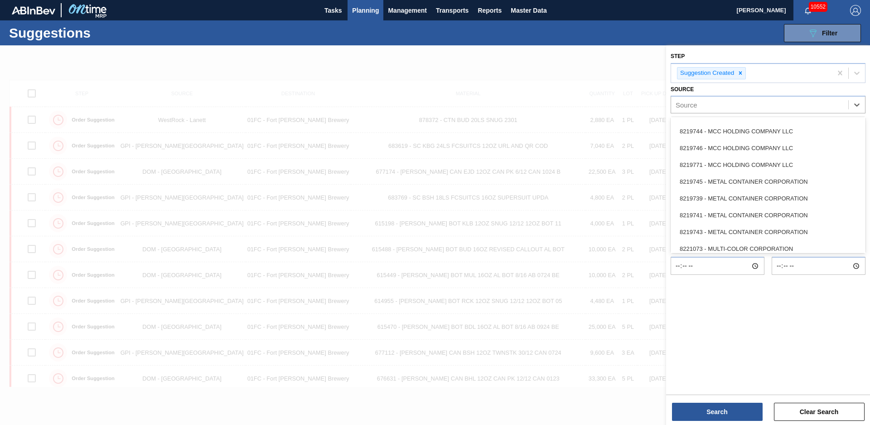
scroll to position [538, 0]
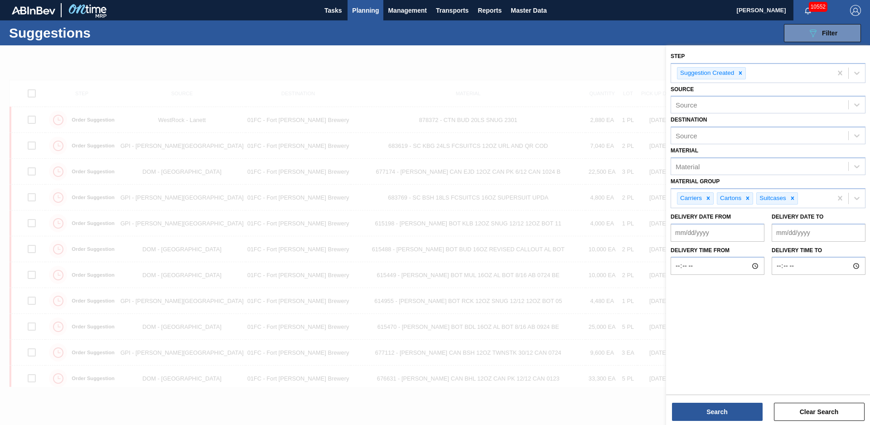
click at [738, 377] on div "Step Suggestion Created Source Source Destination Source Material Material Mate…" at bounding box center [768, 218] width 204 height 347
click at [741, 407] on button "Search" at bounding box center [717, 411] width 91 height 18
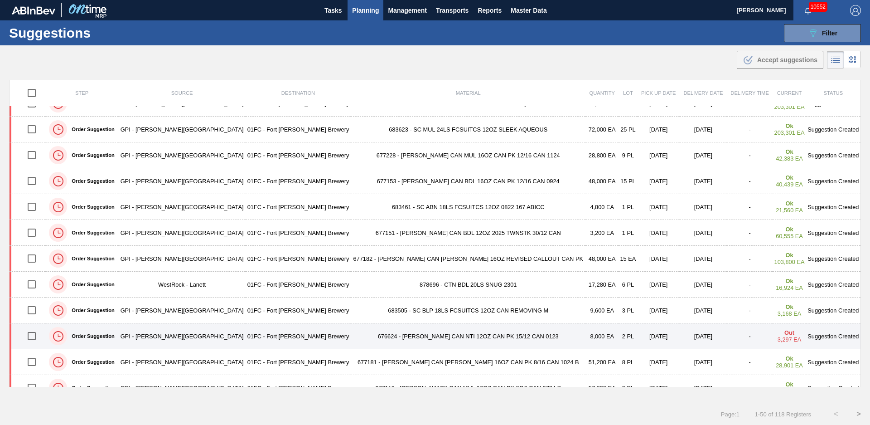
scroll to position [0, 0]
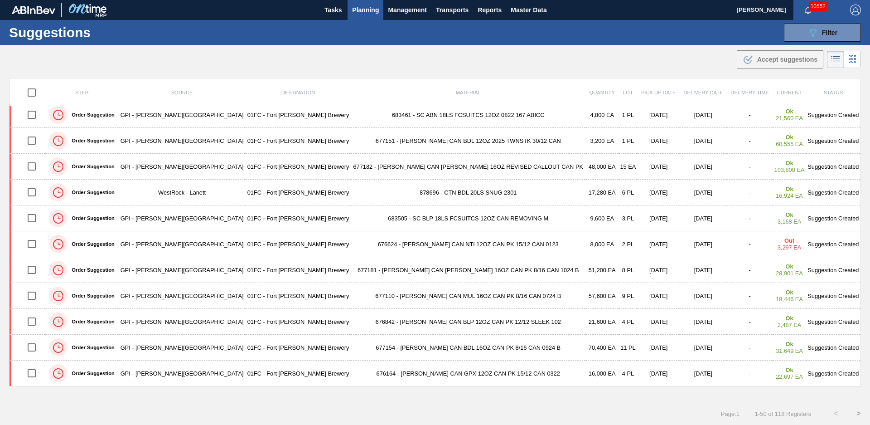
click at [452, 223] on td "683505 - SC BLP 18LS FCSUITCS 12OZ CAN REMOVING M" at bounding box center [468, 218] width 235 height 26
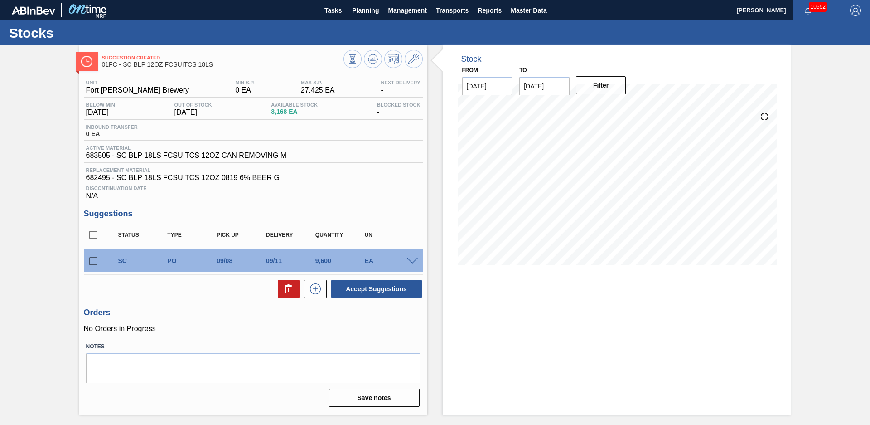
click at [823, 233] on div "Suggestion Created 01FC - SC BLP 12OZ FCSUITCS 18LS Unit Fort Collins Brewery M…" at bounding box center [435, 229] width 870 height 369
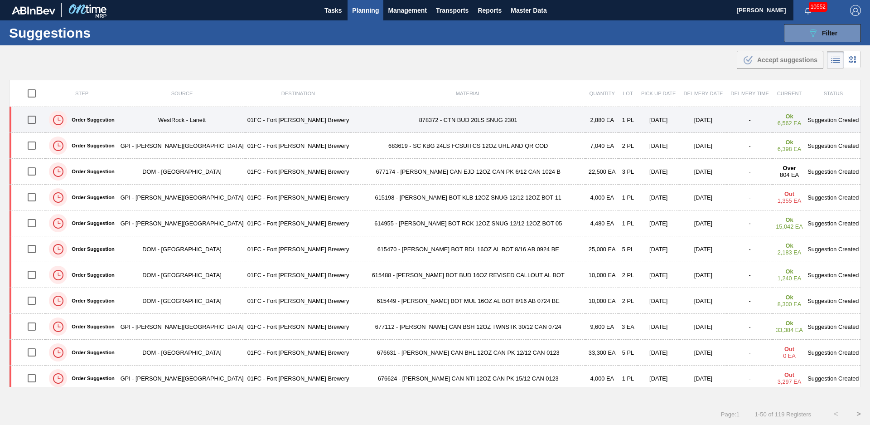
click at [492, 118] on td "878372 - CTN BUD 20LS SNUG 2301" at bounding box center [468, 120] width 235 height 26
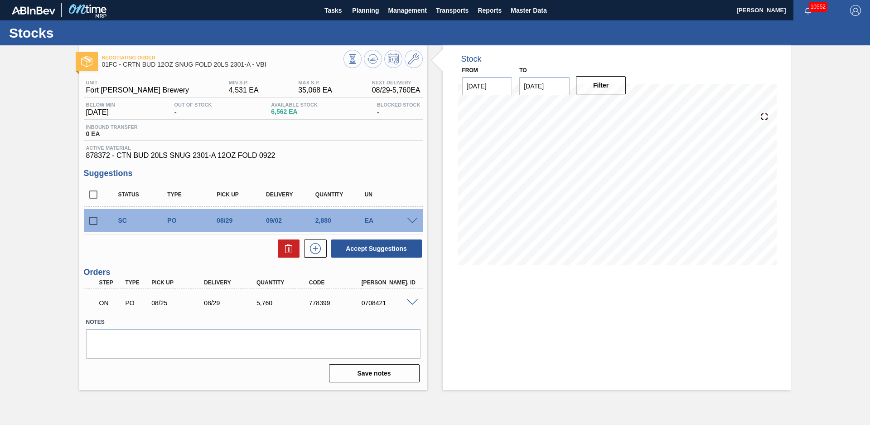
click at [438, 141] on div "Stock From [DATE] to [DATE] Filter" at bounding box center [609, 217] width 364 height 344
click at [92, 218] on input "checkbox" at bounding box center [93, 220] width 19 height 19
click at [370, 253] on button "Accept Suggestions" at bounding box center [376, 248] width 91 height 18
checkbox input "false"
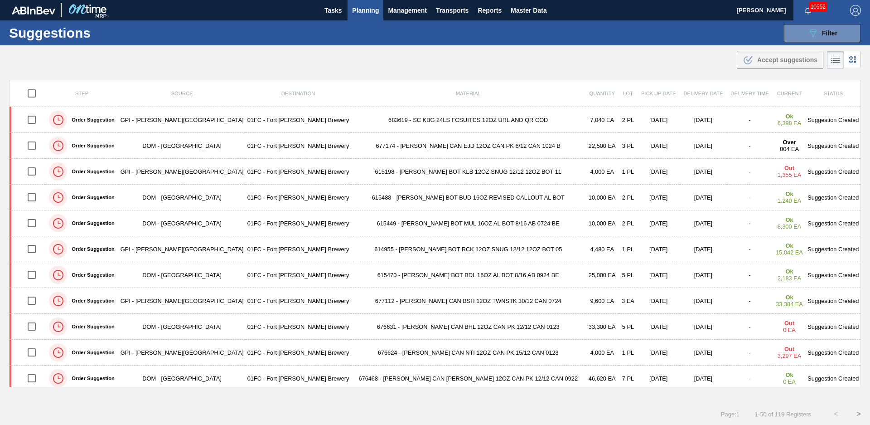
click at [705, 68] on div ".b{fill:var(--color-action-default)} Accept suggestions" at bounding box center [435, 57] width 870 height 25
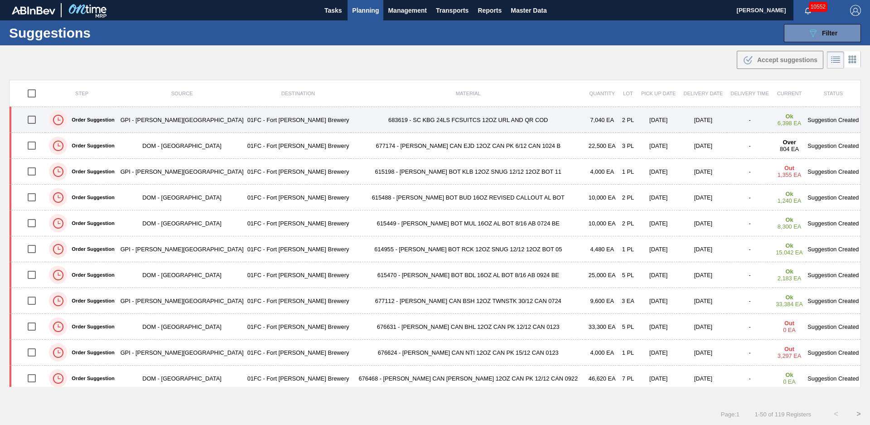
click at [498, 119] on td "683619 - SC KBG 24LS FCSUITCS 12OZ URL AND QR COD" at bounding box center [468, 120] width 235 height 26
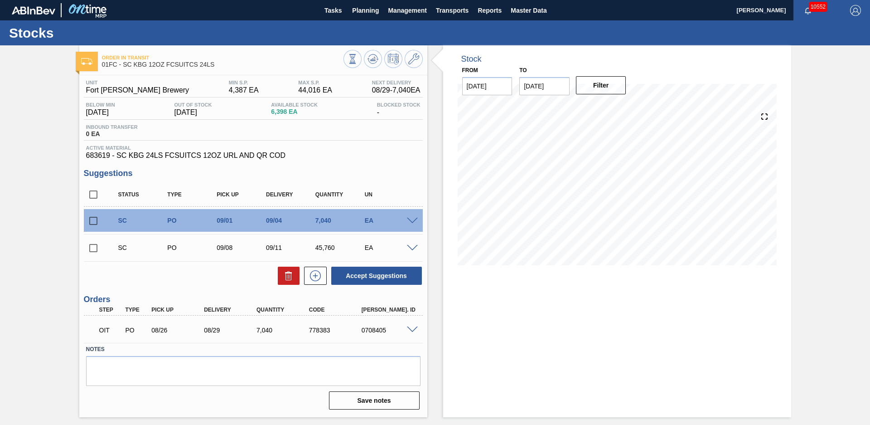
click at [436, 154] on div "Stock From [DATE] to [DATE] Filter" at bounding box center [609, 231] width 364 height 372
click at [845, 178] on div "Order in transit 01FC - SC KBG 12OZ FCSUITCS 24LS Unit Fort Collins Brewery MIN…" at bounding box center [435, 231] width 870 height 372
click at [30, 159] on div "Order in transit 01FC - SC KBG 12OZ FCSUITCS 24LS Unit Fort Collins Brewery MIN…" at bounding box center [435, 231] width 870 height 372
click at [93, 218] on input "checkbox" at bounding box center [93, 220] width 19 height 19
click at [376, 275] on button "Accept Suggestions" at bounding box center [376, 275] width 91 height 18
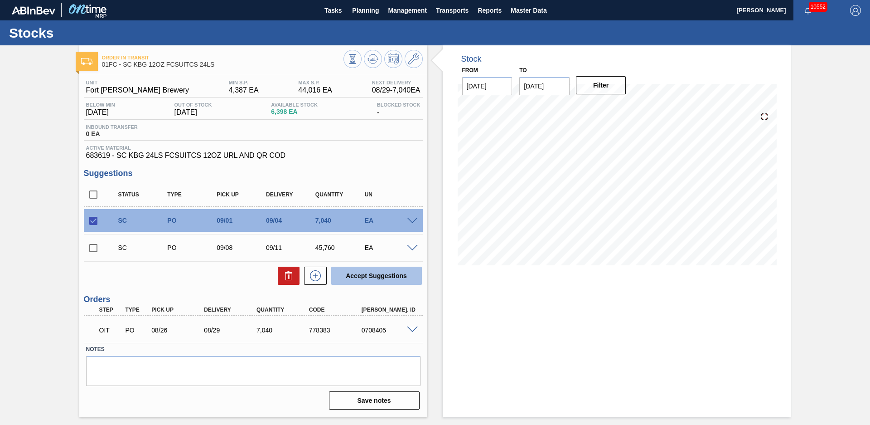
checkbox input "false"
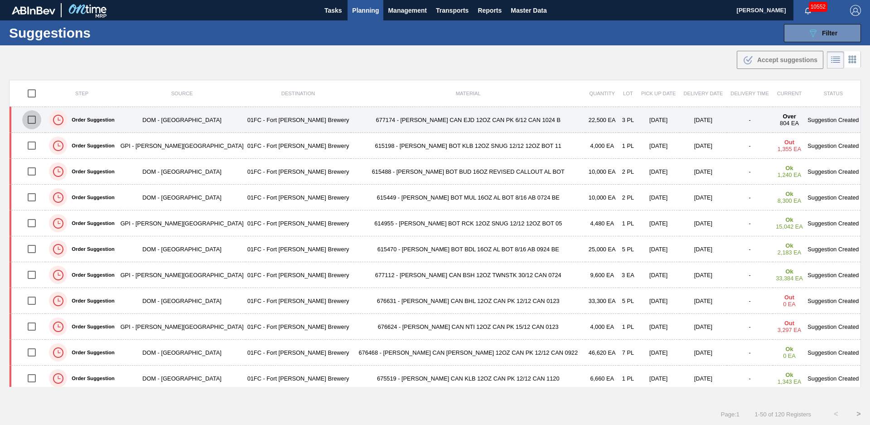
click at [35, 119] on input "checkbox" at bounding box center [31, 119] width 19 height 19
checkbox input "true"
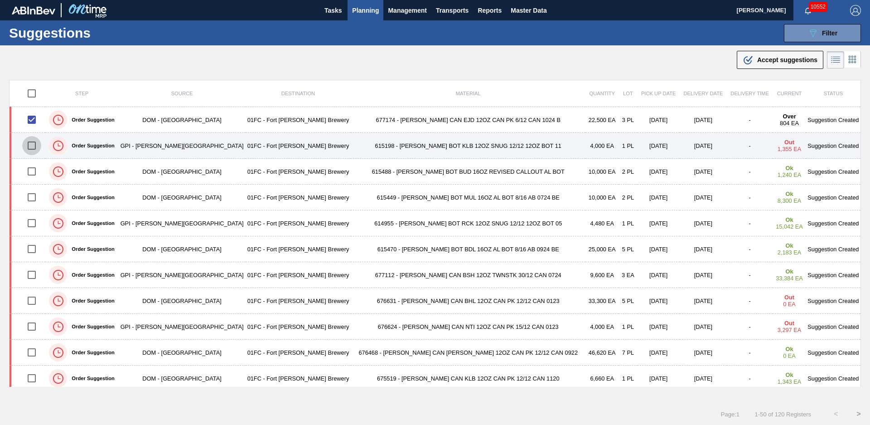
click at [36, 143] on input "checkbox" at bounding box center [31, 145] width 19 height 19
checkbox input "true"
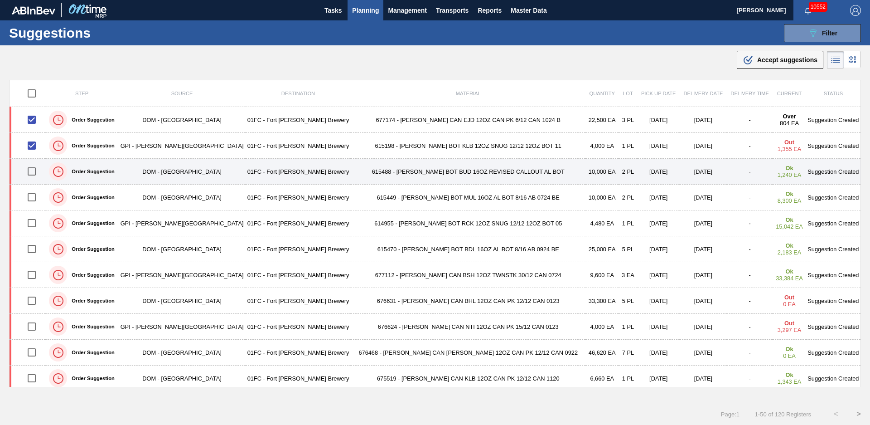
click at [34, 172] on input "checkbox" at bounding box center [31, 171] width 19 height 19
checkbox input "true"
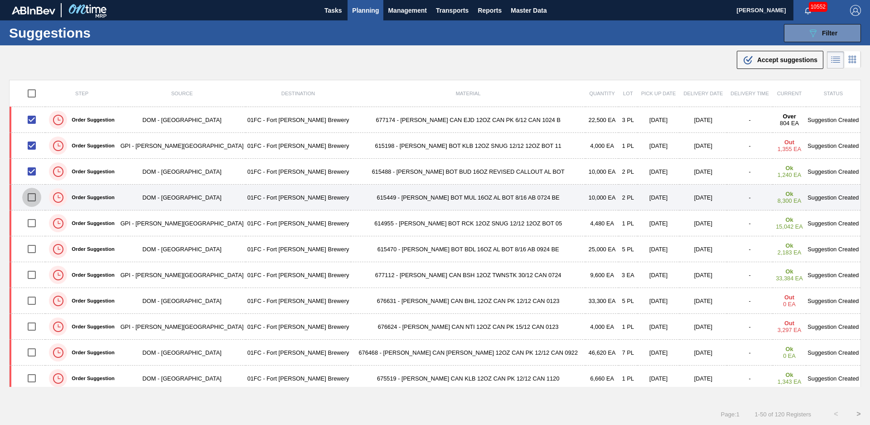
click at [39, 197] on input "checkbox" at bounding box center [31, 197] width 19 height 19
checkbox input "true"
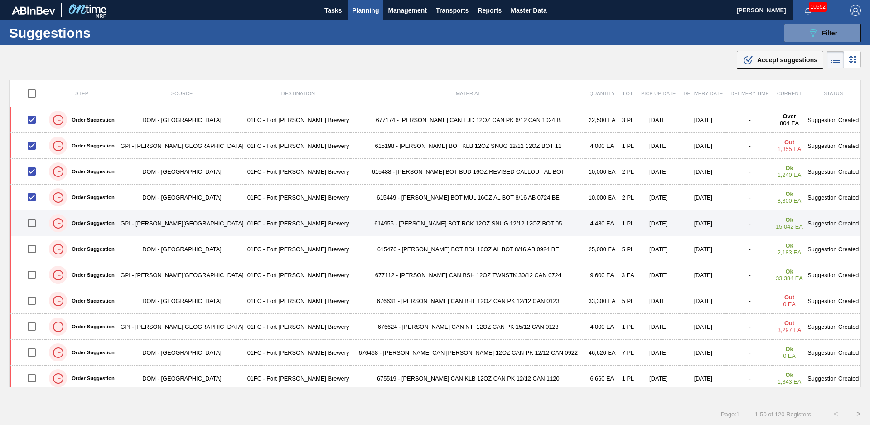
click at [36, 223] on input "checkbox" at bounding box center [31, 222] width 19 height 19
checkbox input "true"
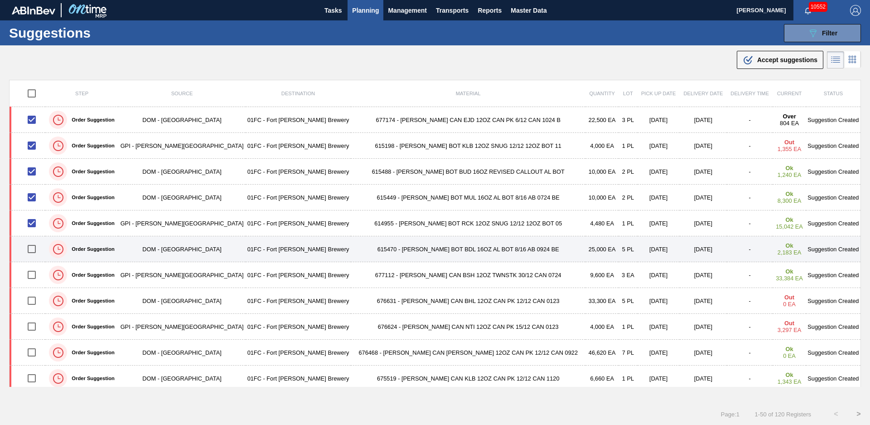
click at [39, 247] on input "checkbox" at bounding box center [31, 248] width 19 height 19
checkbox input "true"
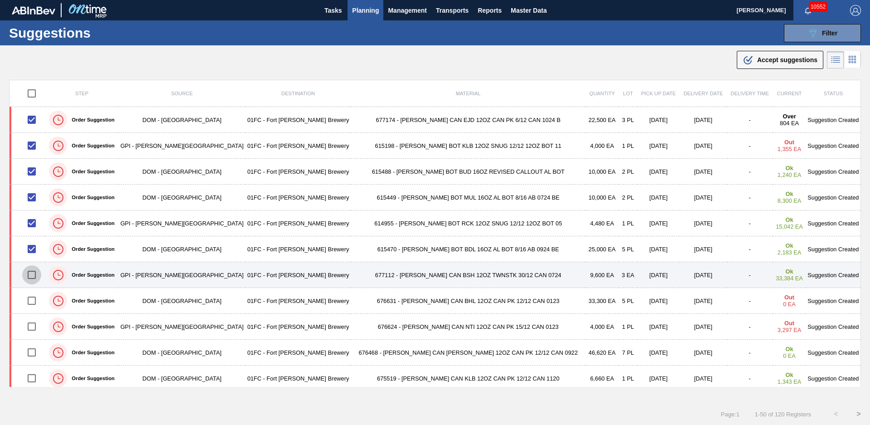
click at [39, 273] on input "checkbox" at bounding box center [31, 274] width 19 height 19
click at [35, 277] on input "checkbox" at bounding box center [31, 274] width 19 height 19
checkbox input "false"
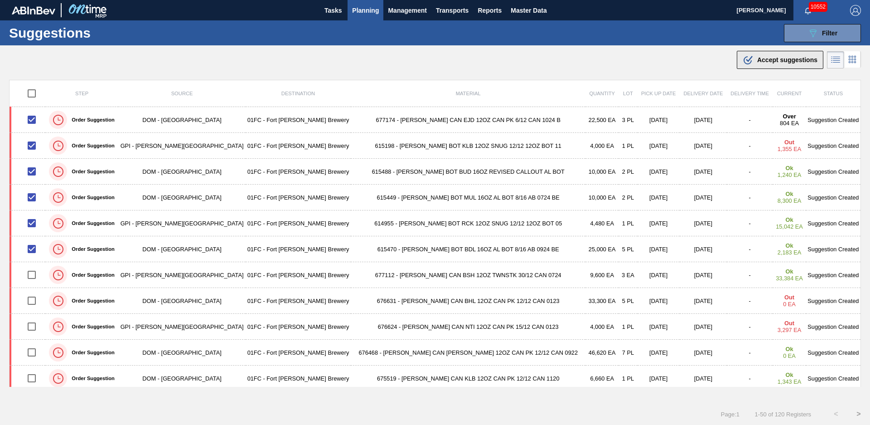
click at [791, 61] on span "Accept suggestions" at bounding box center [787, 59] width 60 height 7
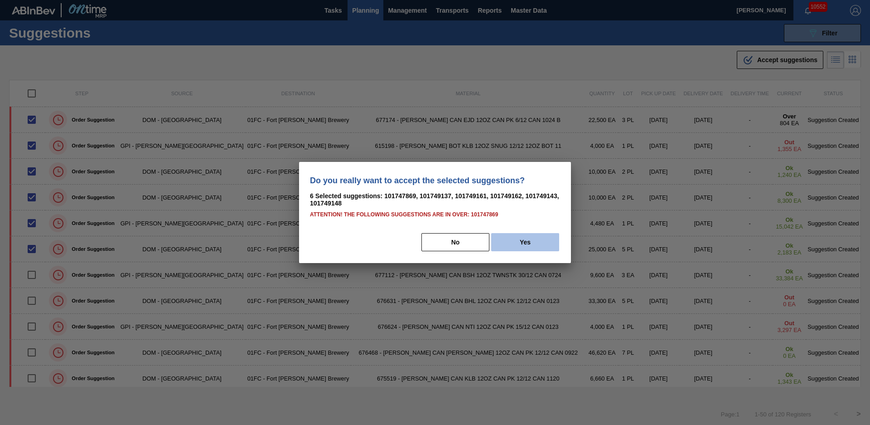
click at [525, 235] on button "Yes" at bounding box center [525, 242] width 68 height 18
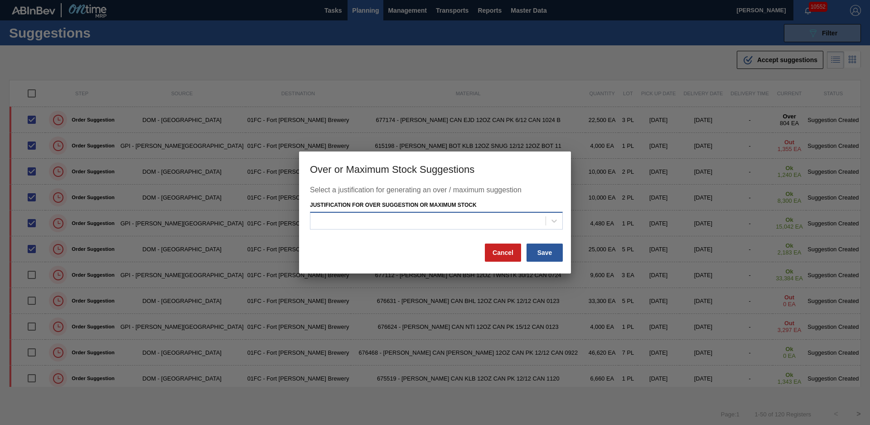
click at [433, 218] on div at bounding box center [427, 220] width 235 height 13
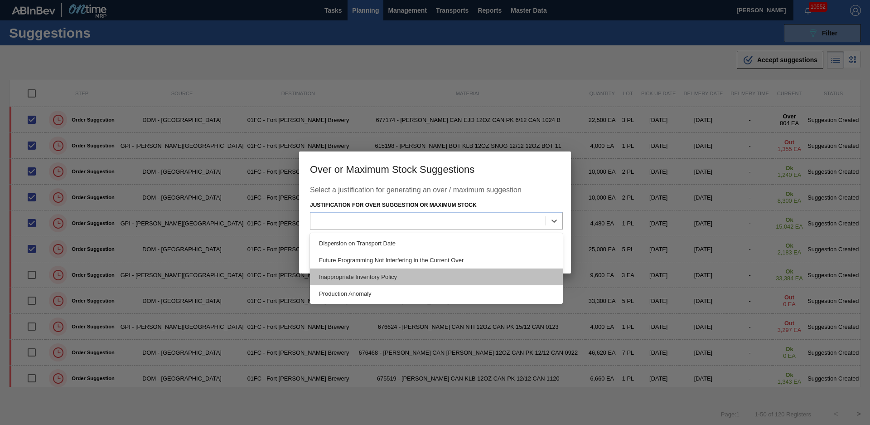
click at [410, 278] on div "Inappropriate Inventory Policy" at bounding box center [436, 276] width 253 height 17
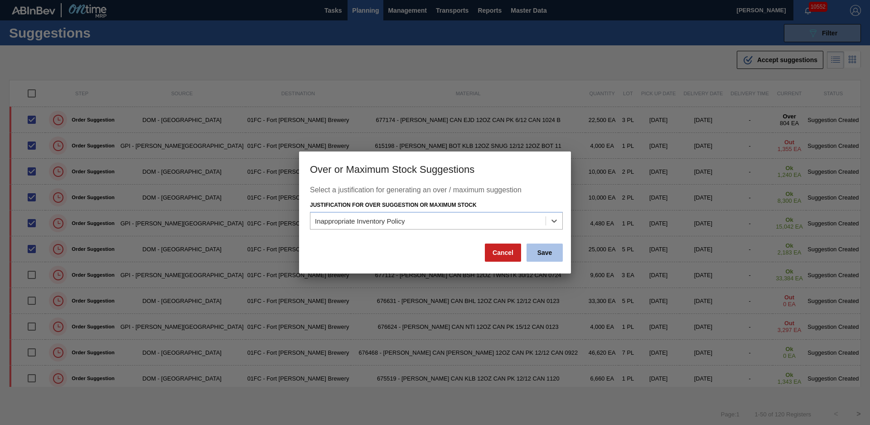
click at [553, 250] on button "Save" at bounding box center [545, 252] width 36 height 18
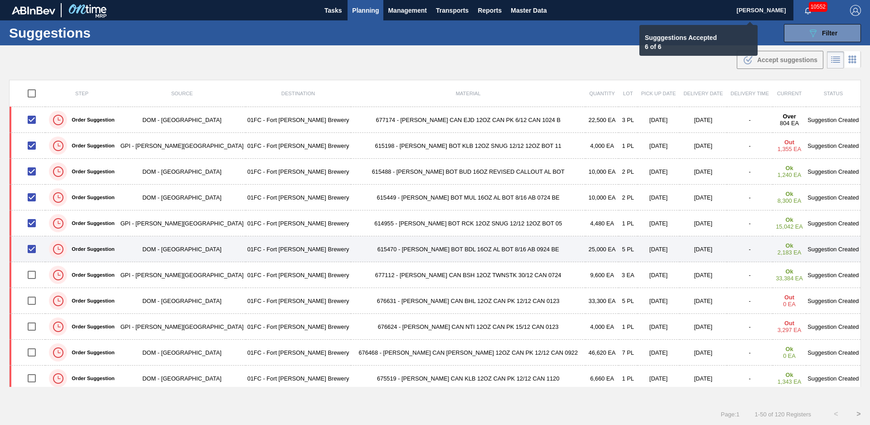
checkbox input "false"
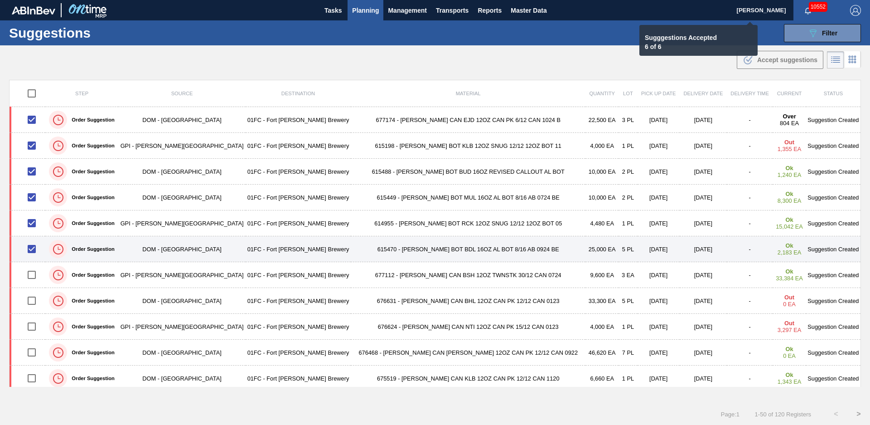
checkbox input "false"
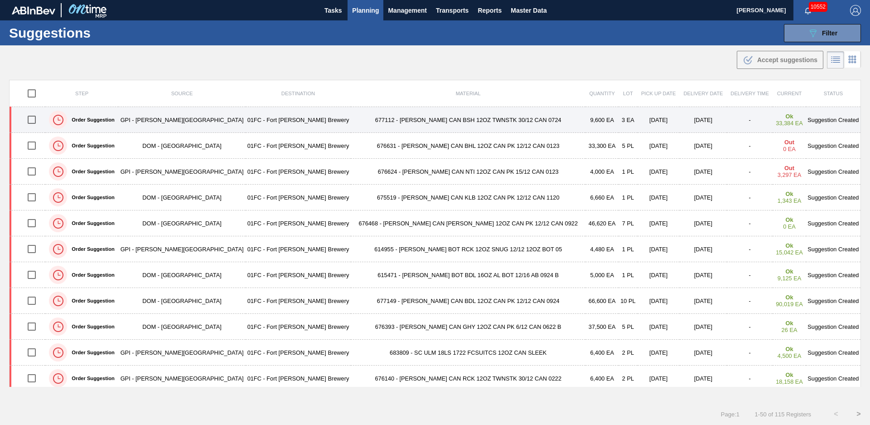
click at [415, 119] on td "677112 - CARR CAN BSH 12OZ TWNSTK 30/12 CAN 0724" at bounding box center [468, 120] width 235 height 26
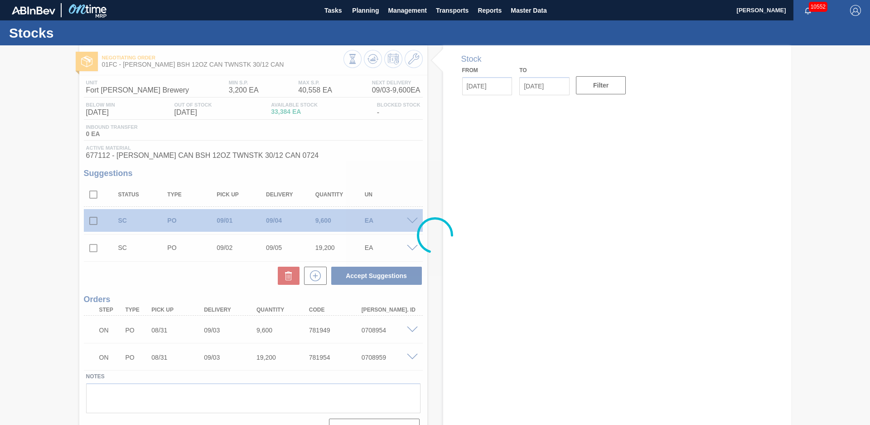
type input "[DATE]"
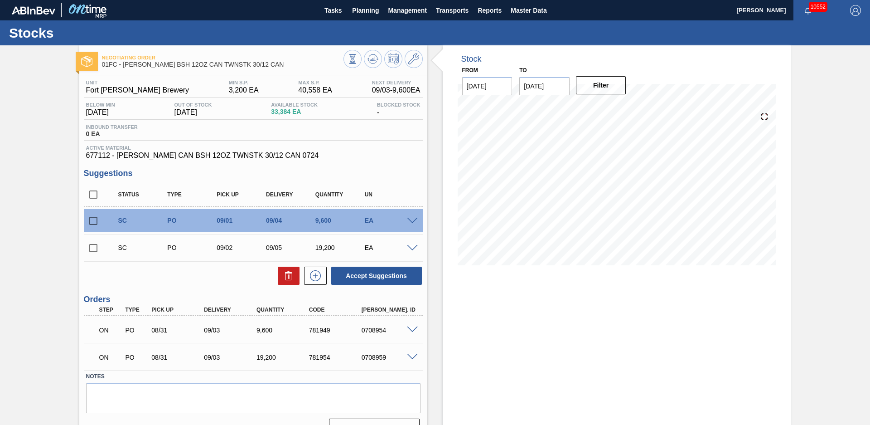
click at [435, 150] on div "Stock From [DATE] to [DATE] Filter" at bounding box center [609, 244] width 364 height 399
click at [375, 62] on icon at bounding box center [373, 58] width 11 height 11
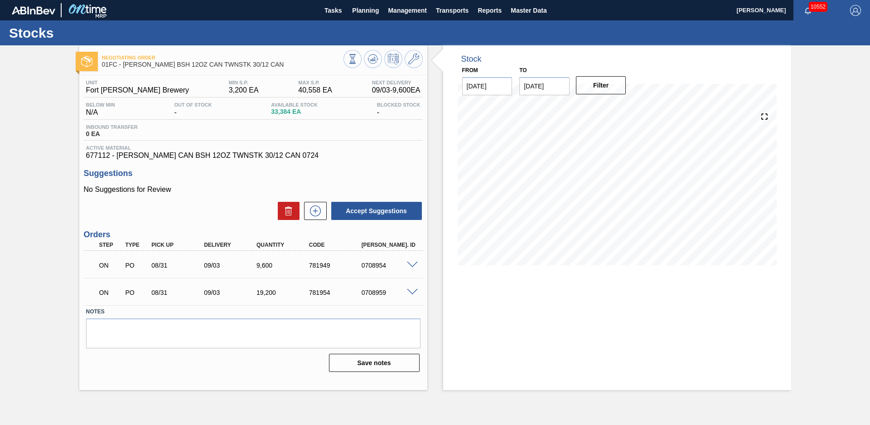
click at [436, 167] on div "Stock From [DATE] to [DATE] Filter" at bounding box center [609, 217] width 364 height 344
click at [434, 142] on div "Stock From 08/27/2025 to 12/31/2025 Filter 08/27 Stock Projection 33,384 SAP Pl…" at bounding box center [609, 217] width 364 height 344
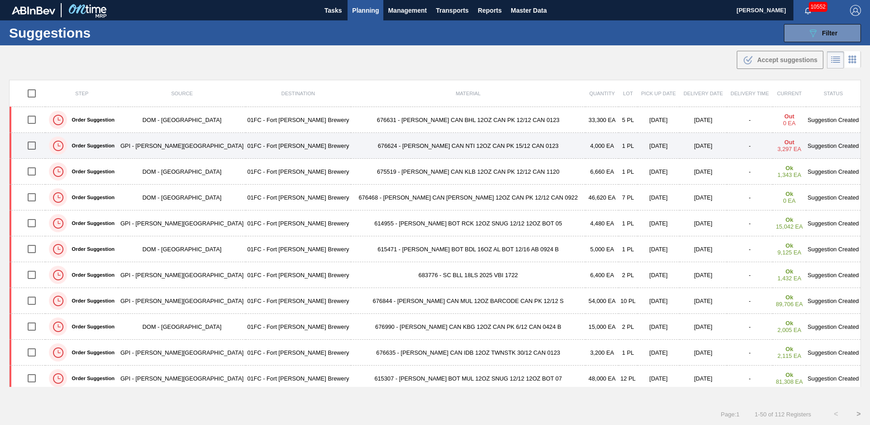
click at [361, 148] on td "676624 - [PERSON_NAME] CAN NTI 12OZ CAN PK 15/12 CAN 0123" at bounding box center [468, 146] width 235 height 26
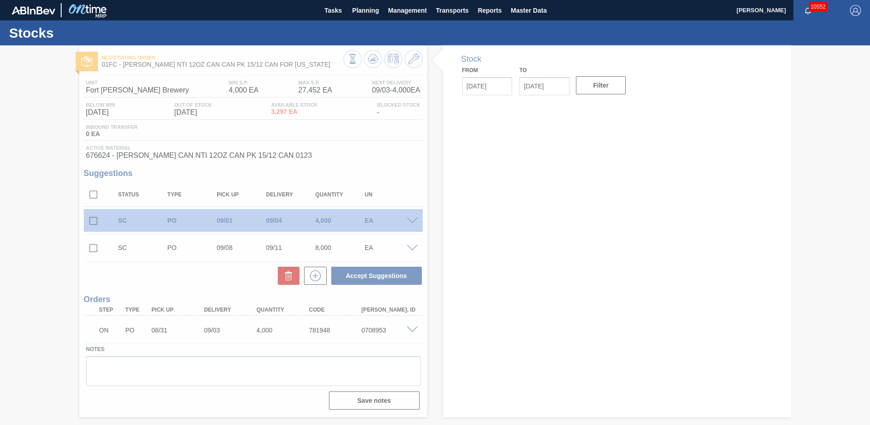
type input "[DATE]"
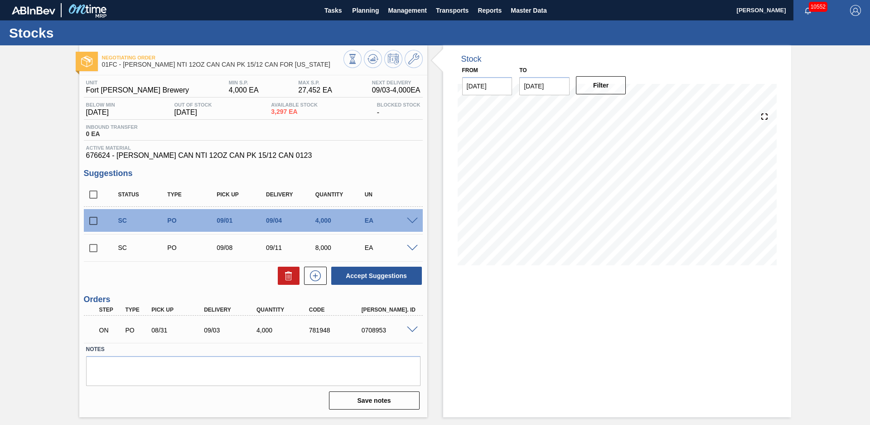
click at [436, 146] on div "Stock From [DATE] to [DATE] Filter" at bounding box center [609, 231] width 364 height 372
click at [369, 53] on icon at bounding box center [373, 58] width 11 height 11
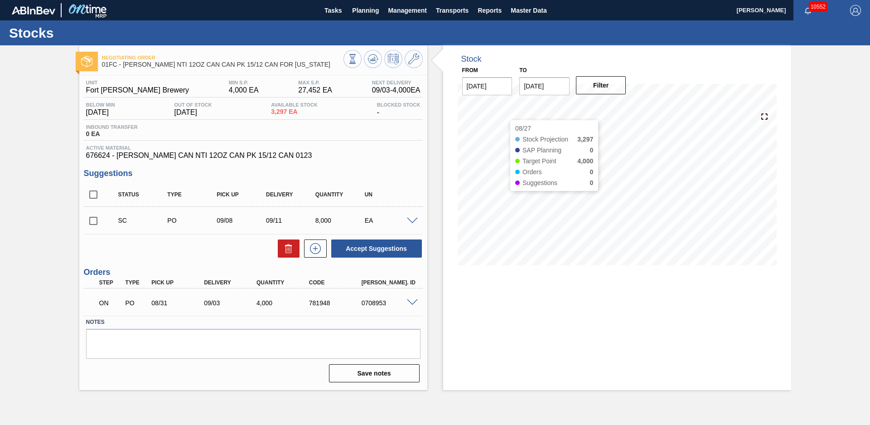
click at [31, 91] on div "Negotiating Order 01FC - CARR NTI 12OZ CAN CAN PK 15/12 CAN FOR UTAH Unit Fort …" at bounding box center [435, 217] width 870 height 344
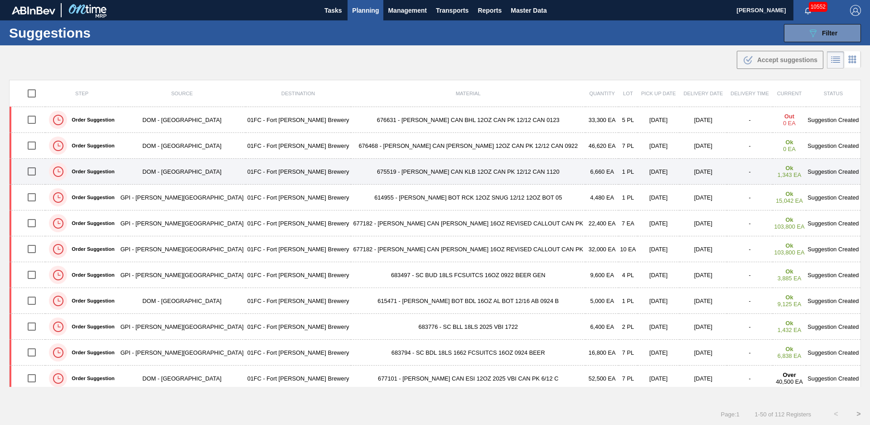
click at [352, 178] on td "675519 - [PERSON_NAME] CAN KLB 12OZ CAN PK 12/12 CAN 1120" at bounding box center [468, 172] width 235 height 26
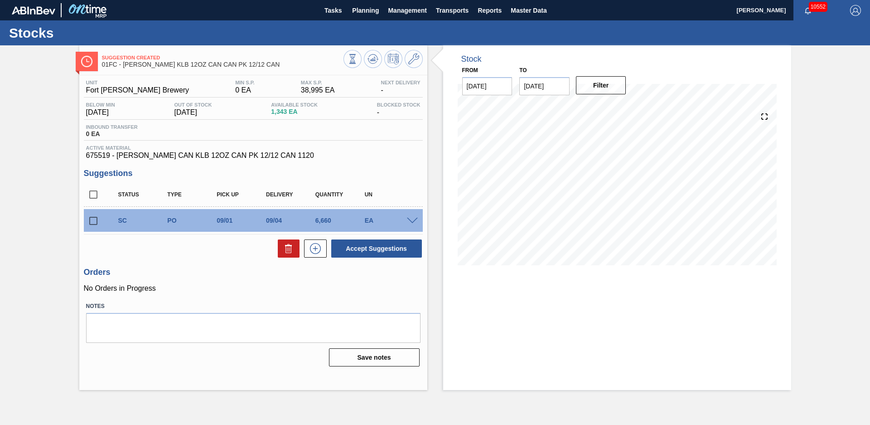
click at [366, 51] on div at bounding box center [383, 60] width 79 height 20
click at [369, 53] on icon at bounding box center [373, 58] width 11 height 11
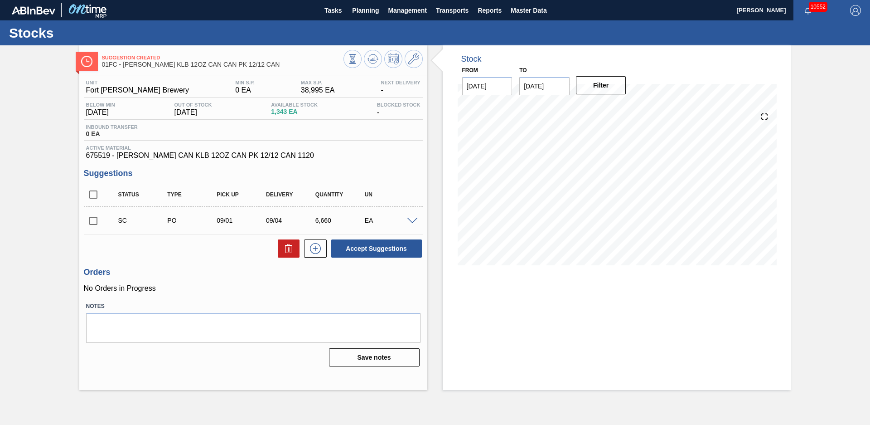
click at [6, 155] on div "Suggestion Created 01FC - CARR KLB 12OZ CAN CAN PK 12/12 CAN Unit Fort Collins …" at bounding box center [435, 217] width 870 height 344
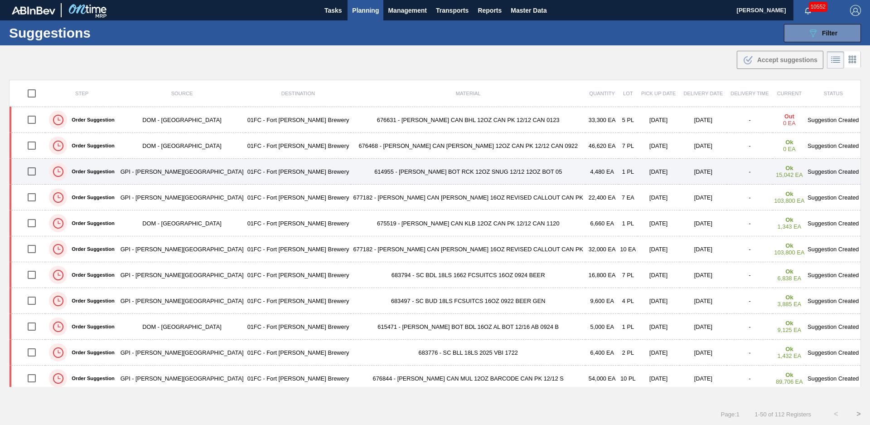
click at [362, 175] on td "614955 - [PERSON_NAME] BOT RCK 12OZ SNUG 12/12 12OZ BOT 05" at bounding box center [468, 172] width 235 height 26
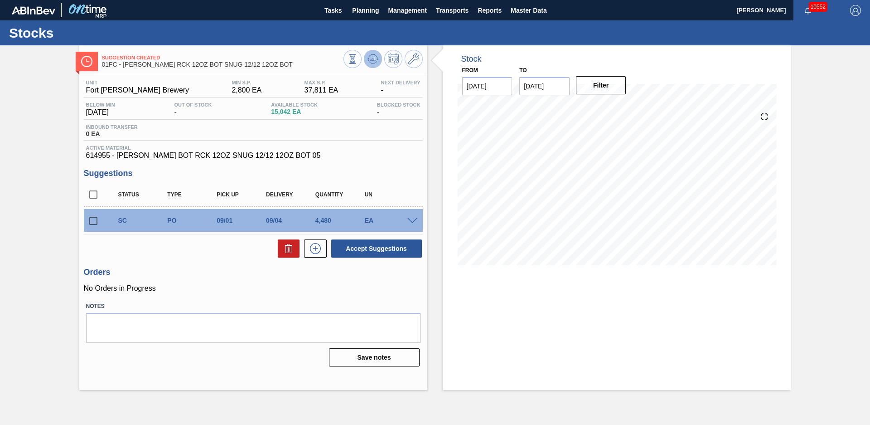
click at [372, 57] on icon at bounding box center [373, 58] width 11 height 11
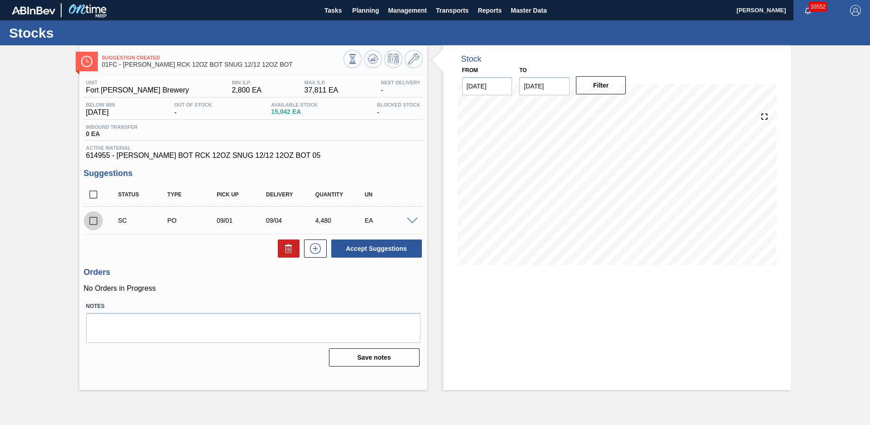
click at [93, 213] on input "checkbox" at bounding box center [93, 220] width 19 height 19
click at [412, 251] on button "Accept Suggestions" at bounding box center [376, 248] width 91 height 18
checkbox input "false"
click at [358, 10] on span "Planning" at bounding box center [365, 10] width 27 height 11
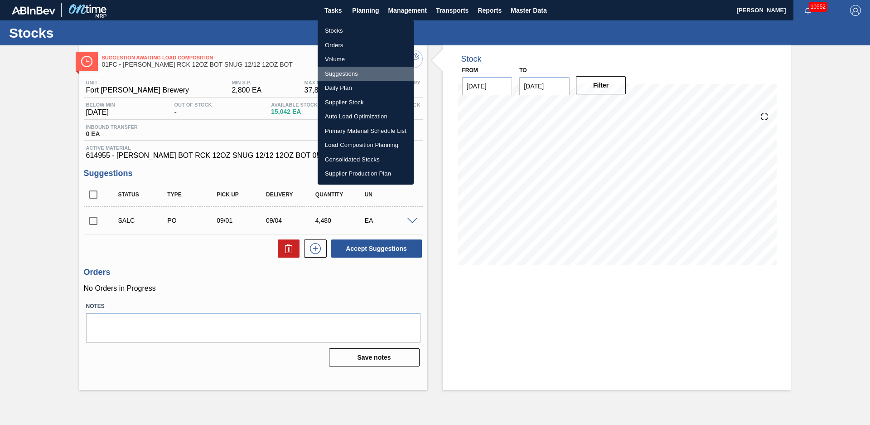
click at [348, 73] on li "Suggestions" at bounding box center [366, 74] width 96 height 15
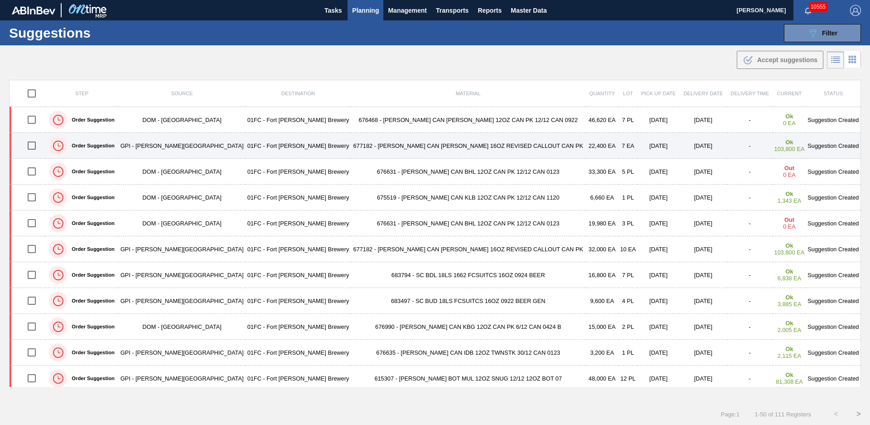
click at [379, 150] on td "677182 - CARR CAN BUD 16OZ REVISED CALLOUT CAN PK" at bounding box center [468, 146] width 235 height 26
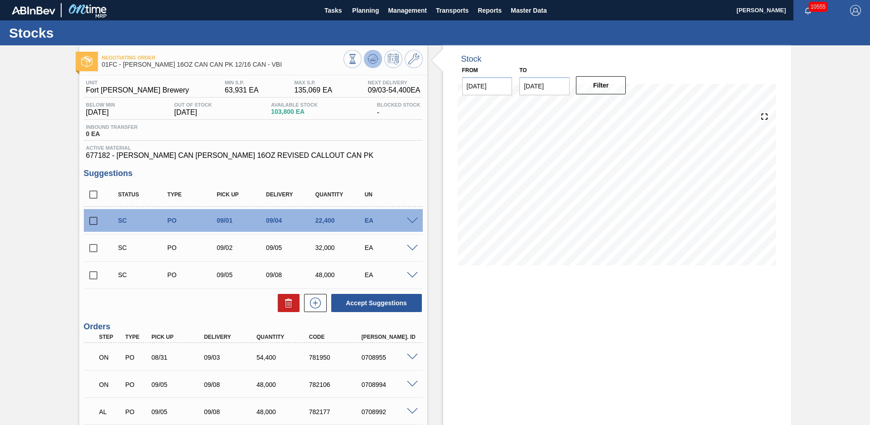
click at [372, 61] on icon at bounding box center [373, 58] width 11 height 11
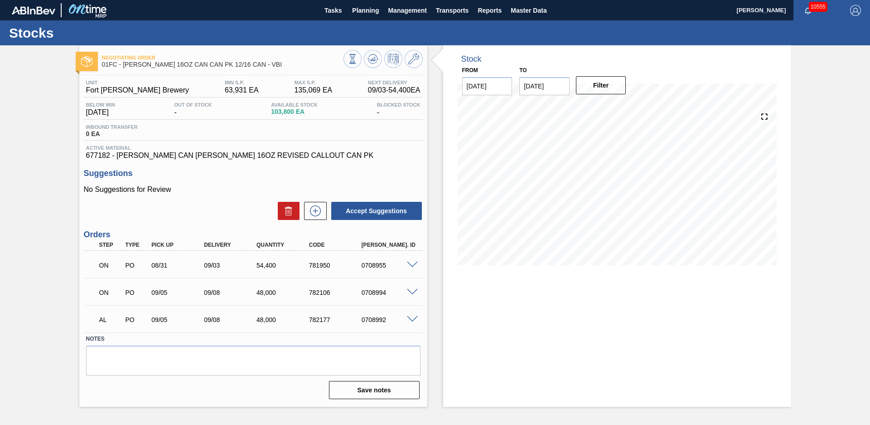
click at [426, 157] on div "Unit Fort Collins Brewery MIN S.P. 63,931 EA MAX S.P. 135,069 EA Next Delivery …" at bounding box center [253, 238] width 348 height 327
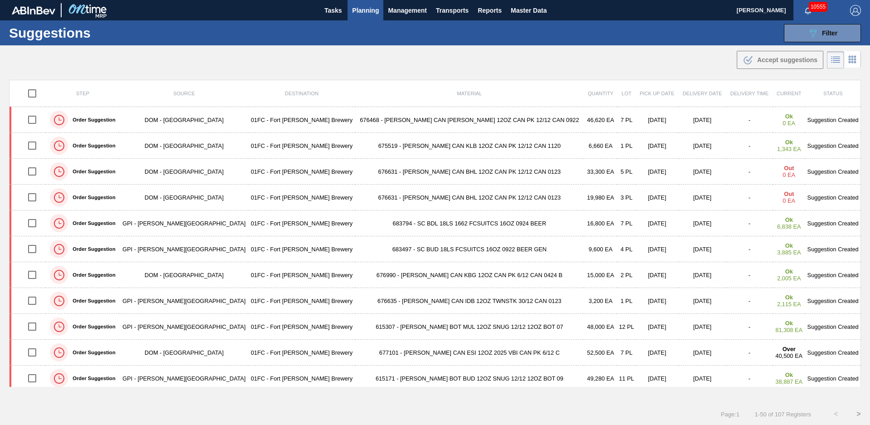
click at [145, 52] on div ".b{fill:var(--color-action-default)} Accept suggestions" at bounding box center [435, 57] width 870 height 25
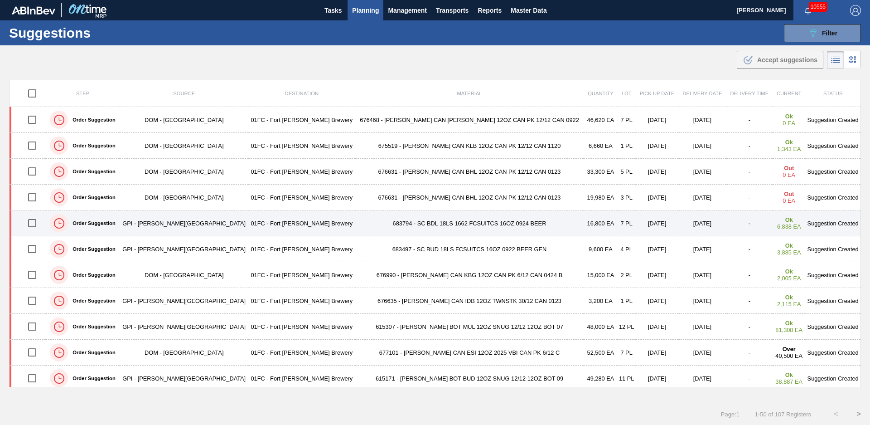
click at [373, 228] on td "683794 - SC BDL 18LS 1662 FCSUITCS 16OZ 0924 BEER" at bounding box center [469, 223] width 229 height 26
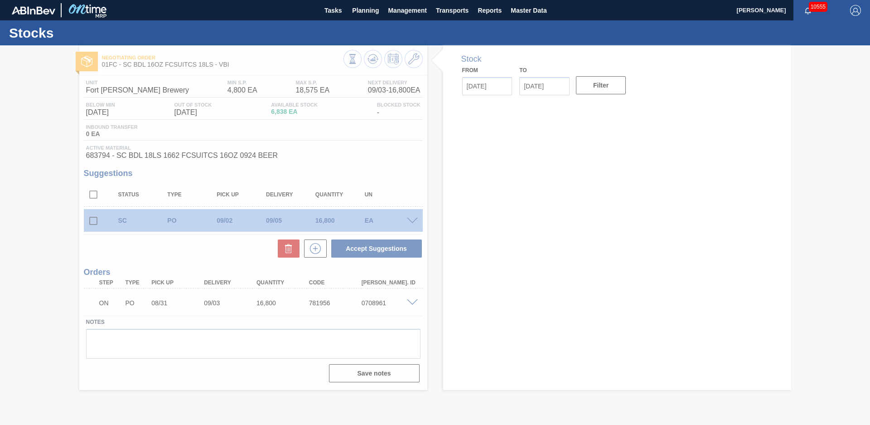
type input "[DATE]"
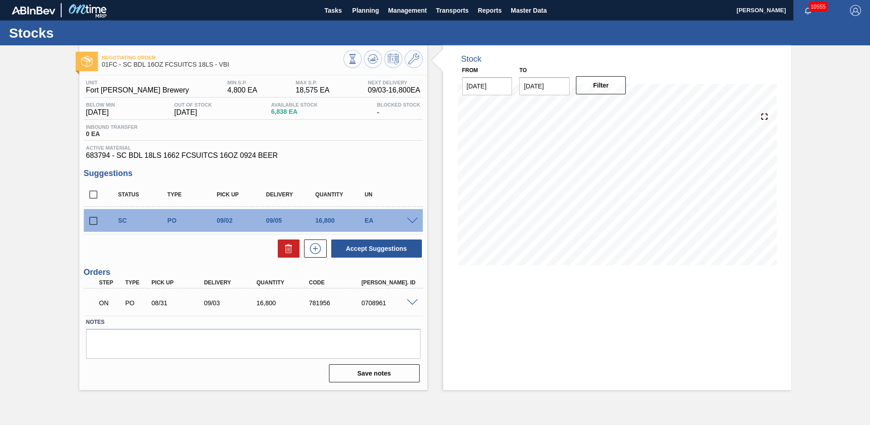
click at [436, 208] on div "Stock From [DATE] to [DATE] Filter" at bounding box center [609, 217] width 364 height 344
click at [374, 62] on icon at bounding box center [373, 58] width 11 height 11
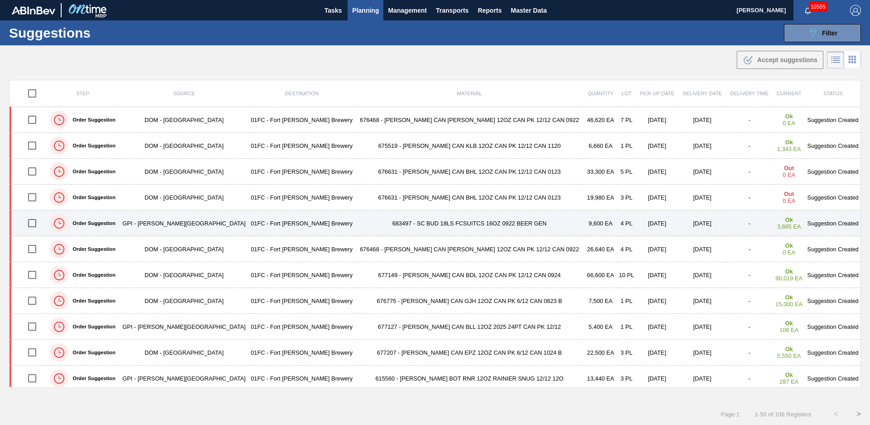
click at [412, 229] on td "683497 - SC BUD 18LS FCSUITCS 16OZ 0922 BEER GEN" at bounding box center [469, 223] width 229 height 26
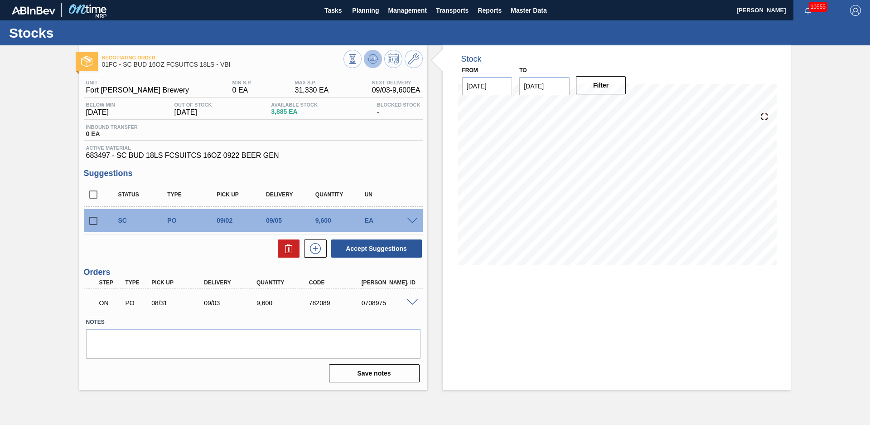
click at [371, 63] on icon at bounding box center [373, 58] width 11 height 11
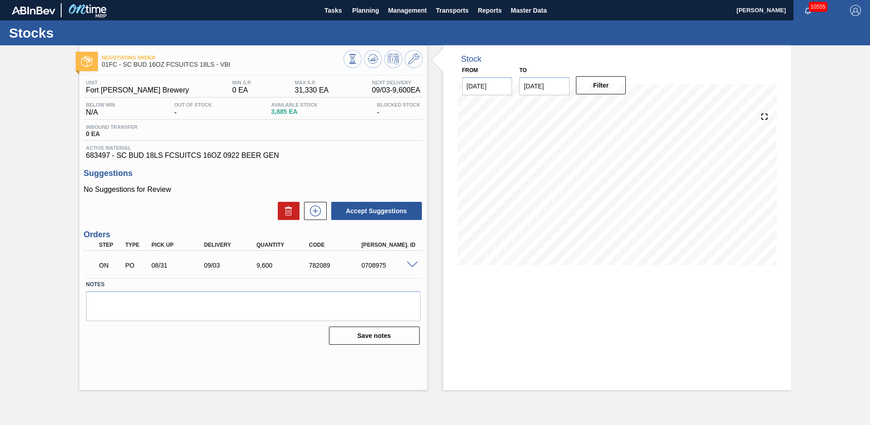
click at [57, 144] on div "Negotiating Order 01FC - SC BUD 16OZ FCSUITCS 18LS - VBI Unit Fort [PERSON_NAME…" at bounding box center [435, 217] width 870 height 344
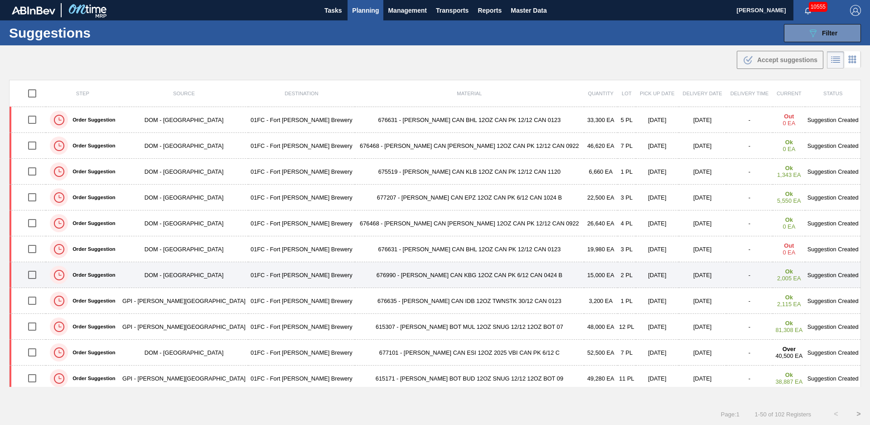
click at [388, 277] on td "676990 - [PERSON_NAME] CAN KBG 12OZ CAN PK 6/12 CAN 0424 B" at bounding box center [469, 275] width 229 height 26
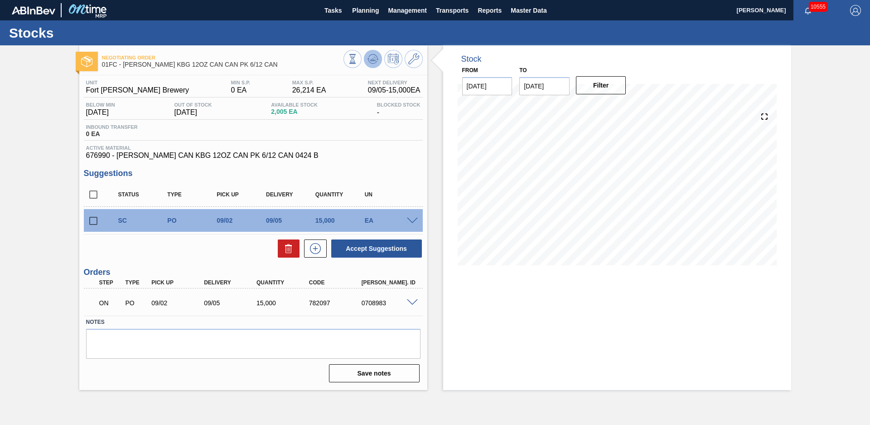
click at [376, 67] on button at bounding box center [373, 59] width 18 height 18
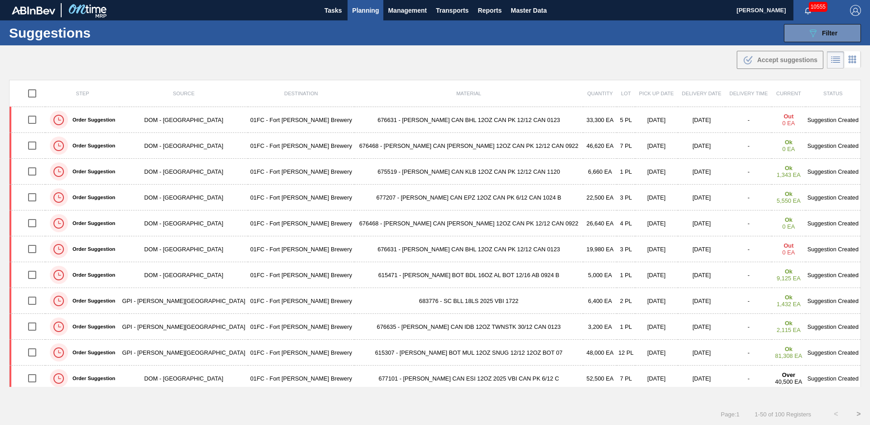
scroll to position [276, 0]
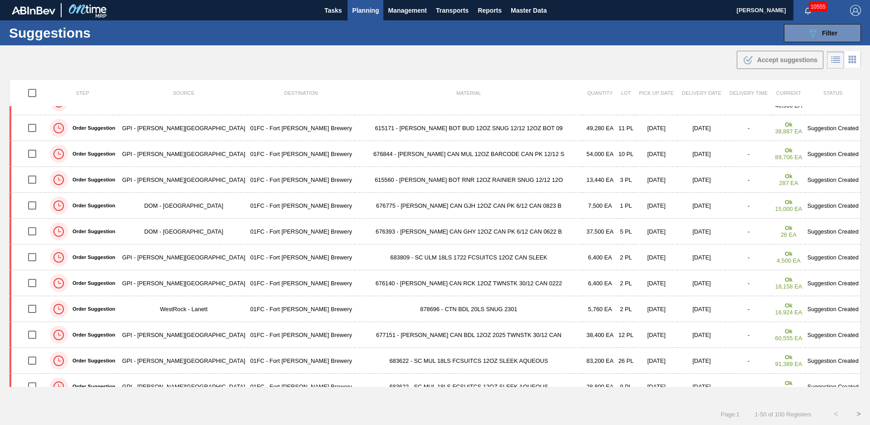
click at [384, 310] on td "878696 - CTN BDL 20LS SNUG 2301" at bounding box center [468, 309] width 229 height 26
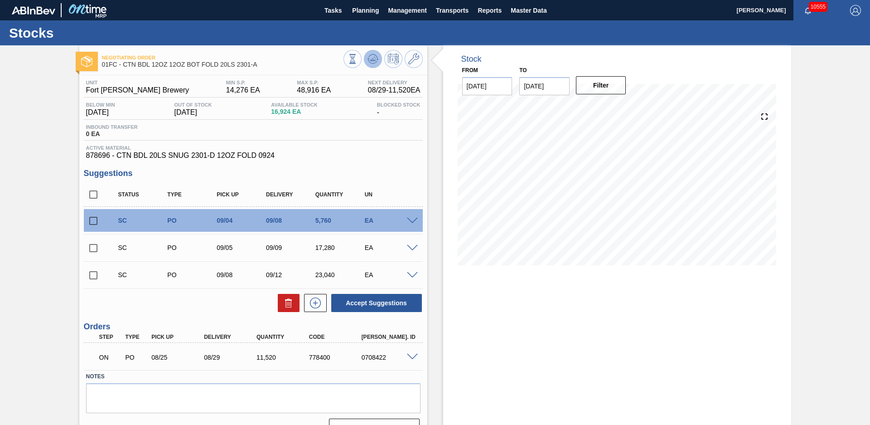
click at [368, 56] on icon at bounding box center [373, 58] width 11 height 11
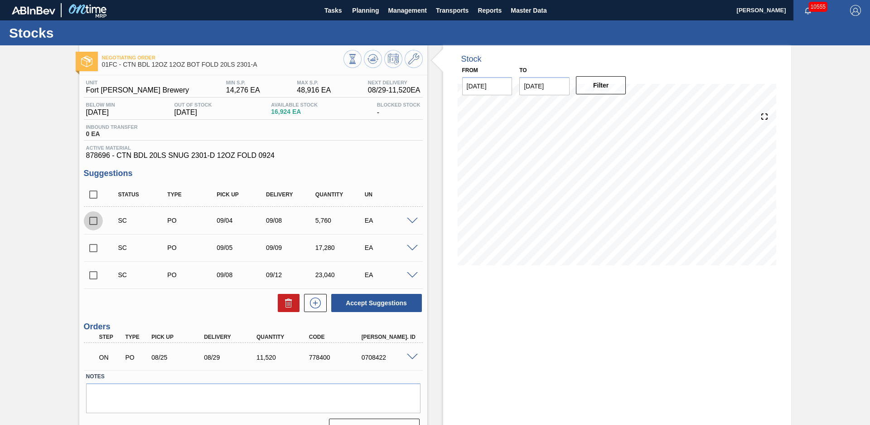
click at [92, 222] on input "checkbox" at bounding box center [93, 220] width 19 height 19
checkbox input "true"
click at [94, 246] on input "checkbox" at bounding box center [93, 247] width 19 height 19
checkbox input "true"
click at [380, 302] on button "Accept Suggestions" at bounding box center [376, 303] width 91 height 18
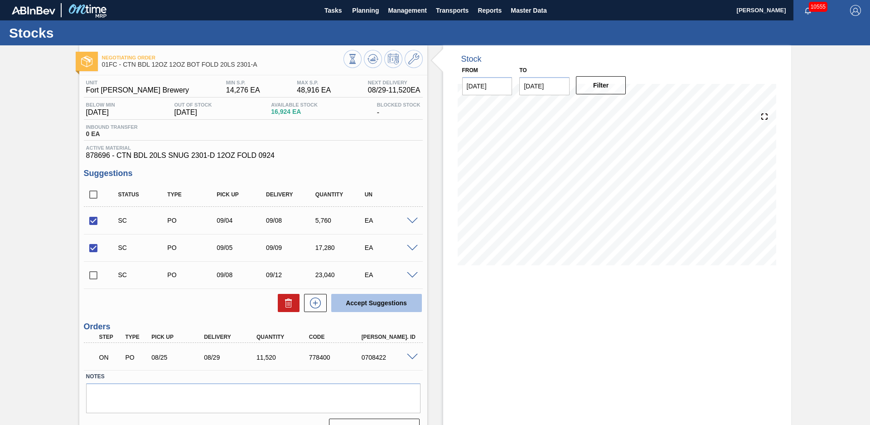
checkbox input "false"
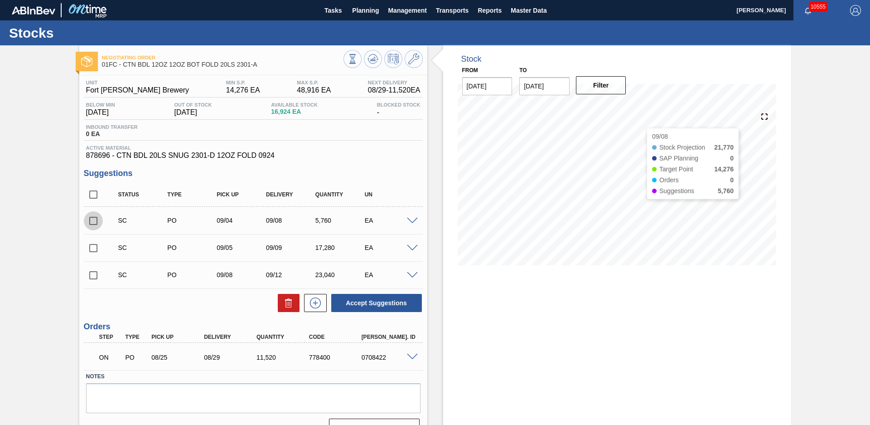
click at [95, 222] on input "checkbox" at bounding box center [93, 220] width 19 height 19
checkbox input "true"
click at [96, 241] on input "checkbox" at bounding box center [93, 247] width 19 height 19
checkbox input "true"
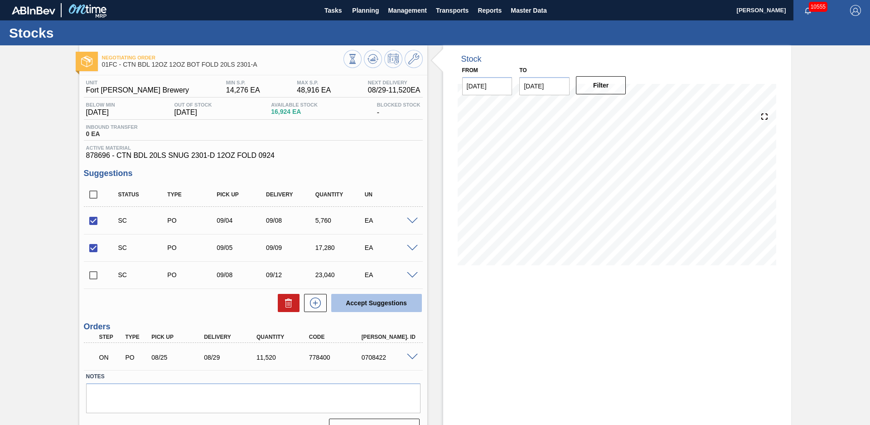
click at [398, 305] on button "Accept Suggestions" at bounding box center [376, 303] width 91 height 18
checkbox input "false"
click at [434, 229] on div "Stock From [DATE] to [DATE] Filter 09/08 Stock Projection 21,770 SAP Planning 0…" at bounding box center [609, 244] width 364 height 399
click at [369, 16] on button "Planning" at bounding box center [366, 10] width 36 height 20
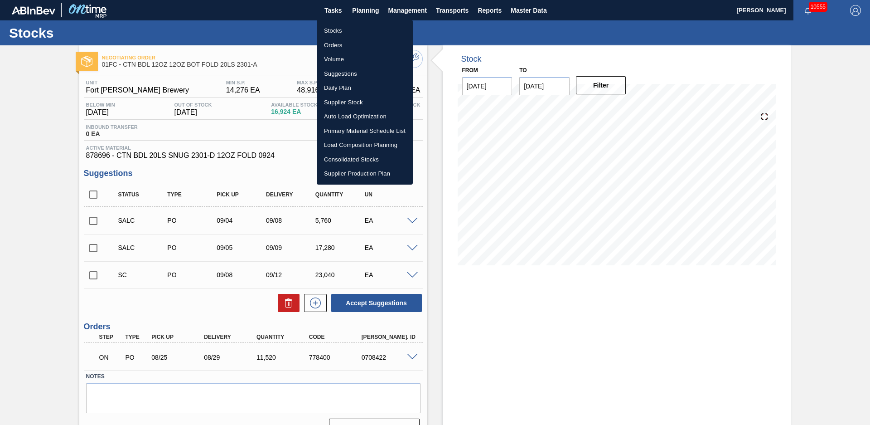
click at [365, 72] on li "Suggestions" at bounding box center [365, 74] width 96 height 15
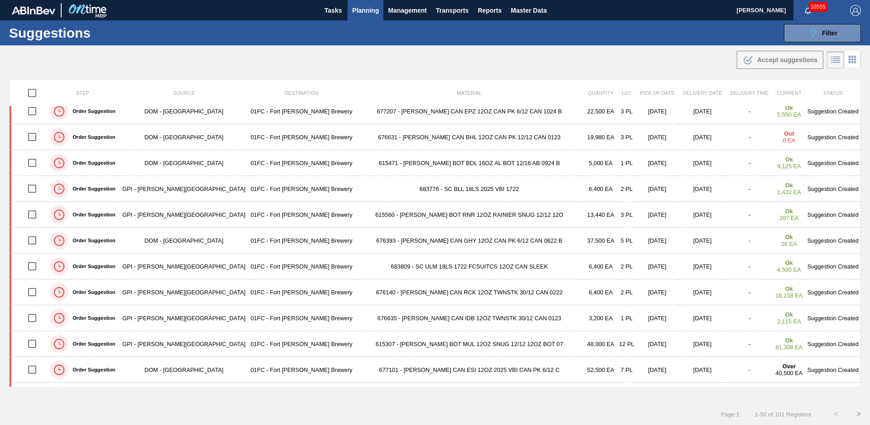
scroll to position [276, 0]
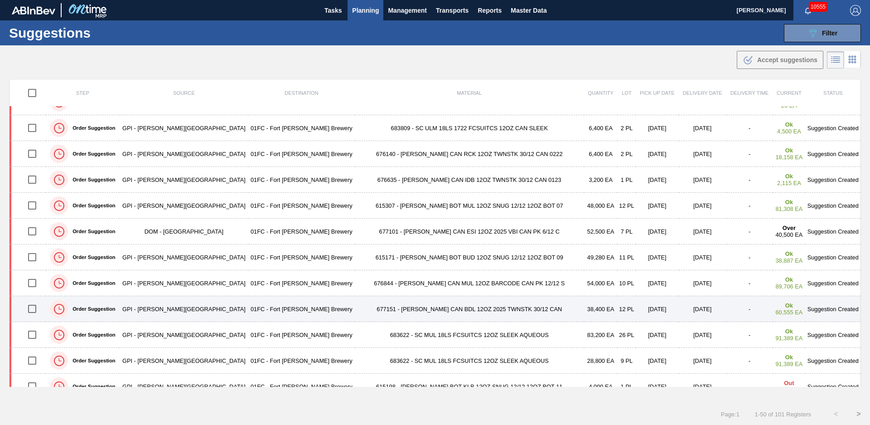
click at [462, 310] on td "677151 - [PERSON_NAME] CAN BDL 12OZ 2025 TWNSTK 30/12 CAN" at bounding box center [469, 309] width 229 height 26
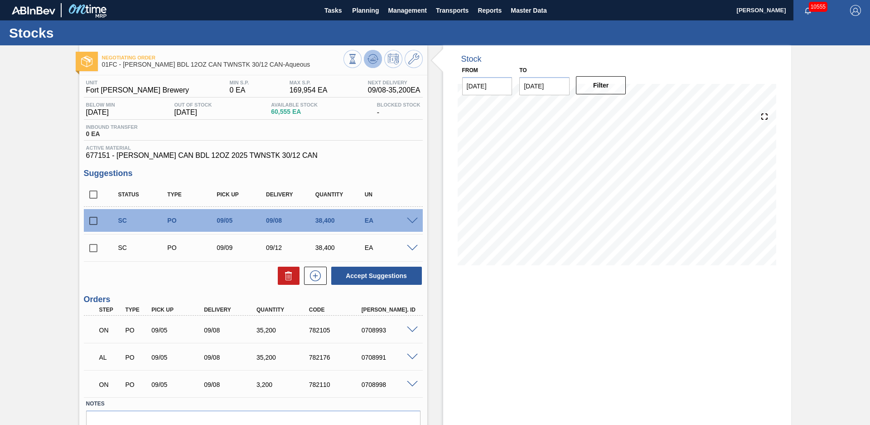
click at [375, 56] on icon at bounding box center [373, 58] width 11 height 11
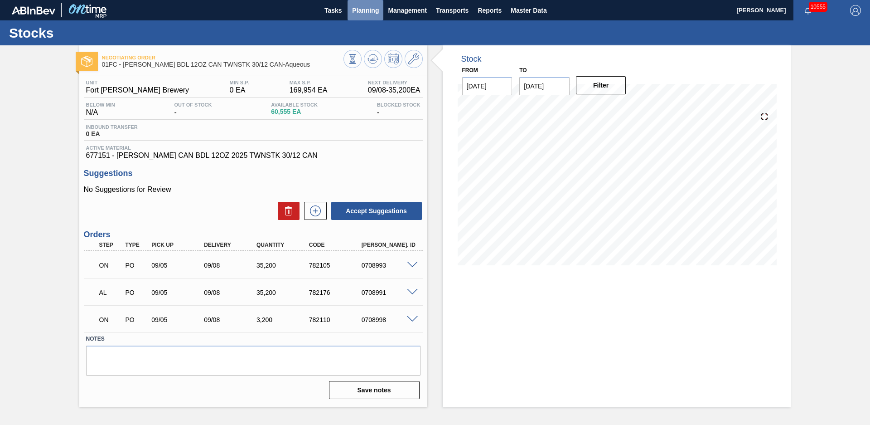
click at [361, 11] on span "Planning" at bounding box center [365, 10] width 27 height 11
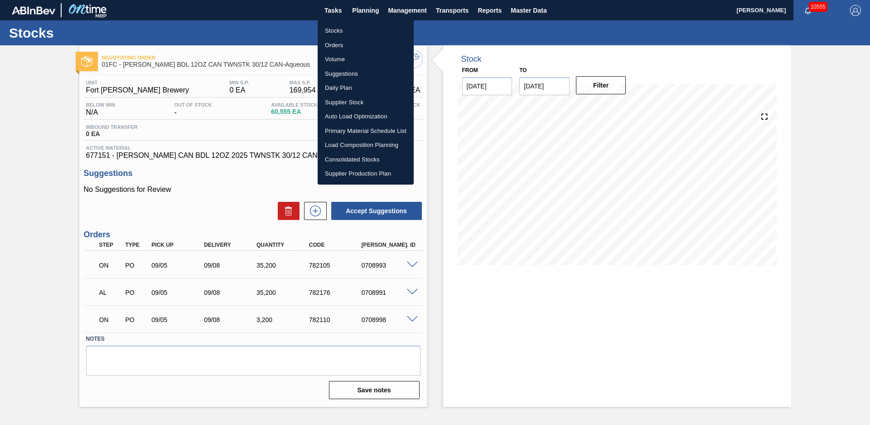
click at [348, 72] on li "Suggestions" at bounding box center [366, 74] width 96 height 15
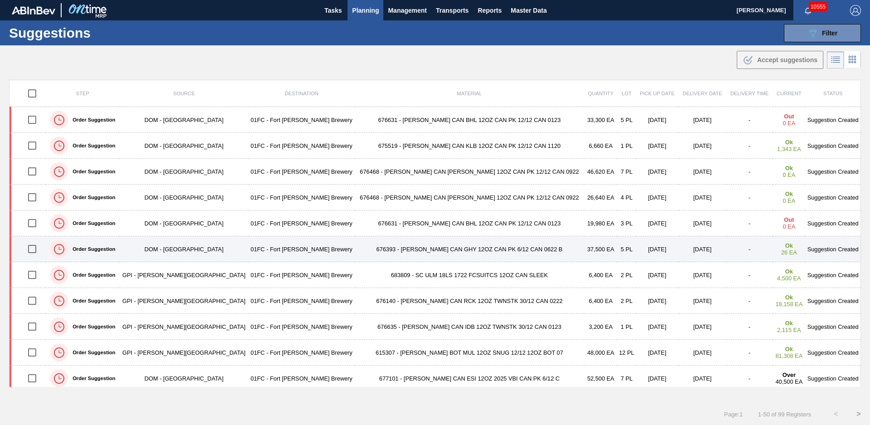
click at [403, 251] on td "676393 - [PERSON_NAME] CAN GHY 12OZ CAN PK 6/12 CAN 0622 B" at bounding box center [469, 249] width 229 height 26
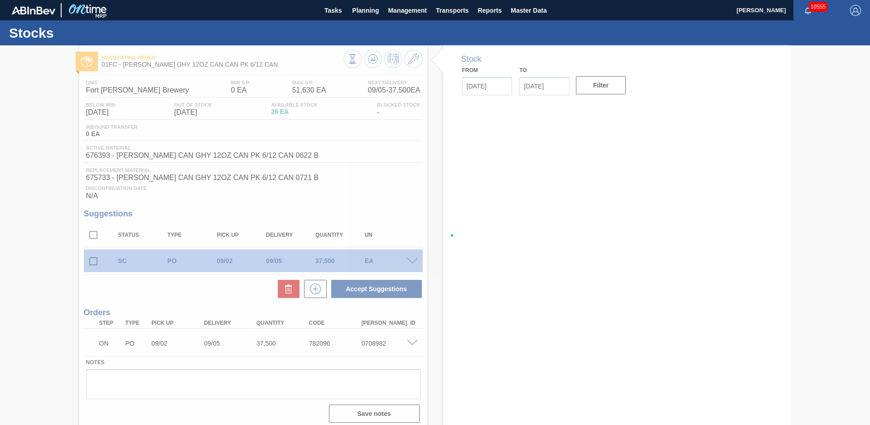
type input "[DATE]"
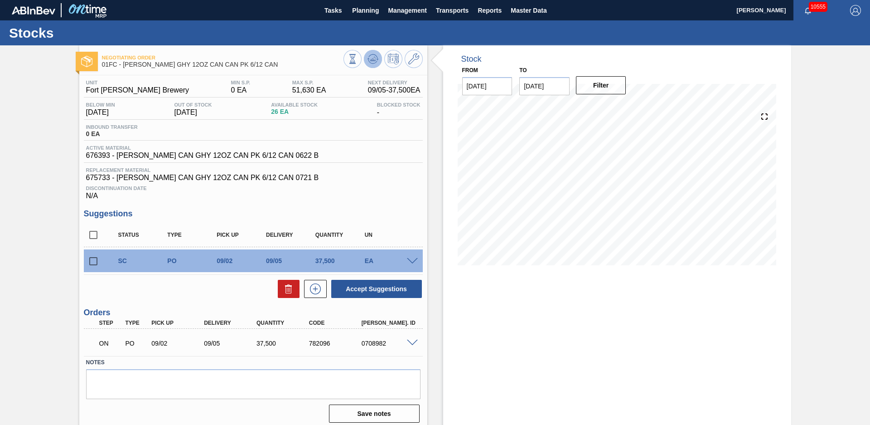
click at [368, 60] on icon at bounding box center [373, 58] width 11 height 11
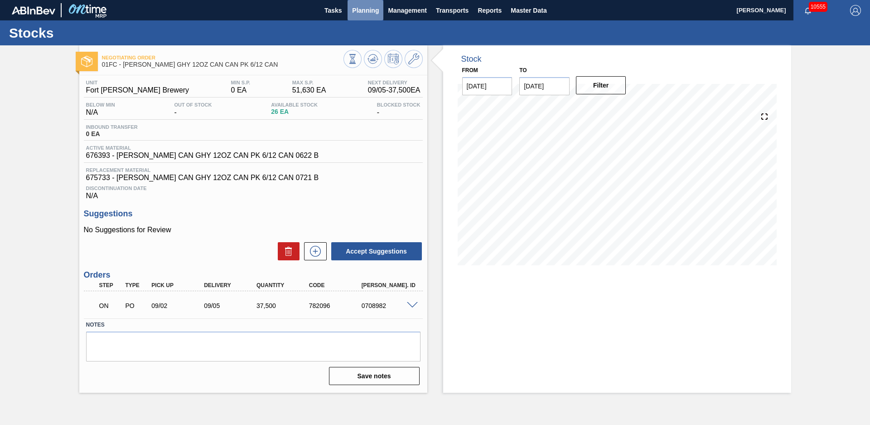
click at [372, 11] on span "Planning" at bounding box center [365, 10] width 27 height 11
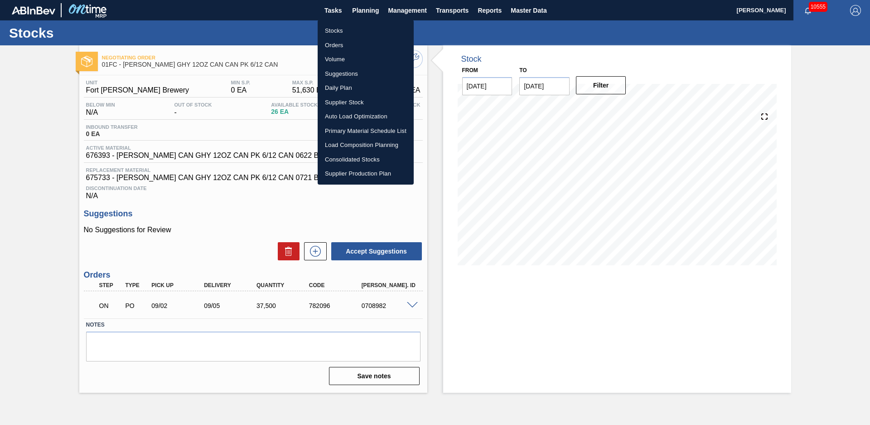
click at [351, 74] on li "Suggestions" at bounding box center [366, 74] width 96 height 15
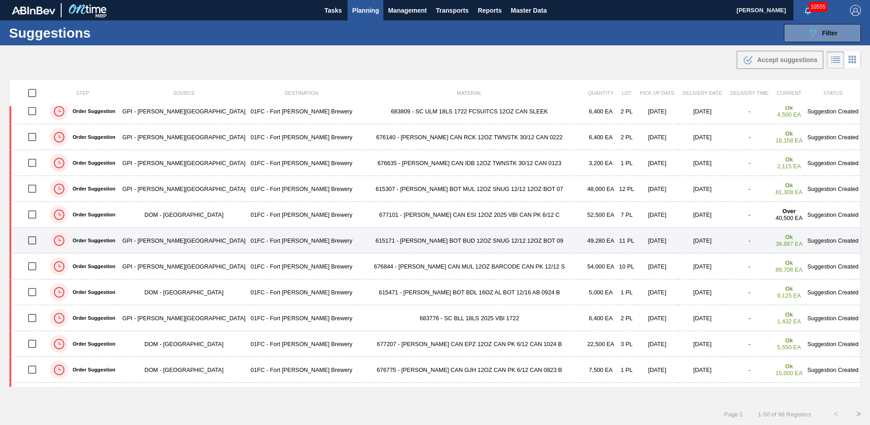
scroll to position [184, 0]
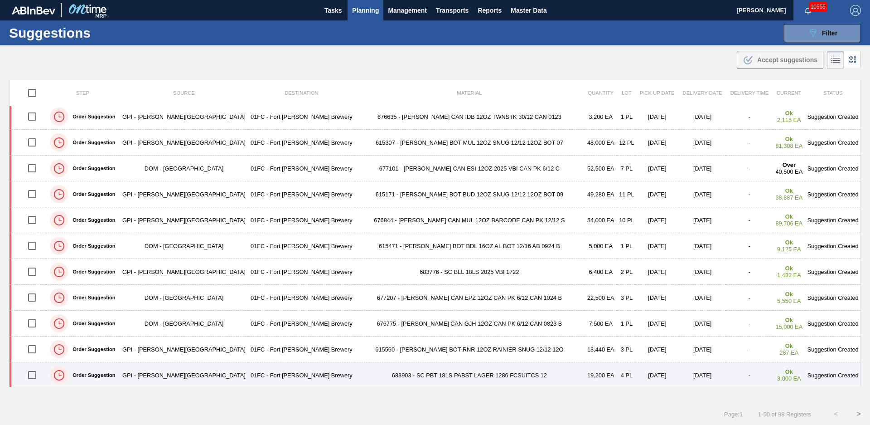
click at [355, 376] on td "683903 - SC PBT 18LS PABST LAGER 1286 FCSUITCS 12" at bounding box center [469, 375] width 229 height 26
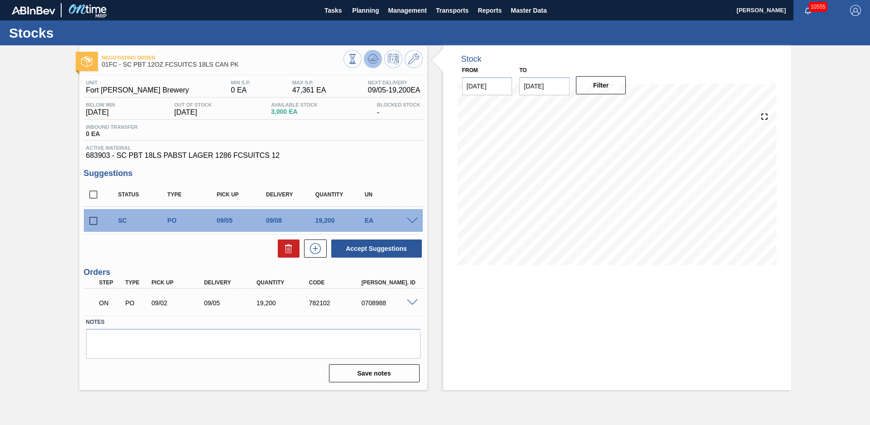
click at [370, 58] on icon at bounding box center [373, 58] width 11 height 11
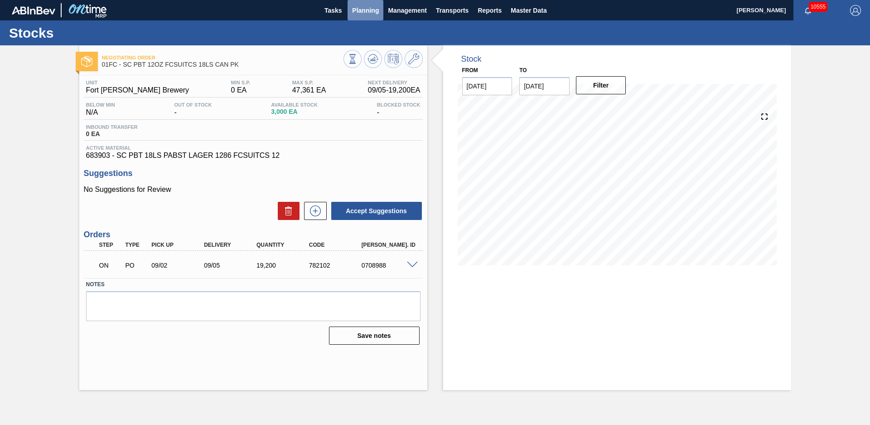
click at [362, 12] on span "Planning" at bounding box center [365, 10] width 27 height 11
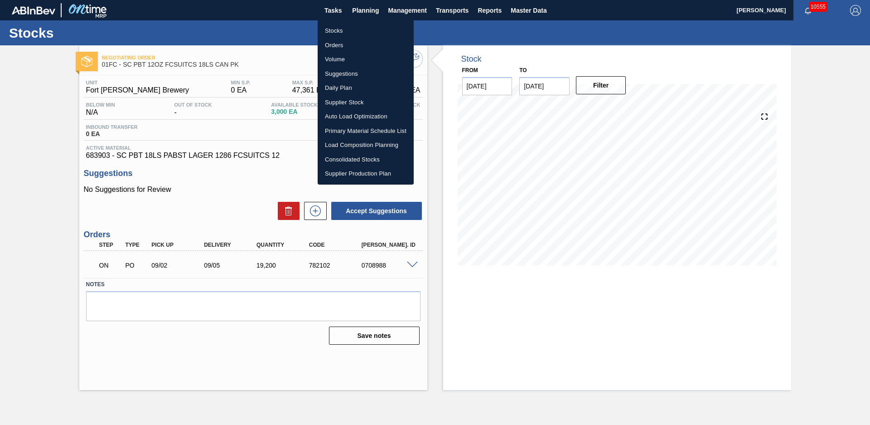
click at [347, 74] on li "Suggestions" at bounding box center [366, 74] width 96 height 15
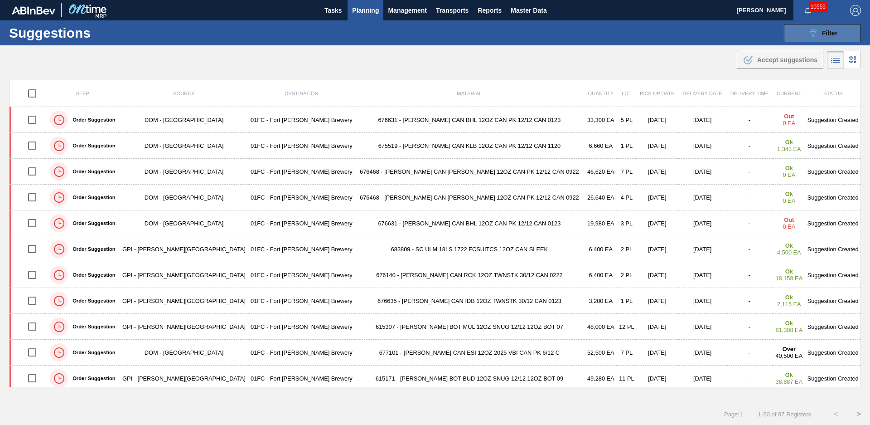
click at [791, 27] on button "089F7B8B-B2A5-4AFE-B5C0-19BA573D28AC Filter" at bounding box center [822, 33] width 77 height 18
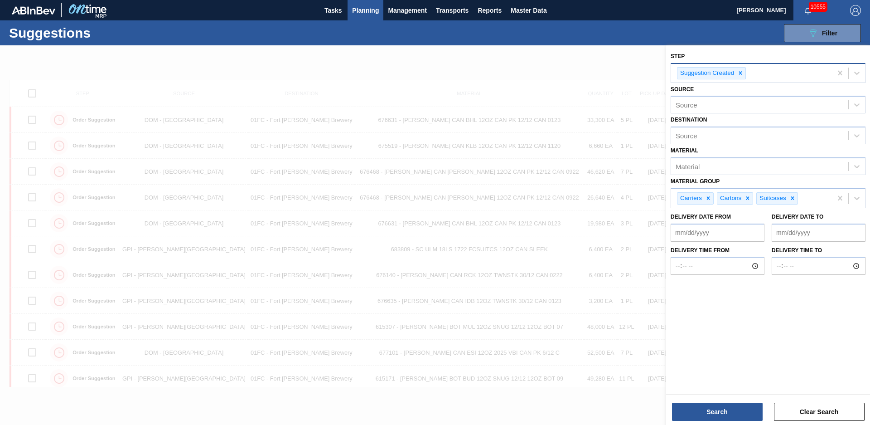
click at [741, 75] on icon at bounding box center [740, 73] width 6 height 6
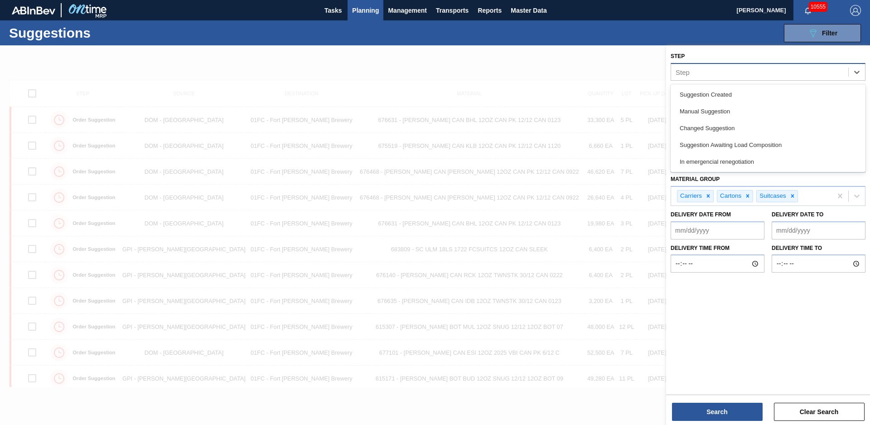
click at [741, 75] on div "Step" at bounding box center [759, 71] width 177 height 13
click at [731, 142] on div "Suggestion Awaiting Load Composition" at bounding box center [768, 144] width 195 height 17
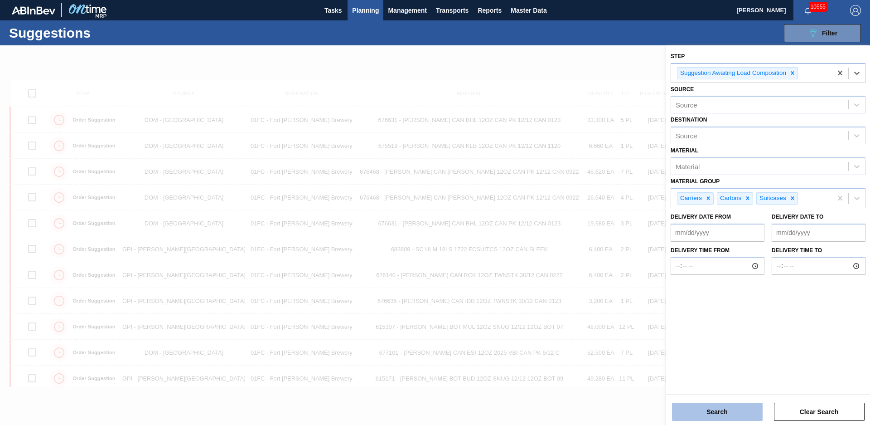
click at [736, 413] on button "Search" at bounding box center [717, 411] width 91 height 18
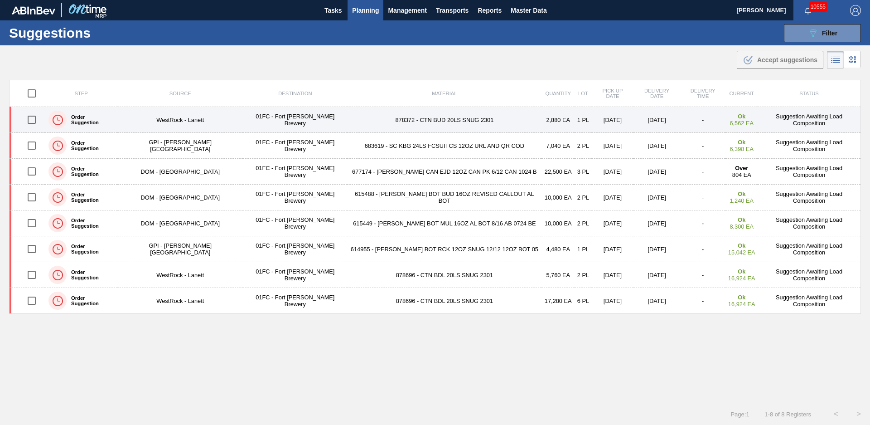
click at [457, 116] on td "878372 - CTN BUD 20LS SNUG 2301" at bounding box center [444, 120] width 194 height 26
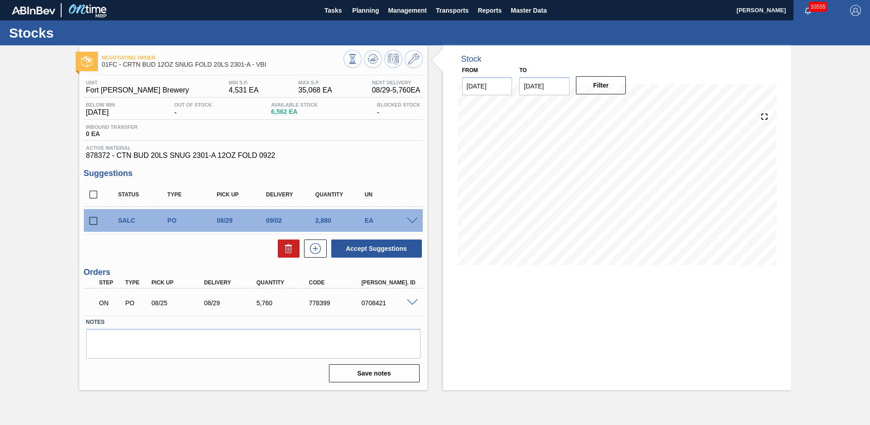
click at [443, 138] on div "Stock From [DATE] to [DATE] Filter" at bounding box center [617, 161] width 348 height 233
click at [92, 222] on input "checkbox" at bounding box center [93, 220] width 19 height 19
click at [296, 242] on button at bounding box center [289, 248] width 22 height 18
checkbox input "false"
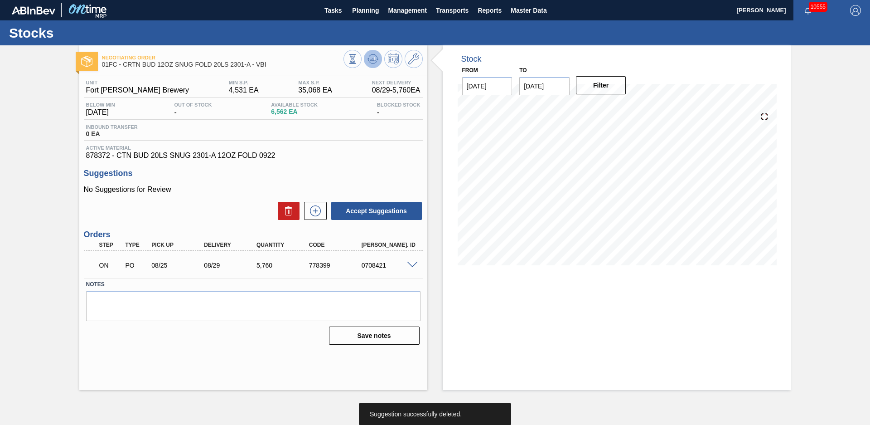
click at [371, 55] on icon at bounding box center [373, 58] width 11 height 11
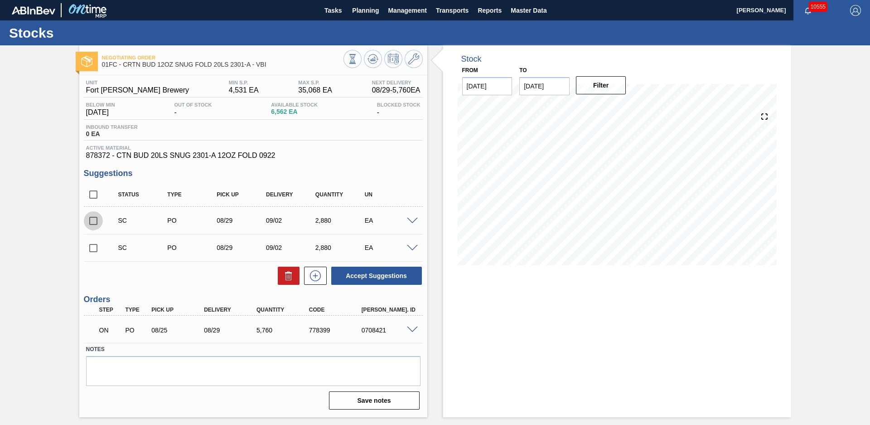
click at [97, 222] on input "checkbox" at bounding box center [93, 220] width 19 height 19
checkbox input "true"
click at [377, 61] on icon at bounding box center [373, 58] width 11 height 11
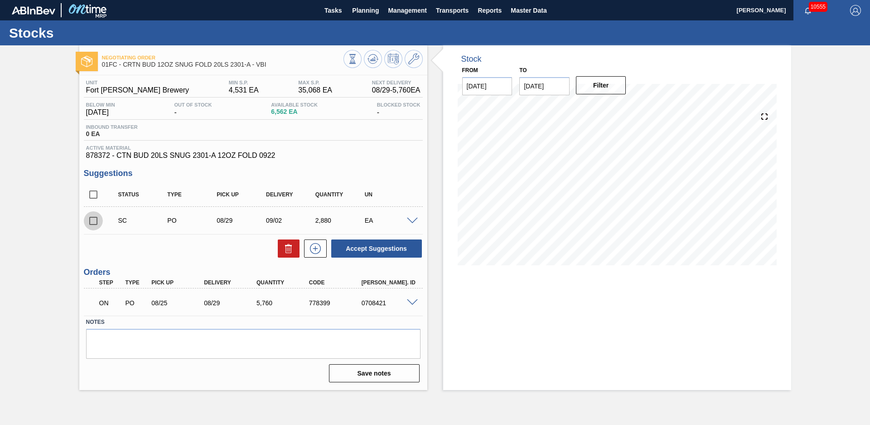
click at [87, 227] on input "checkbox" at bounding box center [93, 220] width 19 height 19
checkbox input "true"
click at [400, 250] on button "Accept Suggestions" at bounding box center [376, 248] width 91 height 18
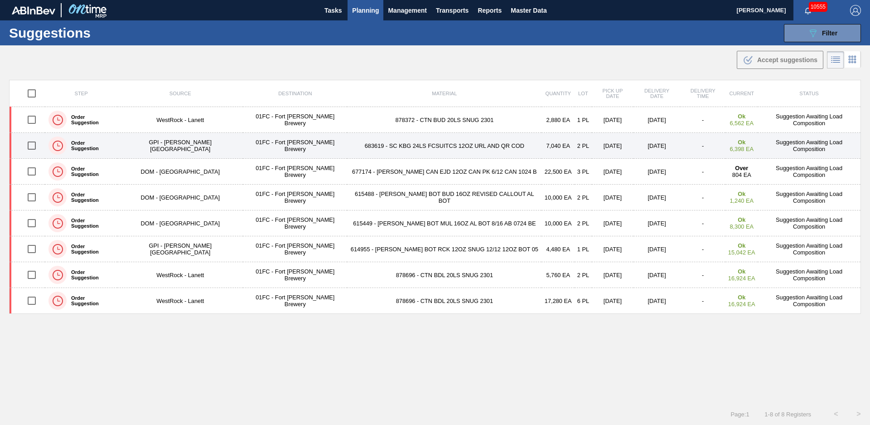
click at [406, 145] on td "683619 - SC KBG 24LS FCSUITCS 12OZ URL AND QR COD" at bounding box center [444, 146] width 194 height 26
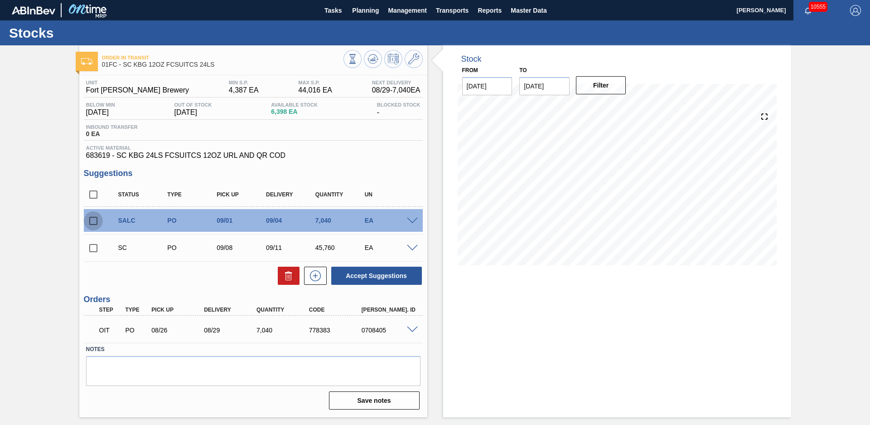
click at [95, 211] on input "checkbox" at bounding box center [93, 220] width 19 height 19
click at [283, 275] on button at bounding box center [289, 275] width 22 height 18
checkbox input "false"
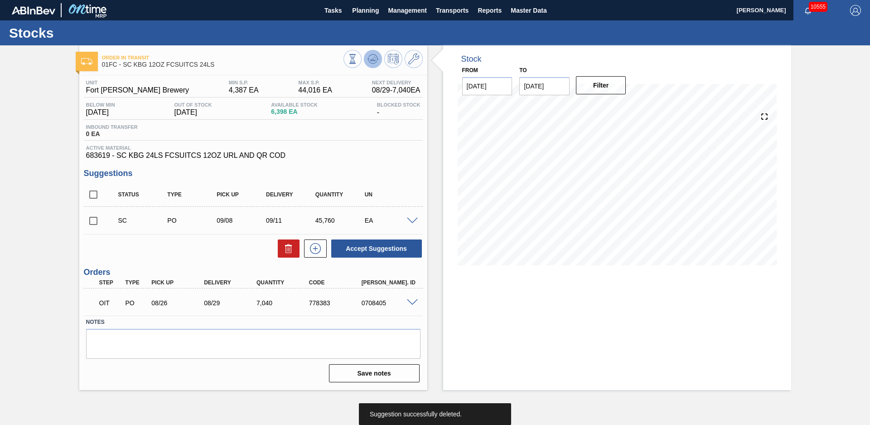
click at [372, 57] on icon at bounding box center [373, 58] width 11 height 11
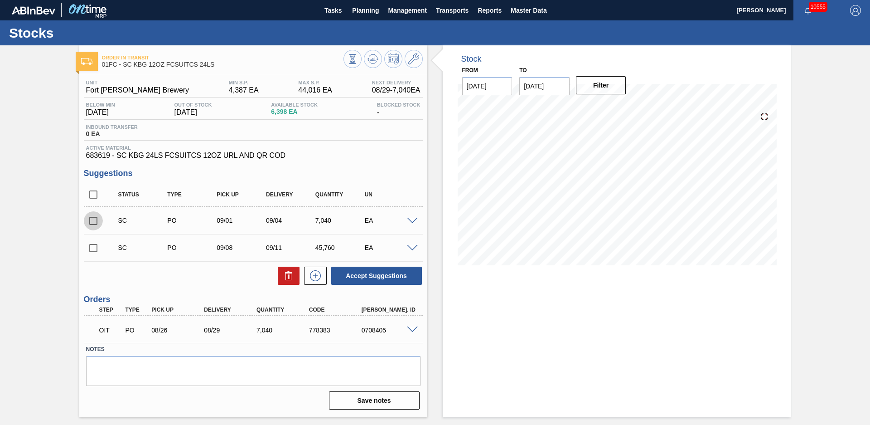
click at [98, 220] on input "checkbox" at bounding box center [93, 220] width 19 height 19
checkbox input "true"
click at [397, 284] on button "Accept Suggestions" at bounding box center [376, 275] width 91 height 18
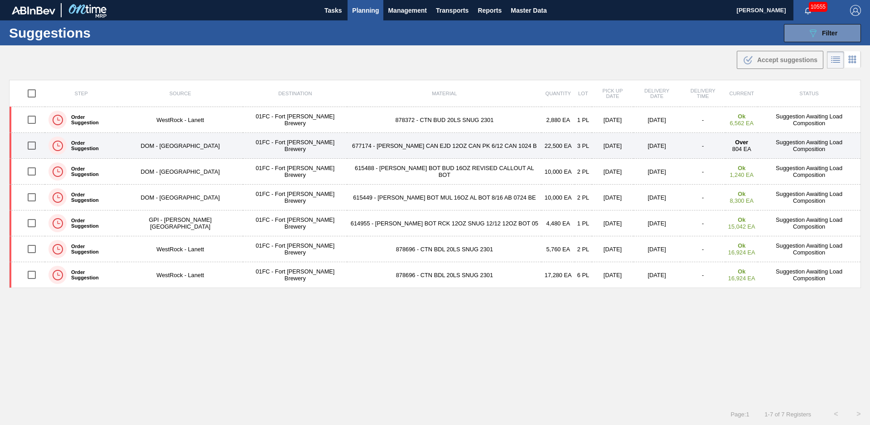
click at [347, 158] on td "677174 - [PERSON_NAME] CAN EJD 12OZ CAN PK 6/12 CAN 1024 B" at bounding box center [444, 146] width 194 height 26
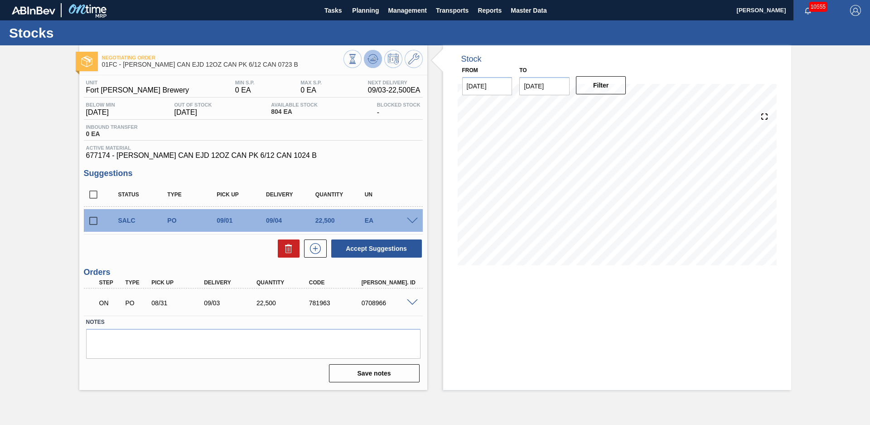
click at [377, 58] on icon at bounding box center [373, 58] width 11 height 11
click at [91, 220] on input "checkbox" at bounding box center [93, 220] width 19 height 19
click at [291, 244] on icon at bounding box center [288, 248] width 11 height 11
checkbox input "false"
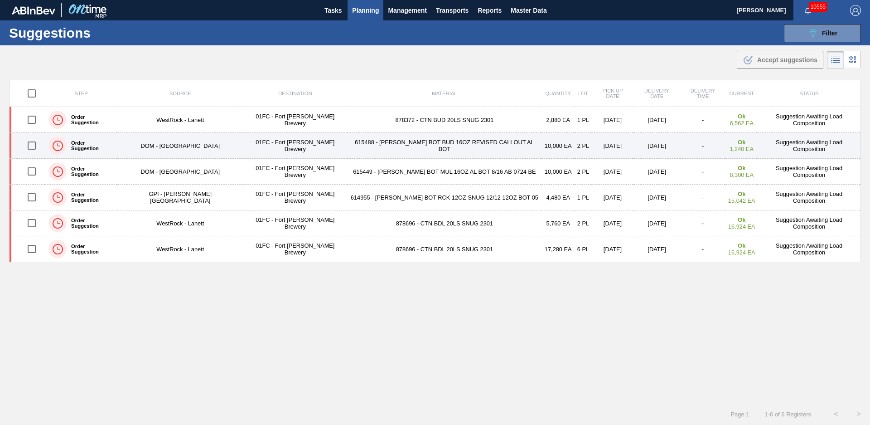
click at [347, 157] on td "615488 - [PERSON_NAME] BOT BUD 16OZ REVISED CALLOUT AL BOT" at bounding box center [444, 146] width 194 height 26
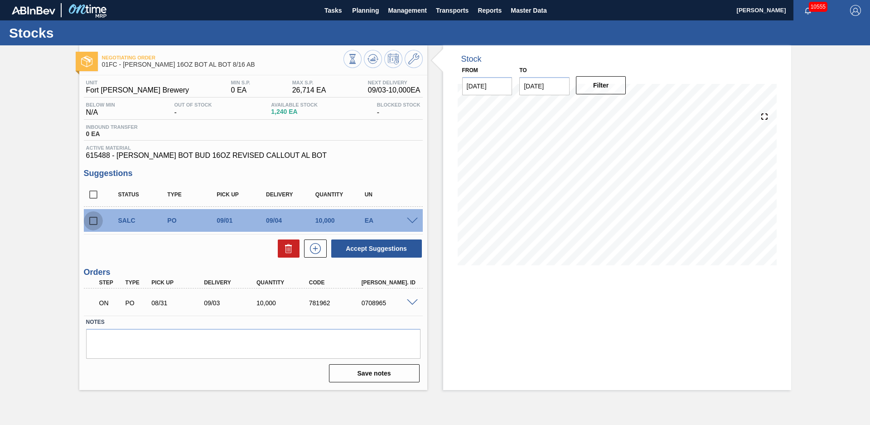
click at [97, 221] on input "checkbox" at bounding box center [93, 220] width 19 height 19
click at [290, 247] on icon at bounding box center [290, 249] width 0 height 5
checkbox input "false"
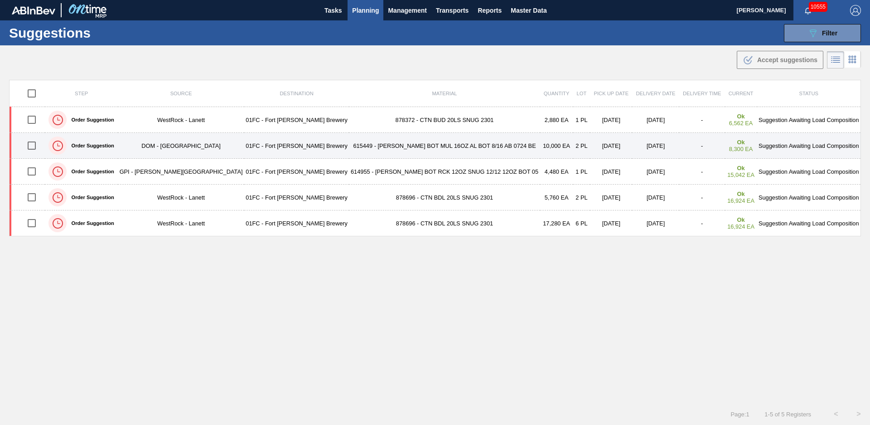
click at [349, 139] on td "615449 - [PERSON_NAME] BOT MUL 16OZ AL BOT 8/16 AB 0724 BE" at bounding box center [444, 146] width 191 height 26
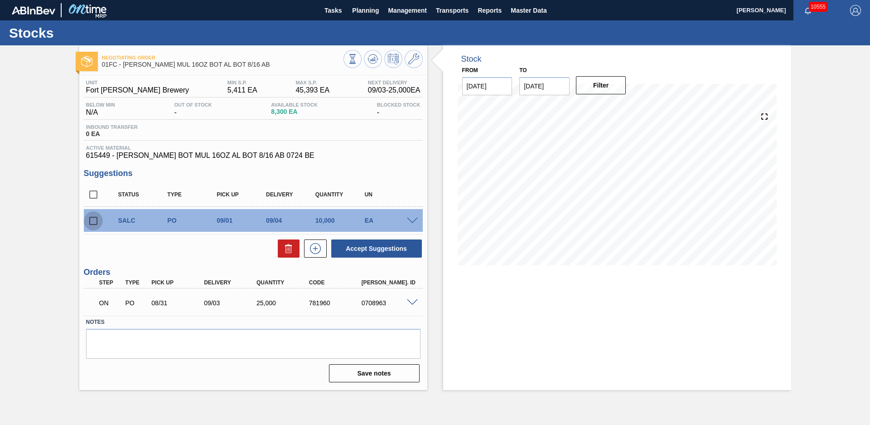
click at [99, 219] on input "checkbox" at bounding box center [93, 220] width 19 height 19
click at [284, 245] on icon at bounding box center [288, 248] width 11 height 11
checkbox input "false"
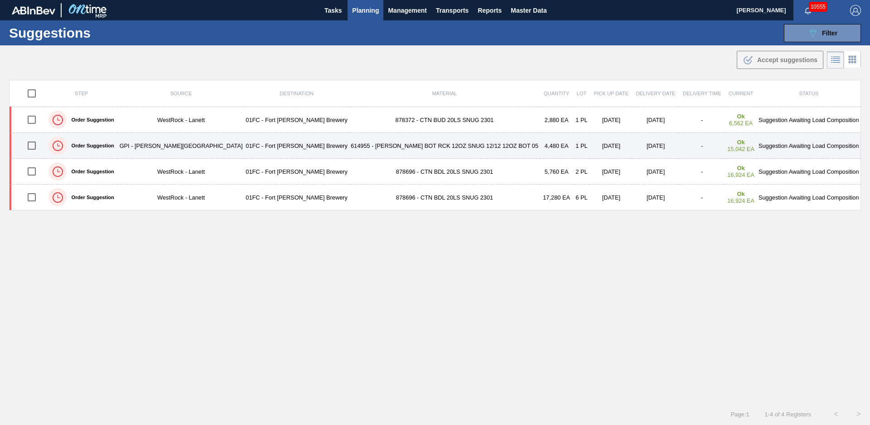
click at [349, 147] on td "614955 - [PERSON_NAME] BOT RCK 12OZ SNUG 12/12 12OZ BOT 05" at bounding box center [444, 146] width 191 height 26
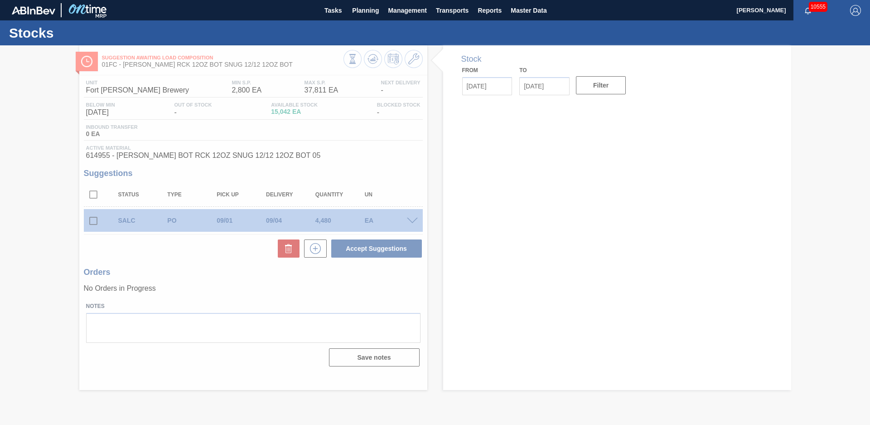
type input "[DATE]"
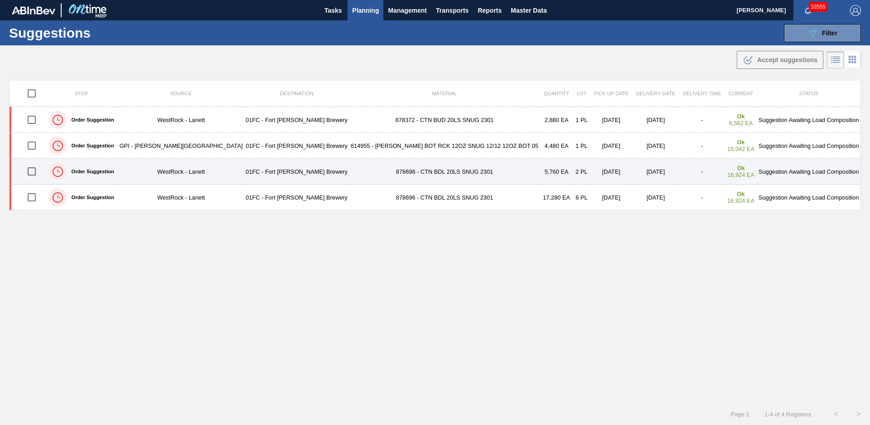
click at [349, 173] on td "878696 - CTN BDL 20LS SNUG 2301" at bounding box center [444, 172] width 191 height 26
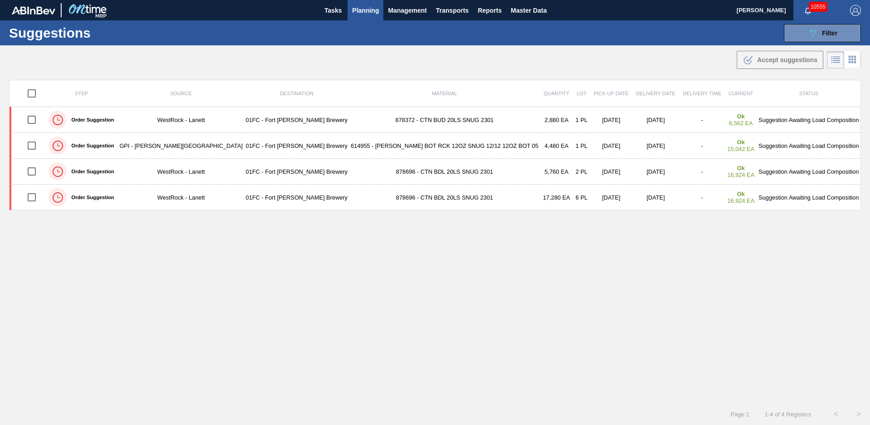
click at [349, 194] on td "878696 - CTN BDL 20LS SNUG 2301" at bounding box center [444, 197] width 191 height 26
click at [359, 300] on div "Step Source Destination Material Quantity Lot Pick up Date Delivery Date Delive…" at bounding box center [435, 233] width 852 height 307
click at [382, 68] on div ".b{fill:var(--color-action-default)} Accept suggestions" at bounding box center [435, 57] width 870 height 25
click at [359, 68] on div ".b{fill:var(--color-action-default)} Accept suggestions" at bounding box center [435, 57] width 870 height 25
click at [344, 29] on div "Suggestions 089F7B8B-B2A5-4AFE-B5C0-19BA573D28AC Filter Step Suggestion Awaitin…" at bounding box center [435, 32] width 870 height 25
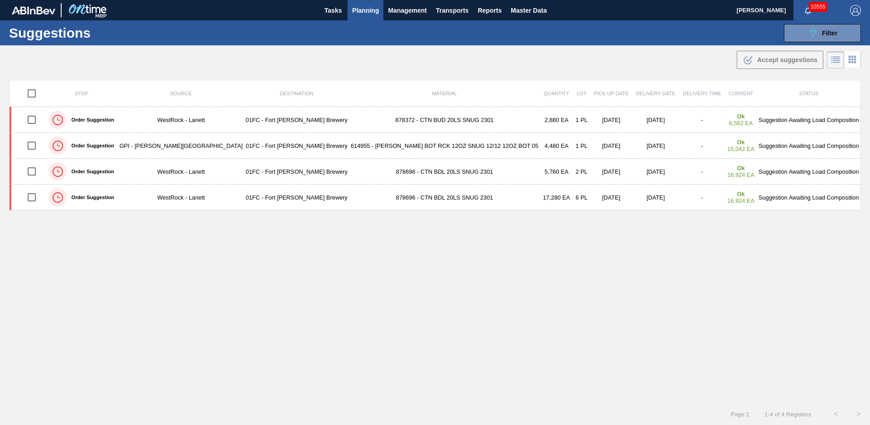
click at [469, 61] on div ".b{fill:var(--color-action-default)} Accept suggestions" at bounding box center [435, 57] width 870 height 25
click at [479, 53] on div ".b{fill:var(--color-action-default)} Accept suggestions" at bounding box center [435, 57] width 870 height 25
drag, startPoint x: 622, startPoint y: 393, endPoint x: 544, endPoint y: 408, distance: 79.4
click at [621, 393] on div "Step Source Destination Material Quantity Lot Pick up Date Delivery Date Delive…" at bounding box center [435, 241] width 870 height 323
click at [173, 388] on div "Step Source Destination Material Quantity Lot Pick up Date Delivery Date Delive…" at bounding box center [435, 241] width 870 height 323
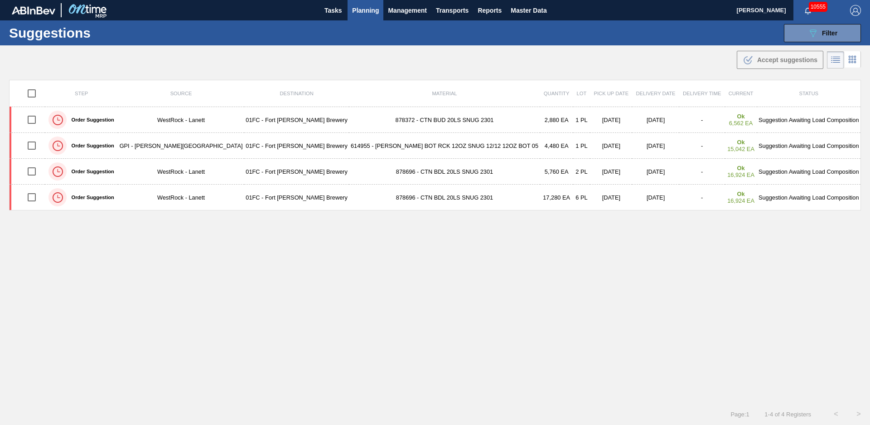
click at [190, 26] on div "Suggestions 089F7B8B-B2A5-4AFE-B5C0-19BA573D28AC Filter Step Suggestion Awaitin…" at bounding box center [435, 32] width 870 height 25
click at [422, 53] on div ".b{fill:var(--color-action-default)} Accept suggestions" at bounding box center [435, 57] width 870 height 25
click at [367, 264] on div "Step Source Destination Material Quantity Lot Pick up Date Delivery Date Delive…" at bounding box center [435, 233] width 852 height 307
click at [521, 227] on div "Step Source Destination Material Quantity Lot Pick up Date Delivery Date Delive…" at bounding box center [435, 233] width 852 height 307
